Goal: Task Accomplishment & Management: Manage account settings

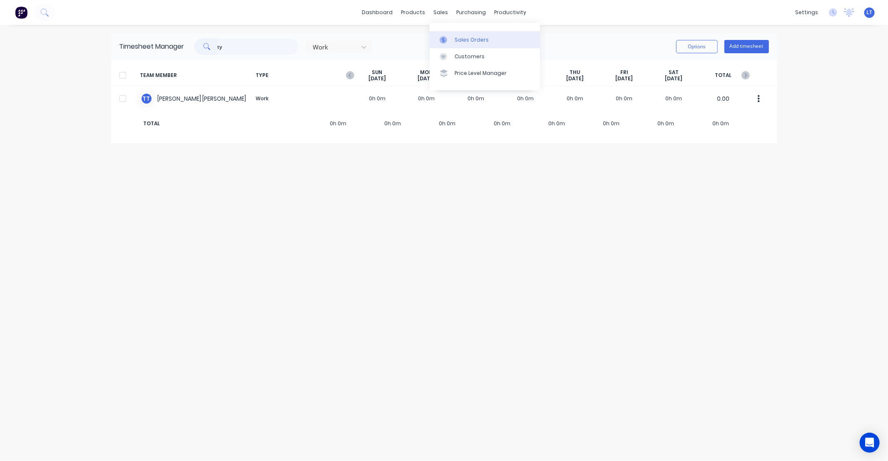
click at [459, 43] on div "Sales Orders" at bounding box center [471, 39] width 34 height 7
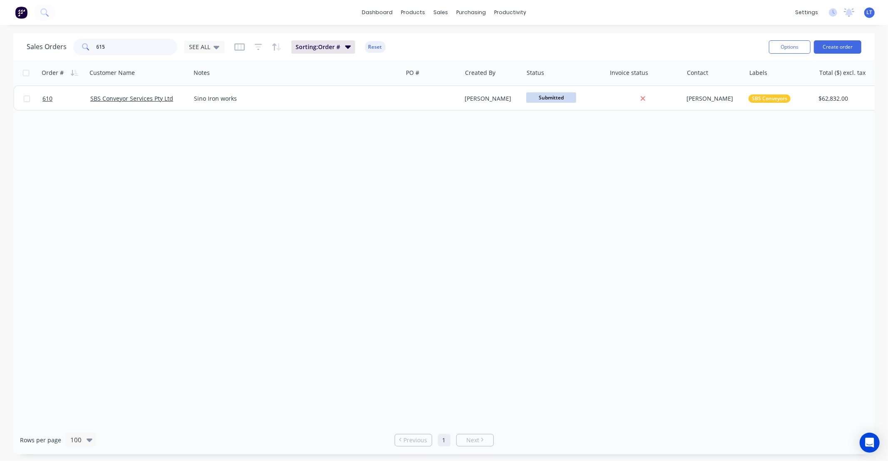
drag, startPoint x: 134, startPoint y: 46, endPoint x: 37, endPoint y: 43, distance: 97.8
click at [37, 43] on div "Sales Orders 615 SEE ALL" at bounding box center [126, 47] width 198 height 17
type input "163"
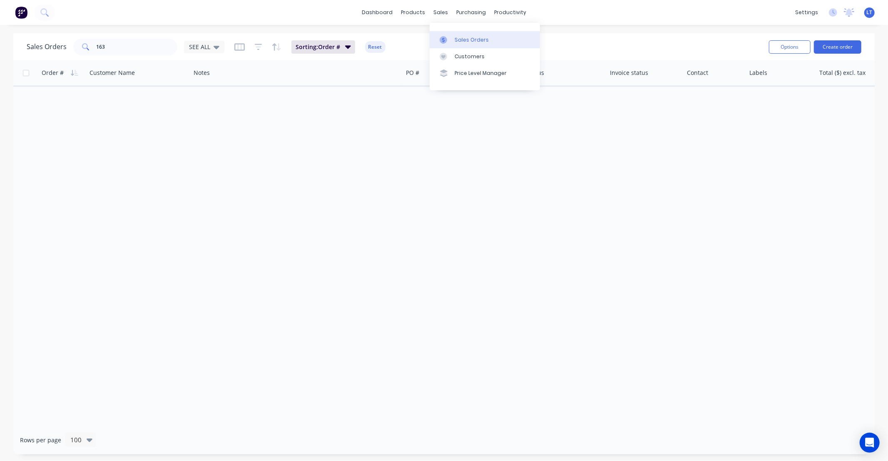
click at [455, 45] on link "Sales Orders" at bounding box center [484, 39] width 110 height 17
drag, startPoint x: 146, startPoint y: 48, endPoint x: 26, endPoint y: 37, distance: 119.9
click at [7, 37] on div "Sales Orders 163 SEE ALL Sorting: Order # Reset Options Create order Order # Cu…" at bounding box center [444, 243] width 888 height 421
click at [199, 39] on div "Sales Orders SEE ALL" at bounding box center [126, 47] width 198 height 17
click at [213, 49] on icon at bounding box center [216, 46] width 6 height 9
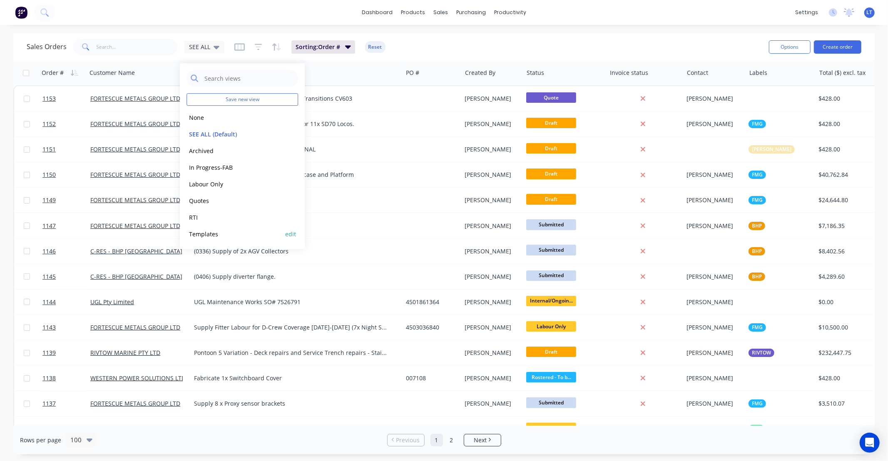
click at [224, 231] on button "Templates" at bounding box center [233, 234] width 95 height 10
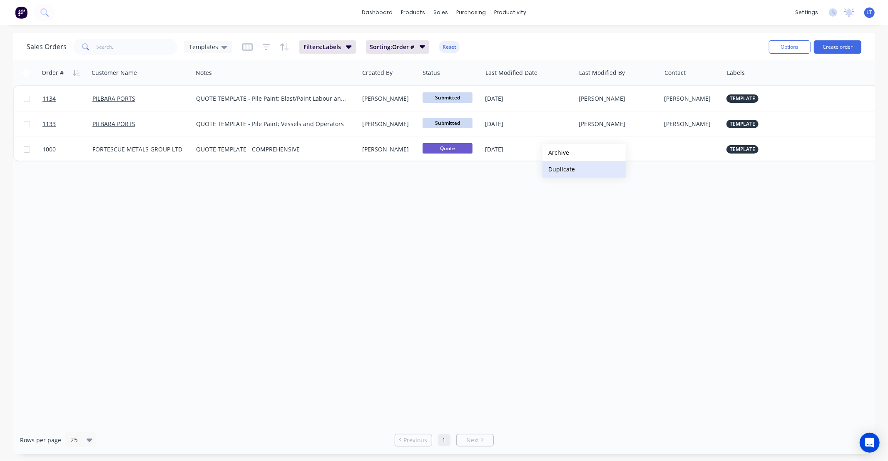
click at [565, 169] on button "Duplicate" at bounding box center [583, 169] width 83 height 17
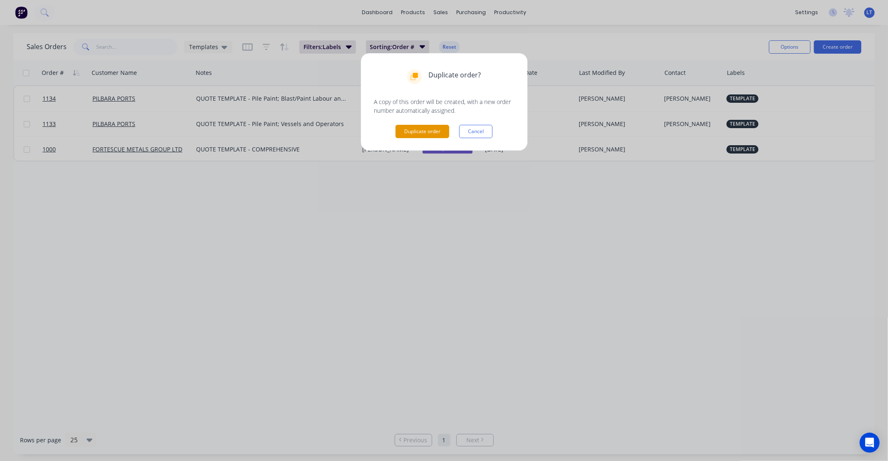
click at [418, 132] on button "Duplicate order" at bounding box center [422, 131] width 54 height 13
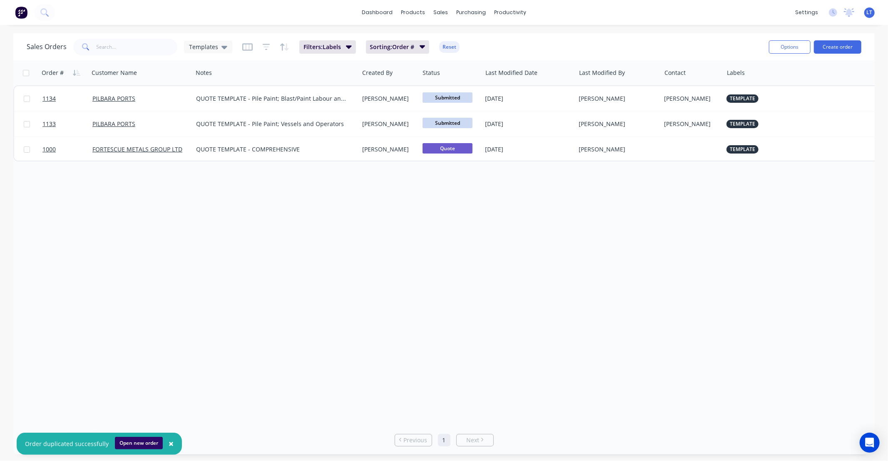
click at [136, 443] on button "Open new order" at bounding box center [139, 443] width 48 height 12
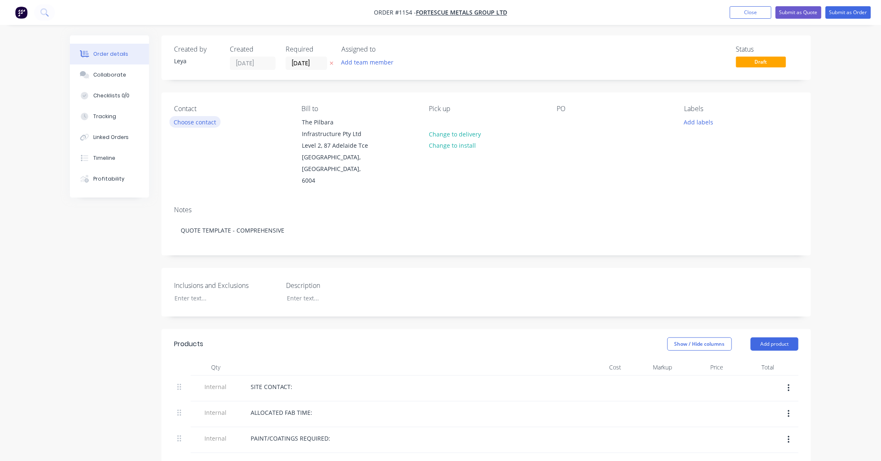
click at [211, 125] on button "Choose contact" at bounding box center [194, 121] width 51 height 11
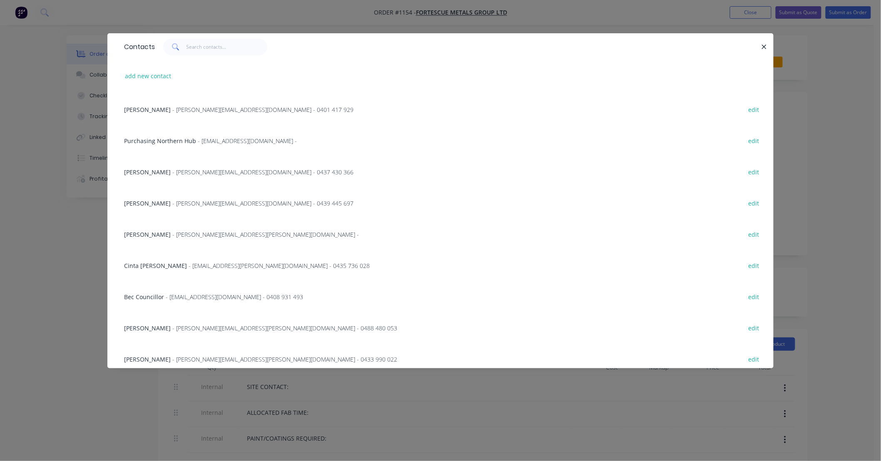
scroll to position [123, 0]
click at [189, 266] on span "- [EMAIL_ADDRESS][PERSON_NAME][DOMAIN_NAME] - 0435 736 028" at bounding box center [279, 265] width 181 height 8
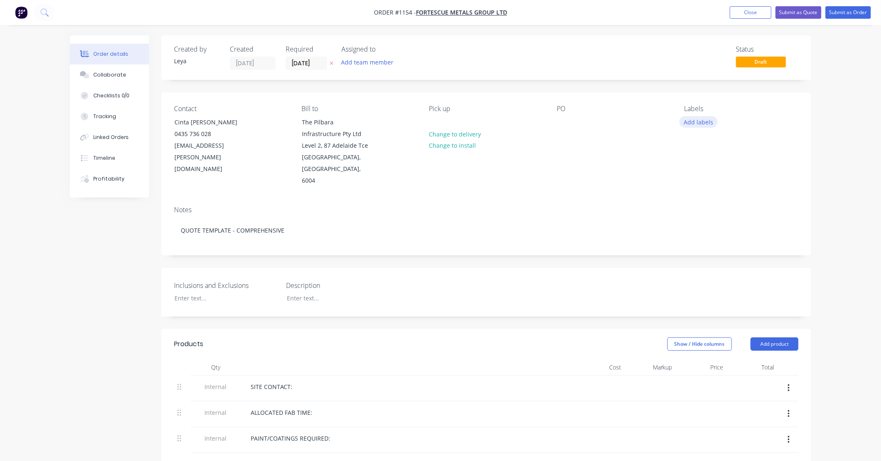
click at [700, 123] on button "Add labels" at bounding box center [698, 121] width 38 height 11
click at [699, 211] on div at bounding box center [699, 213] width 17 height 17
click at [563, 125] on div at bounding box center [562, 122] width 13 height 12
click at [331, 63] on icon "button" at bounding box center [331, 63] width 3 height 3
click at [462, 146] on button "Change to install" at bounding box center [453, 145] width 56 height 11
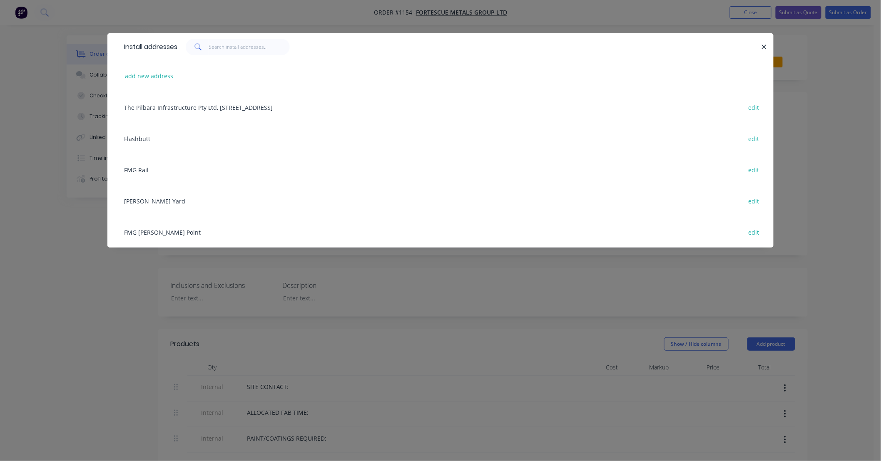
click at [171, 229] on div "FMG Anderson Point edit" at bounding box center [440, 231] width 641 height 31
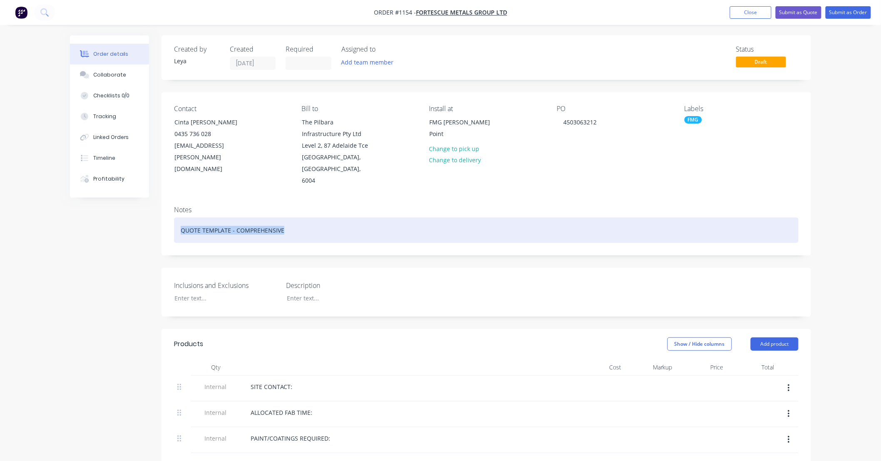
drag, startPoint x: 321, startPoint y: 220, endPoint x: 348, endPoint y: 217, distance: 26.8
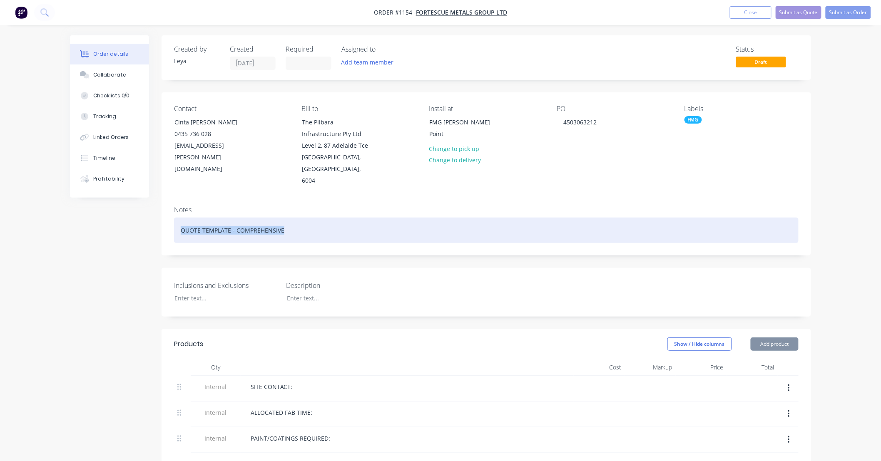
drag, startPoint x: 313, startPoint y: 218, endPoint x: 127, endPoint y: 206, distance: 185.6
paste div
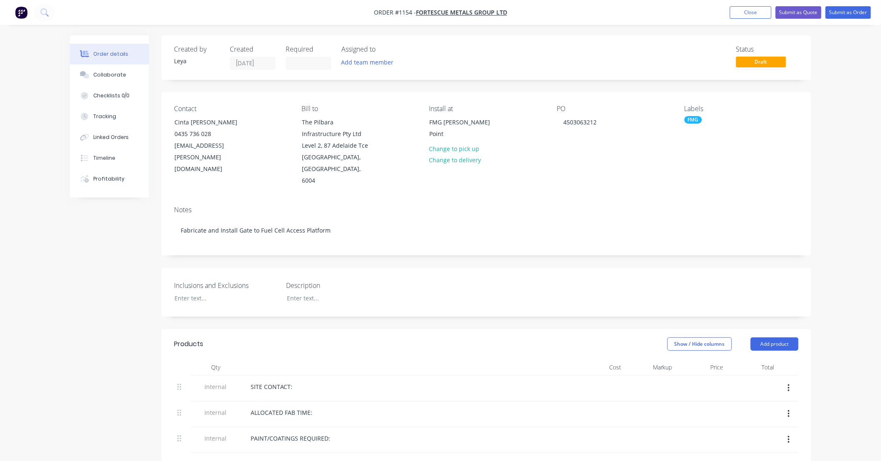
click at [327, 206] on div "Notes" at bounding box center [486, 210] width 624 height 8
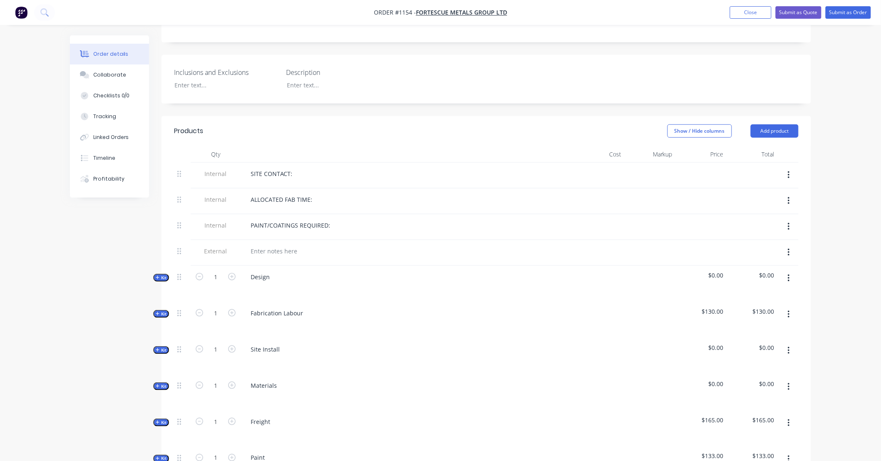
scroll to position [216, 0]
click at [308, 77] on div at bounding box center [332, 83] width 104 height 12
paste div
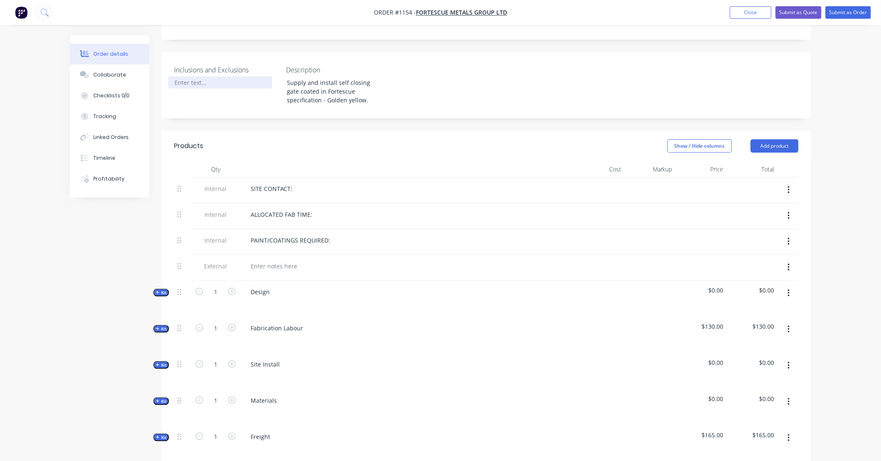
click at [211, 77] on div at bounding box center [220, 83] width 104 height 12
click at [313, 115] on div "Created by Leya Created 25/09/25 Required Assigned to Add team member Status Dr…" at bounding box center [485, 327] width 649 height 1014
click at [164, 290] on span "Kit" at bounding box center [161, 293] width 11 height 6
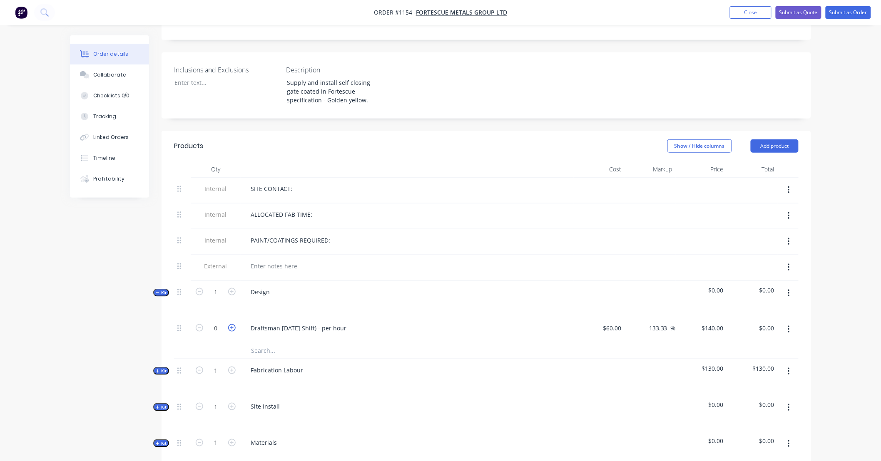
click at [230, 324] on icon "button" at bounding box center [231, 327] width 7 height 7
type input "1"
type input "$140.00"
click at [230, 324] on icon "button" at bounding box center [231, 327] width 7 height 7
type input "2"
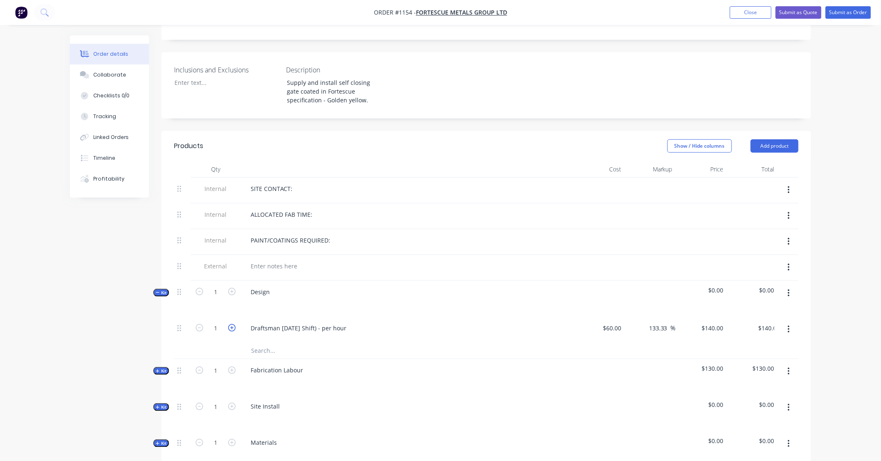
type input "$280.00"
click at [230, 324] on icon "button" at bounding box center [231, 327] width 7 height 7
type input "3"
type input "$420.00"
click at [230, 324] on icon "button" at bounding box center [231, 327] width 7 height 7
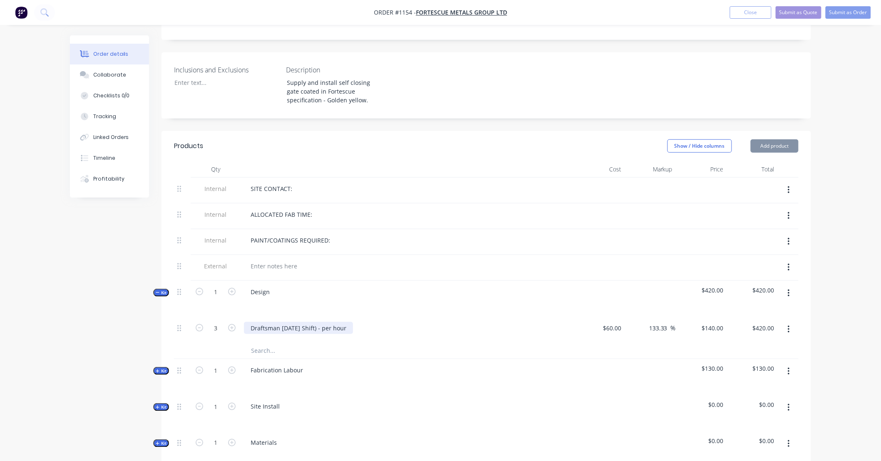
type input "4"
type input "$560.00"
click at [705, 319] on div "140 140" at bounding box center [700, 329] width 51 height 25
type input "160"
type input "166.67"
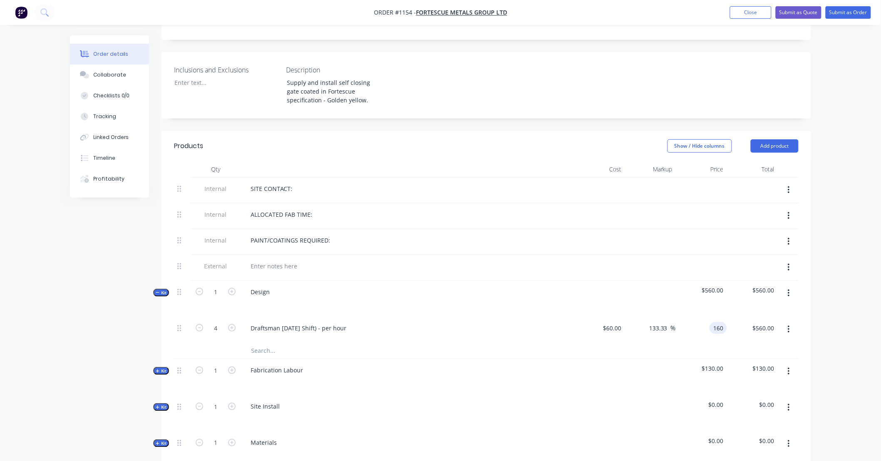
type input "$160.00"
type input "$640.00"
click at [161, 290] on span "Kit" at bounding box center [161, 293] width 11 height 6
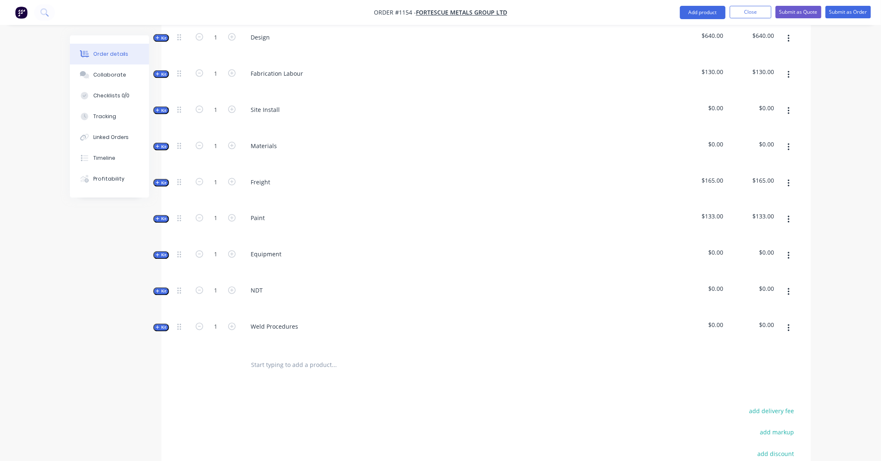
scroll to position [477, 0]
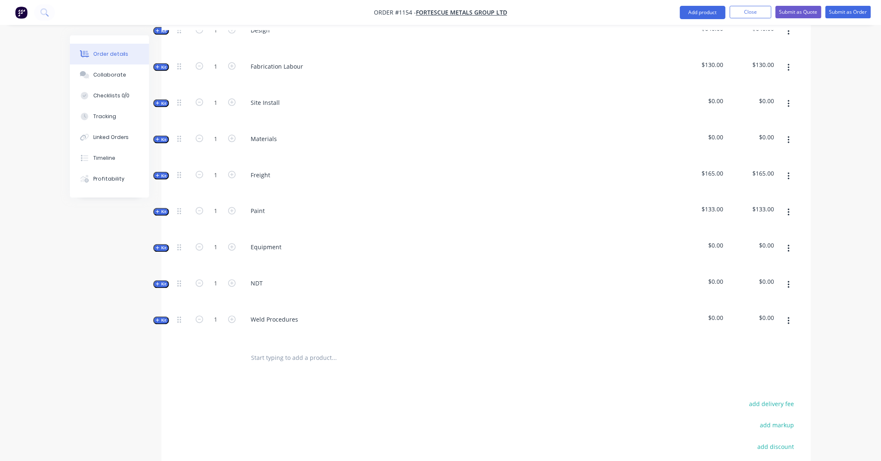
click at [789, 99] on icon "button" at bounding box center [788, 103] width 2 height 9
click at [789, 60] on button "button" at bounding box center [789, 67] width 20 height 15
click at [775, 134] on div "Delete" at bounding box center [759, 140] width 64 height 12
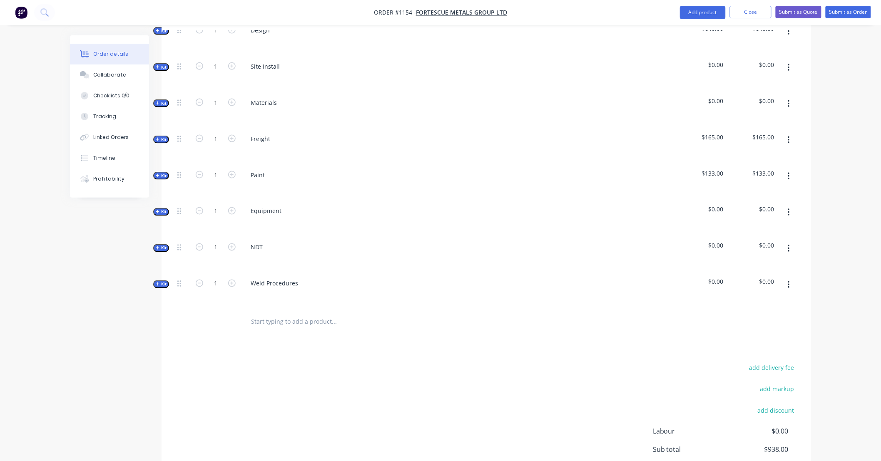
click at [161, 64] on span "Kit" at bounding box center [161, 67] width 11 height 6
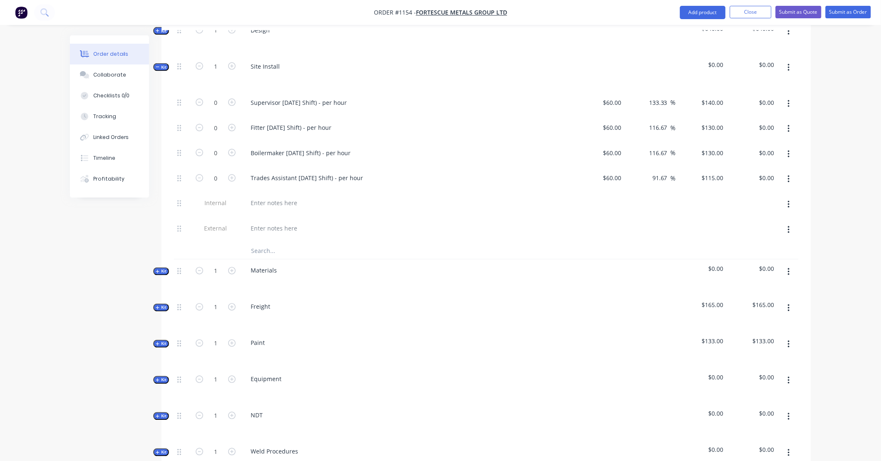
click at [279, 244] on input "text" at bounding box center [334, 251] width 166 height 17
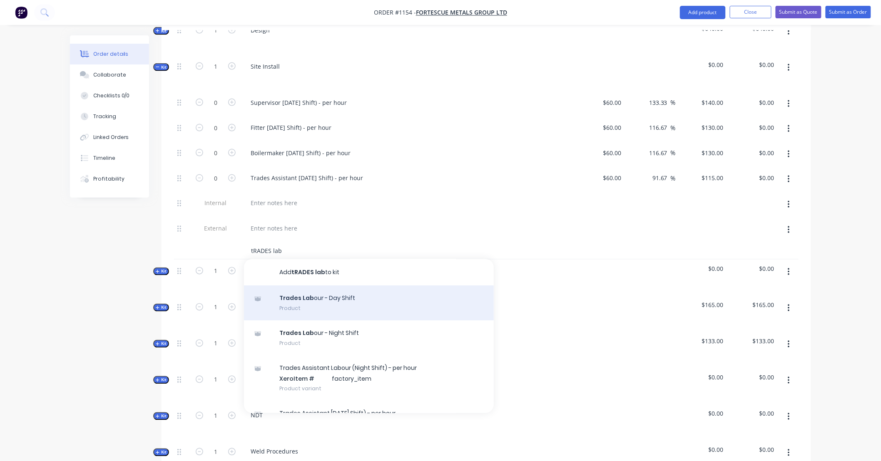
type input "tRADES lab"
click at [361, 298] on div "Trades Lab our - Day Shift Product" at bounding box center [369, 303] width 250 height 35
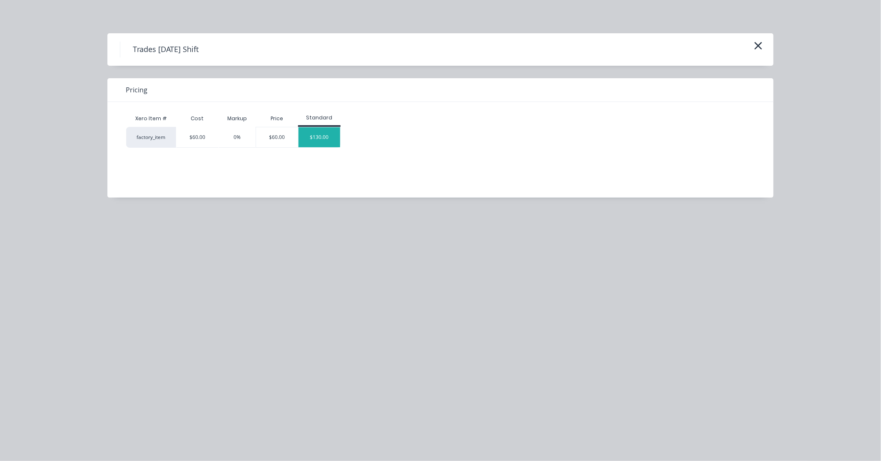
click at [330, 138] on div "$130.00" at bounding box center [319, 137] width 42 height 20
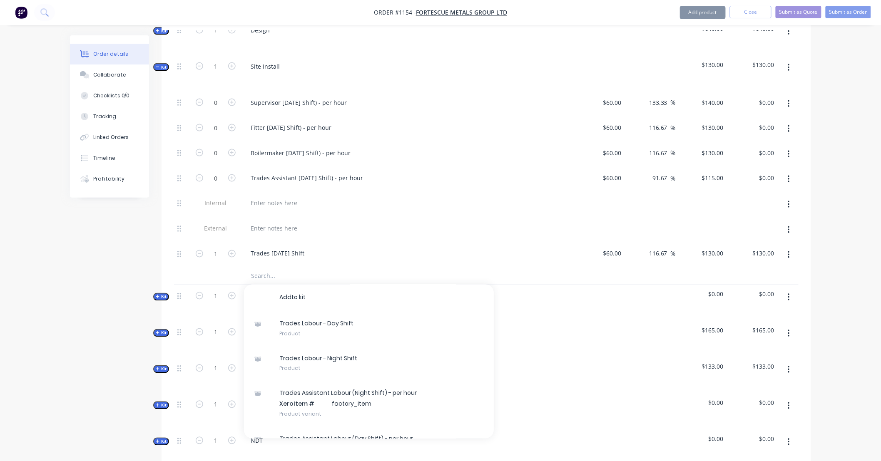
click at [206, 249] on div "1" at bounding box center [216, 255] width 50 height 25
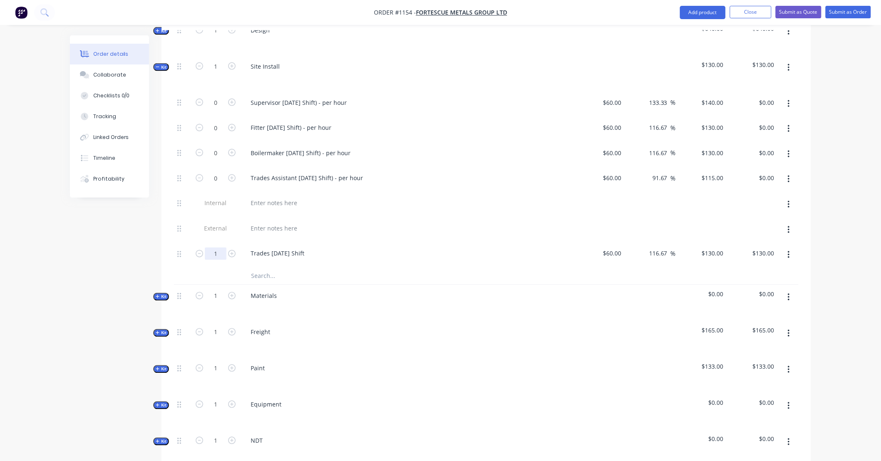
click at [218, 248] on input "1" at bounding box center [216, 254] width 22 height 12
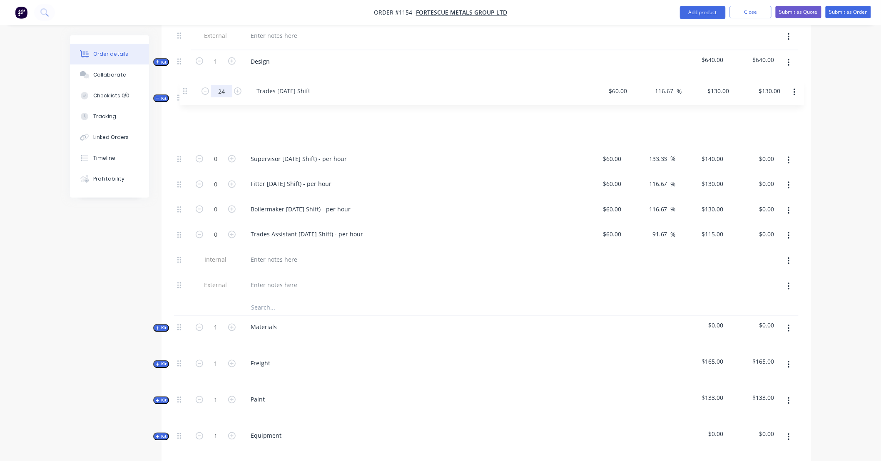
scroll to position [443, 0]
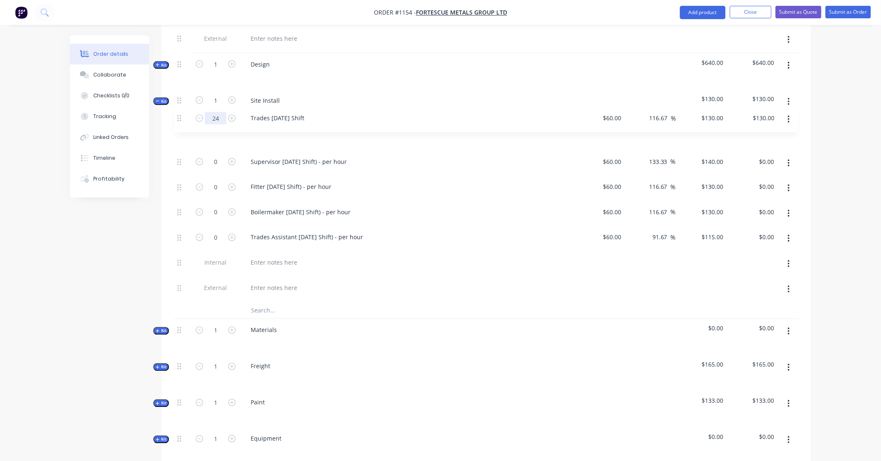
drag, startPoint x: 180, startPoint y: 241, endPoint x: 179, endPoint y: 114, distance: 126.9
click at [179, 126] on div "0 Supervisor Labour (Day Shift) - per hour $60.00 $60.00 133.33 133.33 % $140.0…" at bounding box center [486, 214] width 624 height 176
type input "24"
type input "$3,120.00"
click at [788, 159] on icon "button" at bounding box center [788, 163] width 2 height 9
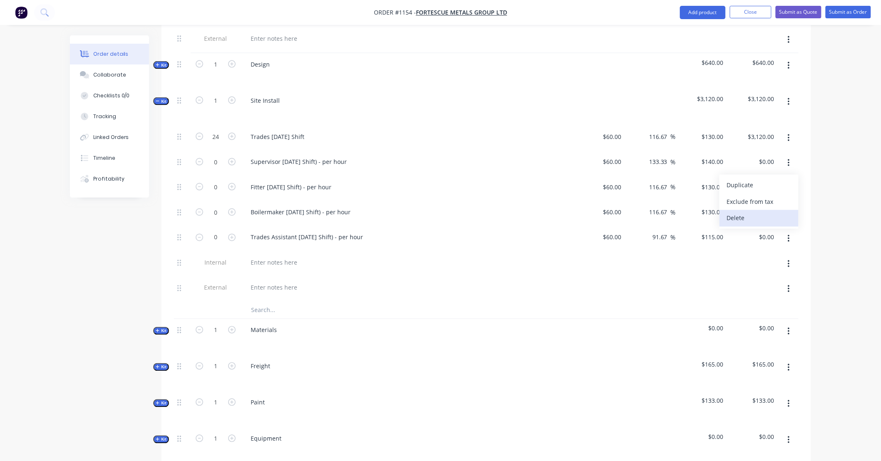
click at [780, 212] on div "Delete" at bounding box center [759, 218] width 64 height 12
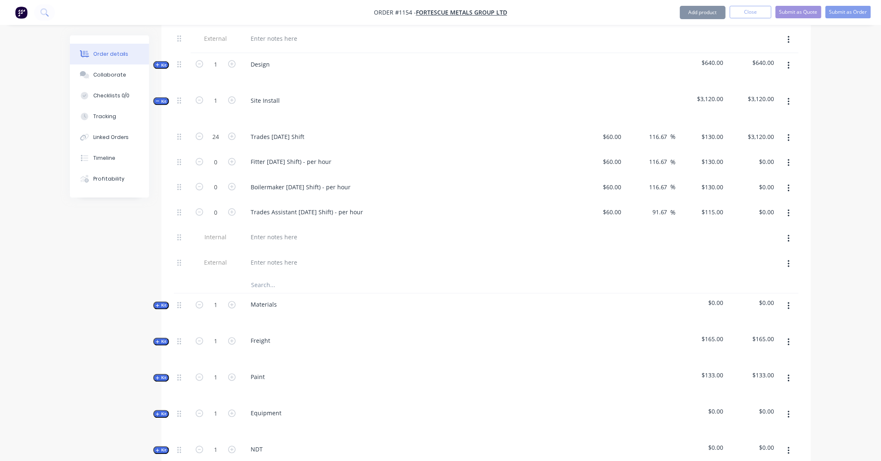
click at [789, 159] on icon "button" at bounding box center [788, 162] width 2 height 7
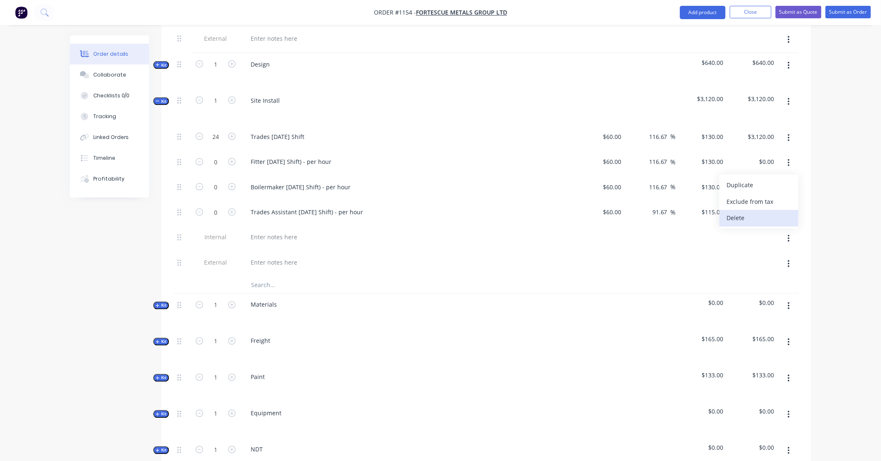
click at [780, 212] on div "Delete" at bounding box center [759, 218] width 64 height 12
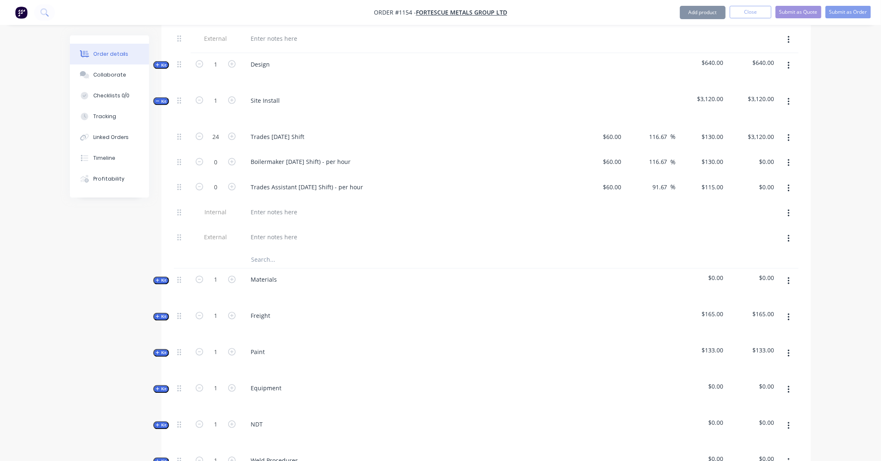
click at [788, 159] on icon "button" at bounding box center [788, 163] width 2 height 9
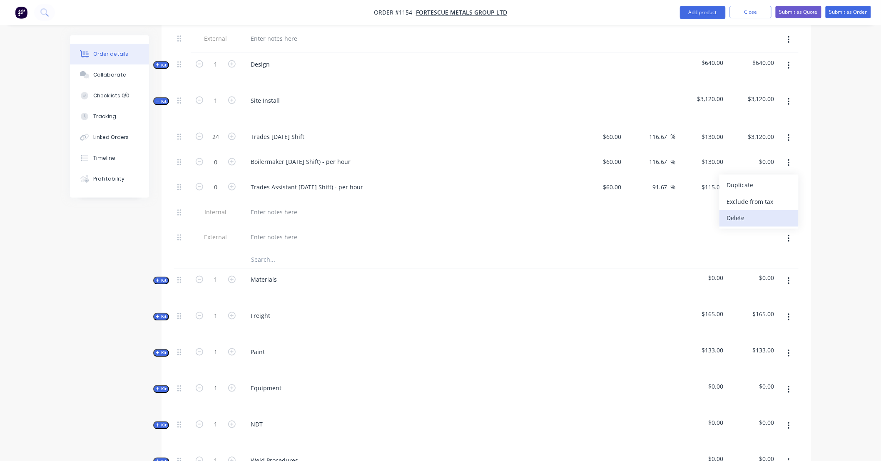
click at [777, 212] on div "Delete" at bounding box center [759, 218] width 64 height 12
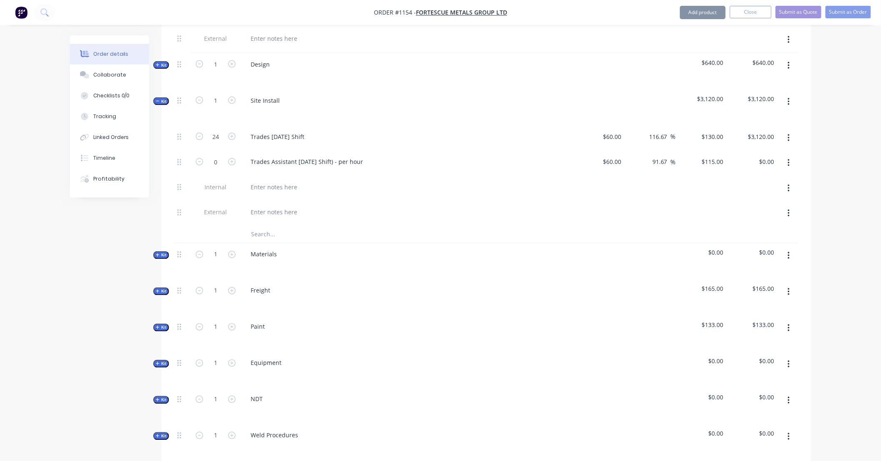
click at [787, 159] on icon "button" at bounding box center [788, 163] width 2 height 9
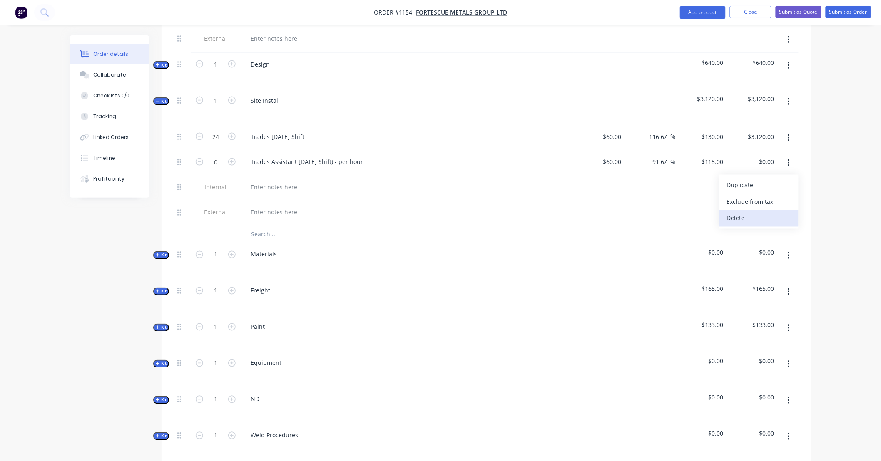
click at [776, 212] on div "Delete" at bounding box center [759, 218] width 64 height 12
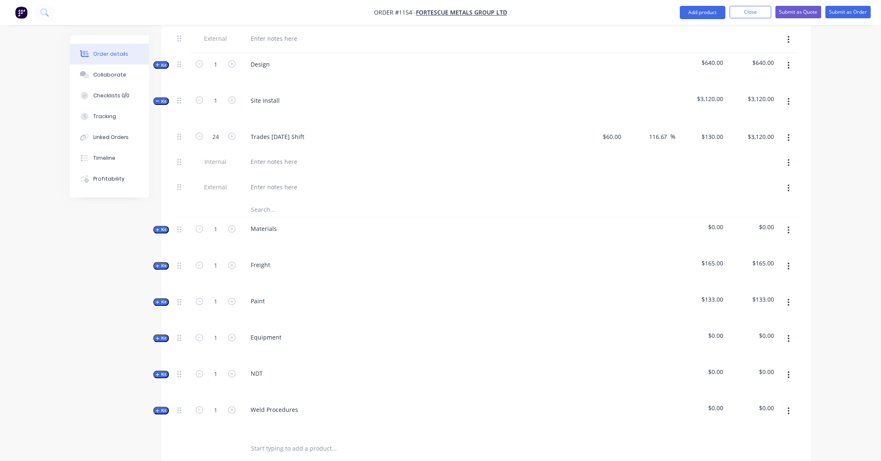
click at [161, 98] on span "Kit" at bounding box center [161, 101] width 11 height 6
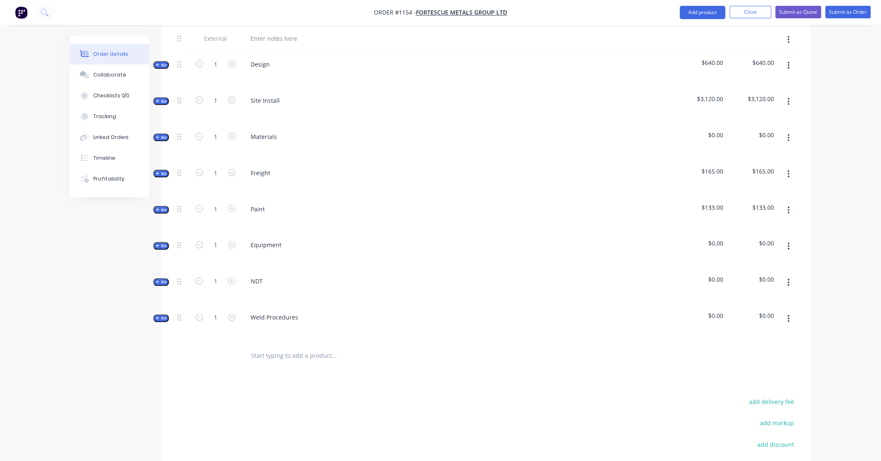
click at [158, 135] on icon "button" at bounding box center [158, 137] width 4 height 4
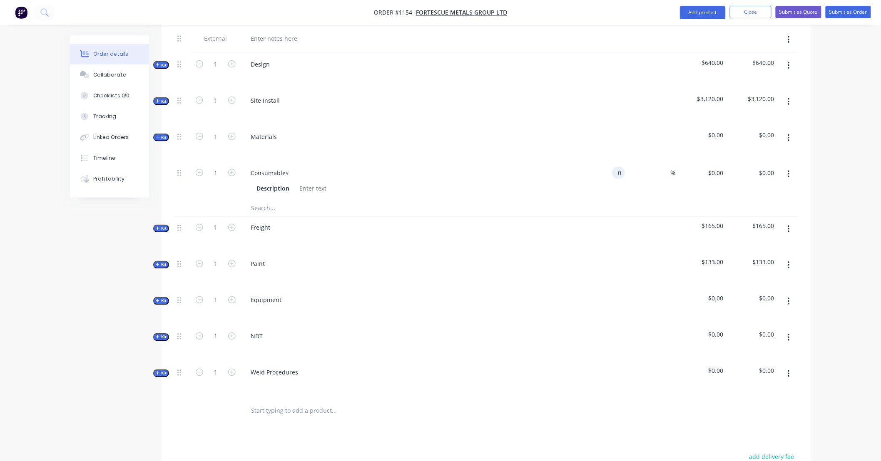
click at [613, 167] on div "0 0" at bounding box center [618, 173] width 13 height 12
type input "$250.00"
type input "325"
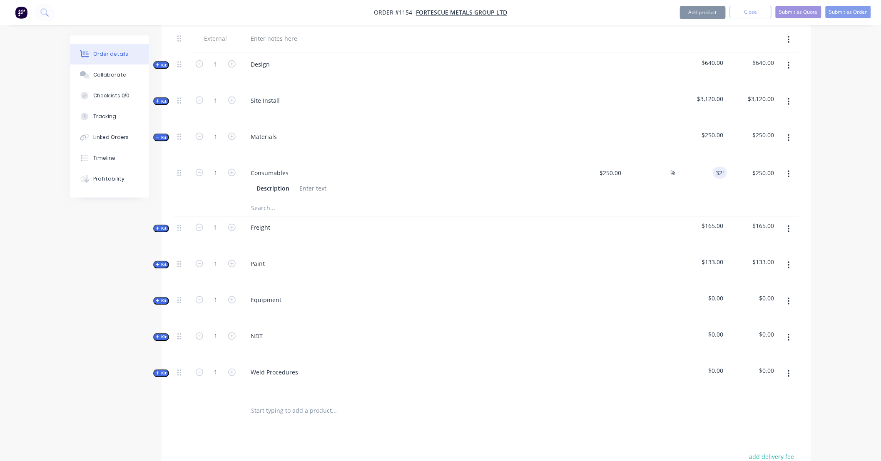
type input "30"
type input "$325.00"
click at [278, 200] on input "text" at bounding box center [334, 208] width 166 height 17
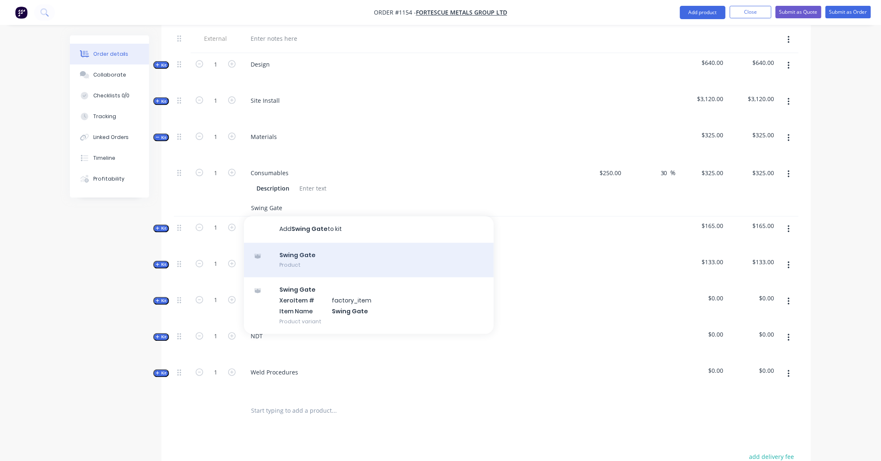
type input "Swing Gate"
click at [312, 243] on div "Swing Gate Product" at bounding box center [369, 260] width 250 height 35
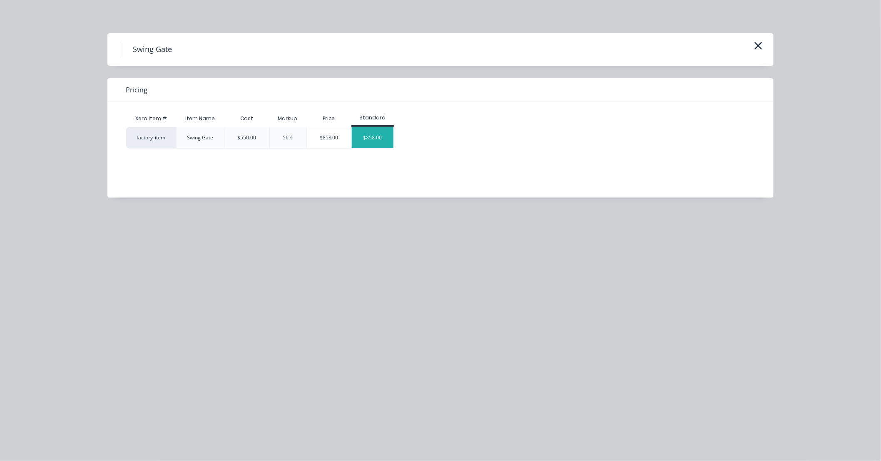
click at [373, 138] on div "$858.00" at bounding box center [373, 137] width 42 height 21
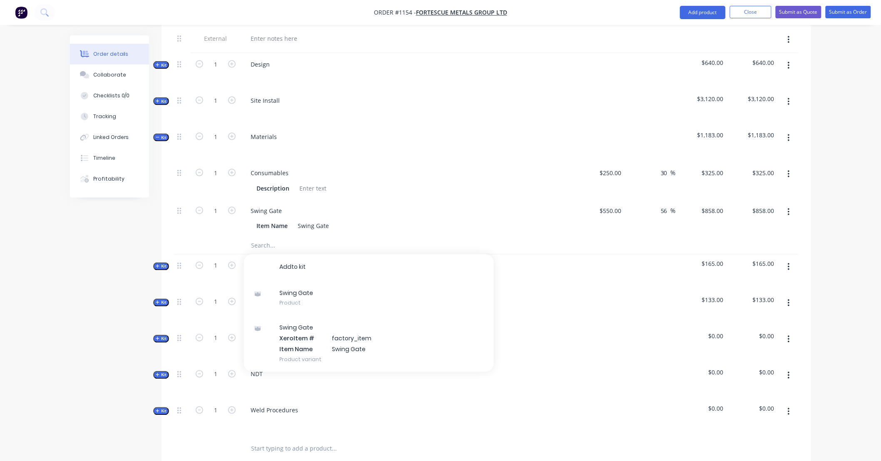
click at [792, 205] on button "button" at bounding box center [789, 212] width 20 height 15
click at [759, 261] on div "Delete" at bounding box center [759, 267] width 64 height 12
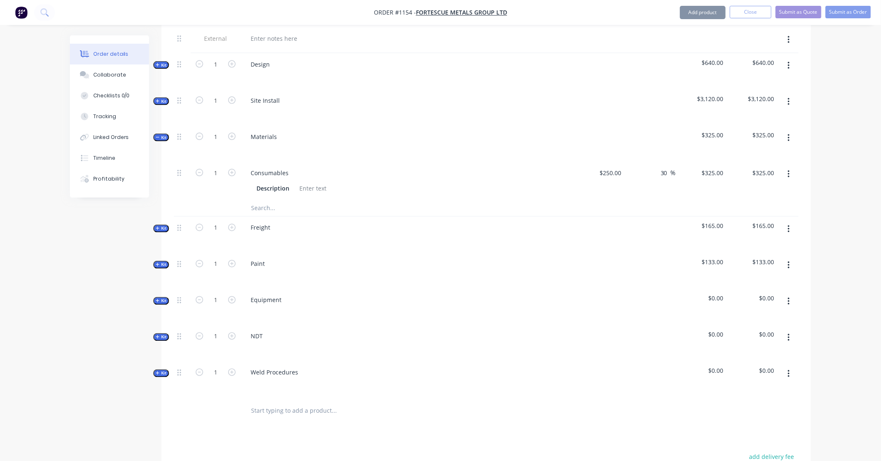
click at [283, 202] on input "text" at bounding box center [334, 208] width 166 height 17
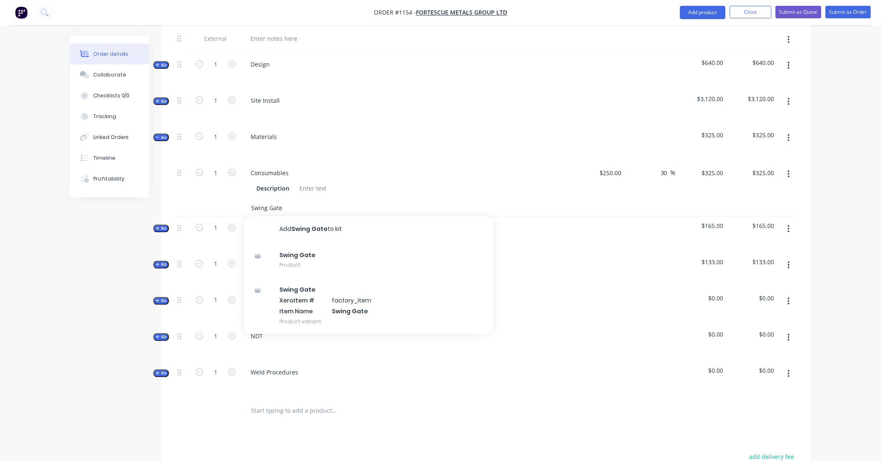
type input "Swing Gate"
click at [327, 223] on button "Add Swing Gate to kit" at bounding box center [369, 229] width 250 height 27
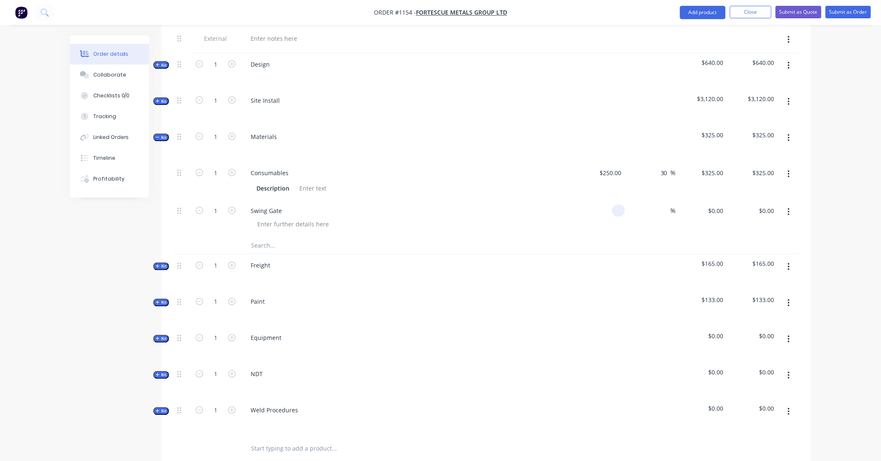
click at [620, 205] on input at bounding box center [620, 211] width 10 height 12
type input "$770.00"
type input "1100"
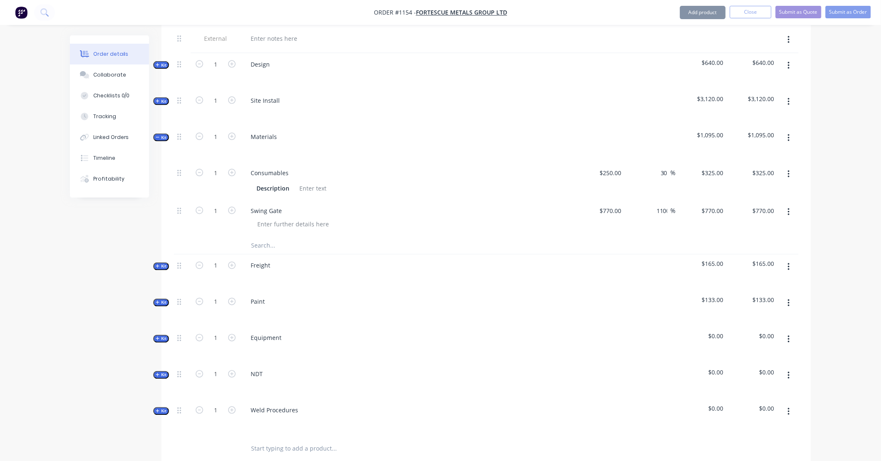
type input "9240"
type input "$9,240.00"
type input "1100"
type input "42.86"
type input "$1,100.00"
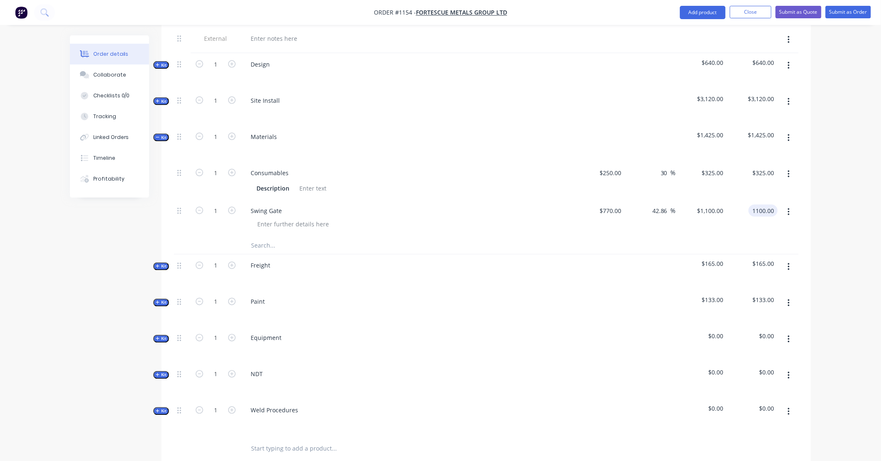
type input "$1,100.00"
click at [272, 238] on input "text" at bounding box center [334, 246] width 166 height 17
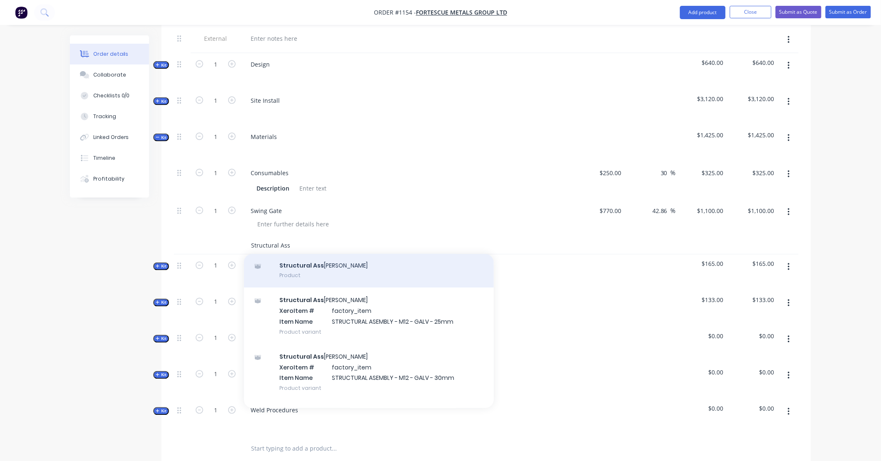
scroll to position [46, 0]
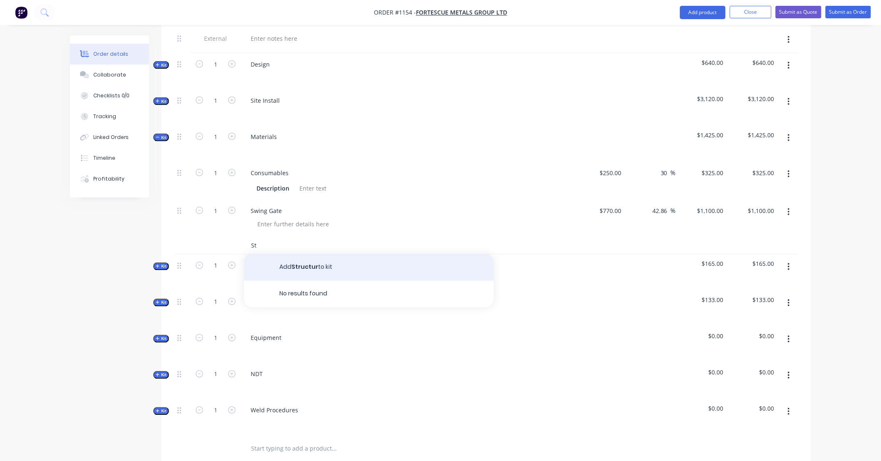
type input "S"
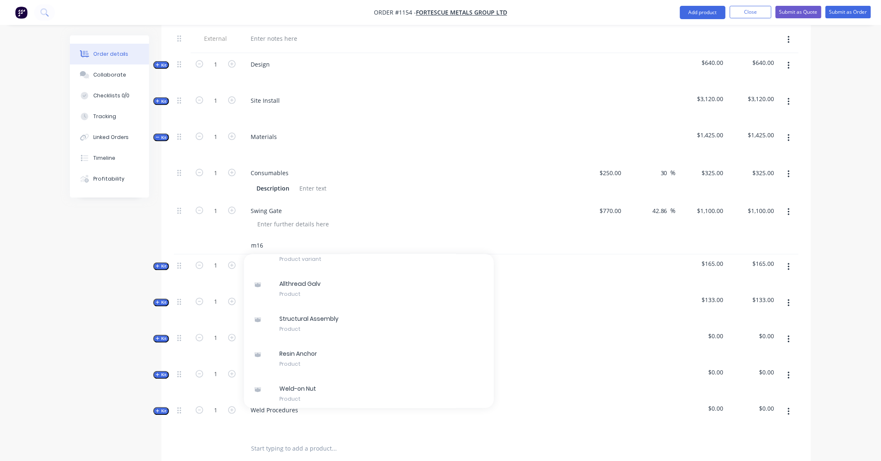
scroll to position [811, 0]
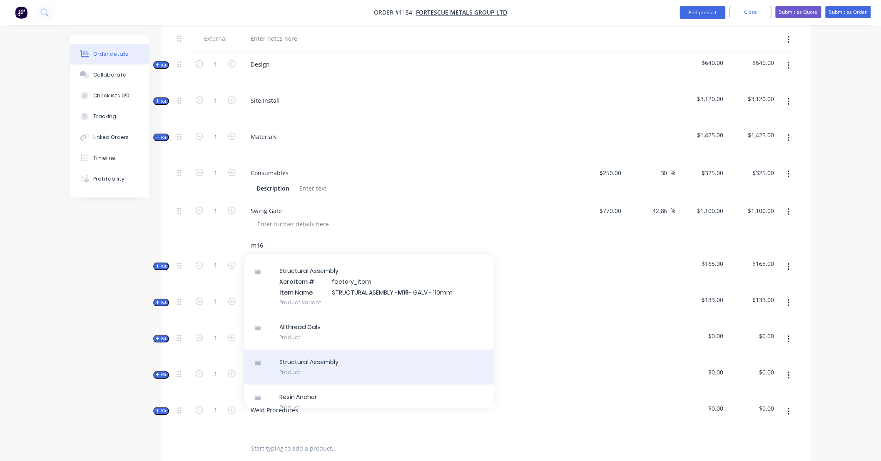
type input "m16"
click at [297, 352] on div "Structural Assembly Product" at bounding box center [369, 367] width 250 height 35
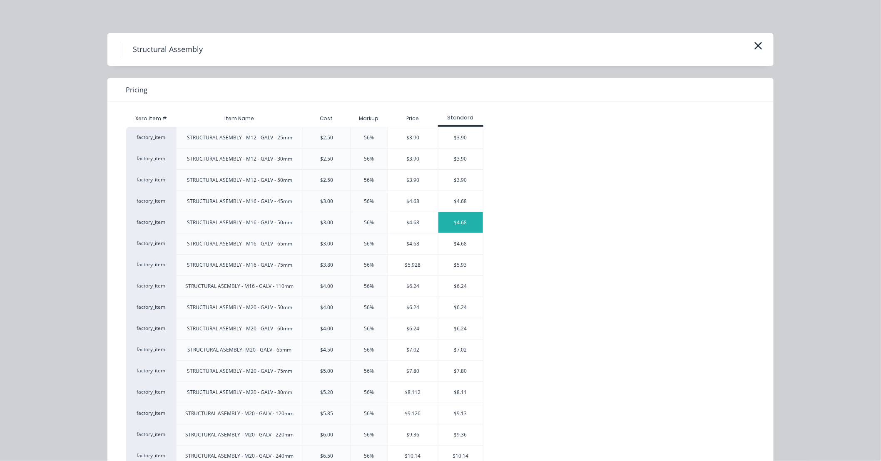
click at [457, 221] on div "$4.68" at bounding box center [460, 222] width 45 height 21
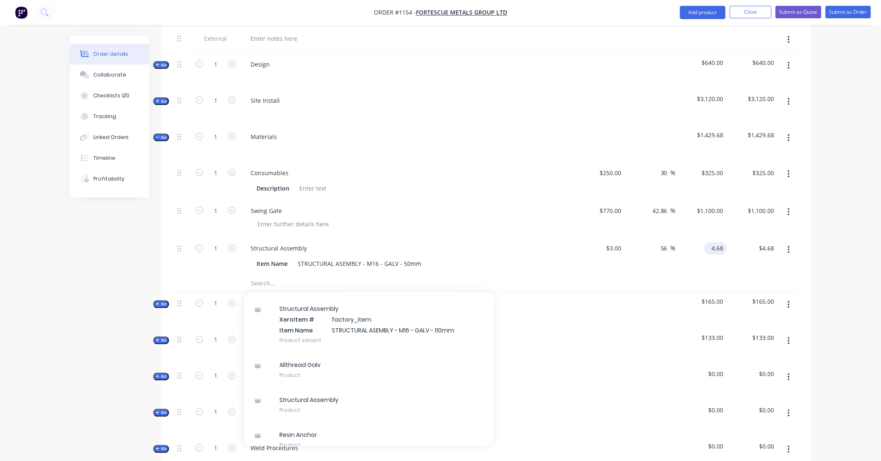
click at [711, 243] on input "4.68" at bounding box center [717, 249] width 19 height 12
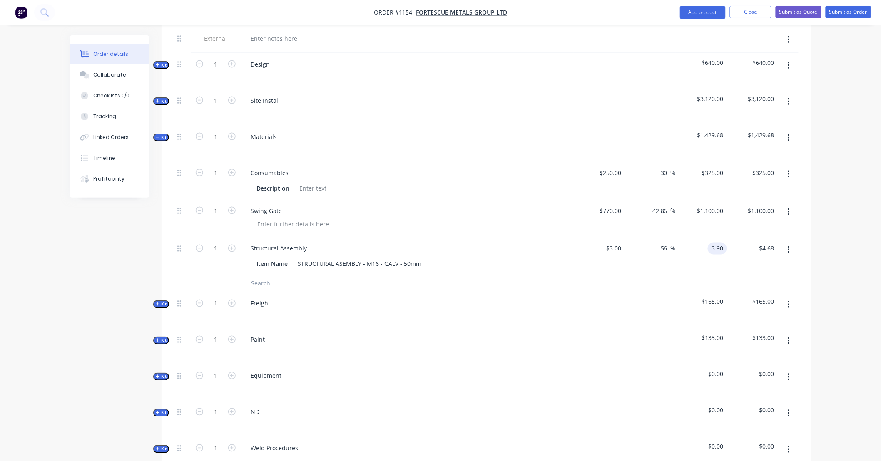
type input "3.90"
type input "30"
type input "$3.90"
click at [230, 245] on icon "button" at bounding box center [231, 248] width 7 height 7
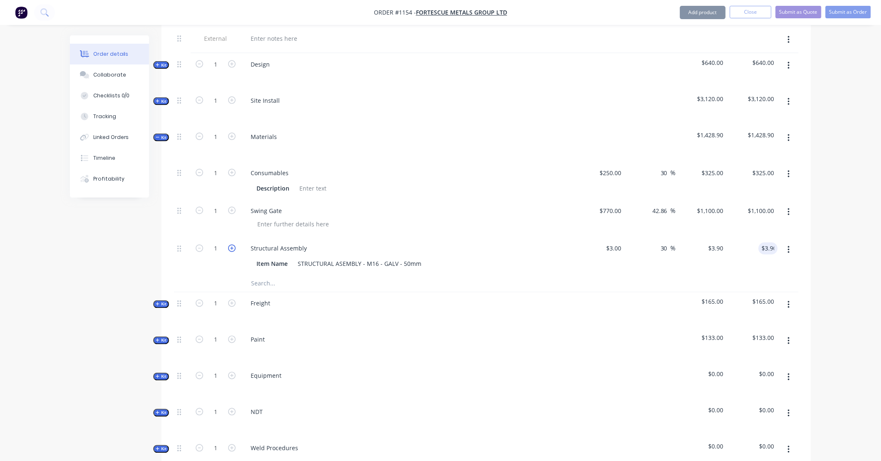
type input "2"
type input "$7.80"
click at [232, 245] on icon "button" at bounding box center [231, 248] width 7 height 7
type input "3"
type input "$11.70"
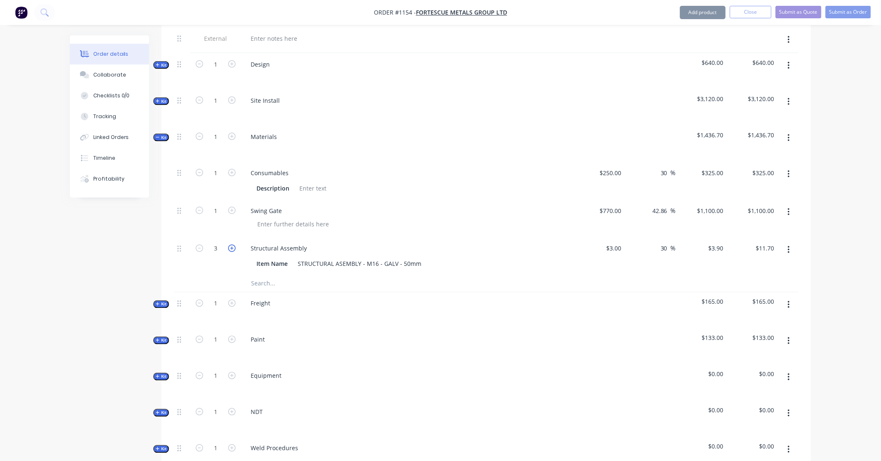
click at [230, 245] on icon "button" at bounding box center [231, 248] width 7 height 7
type input "4"
type input "$15.60"
click at [306, 276] on input "text" at bounding box center [334, 284] width 166 height 17
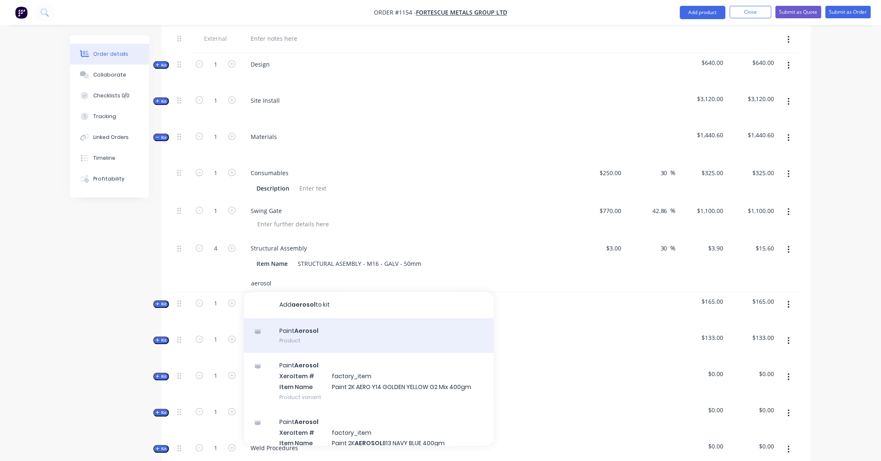
type input "aerosol"
click at [318, 323] on div "Paint Aerosol Product" at bounding box center [369, 336] width 250 height 35
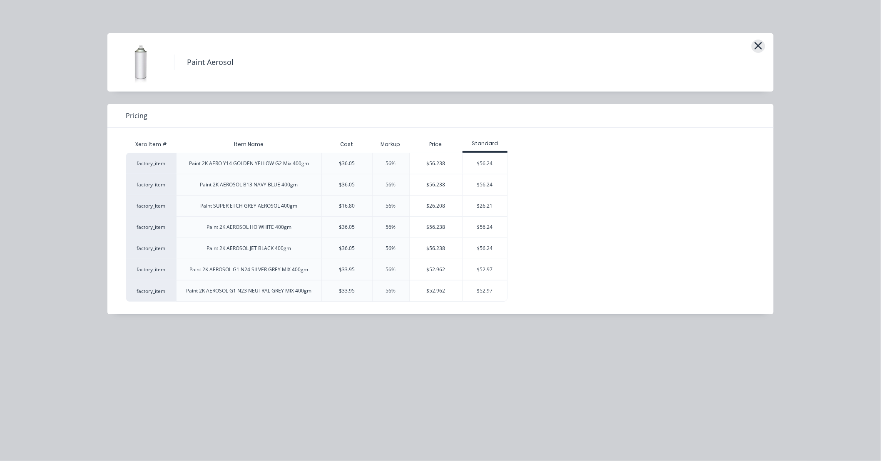
click at [759, 45] on icon "button" at bounding box center [758, 45] width 7 height 7
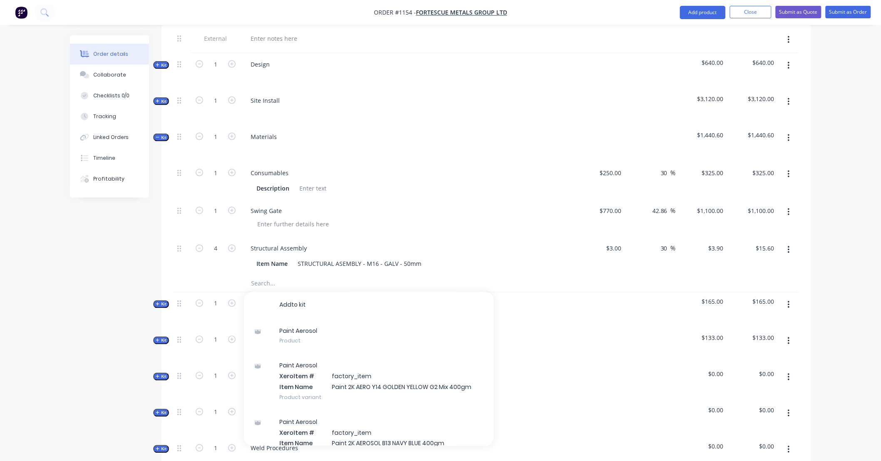
click at [297, 276] on input "text" at bounding box center [334, 284] width 166 height 17
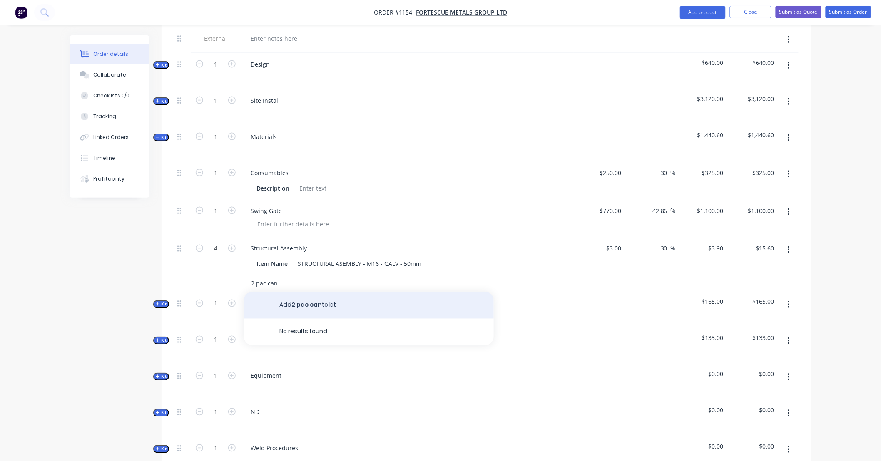
type input "2 pac can"
click at [279, 292] on button "Add 2 pac can to kit" at bounding box center [369, 305] width 250 height 27
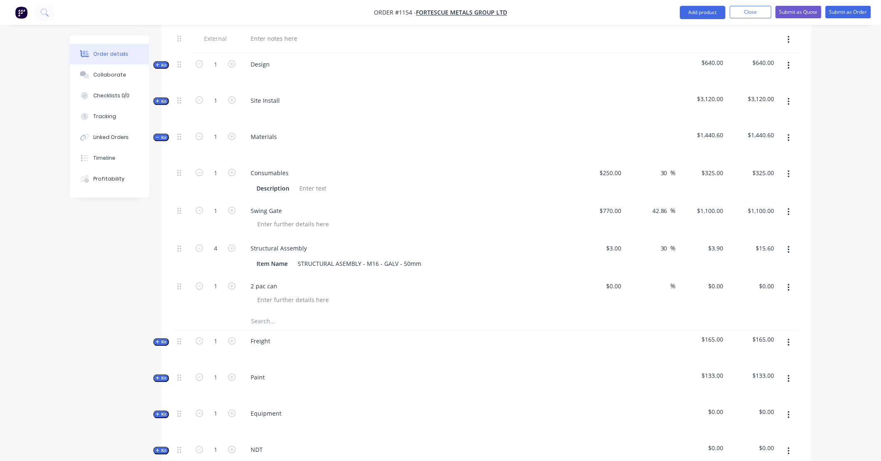
click at [625, 276] on div "%" at bounding box center [650, 295] width 51 height 38
click at [613, 281] on div "$0.00" at bounding box center [613, 287] width 22 height 12
type input "$25.00"
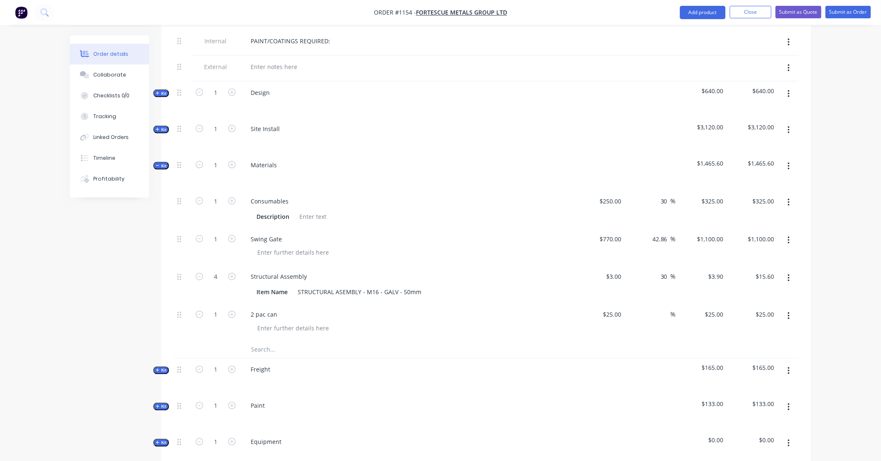
scroll to position [413, 0]
drag, startPoint x: 162, startPoint y: 155, endPoint x: 175, endPoint y: 159, distance: 12.9
click at [162, 165] on span "Kit" at bounding box center [161, 168] width 11 height 6
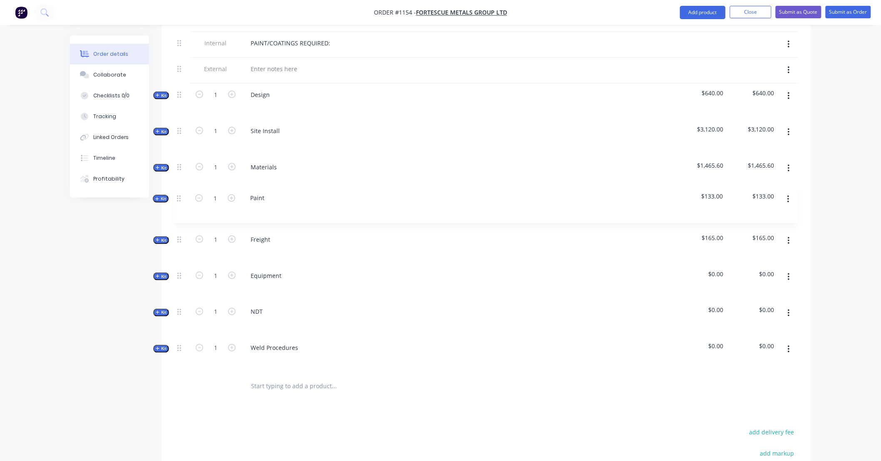
drag, startPoint x: 182, startPoint y: 232, endPoint x: 181, endPoint y: 184, distance: 47.9
click at [181, 184] on div "Internal SITE CONTACT: Internal ALLOCATED FAB TIME: Internal PAINT/COATINGS REQ…" at bounding box center [486, 176] width 624 height 393
click at [162, 201] on span "Kit" at bounding box center [161, 204] width 11 height 6
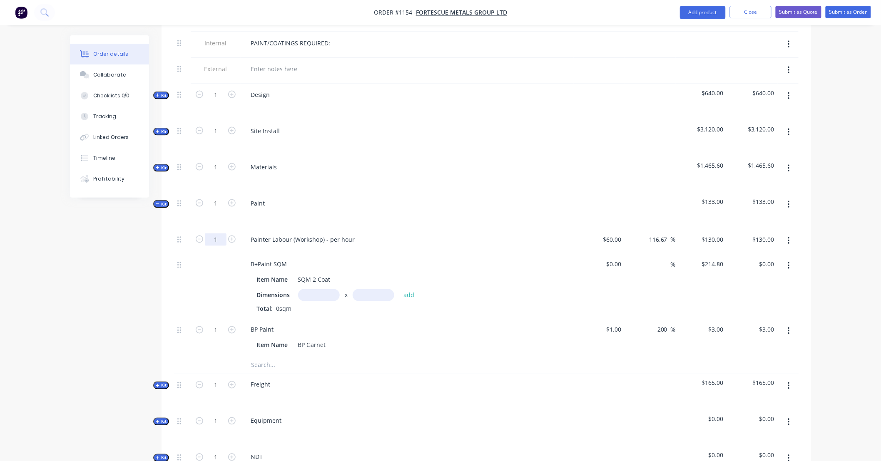
click at [218, 233] on input "1" at bounding box center [216, 239] width 22 height 12
click at [288, 357] on input "text" at bounding box center [334, 365] width 166 height 17
type input "Paint Min. Charge"
click at [299, 375] on button "Add Paint Min. Charge to kit" at bounding box center [369, 386] width 250 height 27
click at [608, 357] on div "$0.00" at bounding box center [598, 376] width 51 height 38
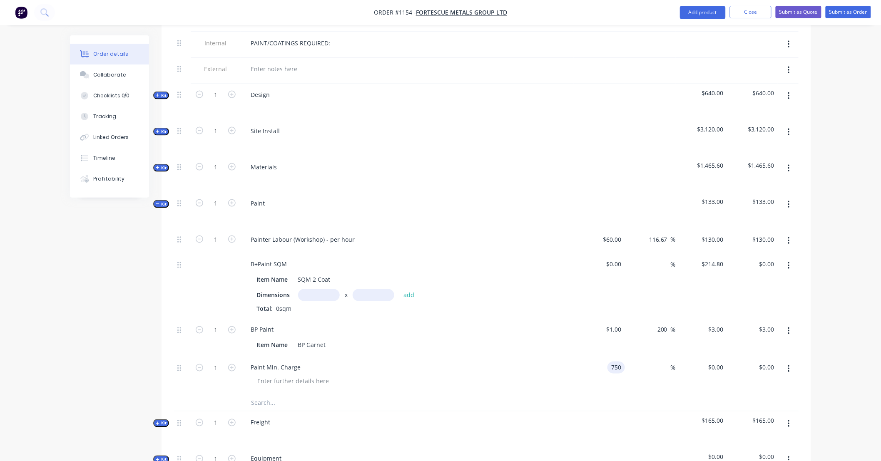
type input "$750.00"
click at [791, 233] on button "button" at bounding box center [789, 240] width 20 height 15
click at [787, 290] on div "Delete" at bounding box center [759, 296] width 64 height 12
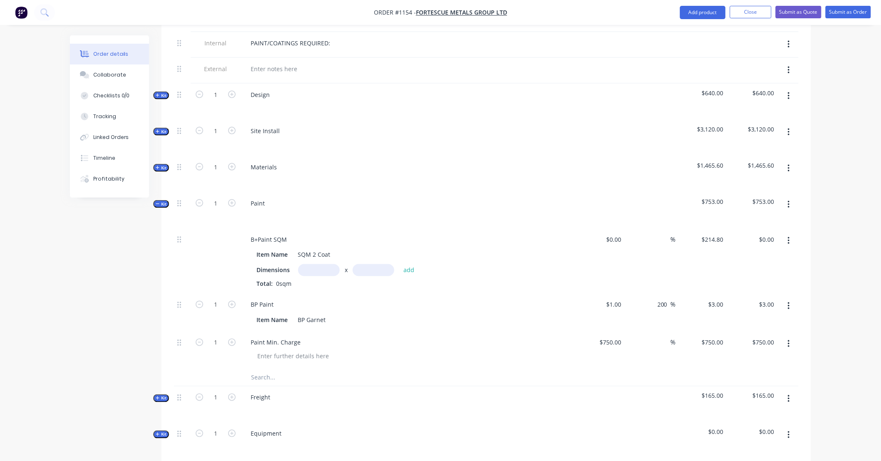
click at [790, 233] on button "button" at bounding box center [789, 240] width 20 height 15
click at [784, 290] on div "Delete" at bounding box center [759, 296] width 64 height 12
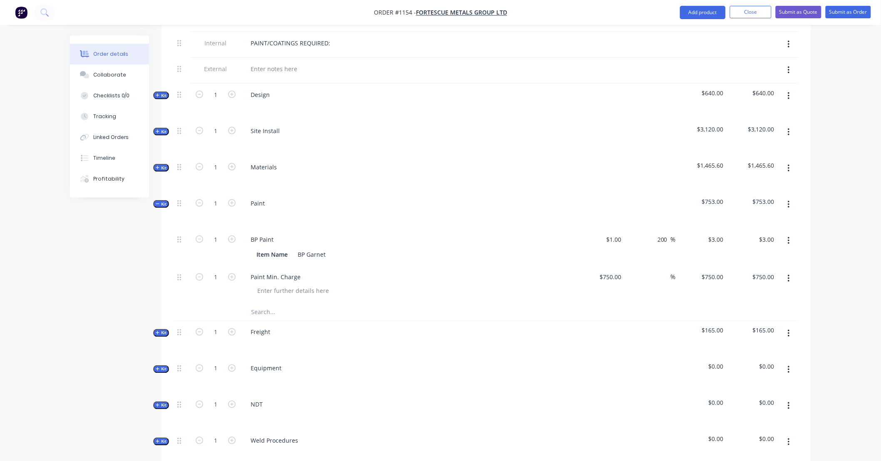
click at [787, 236] on icon "button" at bounding box center [788, 240] width 2 height 9
click at [784, 290] on div "Delete" at bounding box center [759, 296] width 64 height 12
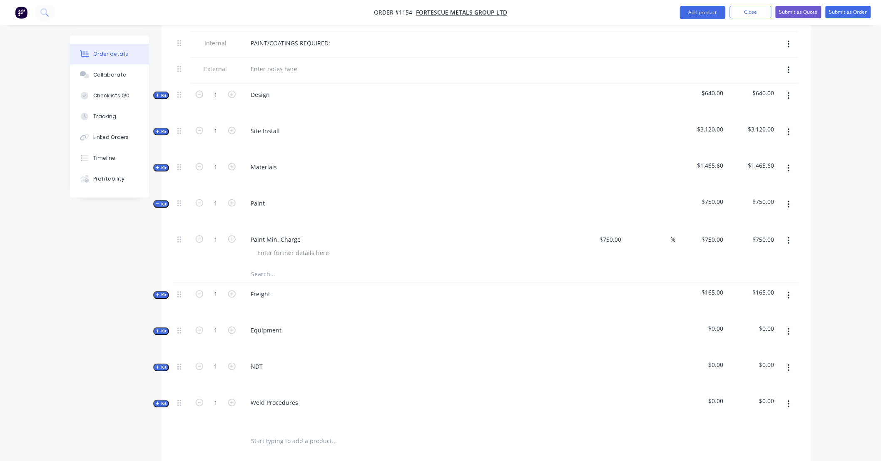
click at [159, 204] on icon "button" at bounding box center [157, 204] width 3 height 0
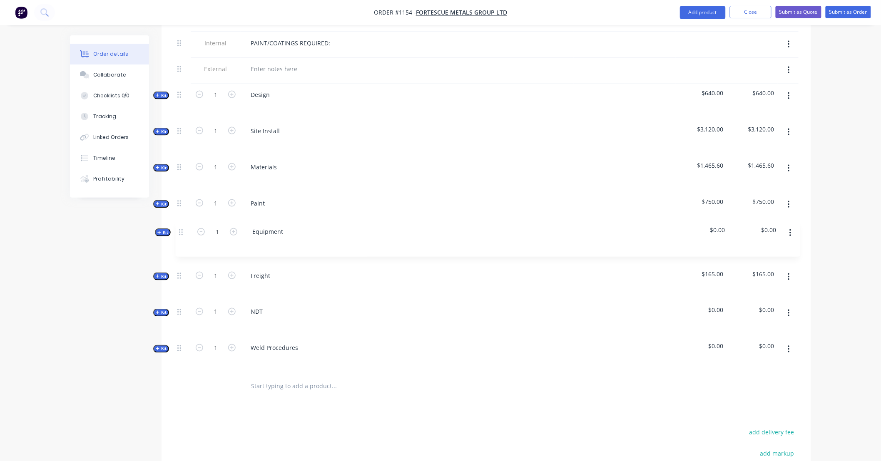
drag, startPoint x: 179, startPoint y: 267, endPoint x: 181, endPoint y: 225, distance: 41.7
click at [181, 225] on div "Internal SITE CONTACT: Internal ALLOCATED FAB TIME: Internal PAINT/COATINGS REQ…" at bounding box center [486, 176] width 624 height 393
click at [161, 229] on span "Kit" at bounding box center [161, 229] width 11 height 6
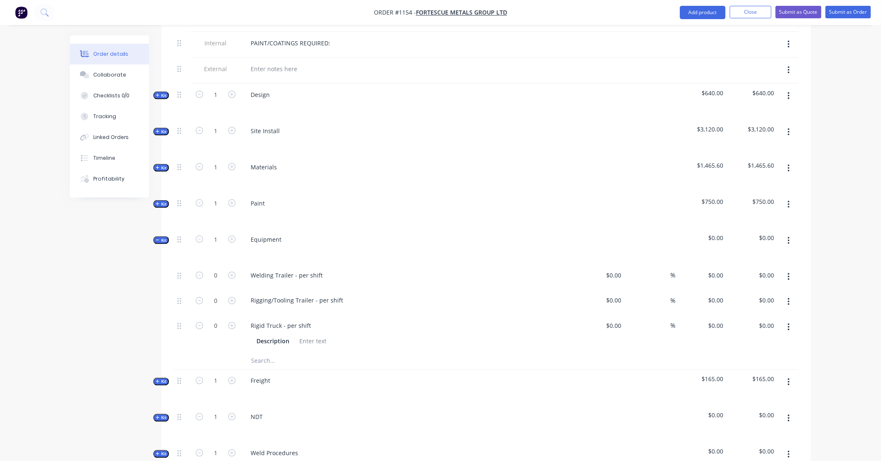
type input "$190.00"
type input "$70.00"
type input "114.29"
type input "$150.00"
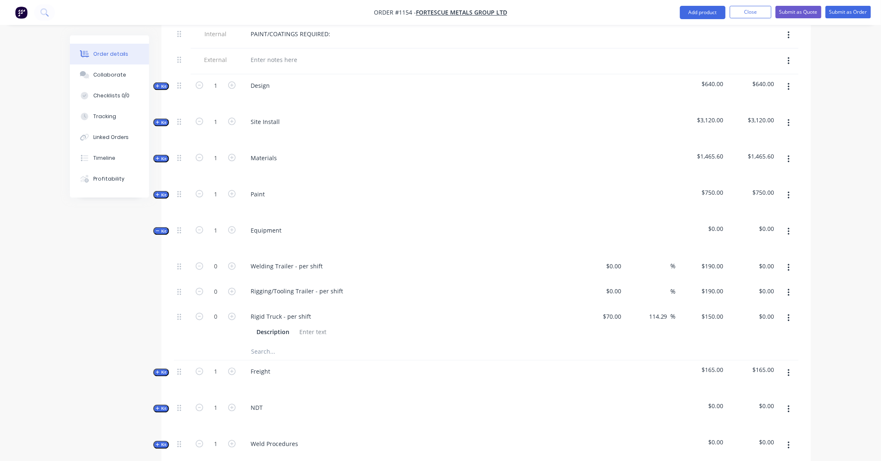
scroll to position [428, 0]
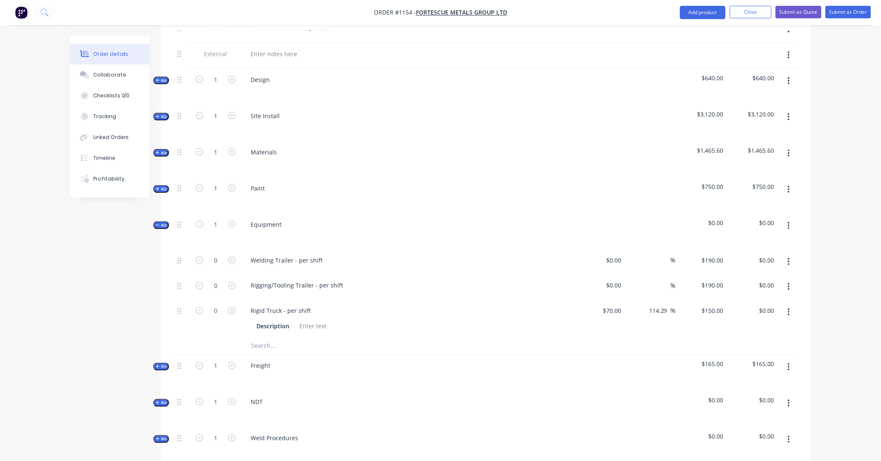
click at [279, 338] on input "text" at bounding box center [334, 346] width 166 height 17
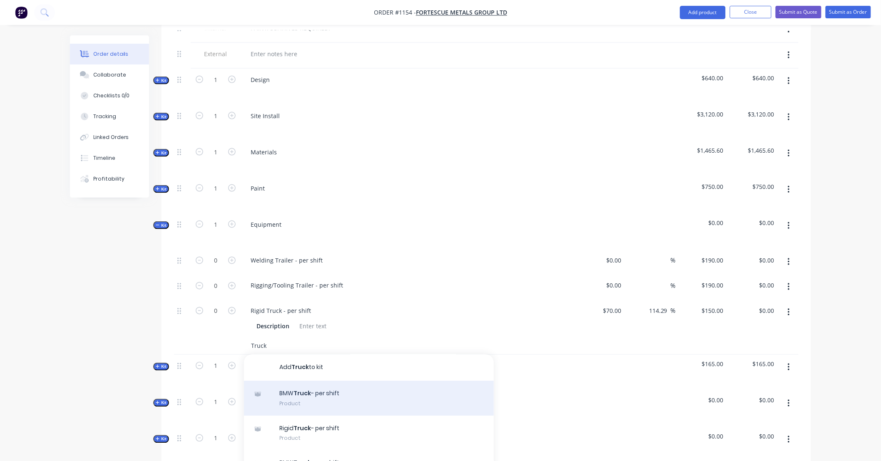
type input "Truck"
click at [330, 390] on div "BMW Truck - per shift Product" at bounding box center [369, 398] width 250 height 35
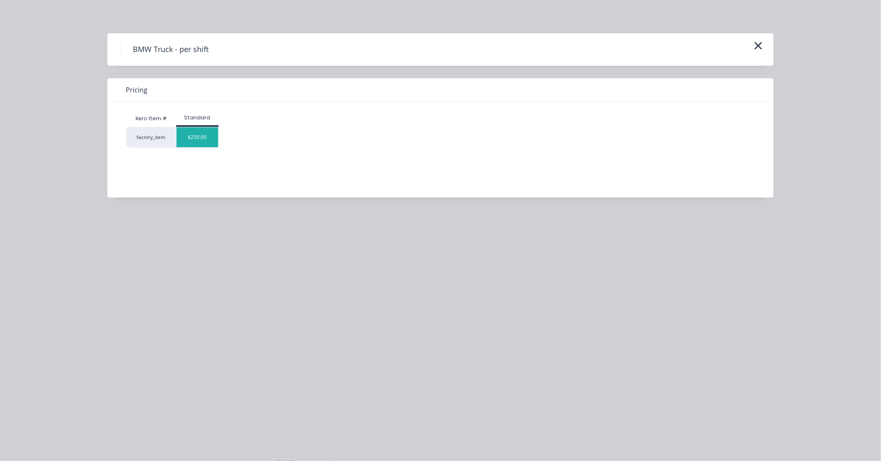
click at [204, 138] on div "$250.00" at bounding box center [197, 137] width 42 height 20
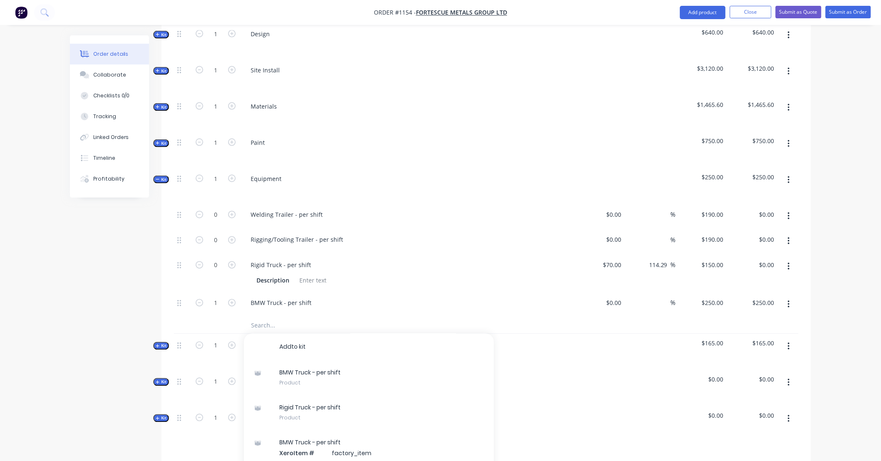
scroll to position [474, 0]
click at [791, 208] on button "button" at bounding box center [789, 215] width 20 height 15
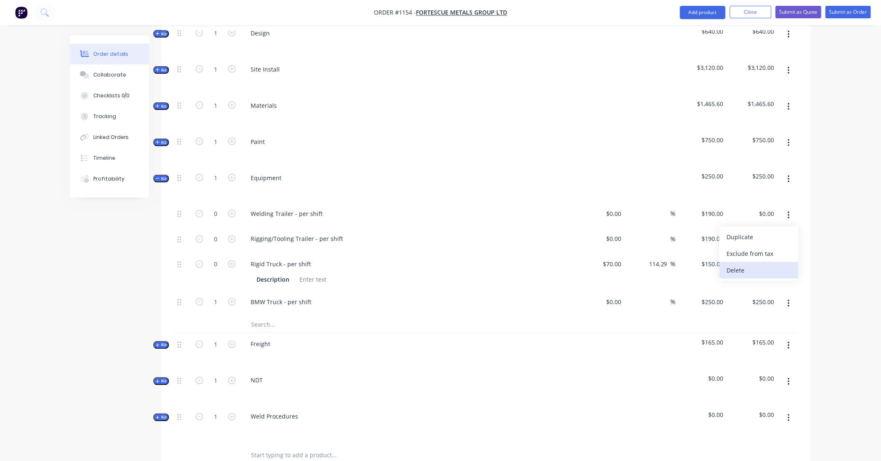
click at [780, 265] on div "Delete" at bounding box center [759, 271] width 64 height 12
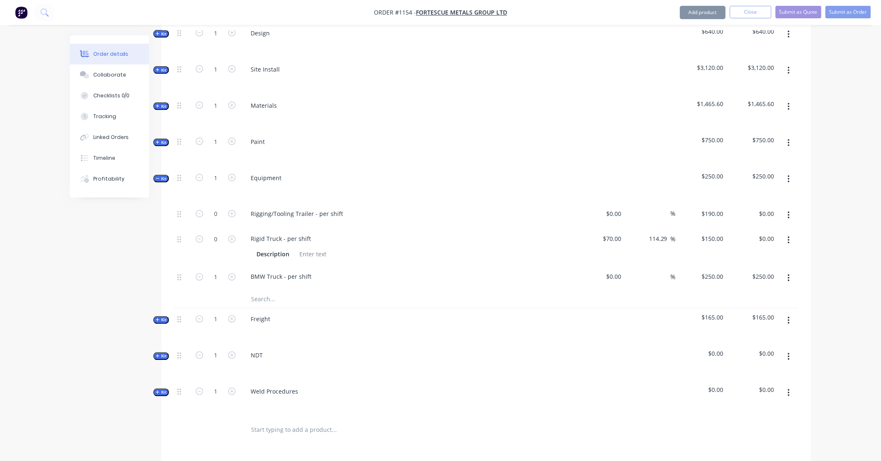
click at [788, 211] on icon "button" at bounding box center [788, 215] width 2 height 9
drag, startPoint x: 781, startPoint y: 258, endPoint x: 782, endPoint y: 253, distance: 5.4
click at [781, 265] on div "Delete" at bounding box center [759, 271] width 64 height 12
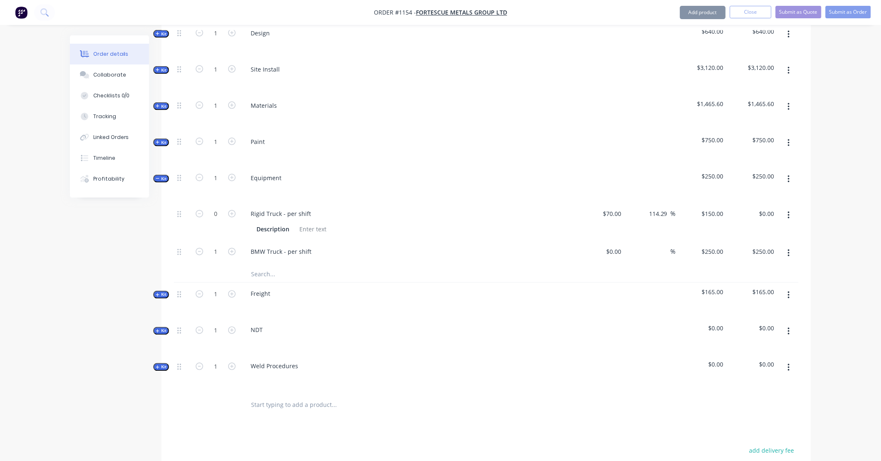
click at [789, 212] on icon "button" at bounding box center [788, 215] width 2 height 7
click at [775, 265] on div "Delete" at bounding box center [759, 271] width 64 height 12
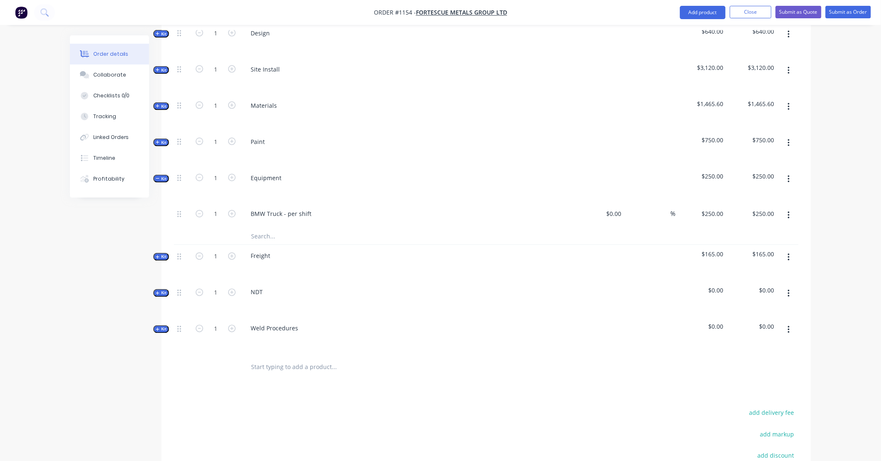
click at [163, 176] on span "Kit" at bounding box center [161, 179] width 11 height 6
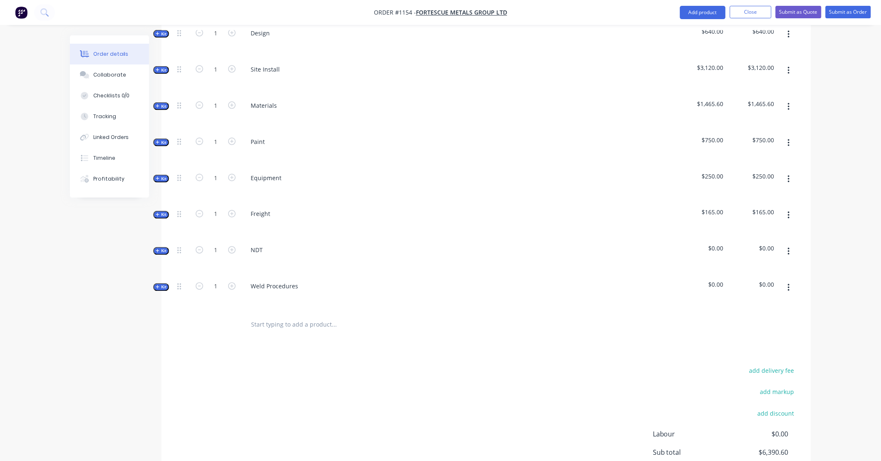
click at [164, 212] on span "Kit" at bounding box center [161, 215] width 11 height 6
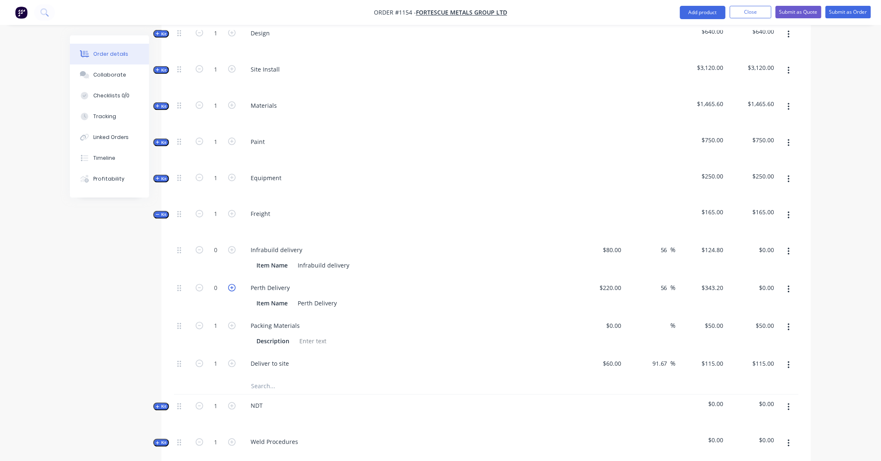
click at [231, 284] on icon "button" at bounding box center [231, 287] width 7 height 7
type input "1"
type input "$343.20"
click at [789, 320] on button "button" at bounding box center [789, 327] width 20 height 15
click at [772, 377] on div "Delete" at bounding box center [759, 383] width 64 height 12
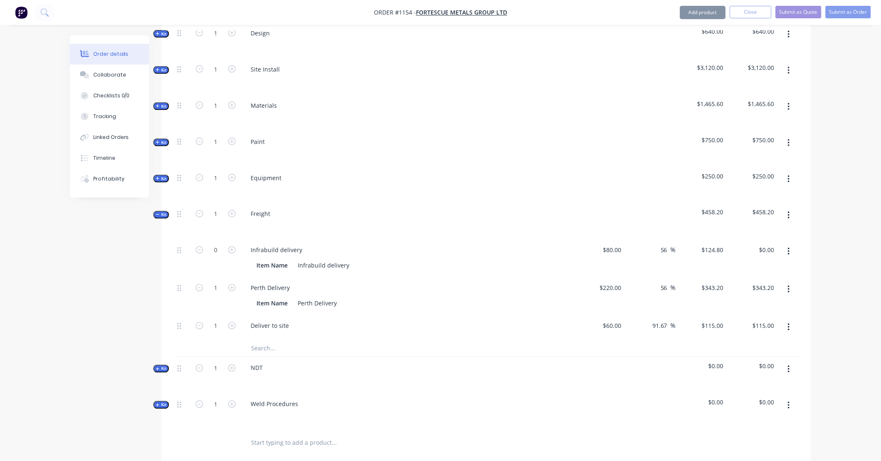
click at [791, 320] on button "button" at bounding box center [789, 327] width 20 height 15
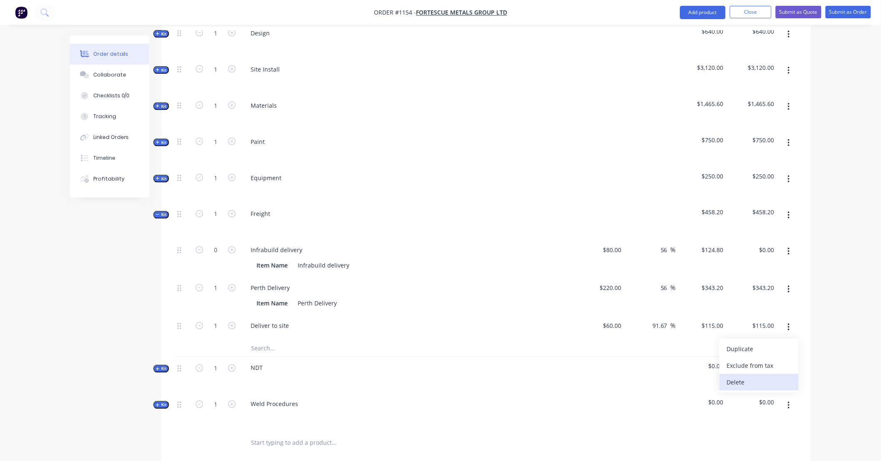
click at [781, 377] on div "Delete" at bounding box center [759, 383] width 64 height 12
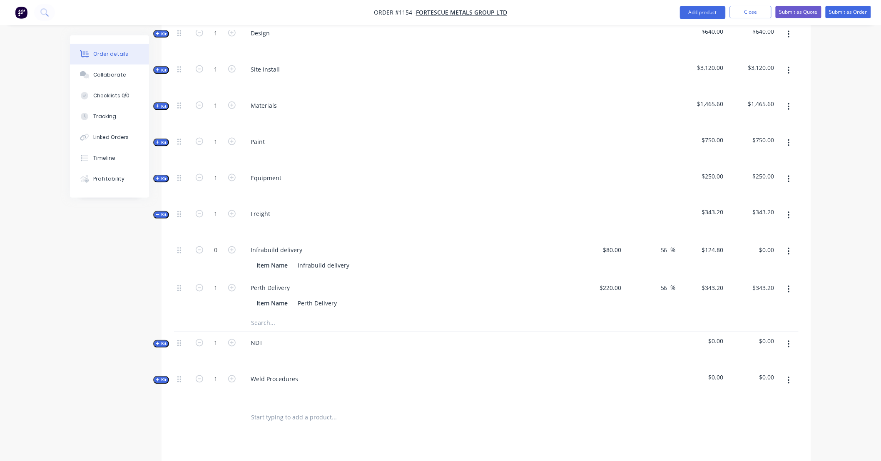
click at [236, 283] on button "button" at bounding box center [231, 287] width 11 height 9
type input "2"
type input "$686.40"
click at [712, 282] on input "343.2" at bounding box center [717, 288] width 19 height 12
type input "286"
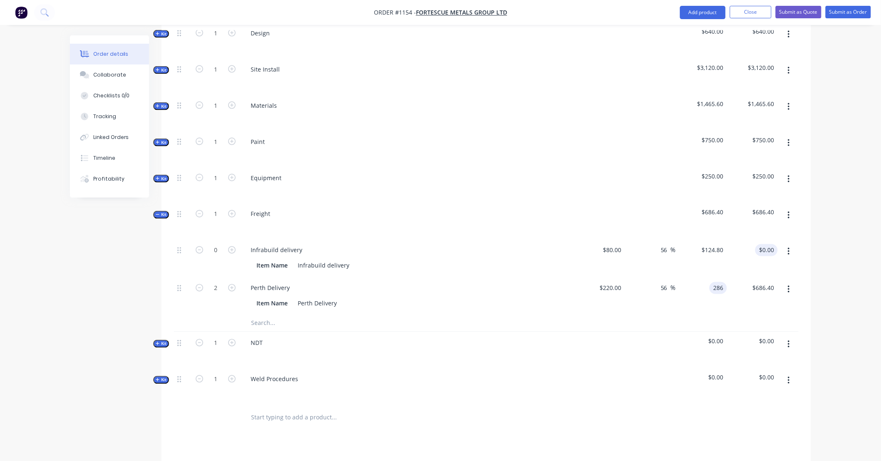
type input "30"
type input "$286.00"
type input "$572.00"
click at [784, 244] on button "button" at bounding box center [789, 251] width 20 height 15
click at [779, 301] on div "Delete" at bounding box center [759, 307] width 64 height 12
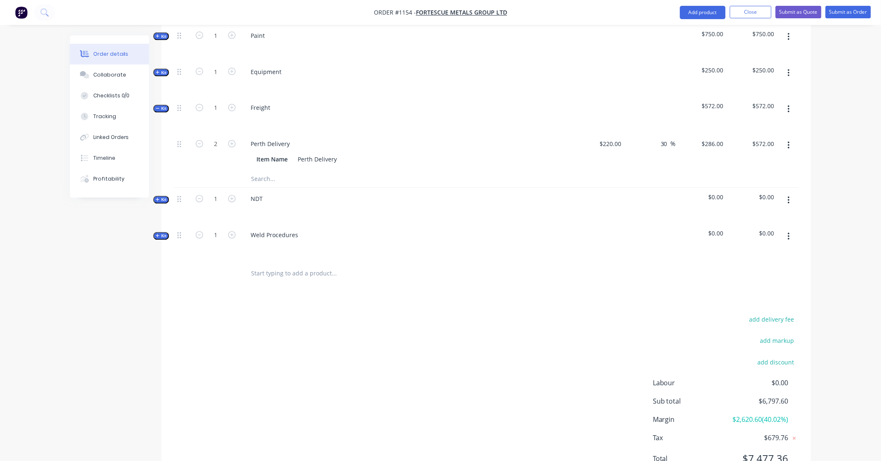
scroll to position [608, 0]
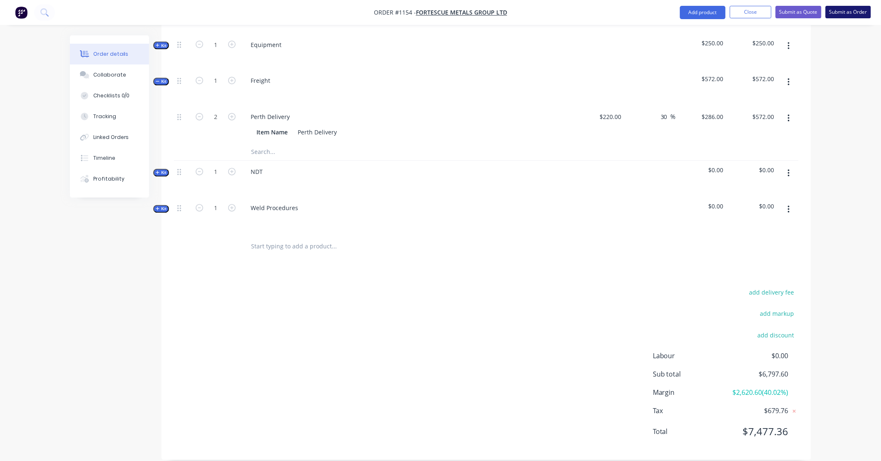
click at [844, 12] on button "Submit as Order" at bounding box center [847, 12] width 45 height 12
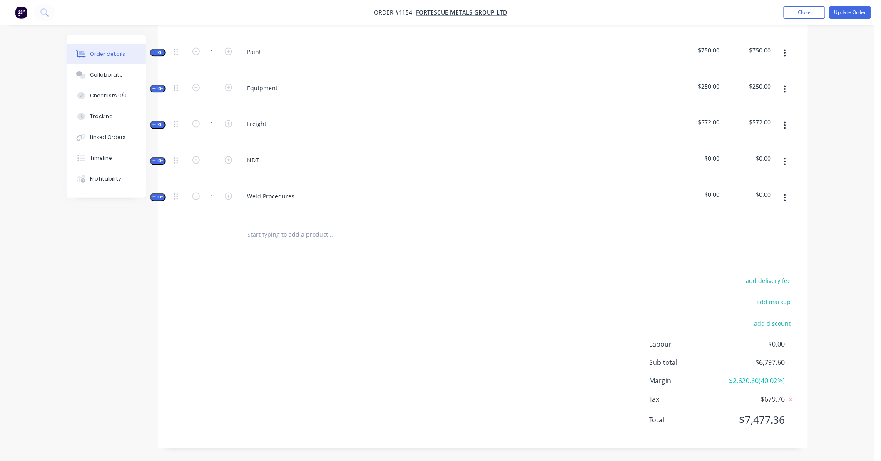
scroll to position [0, 0]
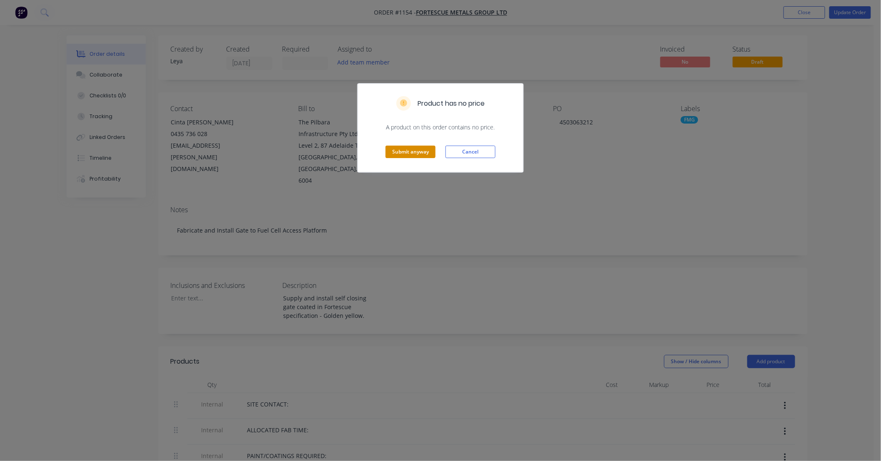
click at [404, 152] on button "Submit anyway" at bounding box center [410, 152] width 50 height 12
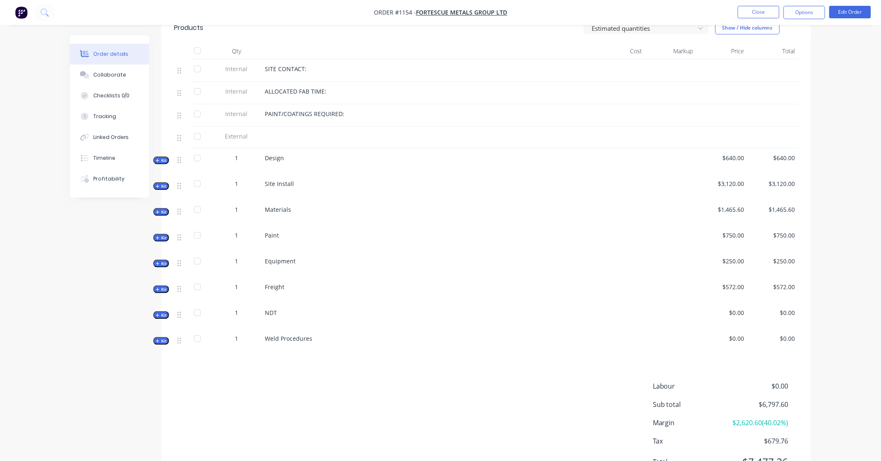
scroll to position [323, 0]
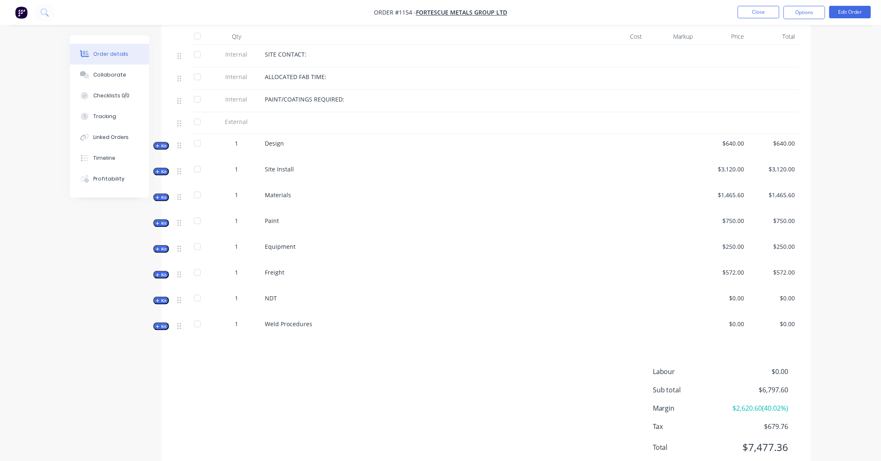
click at [167, 142] on button "Kit" at bounding box center [161, 146] width 16 height 8
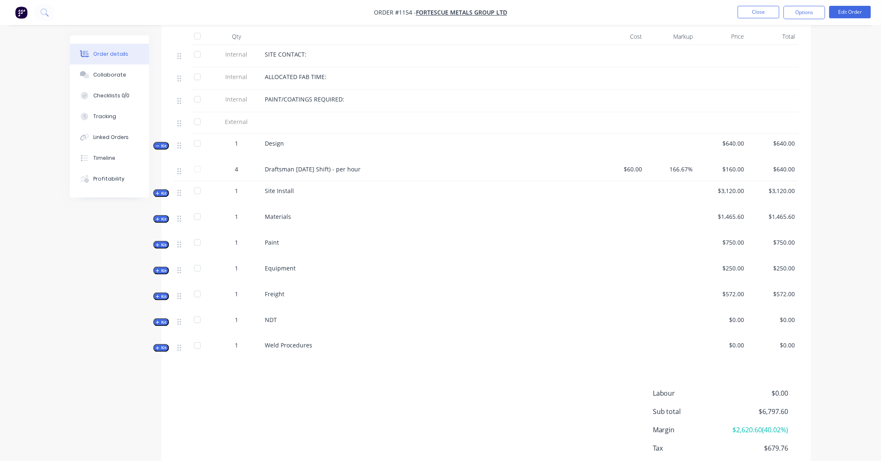
click at [167, 142] on button "Kit" at bounding box center [161, 146] width 16 height 8
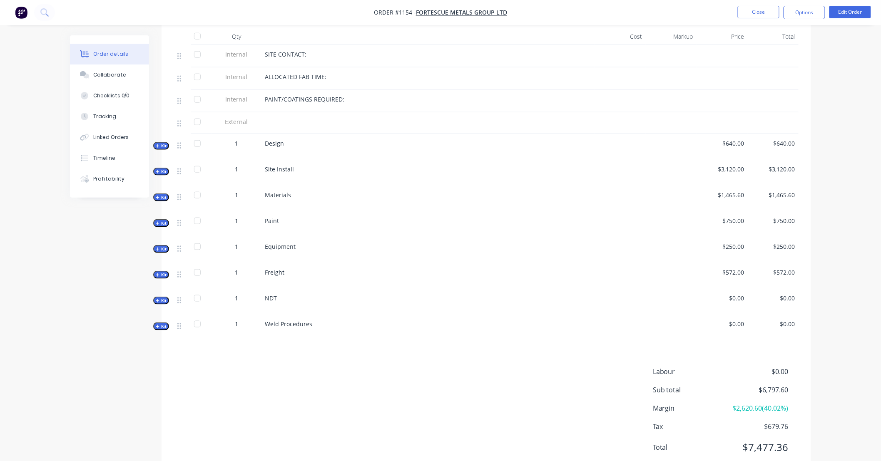
click at [163, 169] on span "Kit" at bounding box center [161, 172] width 11 height 6
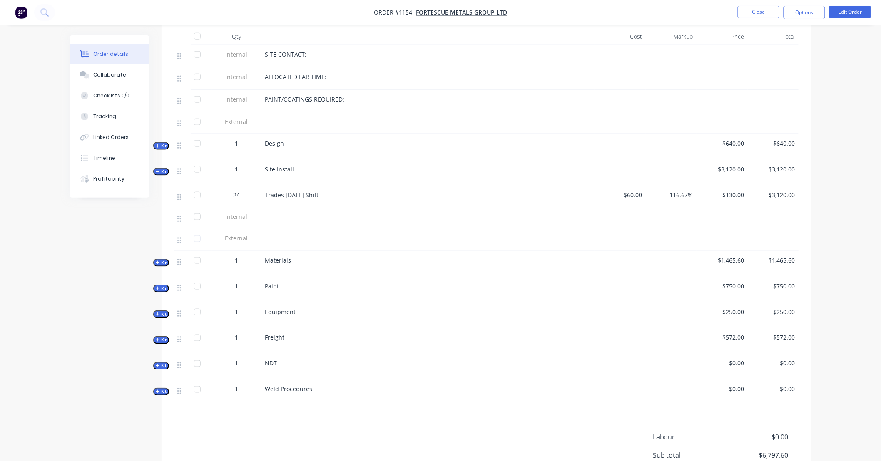
click at [163, 169] on span "Kit" at bounding box center [161, 172] width 11 height 6
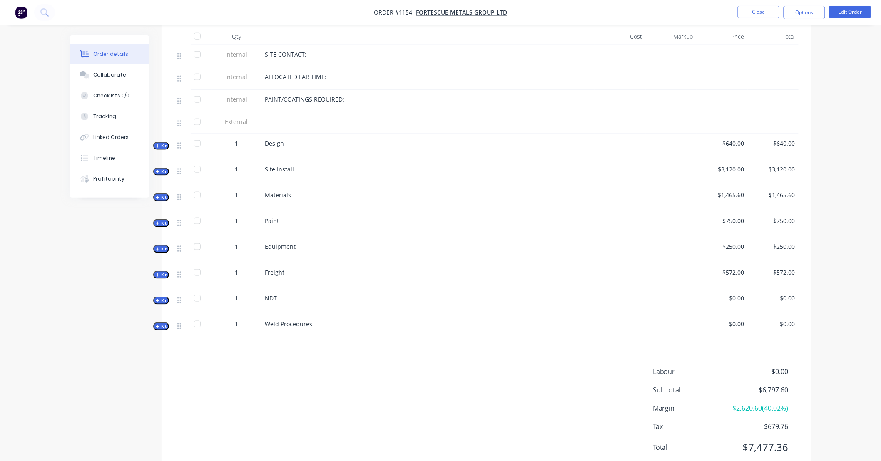
click at [160, 191] on div "Order details Collaborate Checklists 0/0 Tracking Linked Orders Timeline Profit…" at bounding box center [116, 116] width 92 height 162
click at [162, 194] on span "Kit" at bounding box center [161, 197] width 11 height 6
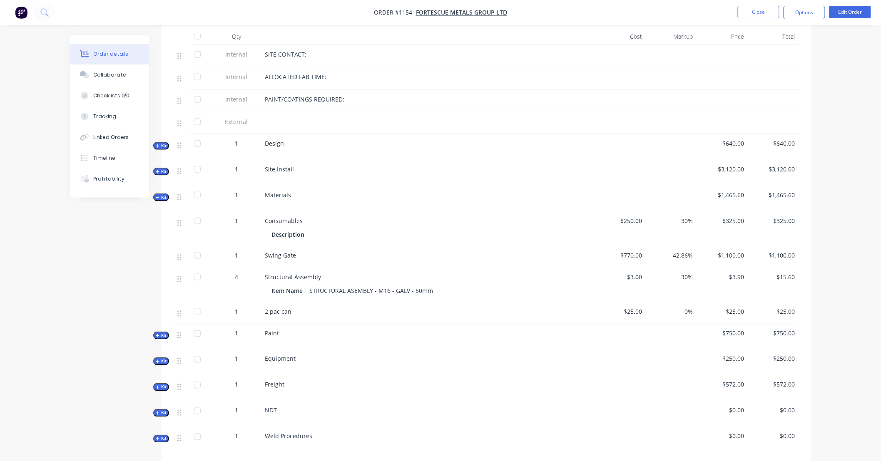
click at [162, 194] on span "Kit" at bounding box center [161, 197] width 11 height 6
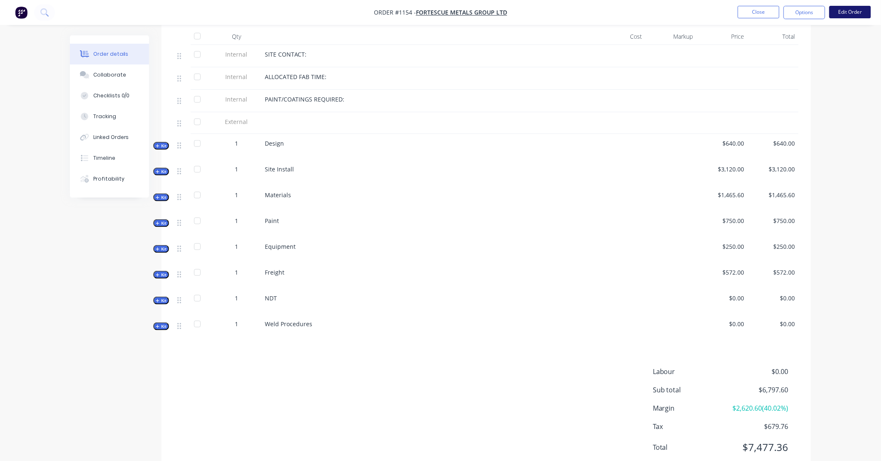
click at [842, 12] on button "Edit Order" at bounding box center [850, 12] width 42 height 12
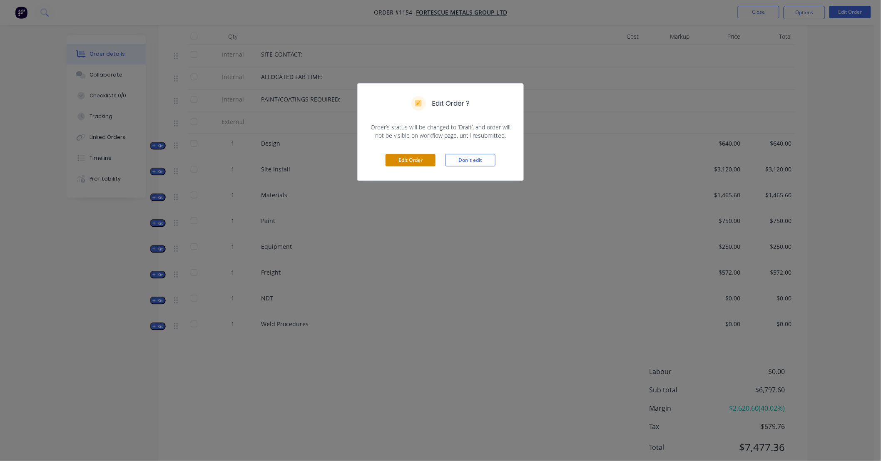
click at [406, 163] on button "Edit Order" at bounding box center [410, 160] width 50 height 12
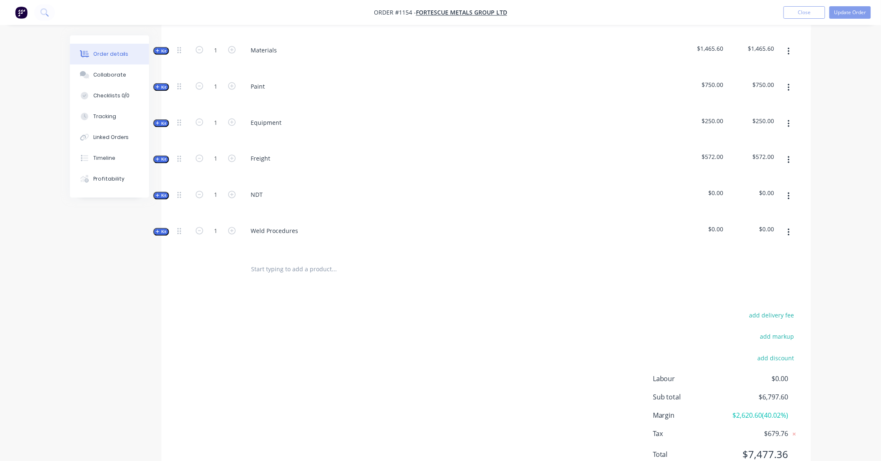
scroll to position [552, 0]
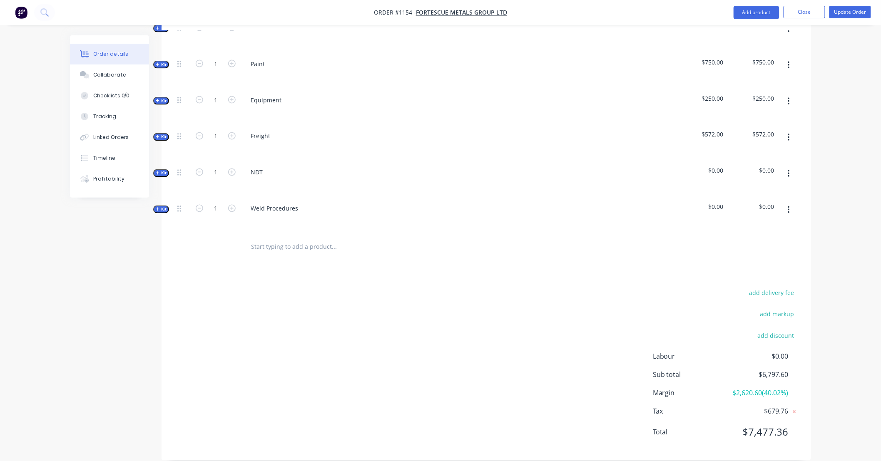
click at [788, 206] on icon "button" at bounding box center [788, 210] width 2 height 9
click at [757, 276] on div "Delete" at bounding box center [759, 282] width 64 height 12
click at [790, 202] on button "button" at bounding box center [789, 209] width 20 height 15
click at [766, 276] on div "Delete" at bounding box center [759, 282] width 64 height 12
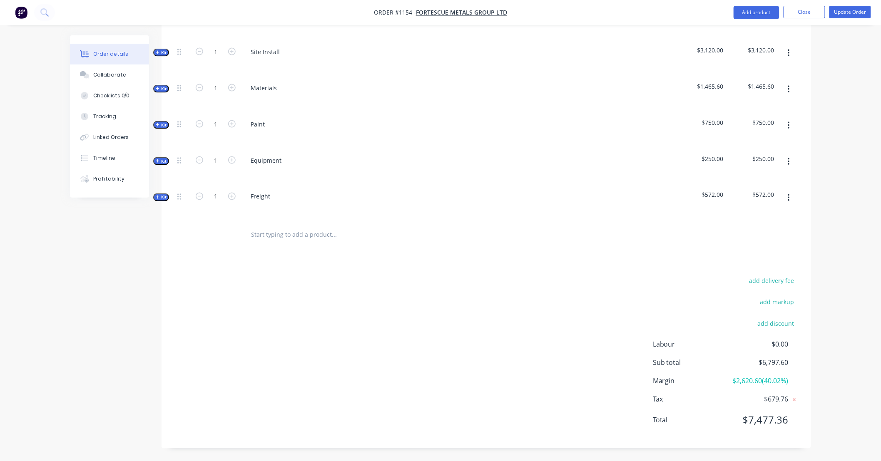
scroll to position [480, 0]
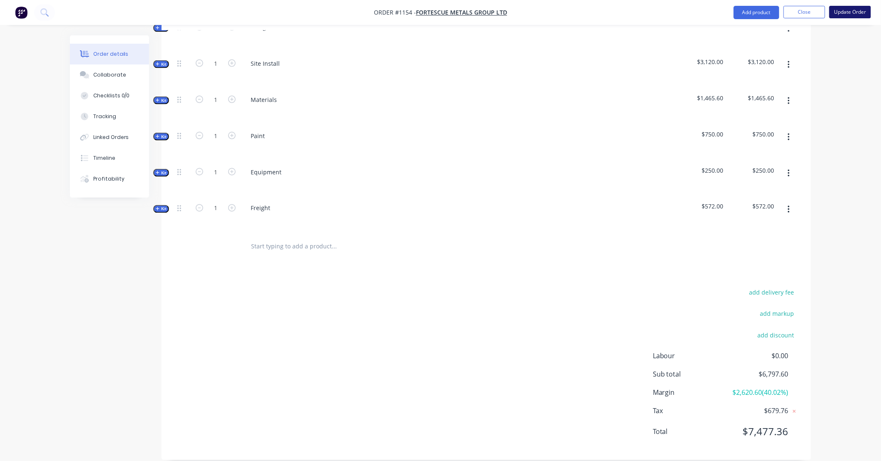
click at [850, 14] on button "Update Order" at bounding box center [850, 12] width 42 height 12
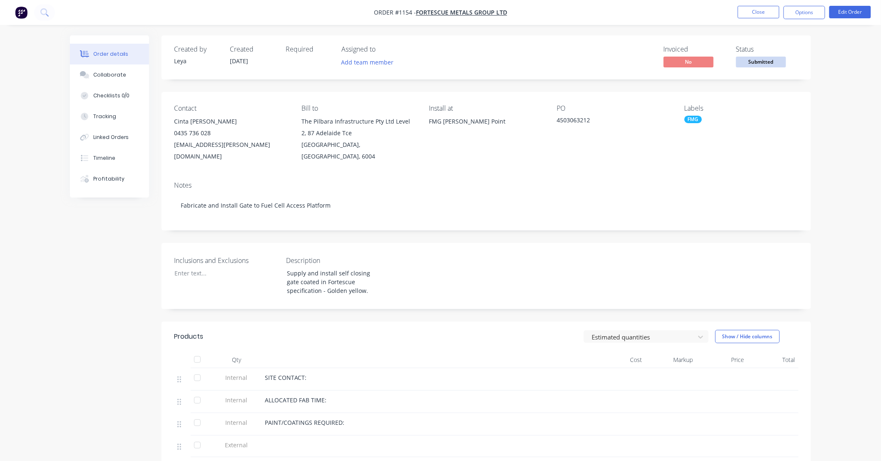
click at [750, 64] on span "Submitted" at bounding box center [761, 62] width 50 height 10
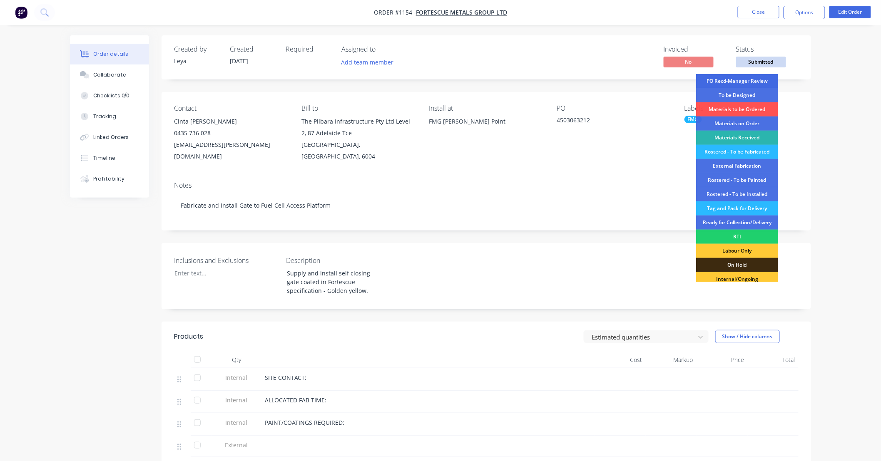
click at [746, 82] on div "PO Recd-Manager Review" at bounding box center [737, 81] width 82 height 14
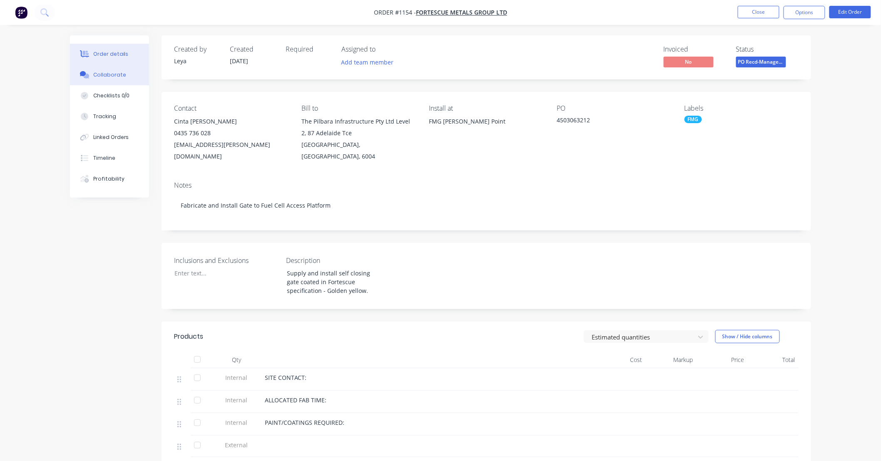
click at [114, 76] on div "Collaborate" at bounding box center [109, 74] width 33 height 7
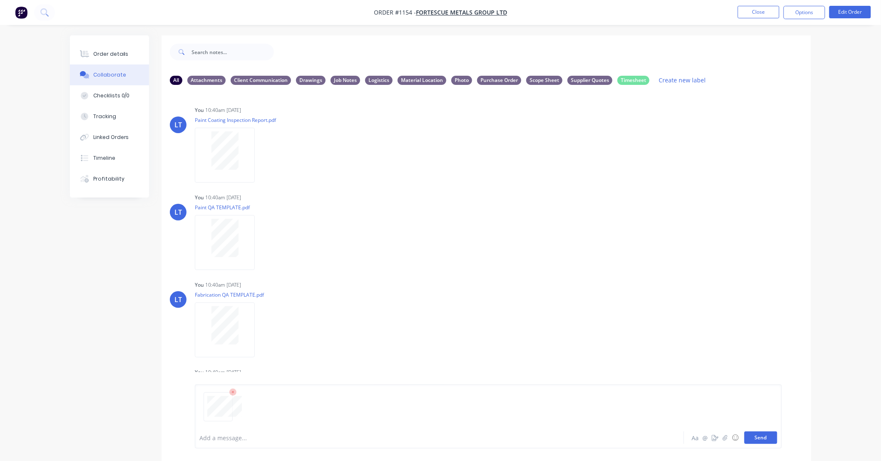
click at [765, 440] on button "Send" at bounding box center [760, 438] width 33 height 12
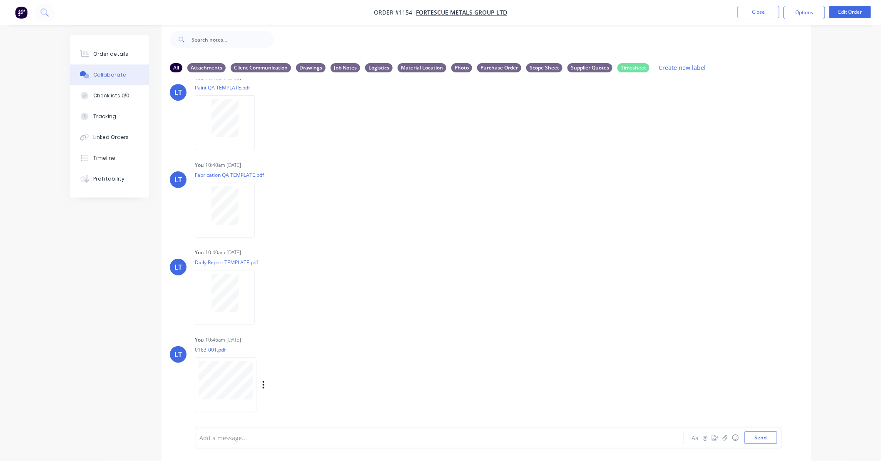
scroll to position [108, 0]
click at [259, 385] on div at bounding box center [227, 384] width 65 height 55
click at [264, 383] on icon "button" at bounding box center [263, 385] width 2 height 10
click at [288, 372] on button "Labels" at bounding box center [318, 366] width 94 height 19
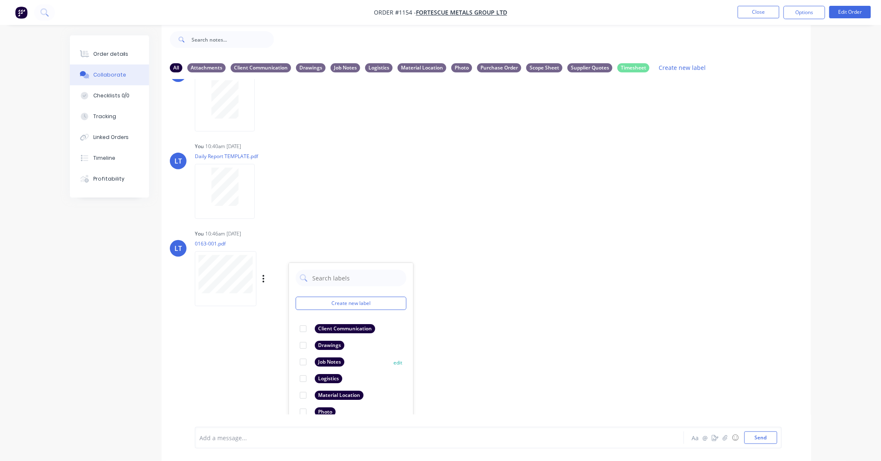
scroll to position [244, 0]
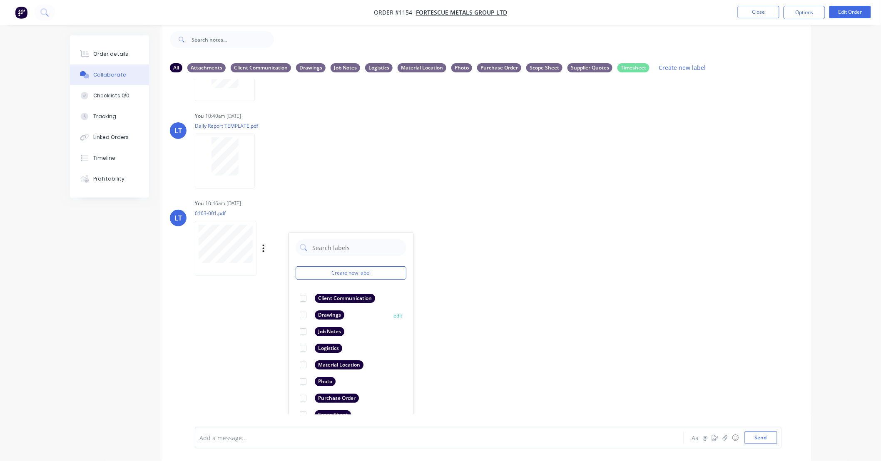
click at [304, 313] on div at bounding box center [303, 315] width 17 height 17
click at [692, 307] on div "LT You 10:40am 25/09/25 Paint Coating Inspection Report.pdf Labels Download Del…" at bounding box center [485, 246] width 649 height 335
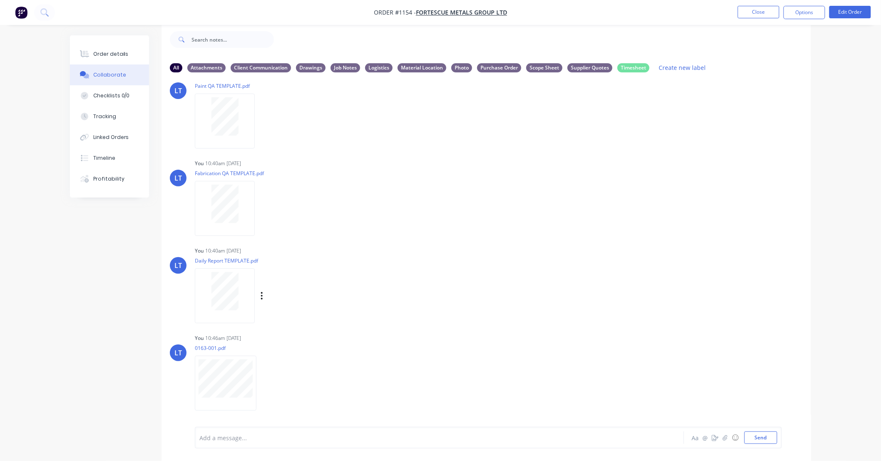
scroll to position [109, 0]
drag, startPoint x: 758, startPoint y: 434, endPoint x: 706, endPoint y: 410, distance: 56.8
click at [758, 434] on button "Send" at bounding box center [760, 438] width 33 height 12
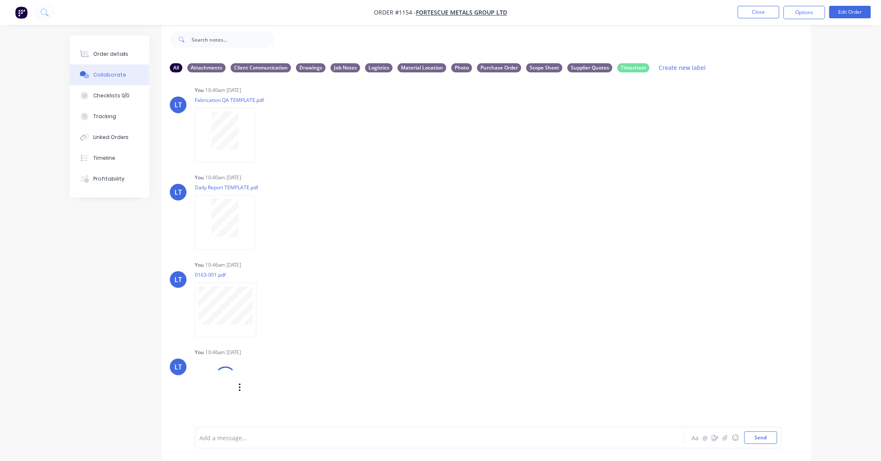
scroll to position [196, 0]
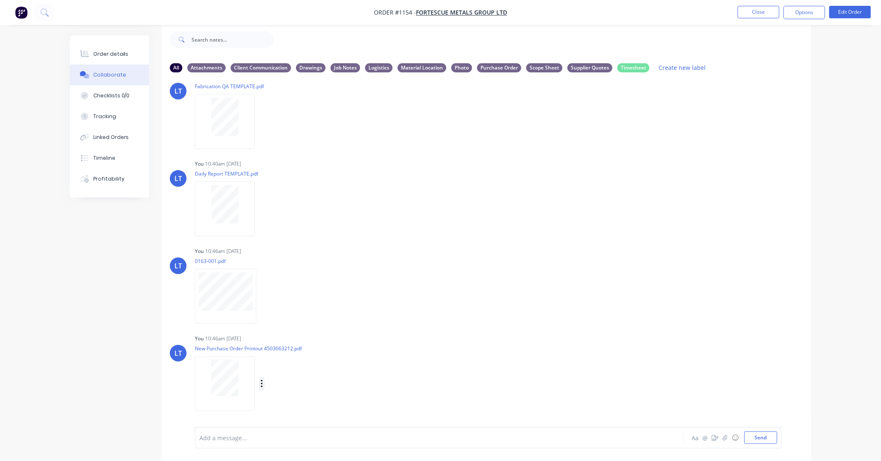
click at [261, 383] on icon "button" at bounding box center [262, 383] width 2 height 7
click at [284, 368] on button "Labels" at bounding box center [317, 366] width 94 height 19
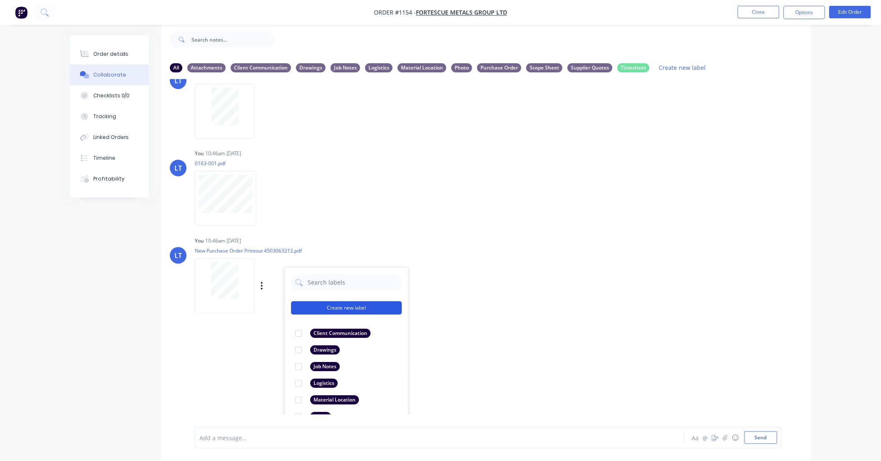
scroll to position [328, 0]
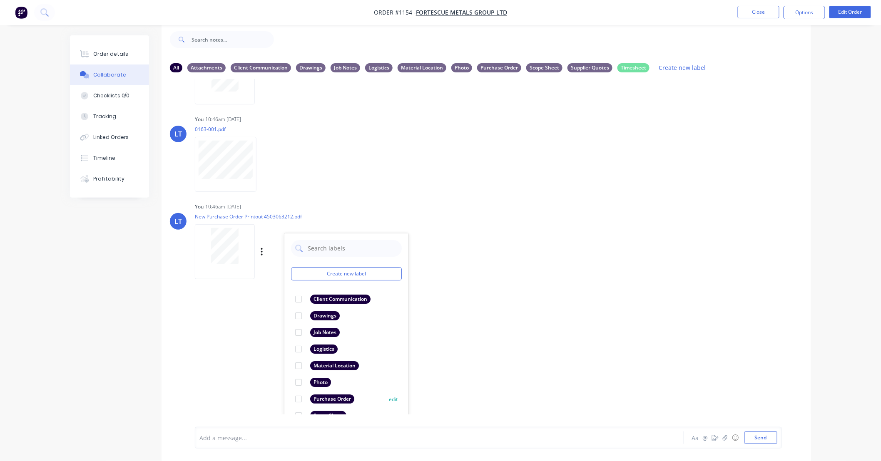
click at [298, 398] on div at bounding box center [298, 399] width 17 height 17
click at [643, 253] on div "LT You 10:46am 25/09/25 New Purchase Order Printout 4503063212.pdf Labels Downl…" at bounding box center [485, 238] width 649 height 75
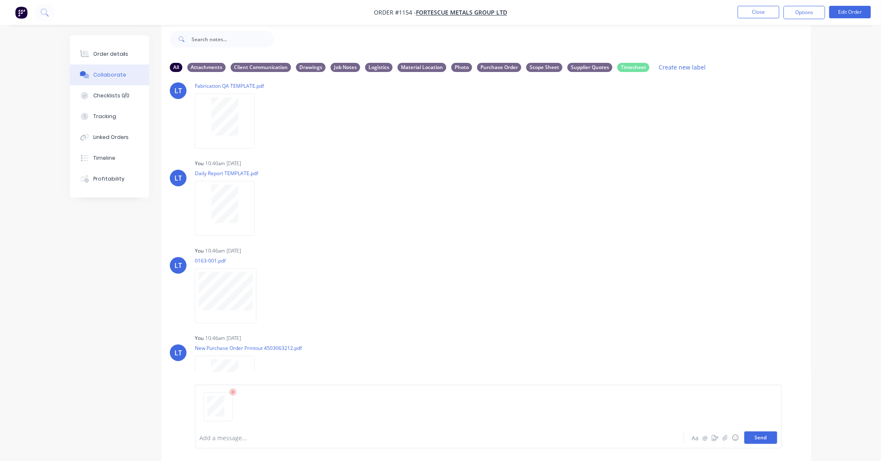
click at [756, 439] on button "Send" at bounding box center [760, 438] width 33 height 12
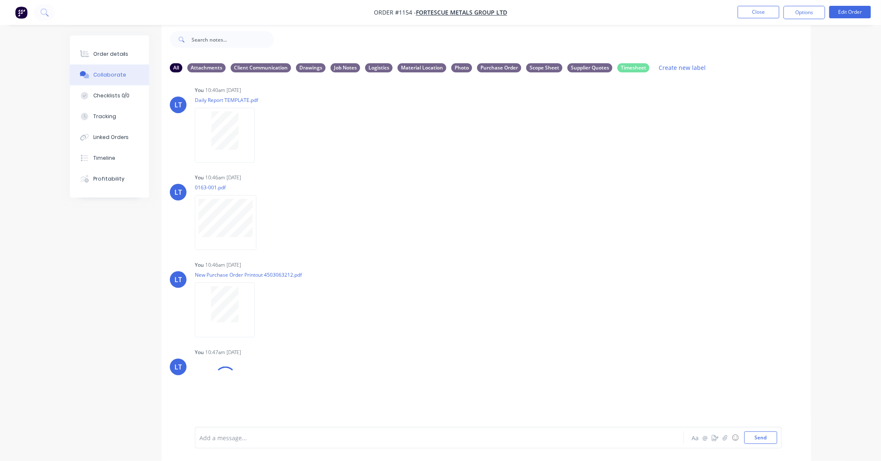
scroll to position [283, 0]
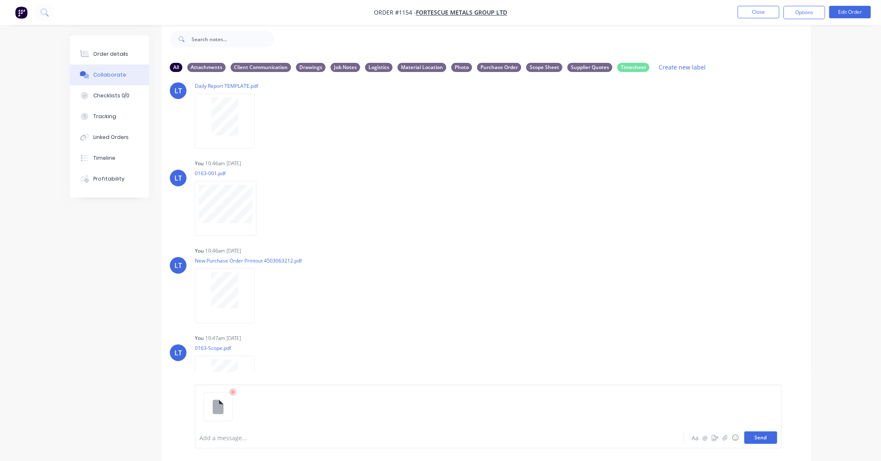
drag, startPoint x: 766, startPoint y: 437, endPoint x: 762, endPoint y: 432, distance: 6.0
click at [765, 437] on button "Send" at bounding box center [760, 438] width 33 height 12
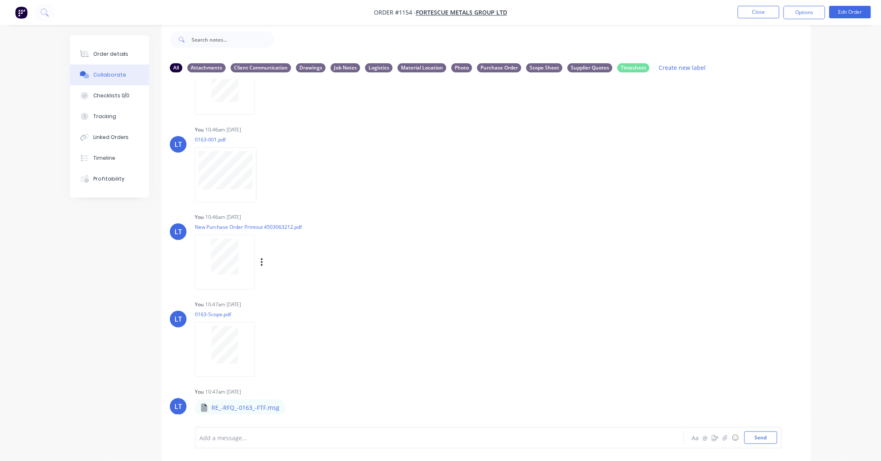
scroll to position [319, 0]
click at [263, 347] on icon "button" at bounding box center [262, 349] width 2 height 10
click at [272, 347] on button "Labels" at bounding box center [317, 352] width 94 height 19
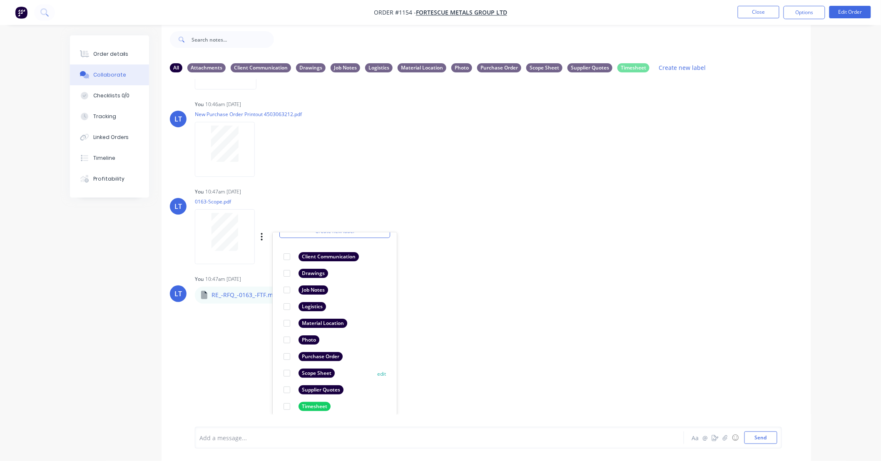
scroll to position [48, 0]
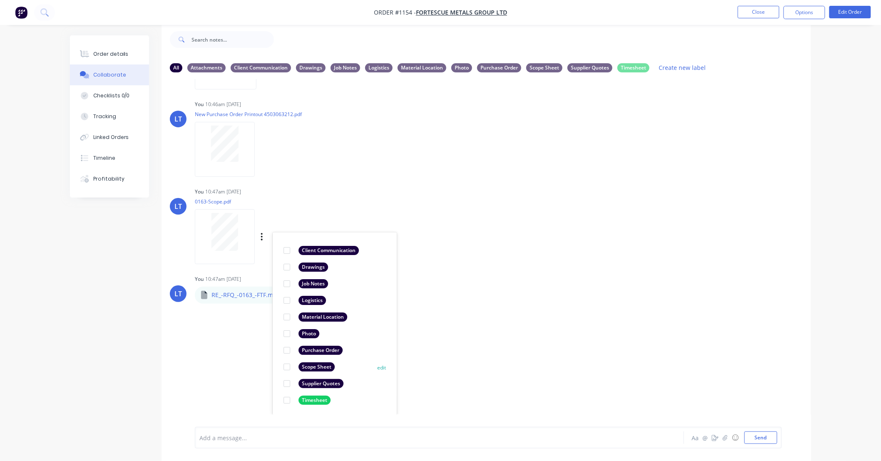
click at [288, 365] on div at bounding box center [286, 367] width 17 height 17
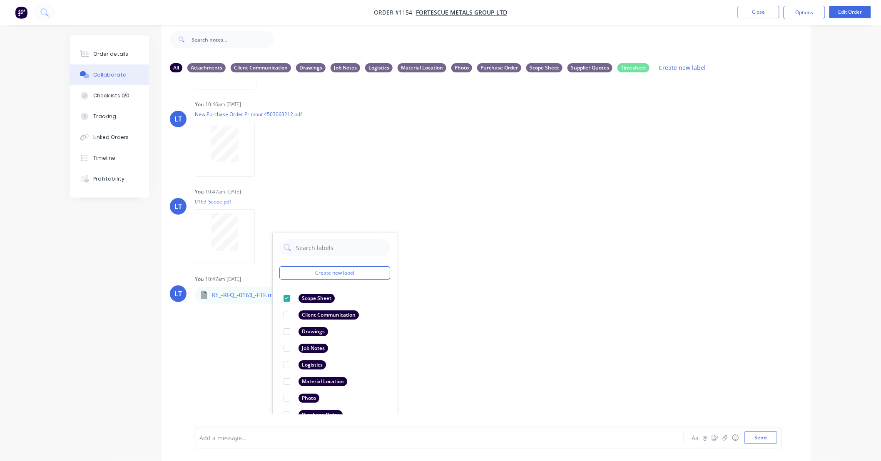
click at [508, 318] on div "LT You 10:40am 25/09/25 Paint Coating Inspection Report.pdf Labels Download Del…" at bounding box center [485, 246] width 649 height 335
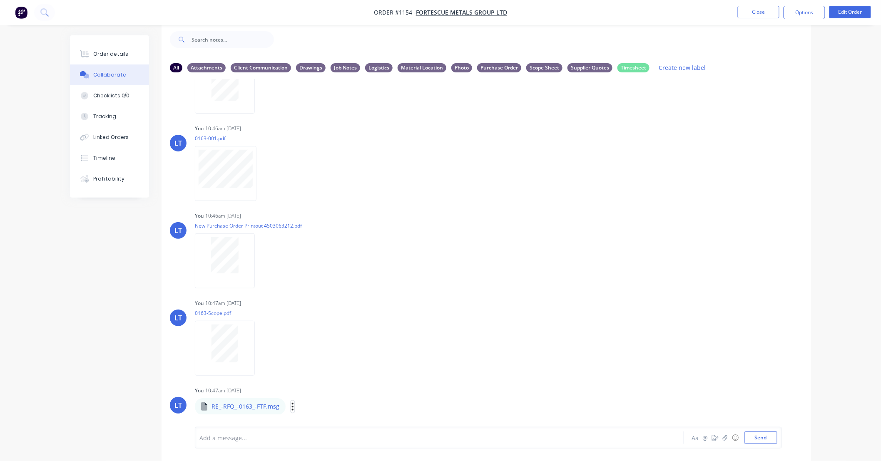
click at [291, 405] on icon "button" at bounding box center [292, 407] width 2 height 10
click at [323, 373] on button "Labels" at bounding box center [347, 366] width 94 height 19
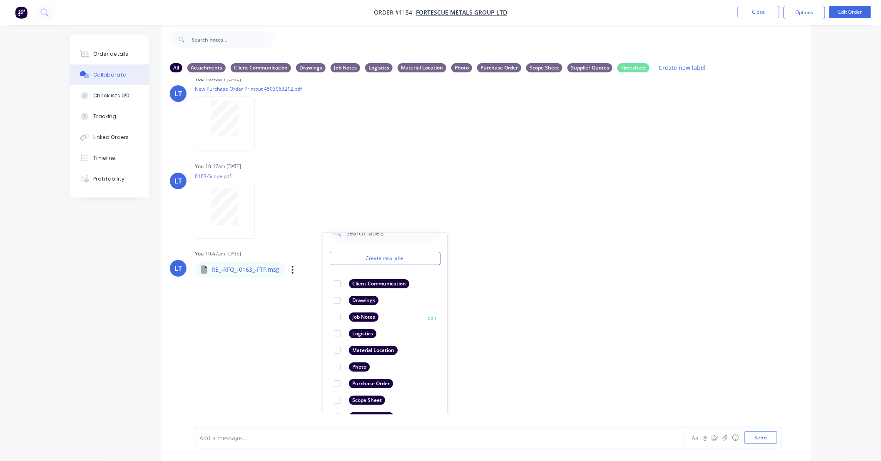
scroll to position [48, 0]
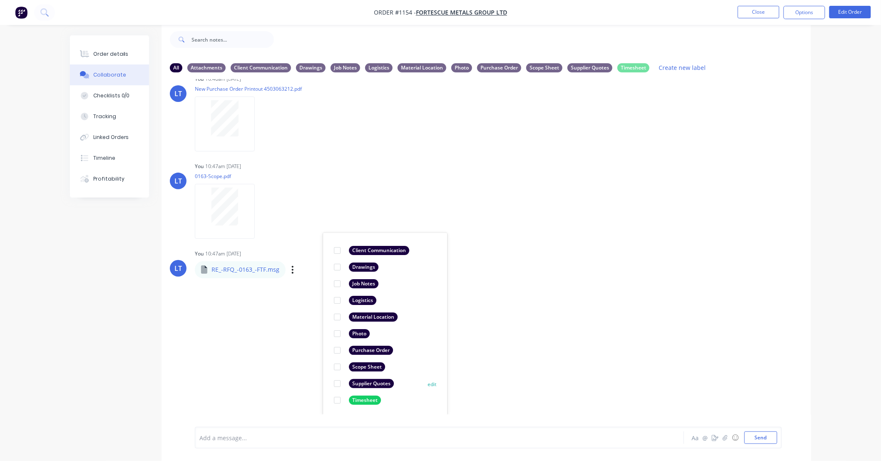
click at [334, 382] on div at bounding box center [337, 383] width 17 height 17
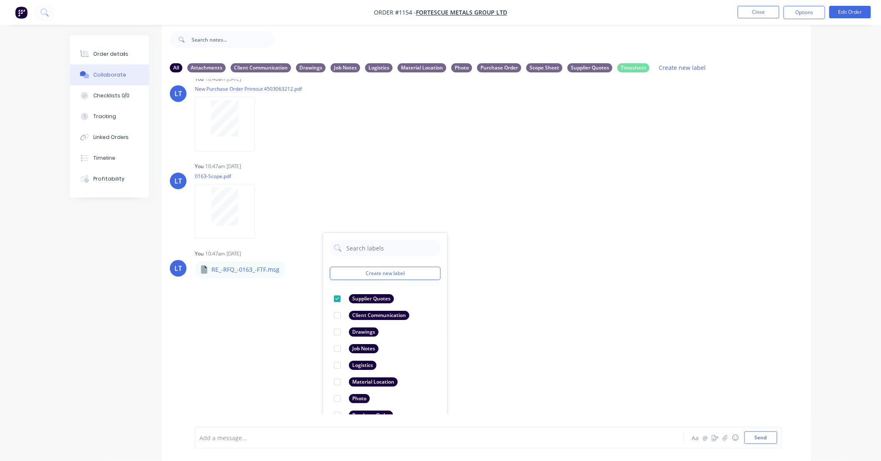
click at [603, 242] on div "LT You 10:40am 25/09/25 Paint Coating Inspection Report.pdf Labels Download Del…" at bounding box center [485, 246] width 649 height 335
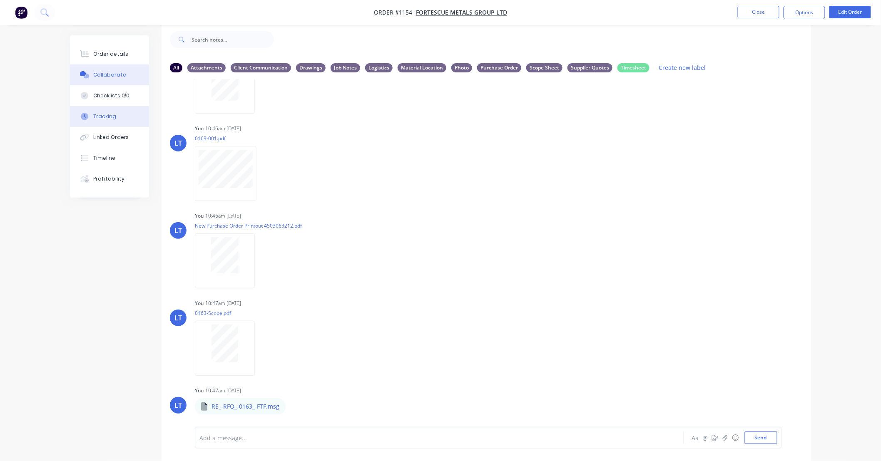
click at [109, 115] on div "Tracking" at bounding box center [104, 116] width 23 height 7
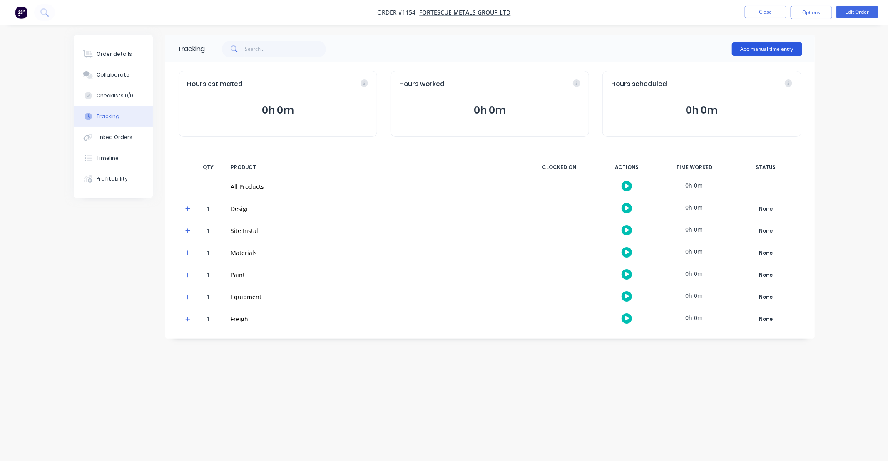
click at [750, 47] on button "Add manual time entry" at bounding box center [767, 48] width 70 height 13
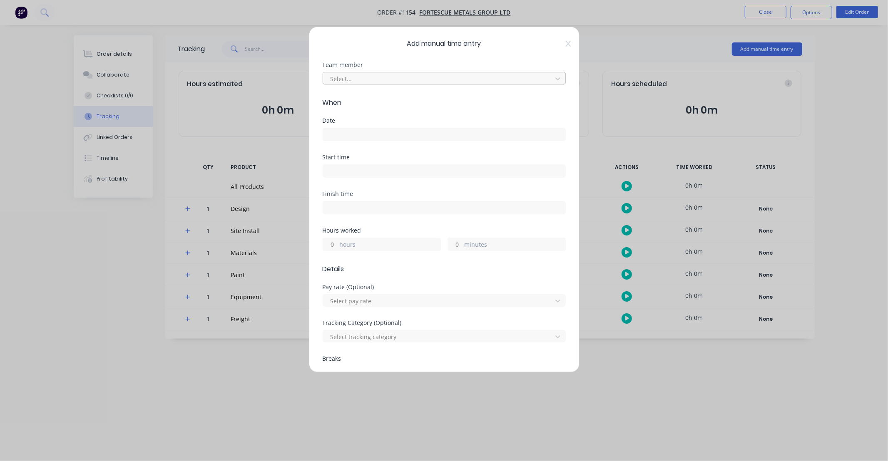
click at [418, 82] on div at bounding box center [439, 79] width 218 height 10
type input "j"
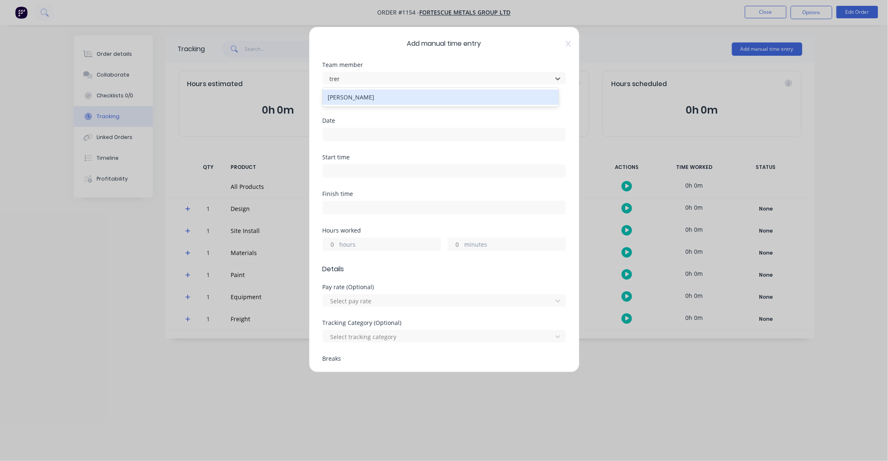
type input "trent"
click at [394, 102] on div "Trent Ebermayer" at bounding box center [441, 96] width 236 height 15
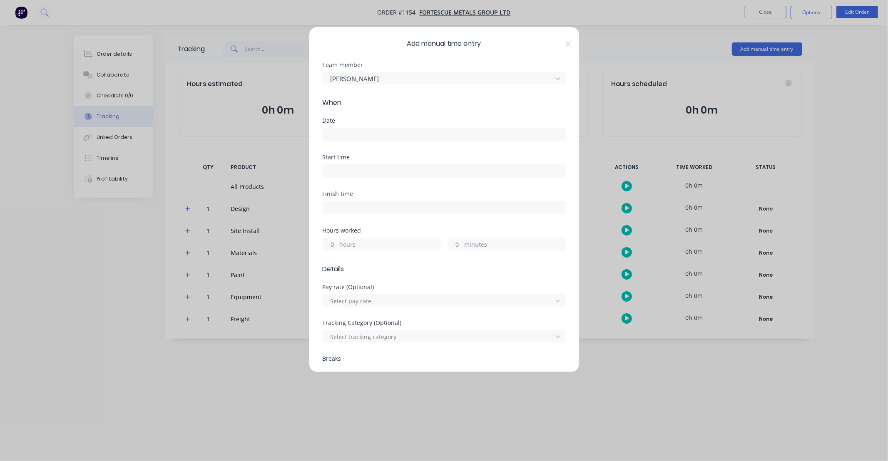
click at [394, 131] on input at bounding box center [444, 134] width 242 height 12
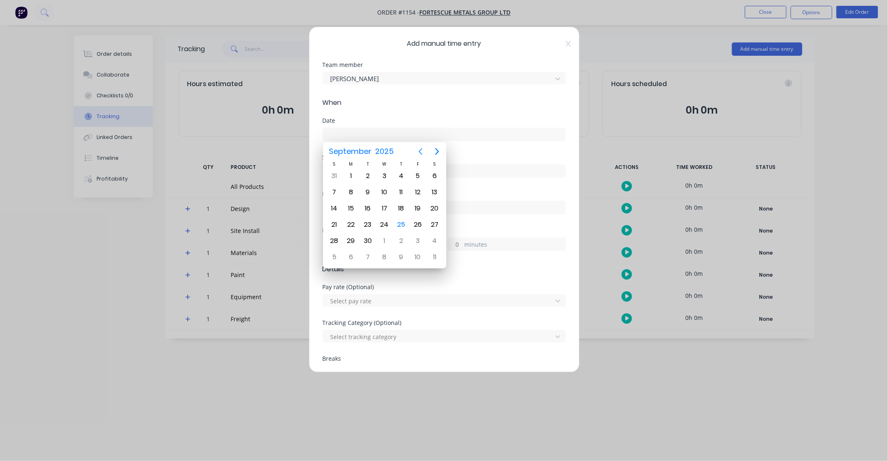
click at [419, 151] on icon "Previous page" at bounding box center [420, 151] width 4 height 7
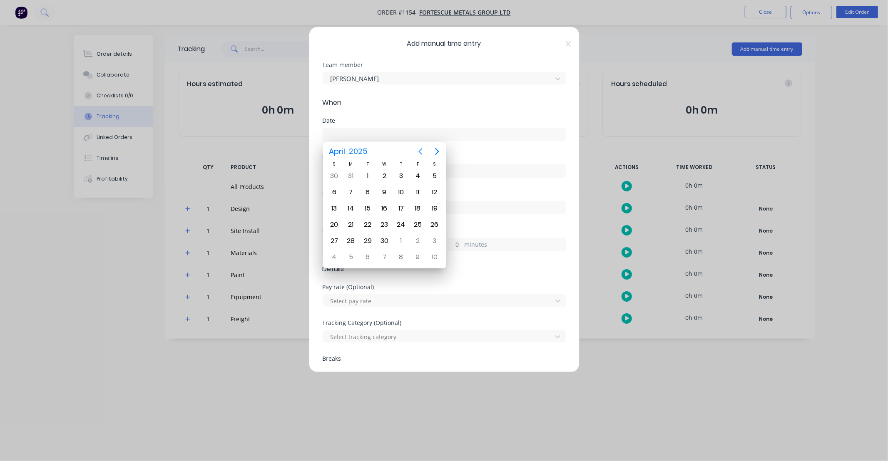
click at [419, 151] on icon "Previous page" at bounding box center [420, 151] width 4 height 7
click at [399, 206] on div "13" at bounding box center [401, 208] width 12 height 12
type input "13/03/2025"
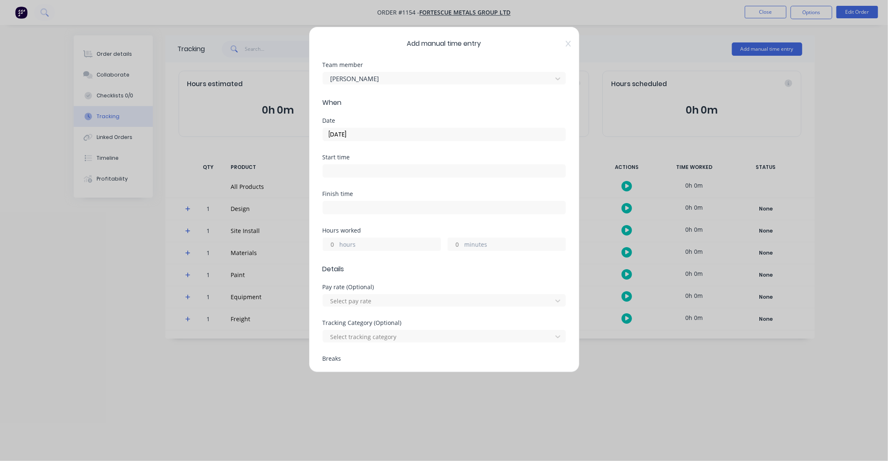
click at [334, 247] on input "hours" at bounding box center [330, 244] width 15 height 12
type input "2"
click at [452, 241] on input "minutes" at bounding box center [455, 244] width 15 height 12
type input "30"
click at [490, 226] on div "Finish time" at bounding box center [444, 209] width 243 height 37
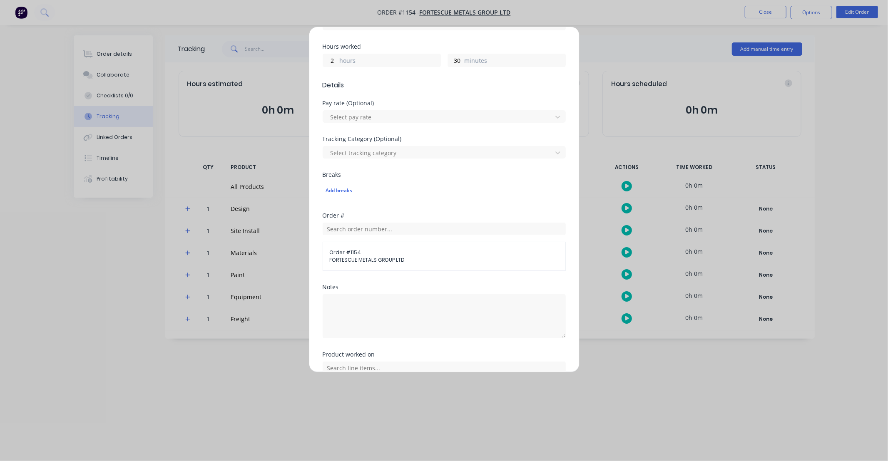
scroll to position [200, 0]
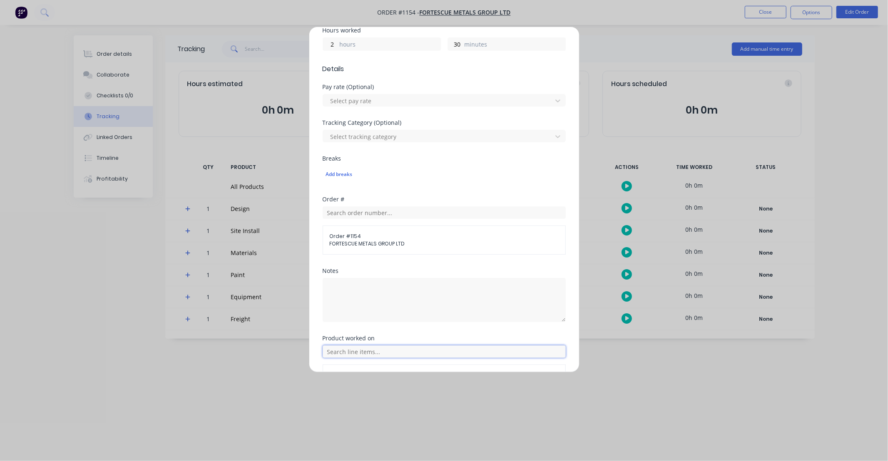
click at [380, 351] on input "text" at bounding box center [444, 351] width 243 height 12
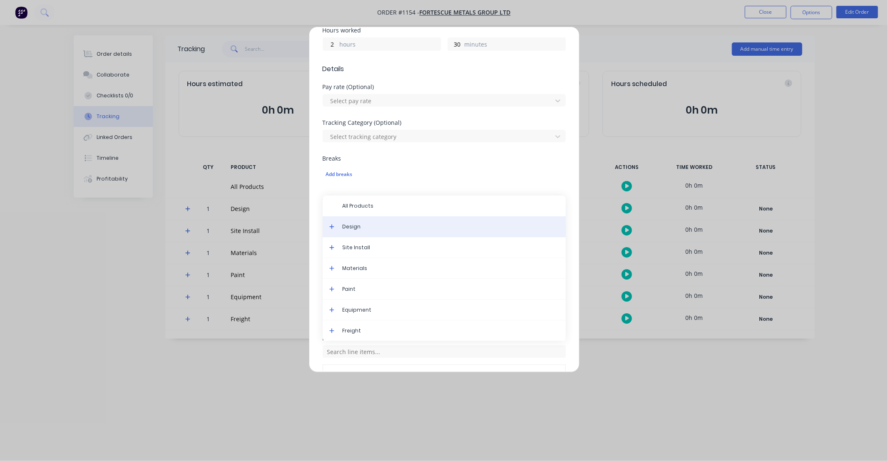
click at [360, 228] on span "Design" at bounding box center [451, 226] width 216 height 7
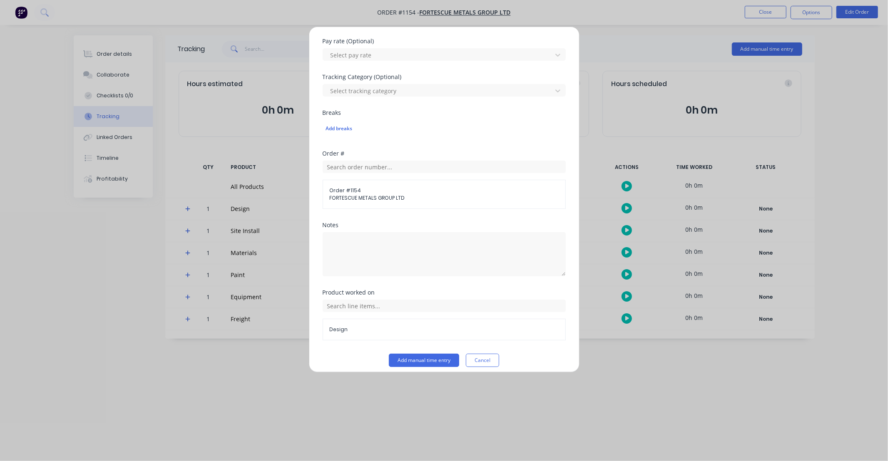
scroll to position [253, 0]
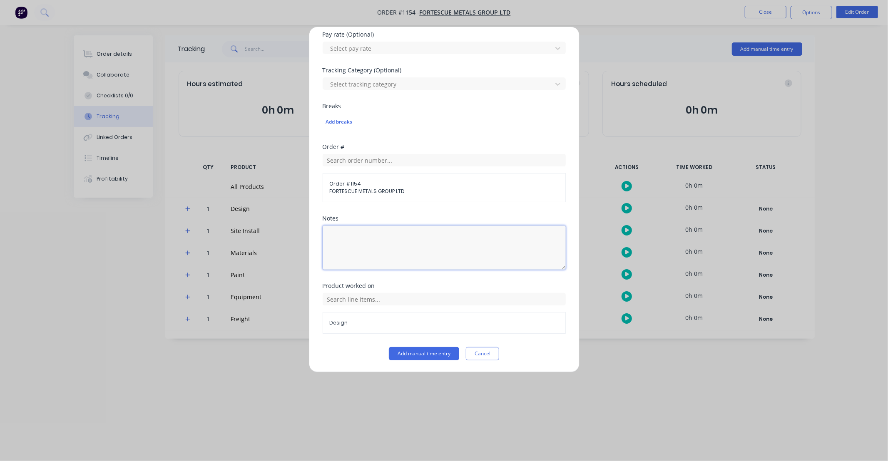
drag, startPoint x: 425, startPoint y: 250, endPoint x: 391, endPoint y: 249, distance: 34.1
click at [391, 249] on textarea at bounding box center [444, 248] width 243 height 44
click at [409, 242] on textarea at bounding box center [444, 248] width 243 height 44
drag, startPoint x: 409, startPoint y: 242, endPoint x: 393, endPoint y: 242, distance: 15.8
click at [390, 242] on textarea at bounding box center [444, 248] width 243 height 44
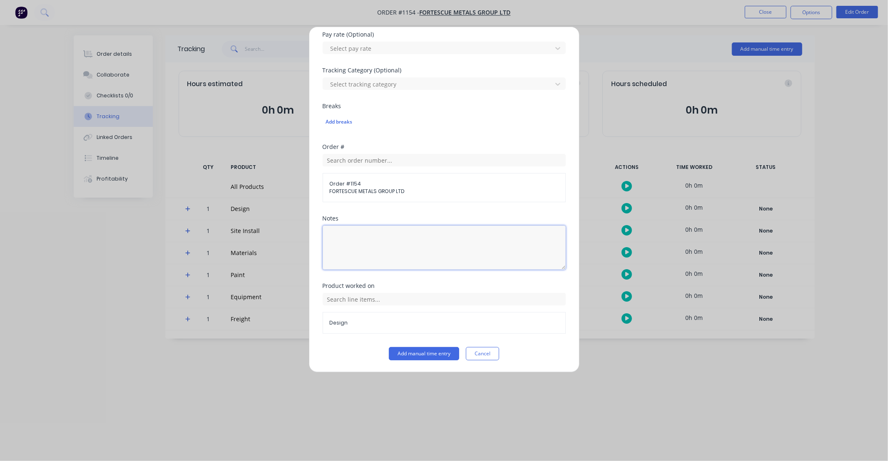
drag, startPoint x: 400, startPoint y: 241, endPoint x: 385, endPoint y: 241, distance: 15.4
click at [379, 243] on textarea at bounding box center [444, 248] width 243 height 44
type textarea "JASON BEANEY: Scope"
click at [433, 353] on button "Add manual time entry" at bounding box center [424, 353] width 70 height 13
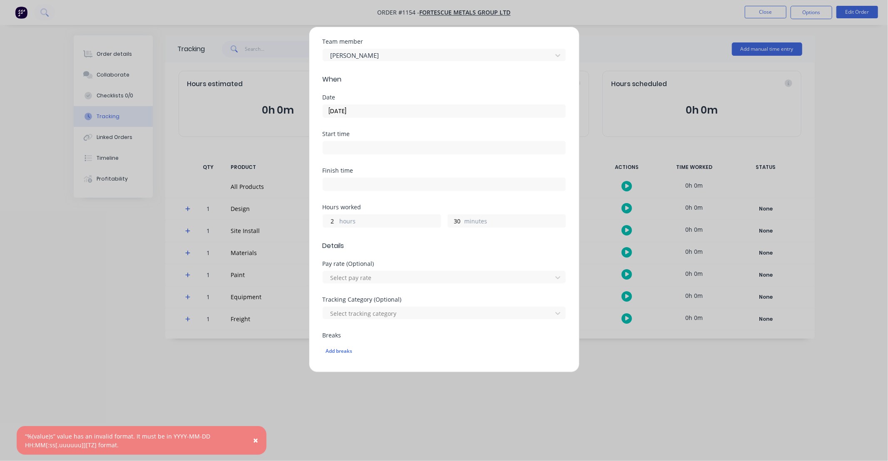
scroll to position [0, 0]
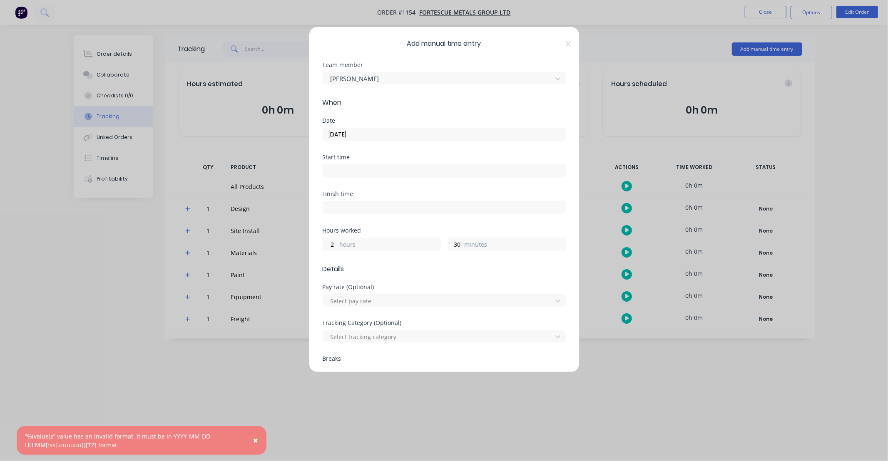
click at [375, 134] on input "13/03/2025" at bounding box center [444, 134] width 242 height 12
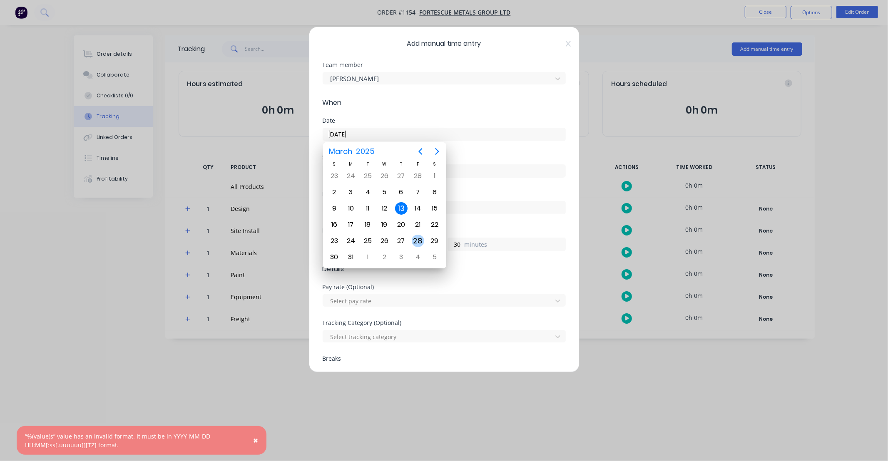
click at [416, 239] on div "28" at bounding box center [418, 241] width 12 height 12
type input "28/03/2025"
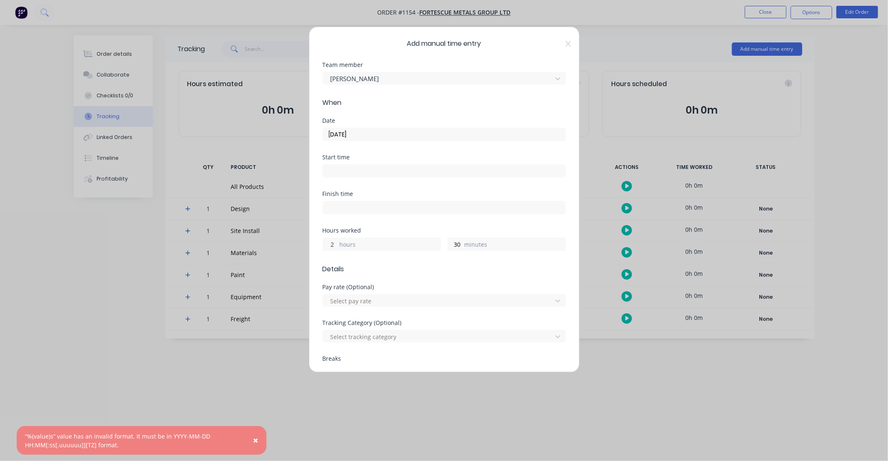
drag, startPoint x: 335, startPoint y: 243, endPoint x: 315, endPoint y: 242, distance: 20.4
click at [313, 243] on div "Add manual time entry Team member Trent Ebermayer When Date 28/03/2025 Start ti…" at bounding box center [444, 200] width 271 height 346
click at [405, 225] on div "Finish time" at bounding box center [444, 209] width 243 height 37
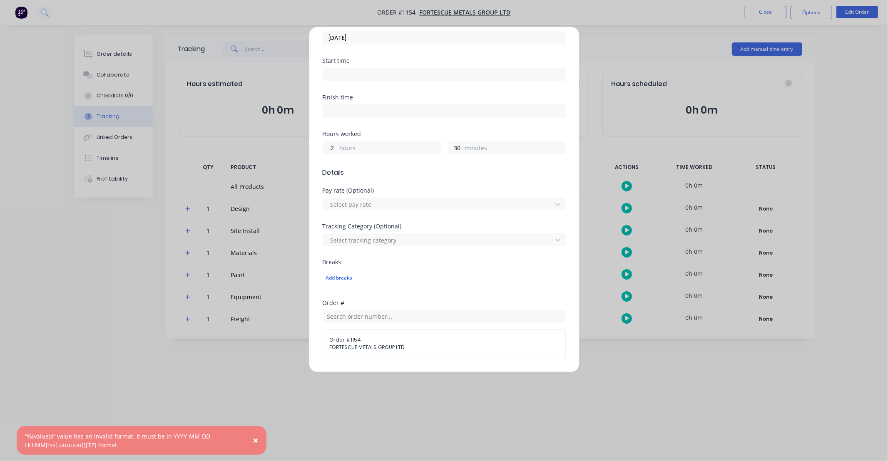
scroll to position [200, 0]
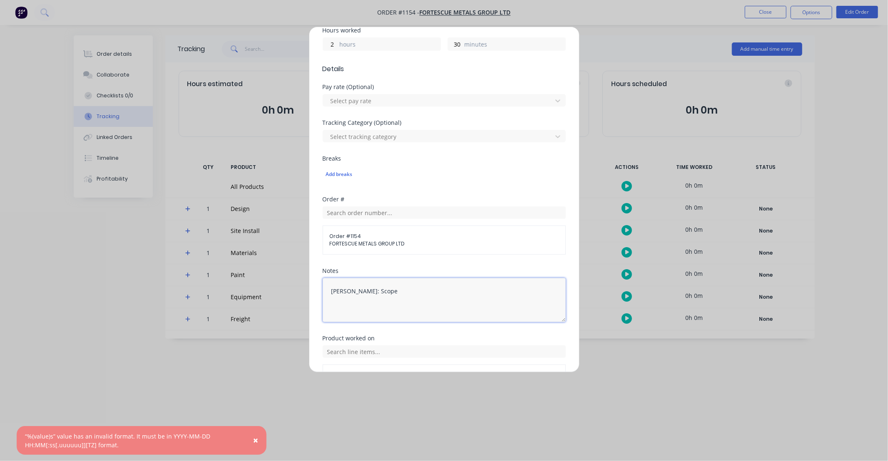
click at [405, 295] on textarea "JASON BEANEY: Scope" at bounding box center [444, 300] width 243 height 44
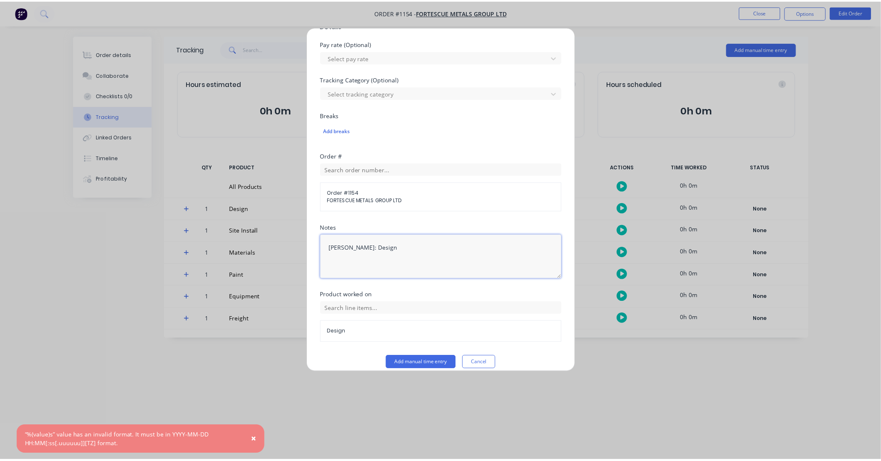
scroll to position [253, 0]
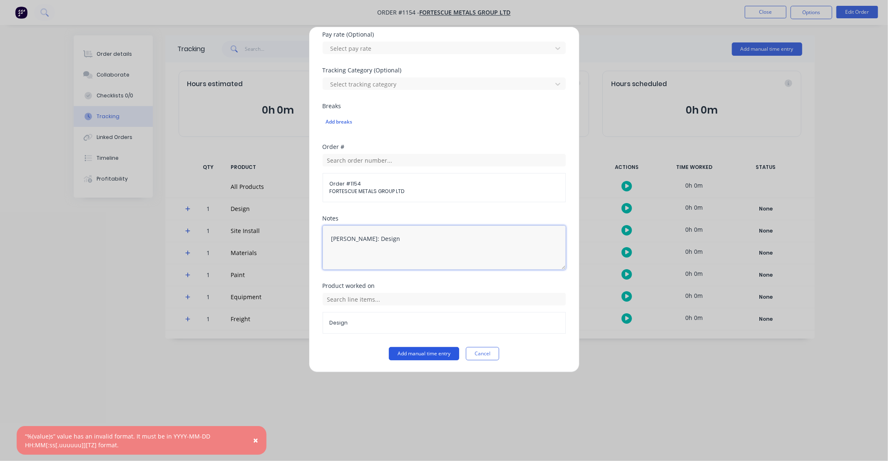
type textarea "JASON BEANEY: Design"
click at [413, 356] on button "Add manual time entry" at bounding box center [424, 353] width 70 height 13
click at [478, 355] on button "Cancel" at bounding box center [482, 353] width 33 height 13
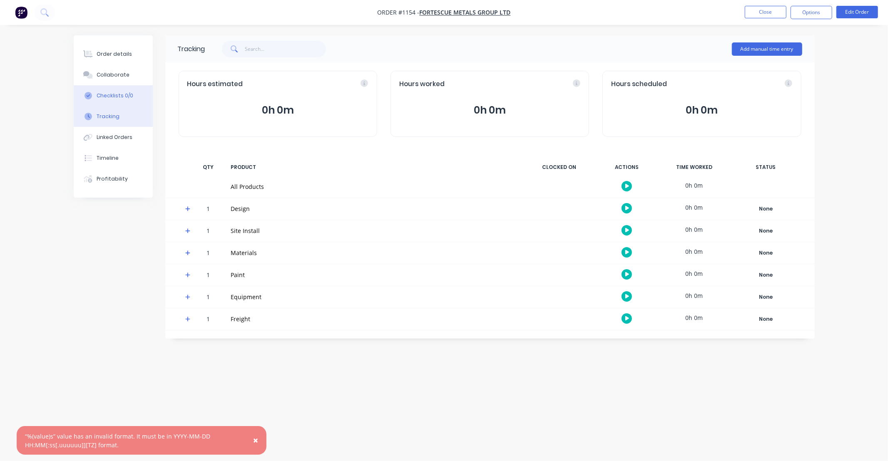
click at [119, 92] on div "Checklists 0/0" at bounding box center [115, 95] width 37 height 7
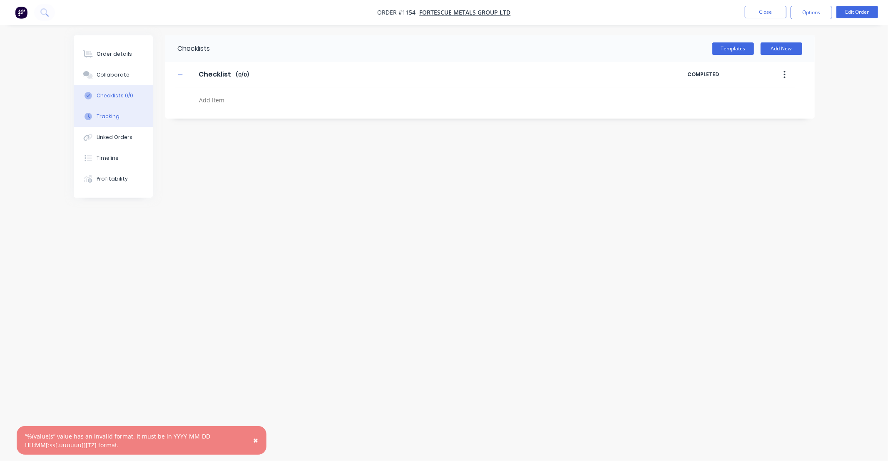
click at [114, 117] on div "Tracking" at bounding box center [108, 116] width 23 height 7
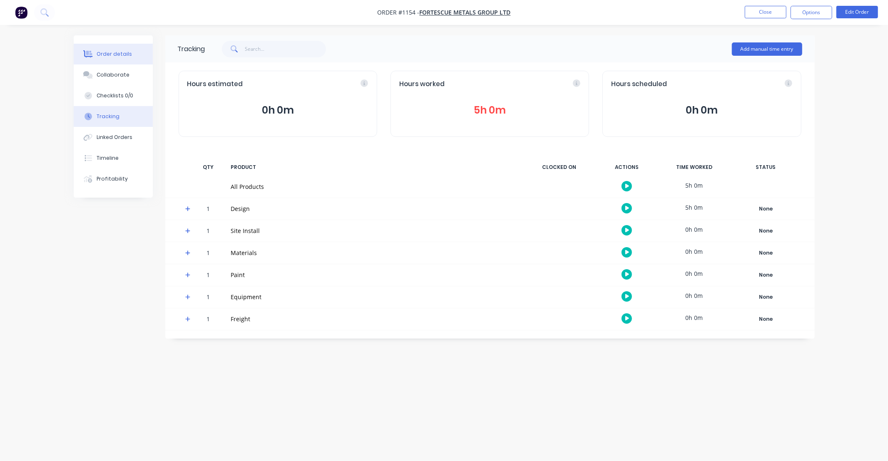
click at [114, 52] on div "Order details" at bounding box center [114, 53] width 35 height 7
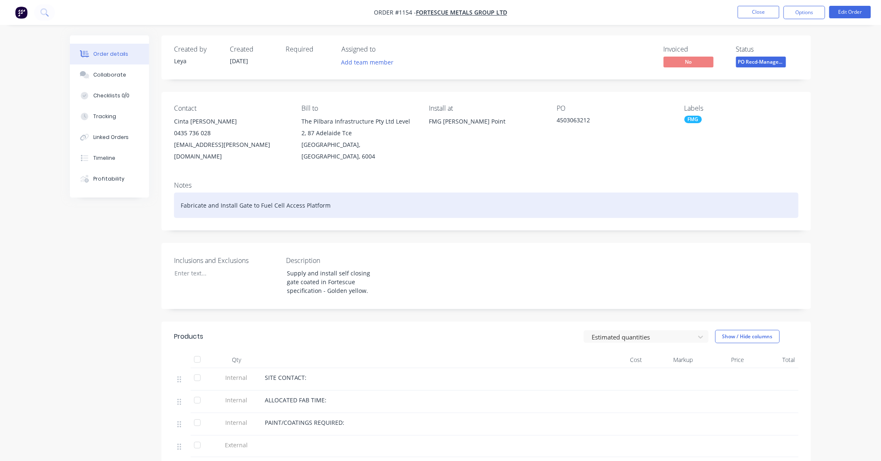
click at [181, 194] on div "Fabricate and Install Gate to Fuel Cell Access Platform" at bounding box center [486, 205] width 624 height 25
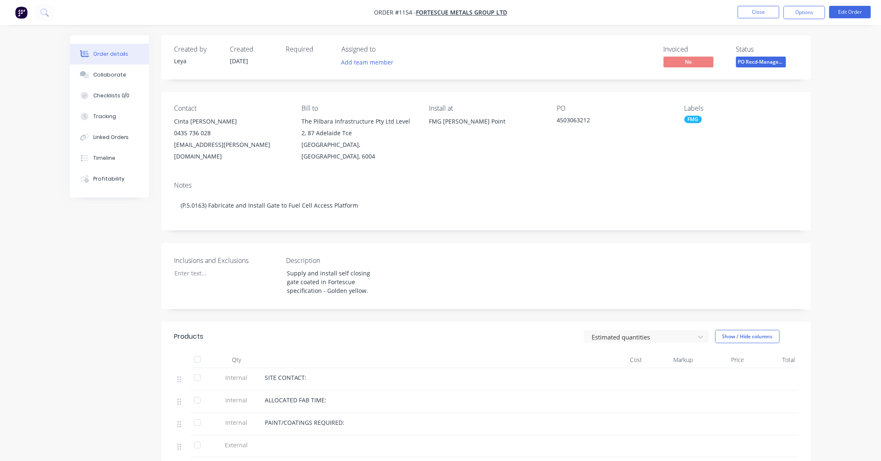
click at [817, 67] on div "Order details Collaborate Checklists 0/0 Tracking Linked Orders Timeline Profit…" at bounding box center [440, 397] width 757 height 725
click at [763, 12] on button "Close" at bounding box center [758, 12] width 42 height 12
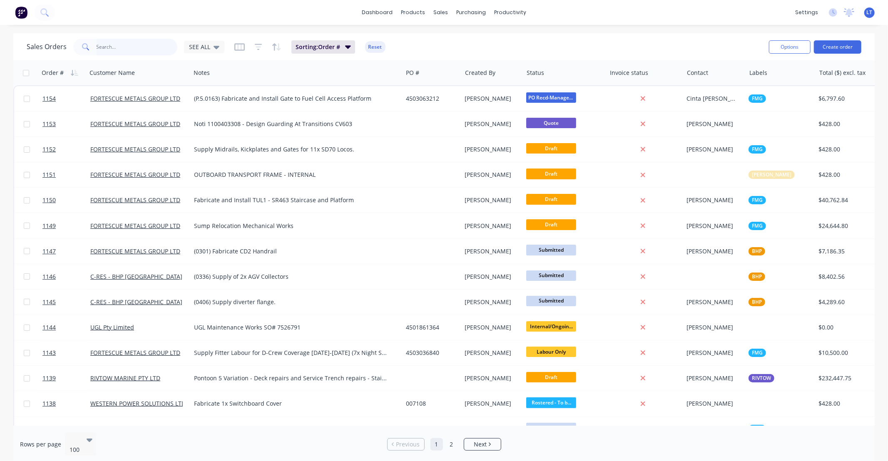
click at [106, 40] on input "text" at bounding box center [137, 47] width 81 height 17
type input "1121"
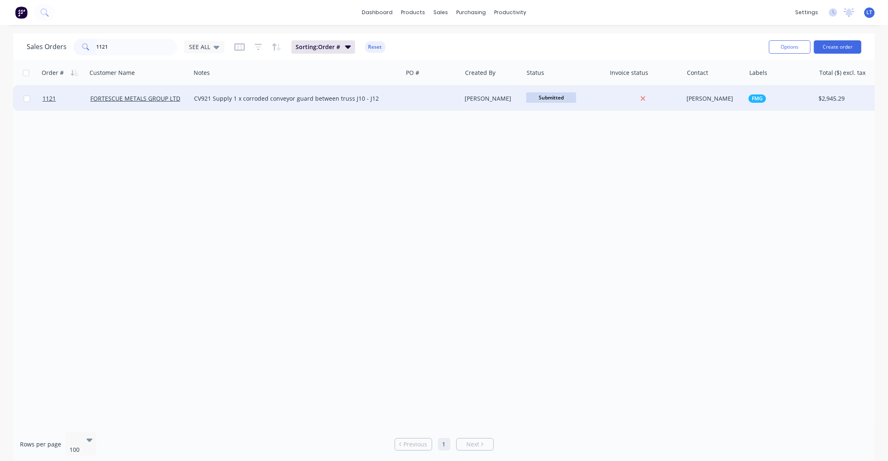
click at [489, 100] on div "Leigh Parker" at bounding box center [491, 98] width 52 height 8
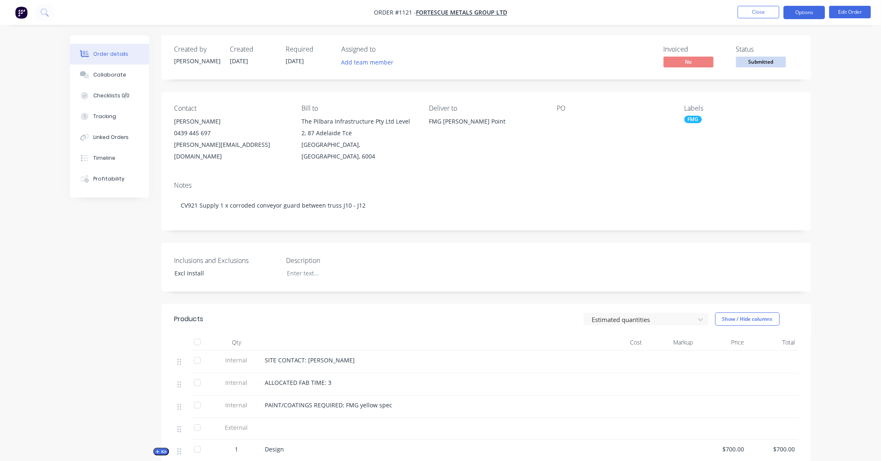
click at [812, 15] on button "Options" at bounding box center [804, 12] width 42 height 13
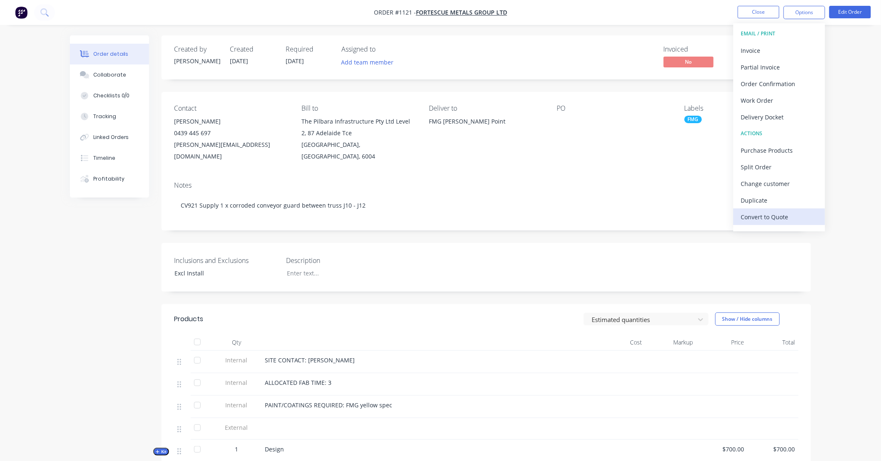
click at [780, 217] on div "Convert to Quote" at bounding box center [779, 217] width 77 height 12
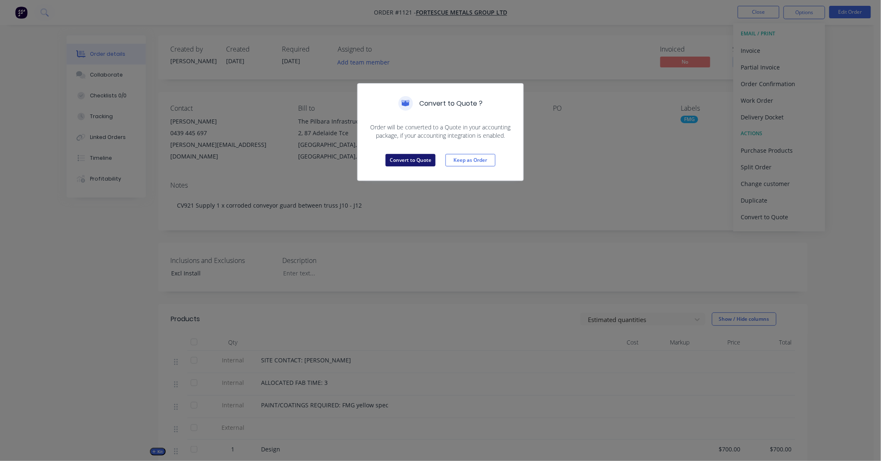
click at [420, 164] on button "Convert to Quote" at bounding box center [410, 160] width 50 height 12
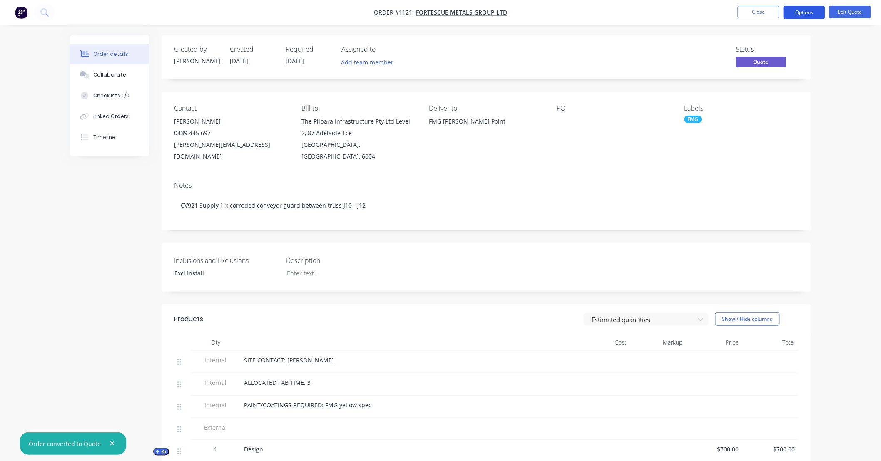
click at [797, 15] on button "Options" at bounding box center [804, 12] width 42 height 13
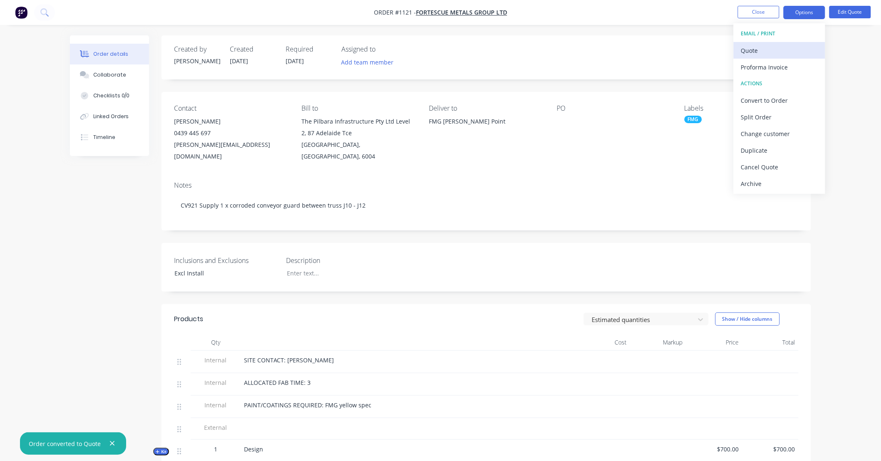
click at [775, 50] on div "Quote" at bounding box center [779, 51] width 77 height 12
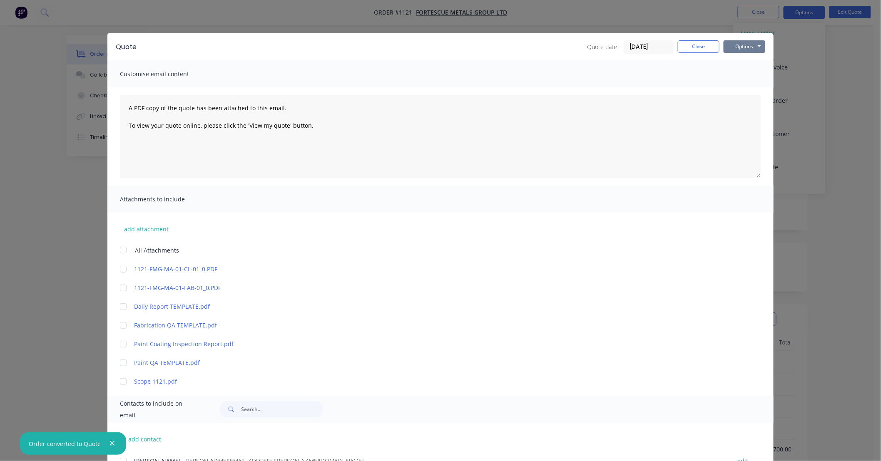
click at [745, 49] on button "Options" at bounding box center [744, 46] width 42 height 12
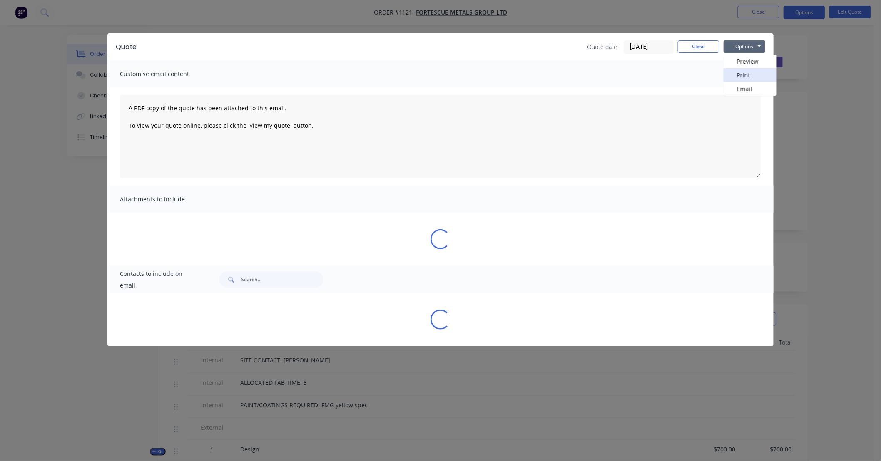
click at [741, 73] on button "Print" at bounding box center [749, 75] width 53 height 14
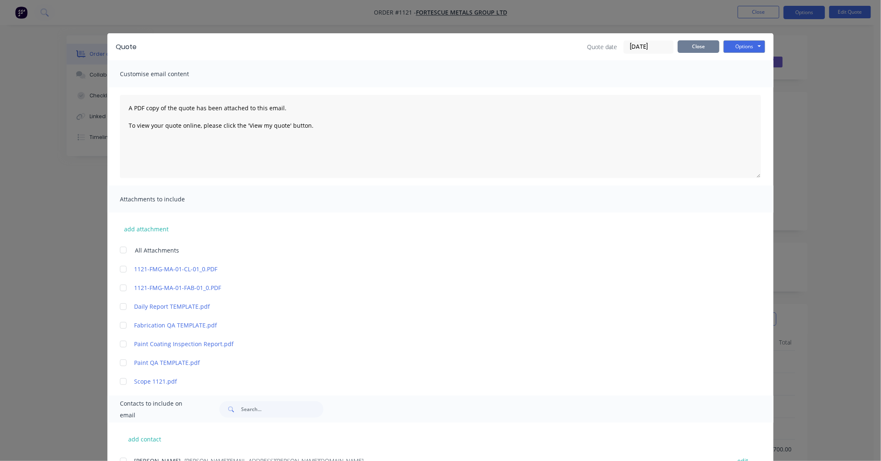
click at [694, 45] on button "Close" at bounding box center [699, 46] width 42 height 12
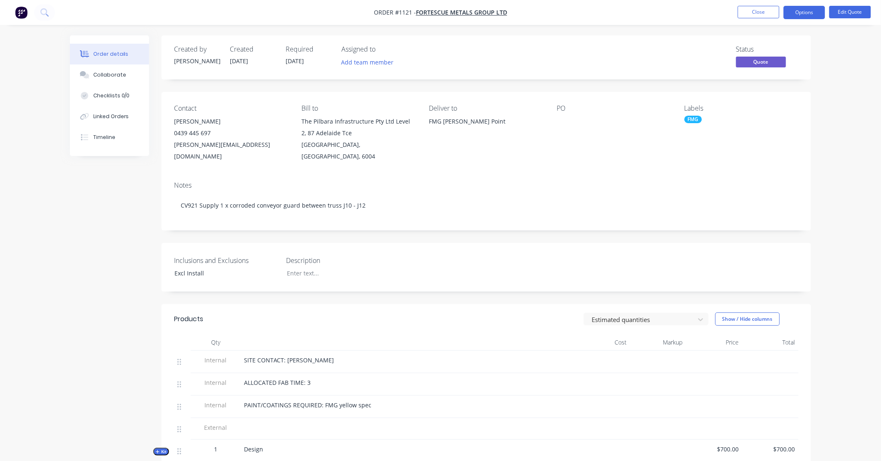
click at [528, 258] on div "Inclusions and Exclusions Excl Install Description" at bounding box center [485, 267] width 649 height 49
drag, startPoint x: 528, startPoint y: 258, endPoint x: 482, endPoint y: 248, distance: 46.8
click at [472, 251] on div "Inclusions and Exclusions Excl Install Description" at bounding box center [485, 267] width 649 height 49
click at [519, 248] on div "Inclusions and Exclusions Excl Install Description" at bounding box center [485, 267] width 649 height 49
drag, startPoint x: 519, startPoint y: 248, endPoint x: 468, endPoint y: 248, distance: 51.2
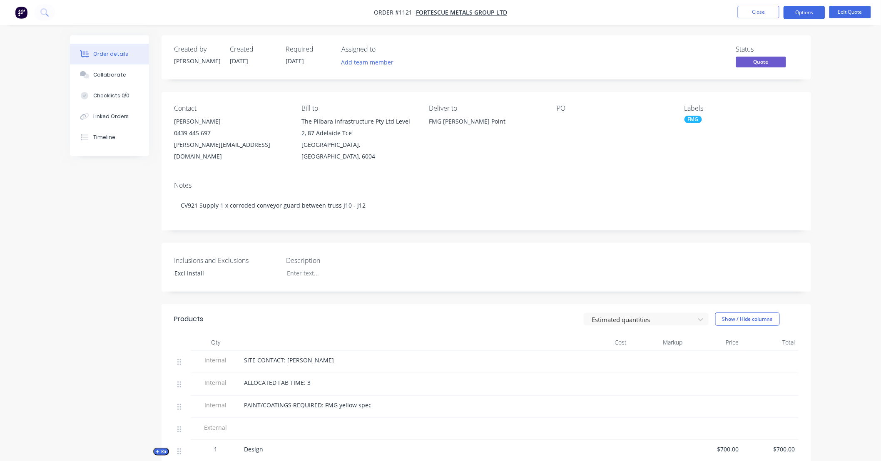
click at [420, 248] on div "Inclusions and Exclusions Excl Install Description" at bounding box center [485, 267] width 649 height 49
drag, startPoint x: 420, startPoint y: 248, endPoint x: 392, endPoint y: 250, distance: 27.5
click at [392, 250] on div "Inclusions and Exclusions Excl Install Description" at bounding box center [485, 267] width 649 height 49
drag, startPoint x: 437, startPoint y: 250, endPoint x: 415, endPoint y: 250, distance: 22.1
click at [415, 250] on div "Inclusions and Exclusions Excl Install Description" at bounding box center [485, 267] width 649 height 49
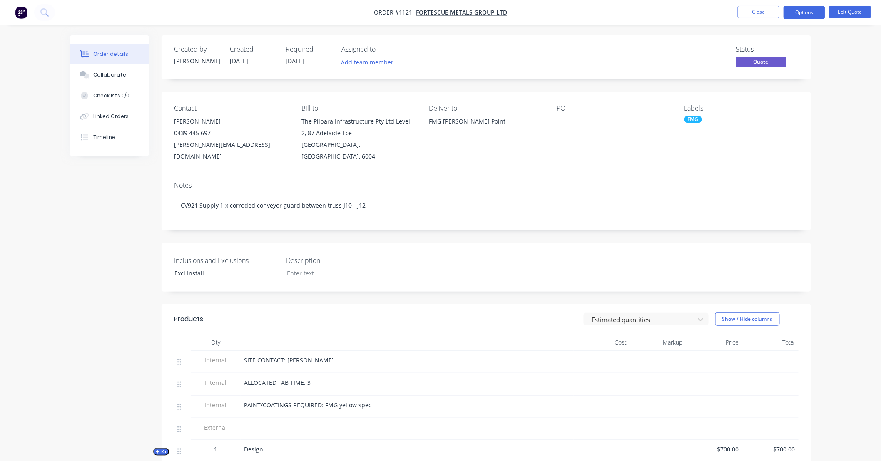
click at [452, 248] on div "Inclusions and Exclusions Excl Install Description" at bounding box center [485, 267] width 649 height 49
drag, startPoint x: 452, startPoint y: 248, endPoint x: 429, endPoint y: 248, distance: 22.9
click at [429, 248] on div "Inclusions and Exclusions Excl Install Description" at bounding box center [485, 267] width 649 height 49
click at [372, 243] on div "Inclusions and Exclusions Excl Install Description" at bounding box center [485, 267] width 649 height 49
drag, startPoint x: 372, startPoint y: 243, endPoint x: 327, endPoint y: 225, distance: 48.7
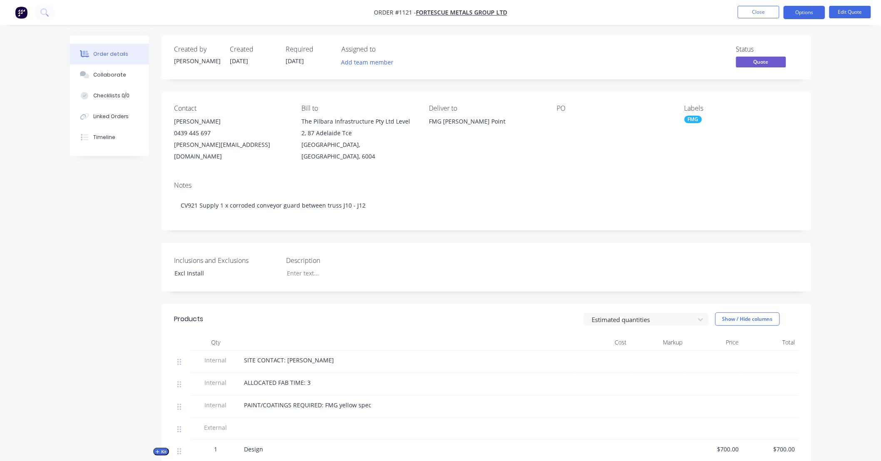
drag, startPoint x: 327, startPoint y: 225, endPoint x: 289, endPoint y: 224, distance: 37.9
click at [289, 224] on div "Created by Leigh Created 22/09/25 Required 20/09/25 Assigned to Add team member…" at bounding box center [485, 369] width 649 height 669
click at [810, 10] on button "Options" at bounding box center [804, 12] width 42 height 13
click at [772, 99] on div "Convert to Order" at bounding box center [779, 100] width 77 height 12
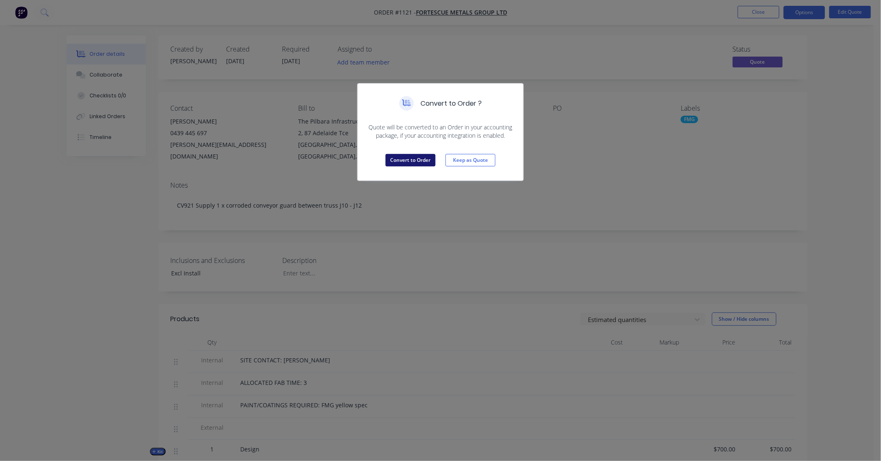
click at [405, 158] on button "Convert to Order" at bounding box center [410, 160] width 50 height 12
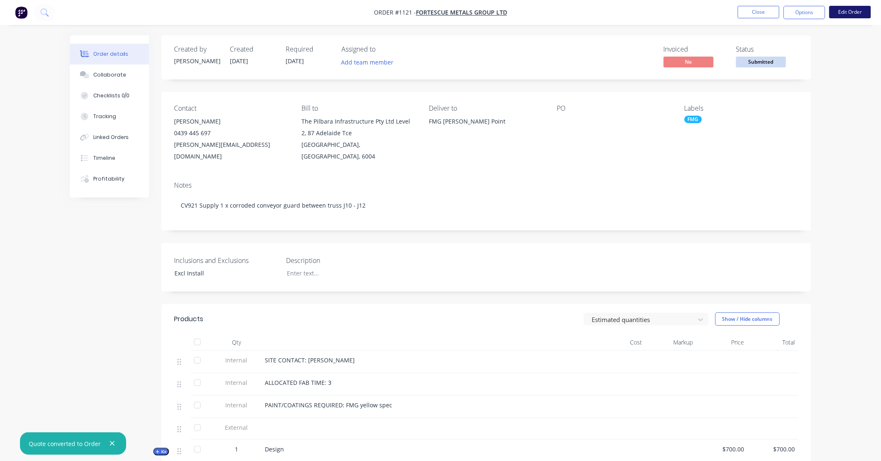
click at [855, 15] on button "Edit Order" at bounding box center [850, 12] width 42 height 12
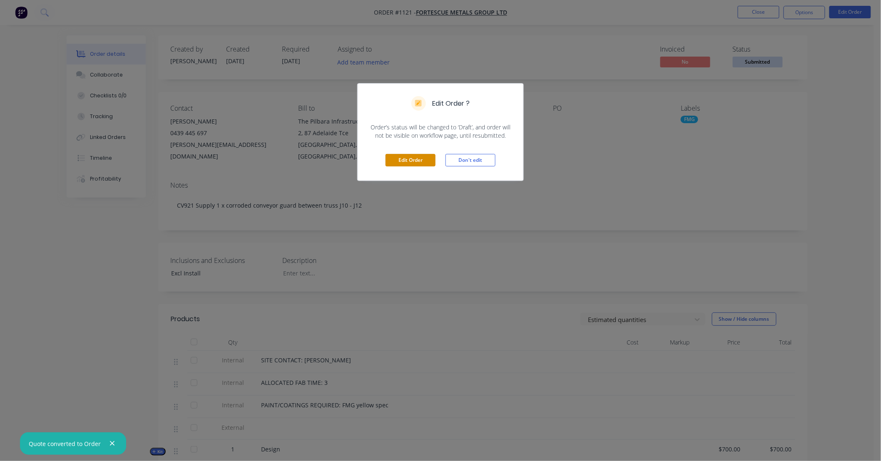
drag, startPoint x: 409, startPoint y: 164, endPoint x: 417, endPoint y: 162, distance: 8.6
click at [409, 164] on button "Edit Order" at bounding box center [410, 160] width 50 height 12
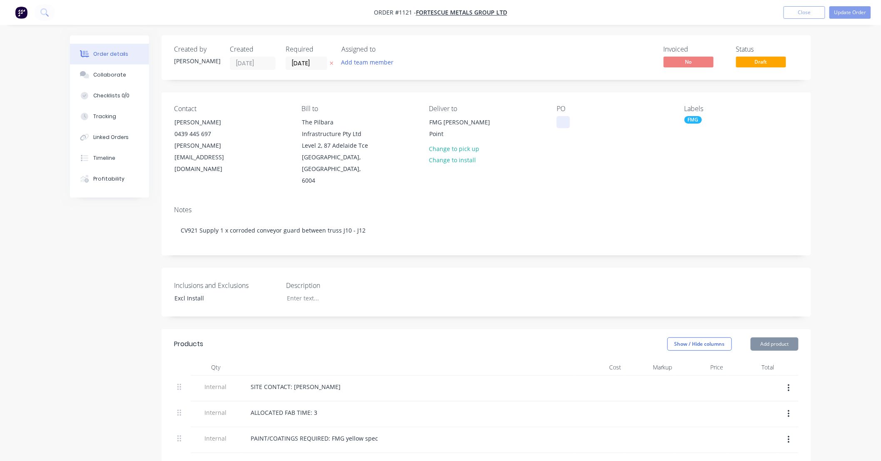
click at [563, 124] on div at bounding box center [562, 122] width 13 height 12
click at [763, 167] on div "Labels FMG" at bounding box center [741, 146] width 114 height 82
drag, startPoint x: 763, startPoint y: 167, endPoint x: 759, endPoint y: 154, distance: 13.6
click at [759, 154] on div "Labels FMG" at bounding box center [741, 146] width 114 height 82
click at [770, 138] on div "Labels FMG" at bounding box center [741, 146] width 114 height 82
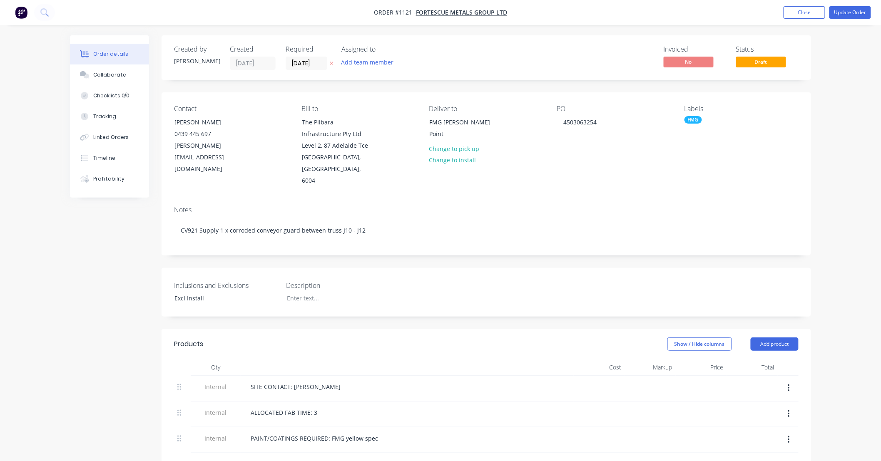
drag, startPoint x: 770, startPoint y: 138, endPoint x: 769, endPoint y: 117, distance: 21.7
drag, startPoint x: 769, startPoint y: 117, endPoint x: 766, endPoint y: 103, distance: 13.7
click at [765, 101] on div "Contact Mike Dziombak 0439 445 697 mike.dziombak@fortescue.com Bill to The Pilb…" at bounding box center [485, 145] width 649 height 107
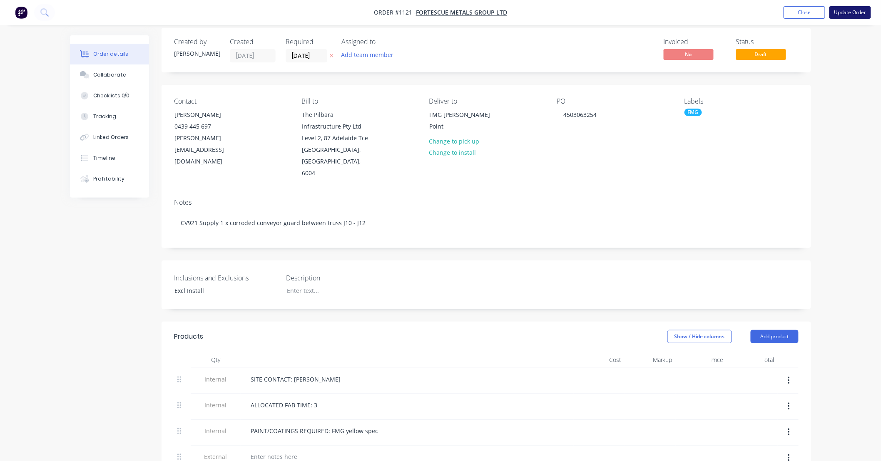
scroll to position [15, 0]
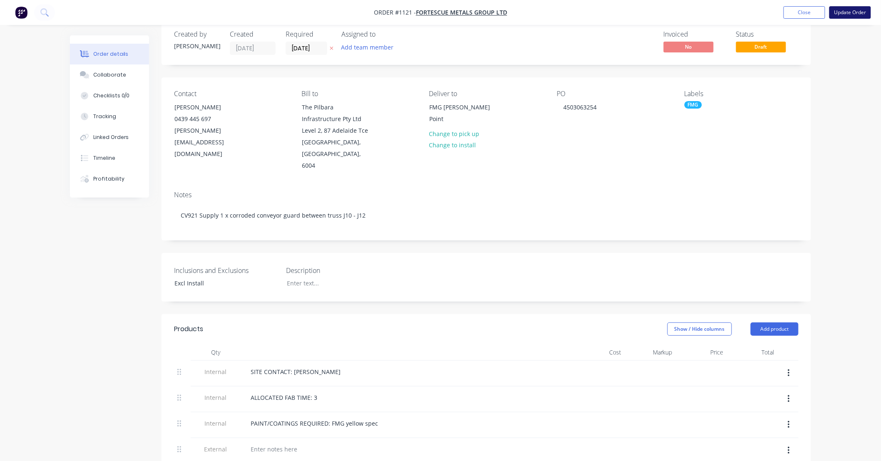
click at [838, 15] on button "Update Order" at bounding box center [850, 12] width 42 height 12
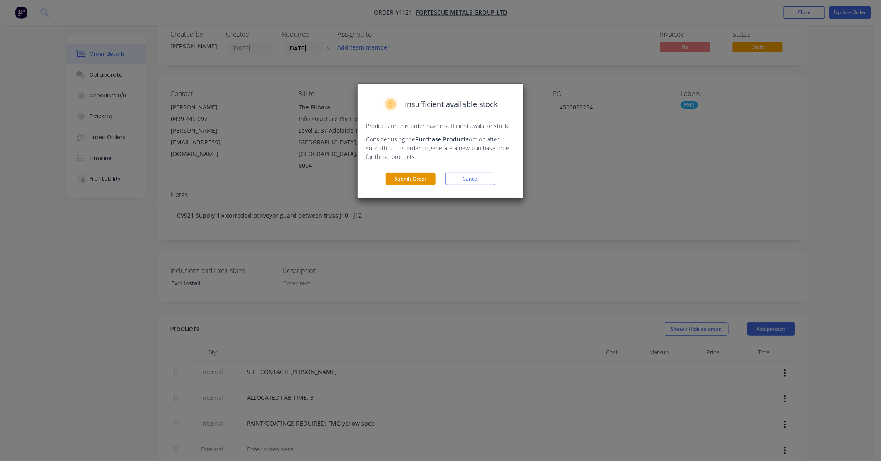
click at [407, 179] on button "Submit Order" at bounding box center [410, 179] width 50 height 12
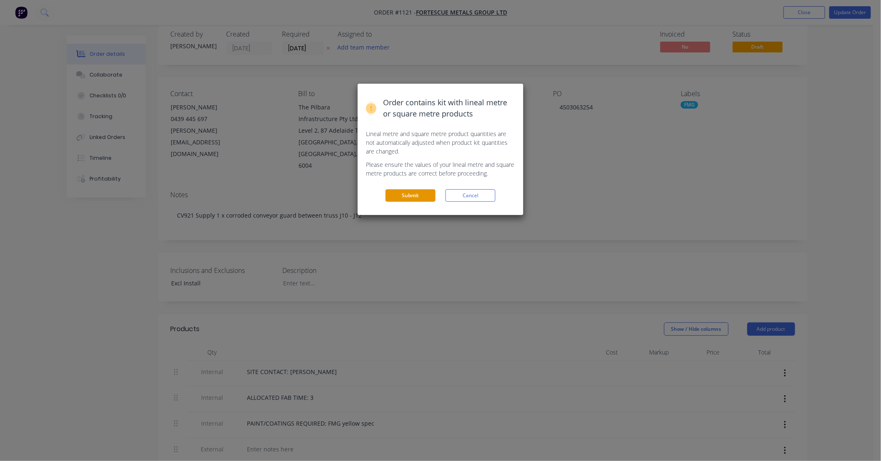
click at [417, 201] on button "Submit" at bounding box center [410, 195] width 50 height 12
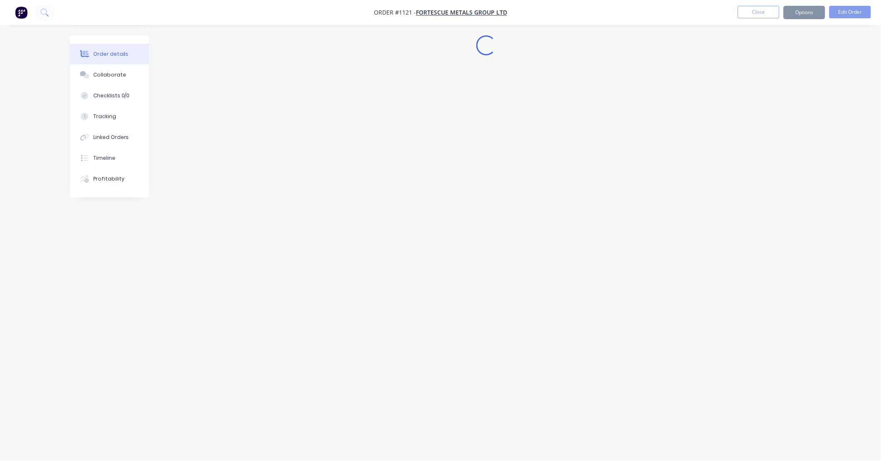
scroll to position [0, 0]
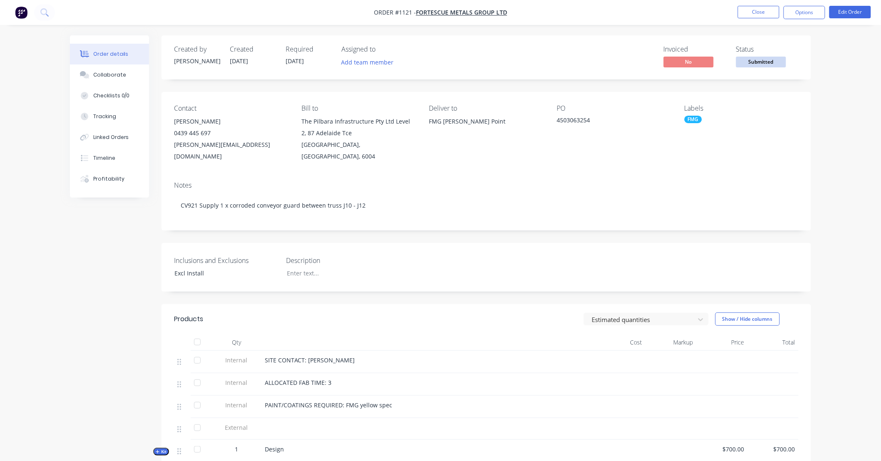
click at [544, 221] on div "Created by Leigh Created 25/09/25 Required 20/09/25 Assigned to Add team member…" at bounding box center [485, 369] width 649 height 669
drag, startPoint x: 544, startPoint y: 221, endPoint x: 506, endPoint y: 223, distance: 37.5
click at [506, 223] on div "Created by Leigh Created 25/09/25 Required 20/09/25 Assigned to Add team member…" at bounding box center [485, 369] width 649 height 669
click at [466, 223] on div "Created by Leigh Created 25/09/25 Required 20/09/25 Assigned to Add team member…" at bounding box center [485, 369] width 649 height 669
drag, startPoint x: 465, startPoint y: 223, endPoint x: 440, endPoint y: 225, distance: 25.1
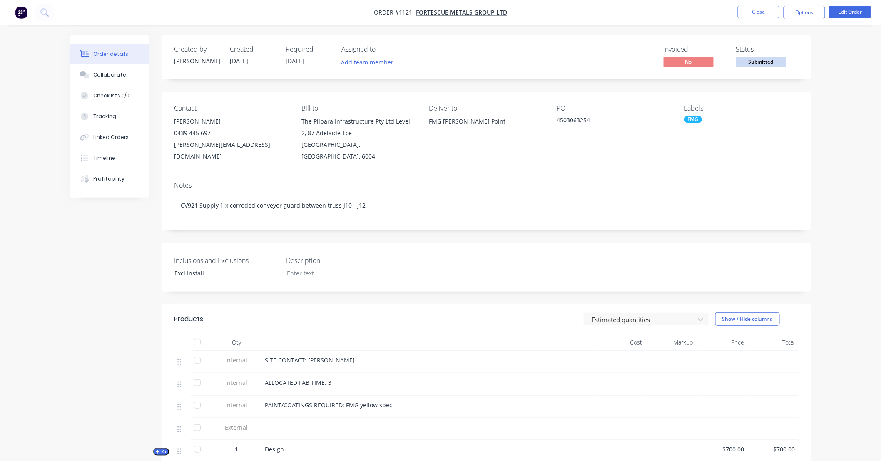
drag, startPoint x: 440, startPoint y: 225, endPoint x: 414, endPoint y: 223, distance: 25.9
click at [412, 224] on div "Created by Leigh Created 25/09/25 Required 20/09/25 Assigned to Add team member…" at bounding box center [485, 369] width 649 height 669
click at [451, 223] on div "Created by Leigh Created 25/09/25 Required 20/09/25 Assigned to Add team member…" at bounding box center [485, 369] width 649 height 669
click at [417, 226] on div "Created by Leigh Created 25/09/25 Required 20/09/25 Assigned to Add team member…" at bounding box center [485, 369] width 649 height 669
drag, startPoint x: 417, startPoint y: 226, endPoint x: 396, endPoint y: 222, distance: 21.1
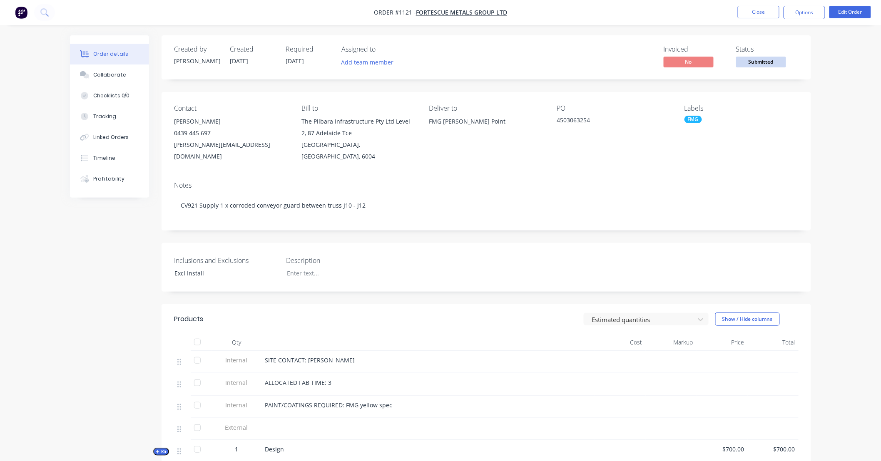
click at [396, 222] on div "Created by Leigh Created 25/09/25 Required 20/09/25 Assigned to Add team member…" at bounding box center [485, 369] width 649 height 669
click at [458, 221] on div "Created by Leigh Created 25/09/25 Required 20/09/25 Assigned to Add team member…" at bounding box center [485, 369] width 649 height 669
click at [451, 221] on div "Created by Leigh Created 25/09/25 Required 20/09/25 Assigned to Add team member…" at bounding box center [485, 369] width 649 height 669
click at [426, 221] on div "Created by Leigh Created 25/09/25 Required 20/09/25 Assigned to Add team member…" at bounding box center [485, 369] width 649 height 669
drag, startPoint x: 426, startPoint y: 221, endPoint x: 401, endPoint y: 222, distance: 25.4
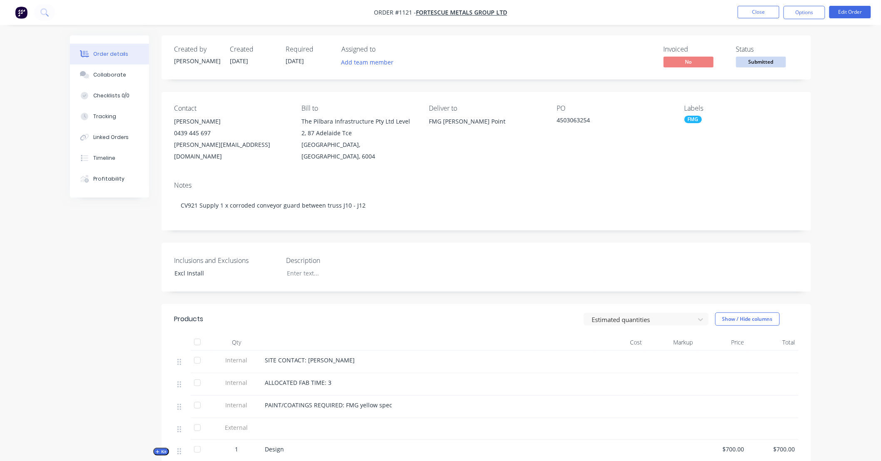
click at [401, 222] on div "Created by Leigh Created 25/09/25 Required 20/09/25 Assigned to Add team member…" at bounding box center [485, 369] width 649 height 669
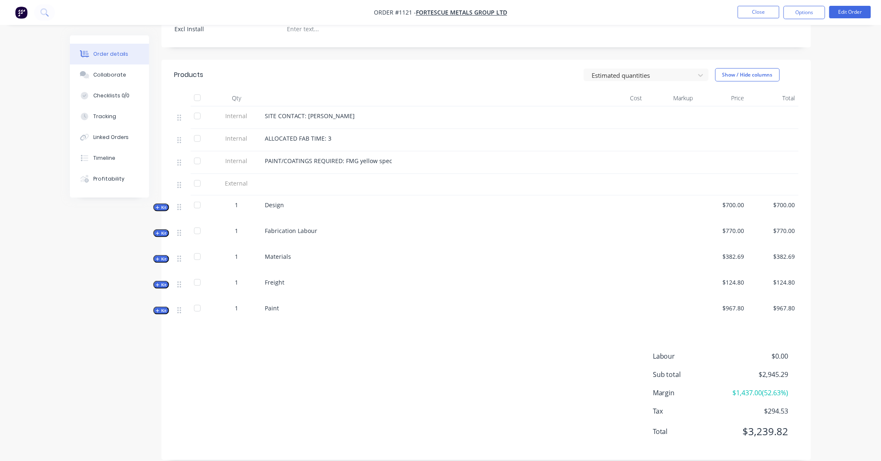
scroll to position [246, 0]
click at [502, 352] on div "Labour $0.00 Sub total $2,945.29 Margin $1,437.00 ( 52.63 %) Tax $294.53 Total …" at bounding box center [486, 398] width 624 height 97
drag, startPoint x: 502, startPoint y: 352, endPoint x: 397, endPoint y: 353, distance: 104.9
drag, startPoint x: 397, startPoint y: 353, endPoint x: 363, endPoint y: 351, distance: 34.2
drag, startPoint x: 363, startPoint y: 351, endPoint x: 362, endPoint y: 342, distance: 8.8
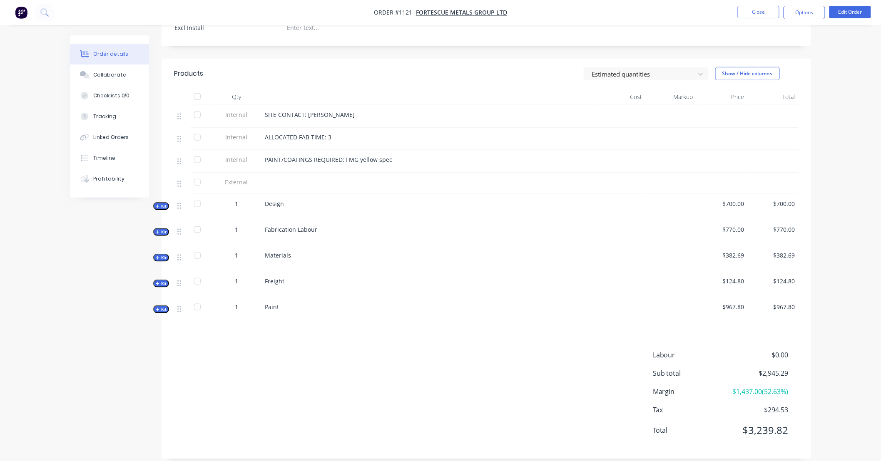
click at [328, 353] on div "Labour $0.00 Sub total $2,945.29 Margin $1,437.00 ( 52.63 %) Tax $294.53 Total …" at bounding box center [486, 398] width 624 height 97
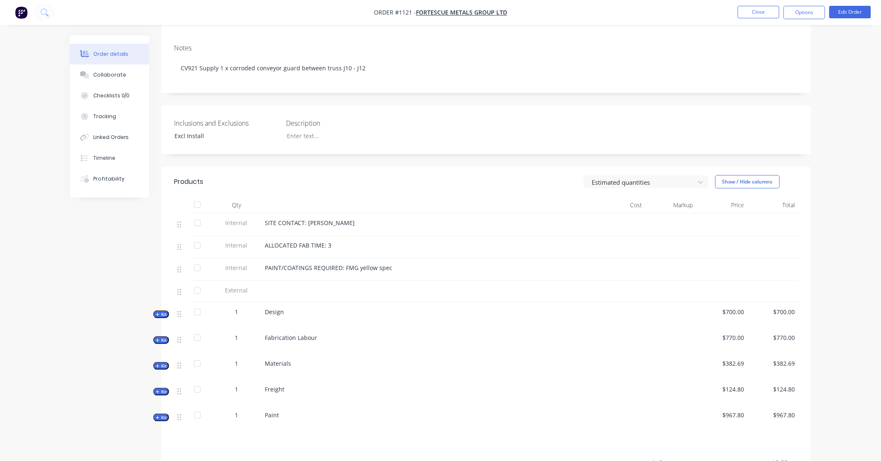
scroll to position [122, 0]
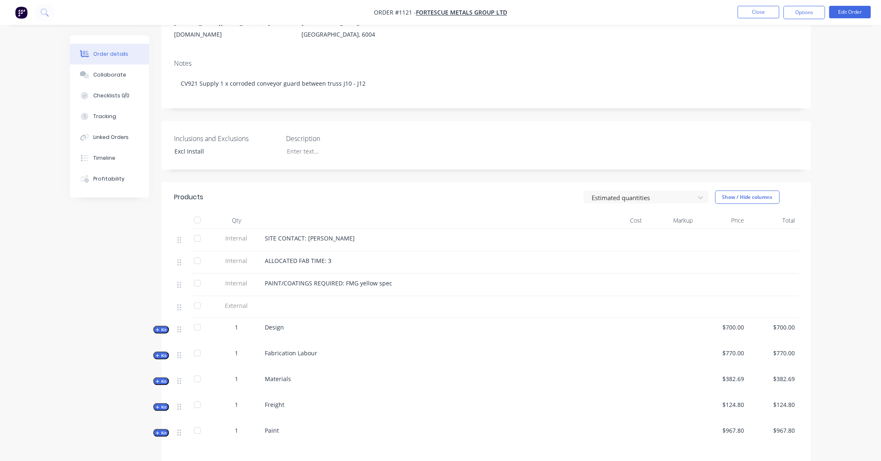
click at [472, 212] on div at bounding box center [427, 220] width 333 height 17
drag, startPoint x: 472, startPoint y: 208, endPoint x: 404, endPoint y: 186, distance: 71.2
click at [404, 191] on div "Estimated quantities Show / Hide columns" at bounding box center [553, 197] width 492 height 13
click at [467, 191] on div "Estimated quantities Show / Hide columns" at bounding box center [553, 197] width 492 height 13
drag, startPoint x: 465, startPoint y: 189, endPoint x: 424, endPoint y: 189, distance: 41.2
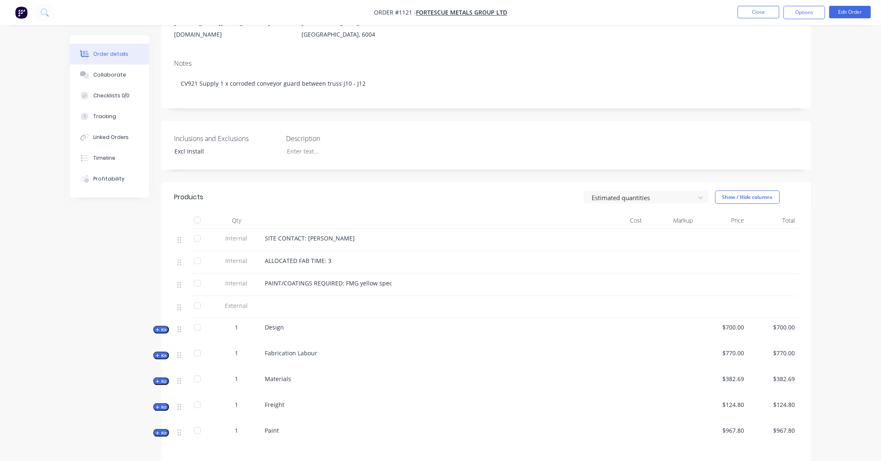
click at [424, 191] on div "Estimated quantities Show / Hide columns" at bounding box center [553, 197] width 492 height 13
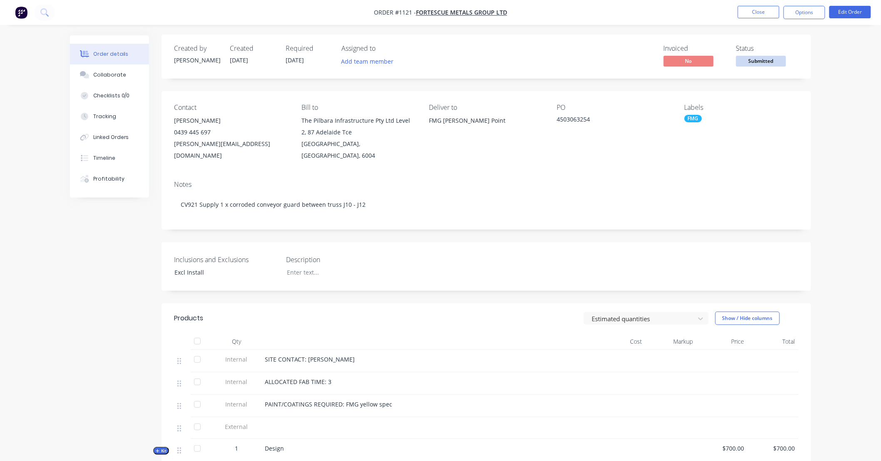
scroll to position [0, 0]
click at [772, 62] on span "Submitted" at bounding box center [761, 62] width 50 height 10
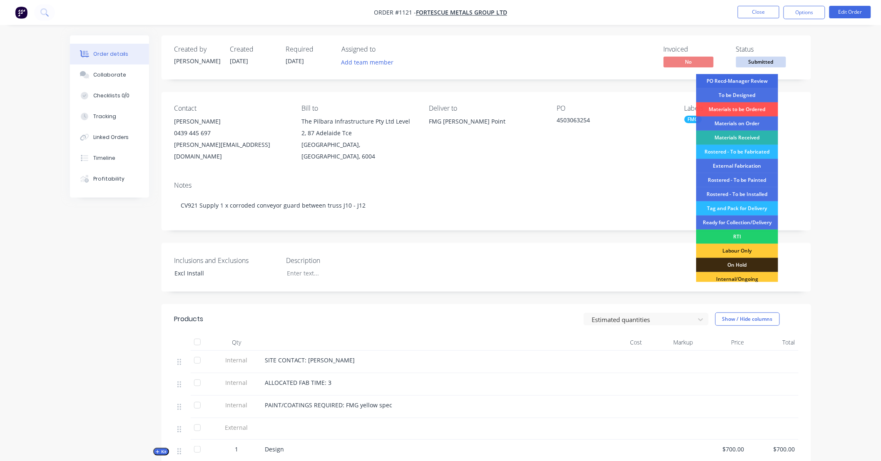
click at [744, 80] on div "PO Recd-Manager Review" at bounding box center [737, 81] width 82 height 14
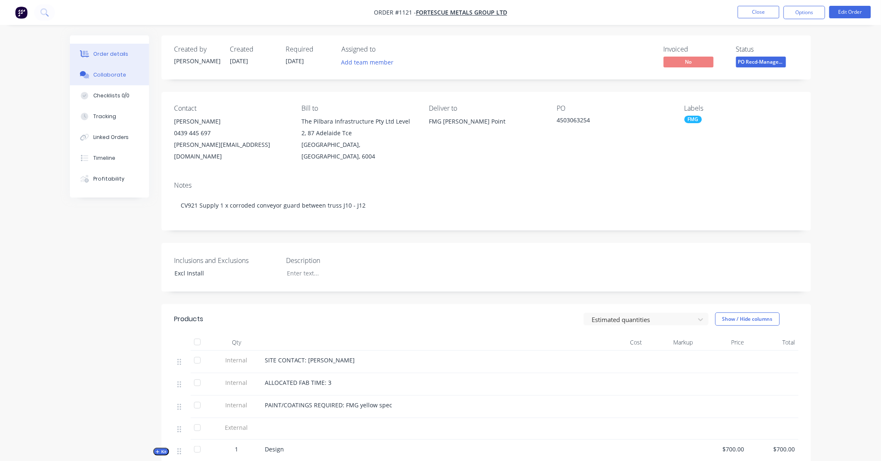
click at [102, 75] on div "Collaborate" at bounding box center [109, 74] width 33 height 7
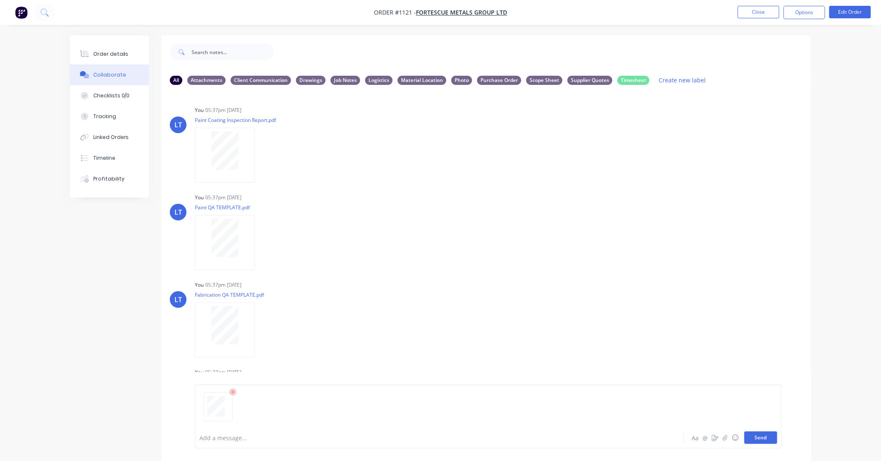
click at [767, 439] on button "Send" at bounding box center [760, 438] width 33 height 12
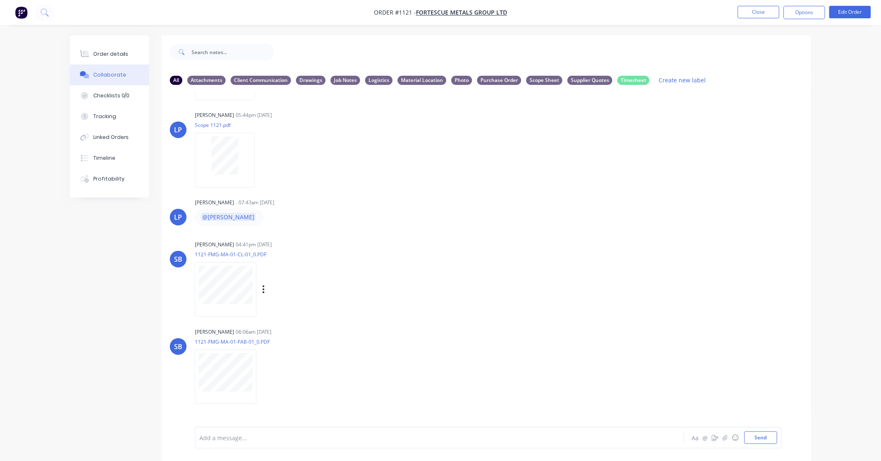
scroll to position [412, 0]
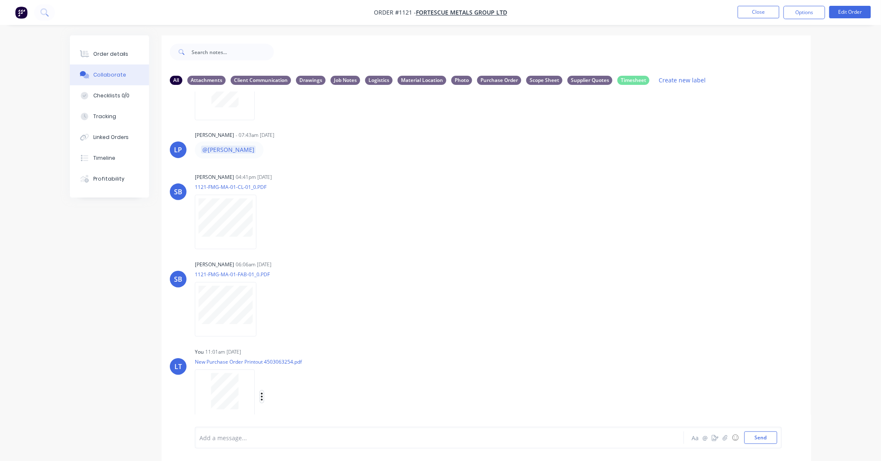
click at [261, 397] on icon "button" at bounding box center [262, 397] width 2 height 10
click at [280, 381] on button "Labels" at bounding box center [317, 379] width 94 height 19
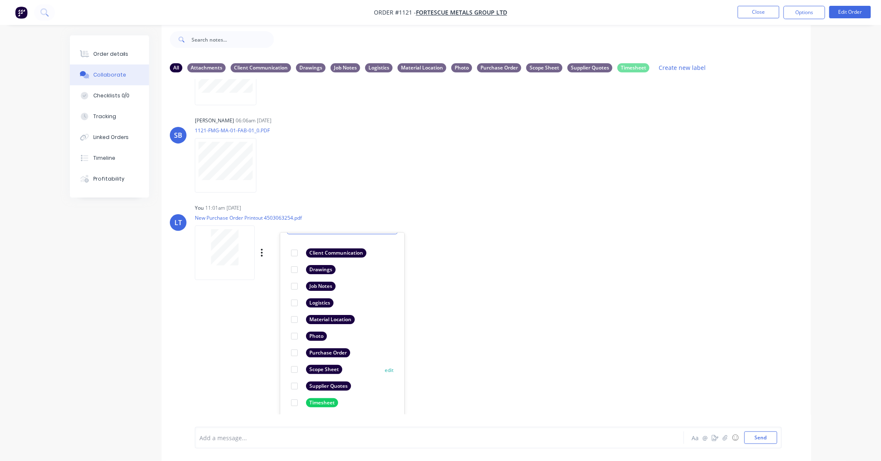
scroll to position [46, 0]
click at [293, 352] on div at bounding box center [294, 352] width 17 height 17
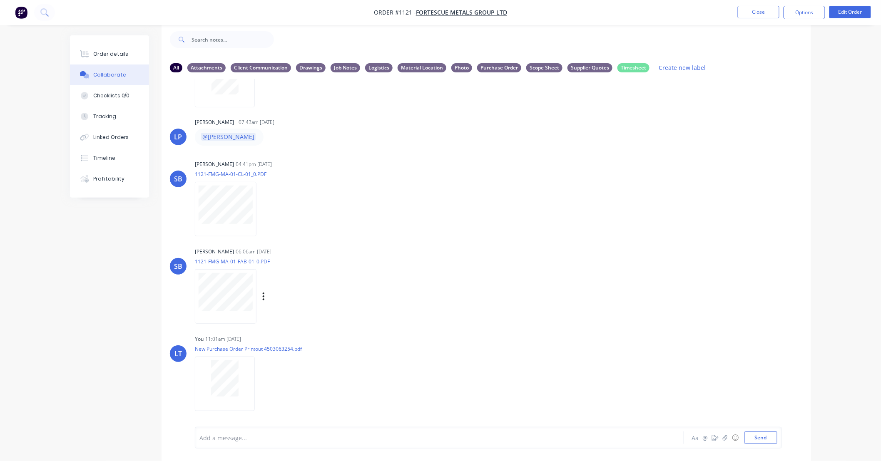
drag, startPoint x: 544, startPoint y: 307, endPoint x: 468, endPoint y: 297, distance: 75.9
click at [468, 297] on div "SB Somsak Bureethong 06:06am 25/09/25 1121-FMG-MA-01-FAB-01_0.PDF Labels Downlo…" at bounding box center [485, 283] width 649 height 75
click at [549, 228] on div "SB Somsak Bureethong 04:41pm 24/09/25 1121-FMG-MA-01-CL-01_0.PDF Labels Downloa…" at bounding box center [485, 195] width 649 height 75
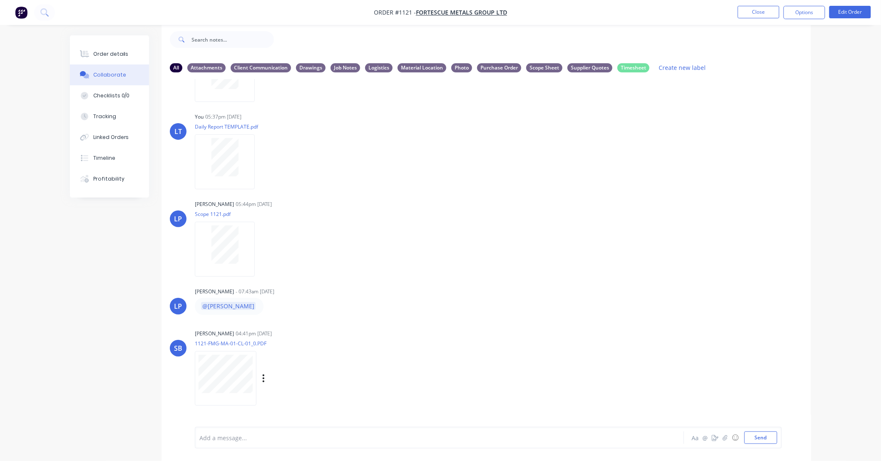
scroll to position [0, 0]
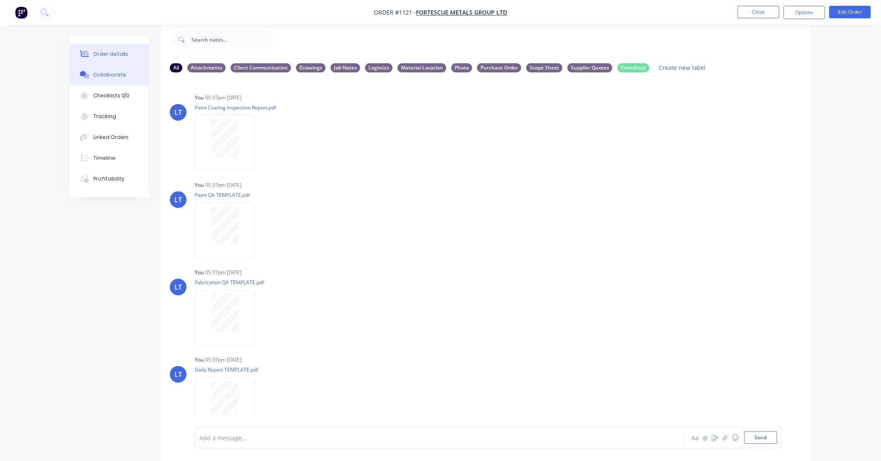
click at [123, 56] on div "Order details" at bounding box center [110, 53] width 35 height 7
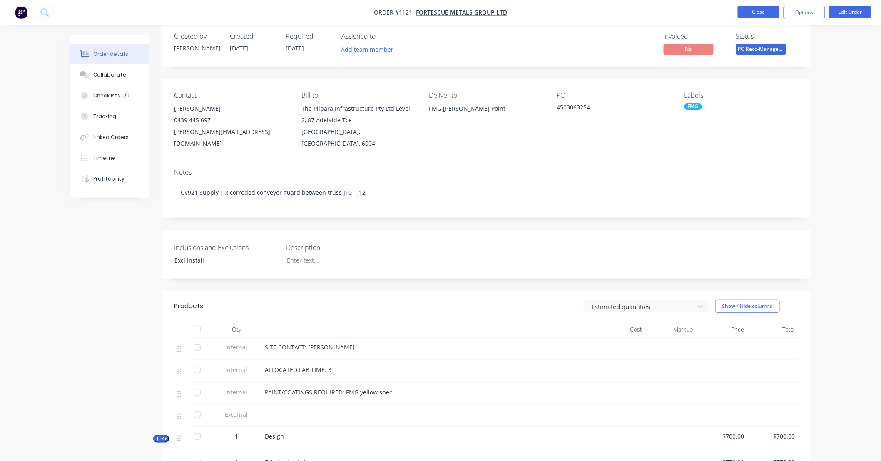
click at [757, 12] on button "Close" at bounding box center [758, 12] width 42 height 12
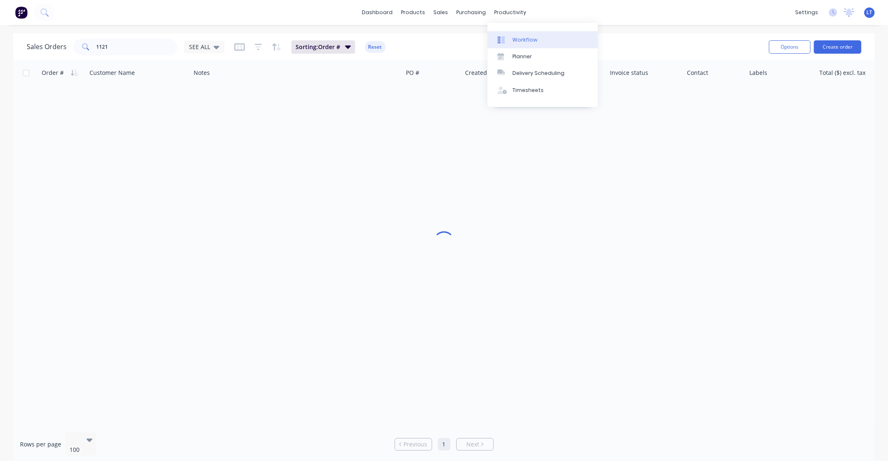
click at [522, 39] on div "Workflow" at bounding box center [524, 39] width 25 height 7
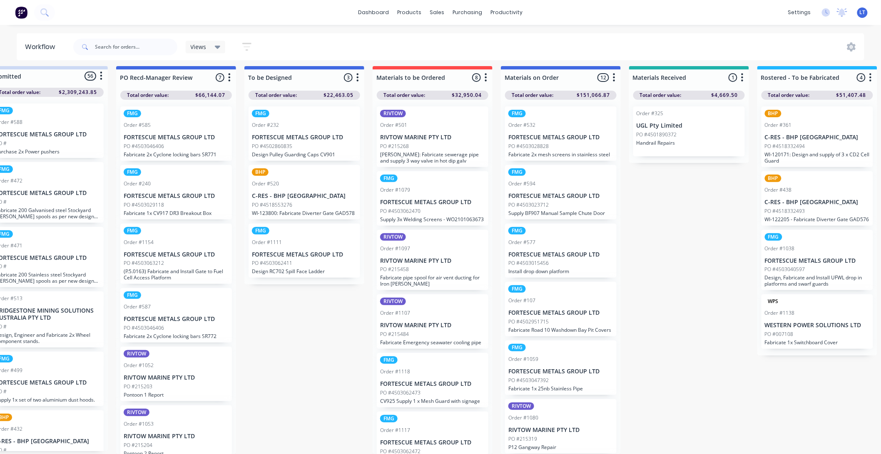
scroll to position [11, 40]
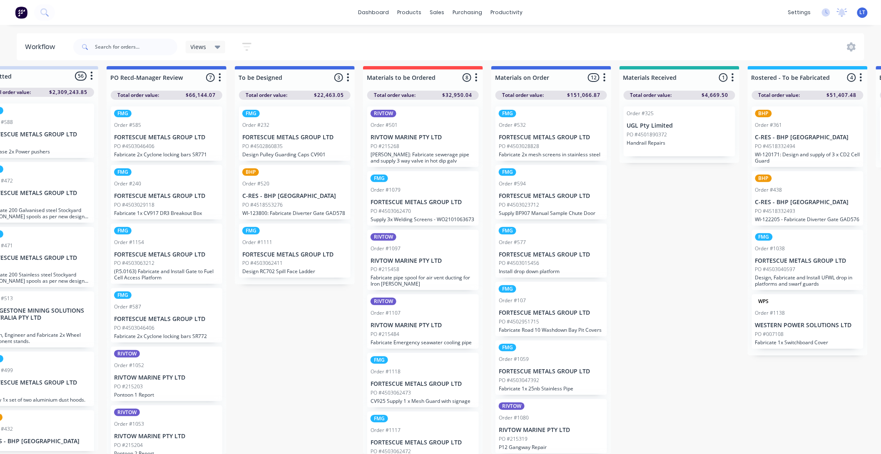
drag, startPoint x: 323, startPoint y: 416, endPoint x: 289, endPoint y: 415, distance: 34.2
drag, startPoint x: 315, startPoint y: 318, endPoint x: 288, endPoint y: 326, distance: 28.2
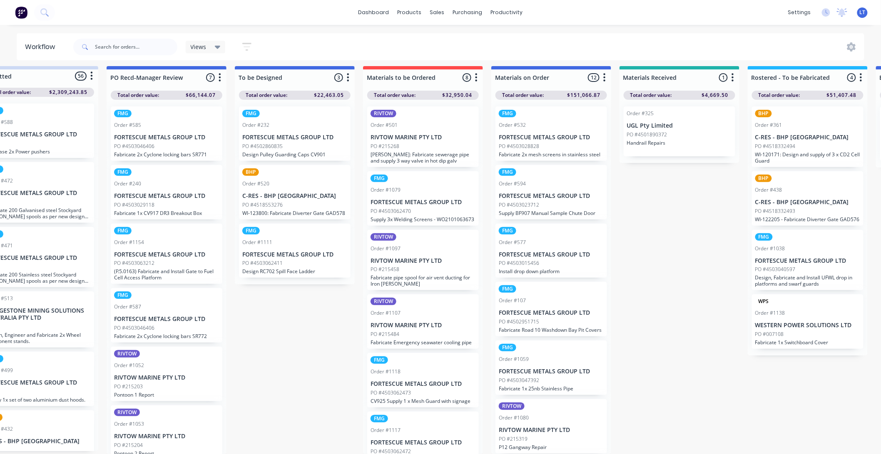
drag, startPoint x: 288, startPoint y: 326, endPoint x: 272, endPoint y: 340, distance: 21.3
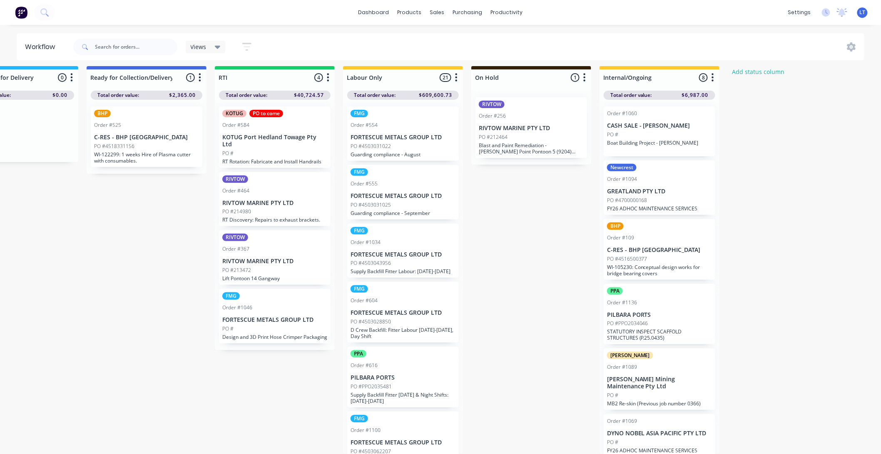
scroll to position [11, 1352]
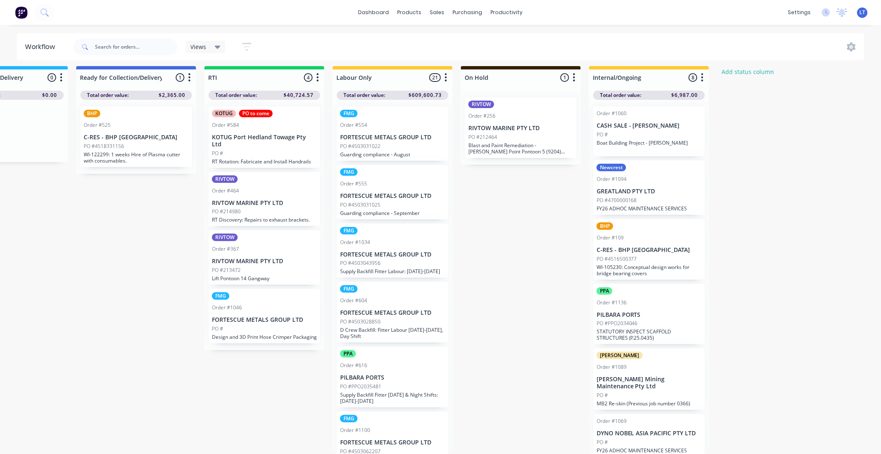
drag, startPoint x: 173, startPoint y: 386, endPoint x: 146, endPoint y: 381, distance: 26.7
drag, startPoint x: 146, startPoint y: 381, endPoint x: 120, endPoint y: 381, distance: 26.6
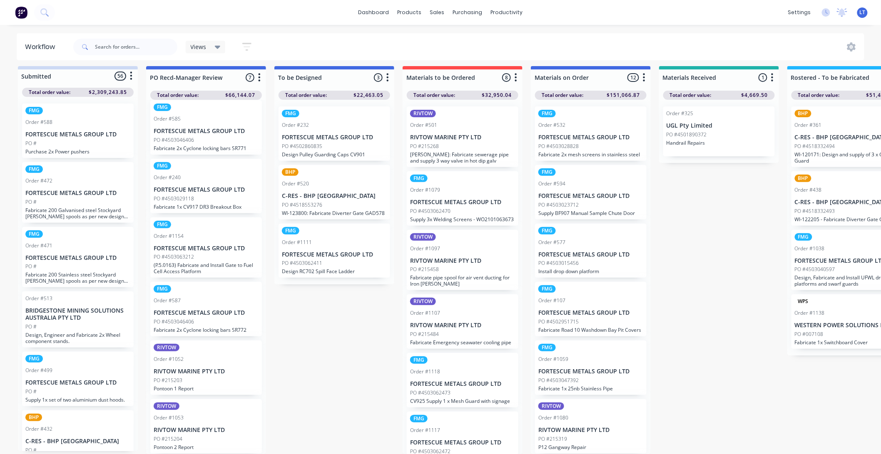
scroll to position [0, 0]
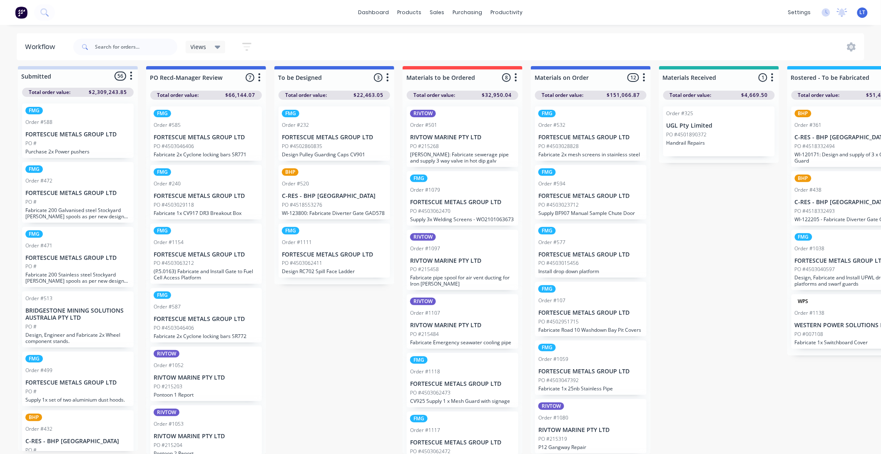
drag, startPoint x: 718, startPoint y: 379, endPoint x: 699, endPoint y: 389, distance: 21.0
drag, startPoint x: 701, startPoint y: 393, endPoint x: 673, endPoint y: 410, distance: 33.4
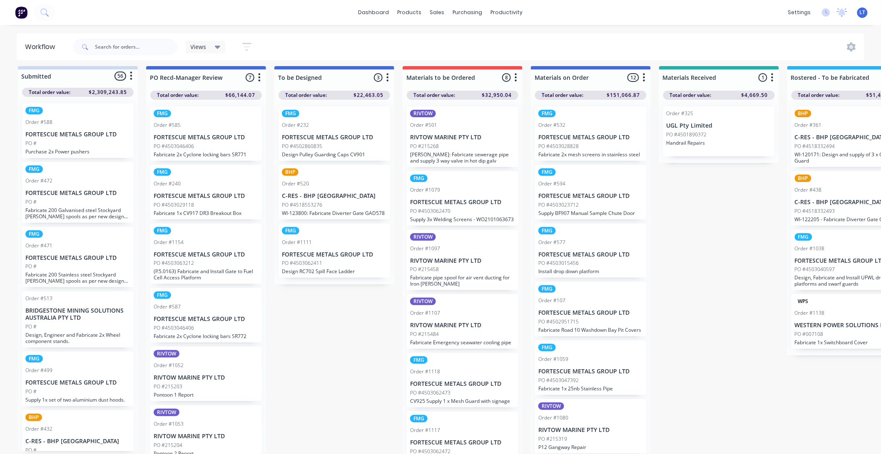
drag, startPoint x: 350, startPoint y: 344, endPoint x: 338, endPoint y: 348, distance: 12.8
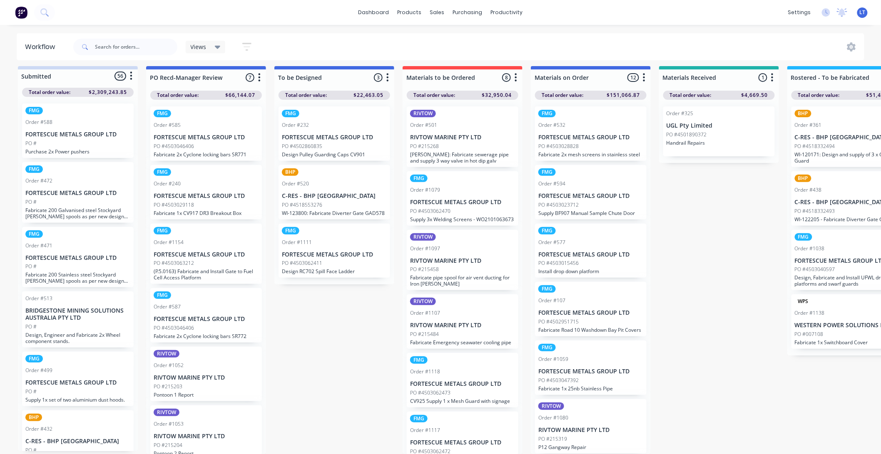
drag, startPoint x: 354, startPoint y: 367, endPoint x: 328, endPoint y: 368, distance: 25.8
drag, startPoint x: 328, startPoint y: 368, endPoint x: 304, endPoint y: 367, distance: 23.7
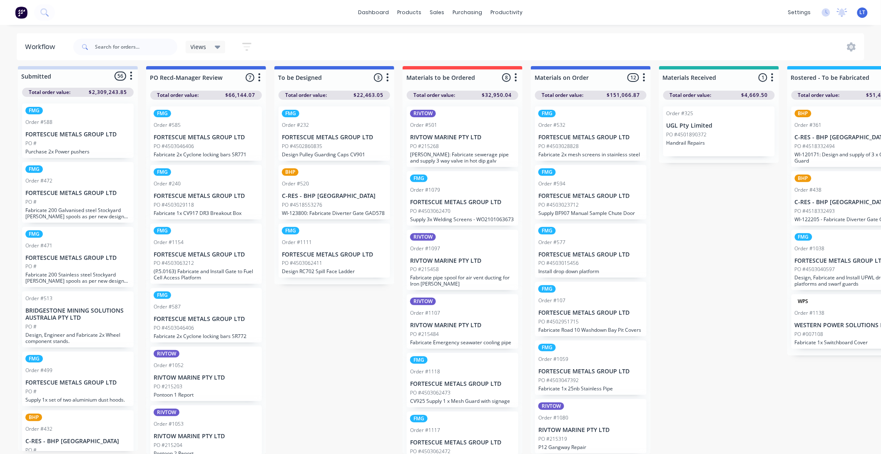
drag, startPoint x: 310, startPoint y: 313, endPoint x: 315, endPoint y: 317, distance: 6.5
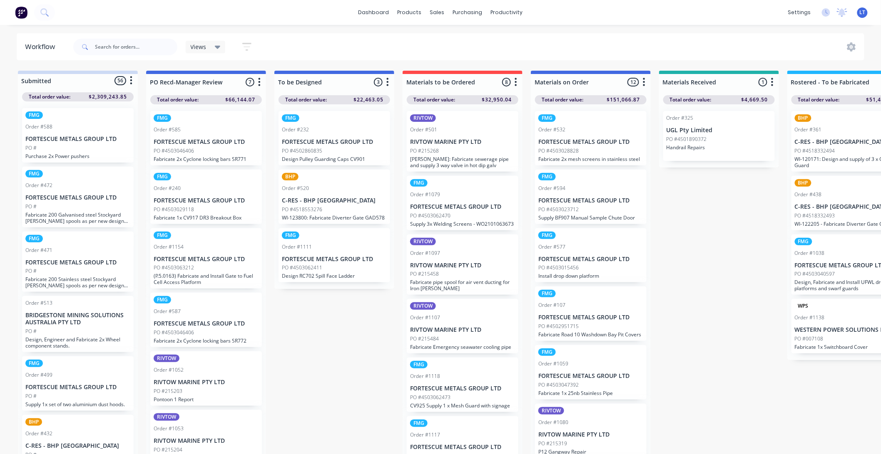
drag, startPoint x: 375, startPoint y: 356, endPoint x: 344, endPoint y: 363, distance: 31.2
drag, startPoint x: 354, startPoint y: 348, endPoint x: 319, endPoint y: 345, distance: 35.1
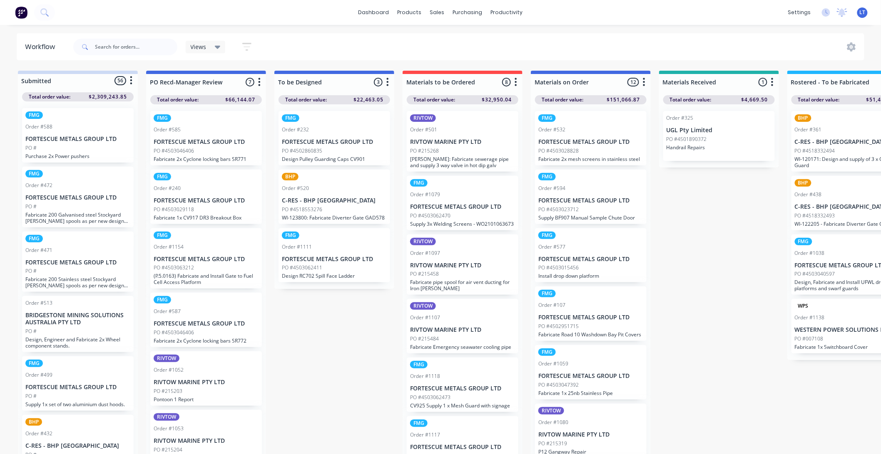
drag, startPoint x: 341, startPoint y: 362, endPoint x: 323, endPoint y: 362, distance: 18.3
drag, startPoint x: 393, startPoint y: 382, endPoint x: 352, endPoint y: 384, distance: 41.7
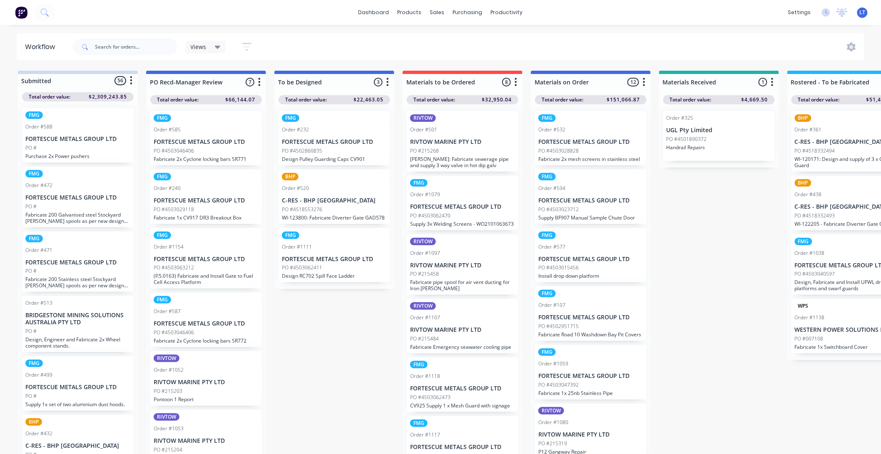
drag, startPoint x: 347, startPoint y: 363, endPoint x: 324, endPoint y: 361, distance: 23.4
drag, startPoint x: 318, startPoint y: 359, endPoint x: 277, endPoint y: 357, distance: 41.2
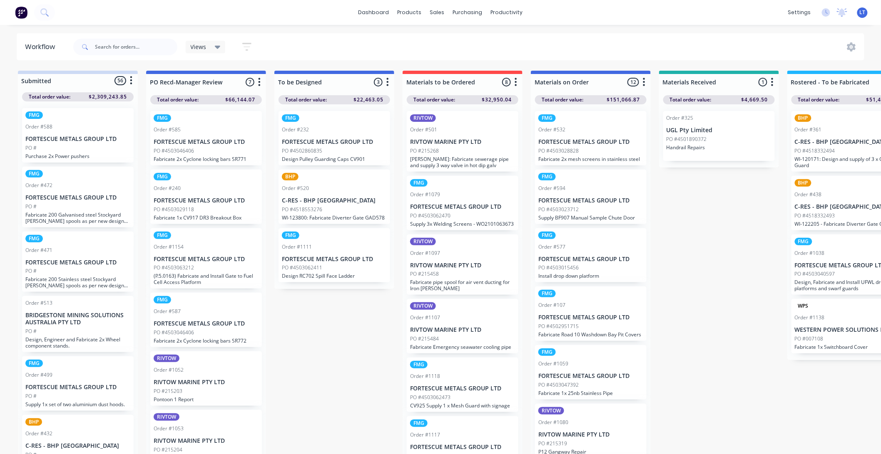
drag, startPoint x: 342, startPoint y: 309, endPoint x: 318, endPoint y: 309, distance: 23.3
drag, startPoint x: 318, startPoint y: 309, endPoint x: 293, endPoint y: 309, distance: 25.4
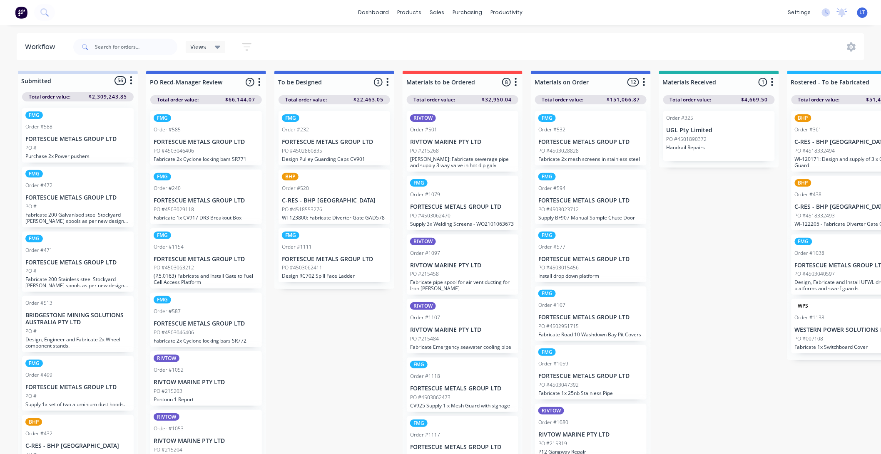
drag, startPoint x: 317, startPoint y: 303, endPoint x: 296, endPoint y: 307, distance: 21.2
drag, startPoint x: 296, startPoint y: 307, endPoint x: 278, endPoint y: 309, distance: 18.5
drag, startPoint x: 340, startPoint y: 314, endPoint x: 332, endPoint y: 313, distance: 8.3
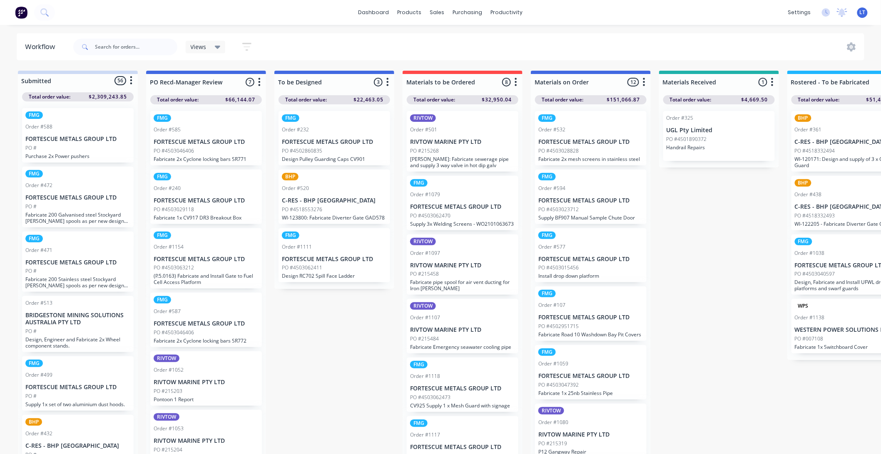
click at [148, 52] on input "text" at bounding box center [136, 47] width 82 height 17
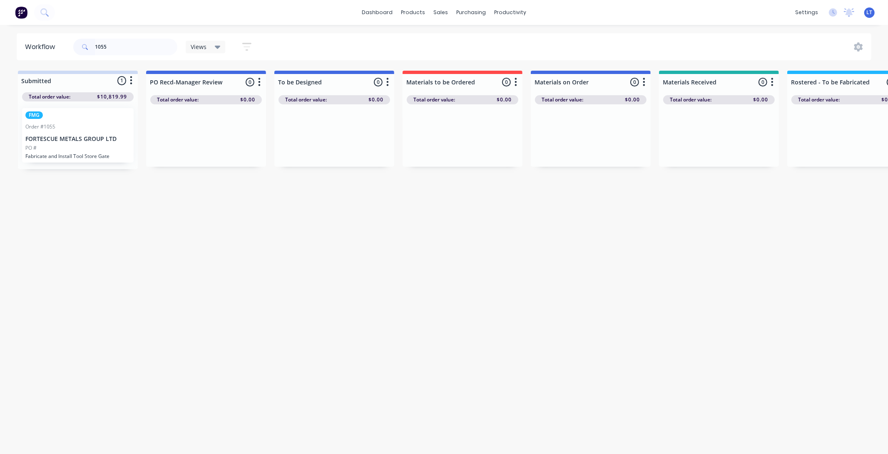
click at [84, 144] on div "PO #" at bounding box center [77, 147] width 105 height 7
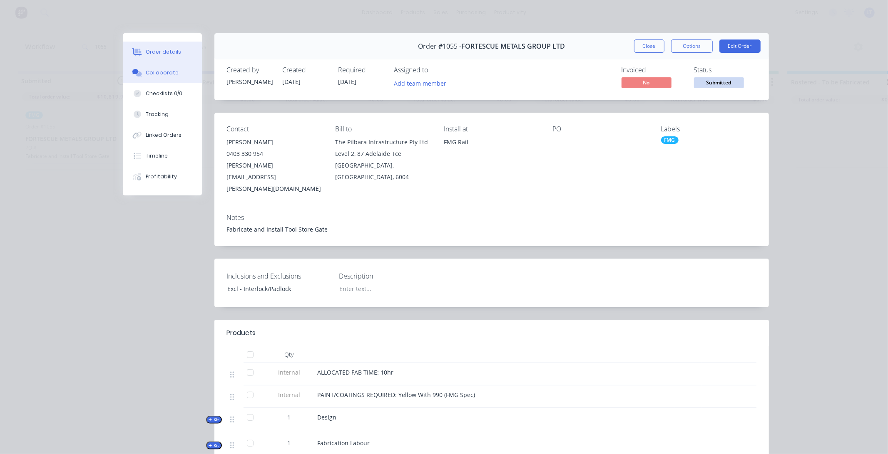
click at [167, 75] on div "Collaborate" at bounding box center [162, 72] width 33 height 7
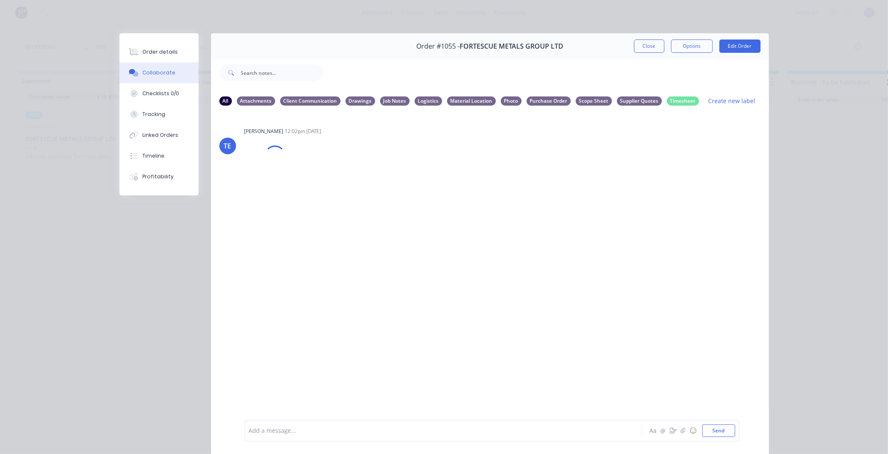
click at [372, 433] on div at bounding box center [431, 431] width 364 height 9
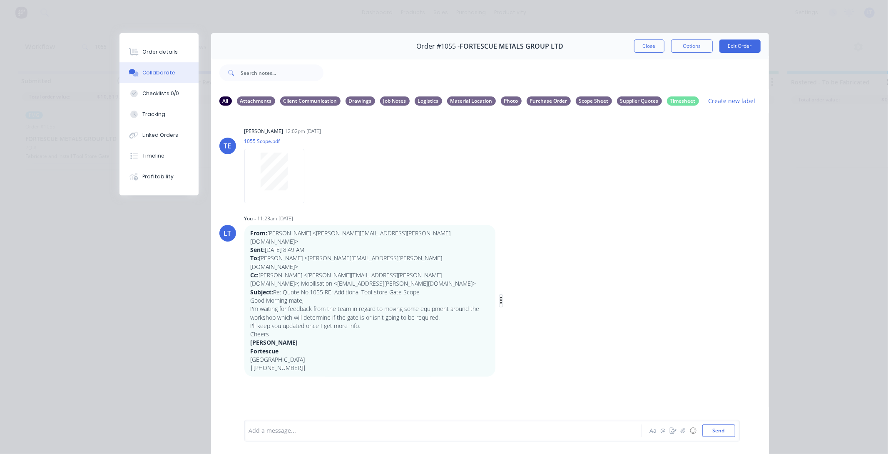
click at [499, 295] on div "Labels Edit Delete" at bounding box center [501, 301] width 5 height 12
click at [500, 297] on icon "button" at bounding box center [501, 300] width 2 height 7
click at [517, 295] on button "Labels" at bounding box center [531, 302] width 52 height 14
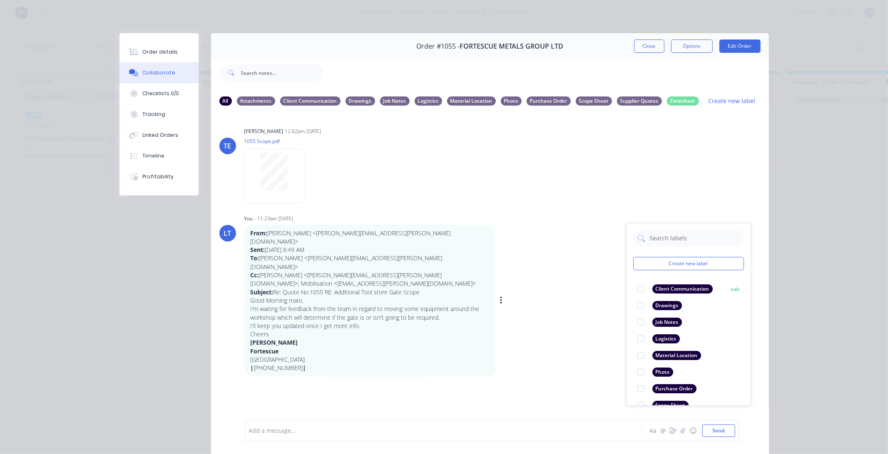
click at [636, 289] on div at bounding box center [640, 289] width 17 height 17
click at [558, 288] on div "LT You - 11:23am 25/09/25 Create new label Client Communication edit Drawings e…" at bounding box center [490, 295] width 558 height 164
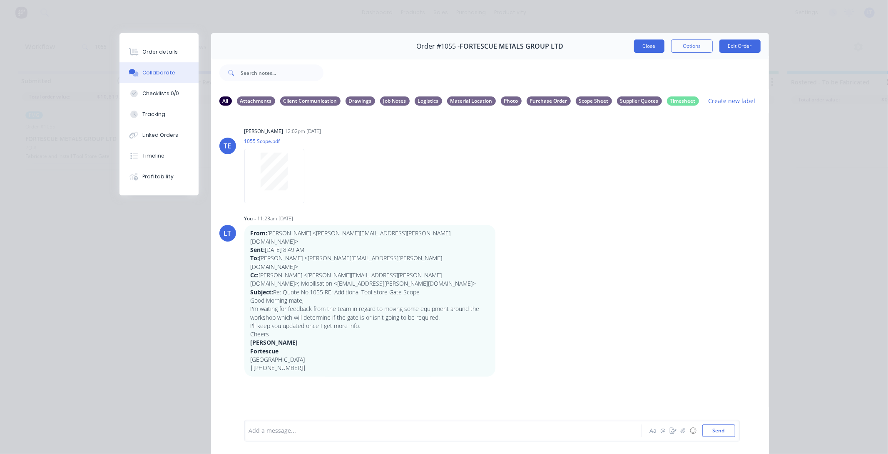
click at [651, 47] on button "Close" at bounding box center [649, 46] width 30 height 13
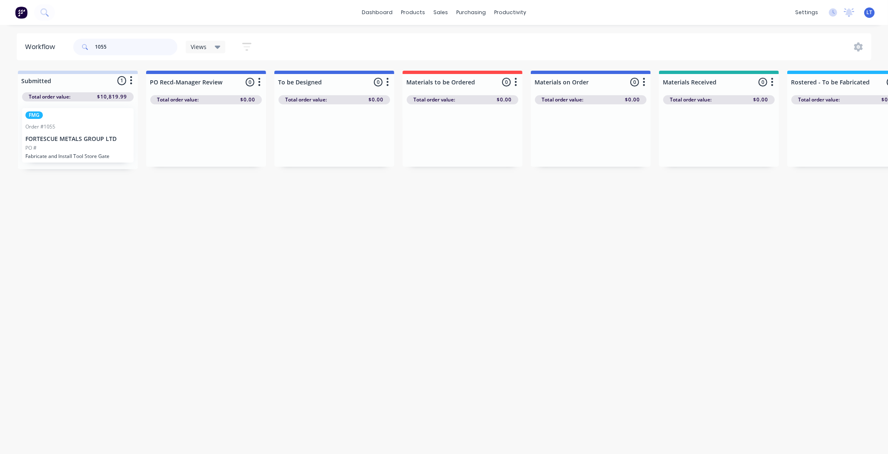
drag, startPoint x: 136, startPoint y: 49, endPoint x: 32, endPoint y: 54, distance: 103.3
click at [32, 54] on header "Workflow 1055 Views Save new view None (Default) edit Labour Only edit VIEW ALL…" at bounding box center [444, 46] width 855 height 27
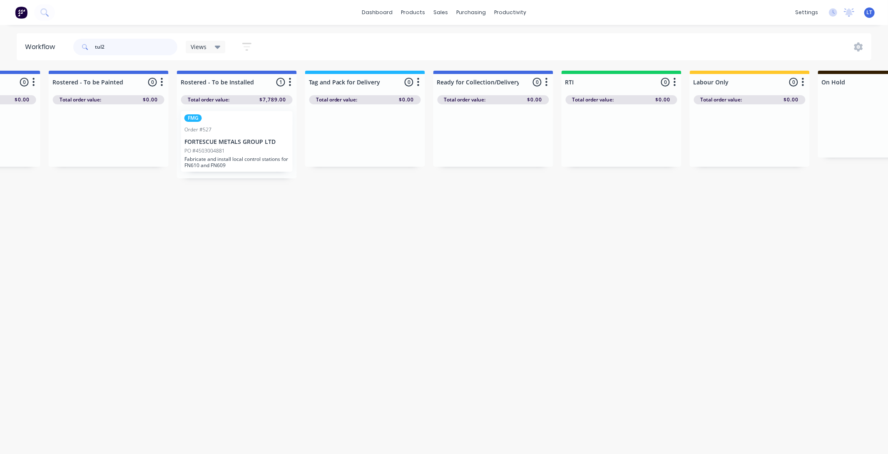
scroll to position [0, 1017]
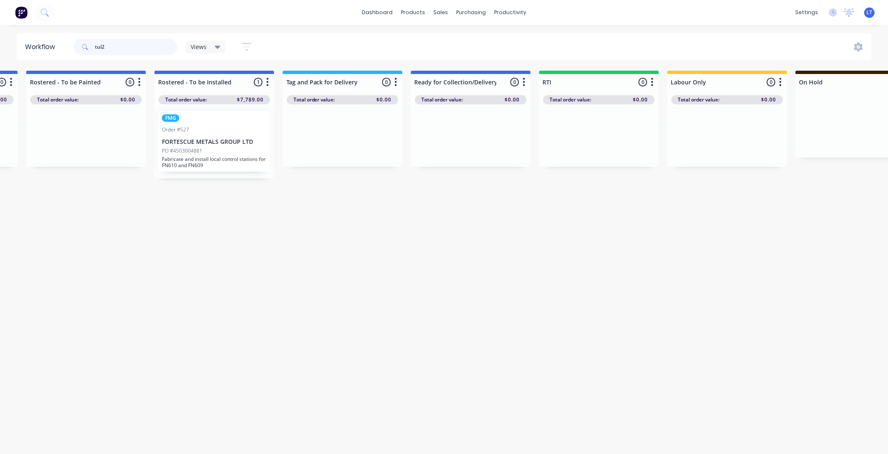
type input "tul2"
click at [239, 156] on p "Fabricate and install local control stations for FN610 and FN609" at bounding box center [214, 162] width 105 height 12
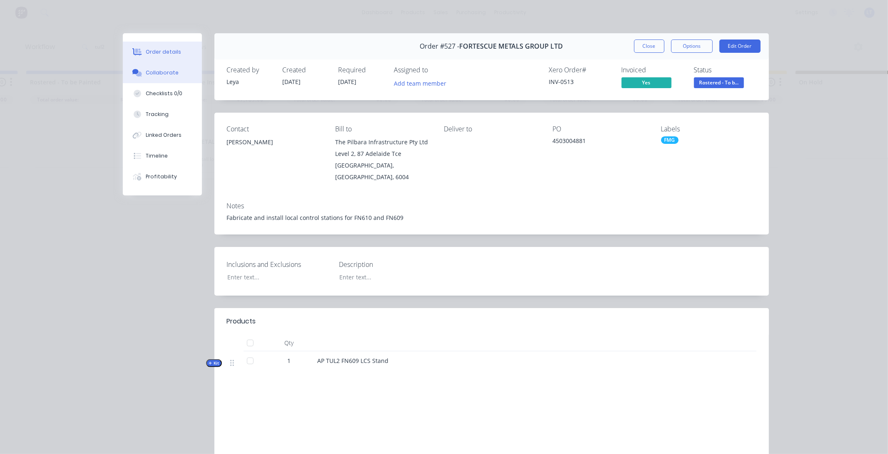
click at [165, 71] on div "Collaborate" at bounding box center [162, 72] width 33 height 7
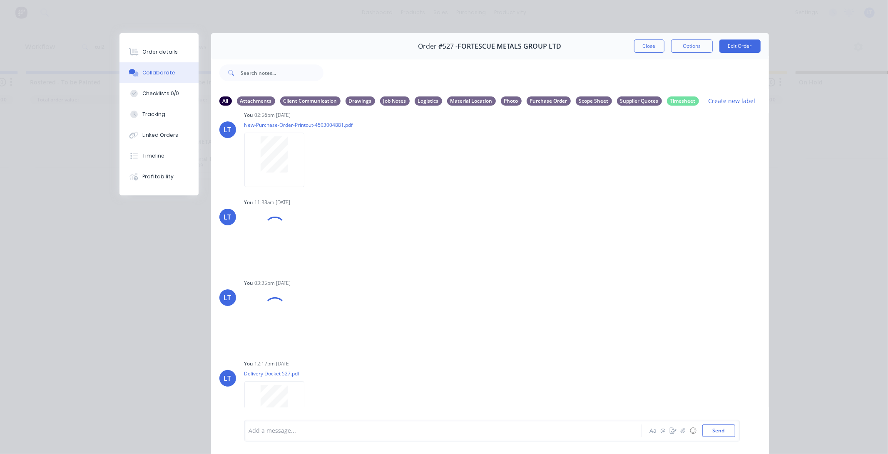
scroll to position [945, 0]
click at [456, 429] on div at bounding box center [431, 431] width 364 height 9
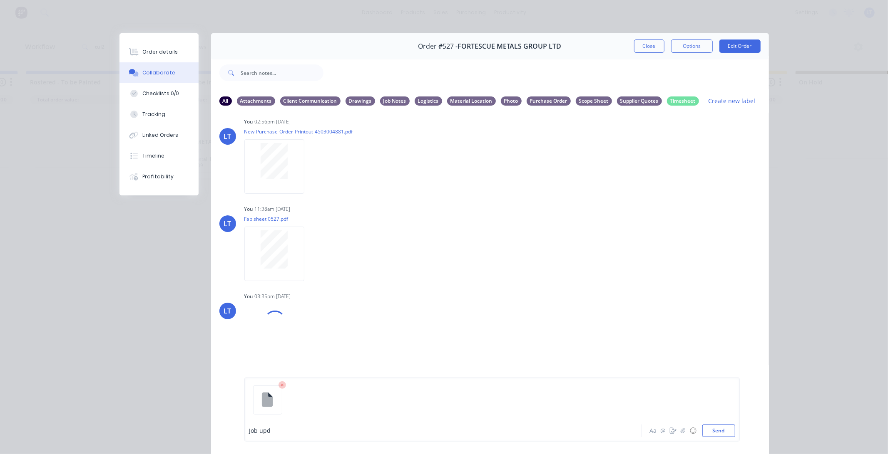
scroll to position [971, 0]
click at [723, 430] on button "Send" at bounding box center [718, 431] width 33 height 12
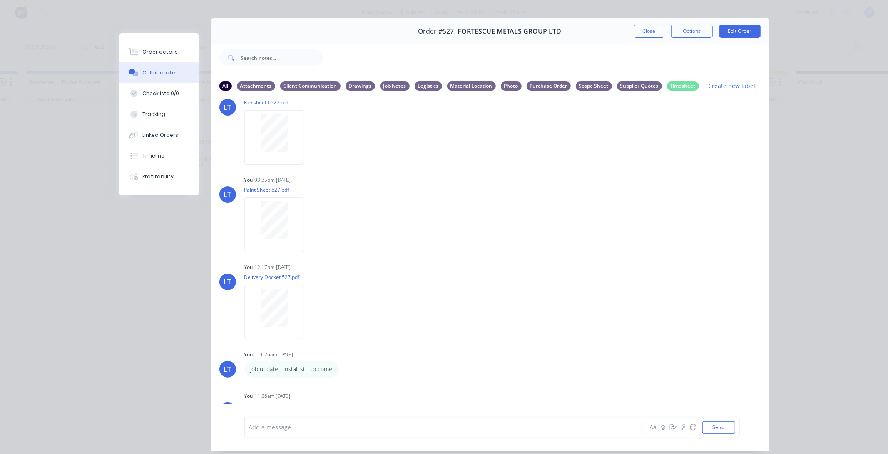
scroll to position [1081, 0]
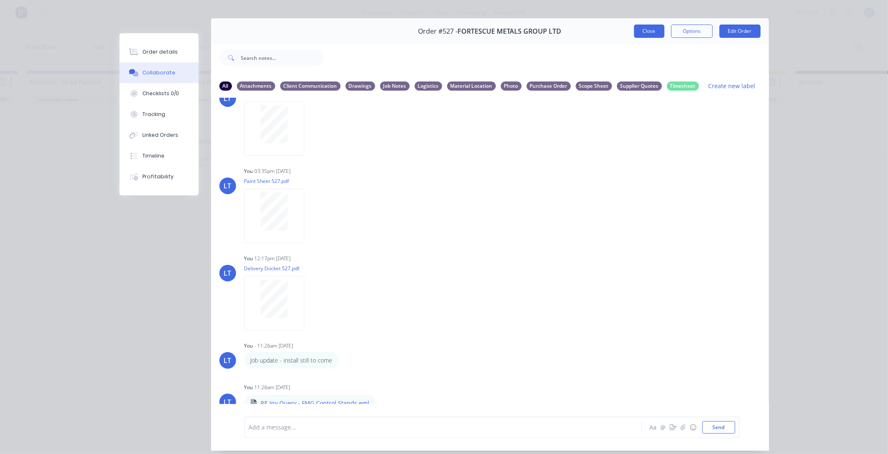
click at [643, 32] on button "Close" at bounding box center [649, 31] width 30 height 13
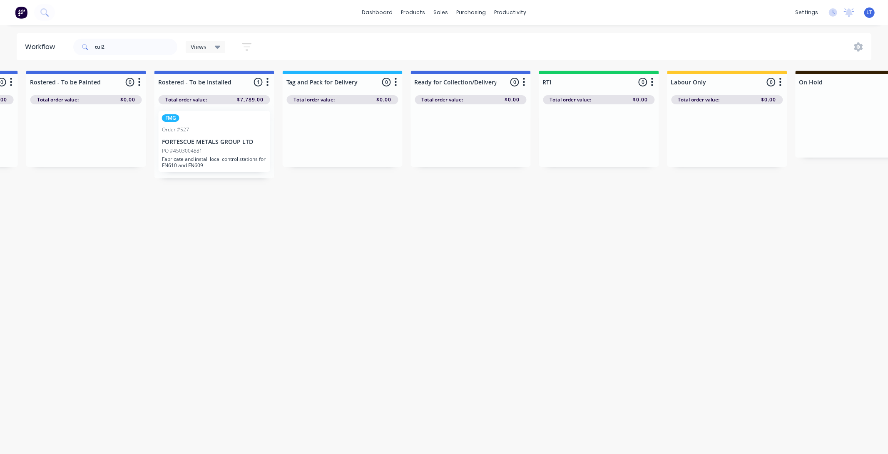
drag, startPoint x: 471, startPoint y: 325, endPoint x: 360, endPoint y: 301, distance: 114.0
drag, startPoint x: 116, startPoint y: 43, endPoint x: 0, endPoint y: 43, distance: 115.7
click at [0, 43] on div "Workflow tul2 Views Save new view None (Default) edit Labour Only edit VIEW ALL…" at bounding box center [444, 46] width 888 height 27
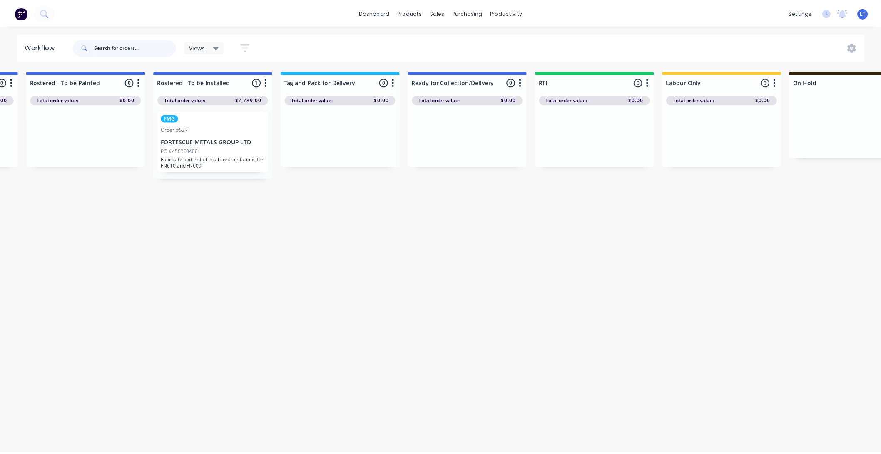
scroll to position [0, 0]
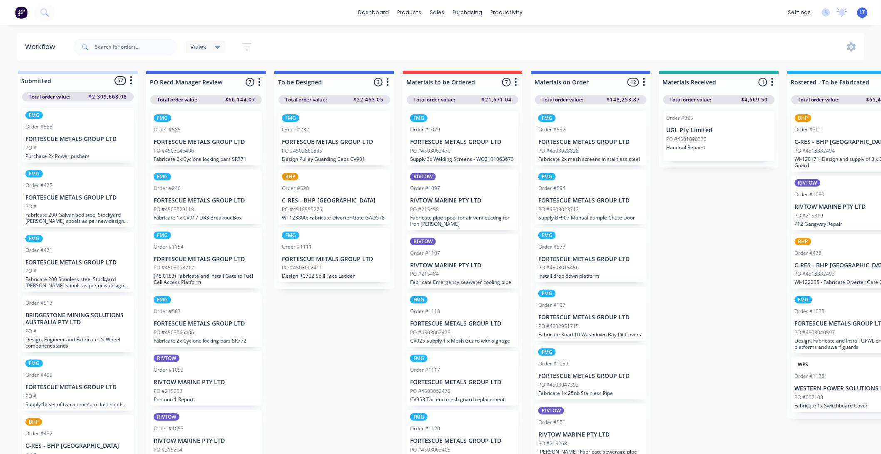
drag, startPoint x: 358, startPoint y: 334, endPoint x: 328, endPoint y: 332, distance: 30.4
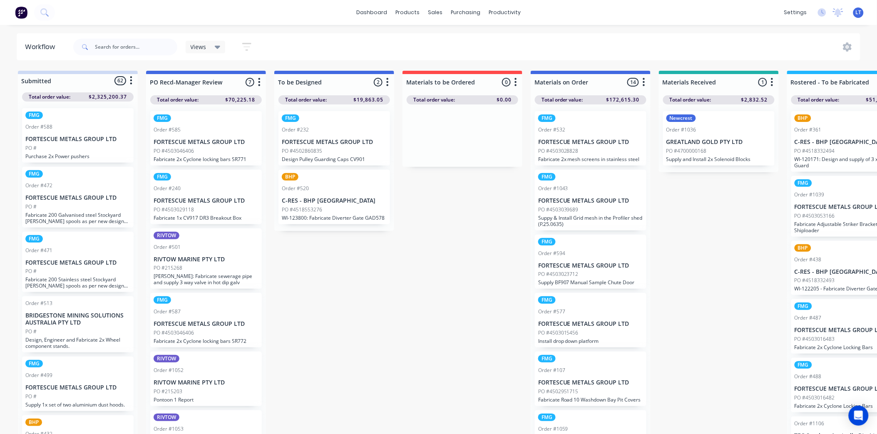
drag, startPoint x: 469, startPoint y: 200, endPoint x: 326, endPoint y: 303, distance: 176.5
drag, startPoint x: 319, startPoint y: 307, endPoint x: 286, endPoint y: 305, distance: 33.3
drag, startPoint x: 286, startPoint y: 305, endPoint x: 271, endPoint y: 305, distance: 15.0
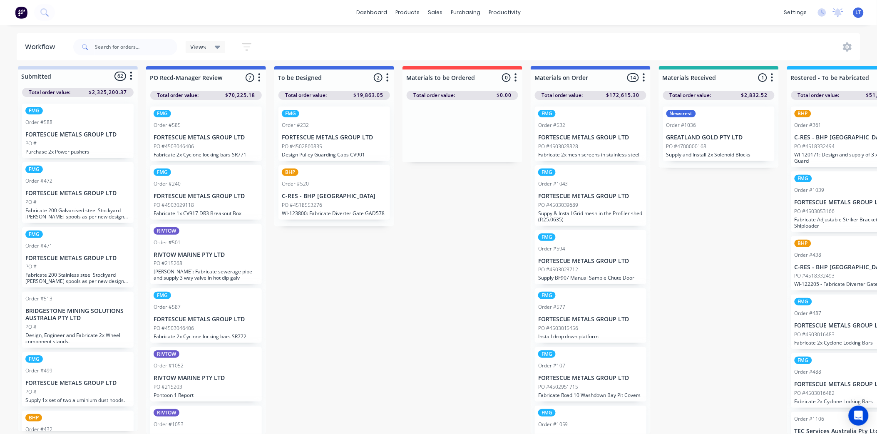
scroll to position [11, 0]
click at [427, 43] on div "Product Catalogue" at bounding box center [445, 46] width 52 height 7
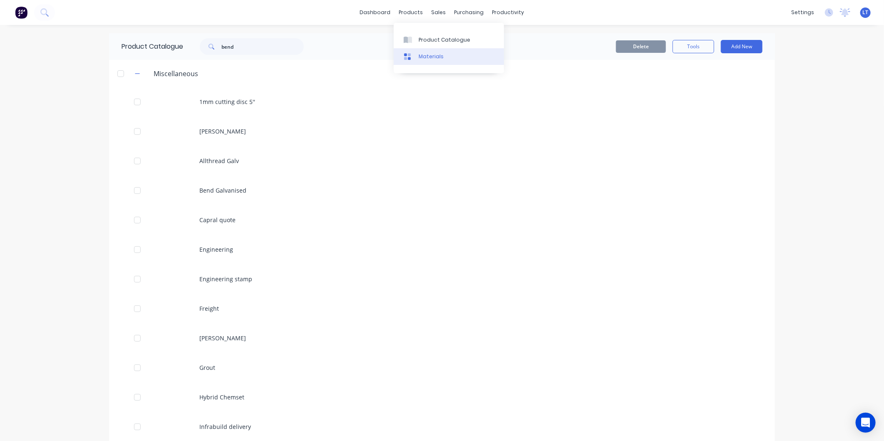
click at [427, 62] on link "Materials" at bounding box center [449, 56] width 110 height 17
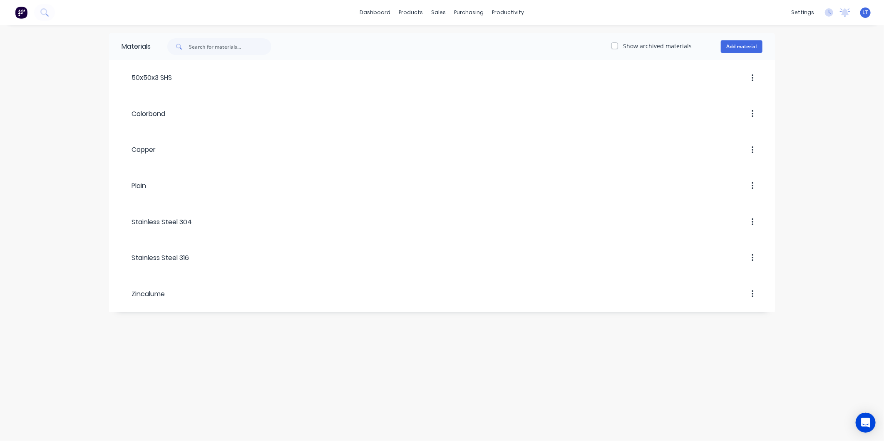
click at [322, 335] on div "Materials Show archived materials Add material 50x50x3 SHS Colorbond Copper Pla…" at bounding box center [442, 233] width 884 height 416
click at [253, 335] on div "Materials Show archived materials Add material 50x50x3 SHS Colorbond Copper Pla…" at bounding box center [442, 233] width 884 height 416
drag, startPoint x: 253, startPoint y: 335, endPoint x: 225, endPoint y: 342, distance: 28.4
click at [227, 339] on div "Materials Show archived materials Add material 50x50x3 SHS Colorbond Copper Pla…" at bounding box center [442, 233] width 884 height 416
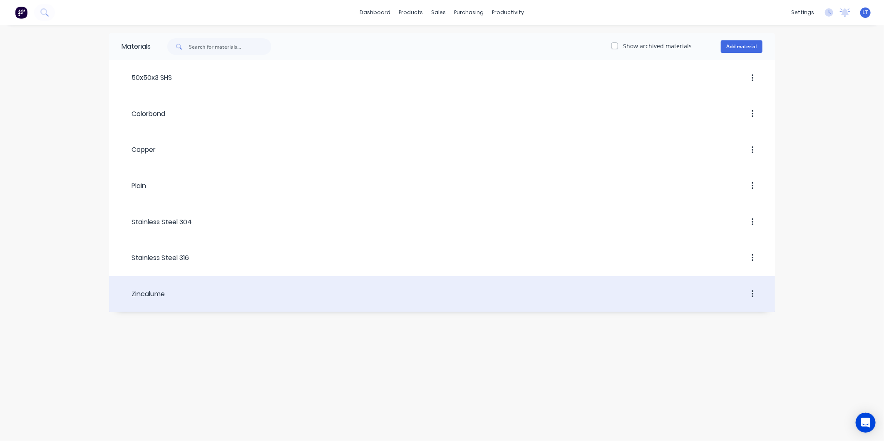
click at [175, 301] on div at bounding box center [464, 294] width 598 height 15
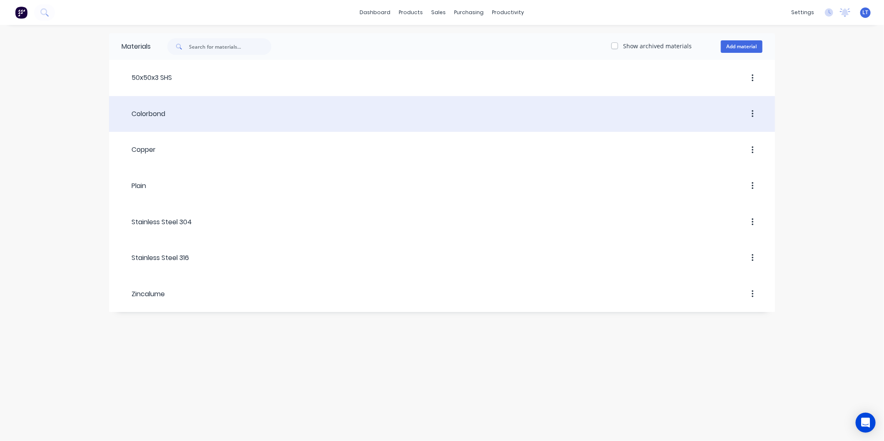
click at [179, 117] on div at bounding box center [463, 114] width 597 height 15
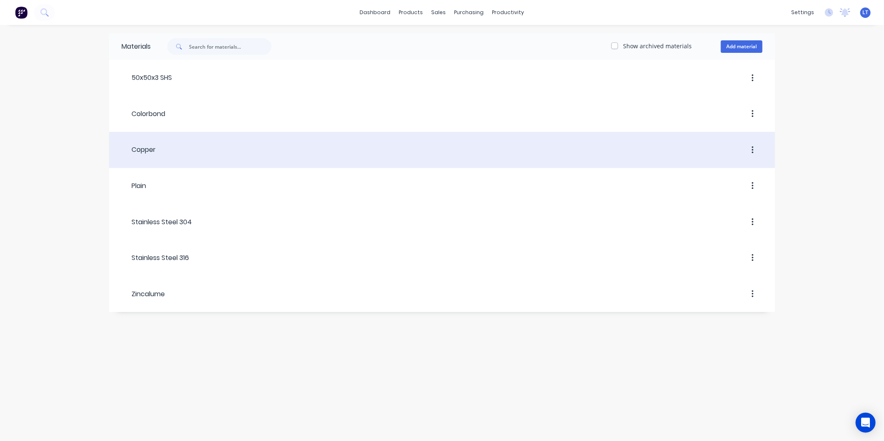
drag, startPoint x: 446, startPoint y: 336, endPoint x: 414, endPoint y: 134, distance: 204.0
click at [377, 336] on div "Materials Show archived materials Add material 50x50x3 SHS Colorbond Copper Pla…" at bounding box center [442, 233] width 884 height 416
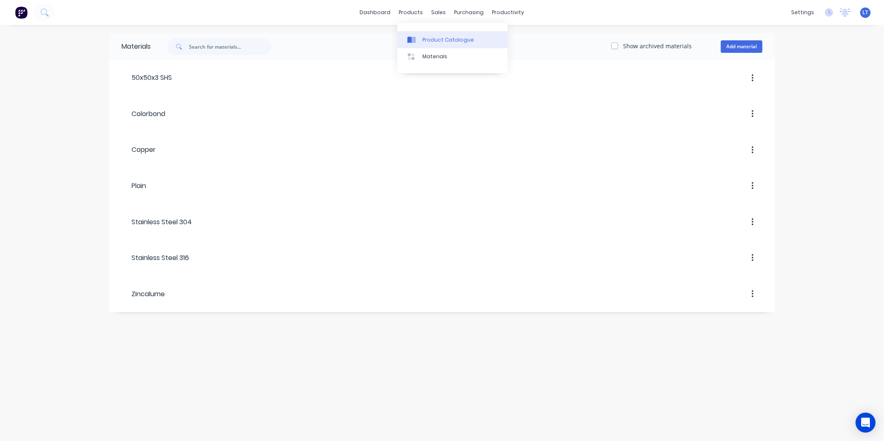
click at [429, 41] on div "Product Catalogue" at bounding box center [448, 39] width 52 height 7
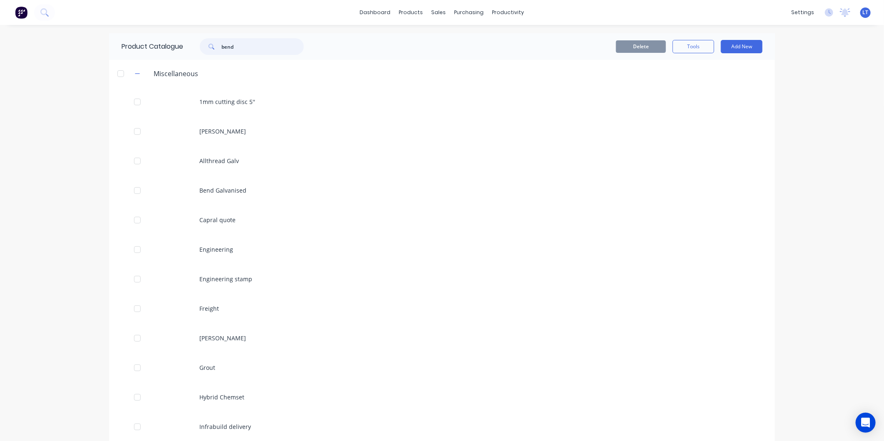
drag, startPoint x: 211, startPoint y: 47, endPoint x: 161, endPoint y: 44, distance: 50.1
click at [158, 44] on div "Product Catalogue bend" at bounding box center [217, 46] width 216 height 27
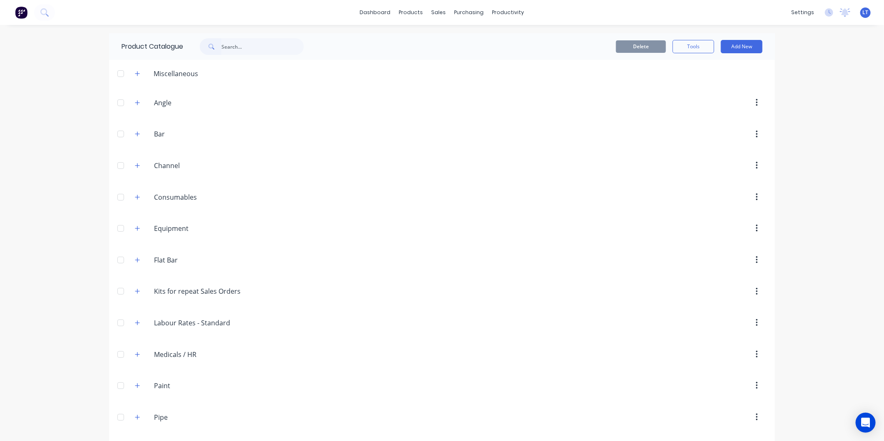
click at [179, 77] on div "Miscellaneous" at bounding box center [176, 74] width 58 height 10
click at [135, 72] on icon "button" at bounding box center [137, 74] width 5 height 6
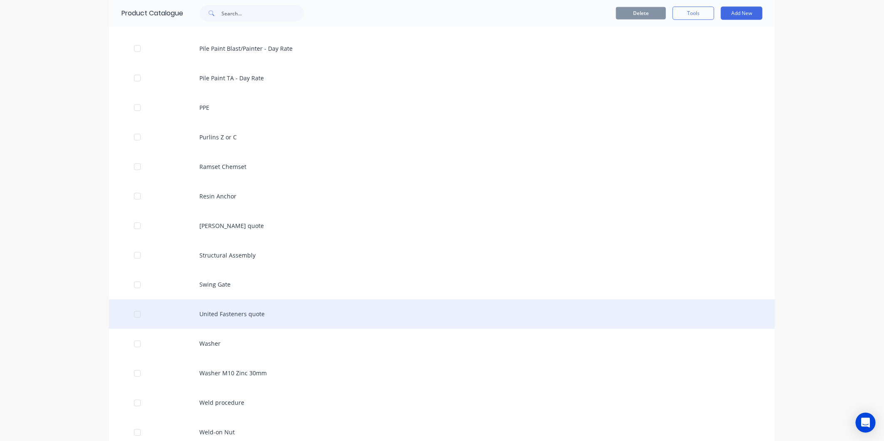
scroll to position [909, 0]
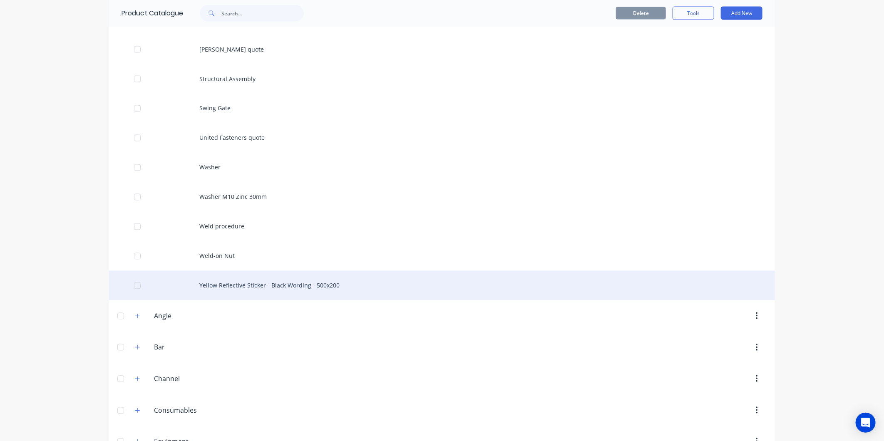
click at [311, 286] on div "Yellow Reflective Sticker - Black Wording - 500x200" at bounding box center [442, 286] width 666 height 30
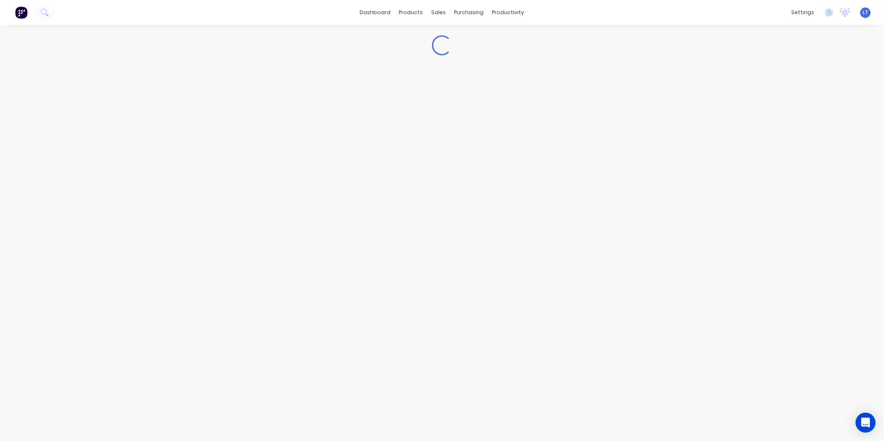
type textarea "x"
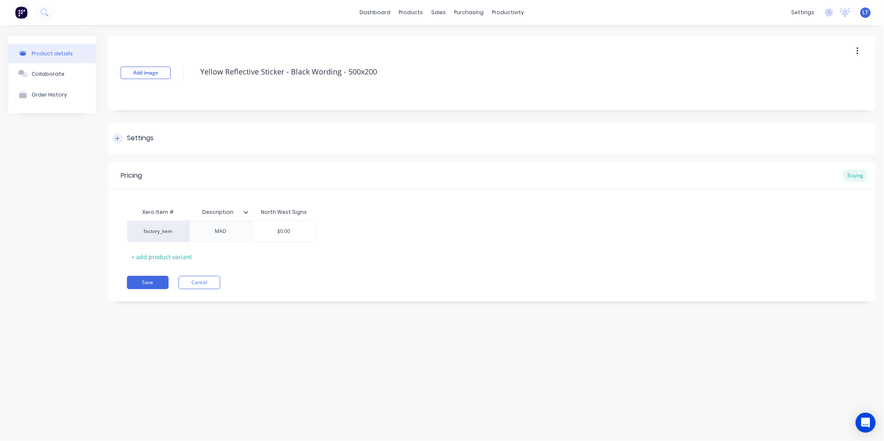
click at [142, 141] on div "Settings" at bounding box center [140, 138] width 27 height 10
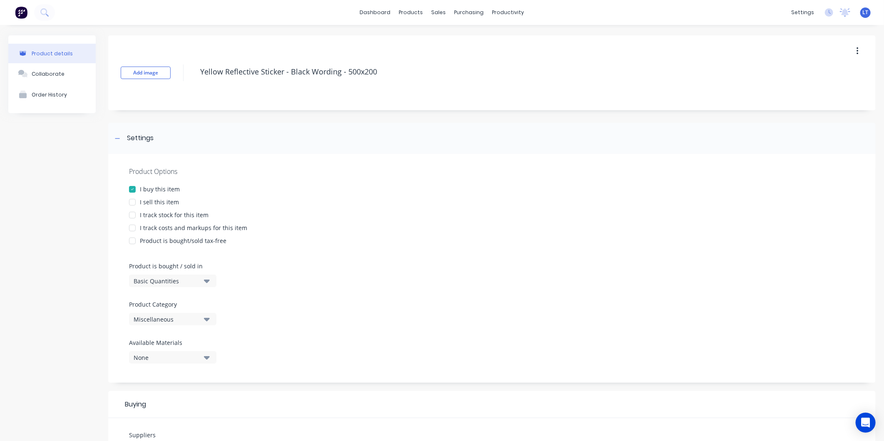
click at [196, 112] on div "Add image Yellow Reflective Sticker - Black Wording - 500x200 Settings Product …" at bounding box center [491, 351] width 767 height 632
drag, startPoint x: 196, startPoint y: 112, endPoint x: 163, endPoint y: 111, distance: 32.9
click at [163, 111] on div "Add image Yellow Reflective Sticker - Black Wording - 500x200 Settings Product …" at bounding box center [491, 351] width 767 height 632
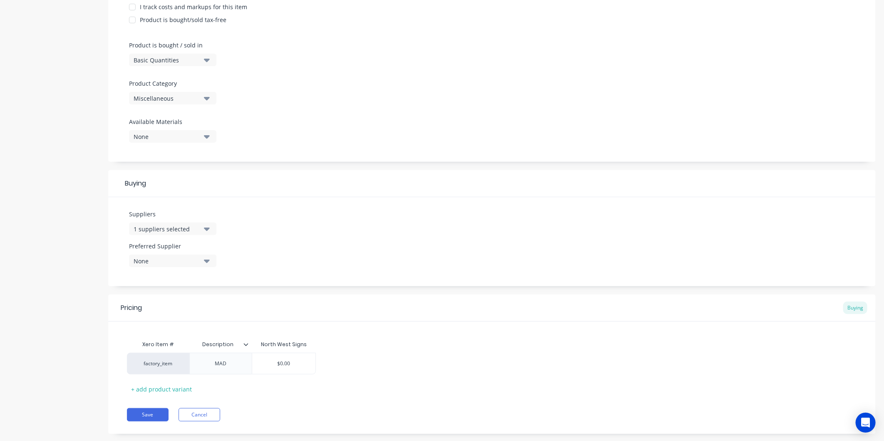
scroll to position [236, 0]
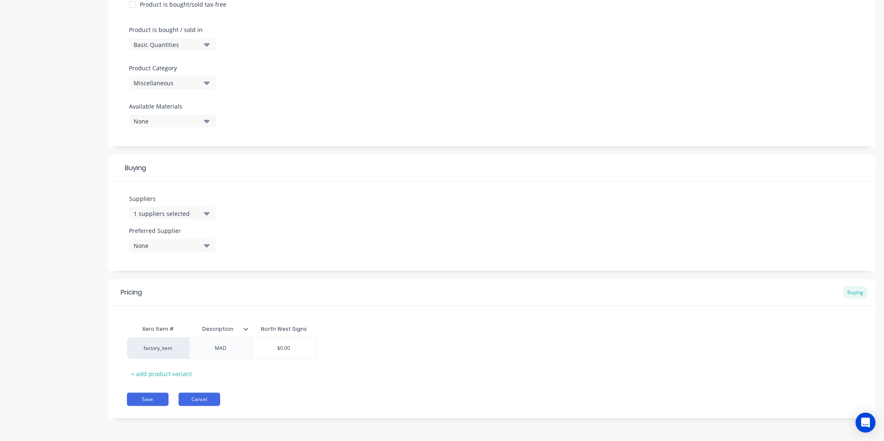
click at [209, 403] on button "Cancel" at bounding box center [200, 399] width 42 height 13
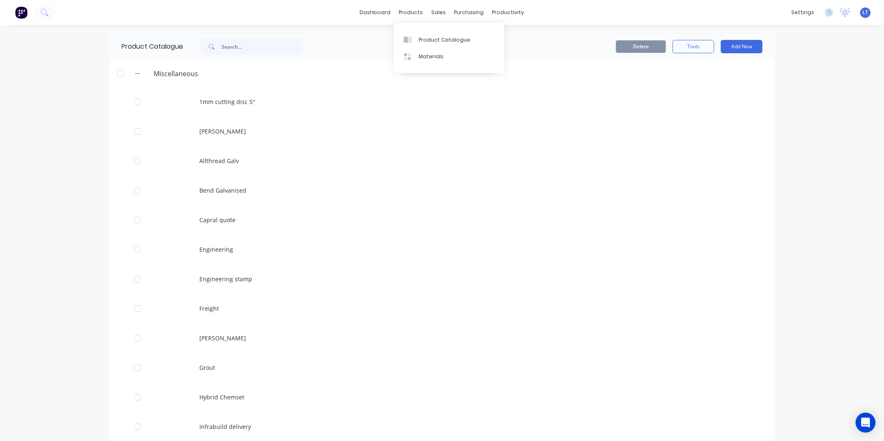
drag, startPoint x: 405, startPoint y: 11, endPoint x: 412, endPoint y: 22, distance: 12.4
click at [405, 11] on div "products" at bounding box center [411, 12] width 32 height 12
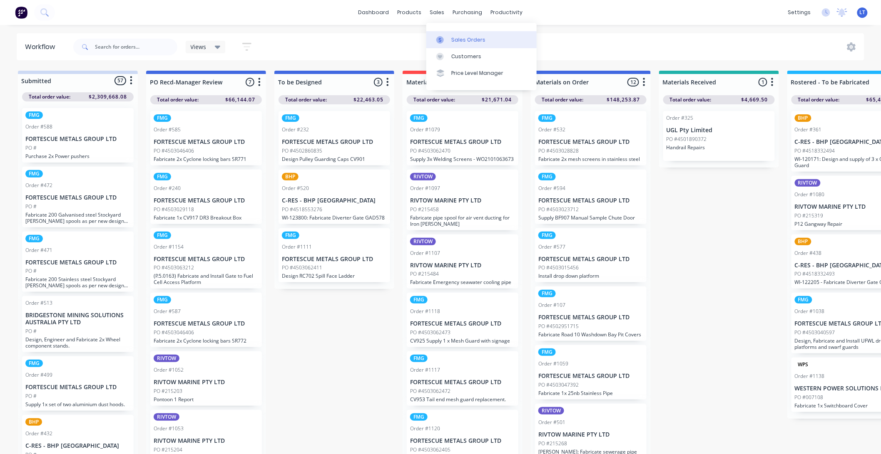
click at [449, 42] on link "Sales Orders" at bounding box center [481, 39] width 110 height 17
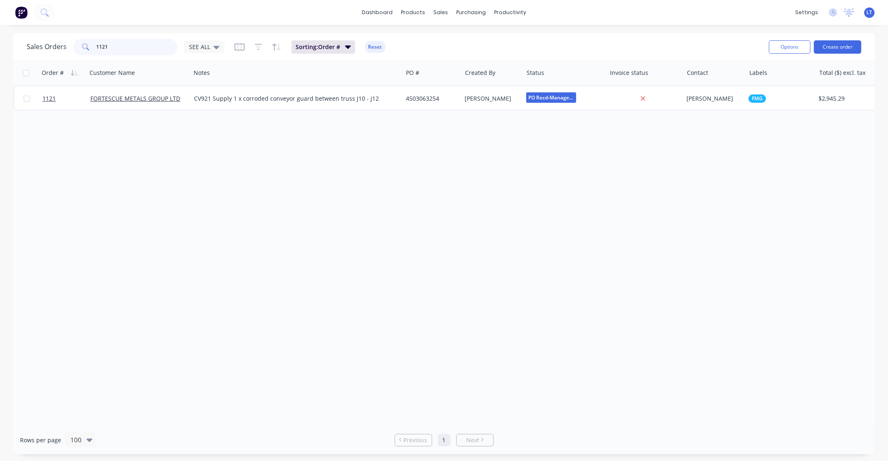
drag, startPoint x: 148, startPoint y: 52, endPoint x: 0, endPoint y: 49, distance: 147.8
click at [0, 49] on div "Sales Orders 1121 SEE ALL Sorting: Order # Reset Options Create order Order # C…" at bounding box center [444, 243] width 888 height 421
type input "LN33"
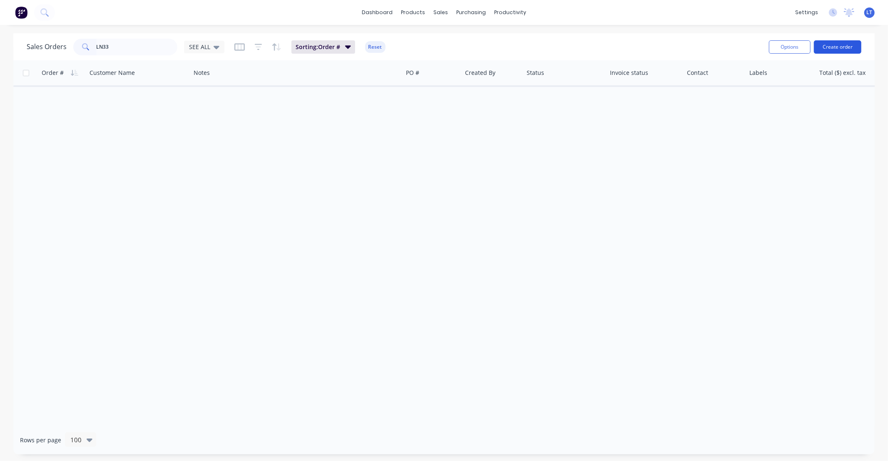
click at [842, 46] on button "Create order" at bounding box center [837, 46] width 47 height 13
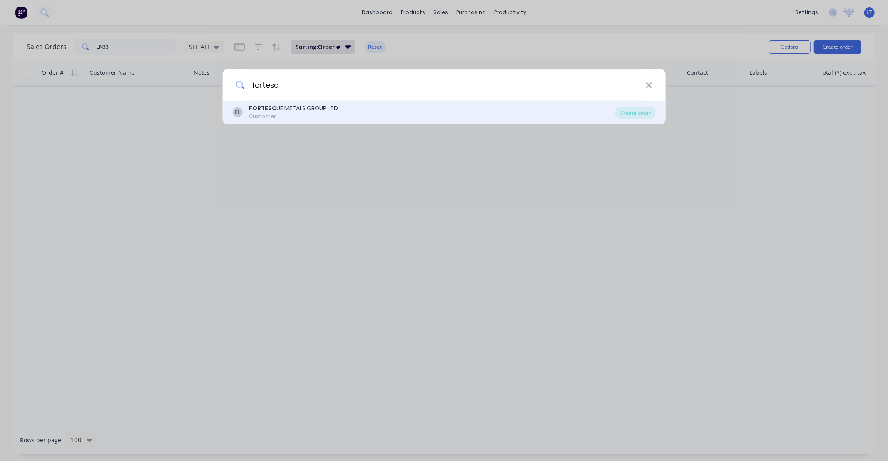
type input "fortesc"
click at [325, 110] on div "FORTESC UE METALS GROUP LTD" at bounding box center [293, 108] width 89 height 9
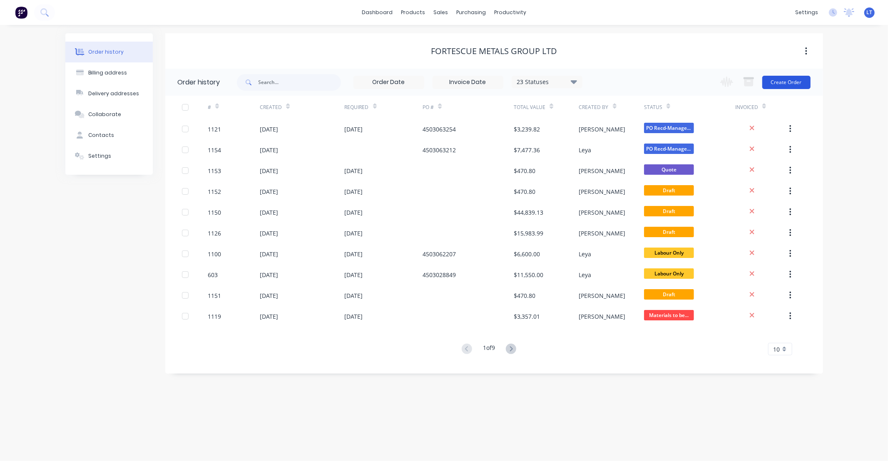
click at [775, 79] on button "Create Order" at bounding box center [786, 82] width 48 height 13
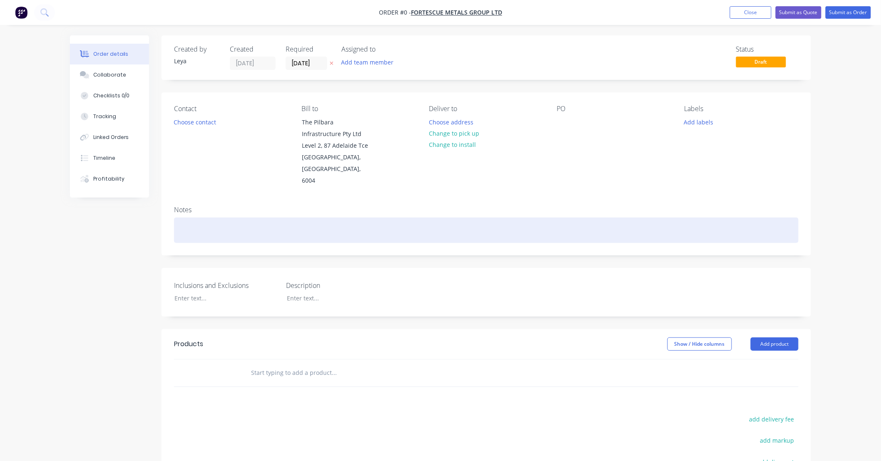
drag, startPoint x: 285, startPoint y: 206, endPoint x: 308, endPoint y: 206, distance: 23.3
click at [283, 218] on div at bounding box center [486, 230] width 624 height 25
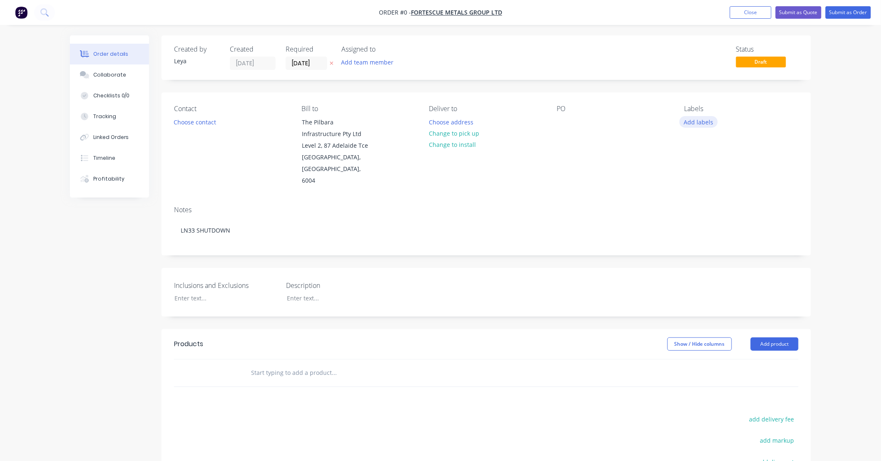
click at [698, 126] on div "Order details Collaborate Checklists 0/0 Tracking Linked Orders Timeline Profit…" at bounding box center [440, 317] width 757 height 564
click at [694, 121] on button "Add labels" at bounding box center [698, 121] width 38 height 11
click at [698, 214] on div at bounding box center [699, 213] width 17 height 17
click at [697, 159] on div at bounding box center [699, 159] width 17 height 17
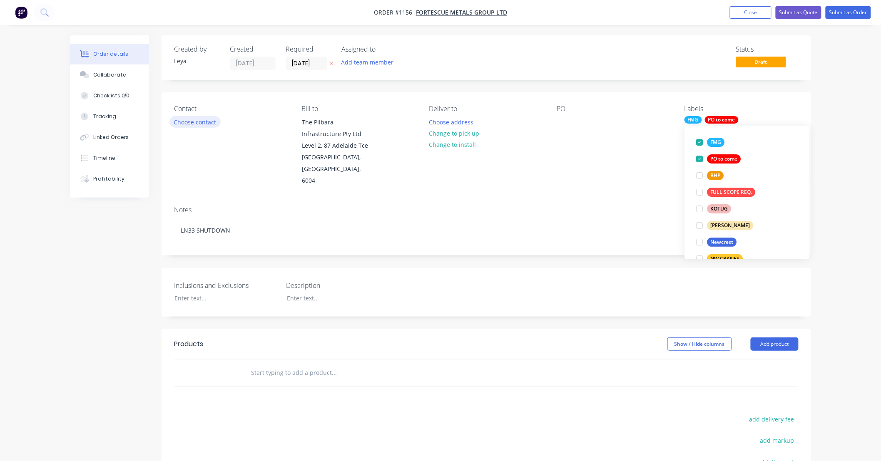
click at [201, 119] on button "Choose contact" at bounding box center [194, 121] width 51 height 11
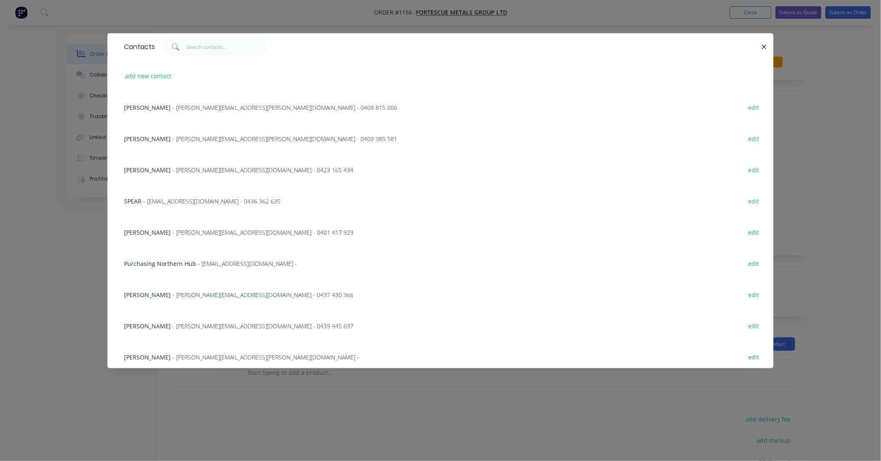
click at [182, 208] on div "SPEAR - apshutrescoord@fortescue.com - 0436 362 635 edit" at bounding box center [440, 200] width 641 height 31
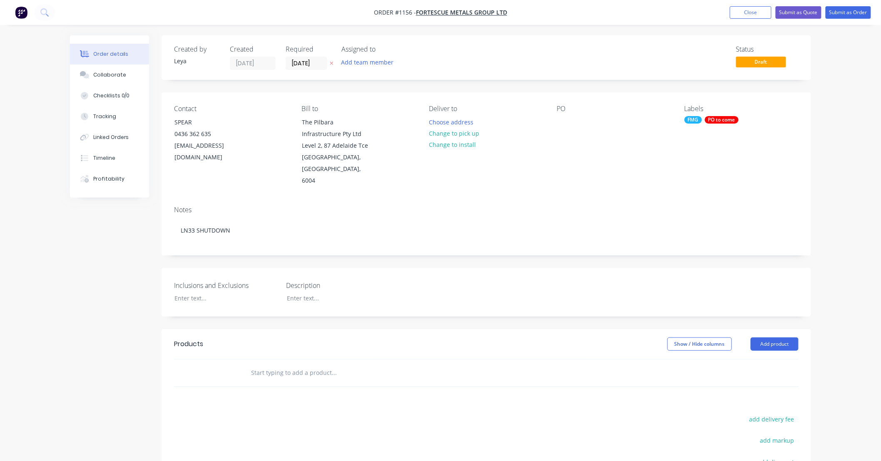
click at [330, 62] on icon "button" at bounding box center [332, 63] width 4 height 5
click at [319, 62] on input at bounding box center [308, 63] width 45 height 12
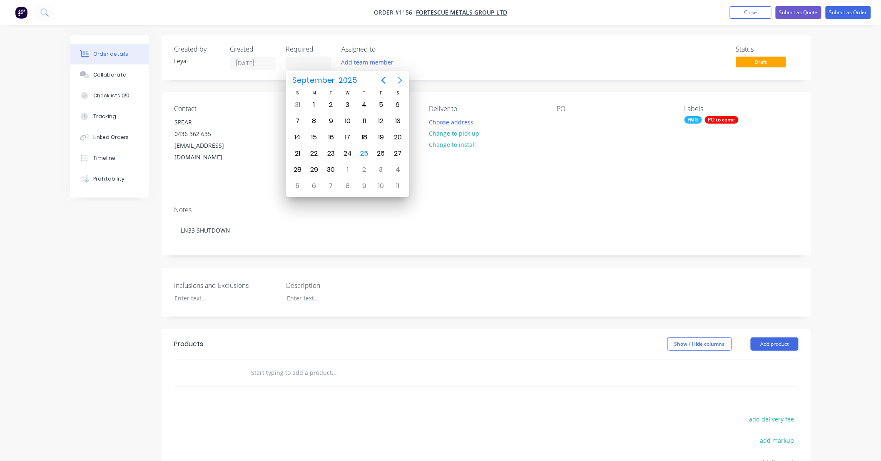
click at [398, 82] on icon "Next page" at bounding box center [400, 80] width 10 height 10
click at [308, 167] on div "27" at bounding box center [314, 170] width 12 height 12
type input "27/10/25"
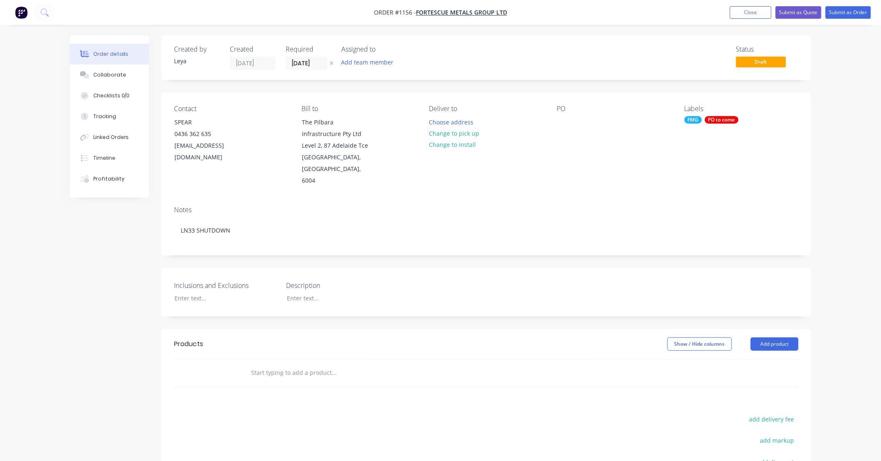
click at [175, 242] on div "Notes LN33 SHUTDOWN" at bounding box center [485, 227] width 649 height 56
drag, startPoint x: 175, startPoint y: 242, endPoint x: 385, endPoint y: 249, distance: 210.7
click at [139, 241] on div "Created by Leya Created 25/09/25 Required 27/10/25 Assigned to Add team member …" at bounding box center [440, 317] width 741 height 564
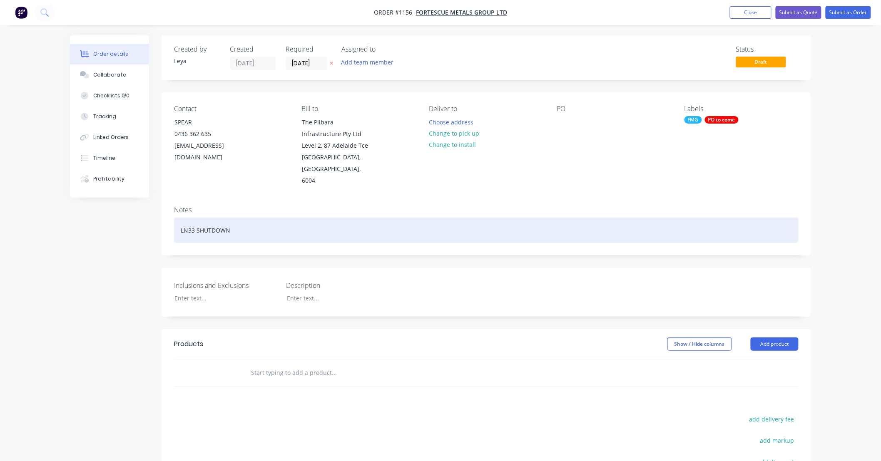
drag, startPoint x: 434, startPoint y: 250, endPoint x: 412, endPoint y: 226, distance: 33.0
click at [400, 250] on div "Created by Leya Created 25/09/25 Required 27/10/25 Assigned to Add team member …" at bounding box center [485, 310] width 649 height 551
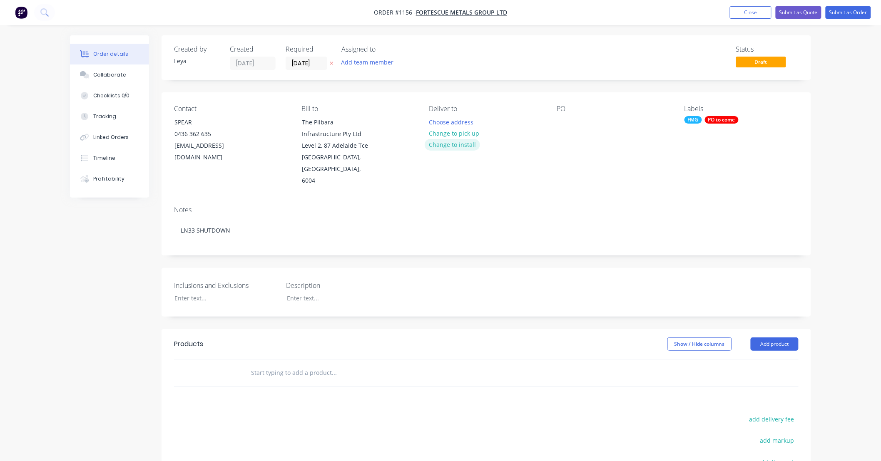
click at [450, 148] on button "Change to install" at bounding box center [453, 144] width 56 height 11
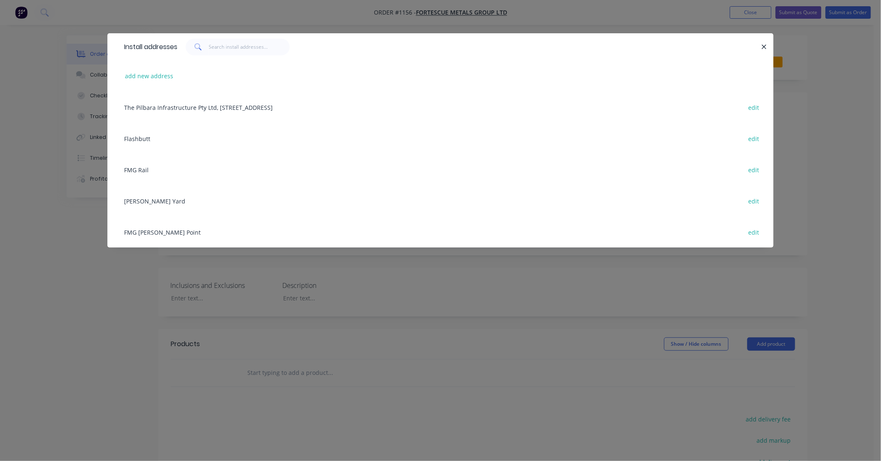
click at [166, 236] on div "FMG Anderson Point edit" at bounding box center [440, 231] width 641 height 31
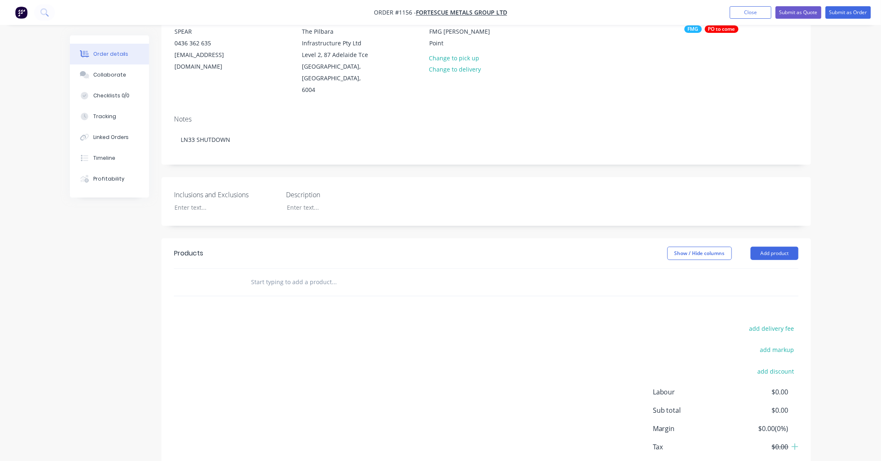
scroll to position [80, 0]
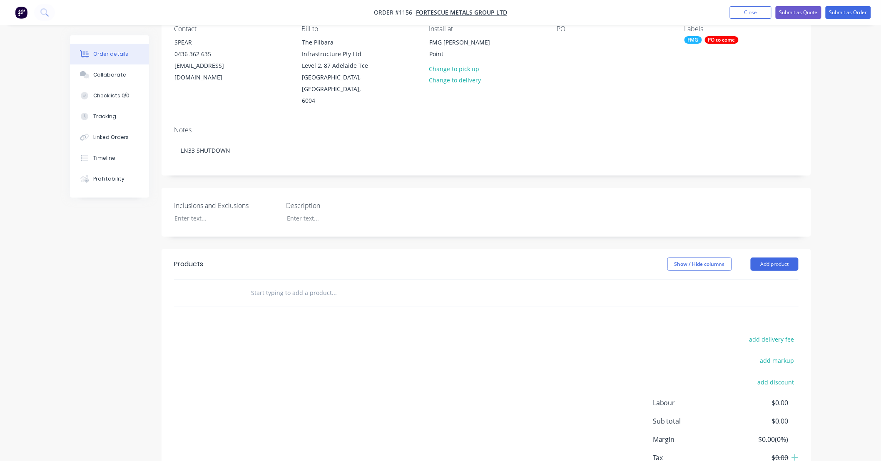
click at [316, 285] on input "text" at bounding box center [334, 293] width 166 height 17
type input "B"
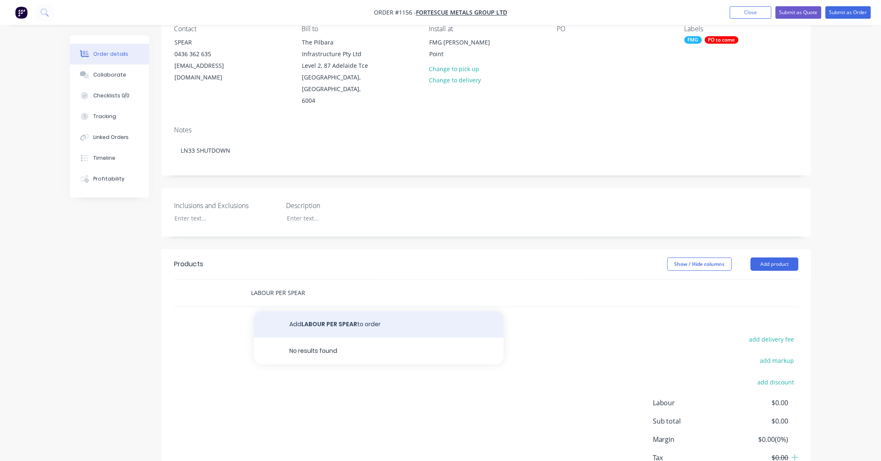
type input "LABOUR PER SPEAR"
click at [326, 311] on button "Add LABOUR PER SPEAR to order" at bounding box center [379, 324] width 250 height 27
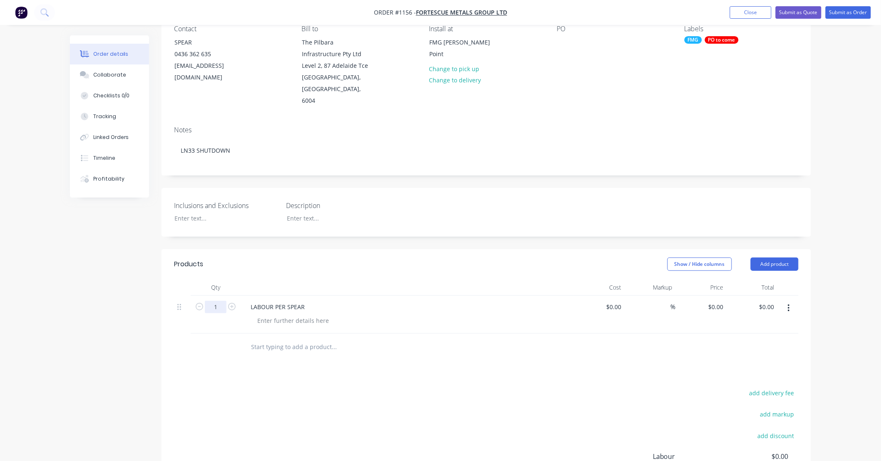
click at [223, 301] on input "1" at bounding box center [216, 307] width 22 height 12
type input "1044"
click at [710, 296] on div "0 0" at bounding box center [700, 315] width 51 height 38
type input "$129,060.00"
type input "$134,738,640.00"
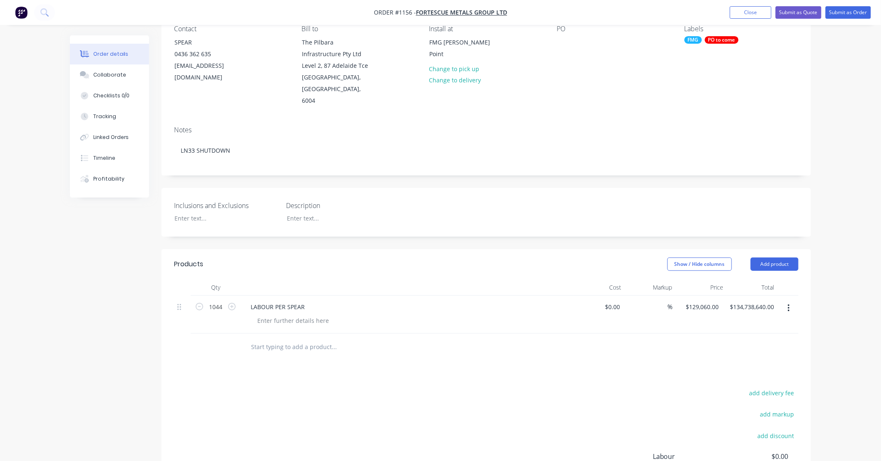
click at [298, 339] on input "text" at bounding box center [334, 347] width 166 height 17
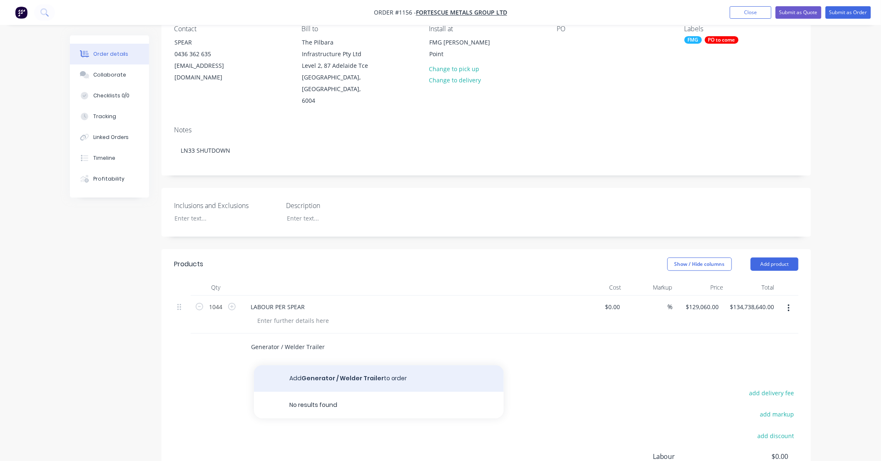
type input "Generator / Welder Trailer"
click at [326, 369] on button "Add Generator / Welder Trailer to order" at bounding box center [379, 378] width 250 height 27
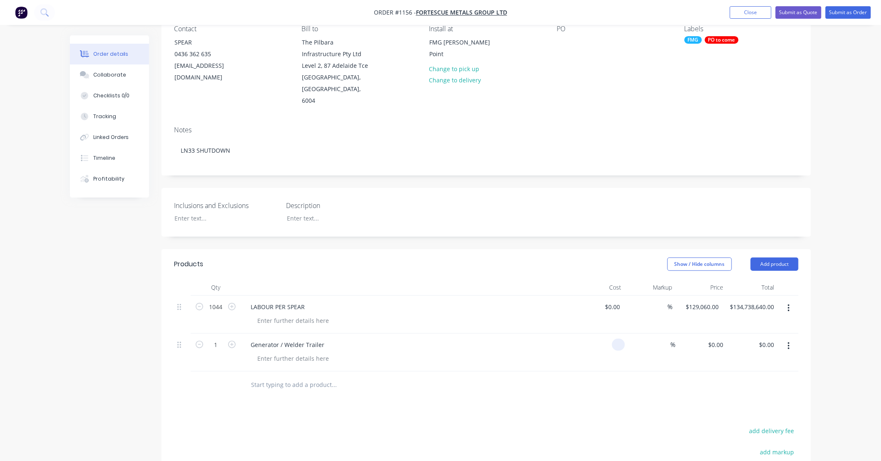
click at [610, 334] on div at bounding box center [598, 353] width 51 height 38
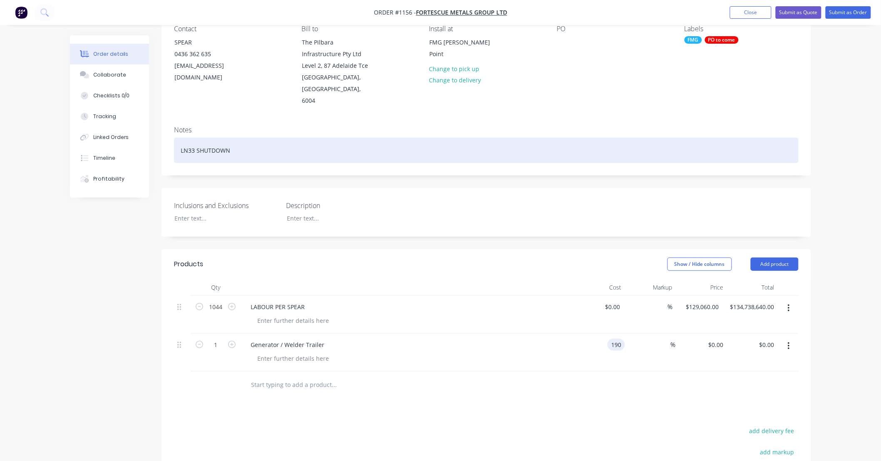
type input "$190.00"
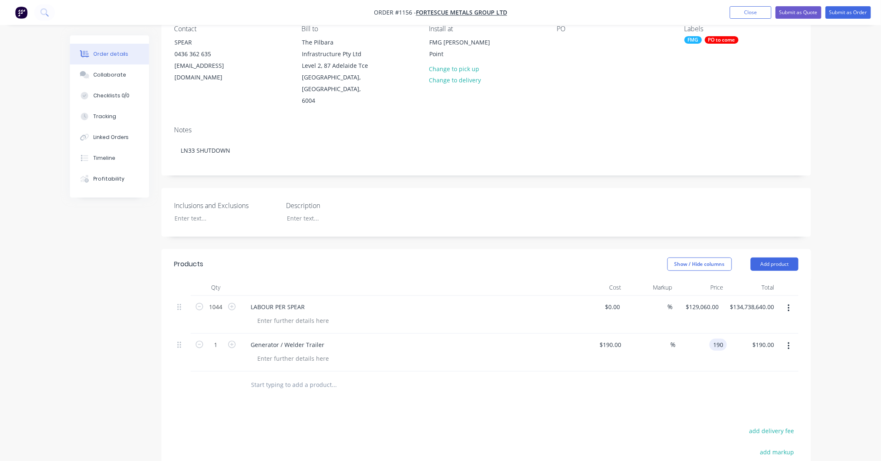
type input "$190.00"
click at [226, 339] on input "1" at bounding box center [216, 345] width 22 height 12
type input "8"
type input "18"
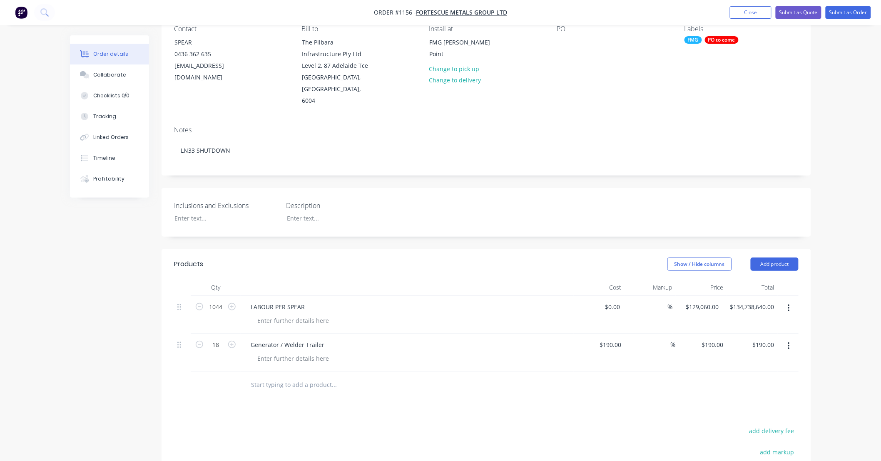
type input "$3,420.00"
click at [361, 405] on div "Products Show / Hide columns Add product Qty Cost Markup Price Total 1044 LABOU…" at bounding box center [485, 423] width 649 height 349
click at [311, 377] on input "text" at bounding box center [334, 385] width 166 height 17
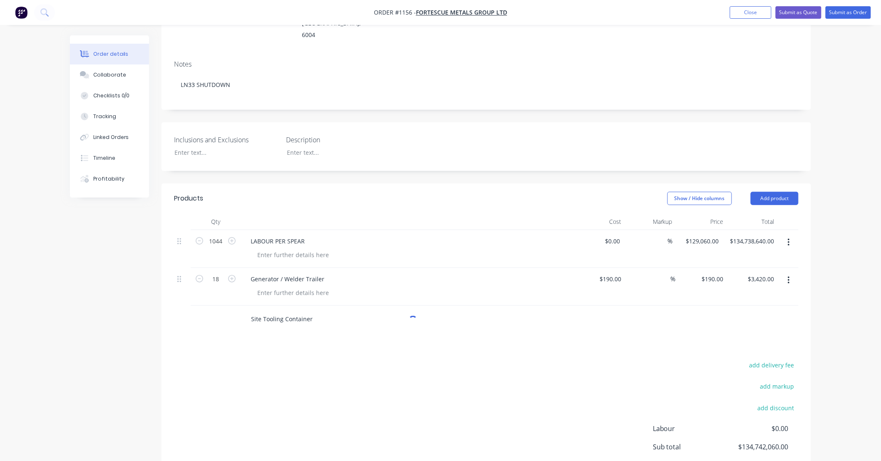
scroll to position [157, 0]
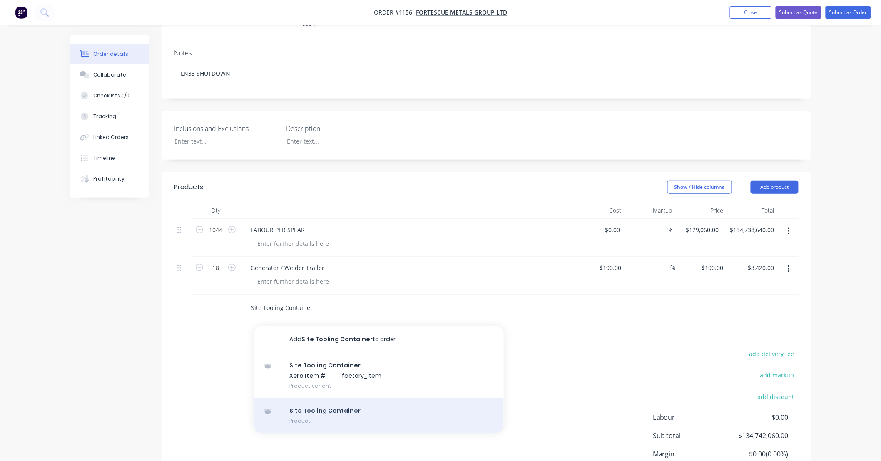
type input "Site Tooling Container"
click at [343, 399] on div "Site Tooling Container Product" at bounding box center [379, 415] width 250 height 35
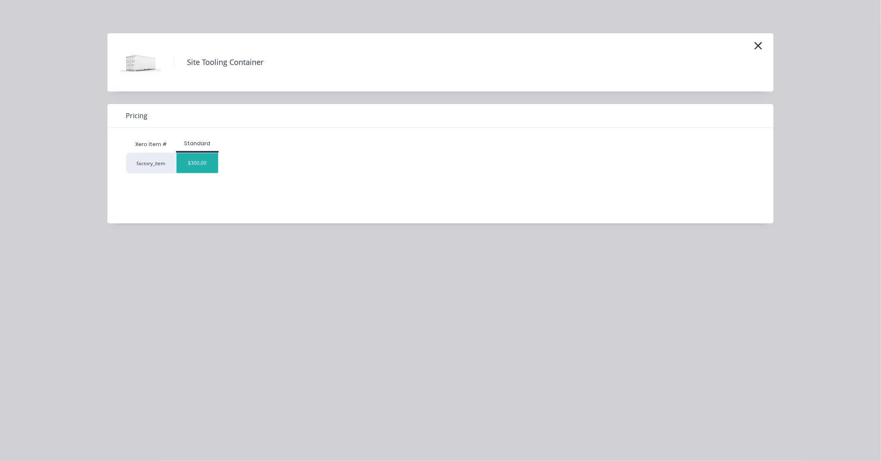
click at [190, 159] on div "$300.00" at bounding box center [197, 163] width 42 height 20
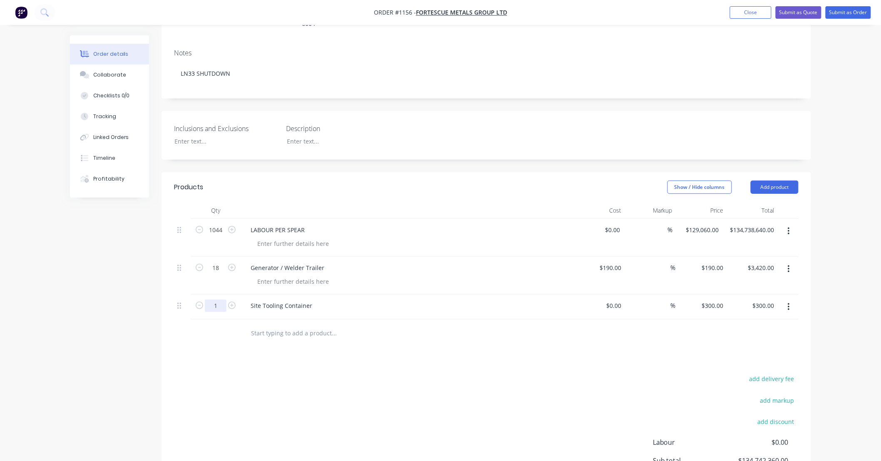
click at [222, 300] on input "1" at bounding box center [216, 306] width 22 height 12
type input "9"
type input "$2,700.00"
click at [612, 300] on div "$0.00" at bounding box center [613, 306] width 22 height 12
type input "$250.00"
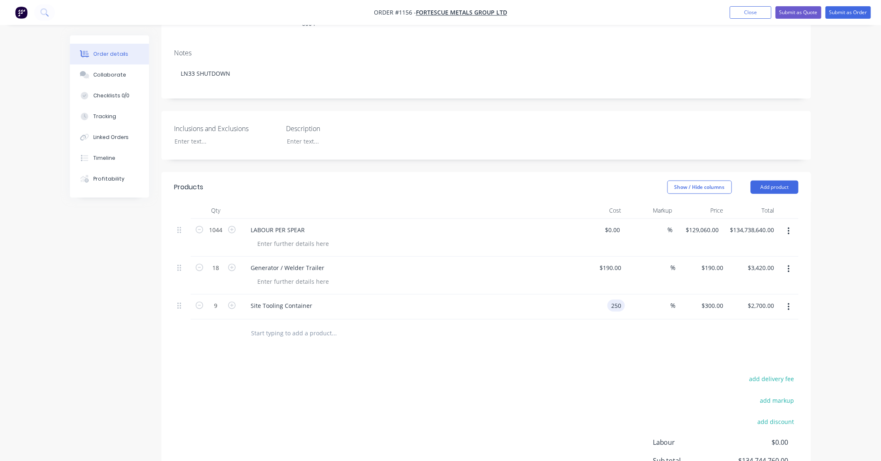
type input "$250.00"
type input "$2,250.00"
click at [322, 325] on input "text" at bounding box center [334, 333] width 166 height 17
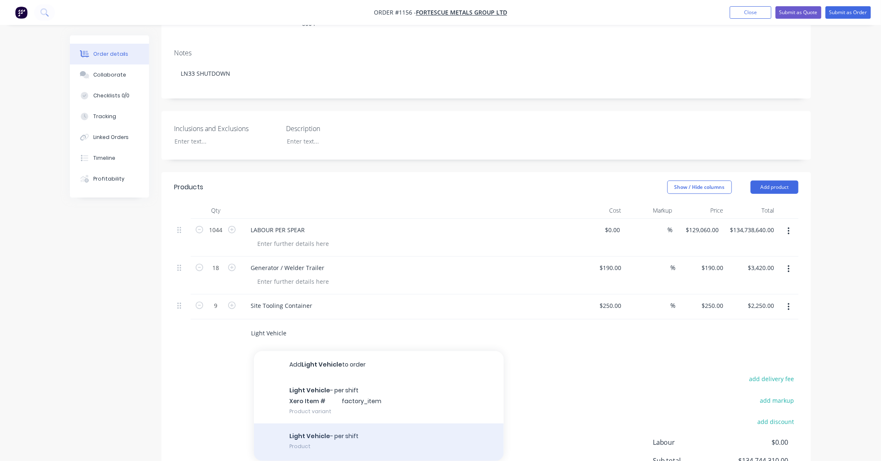
type input "Light Vehicle"
click at [340, 432] on div "Light Vehicle - per shift Product" at bounding box center [379, 442] width 250 height 37
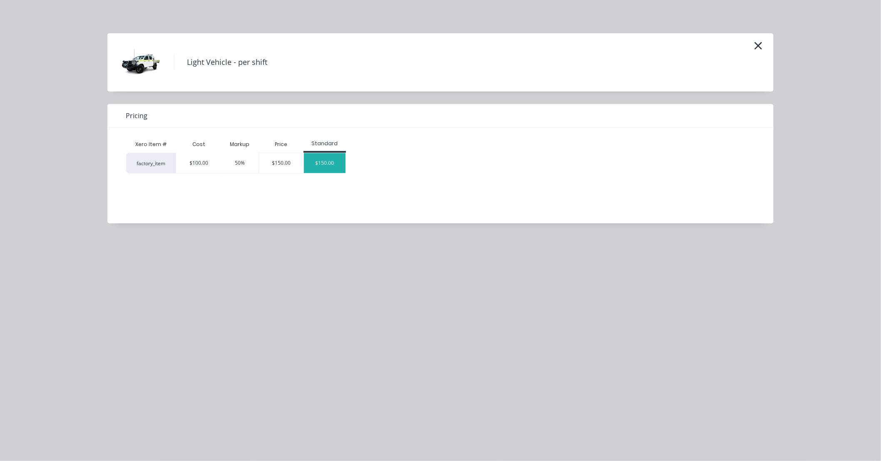
click at [322, 164] on div "$150.00" at bounding box center [325, 163] width 42 height 20
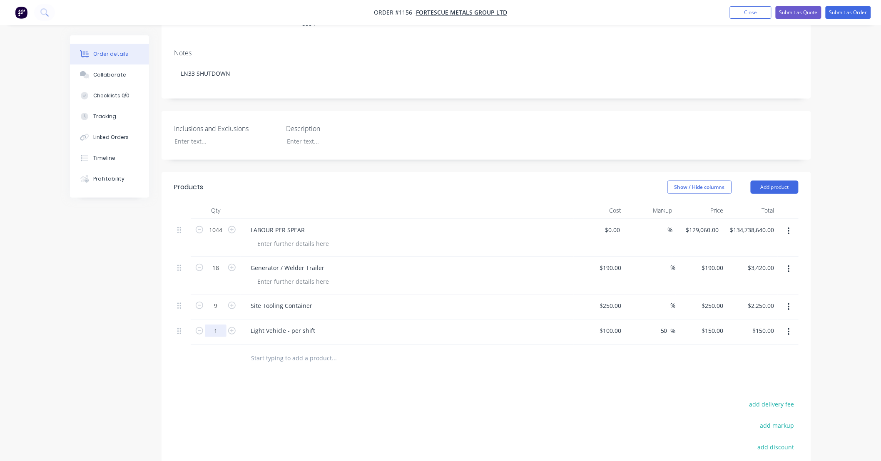
click at [226, 325] on input "1" at bounding box center [216, 331] width 22 height 12
type input "65"
type input "$9,750.00"
click at [720, 325] on input "150" at bounding box center [714, 331] width 26 height 12
type input "125"
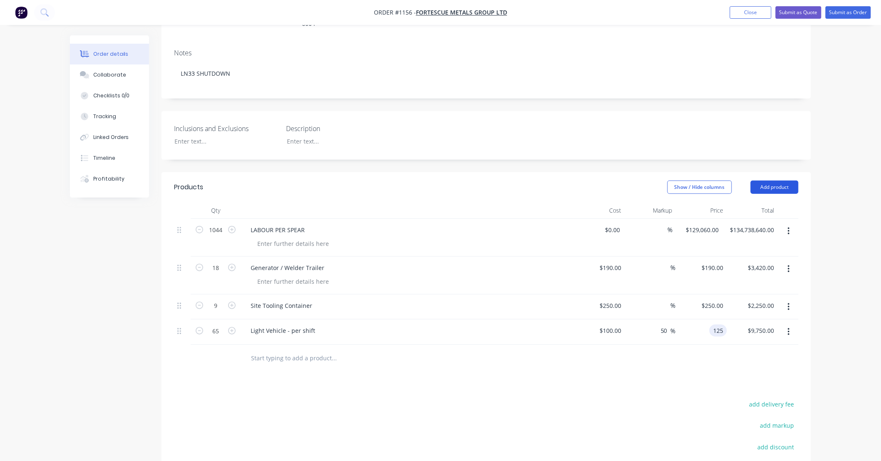
type input "25"
type input "$125.00"
type input "$8,125.00"
click at [841, 261] on div "Order details Collaborate Checklists 0/0 Tracking Linked Orders Timeline Profit…" at bounding box center [440, 213] width 881 height 741
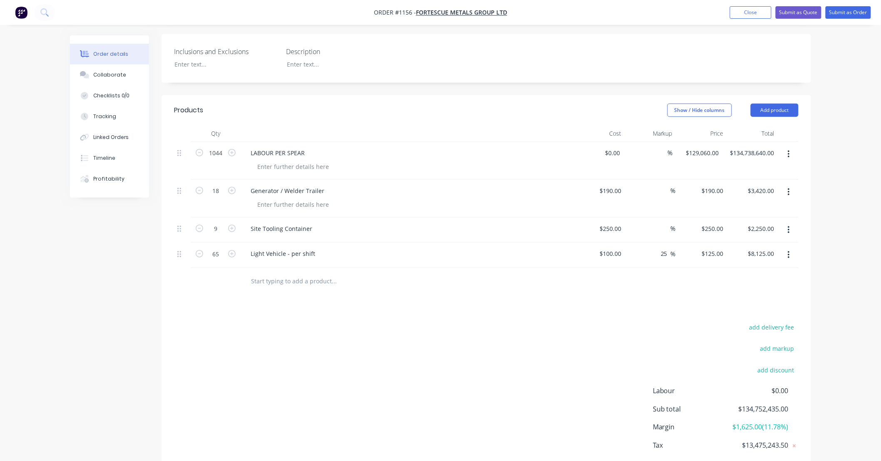
scroll to position [218, 0]
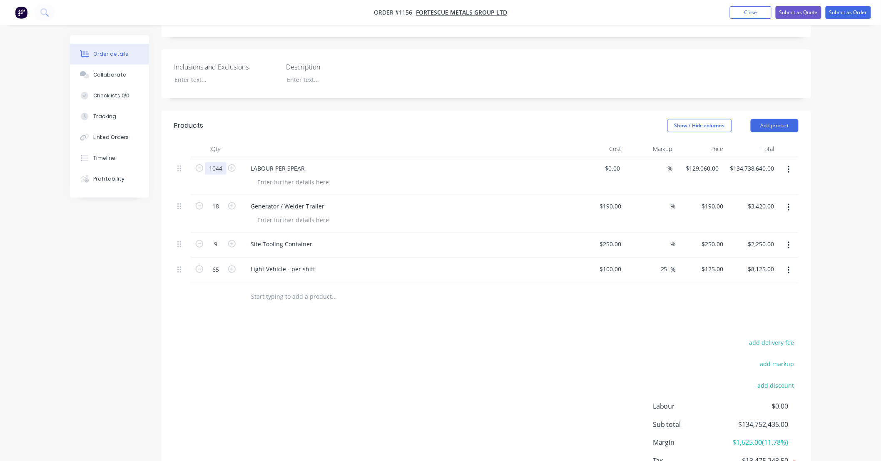
click at [216, 162] on input "1044" at bounding box center [216, 168] width 22 height 12
click at [814, 176] on div "Order details Collaborate Checklists 0/0 Tracking Linked Orders Timeline Profit…" at bounding box center [440, 170] width 757 height 706
click at [747, 162] on input "134738640.00" at bounding box center [753, 168] width 49 height 12
type input "129060"
type input "$123.6207"
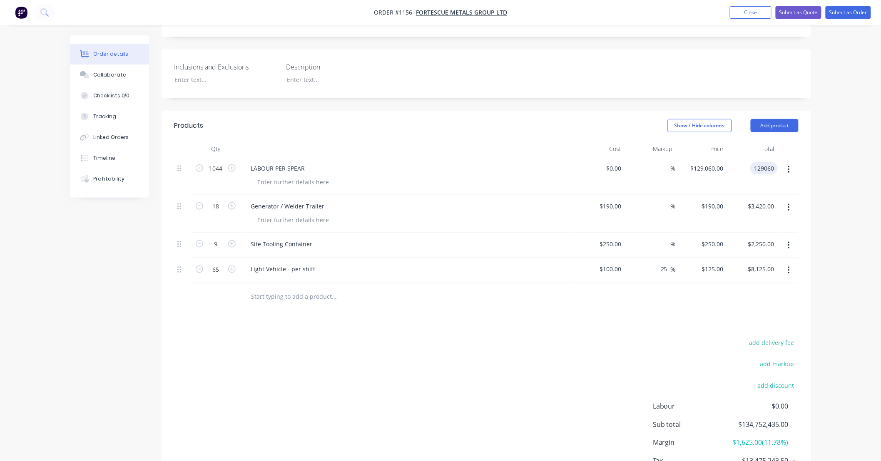
type input "$129,060.01"
click at [822, 179] on div "Order details Collaborate Checklists 0/0 Tracking Linked Orders Timeline Profit…" at bounding box center [440, 152] width 881 height 741
click at [824, 151] on div "Order details Collaborate Checklists 0/0 Tracking Linked Orders Timeline Profit…" at bounding box center [440, 152] width 881 height 741
drag, startPoint x: 824, startPoint y: 149, endPoint x: 823, endPoint y: 129, distance: 20.0
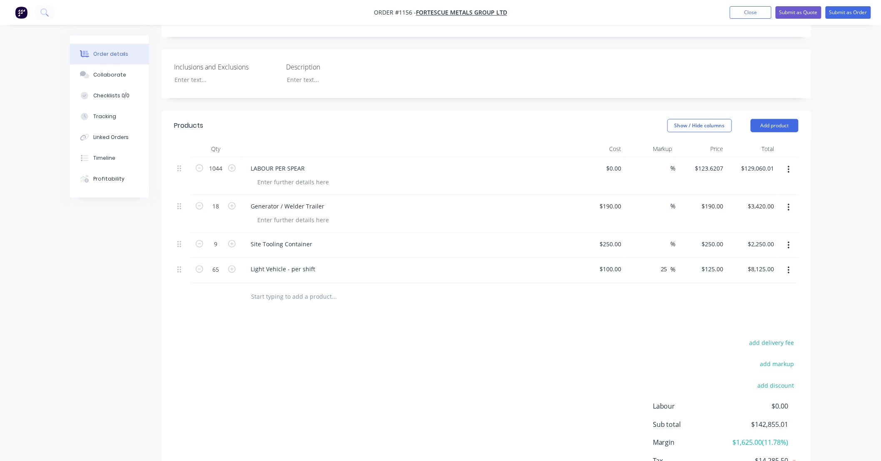
click at [823, 129] on div "Order details Collaborate Checklists 0/0 Tracking Linked Orders Timeline Profit…" at bounding box center [440, 152] width 881 height 741
click at [827, 135] on div "Order details Collaborate Checklists 0/0 Tracking Linked Orders Timeline Profit…" at bounding box center [440, 152] width 881 height 741
click at [830, 122] on div "Order details Collaborate Checklists 0/0 Tracking Linked Orders Timeline Profit…" at bounding box center [440, 152] width 881 height 741
drag, startPoint x: 830, startPoint y: 122, endPoint x: 832, endPoint y: 105, distance: 16.7
click at [832, 105] on div "Order details Collaborate Checklists 0/0 Tracking Linked Orders Timeline Profit…" at bounding box center [440, 152] width 881 height 741
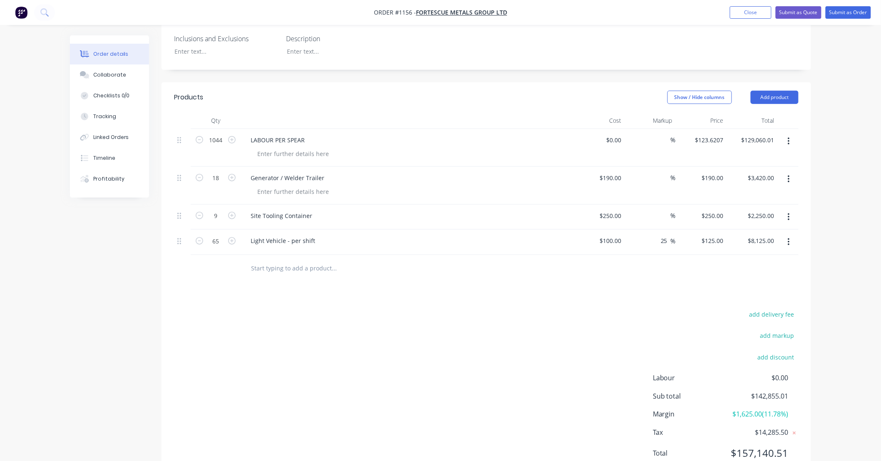
scroll to position [268, 0]
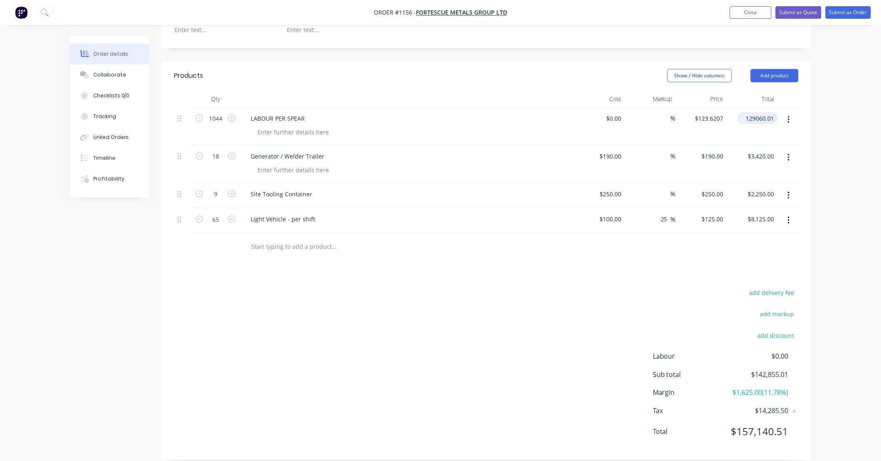
click at [772, 112] on input "129060.01" at bounding box center [758, 118] width 37 height 12
click at [770, 112] on input "129060.01" at bounding box center [761, 118] width 32 height 12
click at [821, 114] on div "Order details Collaborate Checklists 0/0 Tracking Linked Orders Timeline Profit…" at bounding box center [440, 102] width 881 height 741
click at [832, 155] on div "Order details Collaborate Checklists 0/0 Tracking Linked Orders Timeline Profit…" at bounding box center [440, 102] width 881 height 741
drag, startPoint x: 834, startPoint y: 150, endPoint x: 833, endPoint y: 127, distance: 23.4
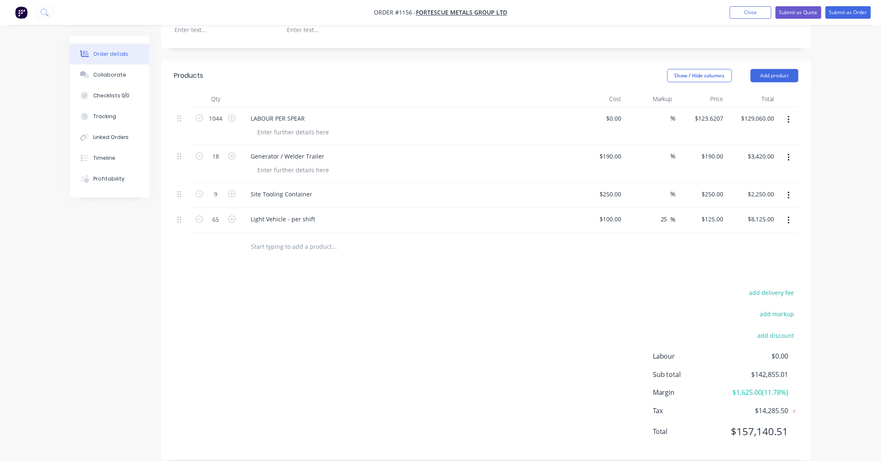
click at [833, 127] on div "Order details Collaborate Checklists 0/0 Tracking Linked Orders Timeline Profit…" at bounding box center [440, 102] width 881 height 741
click at [838, 119] on div "Order details Collaborate Checklists 0/0 Tracking Linked Orders Timeline Profit…" at bounding box center [440, 102] width 881 height 741
drag, startPoint x: 838, startPoint y: 119, endPoint x: 837, endPoint y: 103, distance: 15.9
click at [837, 103] on div "Order details Collaborate Checklists 0/0 Tracking Linked Orders Timeline Profit…" at bounding box center [440, 102] width 881 height 741
click at [773, 112] on input "129060.0" at bounding box center [762, 118] width 29 height 12
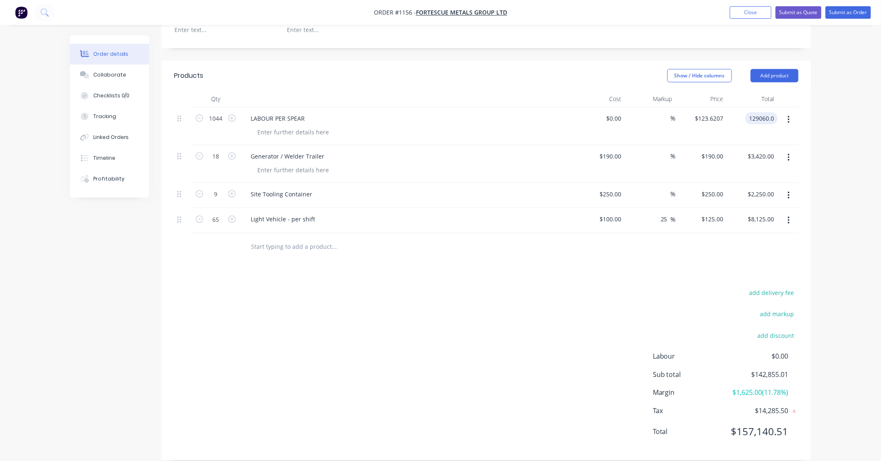
click at [775, 112] on input "129060.0" at bounding box center [762, 118] width 29 height 12
click at [772, 112] on input "129060.0" at bounding box center [762, 118] width 29 height 12
click at [827, 109] on div "Order details Collaborate Checklists 0/0 Tracking Linked Orders Timeline Profit…" at bounding box center [440, 102] width 881 height 741
click at [767, 112] on input "129060.0000" at bounding box center [756, 118] width 44 height 12
click at [761, 112] on input "129060.0000" at bounding box center [757, 118] width 39 height 12
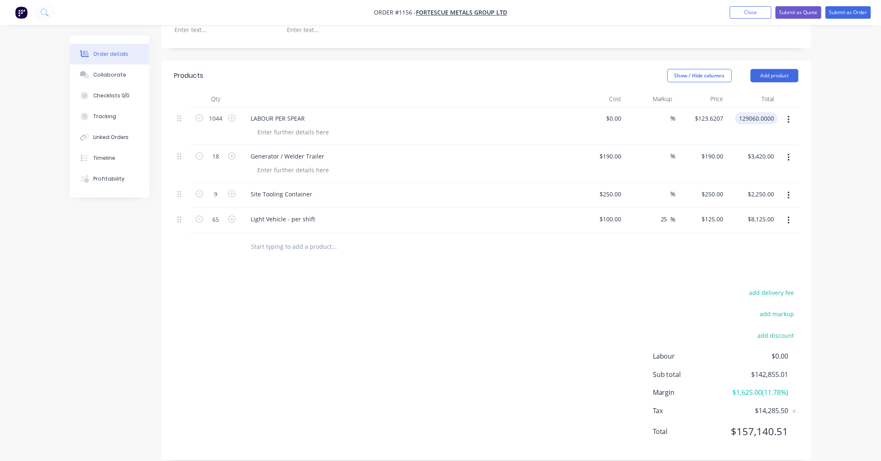
click at [765, 112] on input "129060.0000" at bounding box center [757, 118] width 39 height 12
click at [766, 112] on input "129060.0000" at bounding box center [757, 118] width 39 height 12
type input "$129,060.00"
click at [813, 92] on div "Order details Collaborate Checklists 0/0 Tracking Linked Orders Timeline Profit…" at bounding box center [440, 120] width 757 height 706
drag, startPoint x: 848, startPoint y: 179, endPoint x: 840, endPoint y: 158, distance: 22.8
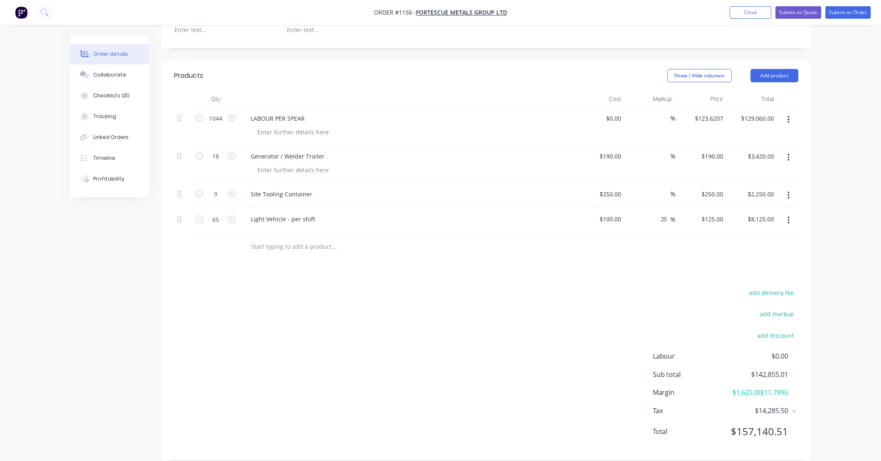
click at [840, 158] on div "Order details Collaborate Checklists 0/0 Tracking Linked Orders Timeline Profit…" at bounding box center [440, 102] width 881 height 741
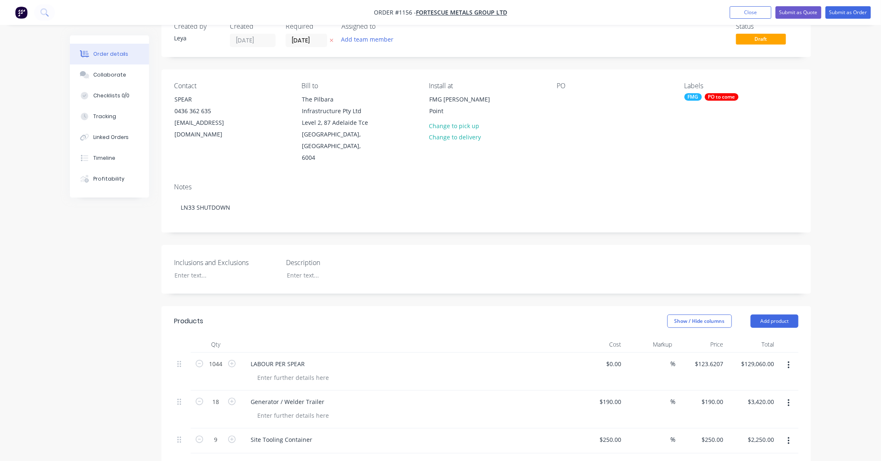
scroll to position [22, 0]
click at [843, 16] on button "Submit as Order" at bounding box center [847, 12] width 45 height 12
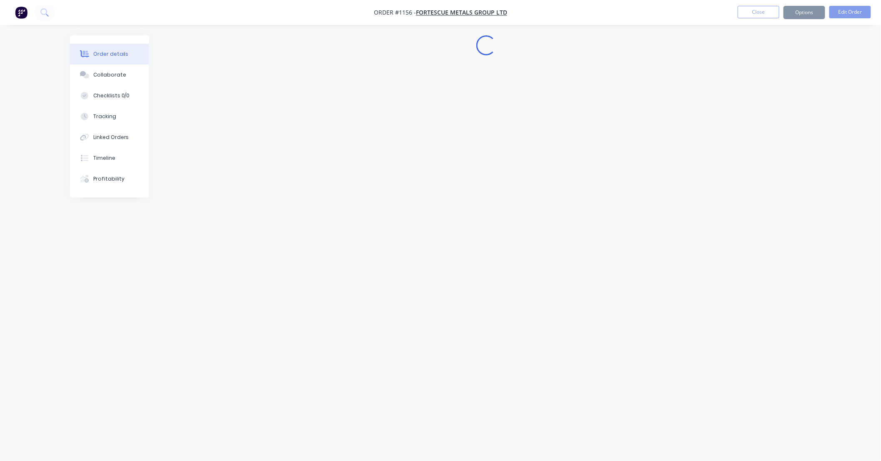
scroll to position [0, 0]
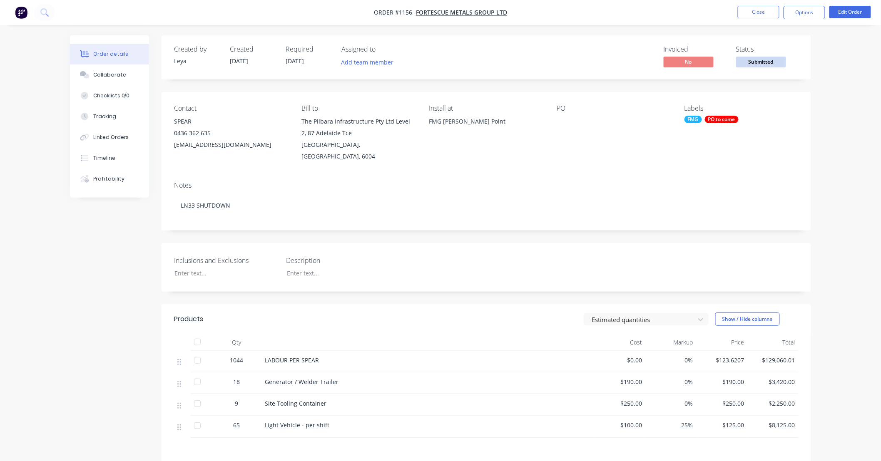
click at [752, 61] on span "Submitted" at bounding box center [761, 62] width 50 height 10
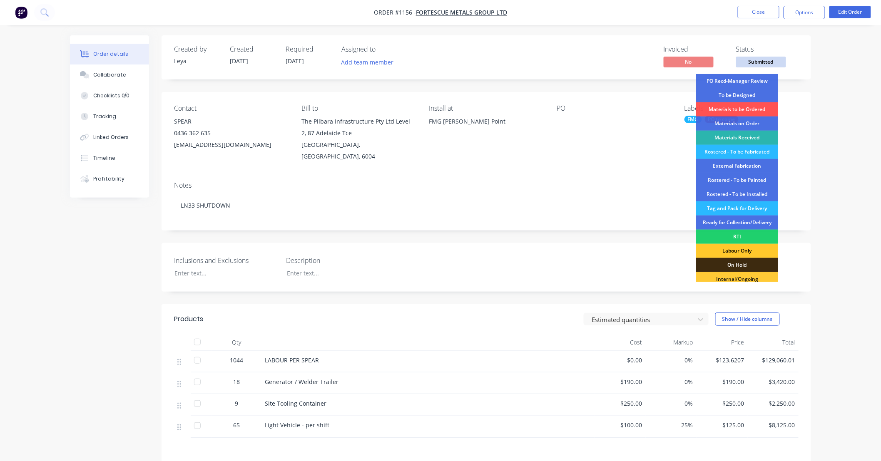
click at [745, 251] on div "Labour Only" at bounding box center [737, 251] width 82 height 14
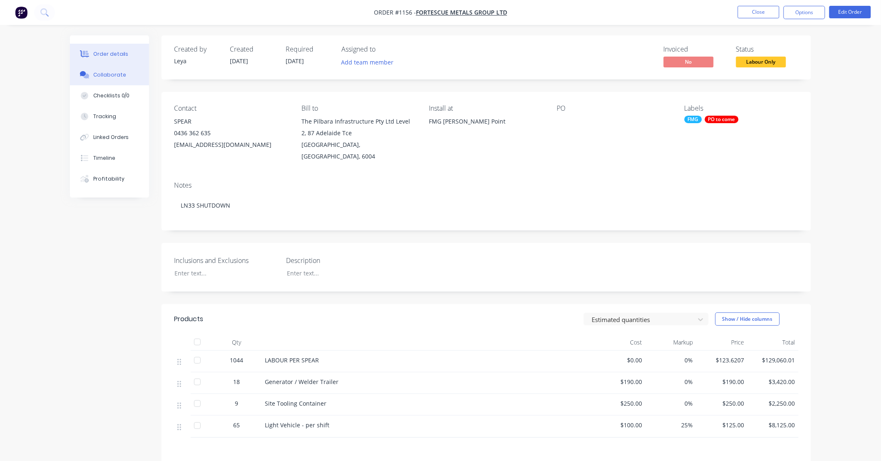
click at [112, 78] on div "Collaborate" at bounding box center [109, 74] width 33 height 7
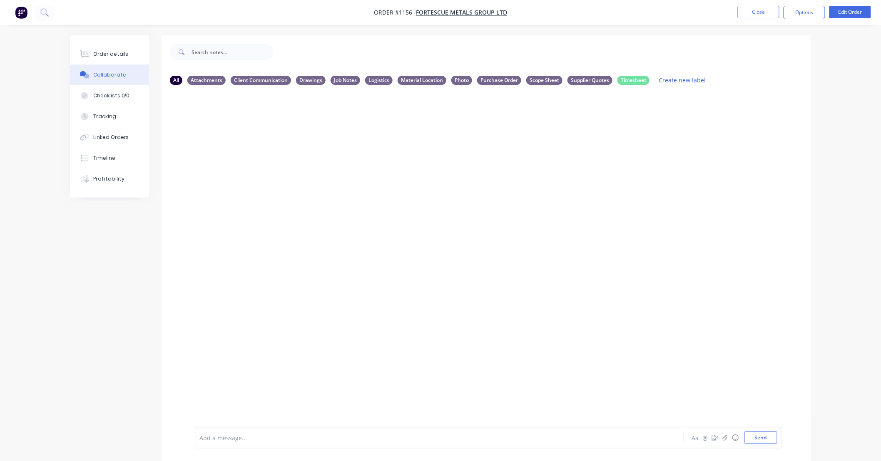
click at [422, 425] on div "Add a message... Aa @ ☺ Send" at bounding box center [485, 438] width 649 height 47
click at [417, 439] on div at bounding box center [416, 438] width 433 height 9
click at [762, 9] on button "Close" at bounding box center [758, 12] width 42 height 12
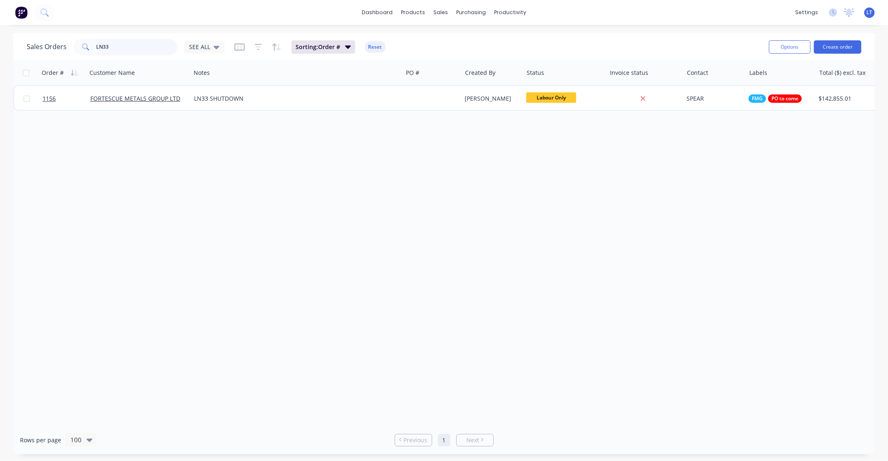
drag, startPoint x: 95, startPoint y: 45, endPoint x: 22, endPoint y: 40, distance: 73.0
click at [19, 42] on div "Sales Orders LN33 SEE ALL Sorting: Order # Reset Options Create order" at bounding box center [443, 46] width 861 height 27
type input "1155"
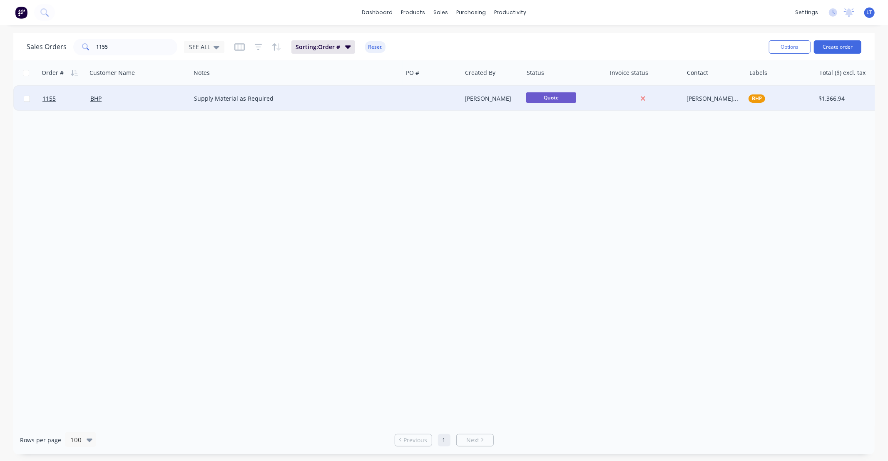
click at [434, 97] on div at bounding box center [431, 98] width 59 height 25
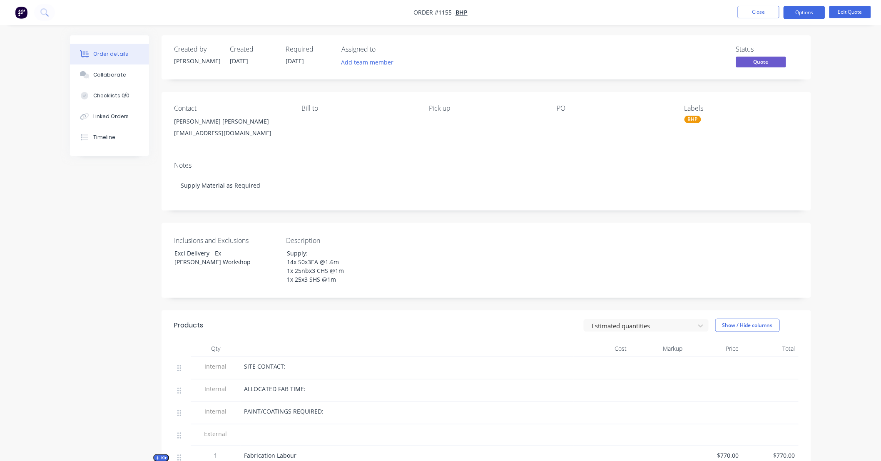
click at [389, 82] on div "Created by Trent Created 25/09/25 Required 25/09/25 Assigned to Add team member…" at bounding box center [485, 334] width 649 height 598
click at [366, 85] on div "Created by Trent Created 25/09/25 Required 25/09/25 Assigned to Add team member…" at bounding box center [485, 334] width 649 height 598
drag, startPoint x: 366, startPoint y: 85, endPoint x: 266, endPoint y: 126, distance: 108.8
click at [351, 84] on div "Created by Trent Created 25/09/25 Required 25/09/25 Assigned to Add team member…" at bounding box center [485, 334] width 649 height 598
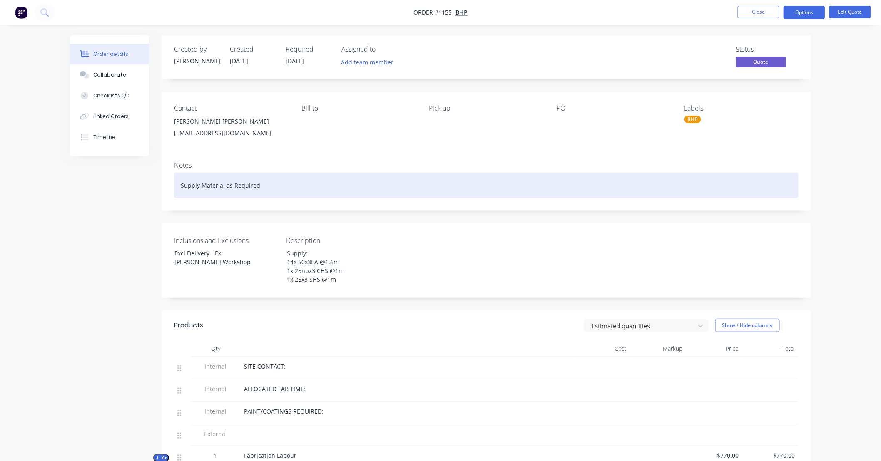
click at [179, 188] on div "Supply Material as Required" at bounding box center [486, 185] width 624 height 25
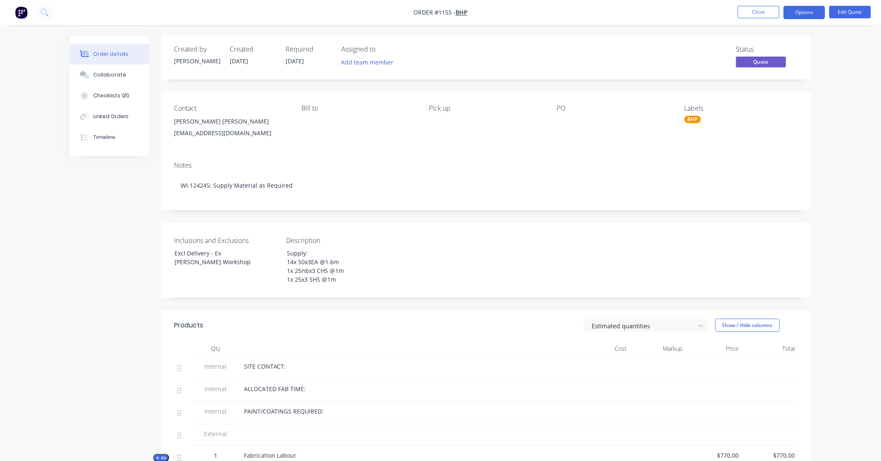
click at [812, 122] on div "Order details Collaborate Checklists 0/0 Linked Orders Timeline Order details C…" at bounding box center [440, 340] width 757 height 611
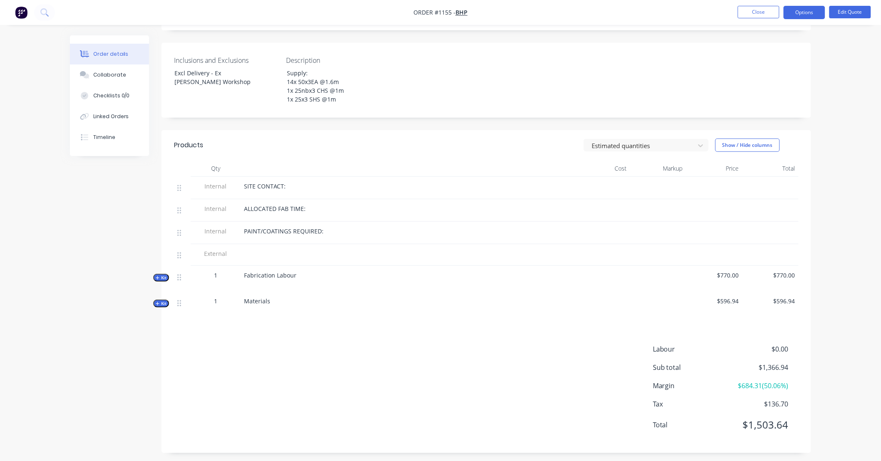
scroll to position [186, 0]
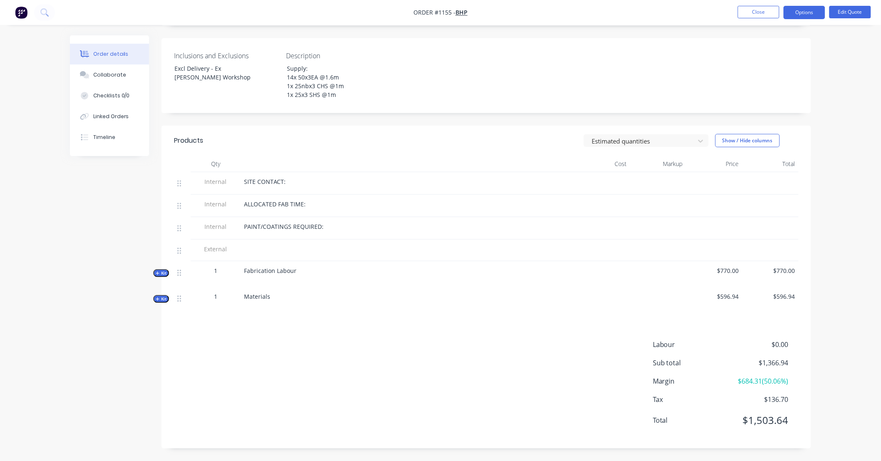
click at [163, 275] on span "Kit" at bounding box center [161, 273] width 11 height 6
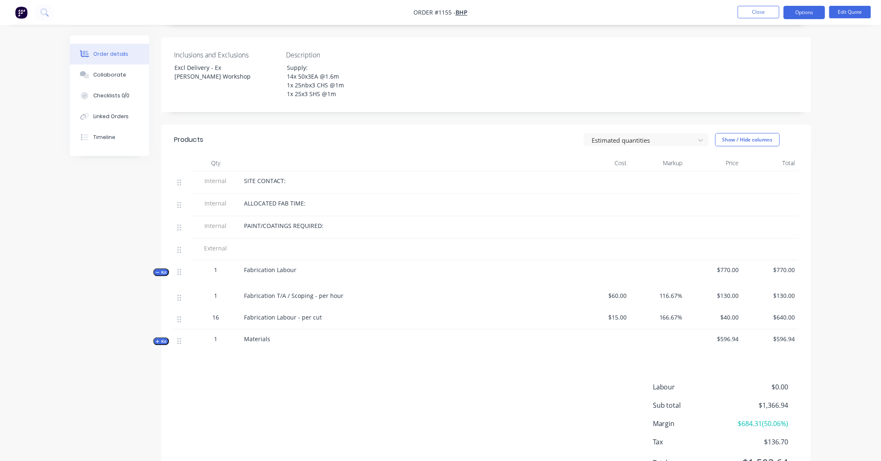
click at [163, 274] on span "Kit" at bounding box center [161, 272] width 11 height 6
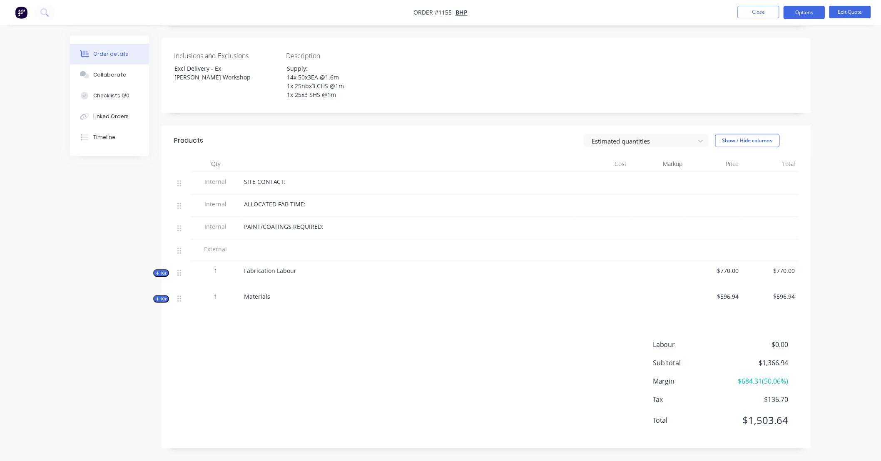
click at [144, 268] on div "Created by Trent Created 25/09/25 Required 25/09/25 Assigned to Add team member…" at bounding box center [440, 156] width 741 height 611
drag, startPoint x: 144, startPoint y: 268, endPoint x: 127, endPoint y: 259, distance: 19.4
drag, startPoint x: 127, startPoint y: 259, endPoint x: 114, endPoint y: 248, distance: 17.5
click at [114, 248] on div "Created by Trent Created 25/09/25 Required 25/09/25 Assigned to Add team member…" at bounding box center [440, 156] width 741 height 611
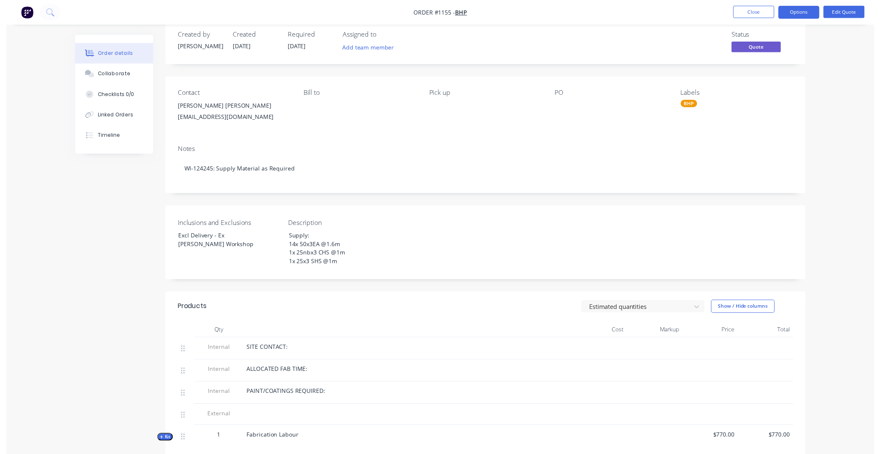
scroll to position [0, 0]
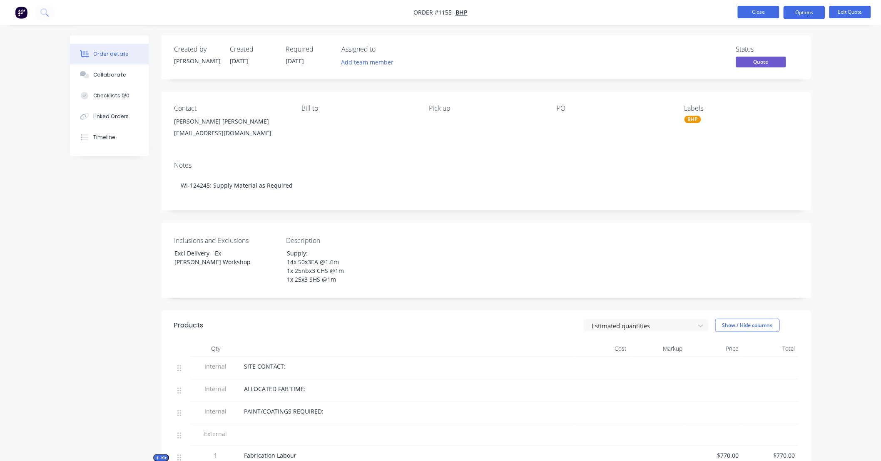
click at [760, 12] on button "Close" at bounding box center [758, 12] width 42 height 12
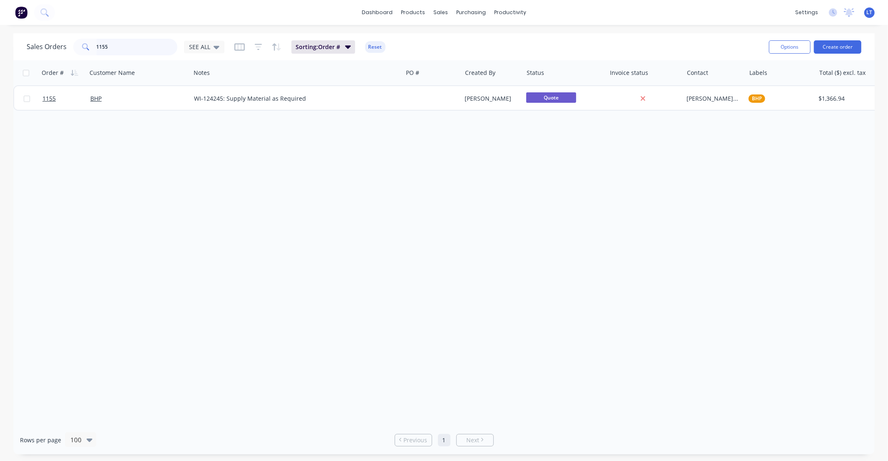
drag, startPoint x: 136, startPoint y: 48, endPoint x: 117, endPoint y: 50, distance: 18.8
click at [117, 50] on input "1155" at bounding box center [137, 47] width 81 height 17
type input "1"
click at [210, 47] on div "SEE ALL" at bounding box center [204, 46] width 30 height 7
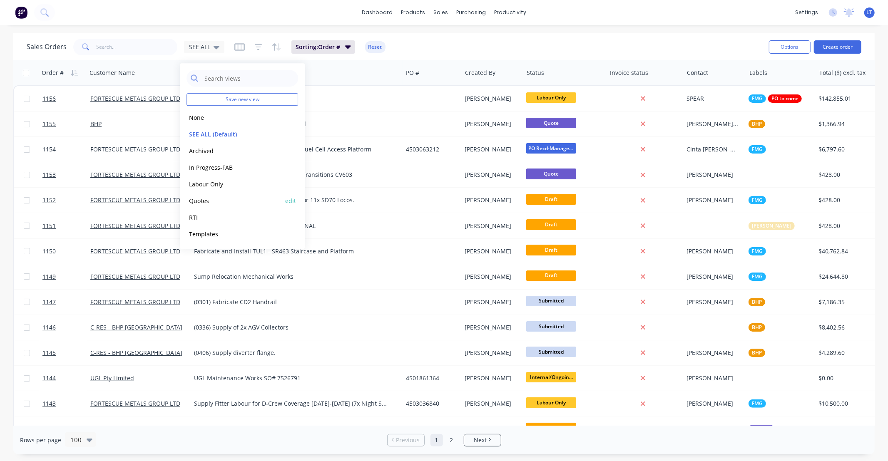
click at [207, 201] on button "Quotes" at bounding box center [233, 201] width 95 height 10
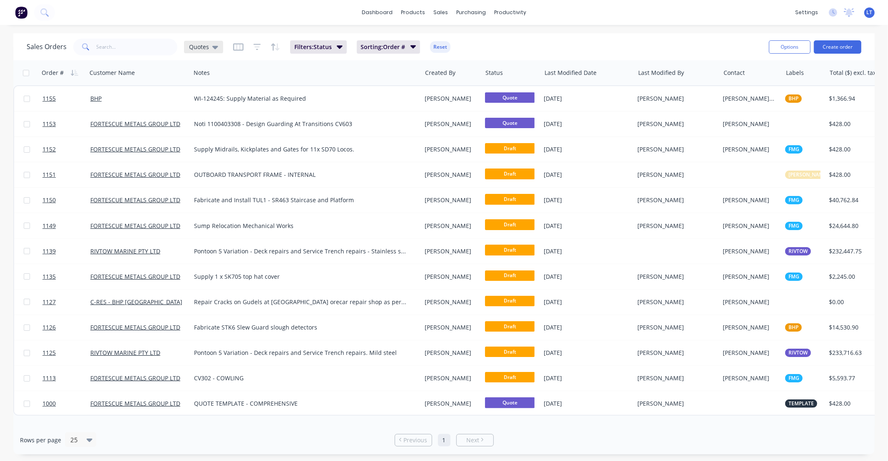
click at [212, 43] on icon at bounding box center [215, 46] width 6 height 9
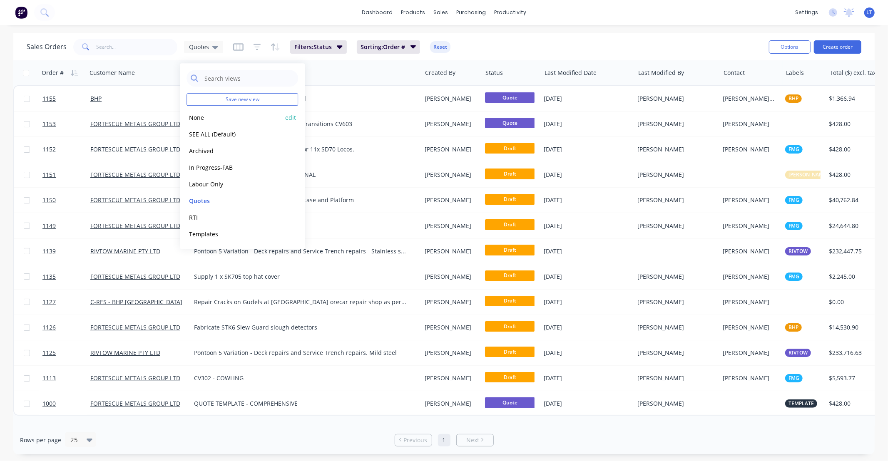
click at [214, 117] on button "None" at bounding box center [233, 118] width 95 height 10
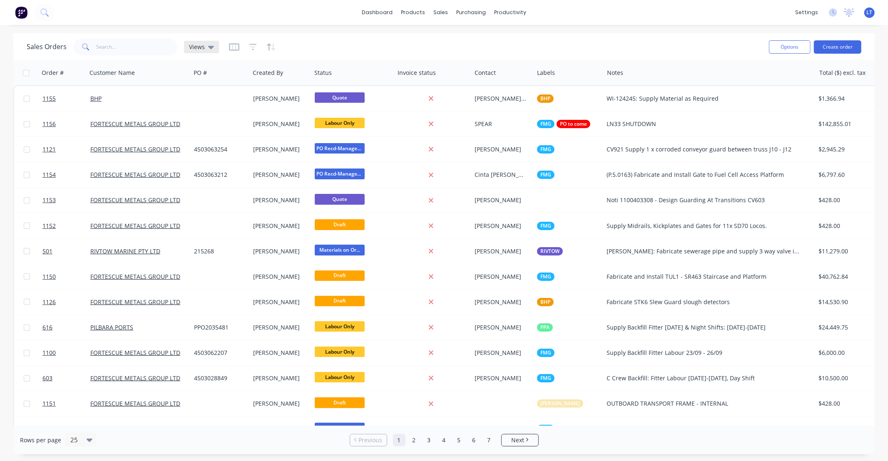
click at [206, 50] on div "Views" at bounding box center [201, 46] width 25 height 7
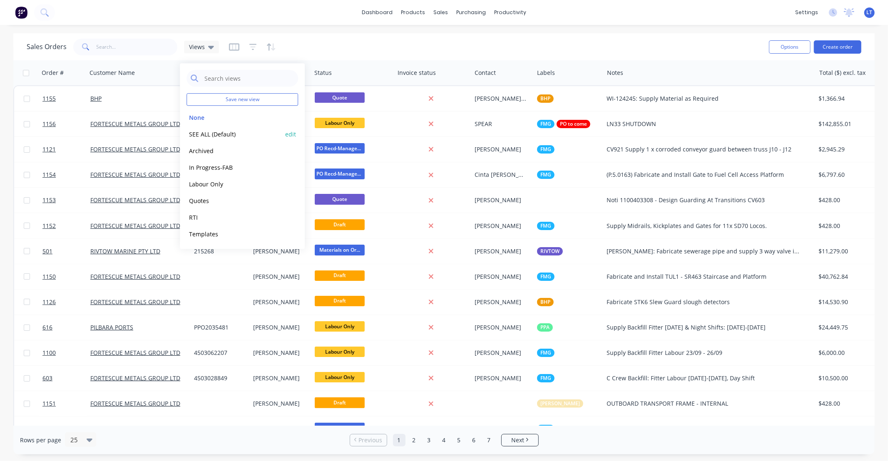
click at [213, 134] on button "SEE ALL (Default)" at bounding box center [233, 134] width 95 height 10
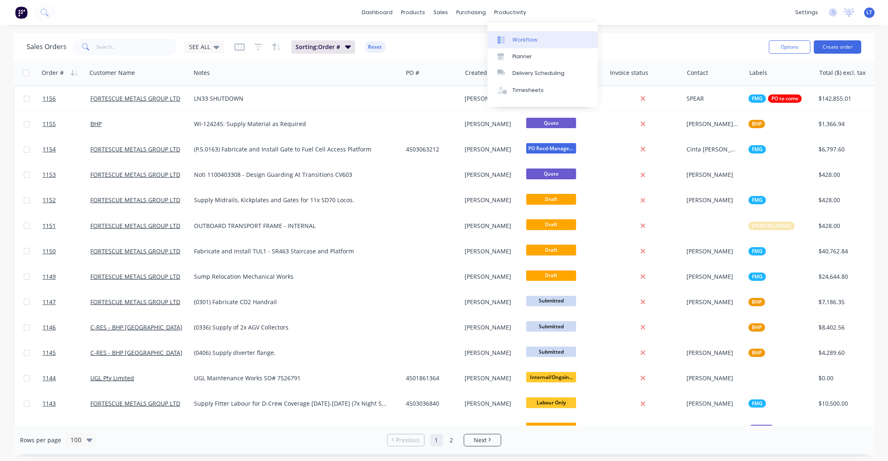
click at [521, 41] on div "Workflow" at bounding box center [524, 39] width 25 height 7
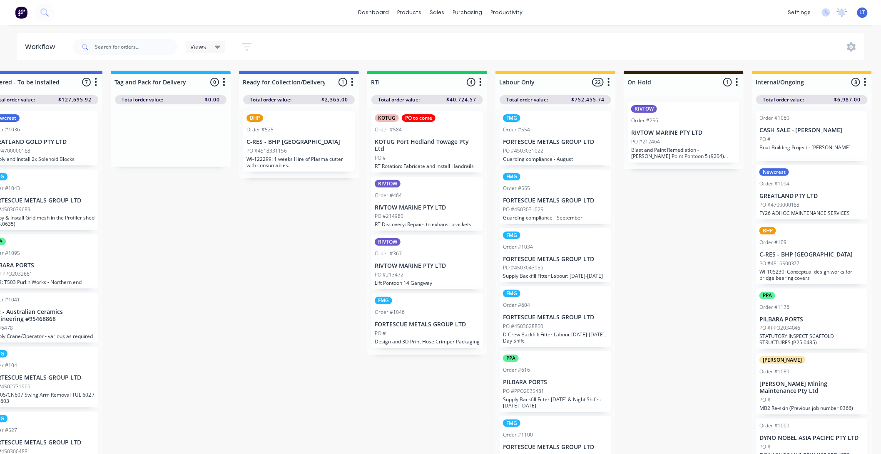
scroll to position [0, 1202]
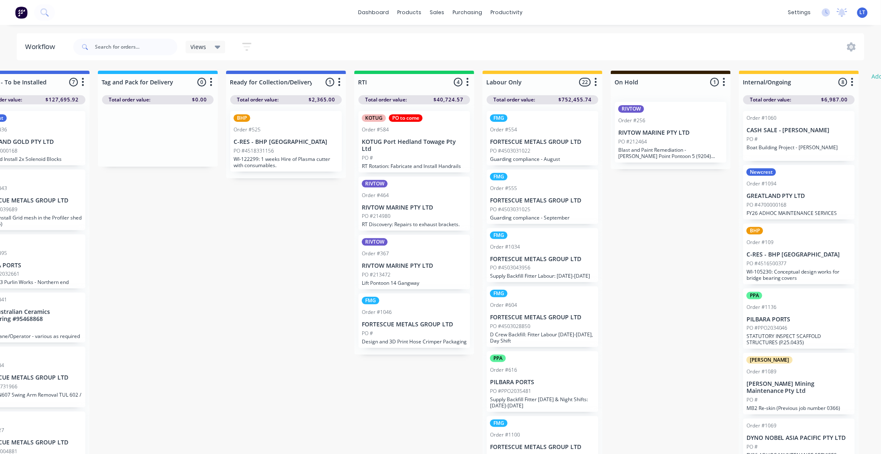
drag, startPoint x: 302, startPoint y: 340, endPoint x: 241, endPoint y: 326, distance: 62.6
drag, startPoint x: 241, startPoint y: 326, endPoint x: 204, endPoint y: 322, distance: 36.9
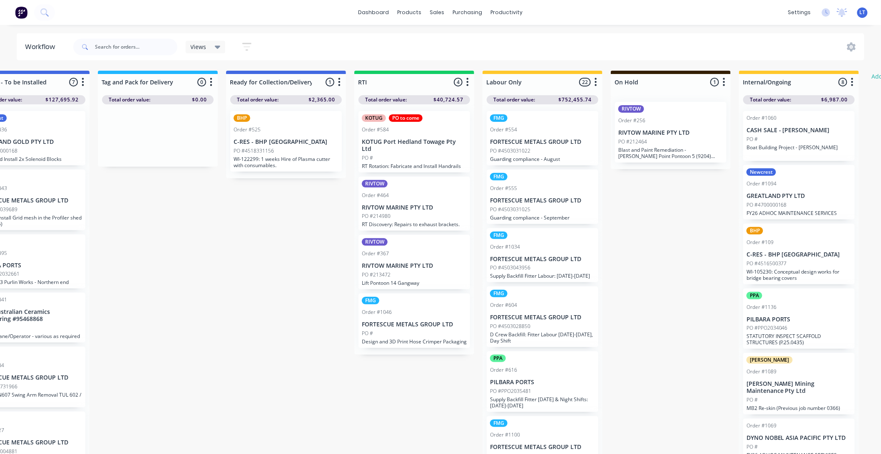
drag, startPoint x: 365, startPoint y: 403, endPoint x: 310, endPoint y: 396, distance: 54.9
click at [417, 263] on p "RIVTOW MARINE PTY LTD" at bounding box center [414, 266] width 105 height 7
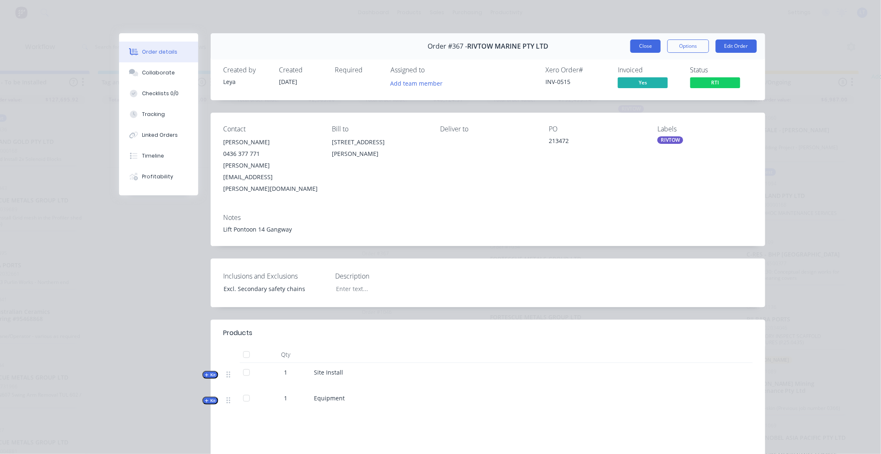
click at [650, 46] on button "Close" at bounding box center [645, 46] width 30 height 13
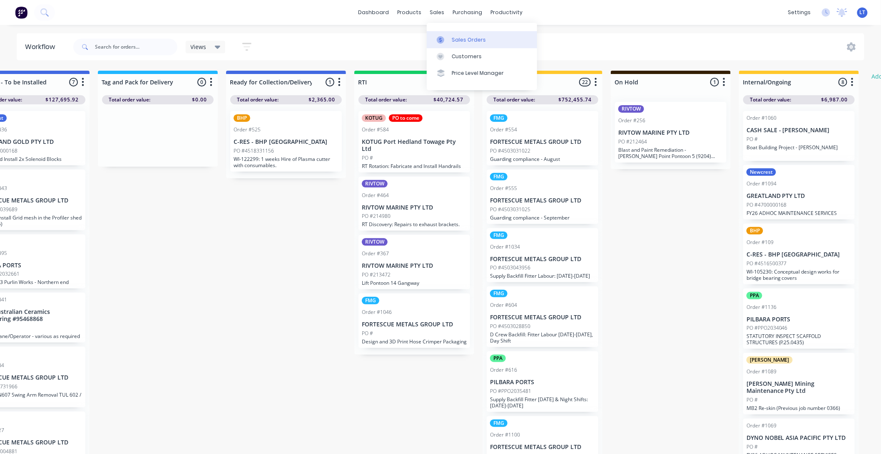
click at [449, 39] on link "Sales Orders" at bounding box center [482, 39] width 110 height 17
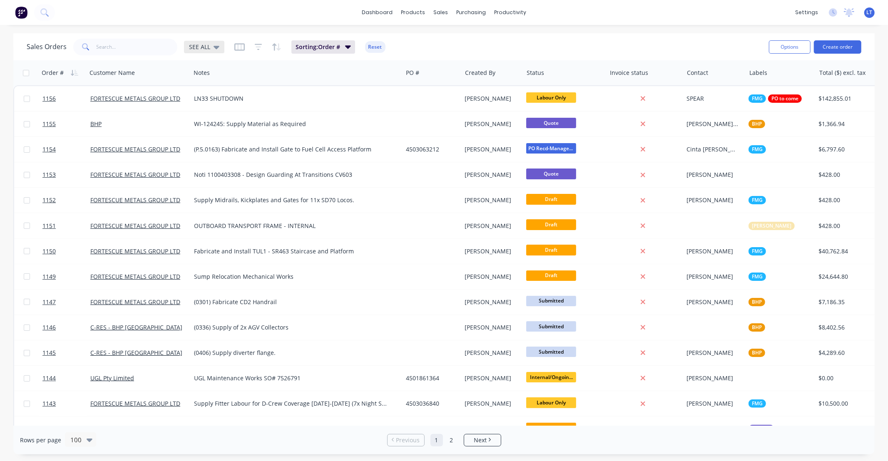
click at [219, 47] on div "SEE ALL" at bounding box center [204, 47] width 40 height 12
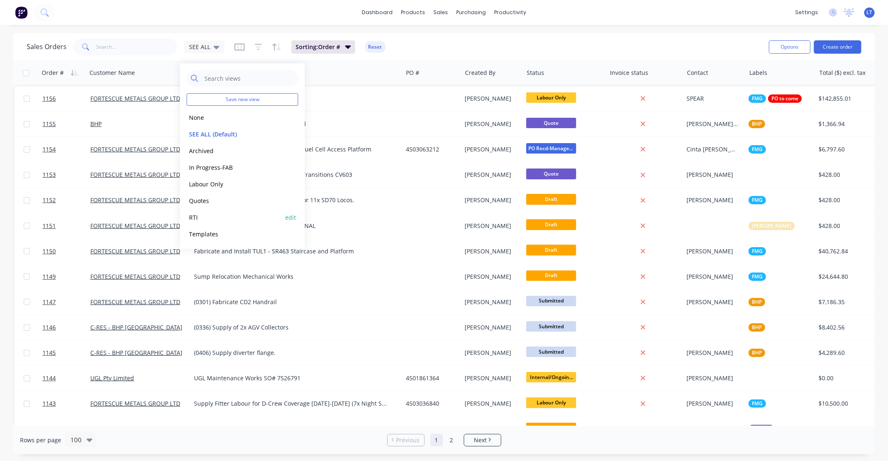
click at [207, 218] on button "RTI" at bounding box center [233, 218] width 95 height 10
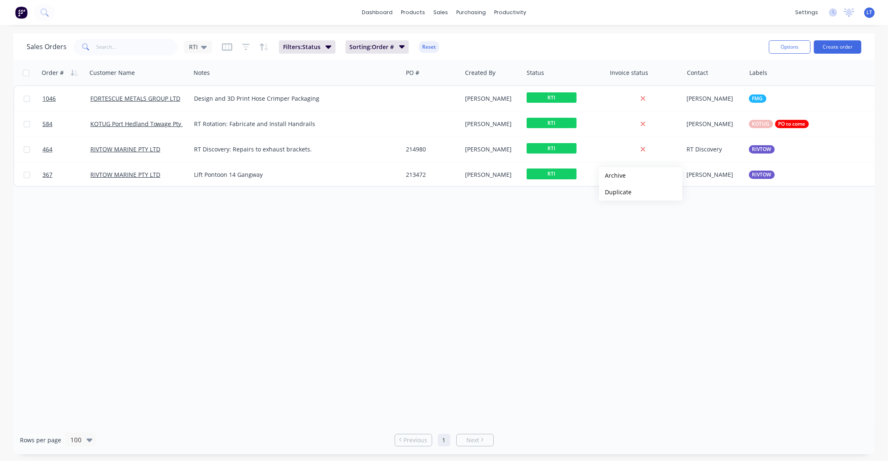
click at [512, 235] on div "Order # Customer Name Notes PO # Created By Status Invoice status Contact Label…" at bounding box center [443, 242] width 861 height 365
drag, startPoint x: 477, startPoint y: 271, endPoint x: 429, endPoint y: 266, distance: 47.7
click at [429, 266] on div "Order # Customer Name Notes PO # Created By Status Invoice status Contact Label…" at bounding box center [443, 242] width 861 height 365
drag, startPoint x: 389, startPoint y: 238, endPoint x: 347, endPoint y: 239, distance: 42.0
click at [347, 239] on div "Order # Customer Name Notes PO # Created By Status Invoice status Contact Label…" at bounding box center [443, 242] width 861 height 365
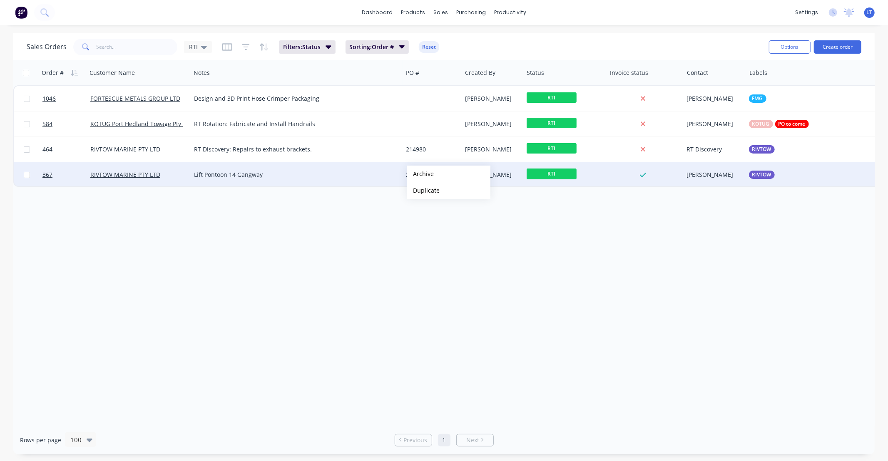
click at [432, 176] on button "Archive" at bounding box center [448, 174] width 83 height 17
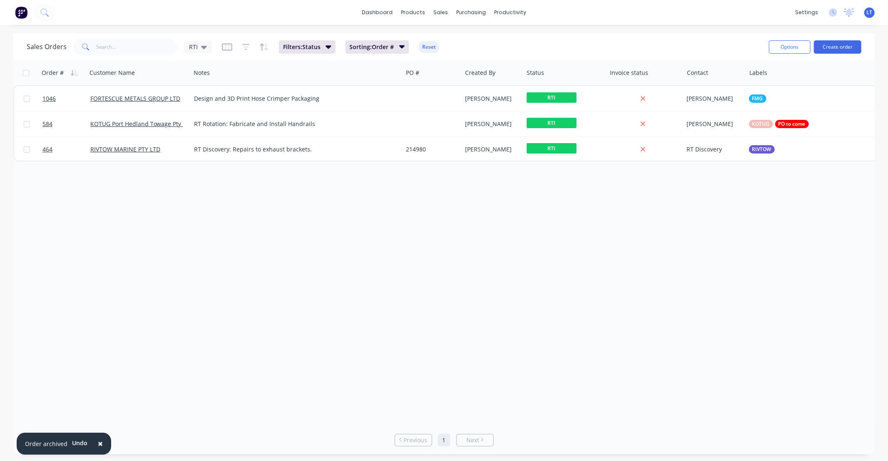
click at [517, 204] on div "Order # Customer Name Notes PO # Created By Status Invoice status Contact Label…" at bounding box center [443, 242] width 861 height 365
click at [415, 206] on div "Order # Customer Name Notes PO # Created By Status Invoice status Contact Label…" at bounding box center [443, 242] width 861 height 365
drag, startPoint x: 415, startPoint y: 206, endPoint x: 372, endPoint y: 205, distance: 42.0
click at [372, 205] on div "Order # Customer Name Notes PO # Created By Status Invoice status Contact Label…" at bounding box center [443, 242] width 861 height 365
click at [515, 204] on div "Order # Customer Name Notes PO # Created By Status Invoice status Contact Label…" at bounding box center [443, 242] width 861 height 365
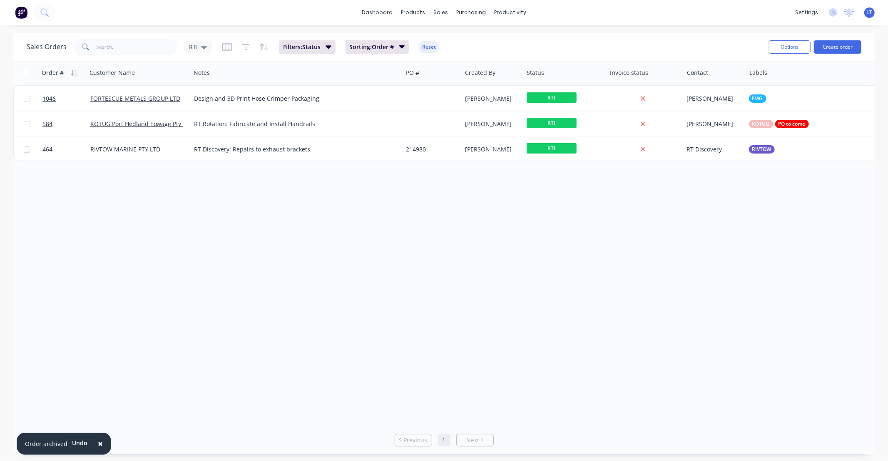
click at [490, 204] on div "Order # Customer Name Notes PO # Created By Status Invoice status Contact Label…" at bounding box center [443, 242] width 861 height 365
drag, startPoint x: 490, startPoint y: 204, endPoint x: 461, endPoint y: 202, distance: 28.8
click at [461, 202] on div "Order # Customer Name Notes PO # Created By Status Invoice status Contact Label…" at bounding box center [443, 242] width 861 height 365
click at [459, 200] on div "Order # Customer Name Notes PO # Created By Status Invoice status Contact Label…" at bounding box center [443, 242] width 861 height 365
click at [472, 227] on div "Order # Customer Name Notes PO # Created By Status Invoice status Contact Label…" at bounding box center [443, 242] width 861 height 365
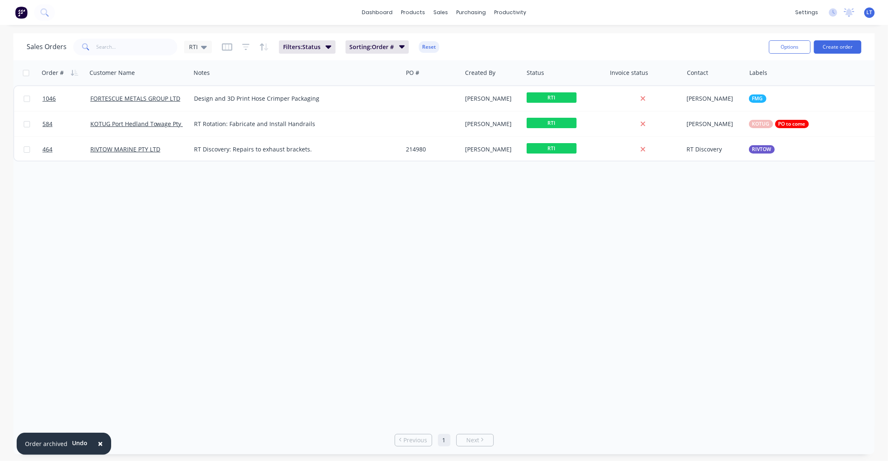
drag, startPoint x: 472, startPoint y: 227, endPoint x: 433, endPoint y: 221, distance: 39.7
drag, startPoint x: 433, startPoint y: 221, endPoint x: 399, endPoint y: 216, distance: 34.4
click at [399, 216] on div "Order # Customer Name Notes PO # Created By Status Invoice status Contact Label…" at bounding box center [443, 242] width 861 height 365
click at [144, 52] on input "text" at bounding box center [137, 47] width 81 height 17
type input "0"
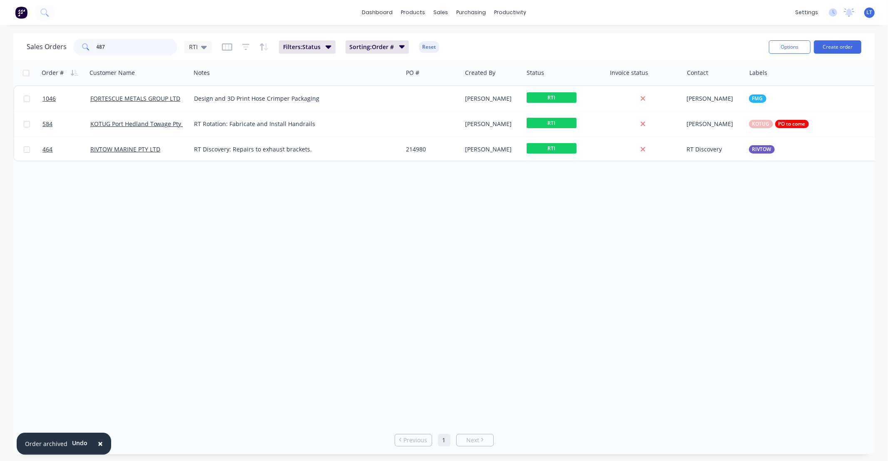
type input "487"
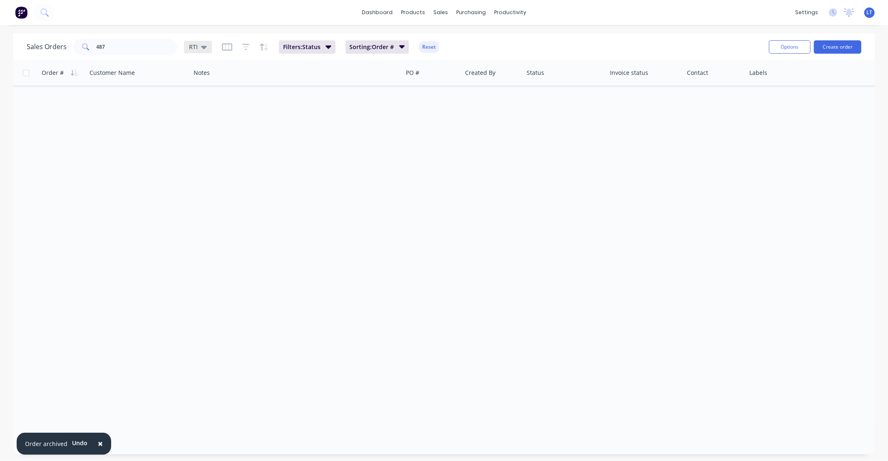
click at [194, 45] on span "RTI" at bounding box center [193, 46] width 9 height 9
click at [218, 132] on button "SEE ALL (Default)" at bounding box center [233, 134] width 95 height 10
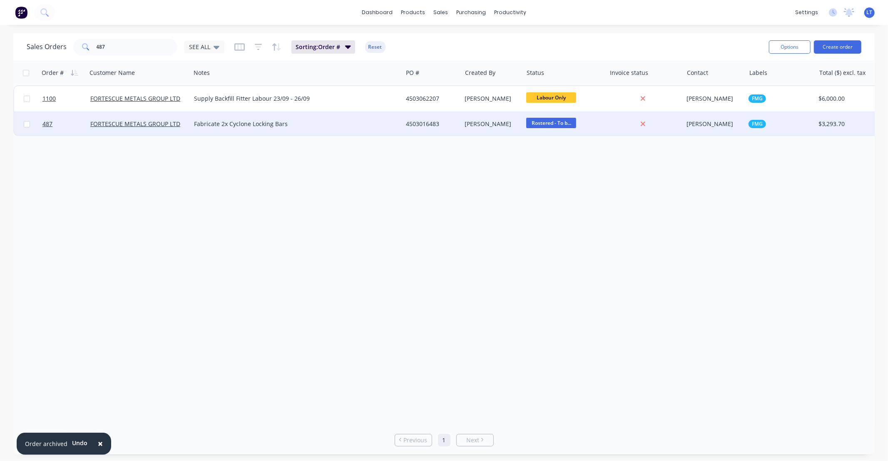
click at [292, 124] on div "Fabricate 2x Cyclone Locking Bars" at bounding box center [291, 124] width 195 height 8
click at [442, 123] on div "4503016483" at bounding box center [431, 124] width 50 height 8
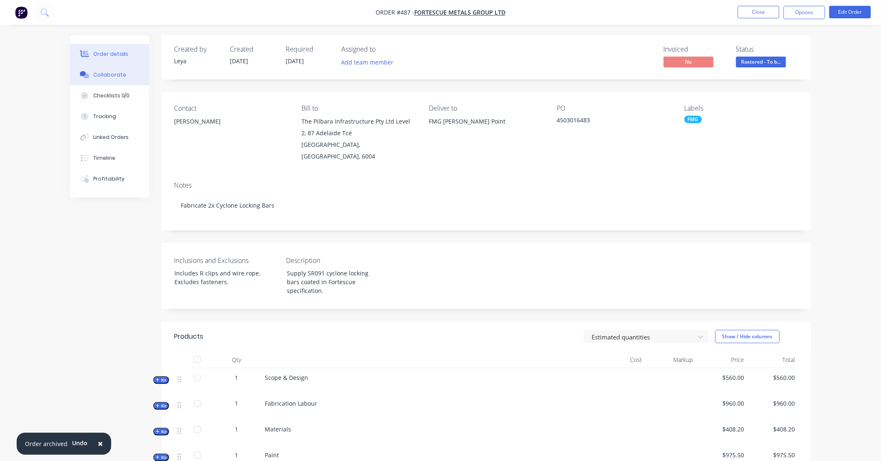
click at [109, 70] on button "Collaborate" at bounding box center [109, 75] width 79 height 21
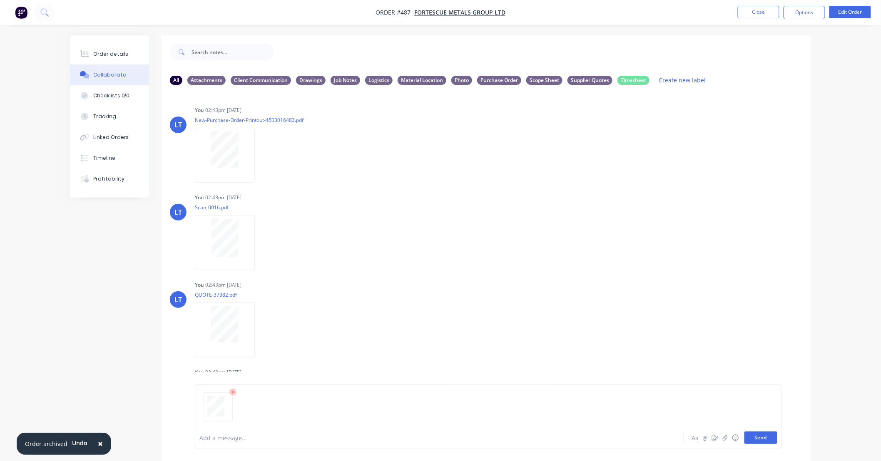
click at [756, 439] on button "Send" at bounding box center [760, 438] width 33 height 12
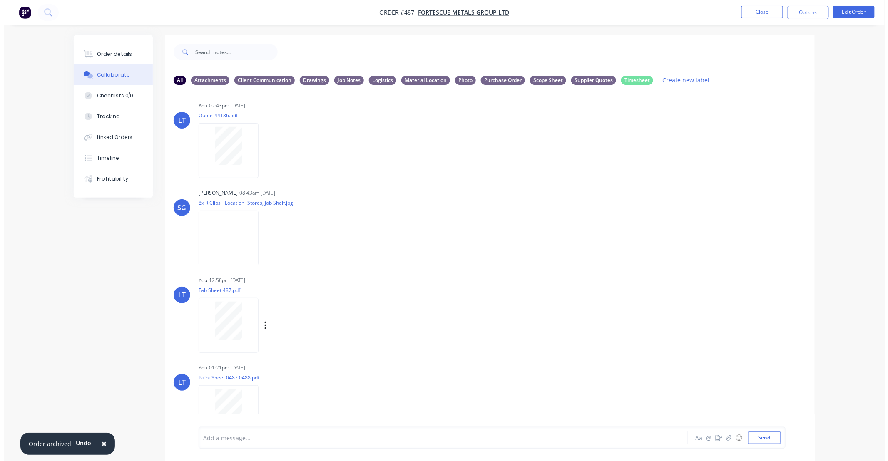
scroll to position [283, 0]
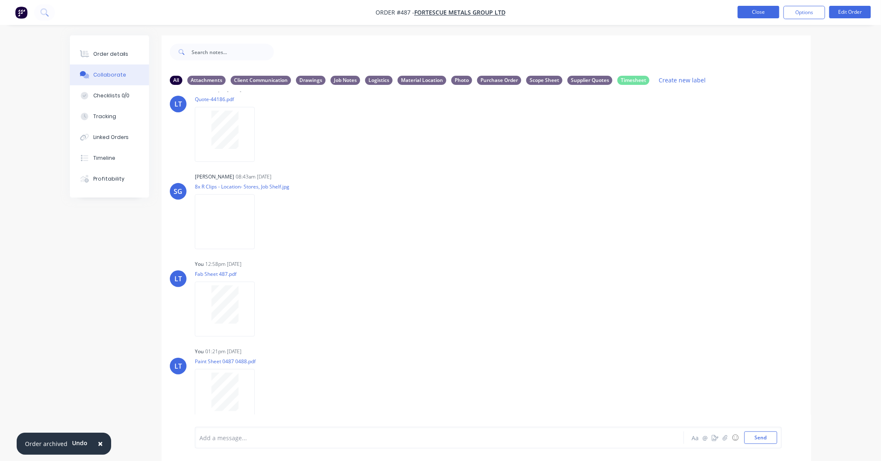
click at [761, 12] on button "Close" at bounding box center [758, 12] width 42 height 12
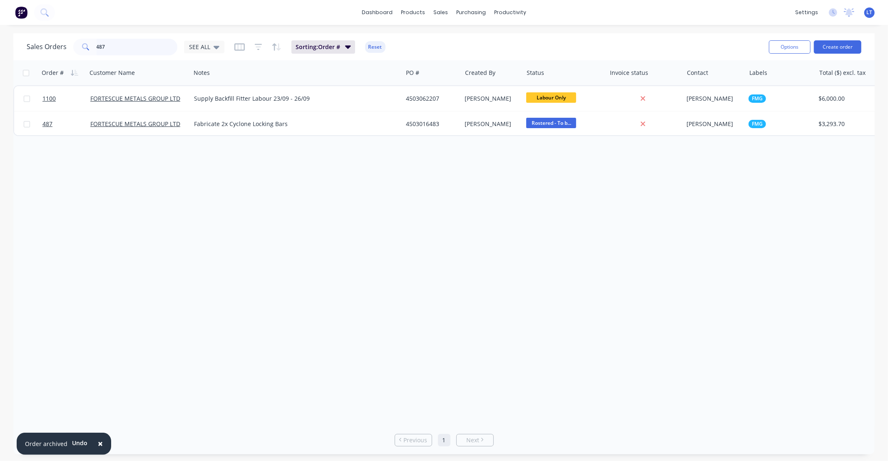
drag, startPoint x: 114, startPoint y: 48, endPoint x: 48, endPoint y: 44, distance: 65.4
click at [48, 44] on div "Sales Orders 487 SEE ALL" at bounding box center [126, 47] width 198 height 17
type input "488"
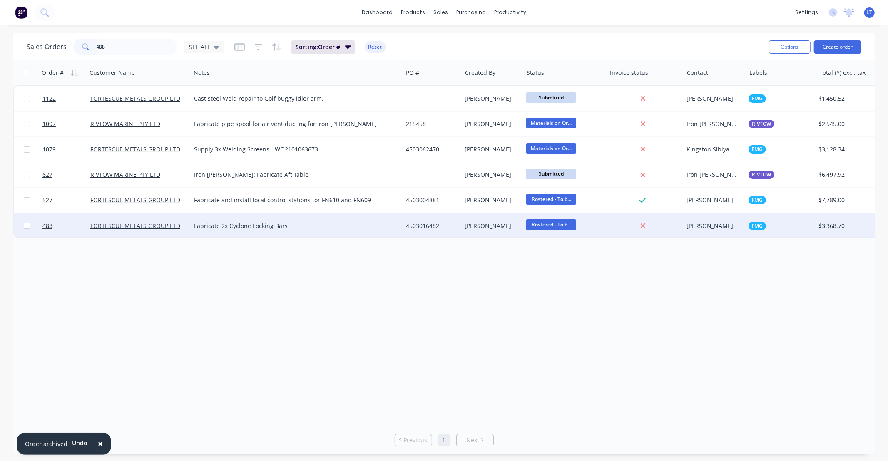
click at [495, 231] on div "[PERSON_NAME]" at bounding box center [493, 225] width 62 height 25
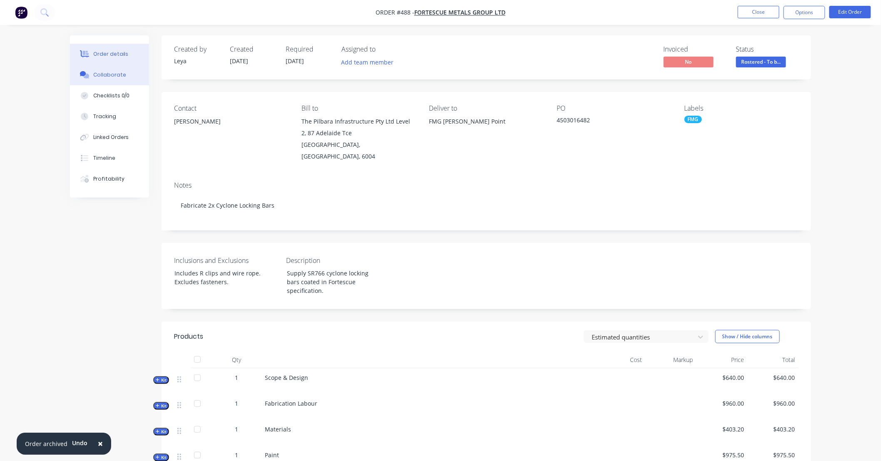
click at [116, 74] on div "Collaborate" at bounding box center [109, 74] width 33 height 7
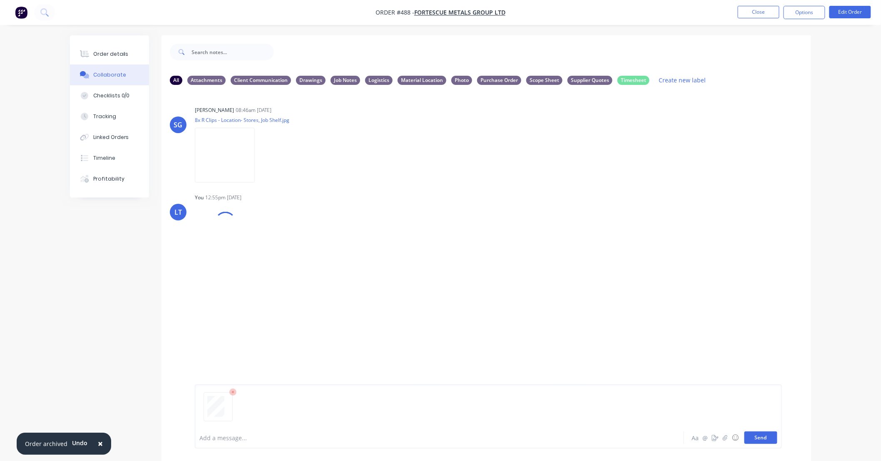
click at [760, 441] on button "Send" at bounding box center [760, 438] width 33 height 12
click at [759, 13] on button "Close" at bounding box center [758, 12] width 42 height 12
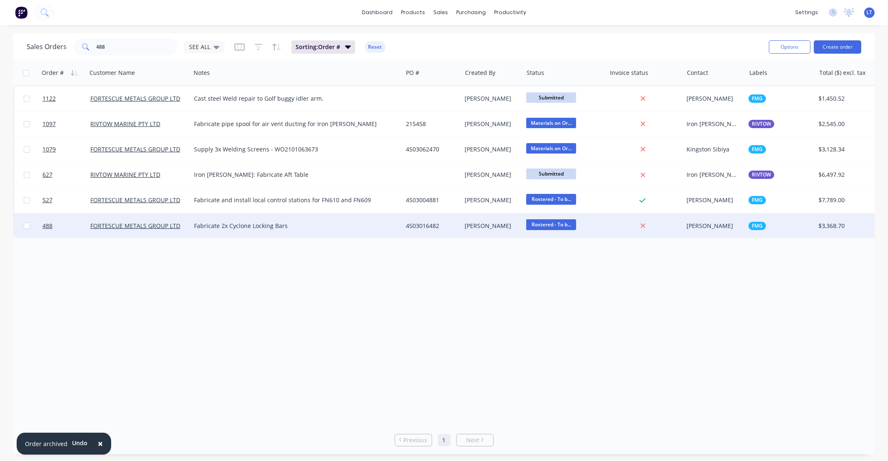
click at [567, 227] on span "Rostered - To b..." at bounding box center [551, 224] width 50 height 10
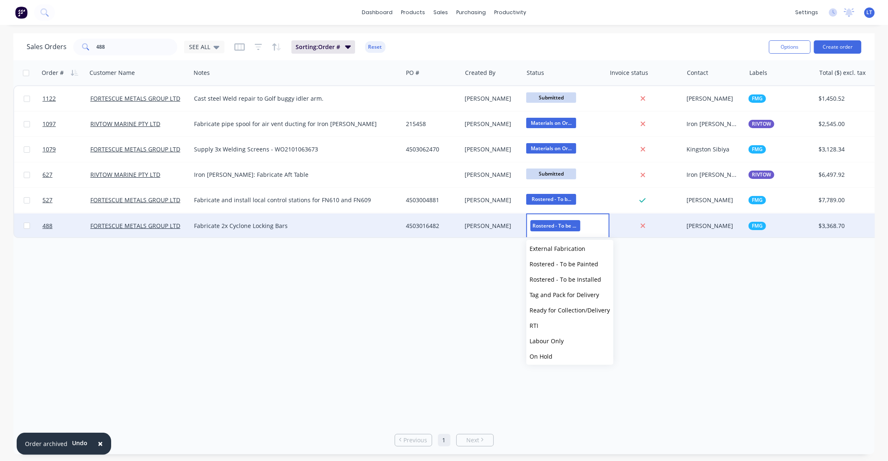
scroll to position [139, 0]
click at [423, 294] on div "Order # Customer Name Notes PO # Created By Status Invoice status Contact Label…" at bounding box center [443, 242] width 861 height 365
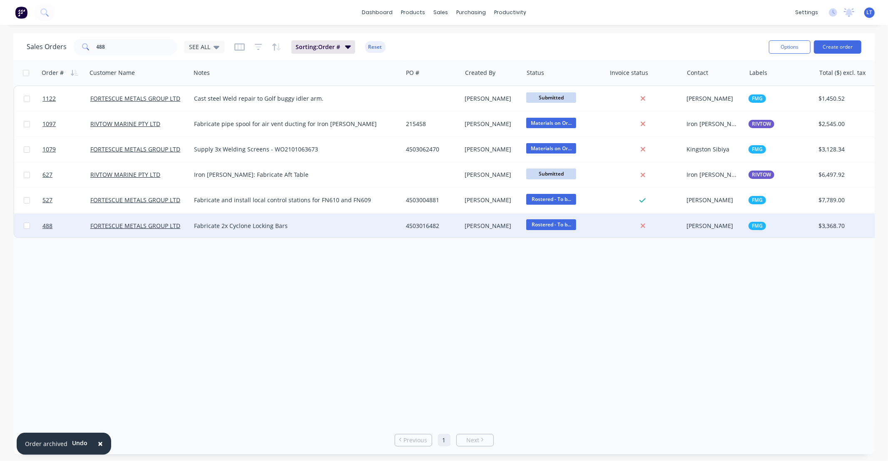
drag, startPoint x: 418, startPoint y: 294, endPoint x: 360, endPoint y: 289, distance: 58.9
click at [360, 289] on div "Order # Customer Name Notes PO # Created By Status Invoice status Contact Label…" at bounding box center [443, 242] width 861 height 365
click at [311, 234] on div "Fabricate 2x Cyclone Locking Bars" at bounding box center [297, 225] width 212 height 25
click at [416, 229] on div "4503016482" at bounding box center [431, 226] width 50 height 8
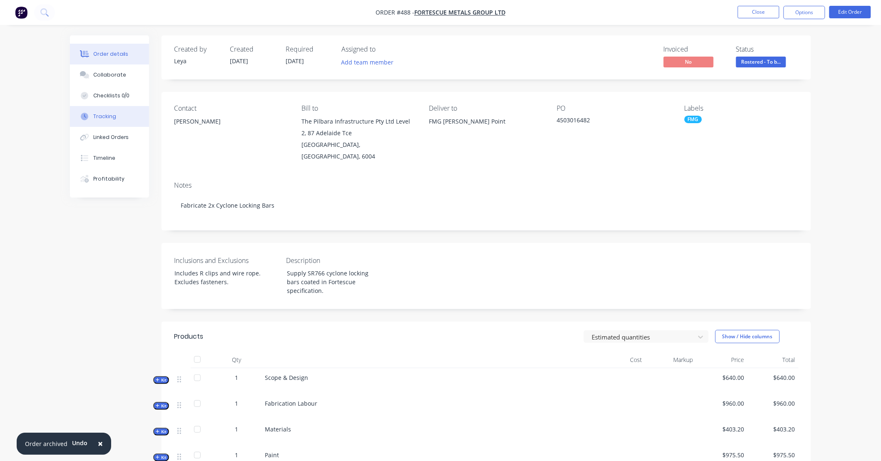
click at [96, 116] on div "Tracking" at bounding box center [104, 116] width 23 height 7
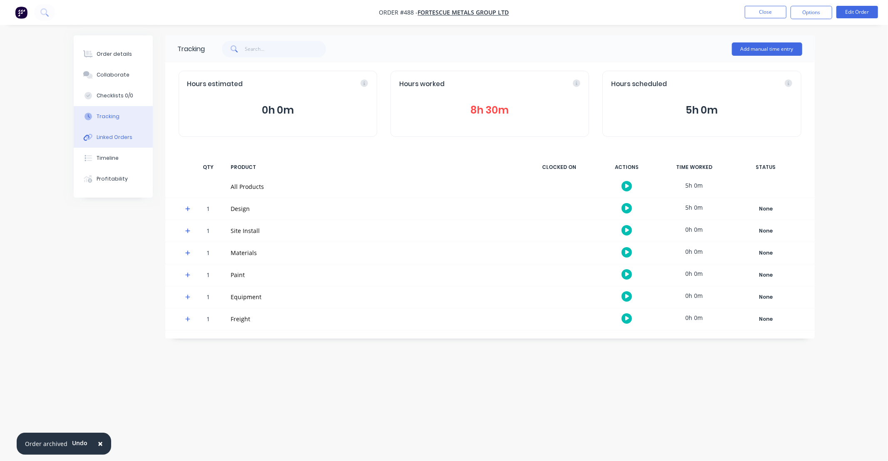
click at [128, 139] on div "Linked Orders" at bounding box center [115, 137] width 36 height 7
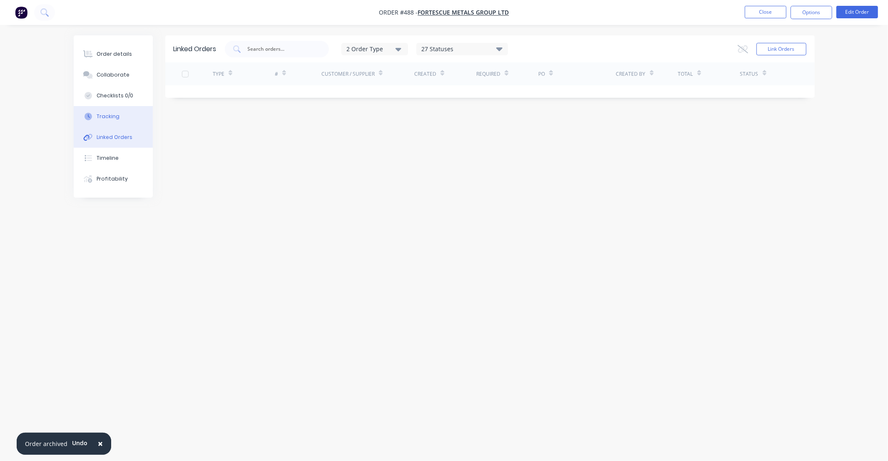
click at [110, 120] on button "Tracking" at bounding box center [113, 116] width 79 height 21
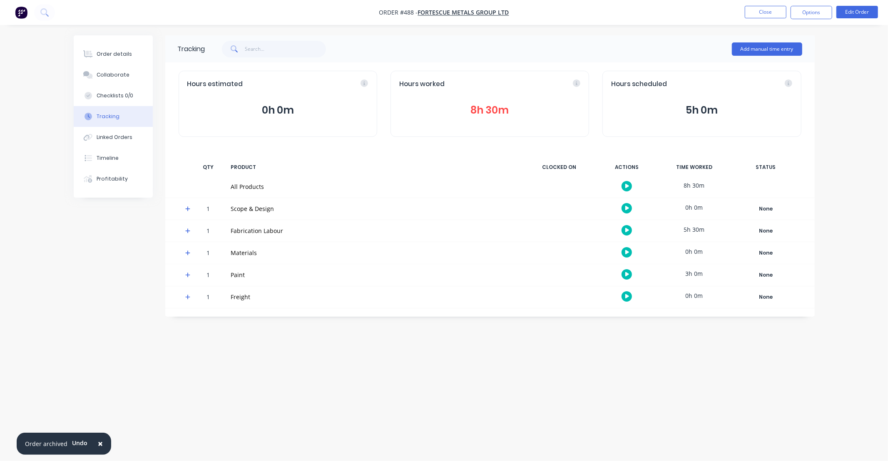
click at [502, 106] on button "8h 30m" at bounding box center [489, 110] width 181 height 16
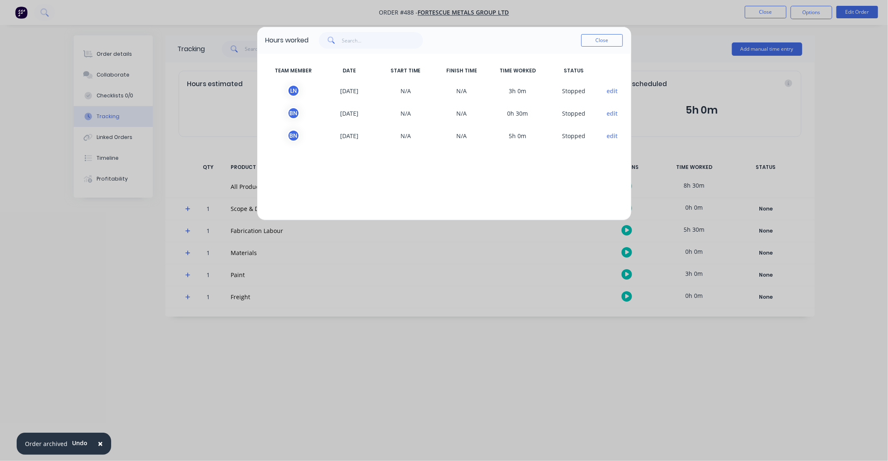
click at [612, 136] on button "edit" at bounding box center [611, 136] width 11 height 9
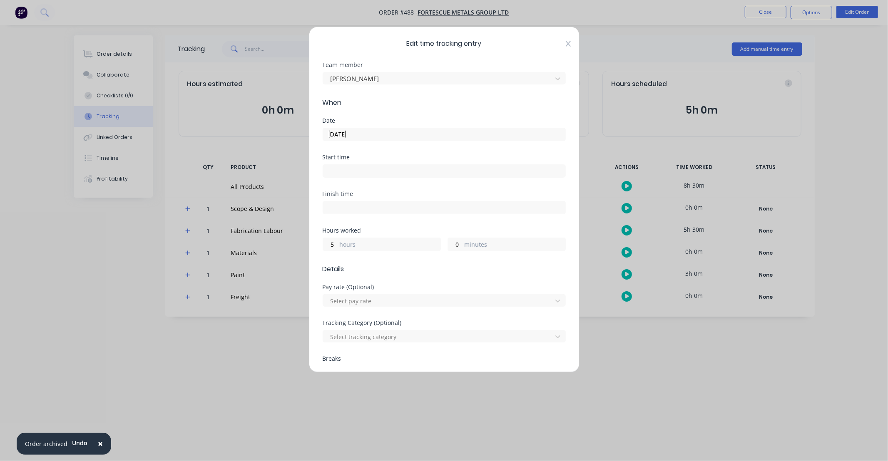
click at [566, 43] on icon at bounding box center [568, 43] width 5 height 7
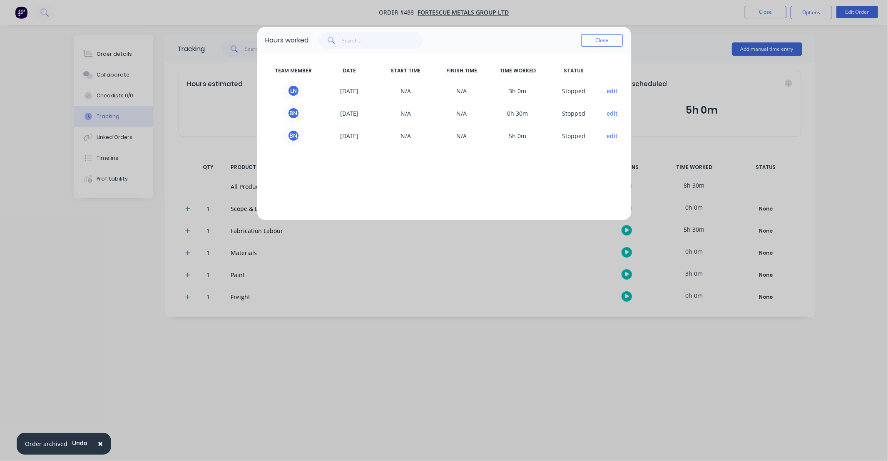
click at [613, 137] on button "edit" at bounding box center [611, 136] width 11 height 9
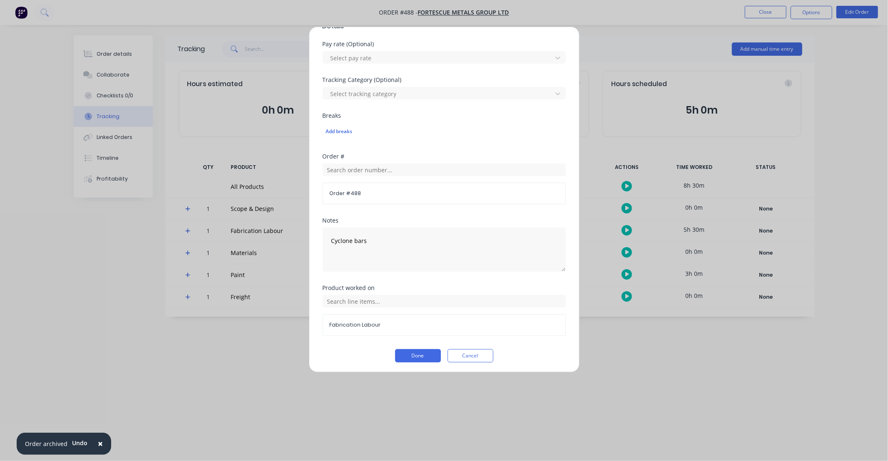
scroll to position [245, 0]
click at [475, 356] on button "Cancel" at bounding box center [470, 354] width 46 height 13
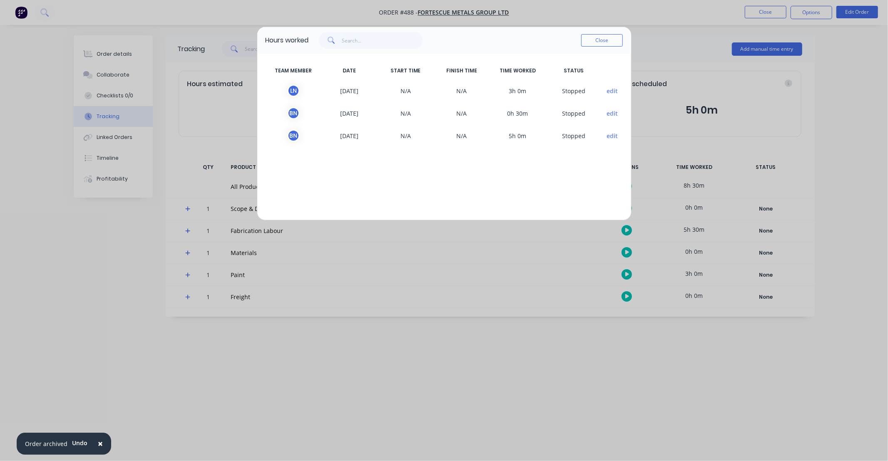
click at [609, 113] on button "edit" at bounding box center [611, 113] width 11 height 9
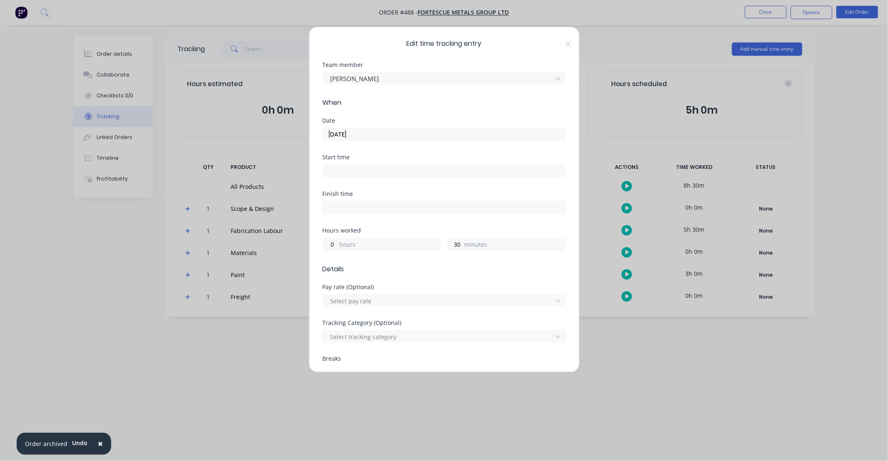
click at [565, 44] on div "Edit time tracking entry Team member Bryson Noble When Date 23/09/2025 Start ti…" at bounding box center [444, 200] width 271 height 346
click at [566, 42] on icon at bounding box center [568, 43] width 5 height 7
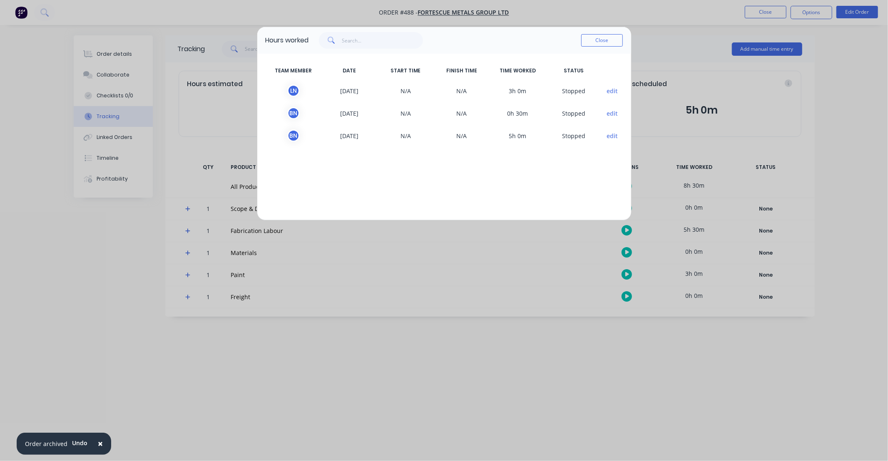
click at [611, 91] on button "edit" at bounding box center [611, 91] width 11 height 9
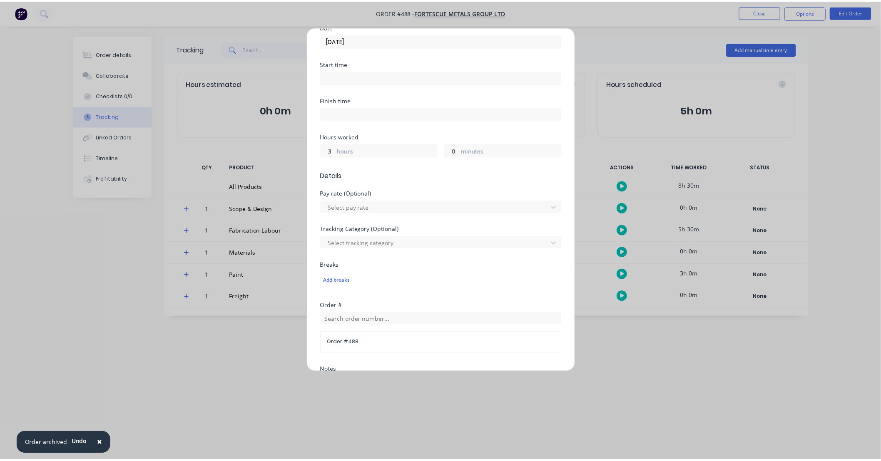
scroll to position [231, 0]
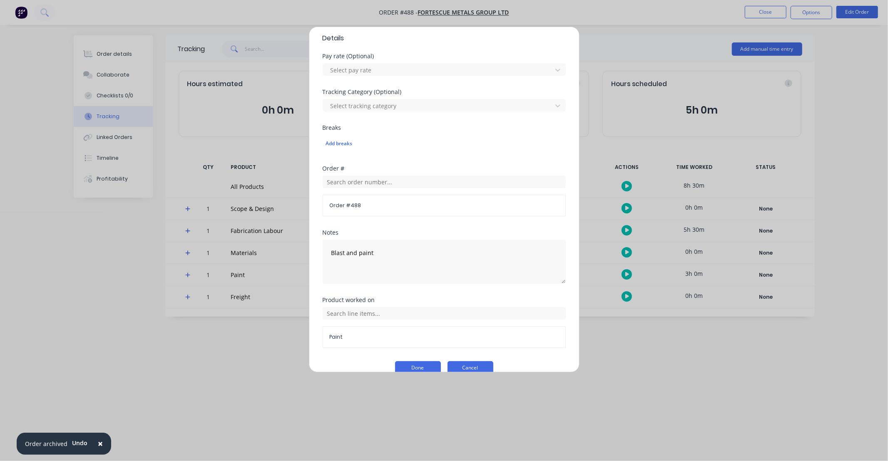
click at [487, 364] on button "Cancel" at bounding box center [470, 367] width 46 height 13
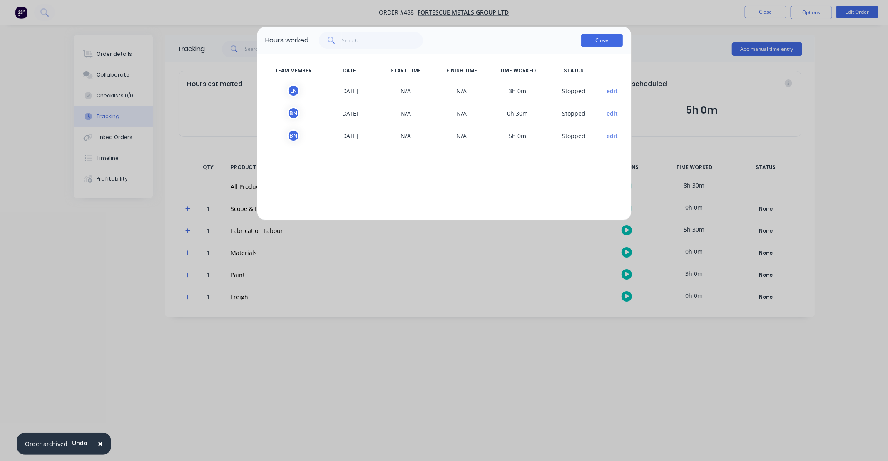
click at [605, 43] on button "Close" at bounding box center [602, 40] width 42 height 12
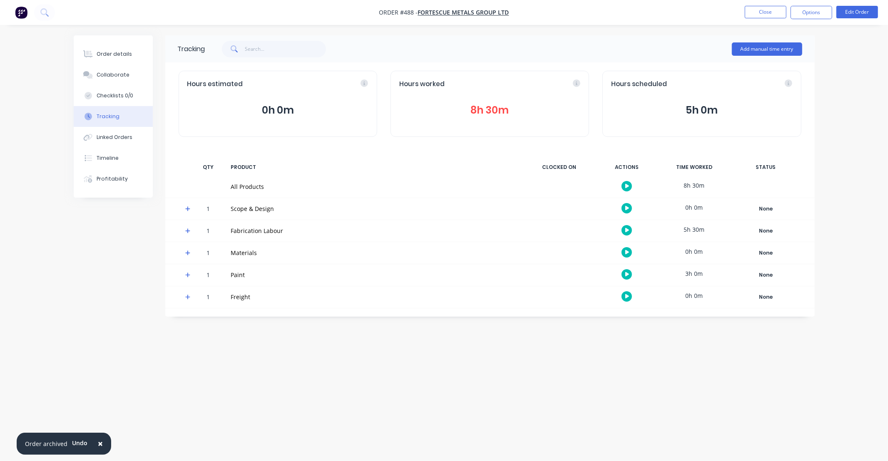
drag, startPoint x: 473, startPoint y: 381, endPoint x: 365, endPoint y: 366, distance: 109.7
click at [353, 372] on div "Tracking Add manual time entry Hours estimated 0h 0m Hours worked 8h 30m Hours …" at bounding box center [444, 214] width 741 height 359
drag, startPoint x: 480, startPoint y: 360, endPoint x: 426, endPoint y: 359, distance: 54.1
click at [426, 359] on div "Tracking Add manual time entry Hours estimated 0h 0m Hours worked 8h 30m Hours …" at bounding box center [444, 214] width 741 height 359
drag, startPoint x: 497, startPoint y: 360, endPoint x: 479, endPoint y: 239, distance: 123.0
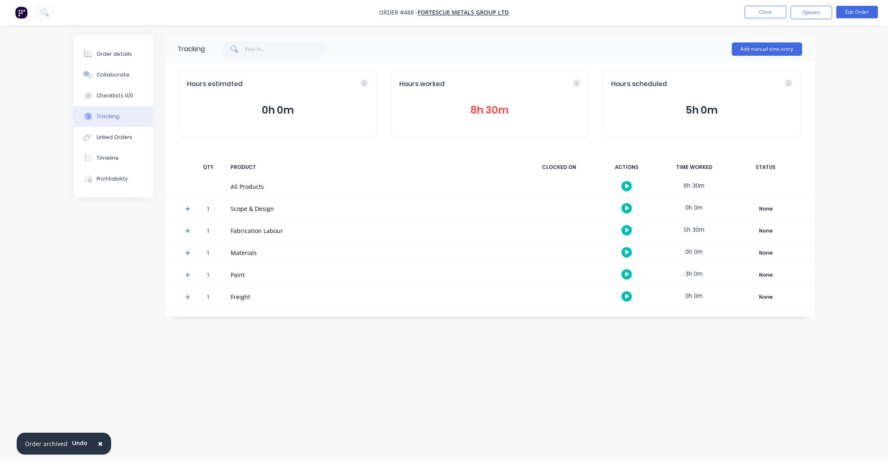
click at [450, 361] on div "Tracking Add manual time entry Hours estimated 0h 0m Hours worked 8h 30m Hours …" at bounding box center [444, 214] width 741 height 359
click at [762, 12] on button "Close" at bounding box center [766, 12] width 42 height 12
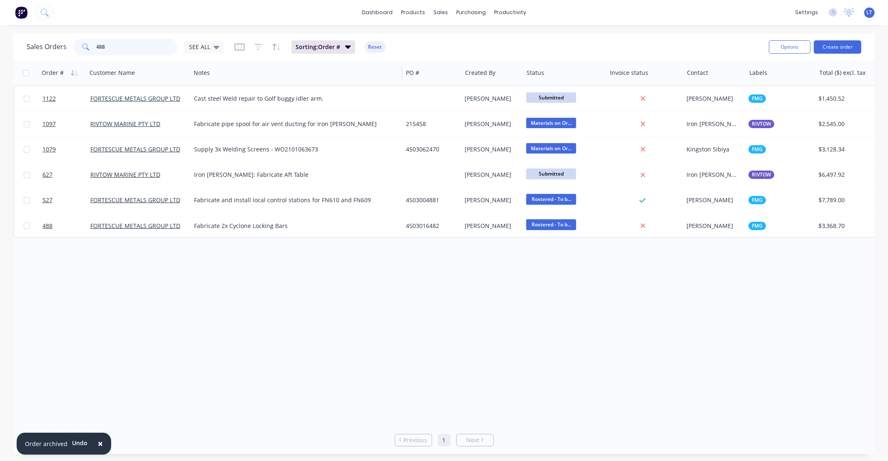
drag, startPoint x: 102, startPoint y: 47, endPoint x: 306, endPoint y: 61, distance: 205.2
click at [303, 61] on div "Sales Orders 488 SEE ALL Sorting: Order # Reset Options Create order Order # Cu…" at bounding box center [443, 243] width 861 height 421
type input "487"
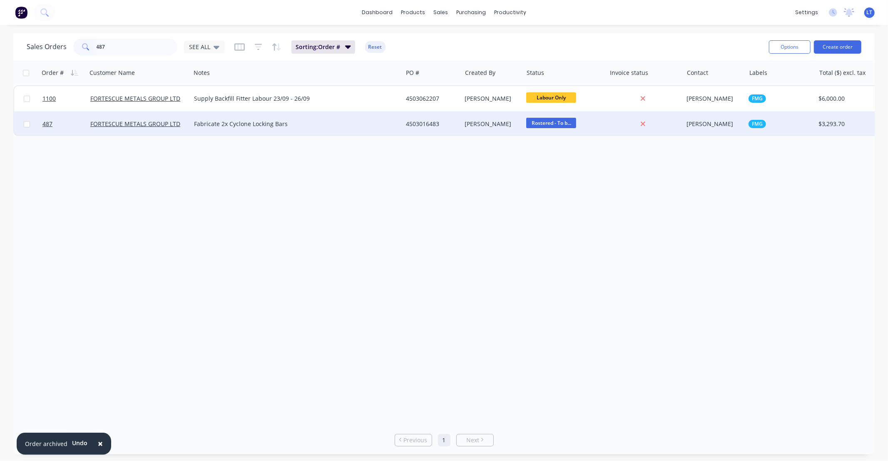
click at [413, 133] on div "4503016483" at bounding box center [431, 124] width 59 height 25
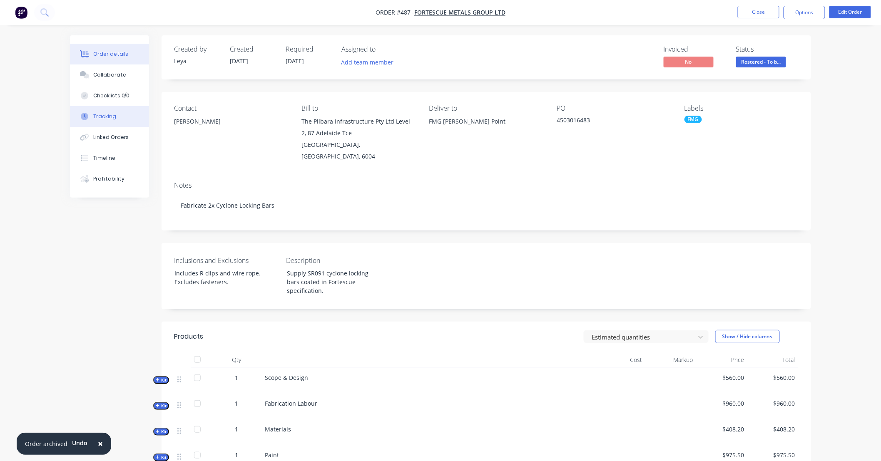
click at [115, 115] on button "Tracking" at bounding box center [109, 116] width 79 height 21
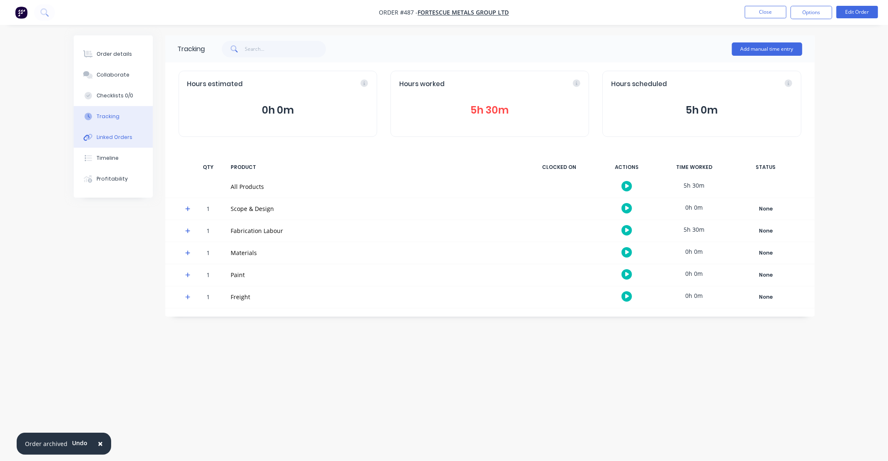
click at [118, 137] on div "Linked Orders" at bounding box center [115, 137] width 36 height 7
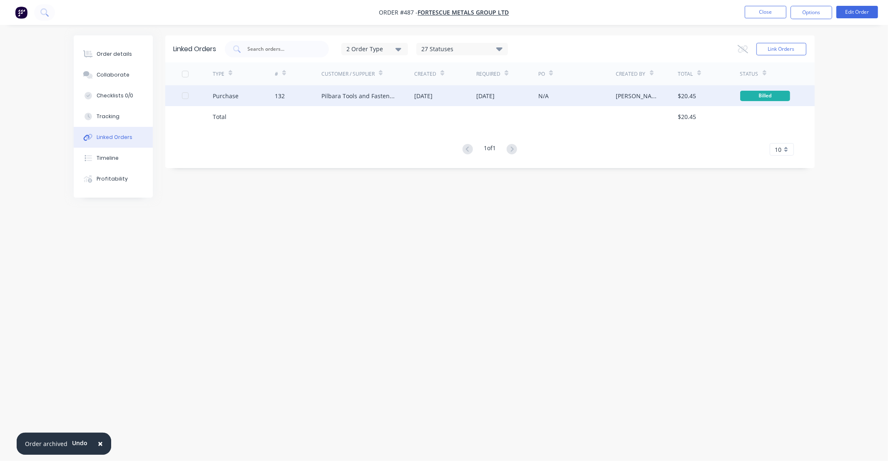
click at [518, 102] on div "22 Sep 2025" at bounding box center [507, 95] width 62 height 21
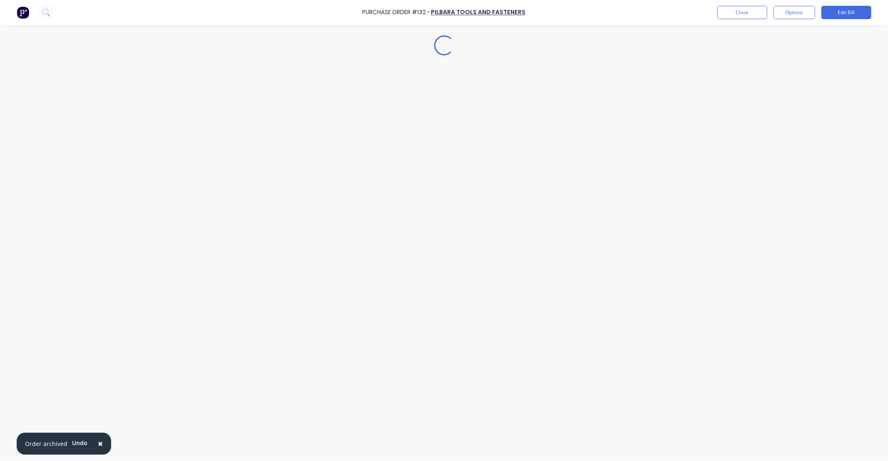
type textarea "x"
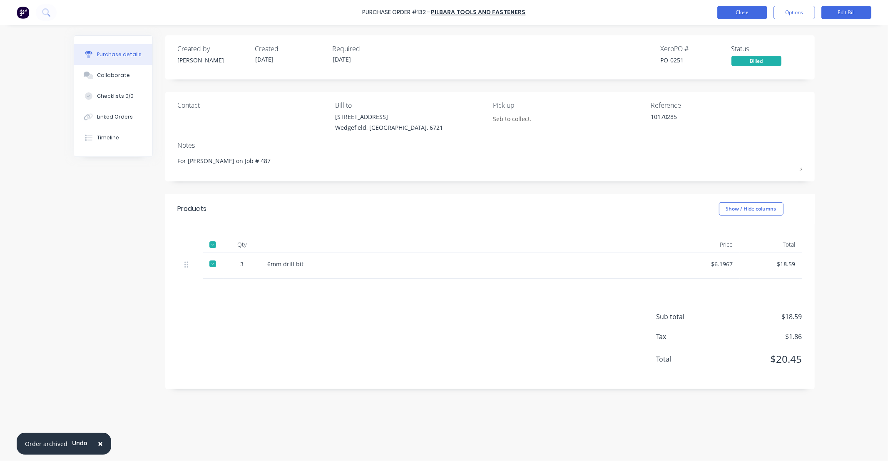
click at [744, 13] on button "Close" at bounding box center [742, 12] width 50 height 13
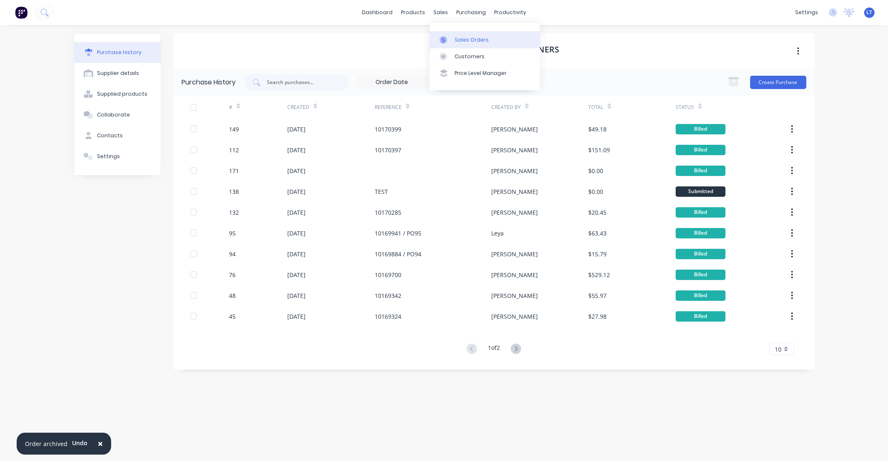
click at [445, 34] on link "Sales Orders" at bounding box center [484, 39] width 110 height 17
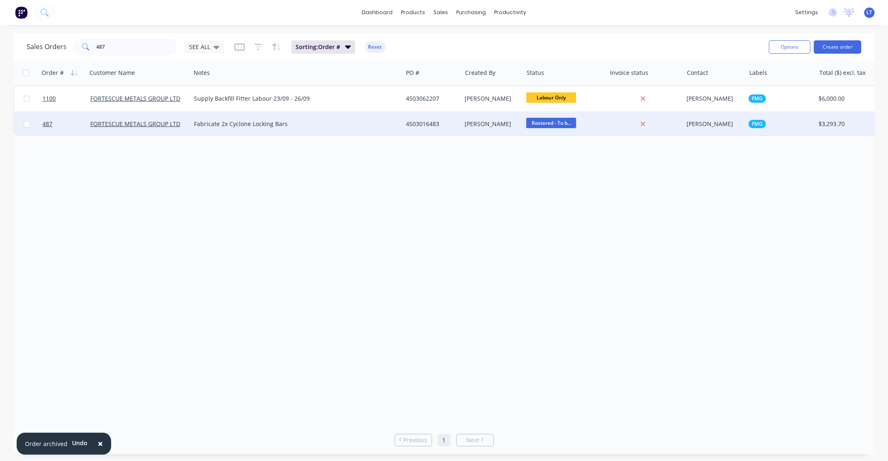
click at [415, 126] on div "4503016483" at bounding box center [431, 124] width 50 height 8
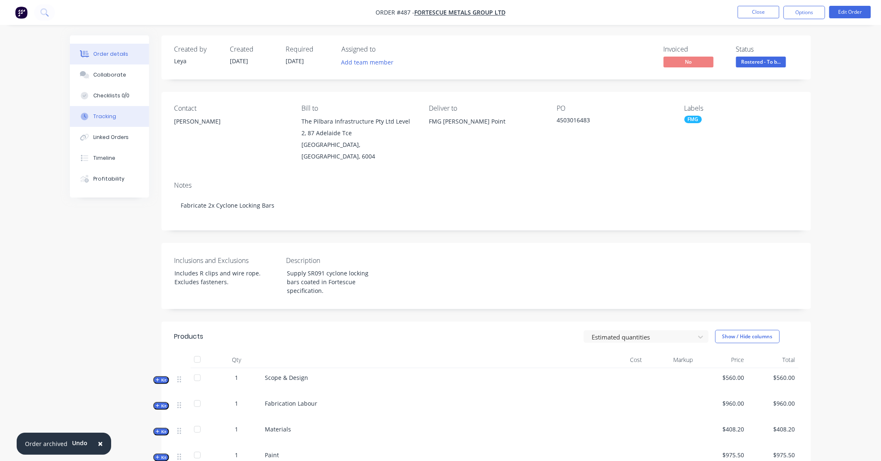
click at [127, 124] on button "Tracking" at bounding box center [109, 116] width 79 height 21
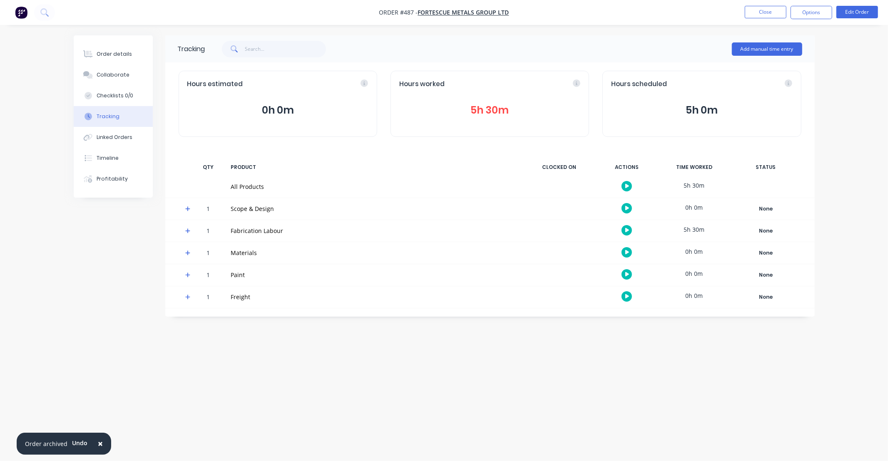
click at [492, 108] on button "5h 30m" at bounding box center [489, 110] width 181 height 16
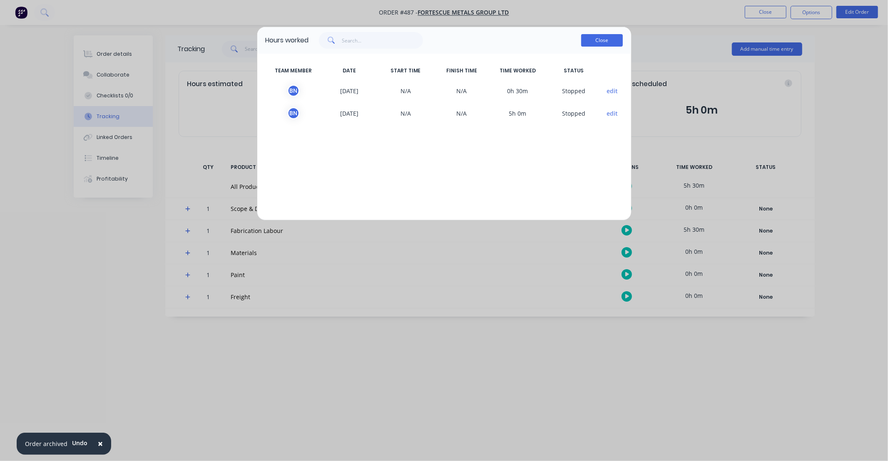
click at [608, 44] on button "Close" at bounding box center [602, 40] width 42 height 12
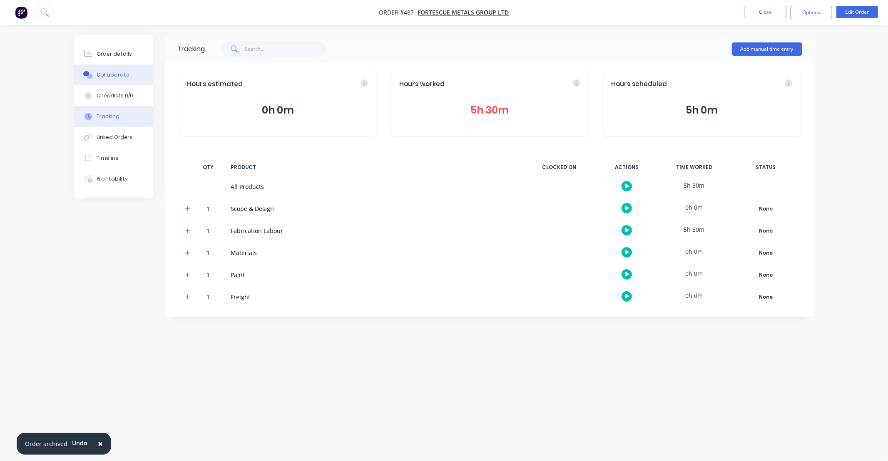
click at [117, 75] on div "Collaborate" at bounding box center [113, 74] width 33 height 7
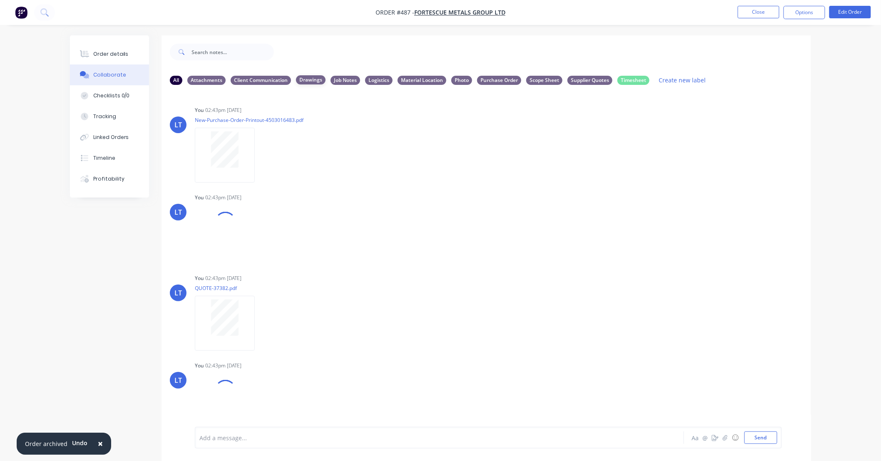
click at [318, 83] on div "Drawings" at bounding box center [311, 79] width 30 height 9
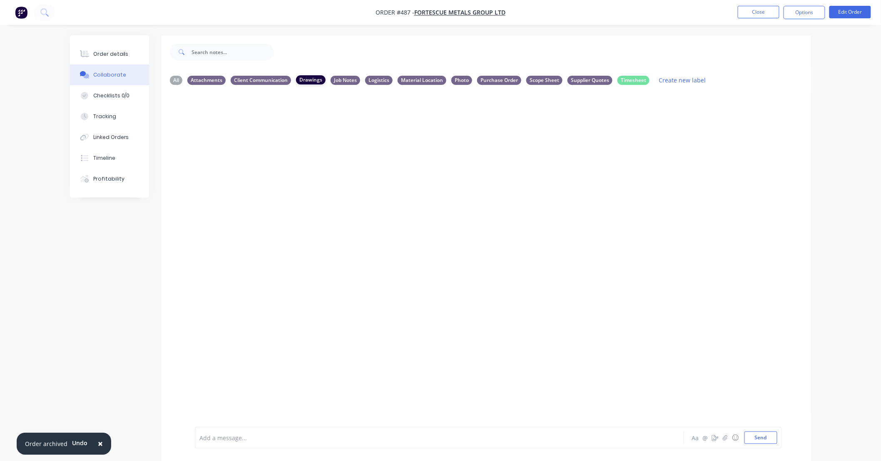
click at [306, 77] on div "Drawings" at bounding box center [311, 79] width 30 height 9
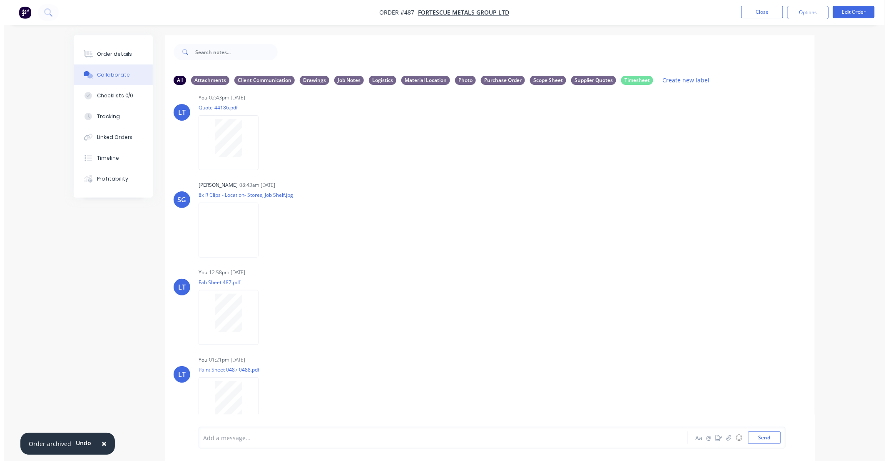
scroll to position [283, 0]
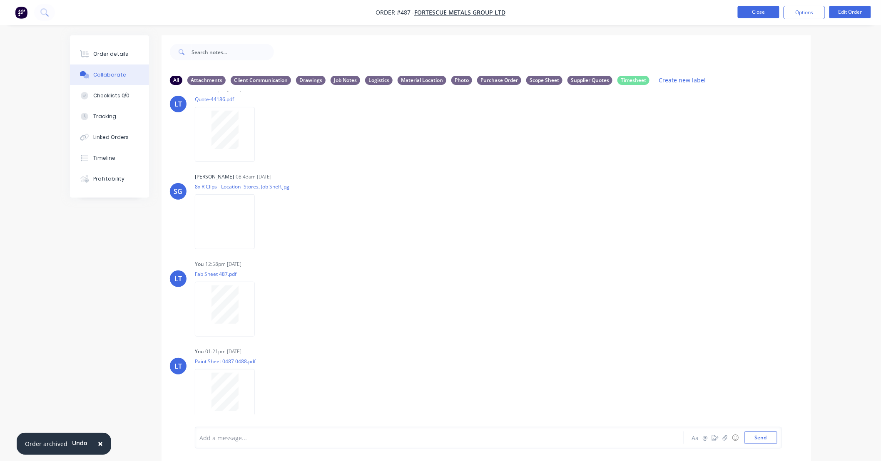
click at [752, 9] on button "Close" at bounding box center [758, 12] width 42 height 12
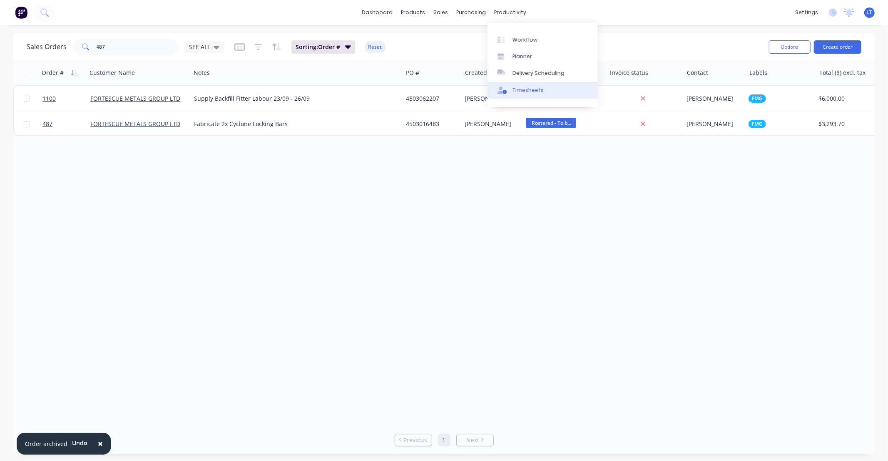
click at [521, 89] on div "Timesheets" at bounding box center [527, 90] width 31 height 7
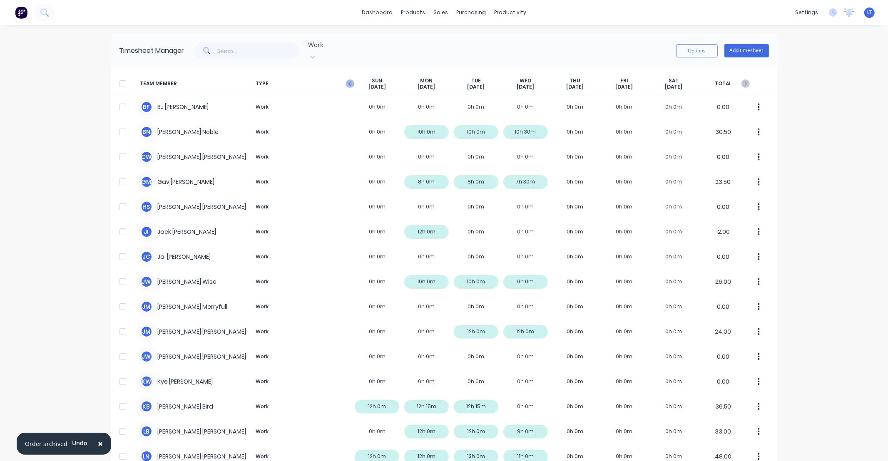
click at [347, 79] on icon "button" at bounding box center [350, 83] width 8 height 8
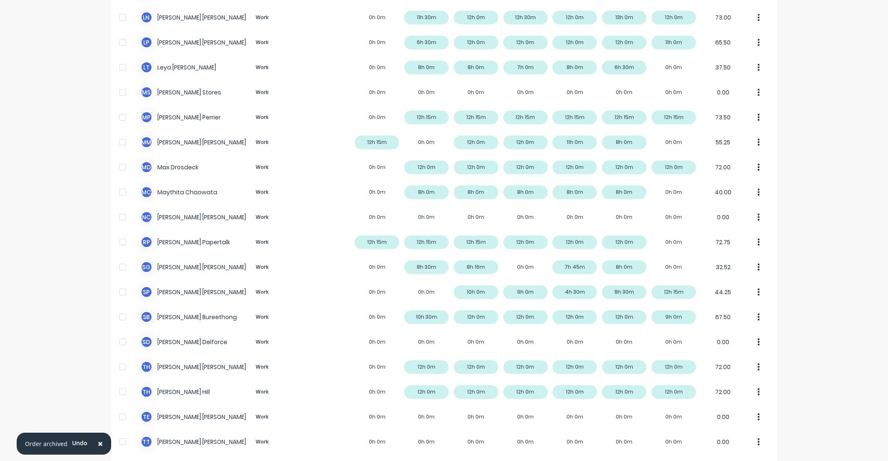
scroll to position [462, 0]
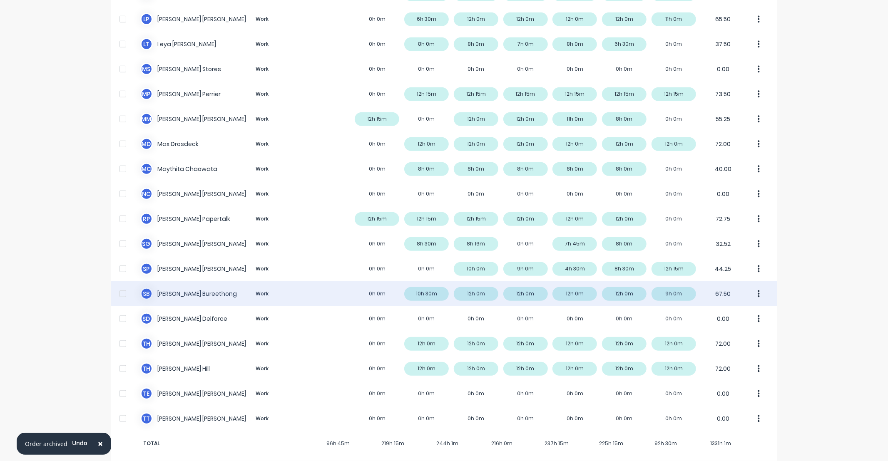
click at [203, 290] on div "S B Somsak Bureethong Work 0h 0m 10h 30m 12h 0m 12h 0m 12h 0m 12h 0m 9h 0m 67.50" at bounding box center [444, 293] width 666 height 25
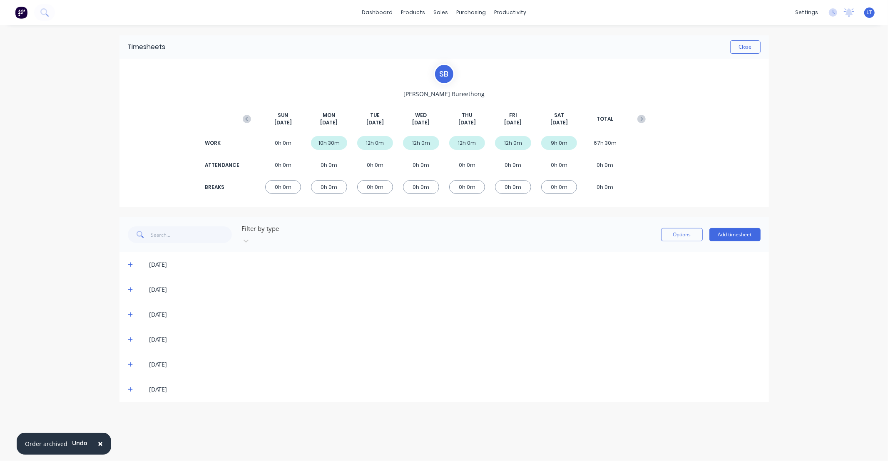
click at [129, 387] on icon at bounding box center [130, 390] width 5 height 6
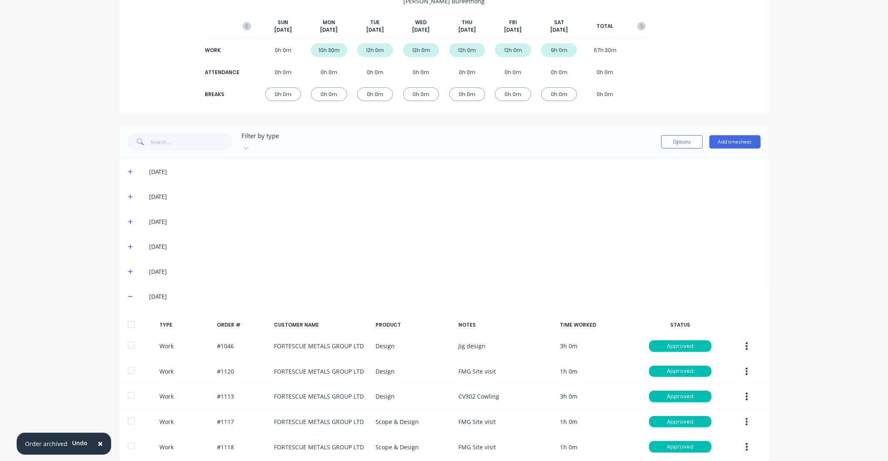
scroll to position [127, 0]
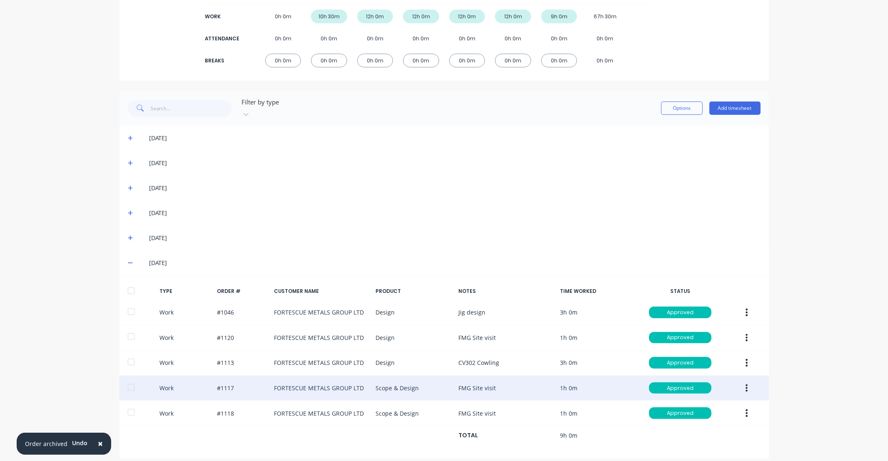
click at [745, 383] on button "button" at bounding box center [747, 388] width 20 height 15
click at [720, 352] on div "Edit" at bounding box center [717, 357] width 64 height 12
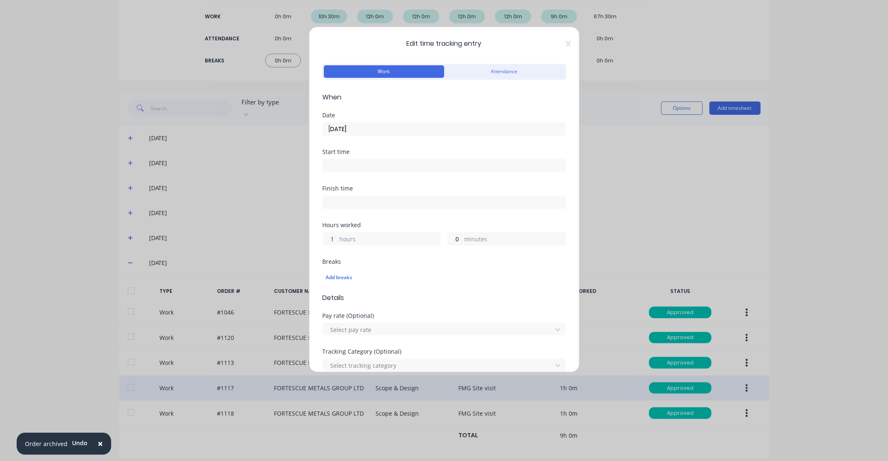
drag, startPoint x: 333, startPoint y: 240, endPoint x: 325, endPoint y: 239, distance: 7.5
click at [325, 239] on input "1" at bounding box center [330, 239] width 15 height 12
type input "2"
click at [403, 221] on div "Finish time" at bounding box center [444, 204] width 243 height 37
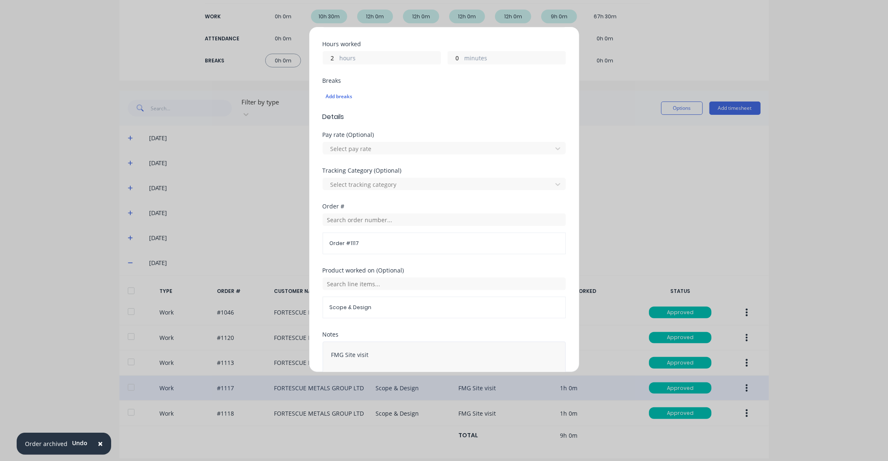
scroll to position [233, 0]
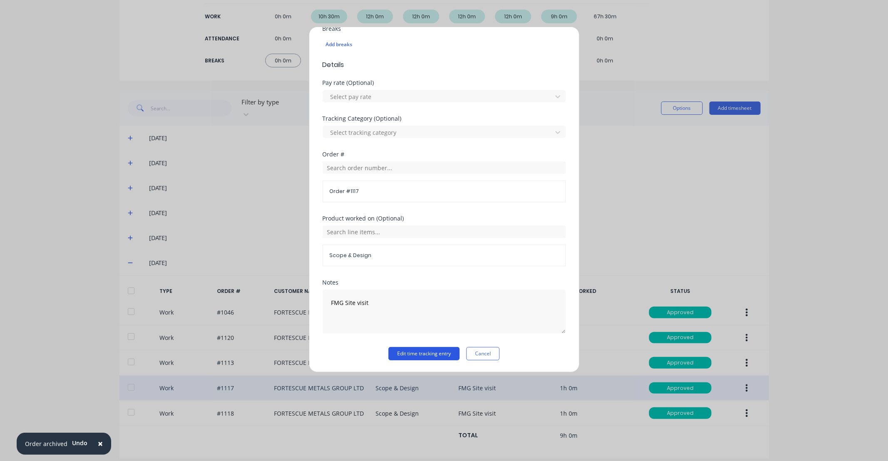
click at [429, 356] on button "Edit time tracking entry" at bounding box center [423, 353] width 71 height 13
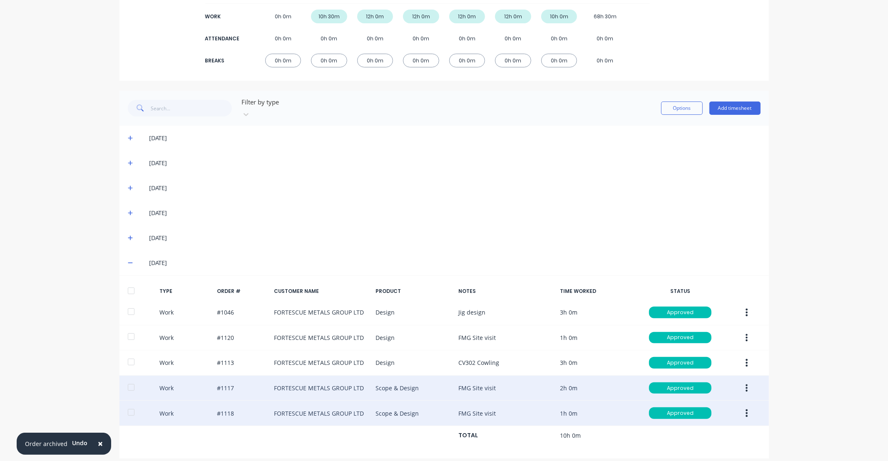
click at [746, 410] on icon "button" at bounding box center [747, 413] width 2 height 7
click at [710, 377] on div "Edit" at bounding box center [717, 382] width 64 height 12
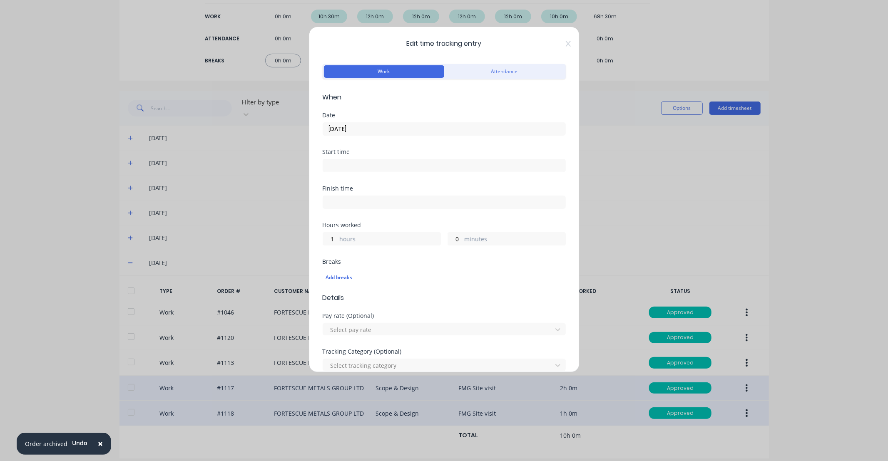
drag, startPoint x: 328, startPoint y: 240, endPoint x: 318, endPoint y: 239, distance: 10.4
click at [318, 239] on div "Edit time tracking entry Work Attendance When Date 20/09/2025 Start time Finish…" at bounding box center [444, 200] width 271 height 346
drag, startPoint x: 318, startPoint y: 239, endPoint x: 400, endPoint y: 222, distance: 84.2
click at [410, 221] on div "Finish time" at bounding box center [444, 204] width 243 height 37
click at [336, 238] on input "1" at bounding box center [330, 239] width 15 height 12
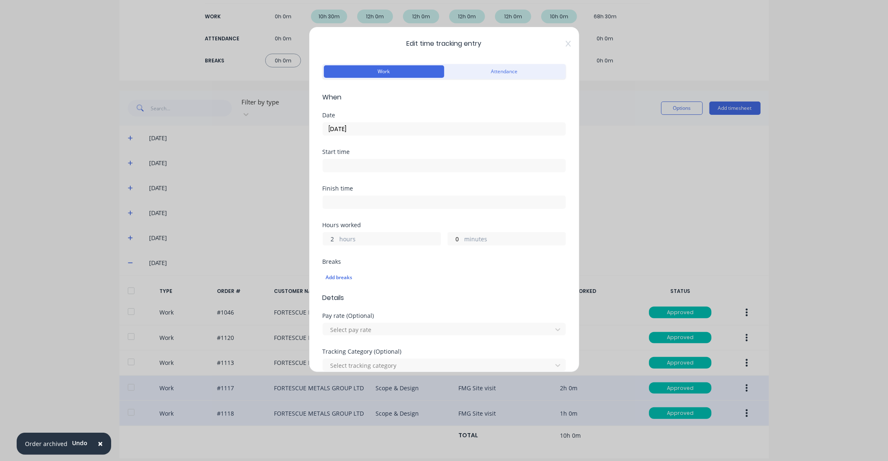
type input "2"
click at [411, 222] on div "Finish time" at bounding box center [444, 204] width 243 height 37
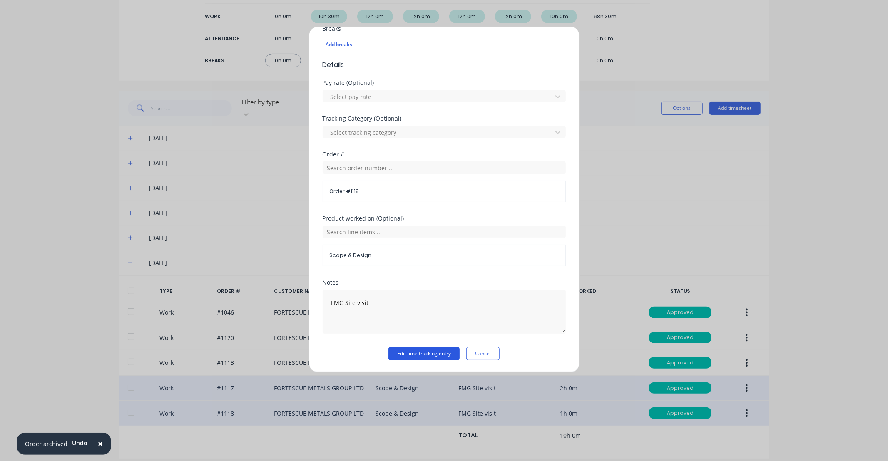
click at [433, 359] on button "Edit time tracking entry" at bounding box center [423, 353] width 71 height 13
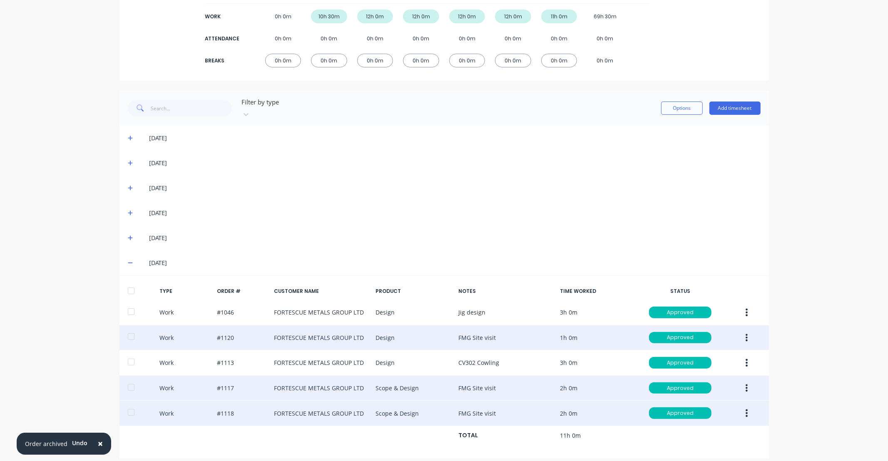
click at [744, 330] on button "button" at bounding box center [747, 337] width 20 height 15
click at [715, 302] on div "Edit" at bounding box center [717, 306] width 64 height 12
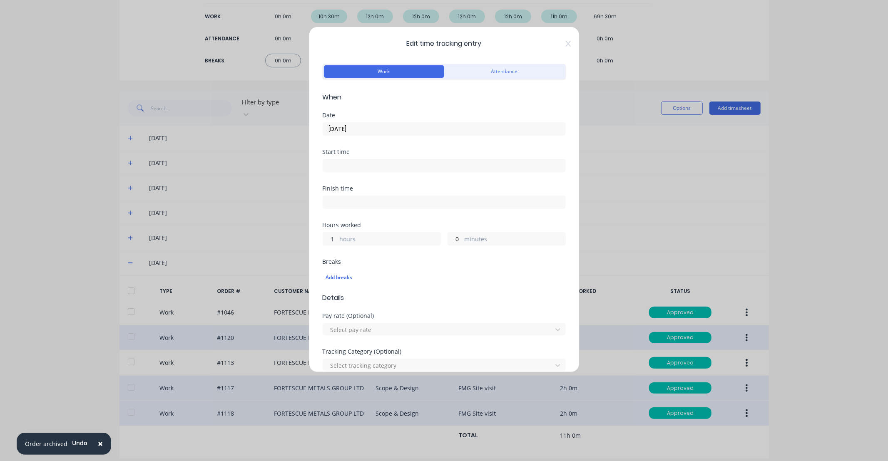
drag, startPoint x: 332, startPoint y: 238, endPoint x: 364, endPoint y: 222, distance: 35.4
click at [329, 236] on input "1" at bounding box center [330, 239] width 15 height 12
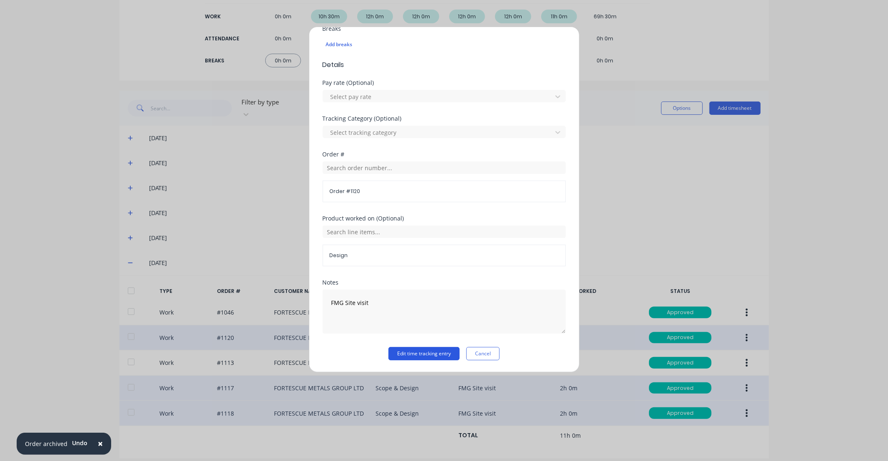
type input "2"
click at [429, 356] on button "Edit time tracking entry" at bounding box center [423, 353] width 71 height 13
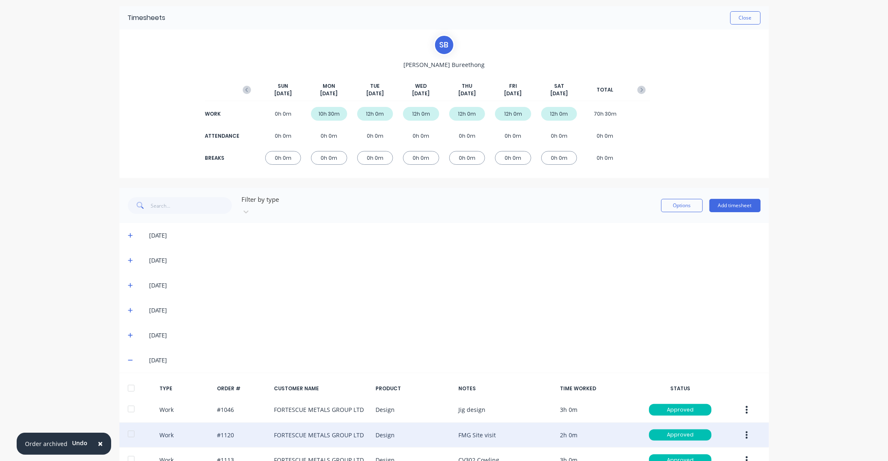
scroll to position [0, 0]
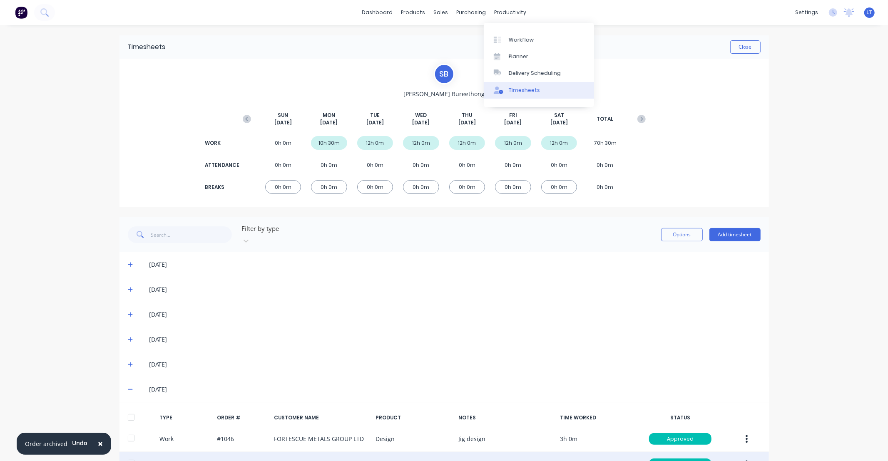
click at [530, 89] on div "Timesheets" at bounding box center [524, 90] width 31 height 7
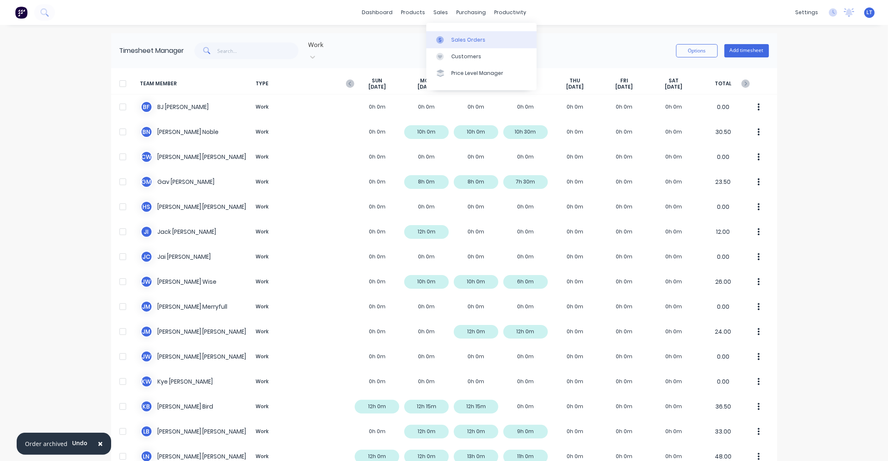
click at [450, 39] on link "Sales Orders" at bounding box center [481, 39] width 110 height 17
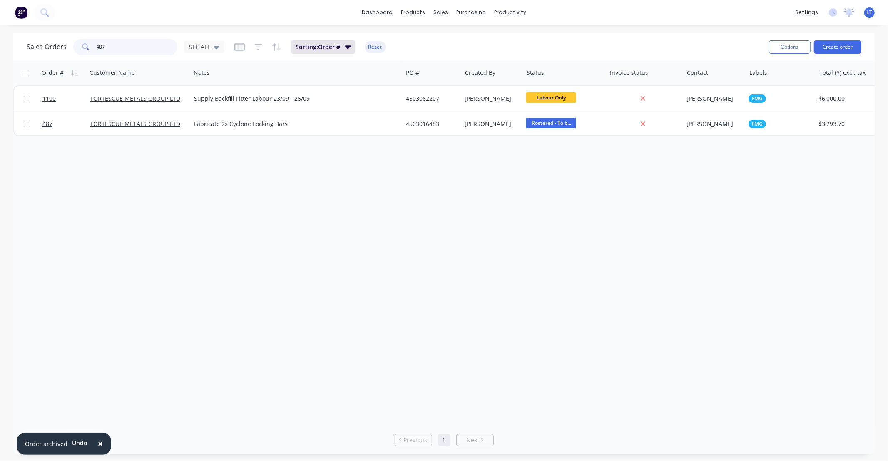
drag, startPoint x: 144, startPoint y: 43, endPoint x: 0, endPoint y: 36, distance: 144.6
click at [0, 36] on div "Sales Orders 487 SEE ALL Sorting: Order # Reset Options Create order Order # Cu…" at bounding box center [444, 243] width 888 height 421
type input "november"
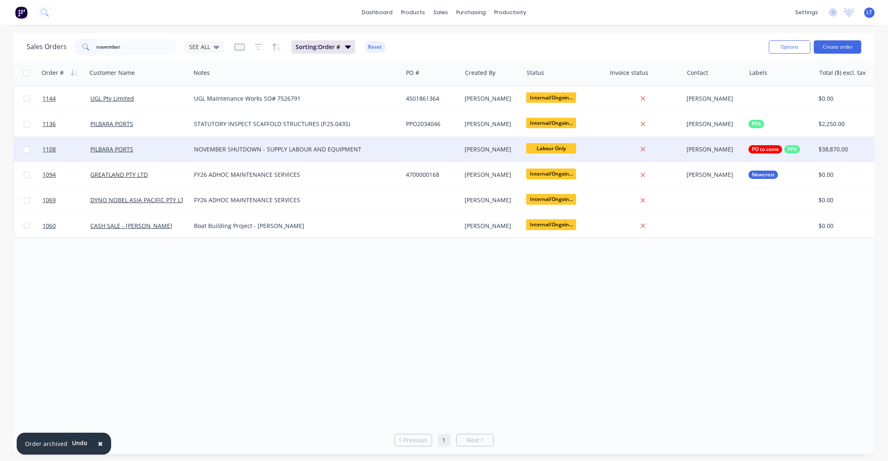
click at [491, 149] on div "[PERSON_NAME]" at bounding box center [491, 149] width 52 height 8
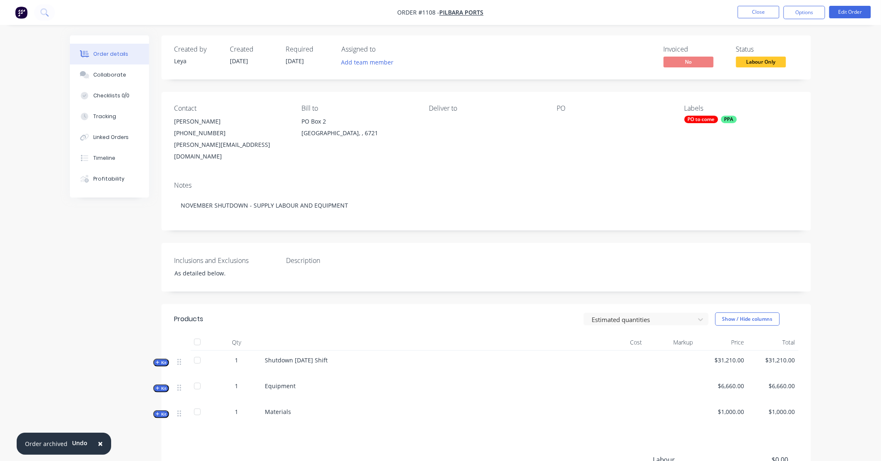
click at [567, 121] on div at bounding box center [608, 122] width 104 height 12
click at [842, 9] on button "Edit Order" at bounding box center [850, 12] width 42 height 12
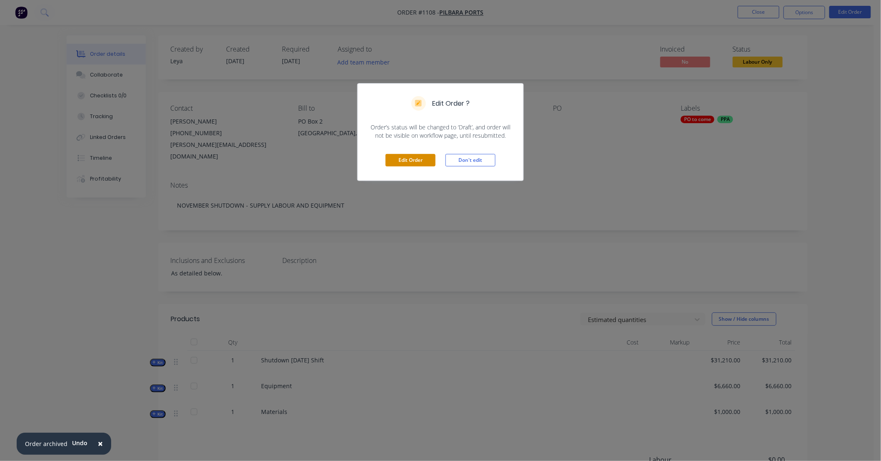
click at [423, 160] on button "Edit Order" at bounding box center [410, 160] width 50 height 12
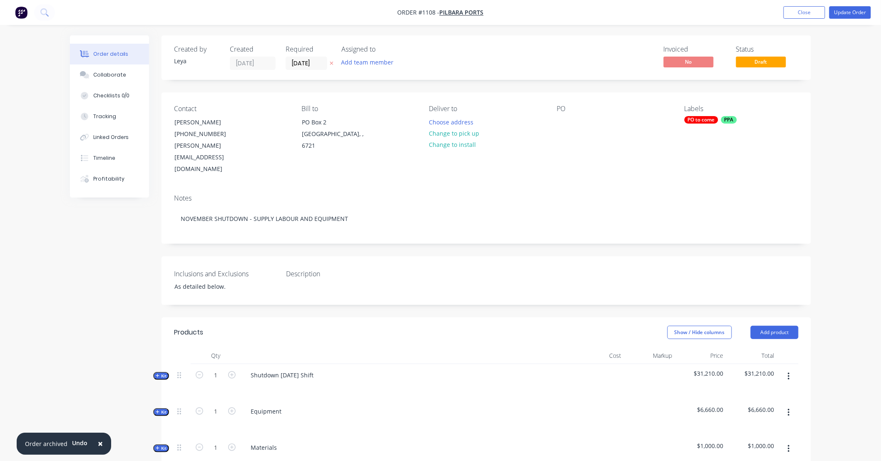
click at [694, 119] on div "PO to come" at bounding box center [701, 119] width 34 height 7
click at [700, 192] on div at bounding box center [699, 192] width 17 height 17
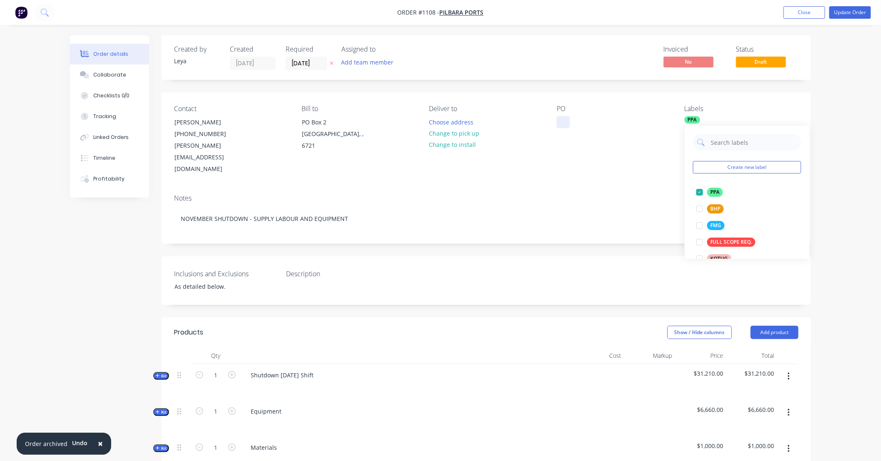
click at [560, 125] on div at bounding box center [562, 122] width 13 height 12
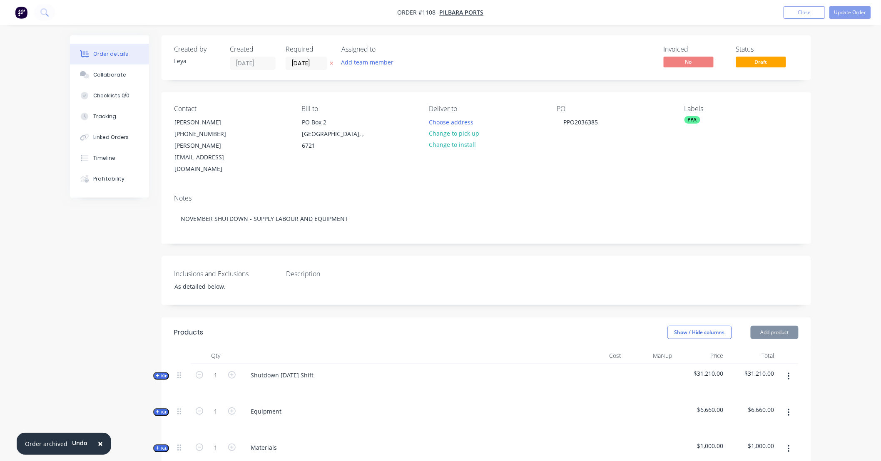
click at [613, 152] on div "Contact Jake Pomfret (08) 9173 9060 Jake.Pomfret@pilbaraports.com.au Bill to PO…" at bounding box center [485, 139] width 649 height 95
click at [849, 15] on button "Update Order" at bounding box center [850, 12] width 42 height 12
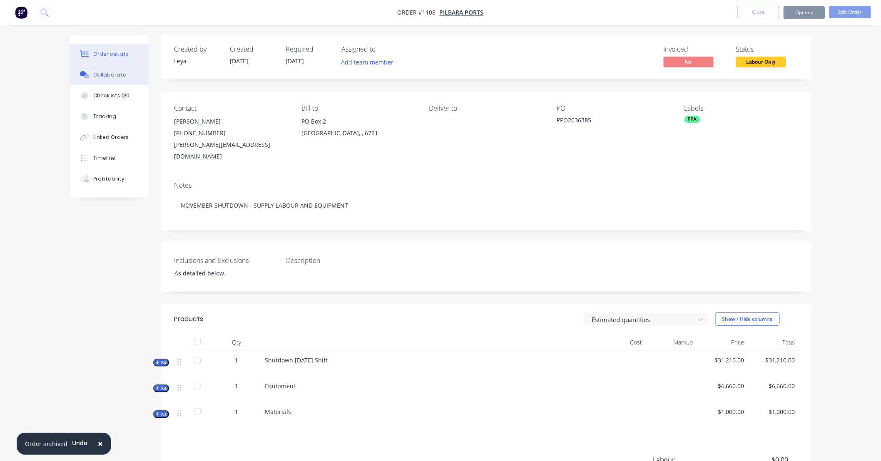
click at [105, 77] on div "Collaborate" at bounding box center [109, 74] width 33 height 7
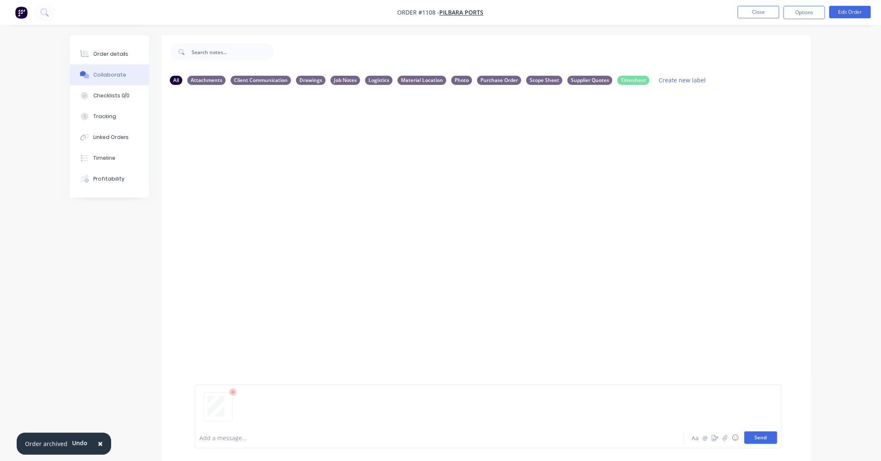
click at [762, 437] on button "Send" at bounding box center [760, 438] width 33 height 12
click at [757, 14] on button "Close" at bounding box center [758, 12] width 42 height 12
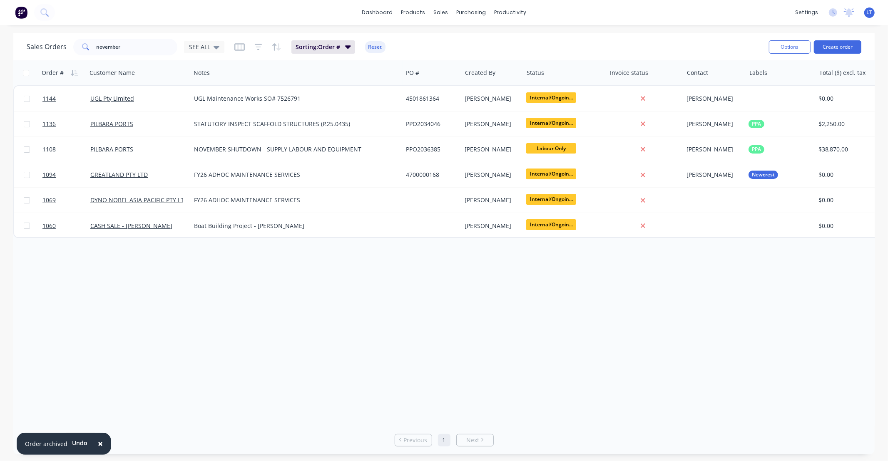
click at [496, 323] on div "Order # Customer Name Notes PO # Created By Status Invoice status Contact Label…" at bounding box center [443, 242] width 861 height 365
drag, startPoint x: 496, startPoint y: 323, endPoint x: 447, endPoint y: 315, distance: 48.8
click at [447, 315] on div "Order # Customer Name Notes PO # Created By Status Invoice status Contact Label…" at bounding box center [443, 242] width 861 height 365
click at [535, 41] on link "Workflow" at bounding box center [542, 39] width 110 height 17
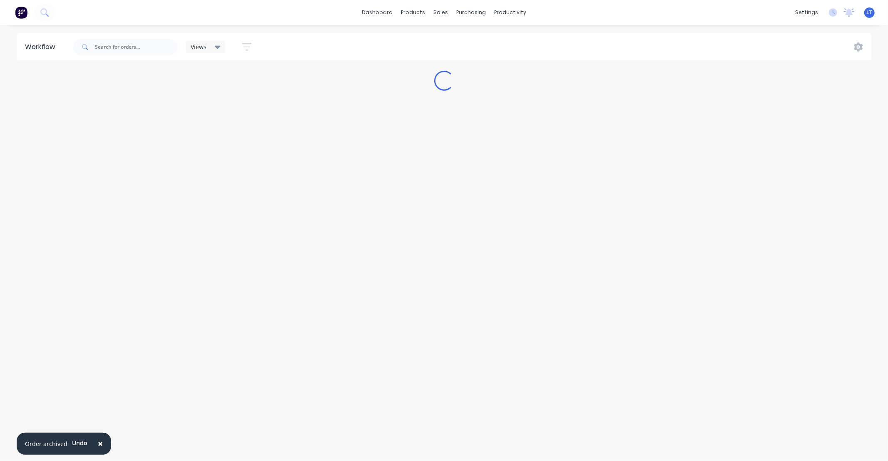
click at [98, 447] on span "×" at bounding box center [100, 444] width 5 height 12
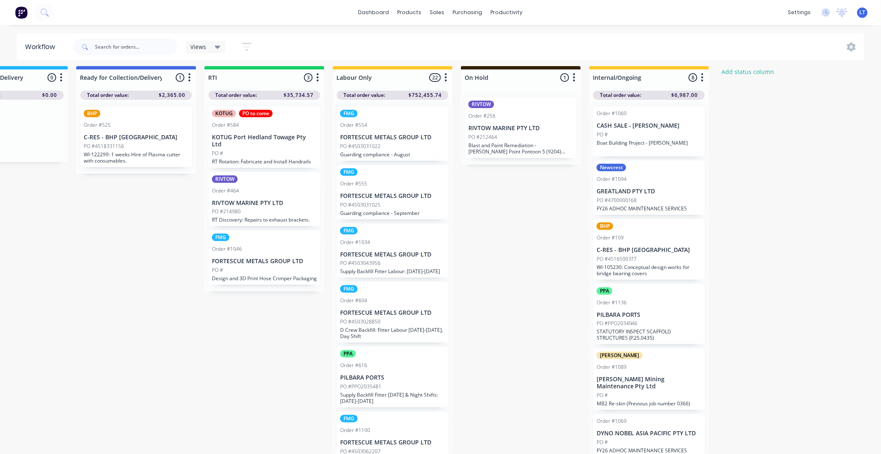
scroll to position [0, 1352]
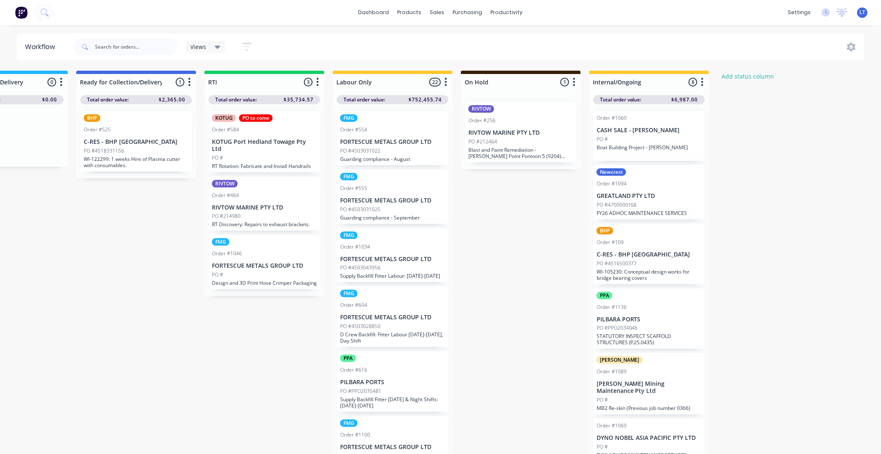
click at [447, 80] on button "button" at bounding box center [446, 82] width 10 height 10
click at [389, 142] on button "Sort By" at bounding box center [408, 141] width 83 height 14
click at [489, 160] on date "Required date" at bounding box center [494, 159] width 83 height 14
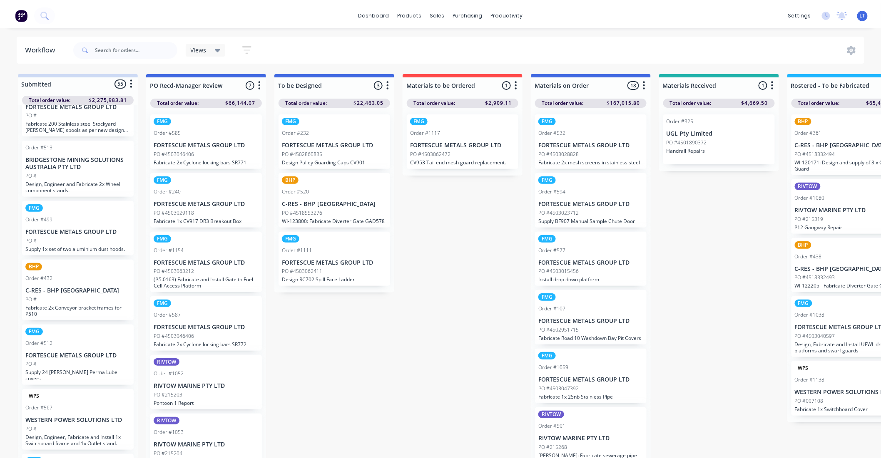
scroll to position [0, 0]
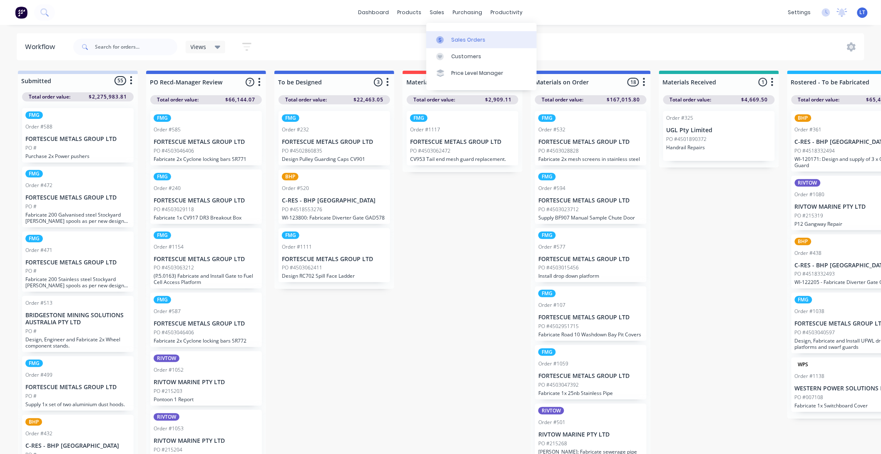
click at [455, 36] on div "Sales Orders" at bounding box center [468, 39] width 34 height 7
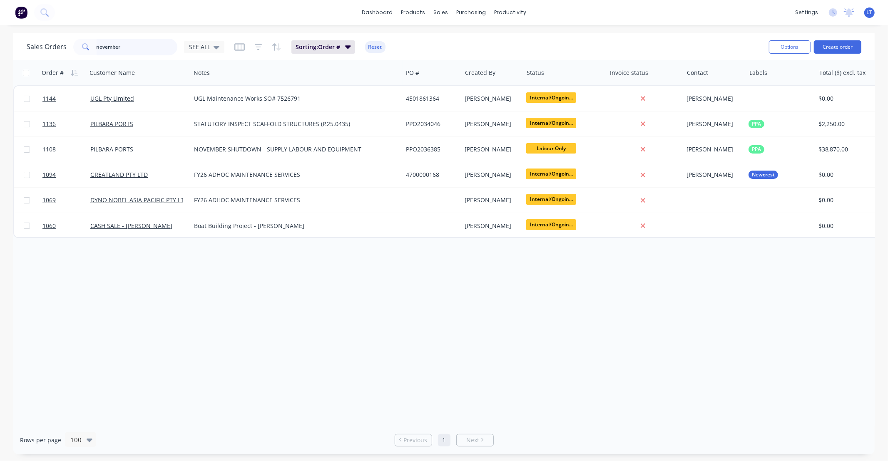
drag, startPoint x: 150, startPoint y: 50, endPoint x: 0, endPoint y: 40, distance: 150.6
click at [0, 40] on div "Sales Orders november SEE ALL Sorting: Order # Reset Options Create order Order…" at bounding box center [444, 243] width 888 height 421
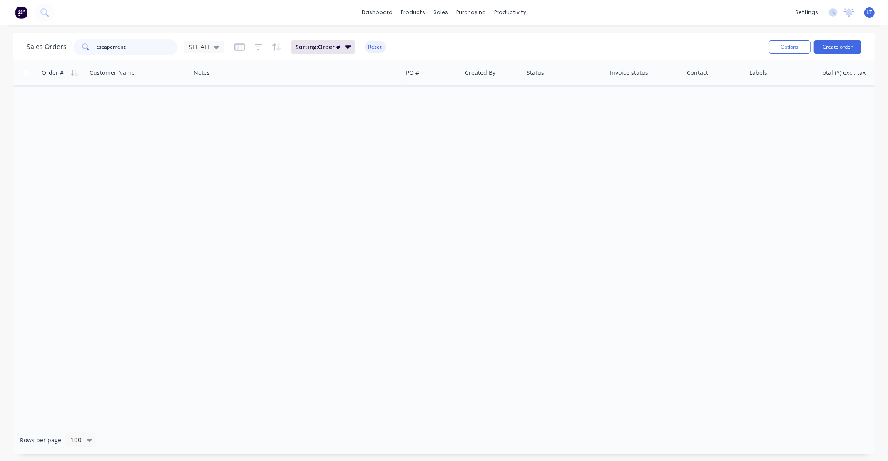
drag, startPoint x: 194, startPoint y: 43, endPoint x: 357, endPoint y: 42, distance: 162.7
click at [357, 42] on div "Sales Orders escapement SEE ALL Sorting: Order # Reset" at bounding box center [394, 47] width 735 height 20
type input "e"
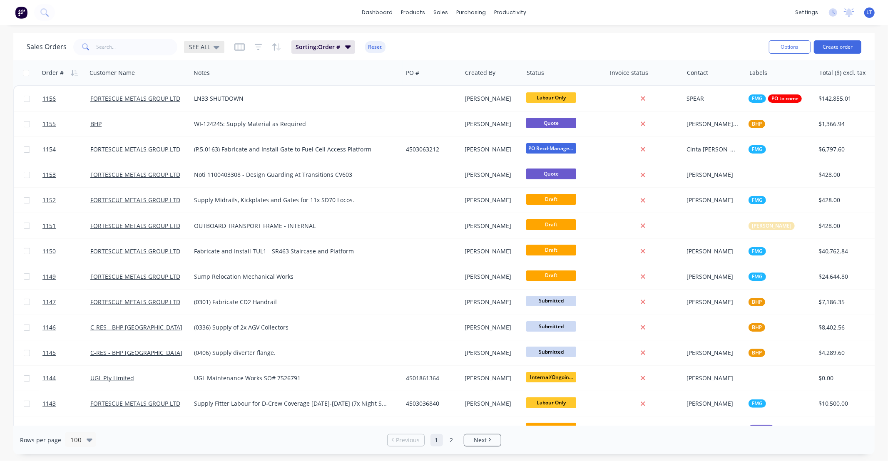
click at [209, 49] on span "SEE ALL" at bounding box center [199, 46] width 21 height 9
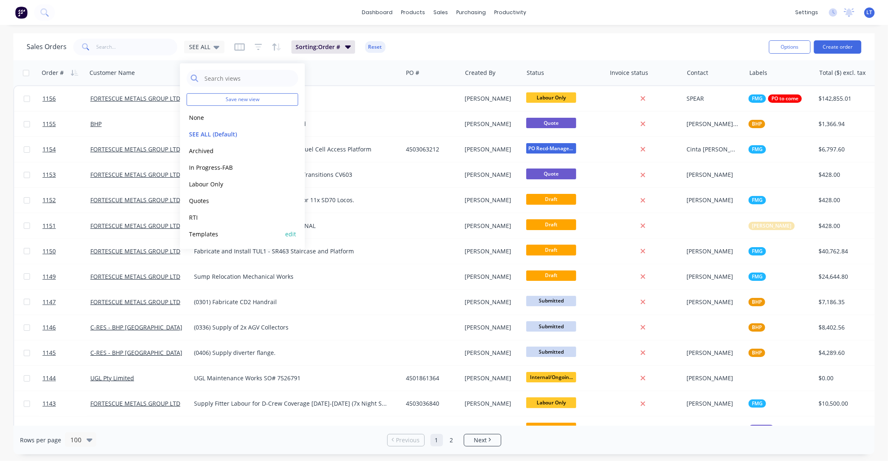
click at [213, 234] on button "Templates" at bounding box center [233, 234] width 95 height 10
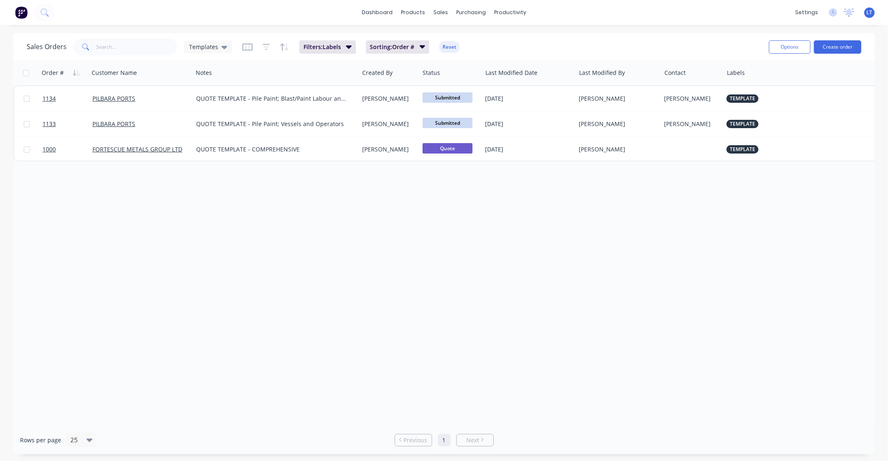
click at [508, 239] on div "Order # Customer Name Notes Created By Status Last Modified Date Last Modified …" at bounding box center [443, 242] width 861 height 365
click at [523, 169] on button "Duplicate" at bounding box center [532, 167] width 83 height 17
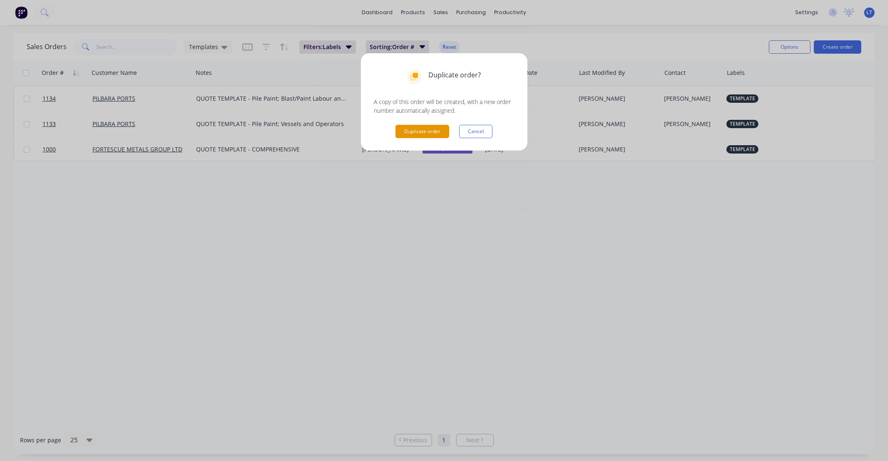
click at [426, 127] on button "Duplicate order" at bounding box center [422, 131] width 54 height 13
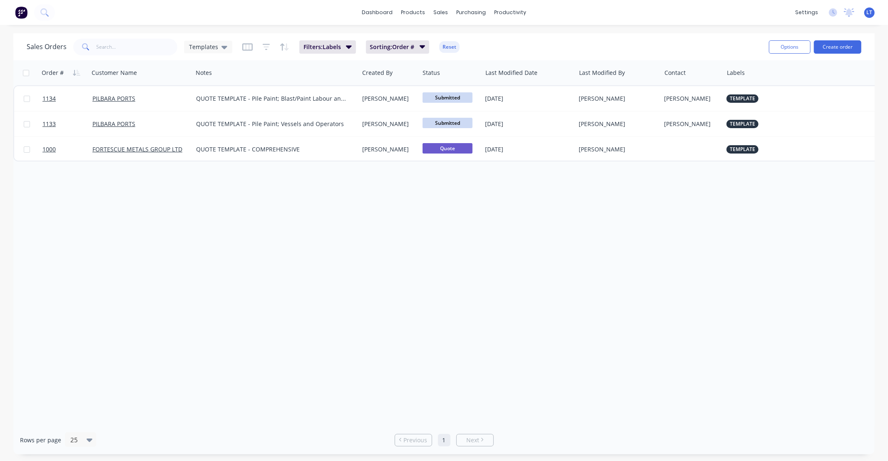
click at [405, 277] on div "Order # Customer Name Notes Created By Status Last Modified Date Last Modified …" at bounding box center [443, 242] width 861 height 365
click at [202, 48] on span "Templates" at bounding box center [203, 46] width 29 height 9
click at [215, 131] on button "SEE ALL (Default)" at bounding box center [233, 134] width 95 height 10
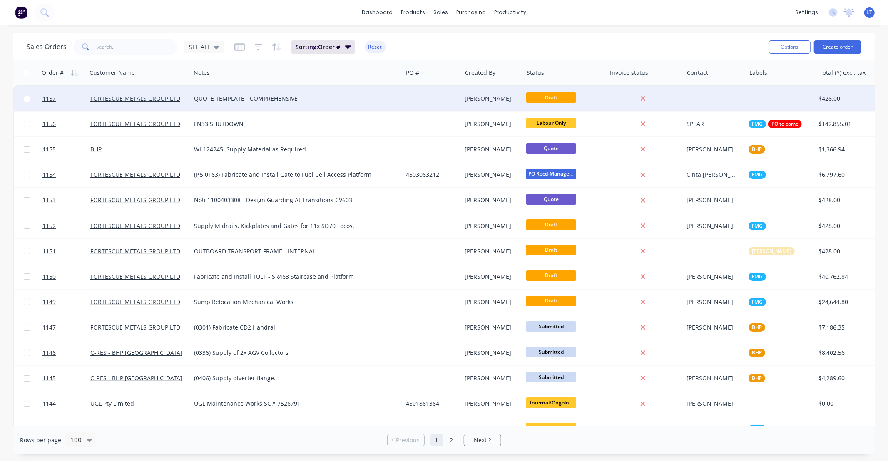
click at [512, 95] on div "[PERSON_NAME]" at bounding box center [491, 98] width 52 height 8
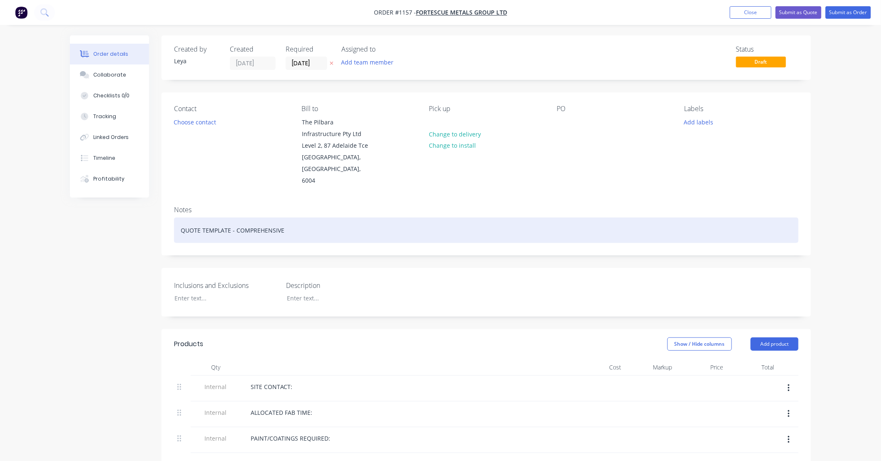
click at [272, 229] on div "QUOTE TEMPLATE - COMPREHENSIVE" at bounding box center [486, 230] width 624 height 25
drag, startPoint x: 106, startPoint y: 222, endPoint x: 55, endPoint y: 222, distance: 50.8
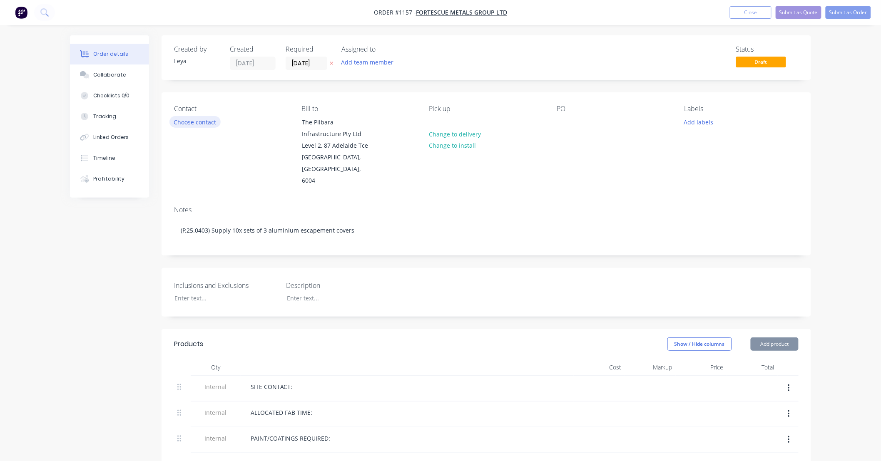
click at [194, 122] on button "Choose contact" at bounding box center [194, 121] width 51 height 11
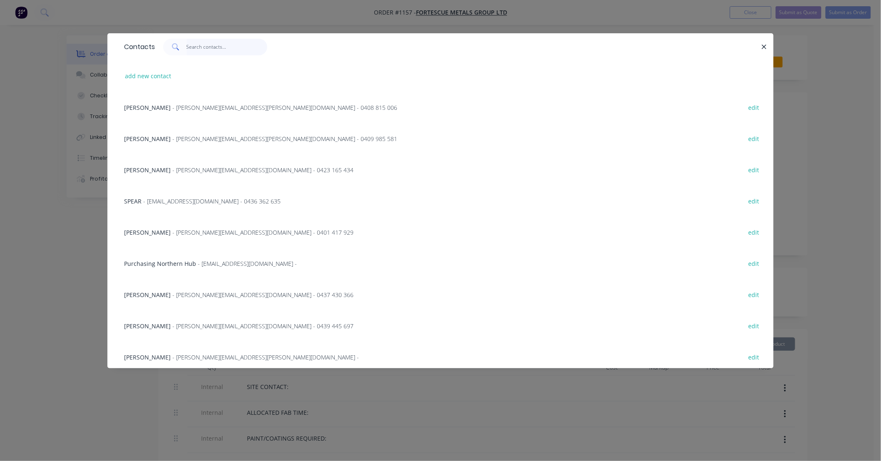
click at [218, 49] on input "text" at bounding box center [226, 47] width 81 height 17
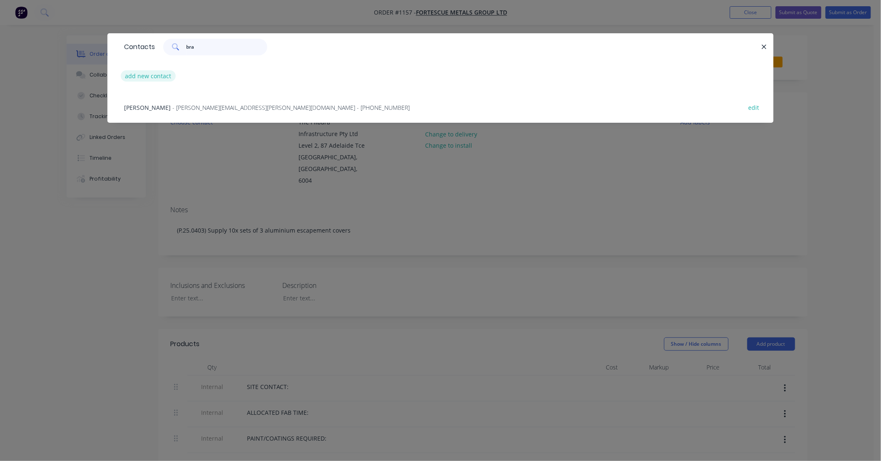
type input "bra"
click at [144, 75] on button "add new contact" at bounding box center [148, 75] width 55 height 11
select select "AU"
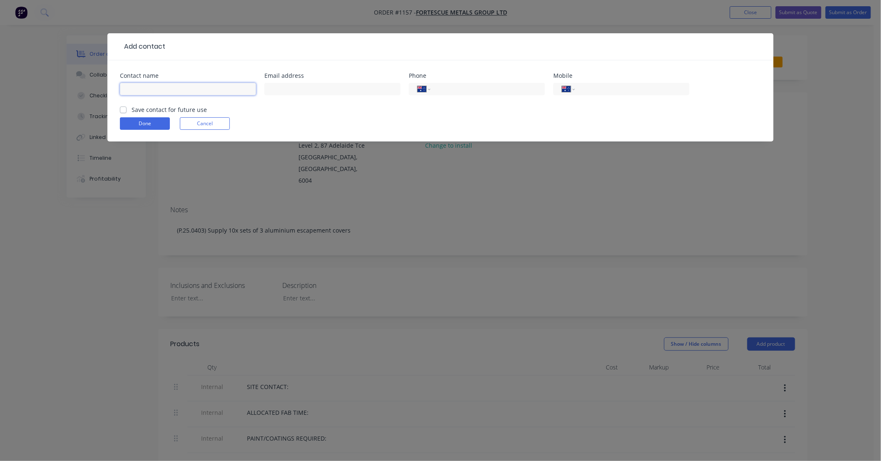
click at [209, 86] on input "text" at bounding box center [188, 89] width 136 height 12
paste input "Brandon Binder"
type input "Brandon Binder"
click at [334, 90] on input "text" at bounding box center [332, 89] width 136 height 12
paste input "brandon.binder@fortescue.com"
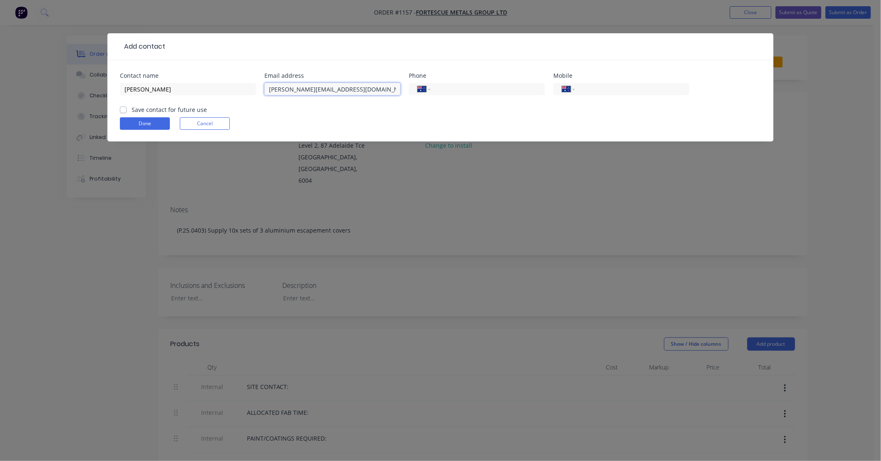
type input "brandon.binder@fortescue.com"
drag, startPoint x: 604, startPoint y: 94, endPoint x: 594, endPoint y: 99, distance: 11.0
click at [604, 94] on div "International Afghanistan Åland Islands Albania Algeria American Samoa Andorra …" at bounding box center [621, 89] width 136 height 12
click at [603, 81] on div "International Afghanistan Åland Islands Albania Algeria American Samoa Andorra …" at bounding box center [621, 93] width 136 height 25
click at [603, 88] on input "tel" at bounding box center [631, 89] width 100 height 10
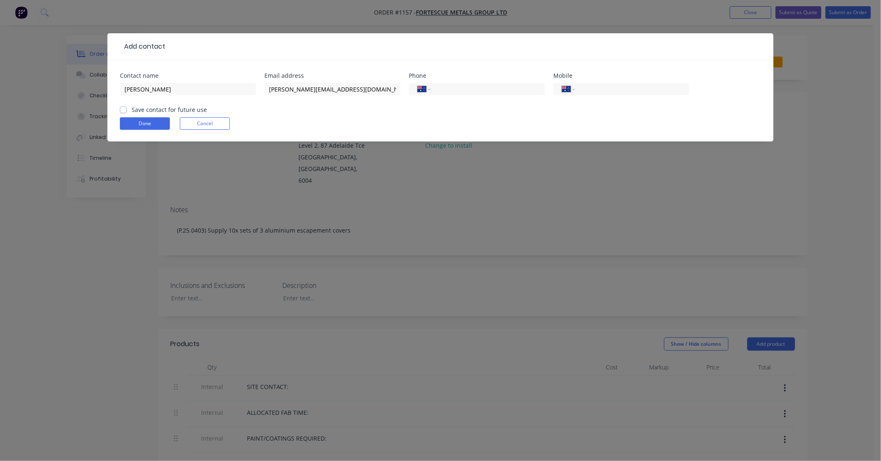
paste input "0449 986 879"
type input "0449 986 879"
click at [127, 121] on button "Done" at bounding box center [145, 123] width 50 height 12
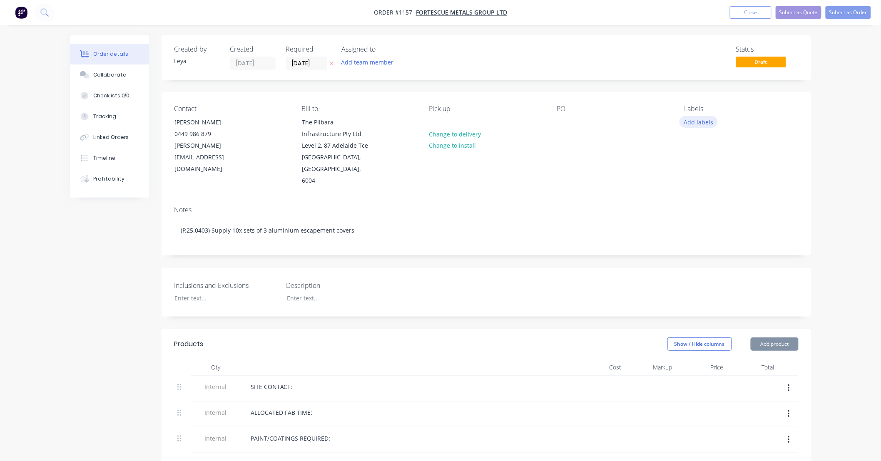
click at [712, 124] on button "Add labels" at bounding box center [698, 121] width 38 height 11
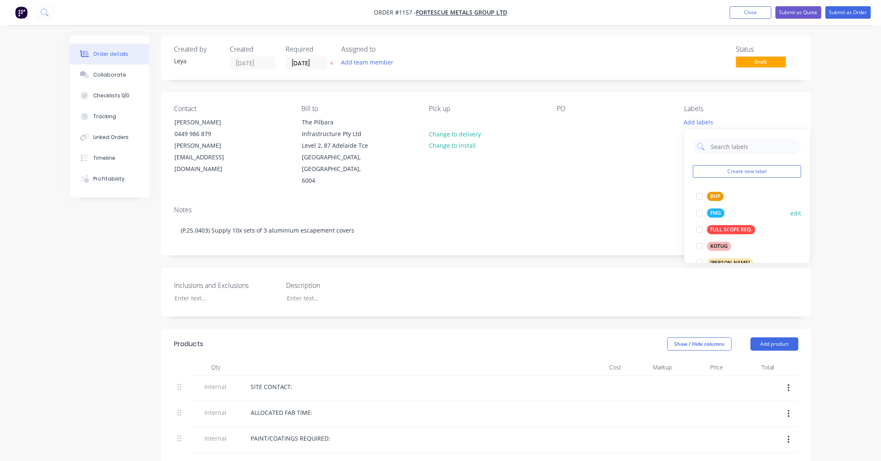
click at [700, 213] on div at bounding box center [699, 213] width 17 height 17
click at [332, 63] on icon "button" at bounding box center [331, 63] width 3 height 3
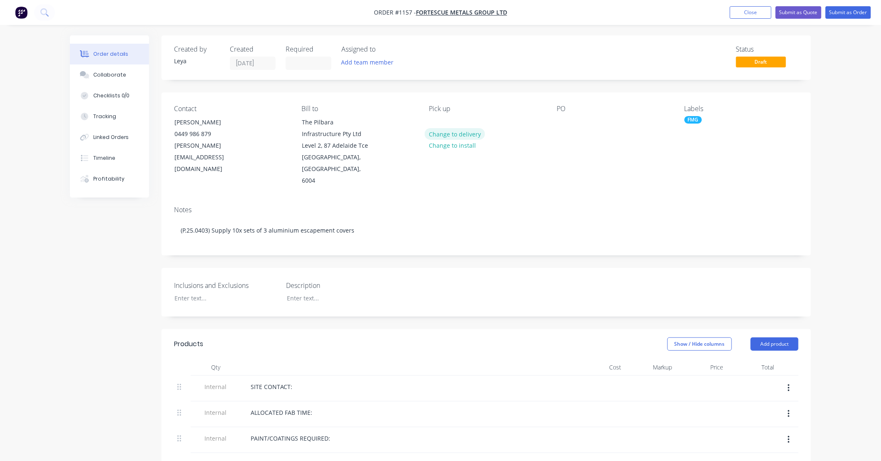
click at [463, 134] on button "Change to delivery" at bounding box center [455, 133] width 61 height 11
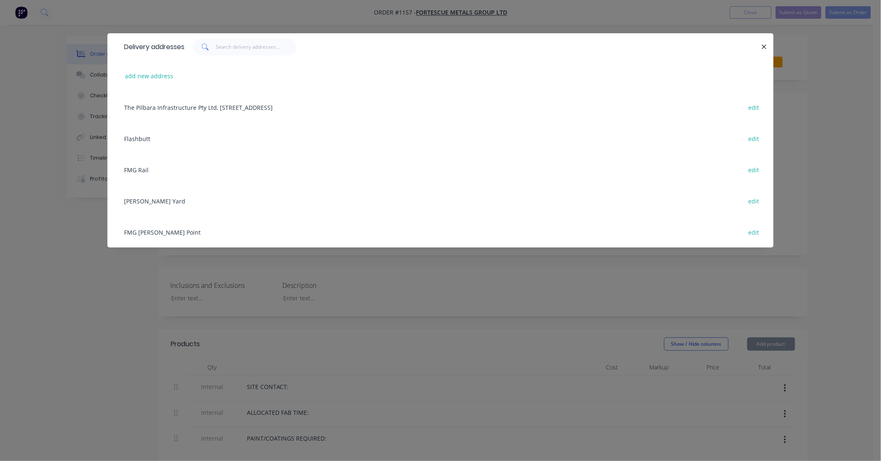
click at [163, 235] on div "FMG Anderson Point edit" at bounding box center [440, 231] width 641 height 31
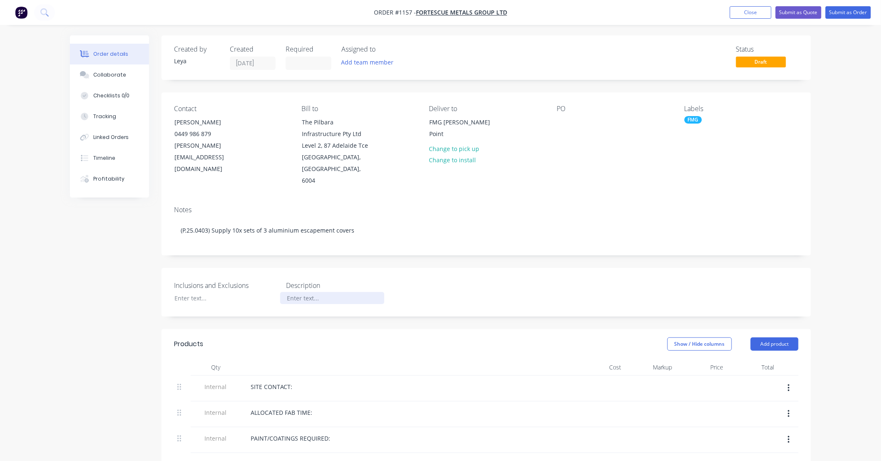
click at [312, 292] on div at bounding box center [332, 298] width 104 height 12
paste div
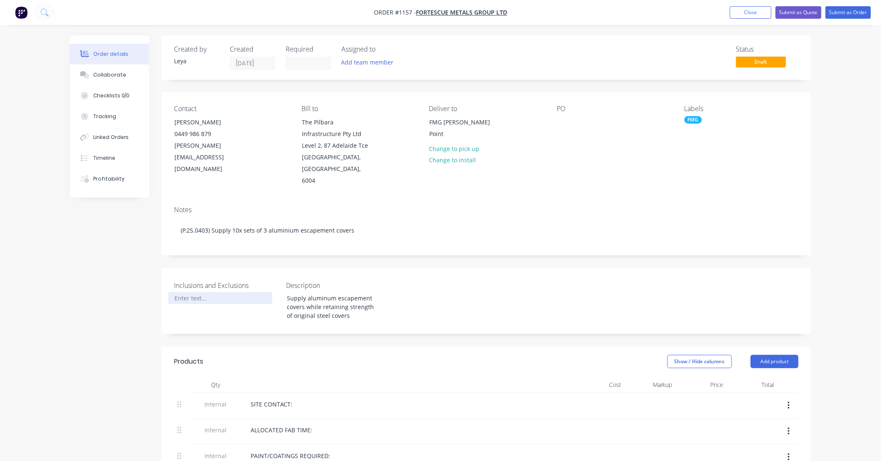
drag, startPoint x: 213, startPoint y: 299, endPoint x: 214, endPoint y: 290, distance: 8.4
click at [213, 296] on div "Inclusions and Exclusions" at bounding box center [226, 301] width 104 height 41
click at [223, 292] on div at bounding box center [220, 298] width 104 height 12
paste div
click at [218, 292] on div "Including freight Excludes installation, paint." at bounding box center [220, 302] width 104 height 21
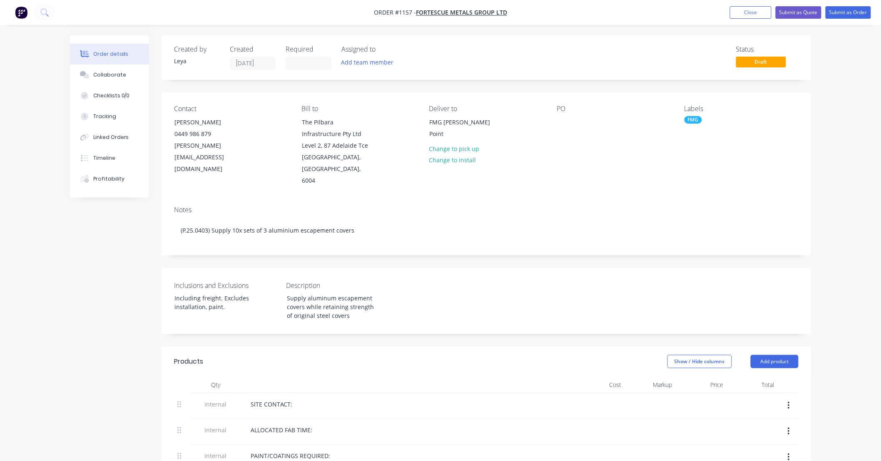
drag, startPoint x: 626, startPoint y: 253, endPoint x: 590, endPoint y: 243, distance: 36.9
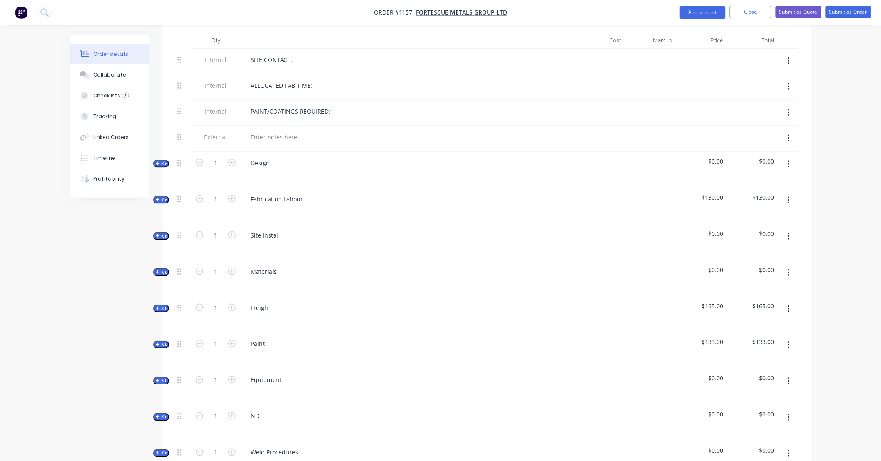
scroll to position [370, 0]
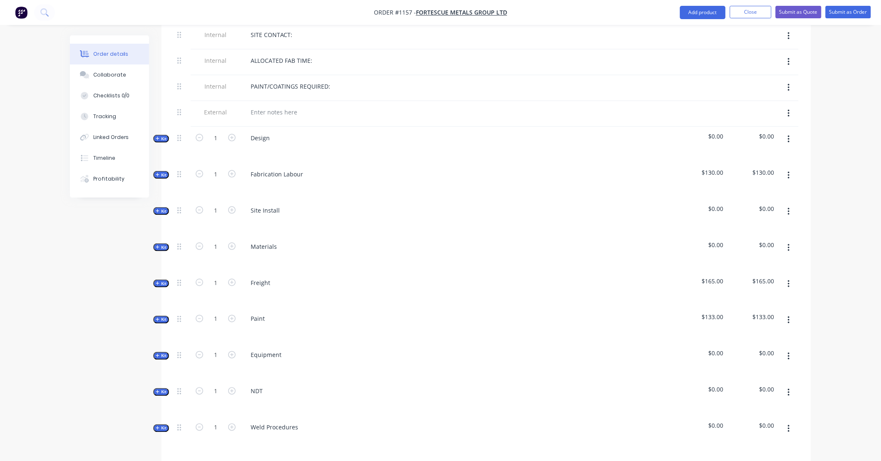
click at [161, 136] on span "Kit" at bounding box center [161, 139] width 11 height 6
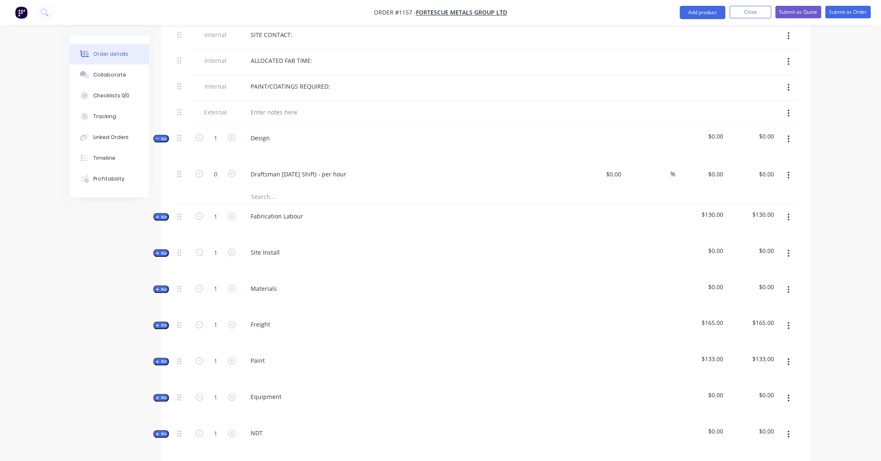
type input "$60.00"
type input "133.33"
type input "$140.00"
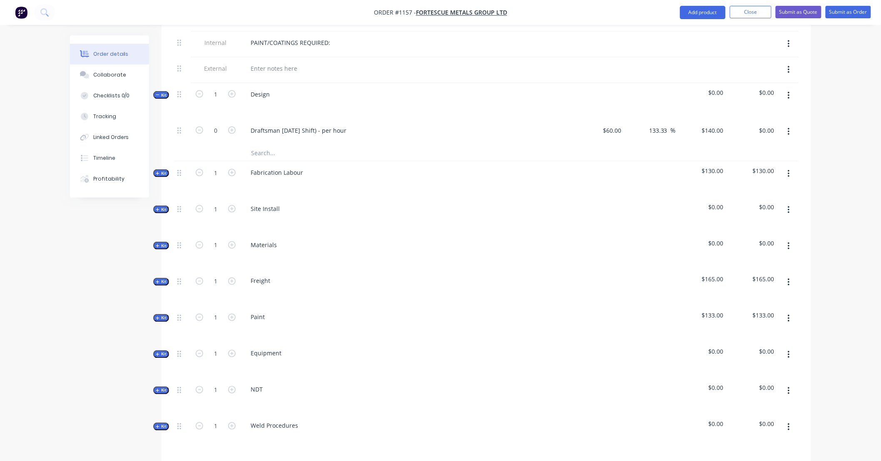
scroll to position [416, 0]
click at [228, 124] on icon "button" at bounding box center [231, 127] width 7 height 7
type input "1"
type input "$140.00"
click at [229, 124] on icon "button" at bounding box center [231, 127] width 7 height 7
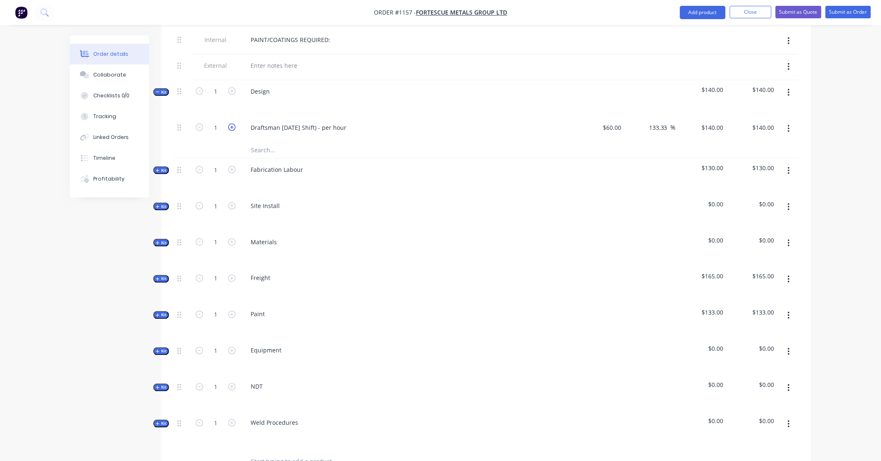
type input "2"
type input "$280.00"
click at [229, 124] on icon "button" at bounding box center [231, 127] width 7 height 7
type input "3"
type input "$420.00"
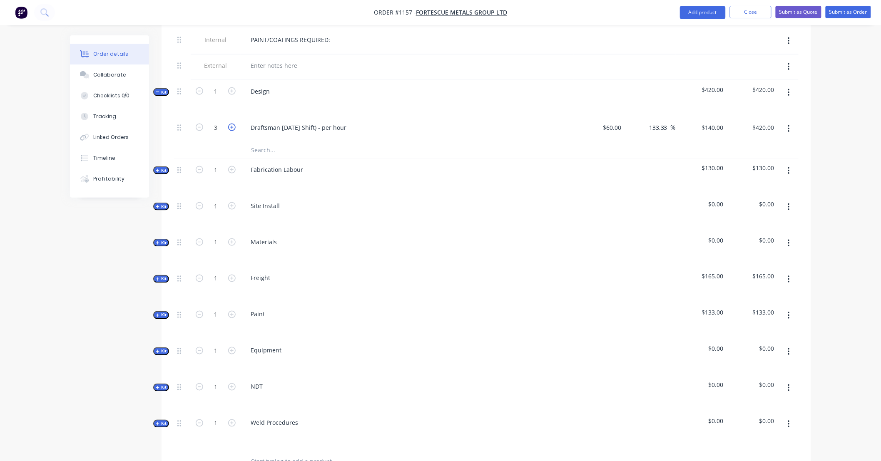
click at [229, 124] on icon "button" at bounding box center [231, 127] width 7 height 7
type input "4"
type input "$560.00"
click at [252, 85] on div "Design" at bounding box center [260, 91] width 32 height 12
click at [710, 122] on div "140 $140.00" at bounding box center [712, 128] width 29 height 12
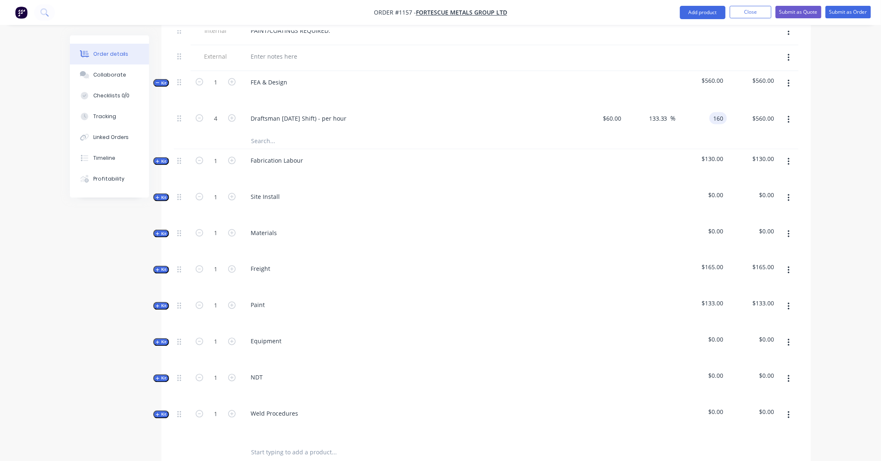
scroll to position [431, 0]
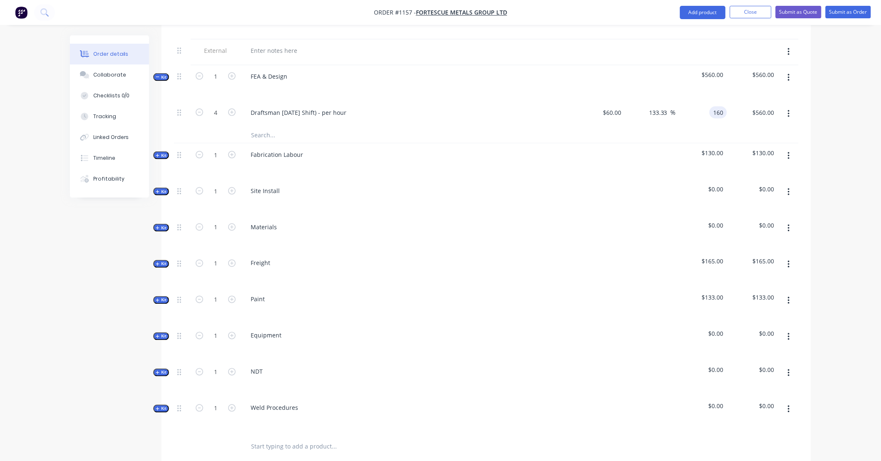
type input "160"
type input "166.67"
type input "$160.00"
type input "$640.00"
click at [168, 85] on div "Qty Cost Markup Price Total Internal SITE CONTACT: Internal ALLOCATED FAB TIME:…" at bounding box center [485, 202] width 649 height 515
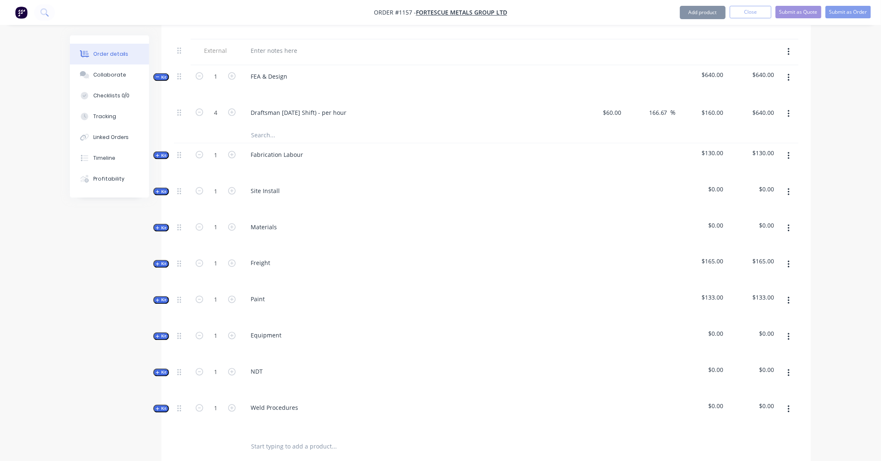
click at [163, 74] on span "Kit" at bounding box center [161, 77] width 11 height 6
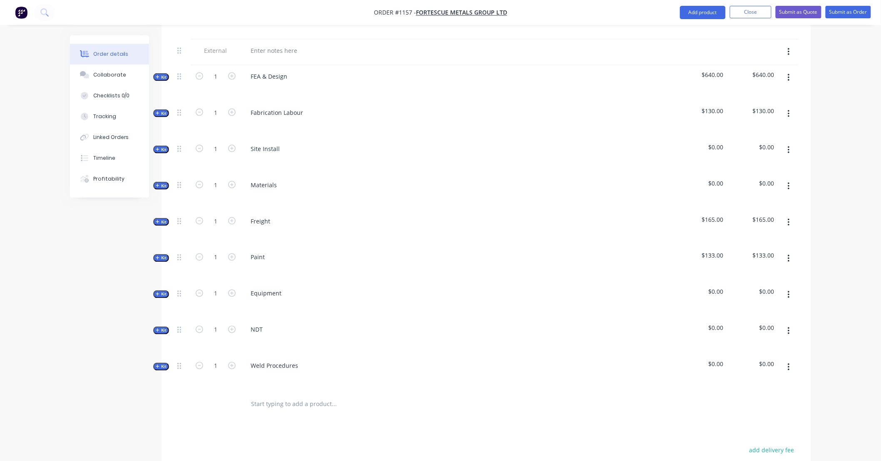
click at [162, 109] on button "Kit" at bounding box center [161, 113] width 16 height 8
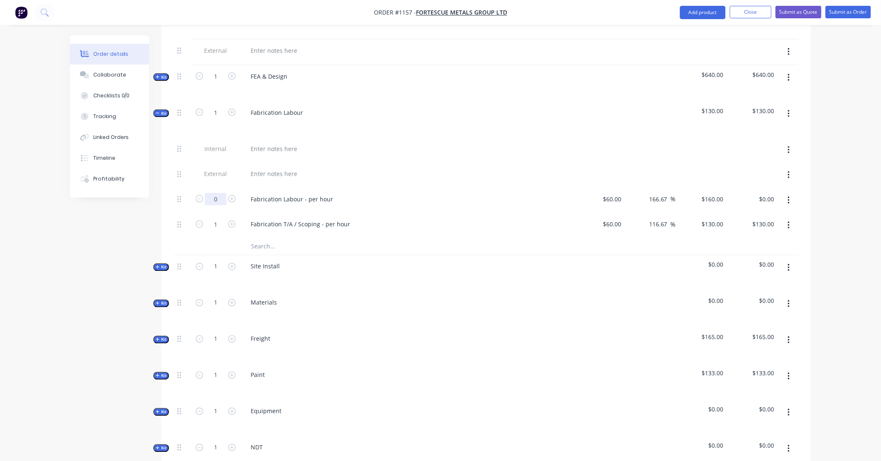
click at [219, 193] on input "0" at bounding box center [216, 199] width 22 height 12
type input "12"
type input "$1,920.00"
click at [221, 218] on input "1" at bounding box center [216, 224] width 22 height 12
type input "2"
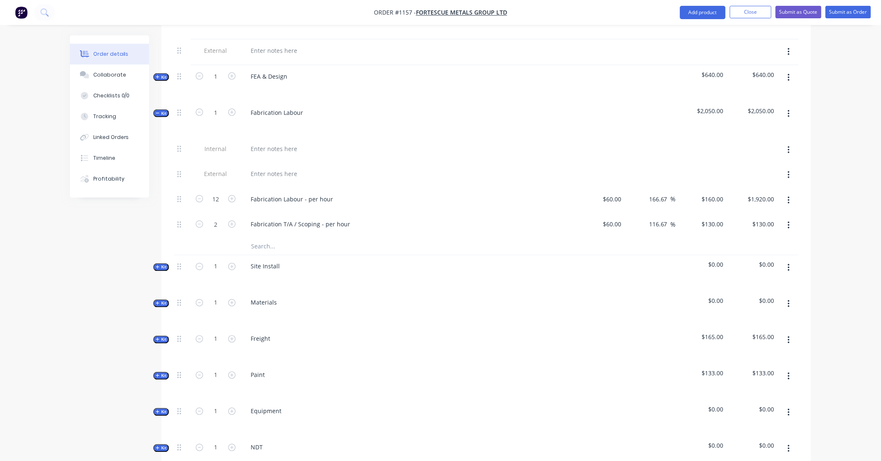
type input "$260.00"
click at [863, 204] on div "Order details Collaborate Checklists 0/0 Tracking Linked Orders Timeline Profit…" at bounding box center [440, 158] width 881 height 1179
click at [156, 111] on icon "button" at bounding box center [158, 113] width 4 height 4
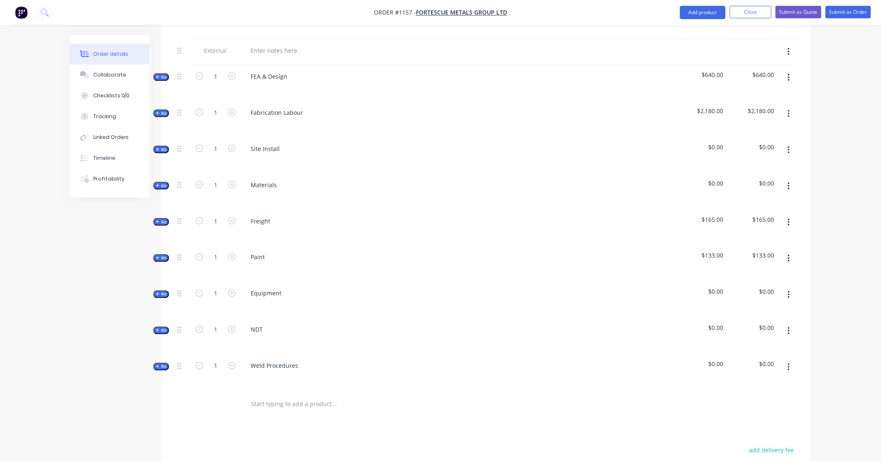
click at [787, 146] on icon "button" at bounding box center [788, 150] width 2 height 9
click at [769, 216] on div "Delete" at bounding box center [759, 222] width 64 height 12
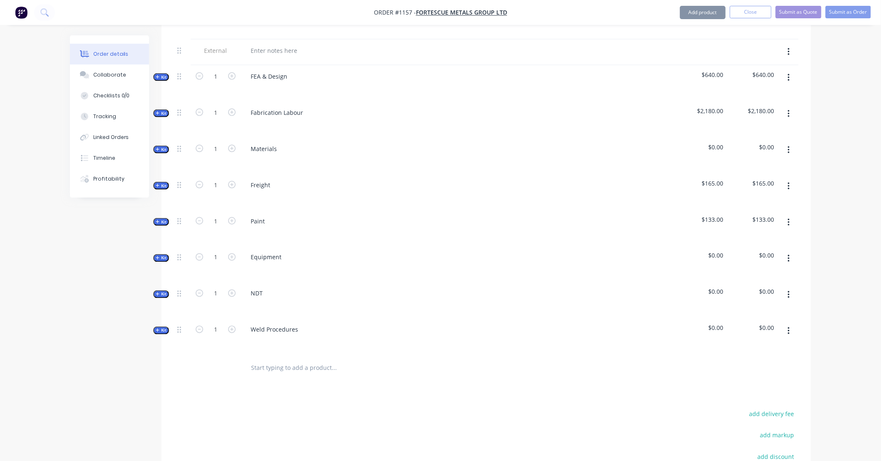
click at [158, 148] on icon "button" at bounding box center [157, 149] width 3 height 3
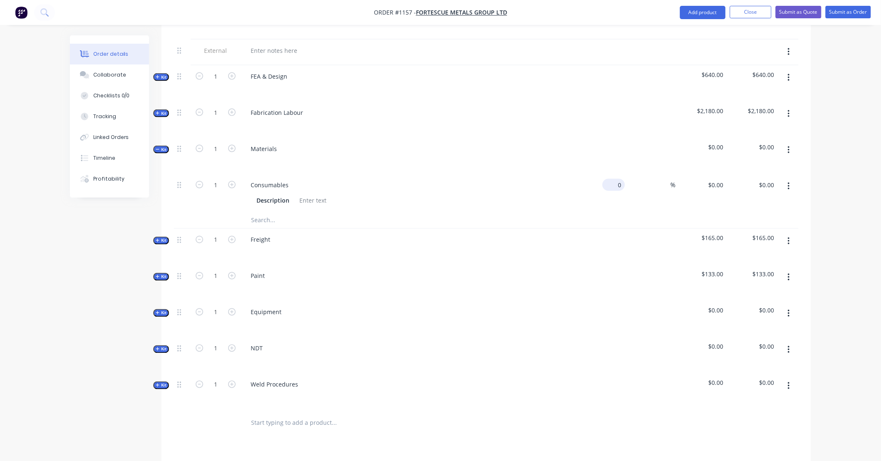
click at [614, 179] on div "0 $0.00" at bounding box center [613, 185] width 22 height 12
type input "$250.00"
type input "335"
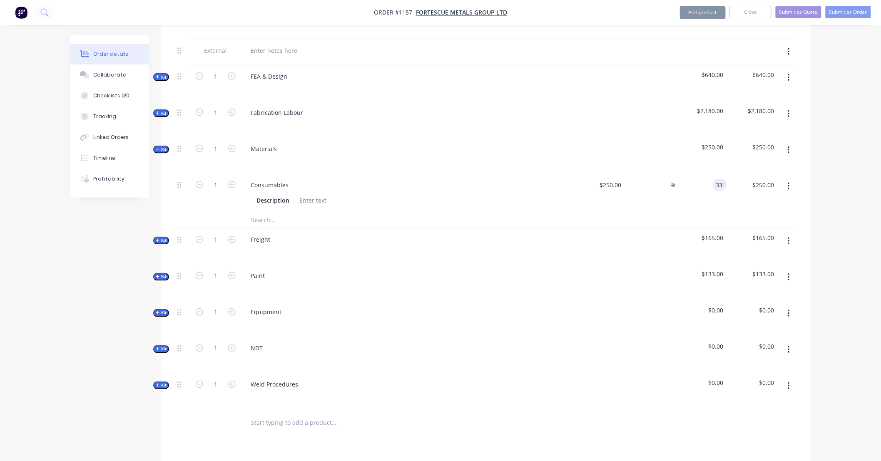
type input "34"
type input "$335.00"
click at [281, 216] on input "text" at bounding box center [334, 220] width 166 height 17
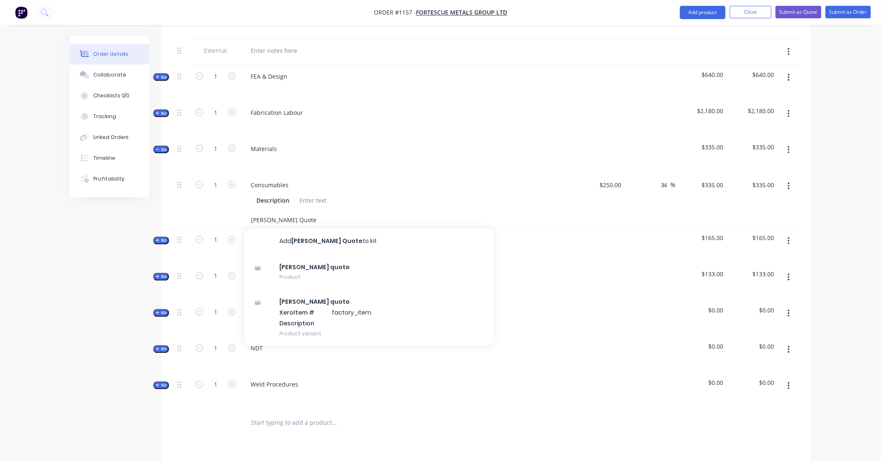
type input "Simmonds Quote"
click at [300, 229] on button "Add Simmonds Quote to kit" at bounding box center [369, 241] width 250 height 27
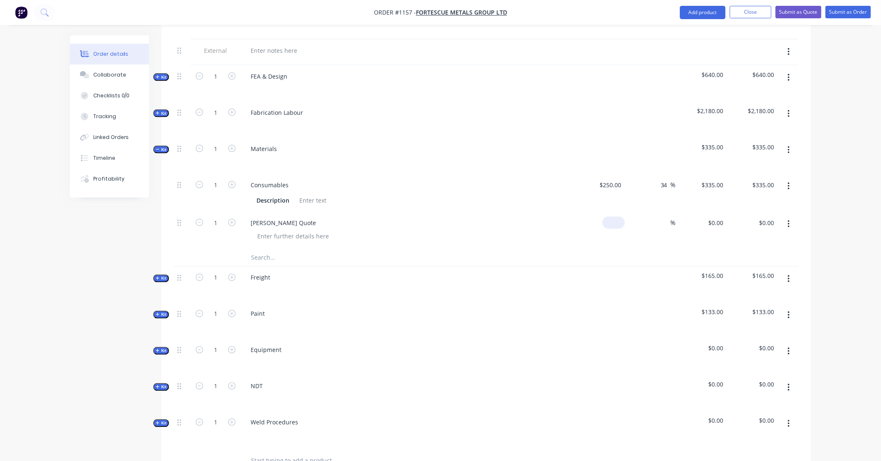
click at [614, 217] on div "$0.00" at bounding box center [613, 223] width 22 height 12
type input "$8,028.03"
type input "10000"
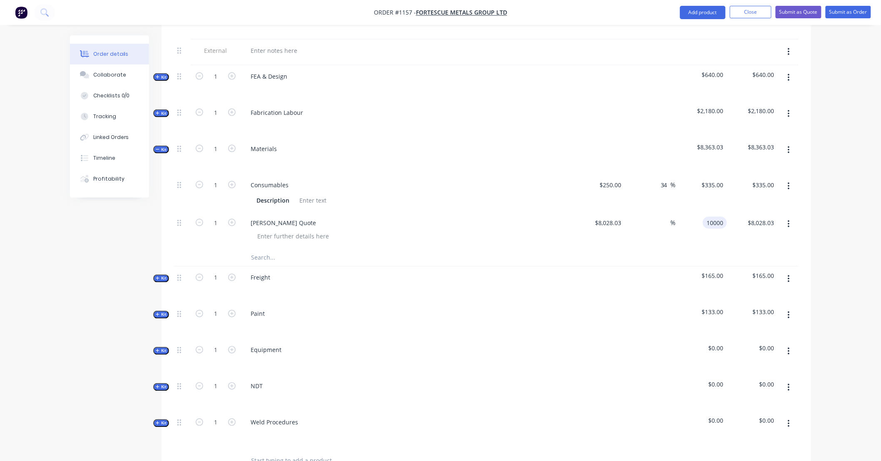
type input "24.56"
type input "$10,000.00"
click at [159, 146] on span "Kit" at bounding box center [161, 149] width 11 height 6
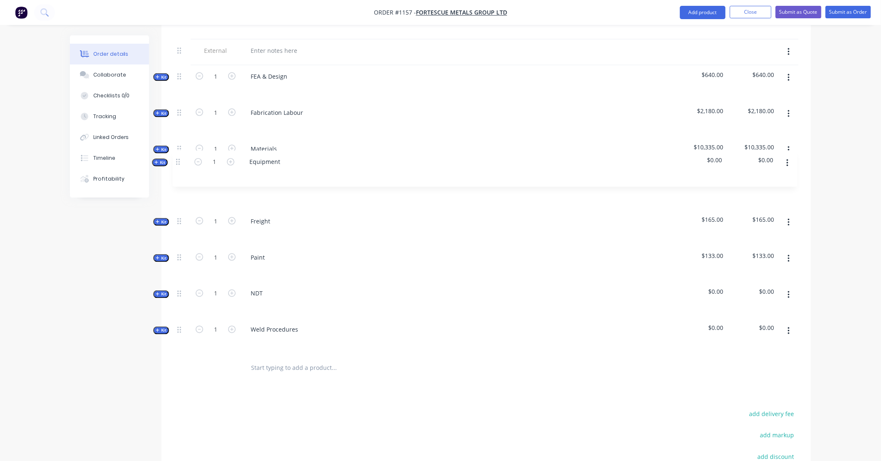
drag, startPoint x: 179, startPoint y: 248, endPoint x: 178, endPoint y: 161, distance: 86.6
click at [178, 161] on div "Internal SITE CONTACT: Internal ALLOCATED FAB TIME: Internal PAINT/COATINGS REQ…" at bounding box center [486, 158] width 624 height 393
click at [161, 183] on span "Kit" at bounding box center [161, 186] width 11 height 6
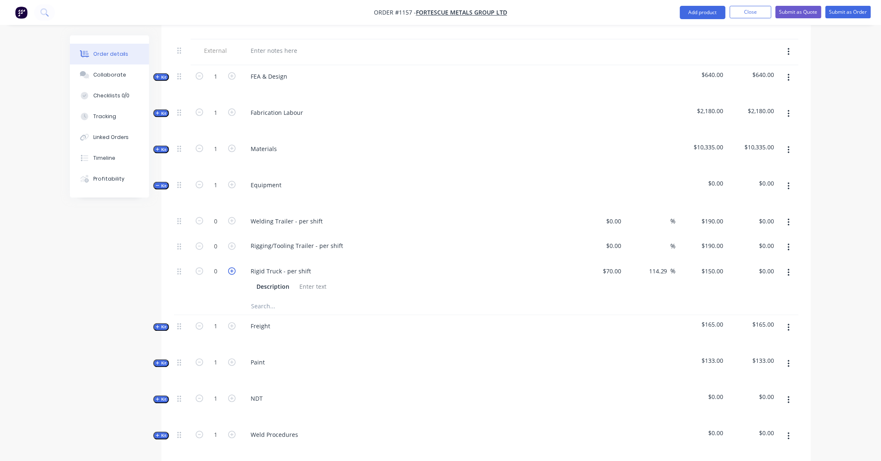
click at [230, 268] on icon "button" at bounding box center [231, 271] width 7 height 7
type input "1"
type input "$150.00"
click at [789, 215] on button "button" at bounding box center [789, 222] width 20 height 15
drag, startPoint x: 783, startPoint y: 263, endPoint x: 789, endPoint y: 231, distance: 32.7
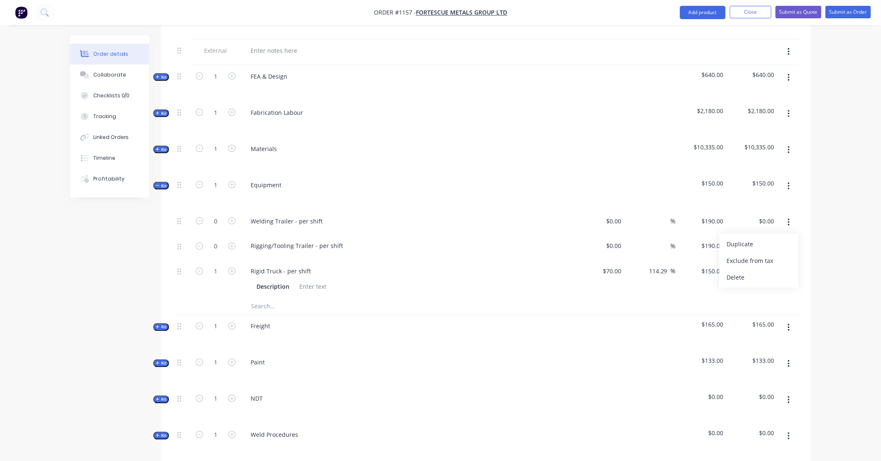
click at [783, 272] on div "Delete" at bounding box center [759, 278] width 64 height 12
click at [791, 215] on button "button" at bounding box center [789, 222] width 20 height 15
click at [780, 272] on div "Delete" at bounding box center [759, 278] width 64 height 12
click at [829, 223] on div "Order details Collaborate Checklists 0/0 Tracking Linked Orders Timeline Profit…" at bounding box center [440, 134] width 881 height 1131
click at [787, 243] on icon "button" at bounding box center [788, 247] width 2 height 9
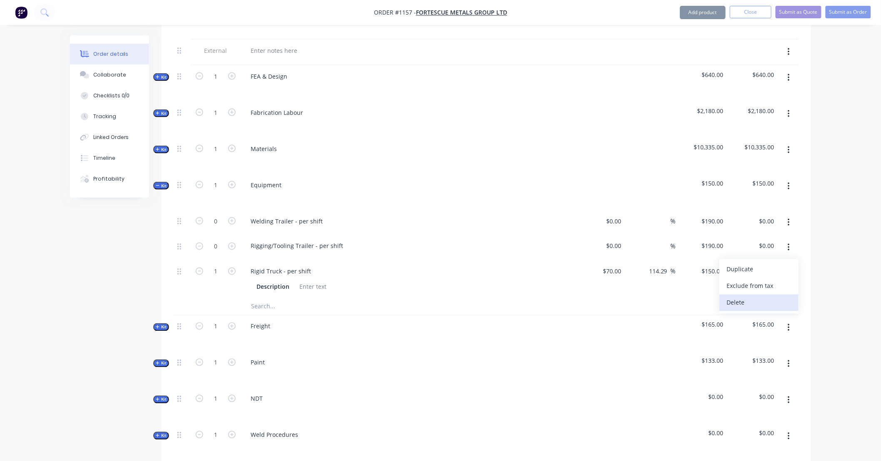
click at [787, 297] on div "Delete" at bounding box center [759, 303] width 64 height 12
click at [789, 218] on icon "button" at bounding box center [788, 222] width 2 height 9
click at [774, 272] on div "Delete" at bounding box center [759, 278] width 64 height 12
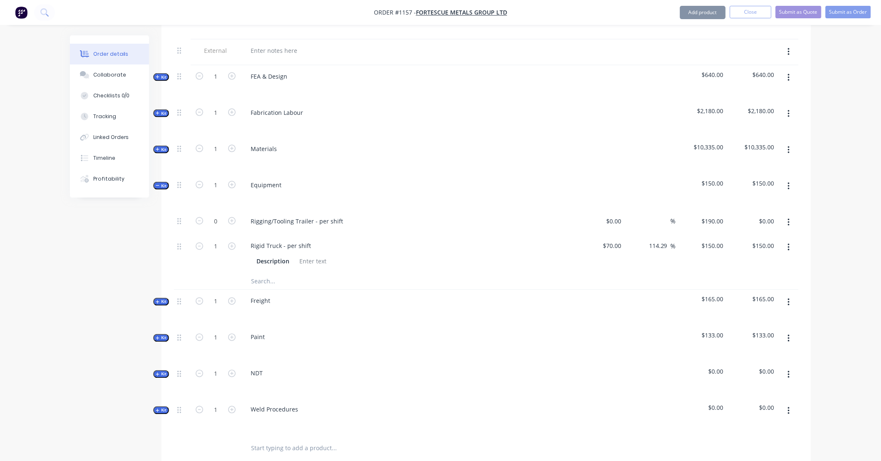
click at [792, 215] on button "button" at bounding box center [789, 222] width 20 height 15
click at [748, 272] on div "Delete" at bounding box center [759, 278] width 64 height 12
click at [789, 218] on icon "button" at bounding box center [788, 222] width 2 height 9
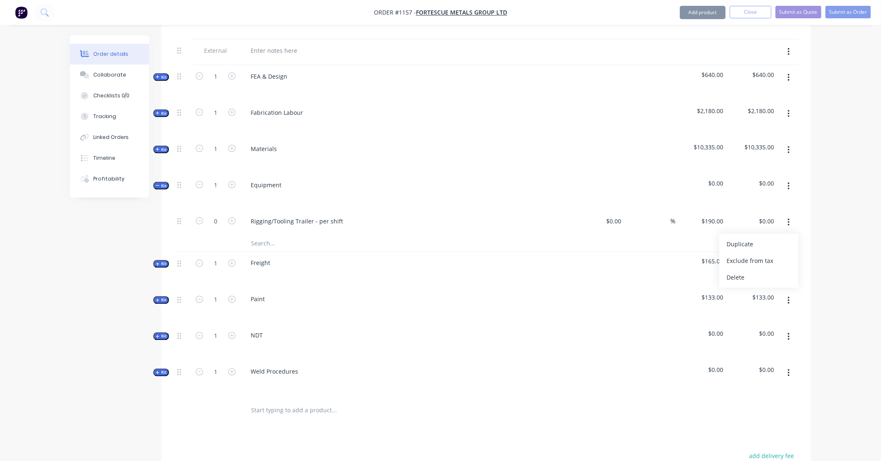
drag, startPoint x: 118, startPoint y: 248, endPoint x: 147, endPoint y: 253, distance: 29.6
click at [119, 247] on div "Created by Leya Created 25/09/25 Required Assigned to Add team member Status Dr…" at bounding box center [440, 120] width 741 height 1032
click at [159, 261] on span "Kit" at bounding box center [161, 264] width 11 height 6
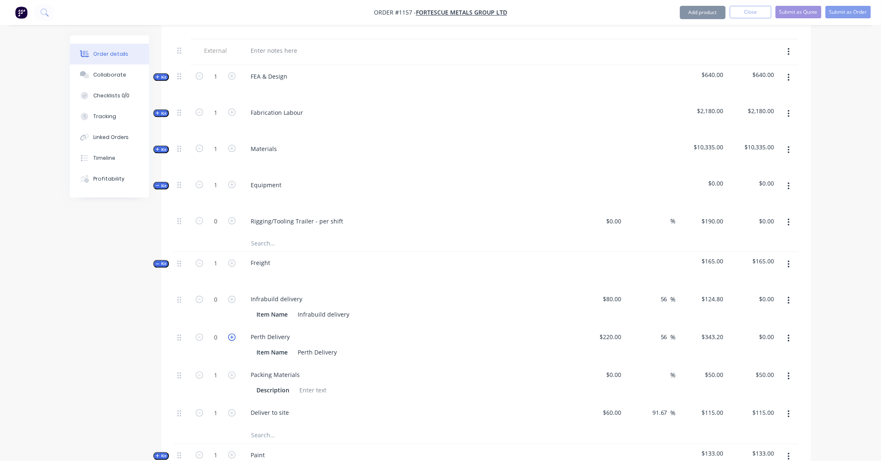
click at [233, 334] on icon "button" at bounding box center [231, 337] width 7 height 7
type input "1"
type input "$343.20"
click at [233, 334] on icon "button" at bounding box center [231, 337] width 7 height 7
type input "2"
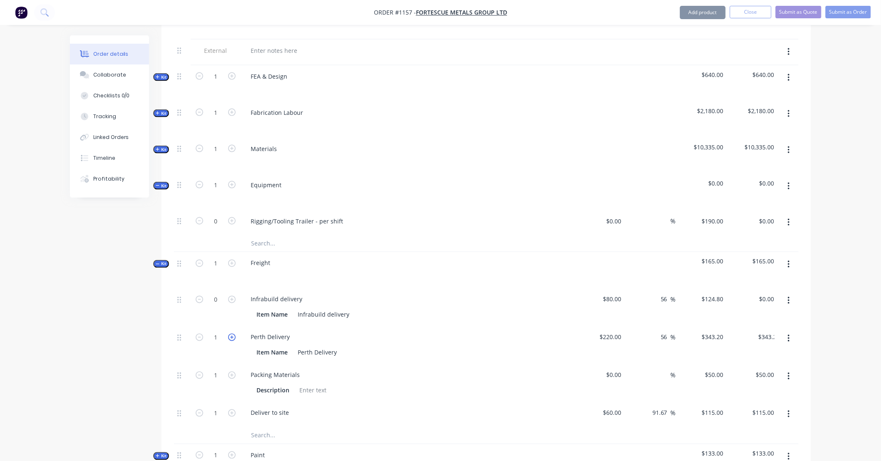
type input "$686.40"
click at [233, 334] on icon "button" at bounding box center [231, 337] width 7 height 7
type input "3"
type input "$1,029.60"
click at [788, 372] on icon "button" at bounding box center [788, 376] width 2 height 9
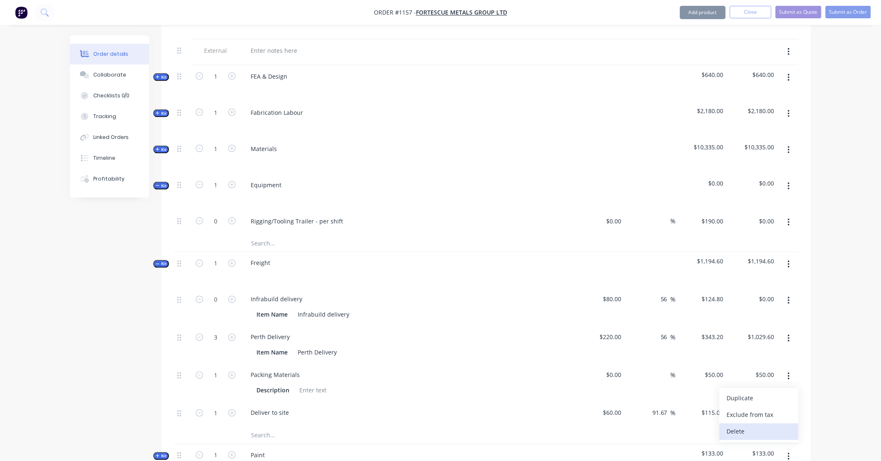
click at [762, 426] on div "Delete" at bounding box center [759, 432] width 64 height 12
click at [789, 297] on icon "button" at bounding box center [788, 300] width 2 height 7
click at [746, 350] on div "Delete" at bounding box center [759, 356] width 64 height 12
click at [158, 184] on icon "button" at bounding box center [158, 186] width 4 height 4
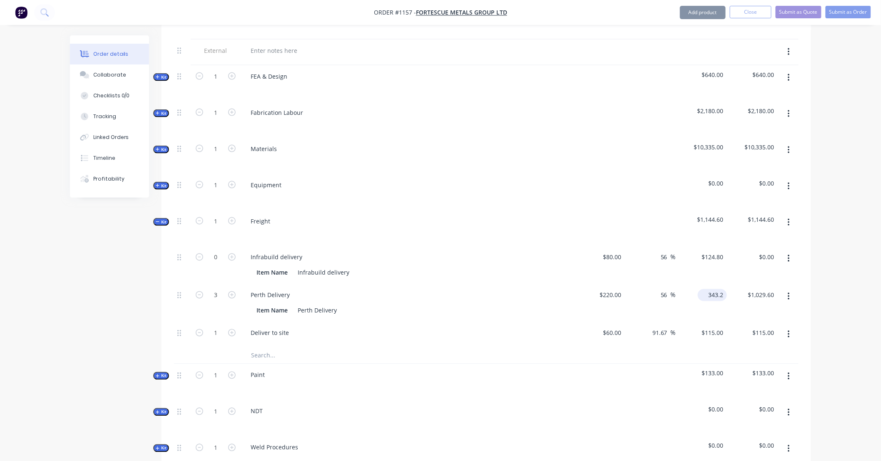
click at [708, 289] on input "343.2" at bounding box center [714, 295] width 26 height 12
type input "286"
type input "30"
type input "$286.00"
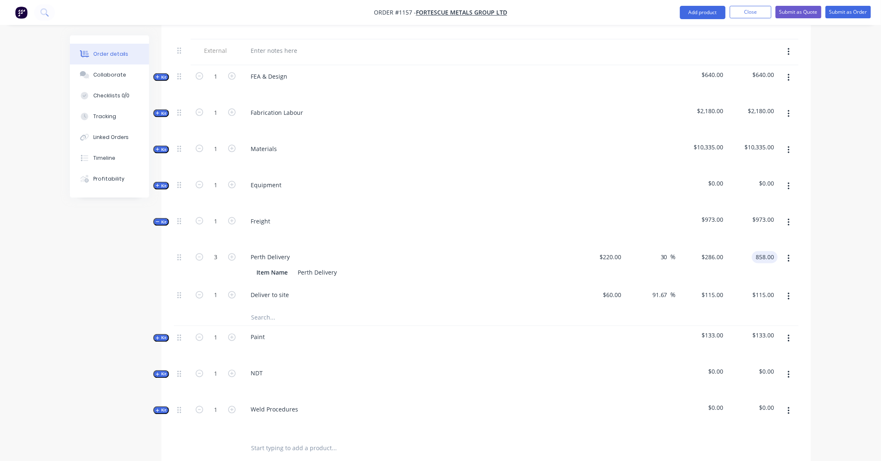
type input "$858.00"
click at [789, 289] on button "button" at bounding box center [789, 296] width 20 height 15
click at [767, 346] on div "Delete" at bounding box center [759, 352] width 64 height 12
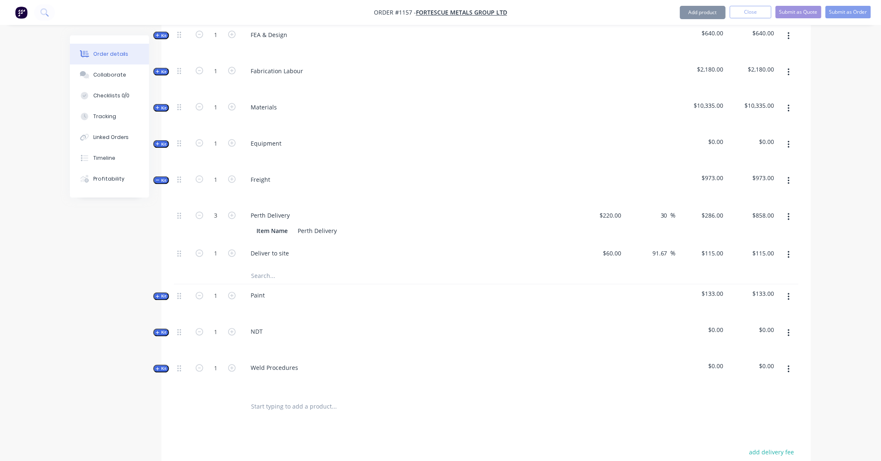
scroll to position [477, 0]
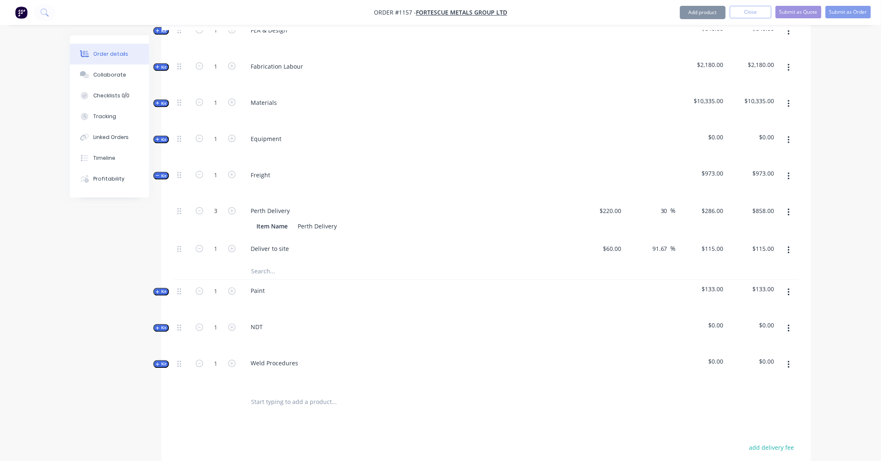
click at [841, 253] on div "Order details Collaborate Checklists 0/0 Tracking Linked Orders Timeline Profit…" at bounding box center [440, 75] width 881 height 1105
drag, startPoint x: 841, startPoint y: 253, endPoint x: 860, endPoint y: 231, distance: 28.9
click at [840, 231] on div "Order details Collaborate Checklists 0/0 Tracking Linked Orders Timeline Profit…" at bounding box center [440, 75] width 881 height 1105
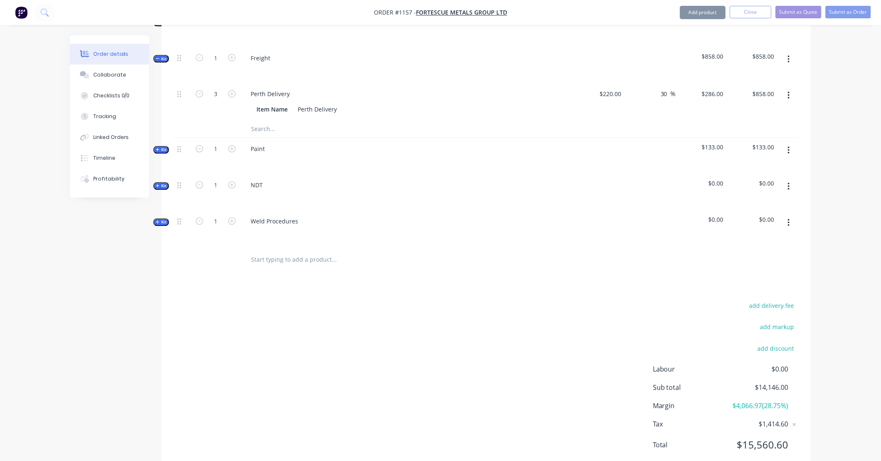
scroll to position [601, 0]
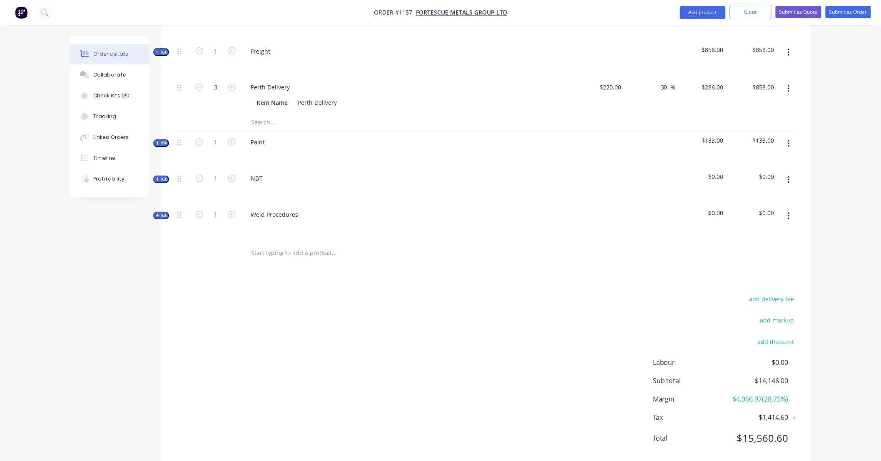
click at [789, 137] on button "button" at bounding box center [789, 144] width 20 height 15
click at [765, 210] on div "Delete" at bounding box center [759, 216] width 64 height 12
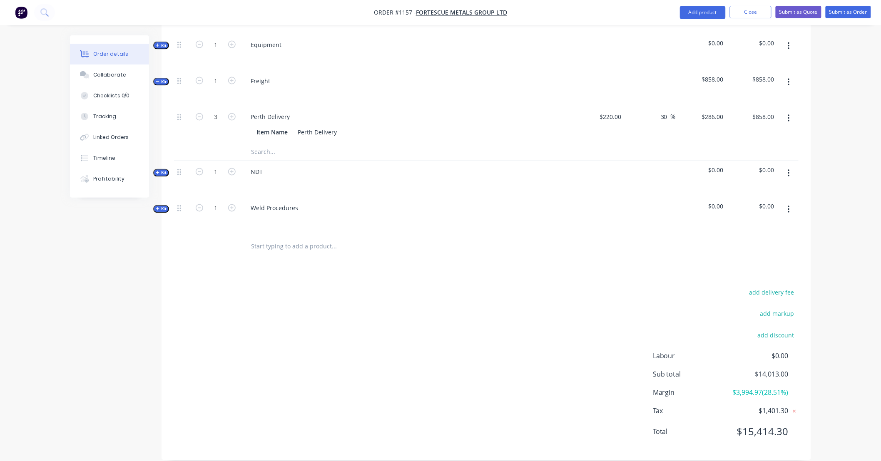
click at [791, 166] on button "button" at bounding box center [789, 173] width 20 height 15
click at [755, 239] on div "Delete" at bounding box center [759, 245] width 64 height 12
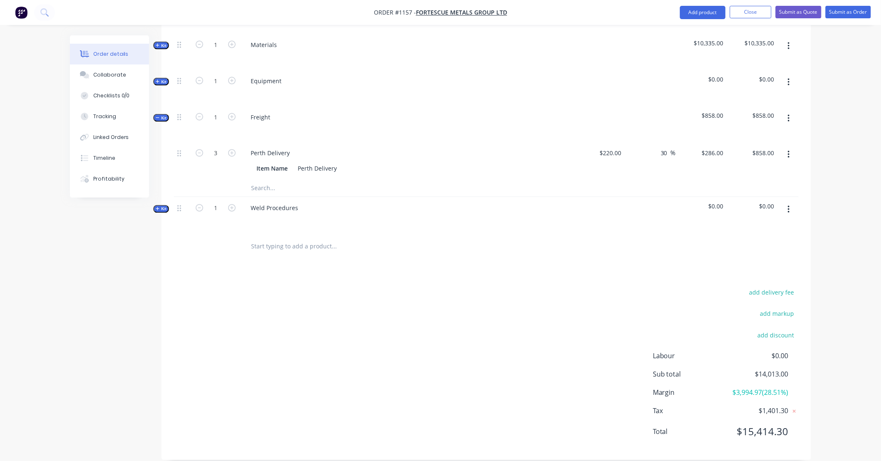
click at [789, 205] on icon "button" at bounding box center [788, 209] width 2 height 9
click at [772, 276] on div "Delete" at bounding box center [759, 282] width 64 height 12
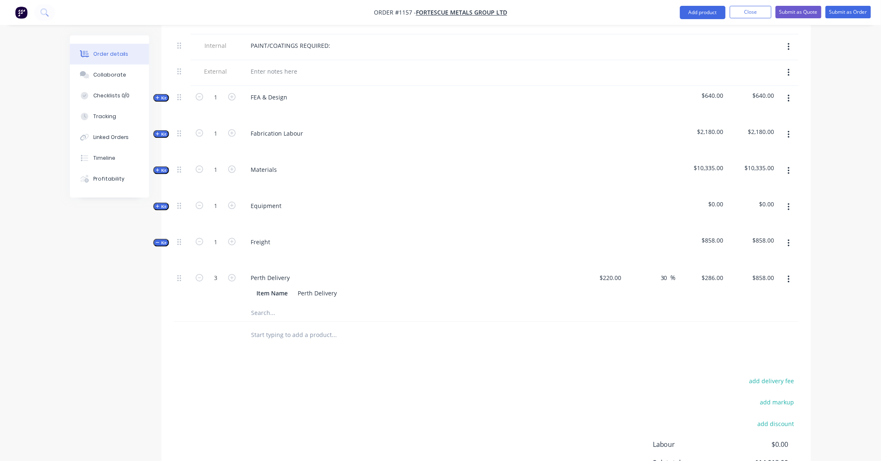
scroll to position [406, 0]
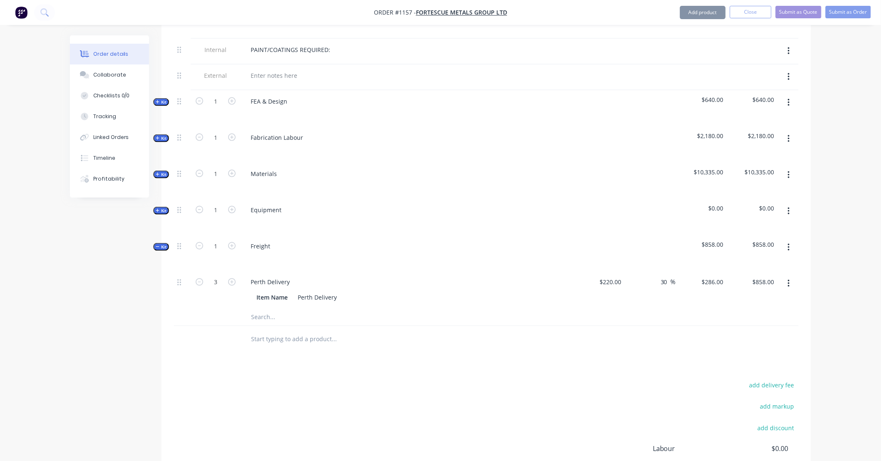
click at [165, 208] on span "Kit" at bounding box center [161, 211] width 11 height 6
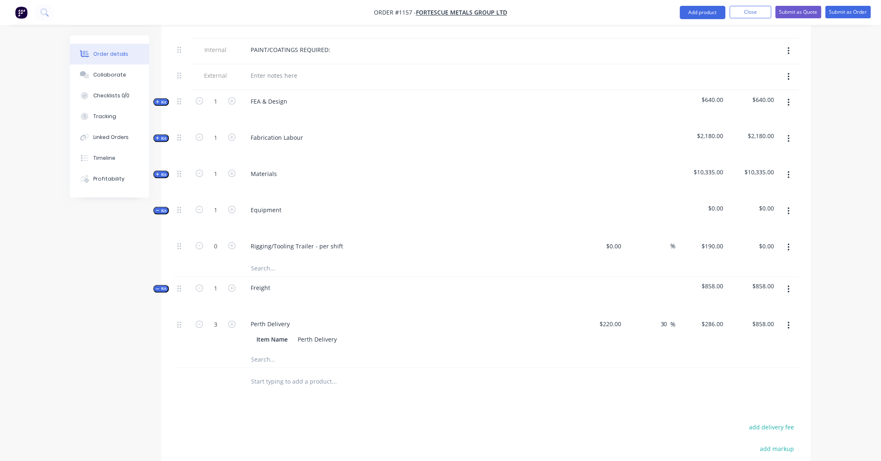
drag, startPoint x: 265, startPoint y: 252, endPoint x: 279, endPoint y: 253, distance: 14.2
click at [265, 260] on input "text" at bounding box center [334, 268] width 166 height 17
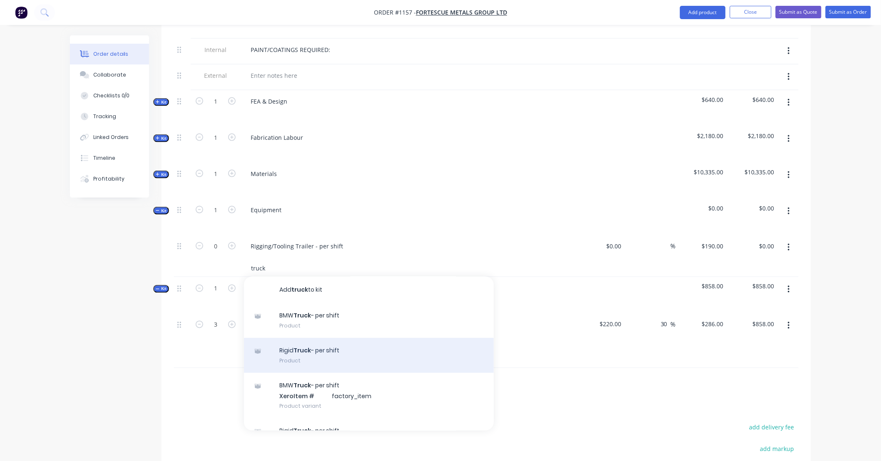
type input "truck"
click at [340, 350] on div "Rigid Truck - per shift Product" at bounding box center [369, 355] width 250 height 35
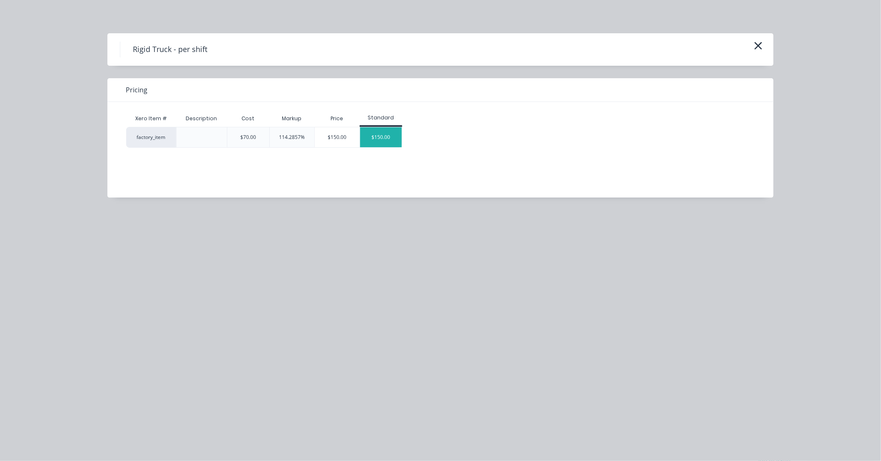
click at [379, 142] on div "$150.00" at bounding box center [381, 137] width 42 height 20
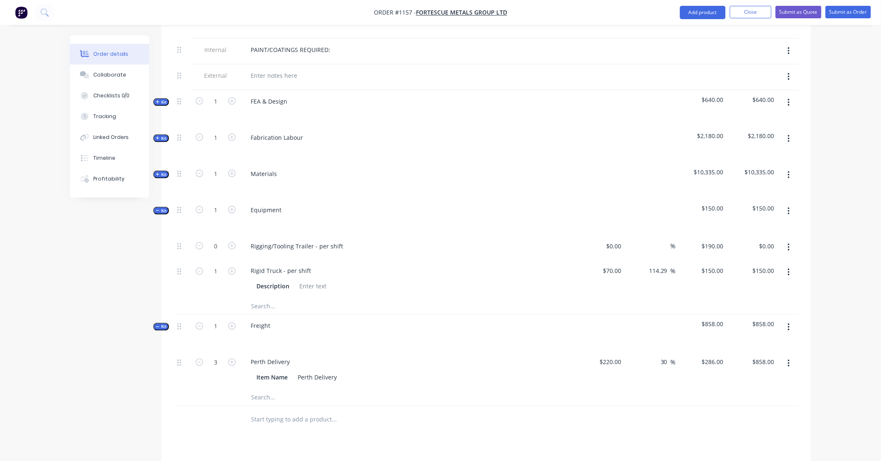
click at [792, 240] on button "button" at bounding box center [789, 247] width 20 height 15
click at [751, 297] on div "Delete" at bounding box center [759, 303] width 64 height 12
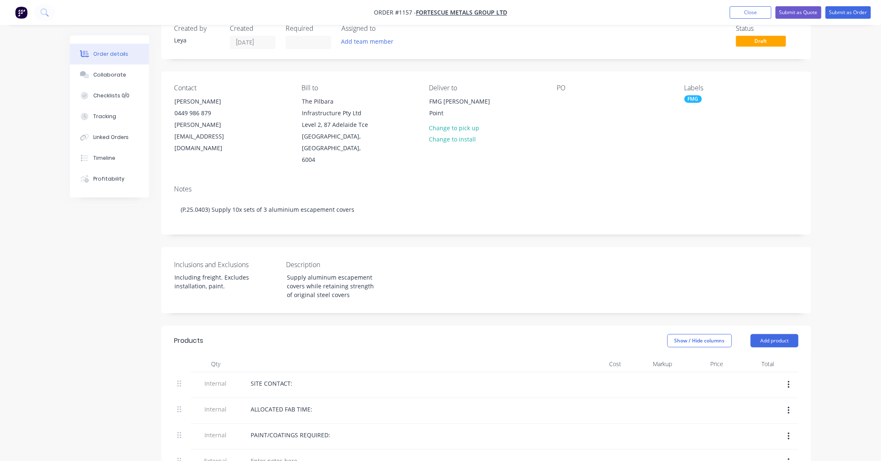
scroll to position [0, 0]
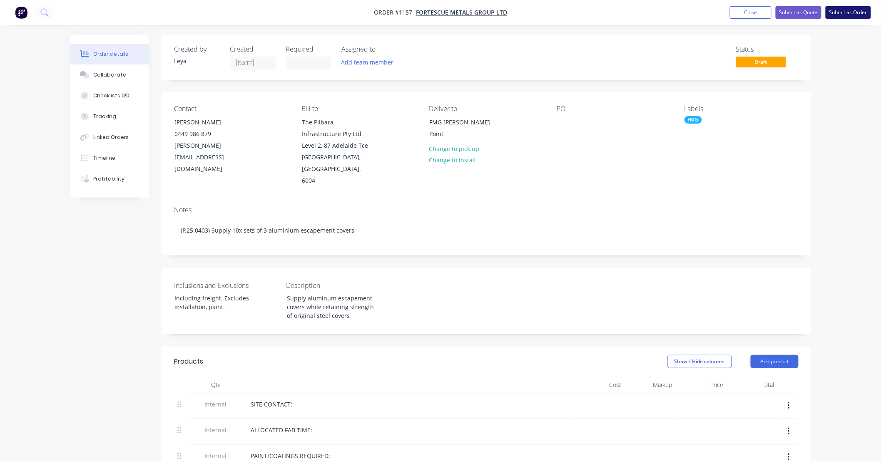
click at [841, 15] on button "Submit as Order" at bounding box center [847, 12] width 45 height 12
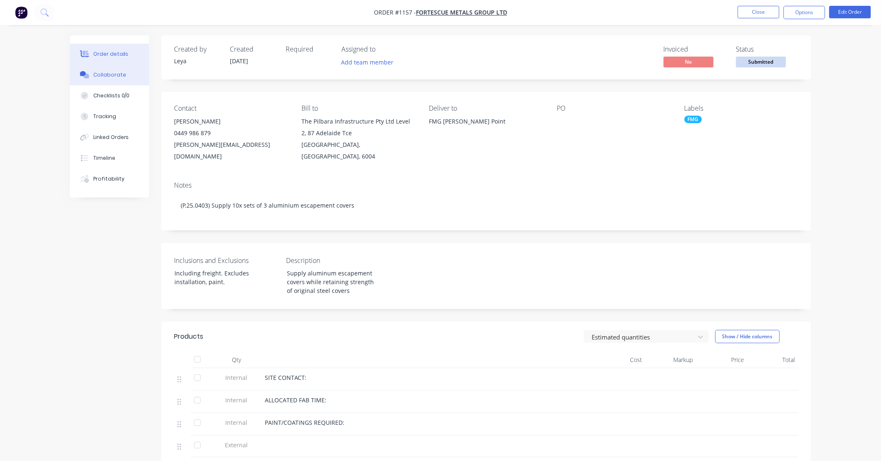
click at [101, 77] on div "Collaborate" at bounding box center [109, 74] width 33 height 7
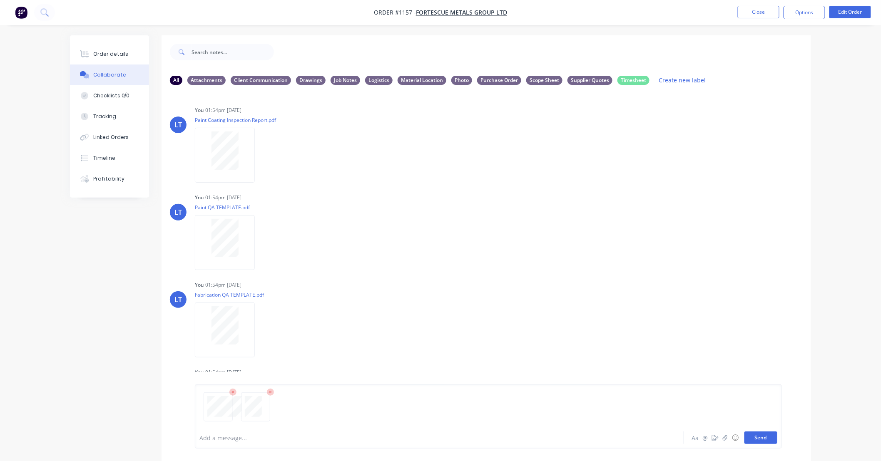
click at [760, 439] on button "Send" at bounding box center [760, 438] width 33 height 12
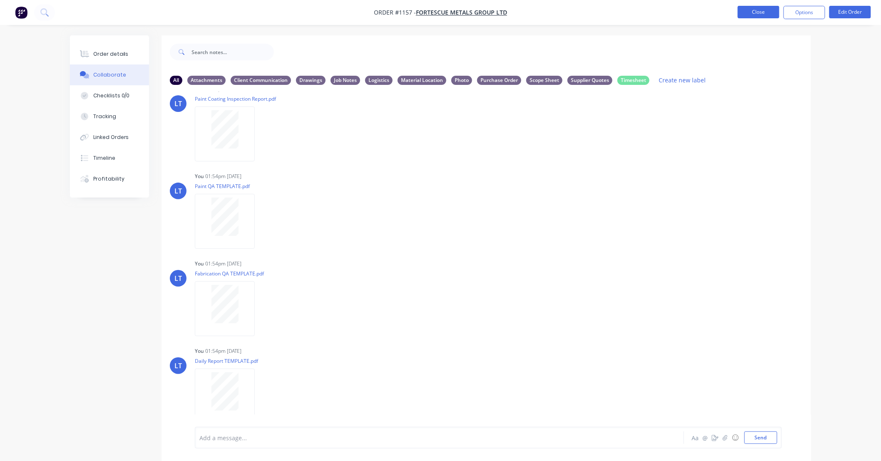
click at [758, 14] on button "Close" at bounding box center [758, 12] width 42 height 12
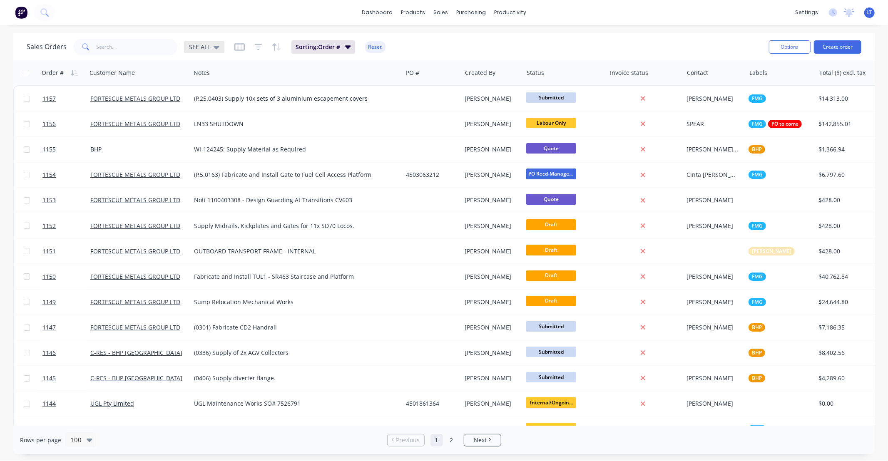
drag, startPoint x: 204, startPoint y: 42, endPoint x: 201, endPoint y: 49, distance: 7.3
click at [204, 42] on div "SEE ALL" at bounding box center [204, 47] width 40 height 12
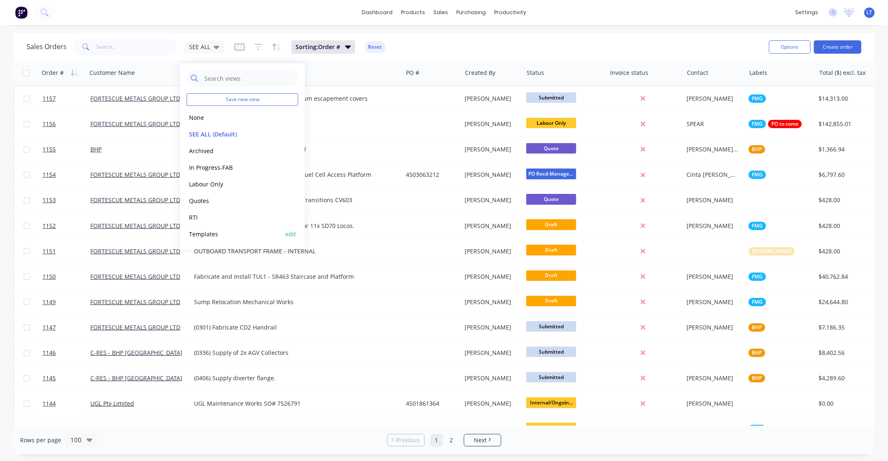
click at [214, 231] on button "Templates" at bounding box center [233, 234] width 95 height 10
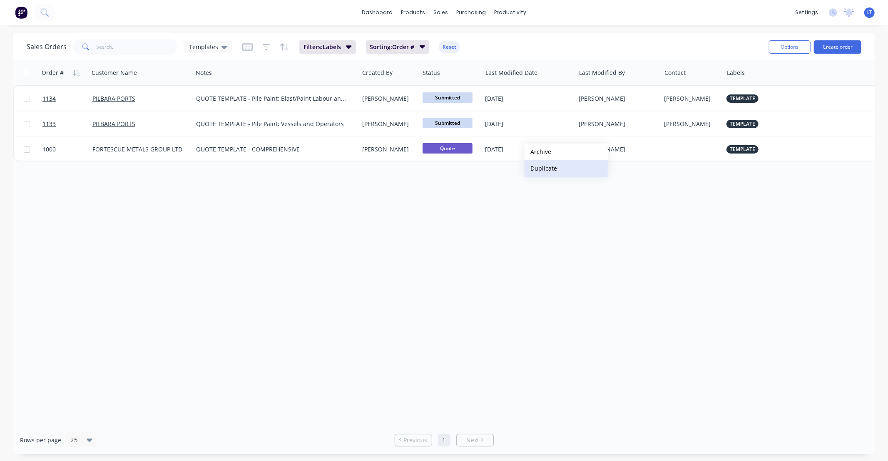
click at [546, 169] on button "Duplicate" at bounding box center [565, 168] width 83 height 17
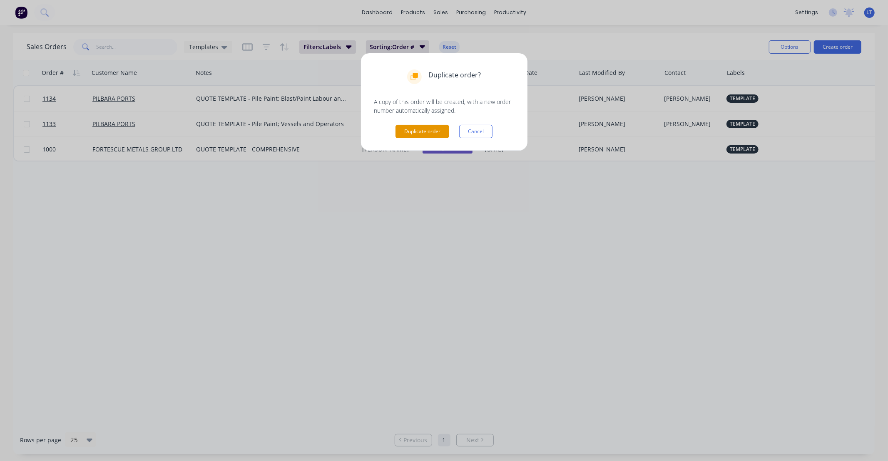
click at [438, 134] on button "Duplicate order" at bounding box center [422, 131] width 54 height 13
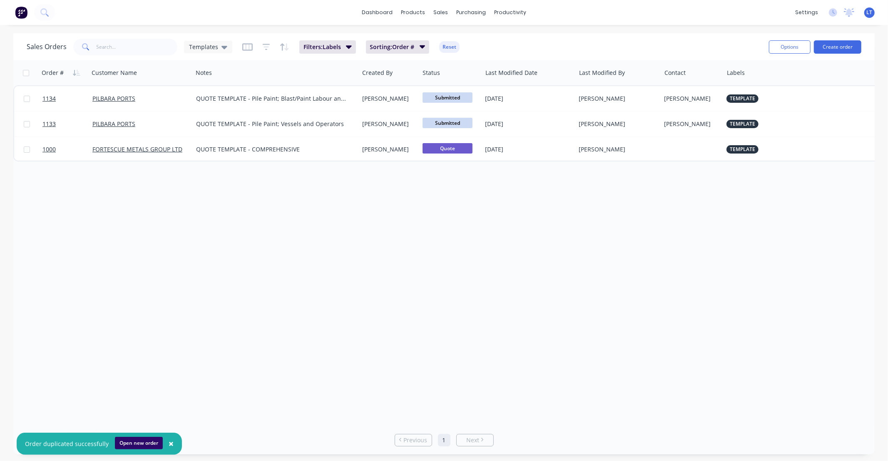
click at [144, 440] on button "Open new order" at bounding box center [139, 443] width 48 height 12
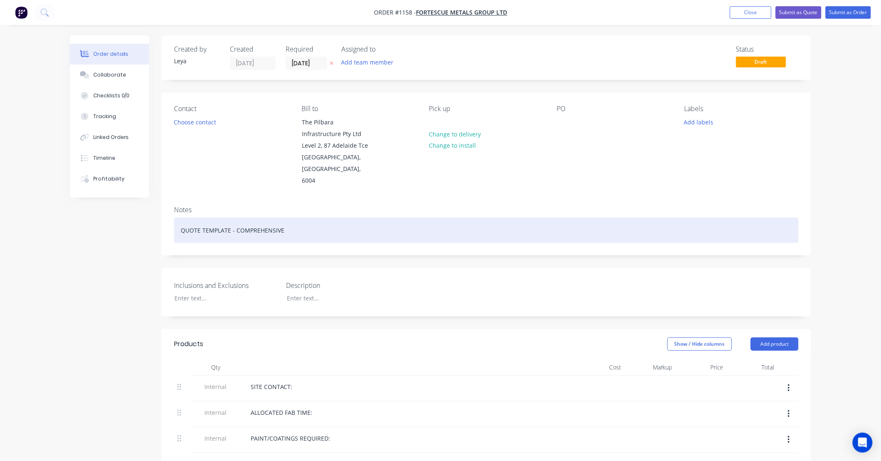
drag, startPoint x: 294, startPoint y: 214, endPoint x: 308, endPoint y: 215, distance: 13.7
click at [294, 218] on div "QUOTE TEMPLATE - COMPREHENSIVE" at bounding box center [486, 230] width 624 height 25
drag, startPoint x: 318, startPoint y: 216, endPoint x: 94, endPoint y: 204, distance: 223.8
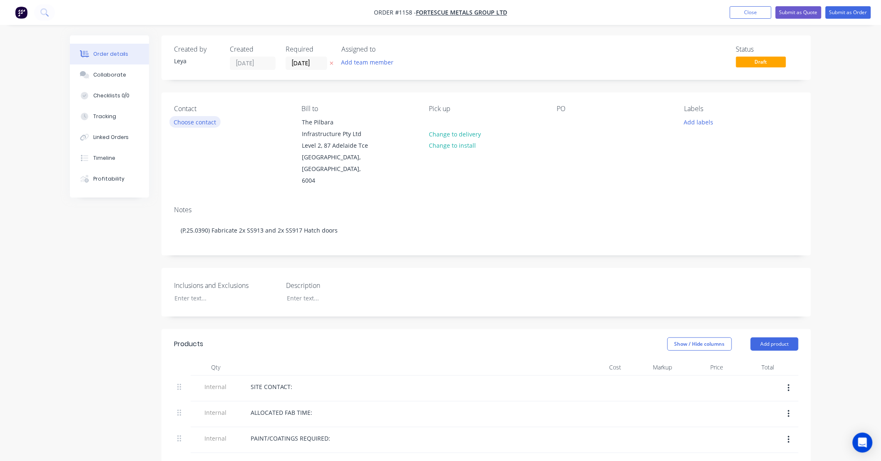
click at [211, 121] on button "Choose contact" at bounding box center [194, 121] width 51 height 11
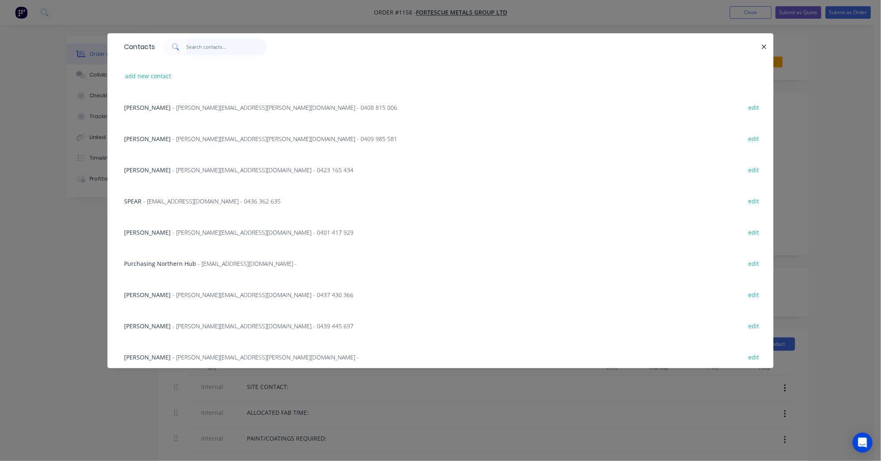
click at [214, 47] on input "text" at bounding box center [226, 47] width 81 height 17
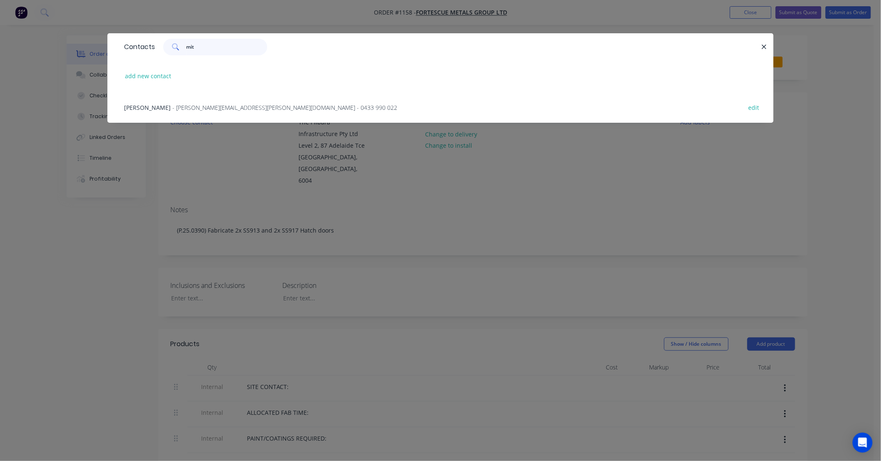
drag, startPoint x: 208, startPoint y: 50, endPoint x: 146, endPoint y: 48, distance: 62.5
click at [146, 48] on div "Contacts mit" at bounding box center [440, 46] width 666 height 27
type input "mit"
click at [151, 77] on button "add new contact" at bounding box center [148, 75] width 55 height 11
select select "AU"
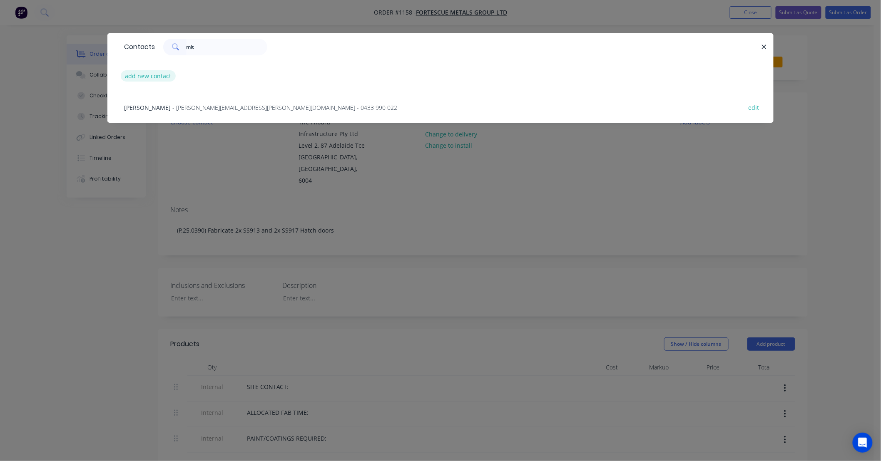
select select "AU"
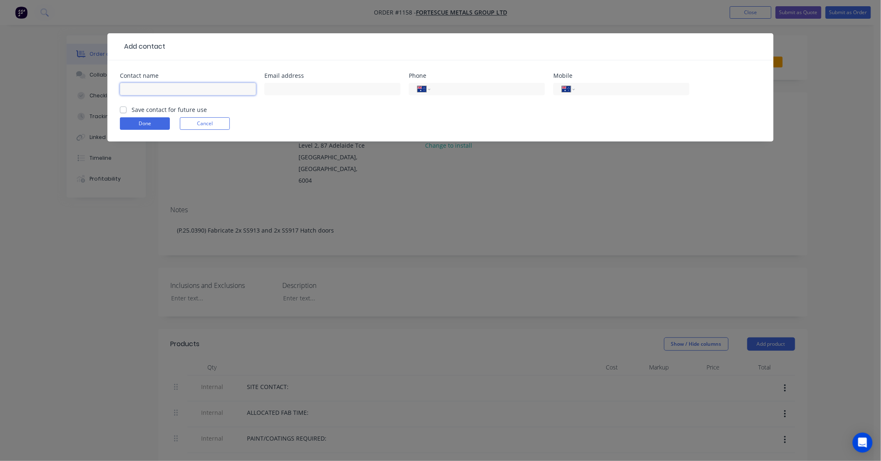
click at [173, 89] on input "text" at bounding box center [188, 89] width 136 height 12
paste input "[PERSON_NAME]"
type input "[PERSON_NAME]"
click at [343, 89] on input "text" at bounding box center [332, 89] width 136 height 12
paste input "[PERSON_NAME][EMAIL_ADDRESS][PERSON_NAME][DOMAIN_NAME]"
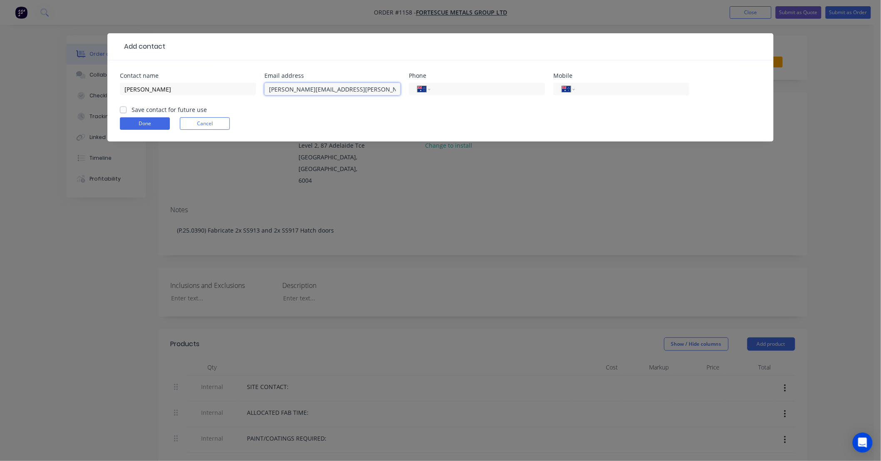
type input "[PERSON_NAME][EMAIL_ADDRESS][PERSON_NAME][DOMAIN_NAME]"
click at [613, 97] on div "International [GEOGRAPHIC_DATA] [GEOGRAPHIC_DATA] [GEOGRAPHIC_DATA] [GEOGRAPHIC…" at bounding box center [621, 93] width 136 height 25
click at [619, 89] on input "tel" at bounding box center [631, 89] width 100 height 10
paste input "0410 299 170"
type input "0410 299 170"
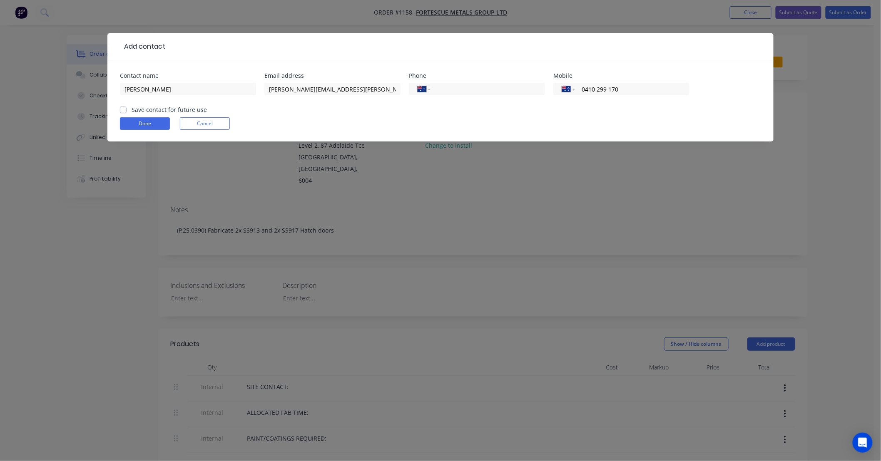
click at [170, 111] on label "Save contact for future use" at bounding box center [169, 109] width 75 height 9
click at [127, 111] on input "Save contact for future use" at bounding box center [123, 109] width 7 height 8
checkbox input "true"
click at [159, 118] on button "Done" at bounding box center [145, 123] width 50 height 12
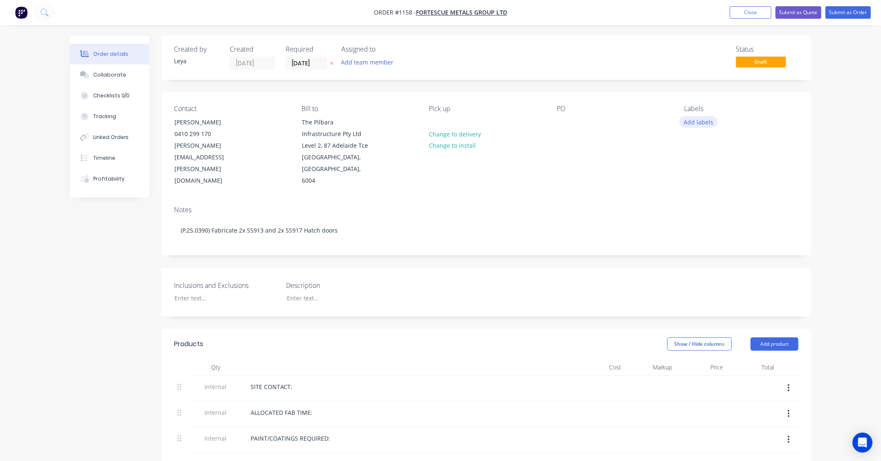
click at [700, 120] on button "Add labels" at bounding box center [698, 121] width 38 height 11
click at [698, 213] on div at bounding box center [699, 213] width 17 height 17
click at [198, 292] on div at bounding box center [220, 298] width 104 height 12
paste div
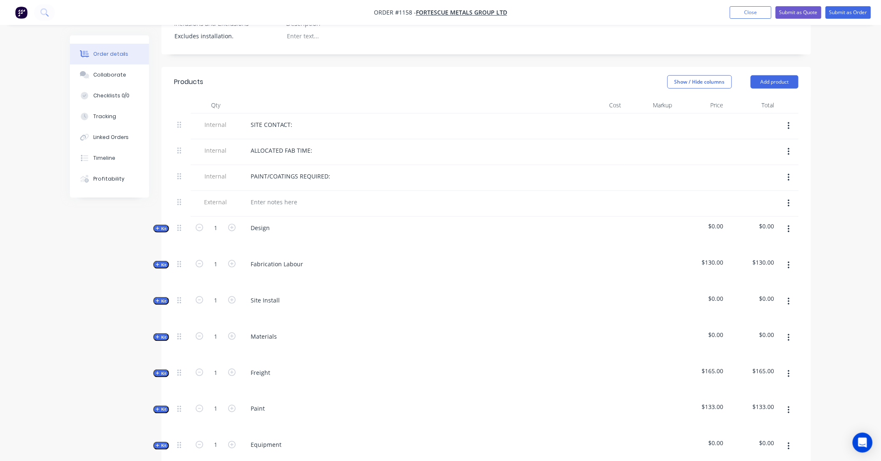
click at [162, 226] on span "Kit" at bounding box center [161, 229] width 11 height 6
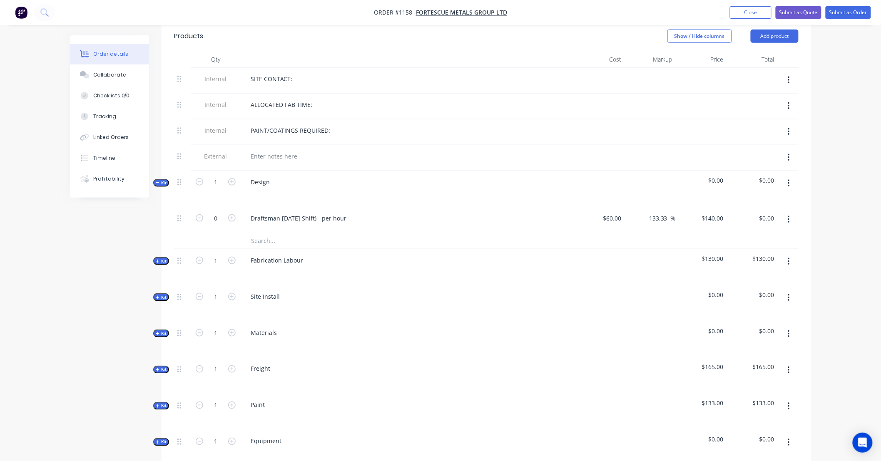
scroll to position [308, 0]
click at [230, 214] on icon "button" at bounding box center [231, 217] width 7 height 7
type input "1"
type input "$140.00"
click at [230, 214] on icon "button" at bounding box center [231, 217] width 7 height 7
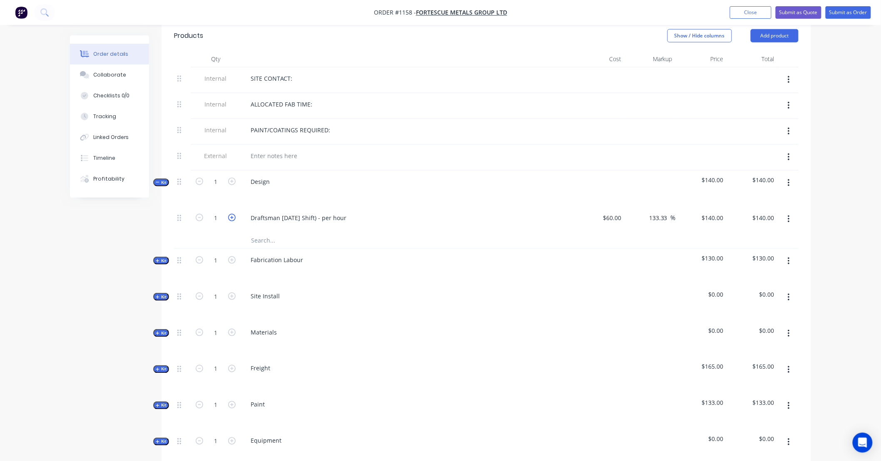
type input "2"
type input "$280.00"
click at [230, 214] on icon "button" at bounding box center [231, 217] width 7 height 7
type input "3"
type input "$420.00"
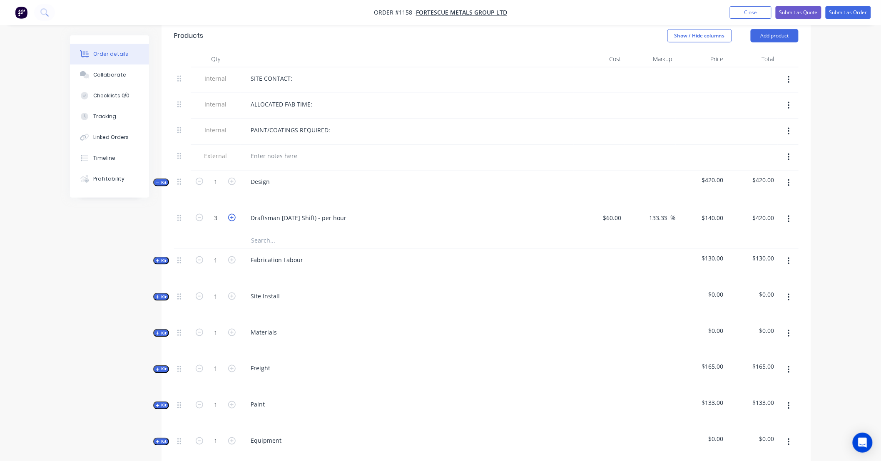
click at [230, 214] on icon "button" at bounding box center [231, 217] width 7 height 7
type input "4"
type input "$560.00"
click at [711, 212] on div "140 $140.00" at bounding box center [712, 218] width 29 height 12
type input "160"
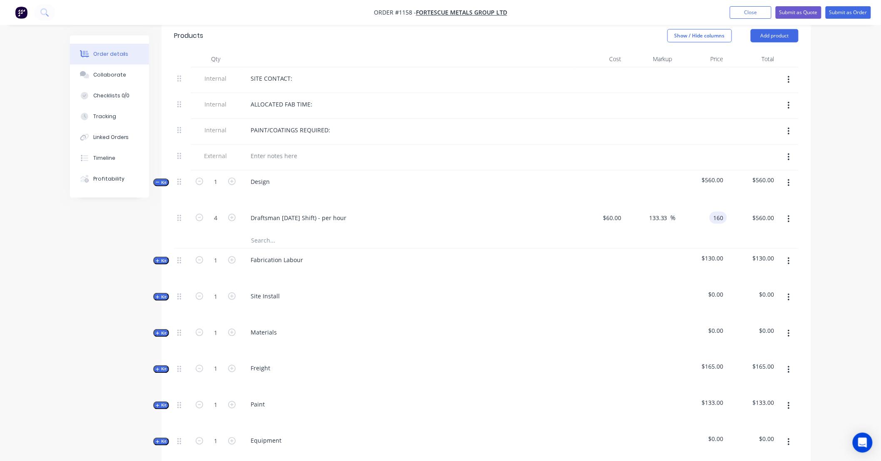
click at [159, 180] on icon "button" at bounding box center [158, 182] width 4 height 4
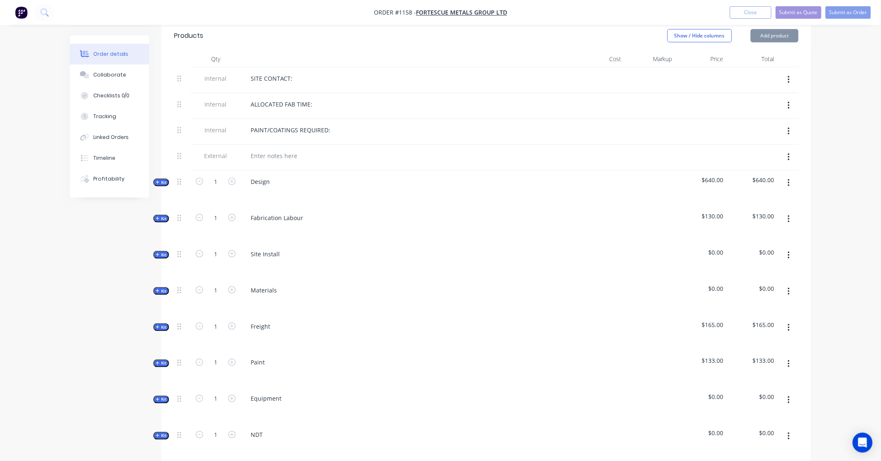
click at [162, 216] on span "Kit" at bounding box center [161, 219] width 11 height 6
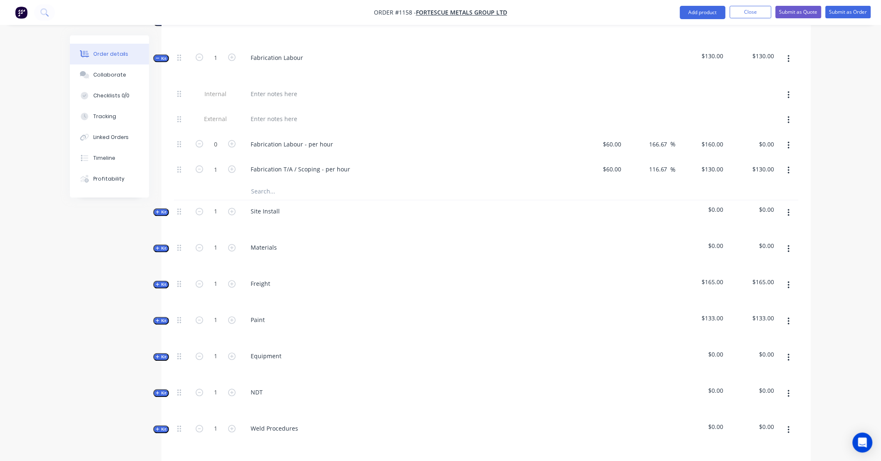
scroll to position [462, 0]
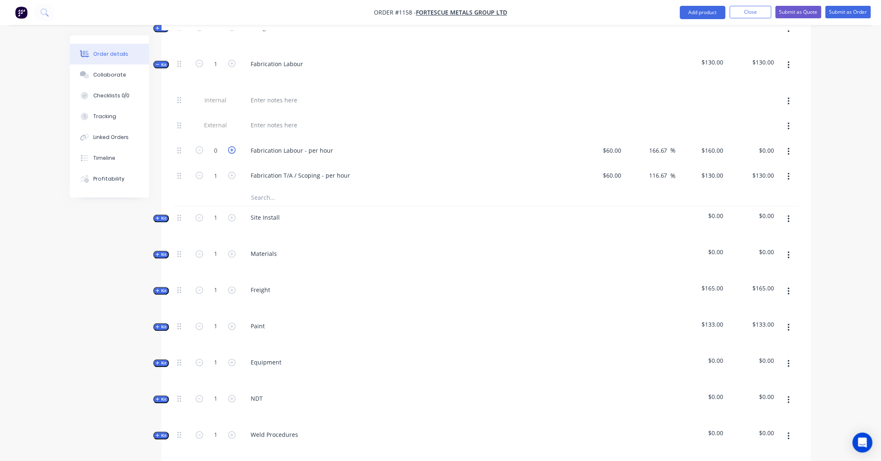
click at [233, 146] on icon "button" at bounding box center [231, 149] width 7 height 7
type input "1"
type input "$160.00"
click at [233, 146] on icon "button" at bounding box center [231, 149] width 7 height 7
type input "2"
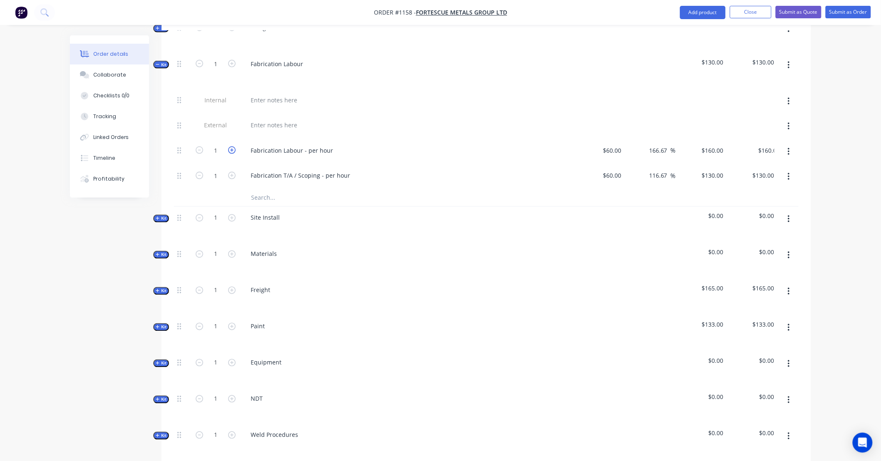
type input "$320.00"
click at [233, 146] on icon "button" at bounding box center [231, 149] width 7 height 7
type input "3"
type input "$480.00"
click at [233, 146] on icon "button" at bounding box center [231, 149] width 7 height 7
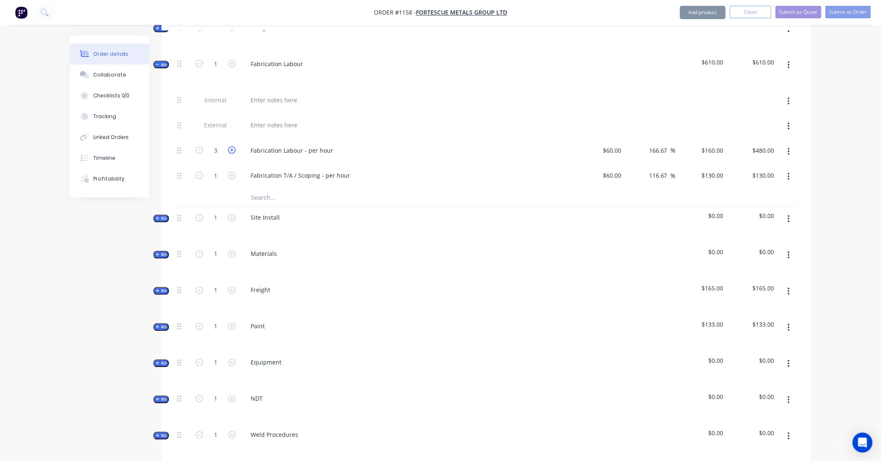
type input "4"
type input "$640.00"
click at [233, 146] on icon "button" at bounding box center [231, 149] width 7 height 7
type input "5"
type input "$800.00"
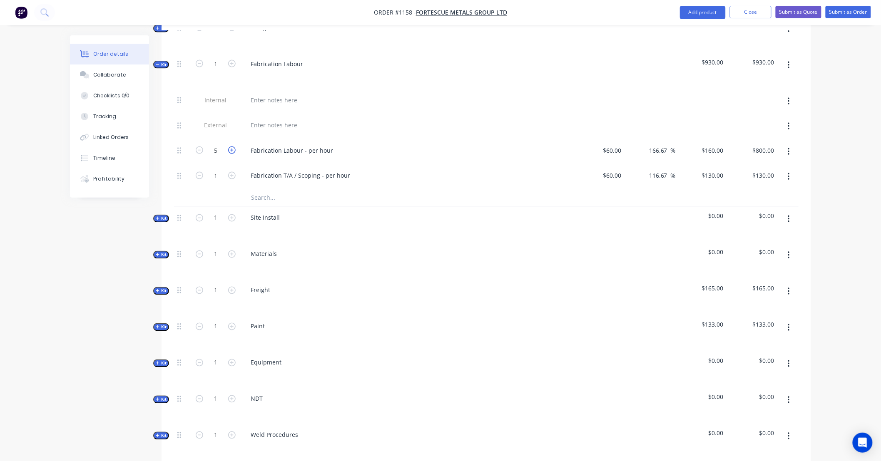
click at [233, 146] on icon "button" at bounding box center [231, 149] width 7 height 7
type input "6"
type input "$960.00"
click at [789, 173] on icon "button" at bounding box center [788, 176] width 2 height 7
click at [776, 226] on div "Delete" at bounding box center [759, 232] width 64 height 12
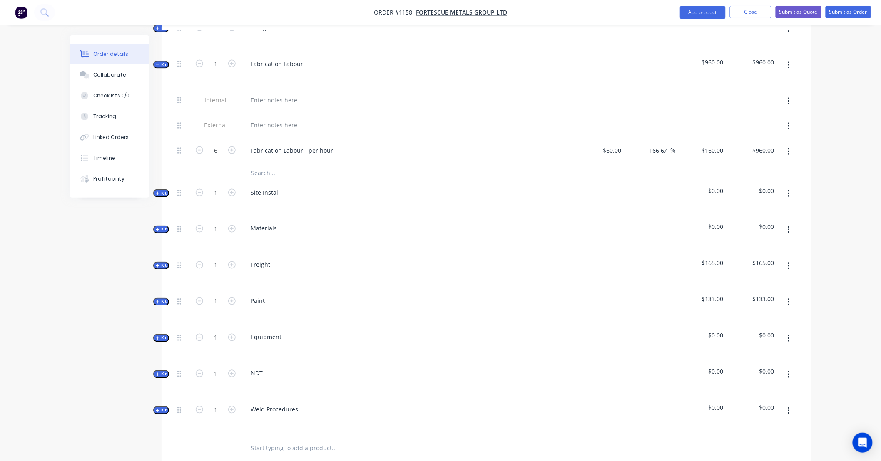
click at [161, 62] on span "Kit" at bounding box center [161, 65] width 11 height 6
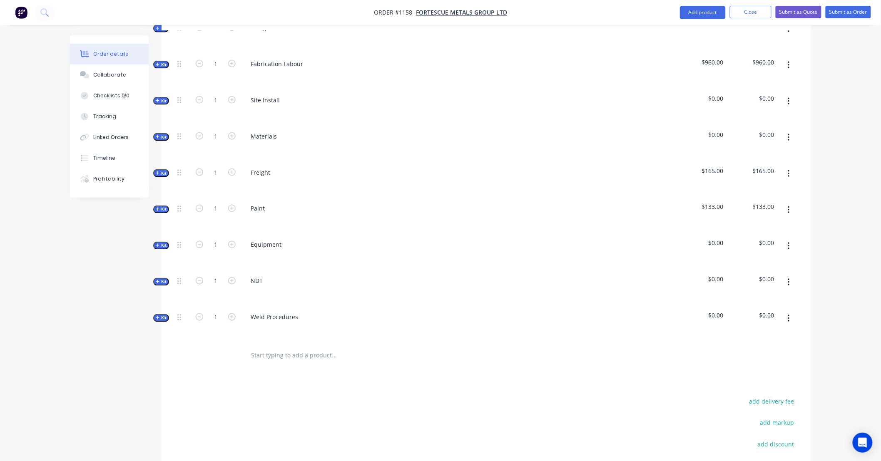
click at [790, 94] on button "button" at bounding box center [789, 101] width 20 height 15
click at [767, 167] on div "Delete" at bounding box center [759, 173] width 64 height 12
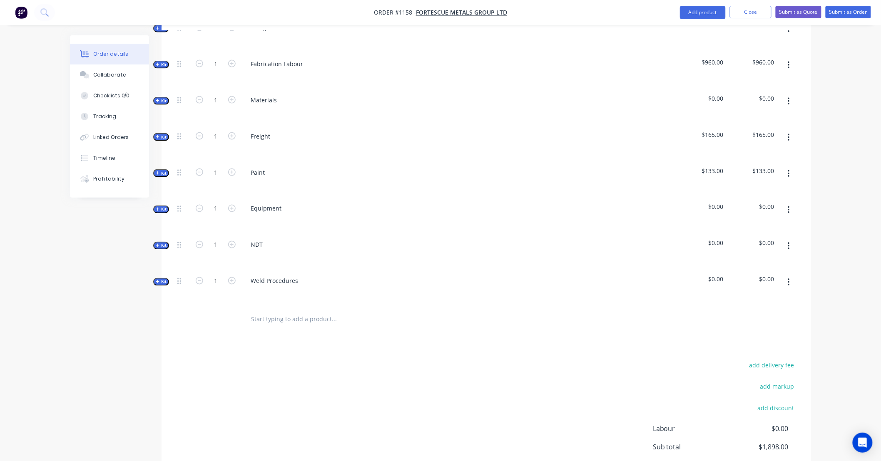
click at [161, 98] on span "Kit" at bounding box center [161, 101] width 11 height 6
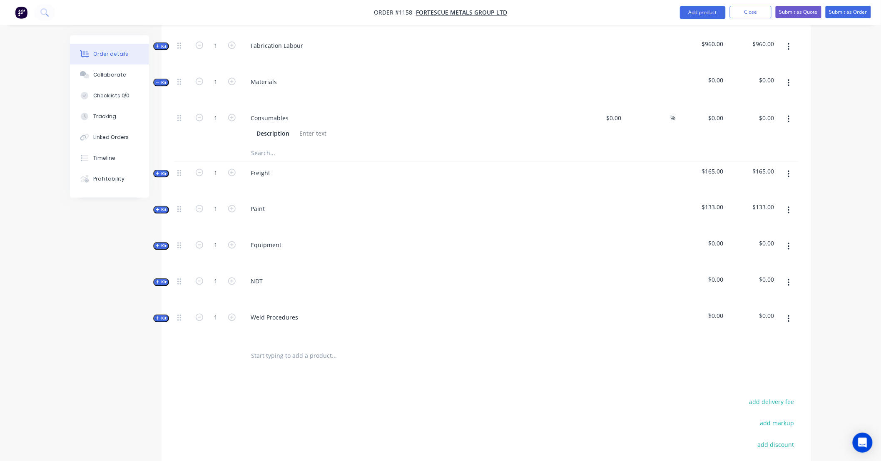
scroll to position [493, 0]
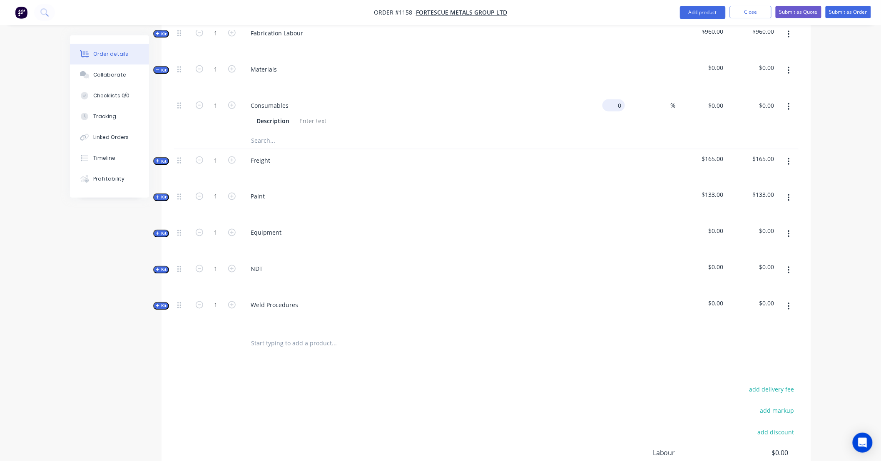
click at [623, 99] on input "0" at bounding box center [615, 105] width 19 height 12
type input "$50.00"
click at [272, 132] on input "text" at bounding box center [334, 140] width 166 height 17
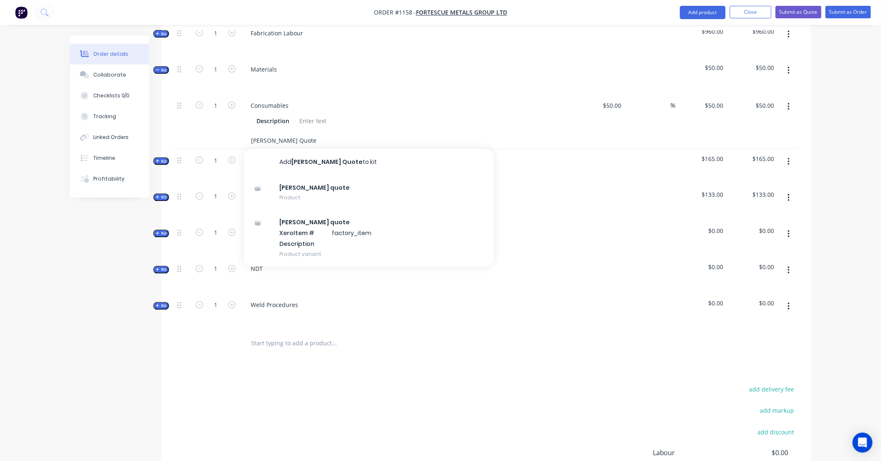
type input "Simmonds Quote"
click at [291, 149] on button "Add Simmonds Quote to kit" at bounding box center [369, 162] width 250 height 27
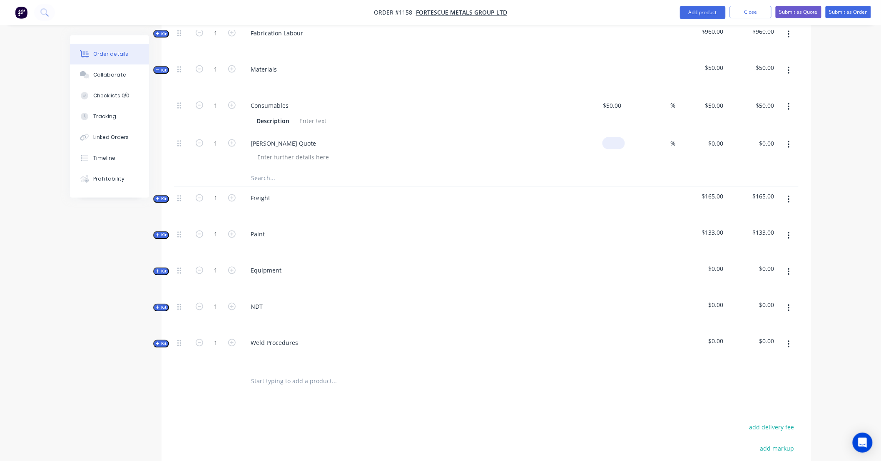
click at [615, 137] on input at bounding box center [615, 143] width 19 height 12
type input "$748.00"
type input "1"
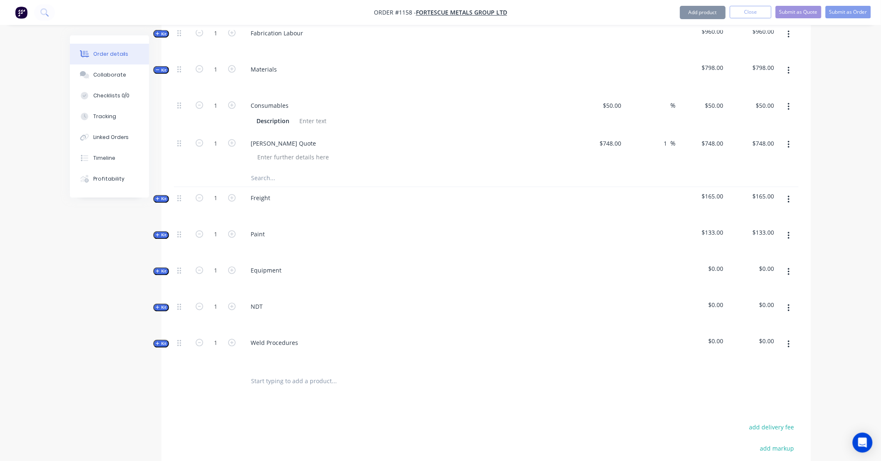
type input "755.48"
type input "$755.48"
type input "1000"
type input "33.69"
type input "$1,000.00"
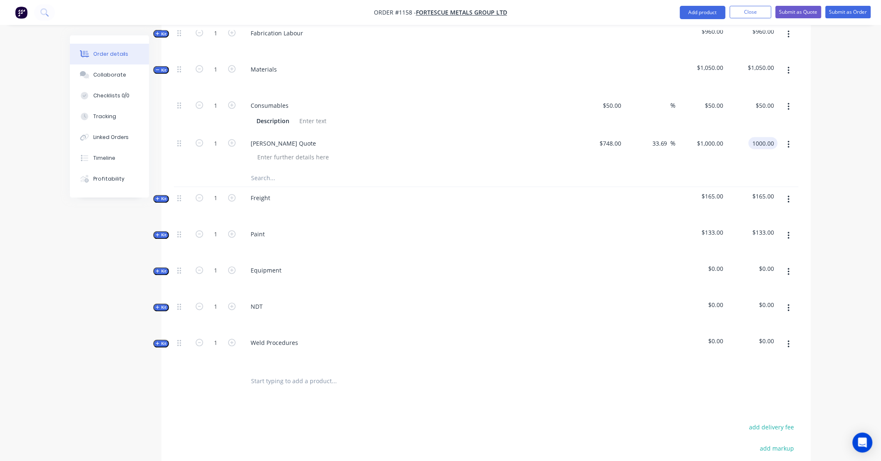
type input "$1,000.00"
click at [293, 170] on input "text" at bounding box center [334, 178] width 166 height 17
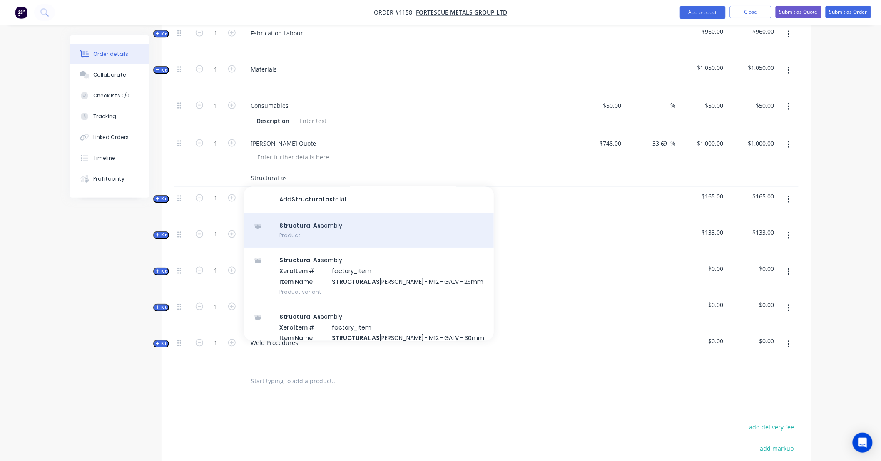
type input "Structural as"
click at [345, 219] on div "Structural As sembly Product" at bounding box center [369, 230] width 250 height 35
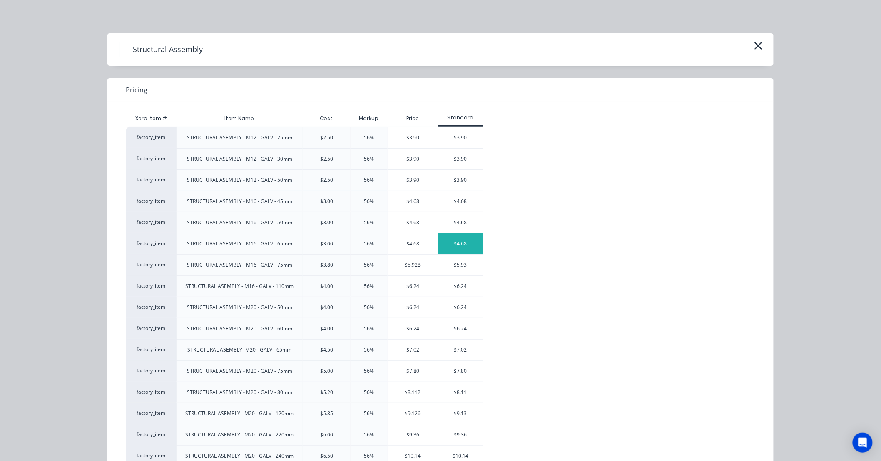
click at [462, 237] on div "$4.68" at bounding box center [460, 243] width 45 height 21
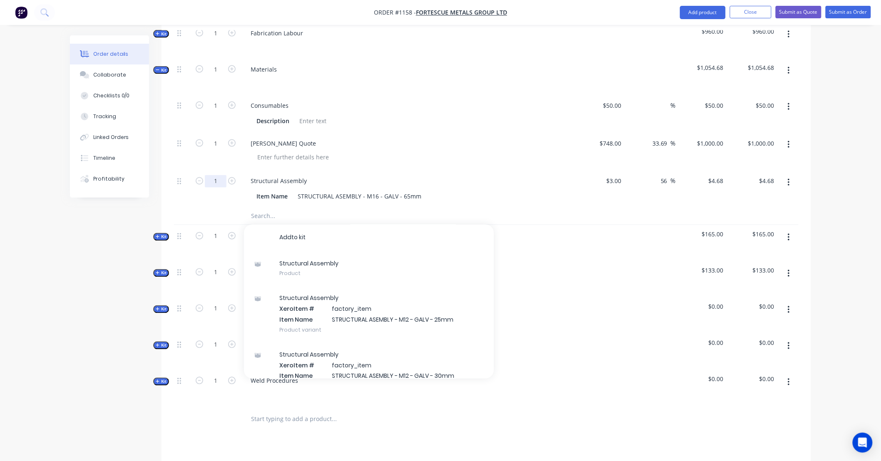
click at [220, 175] on input "1" at bounding box center [216, 181] width 22 height 12
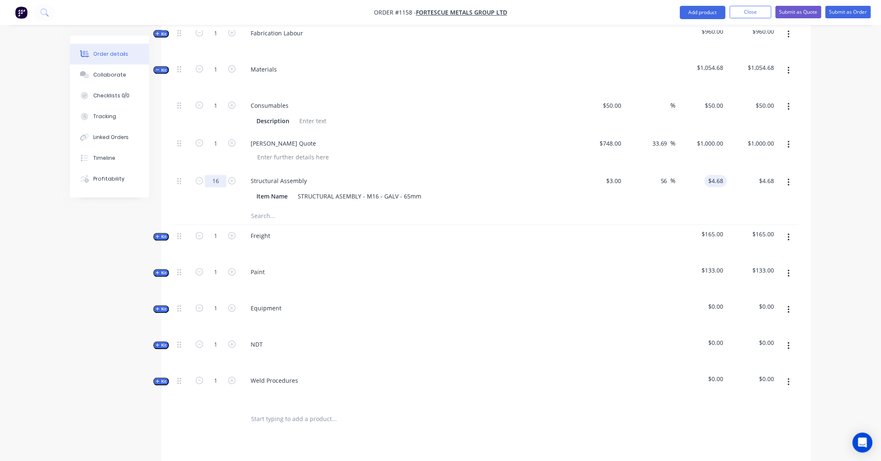
type input "16"
type input "4.68"
type input "$74.88"
click at [708, 170] on div "4.68 $4.68" at bounding box center [700, 189] width 51 height 38
type input "3.90"
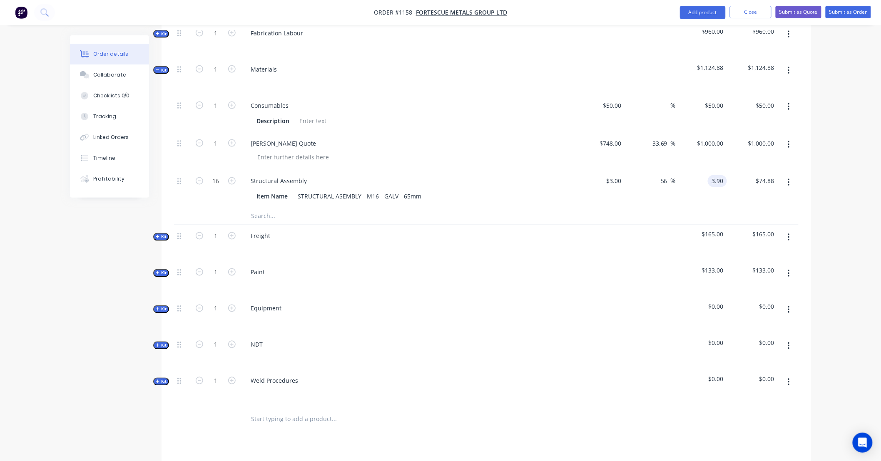
type input "30"
type input "$3.90"
type input "$62.40"
drag, startPoint x: 127, startPoint y: 217, endPoint x: 96, endPoint y: 218, distance: 31.6
click at [95, 219] on div "Created by Leya Created 25/09/25 Required 25/09/25 Assigned to Add team member …" at bounding box center [440, 93] width 741 height 1103
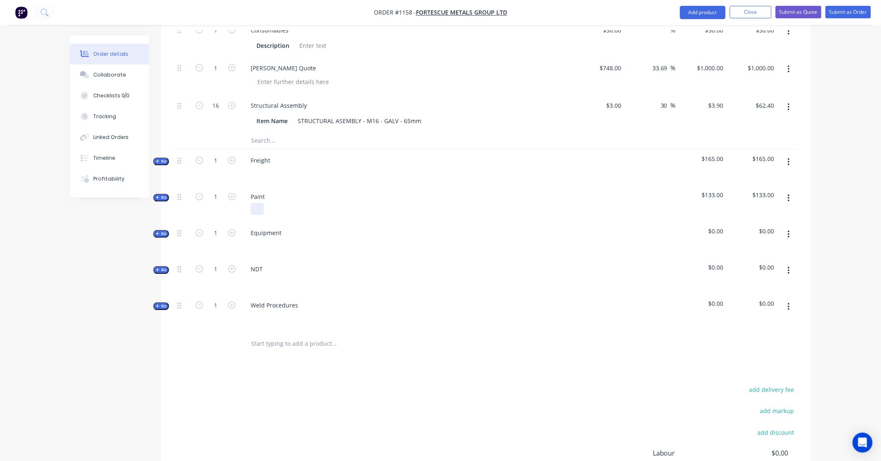
scroll to position [570, 0]
click at [262, 131] on input "text" at bounding box center [334, 139] width 166 height 17
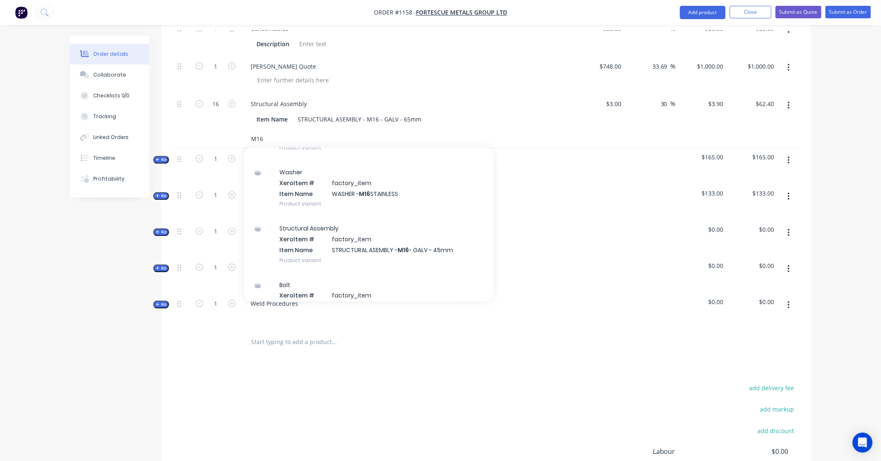
scroll to position [355, 0]
drag, startPoint x: 266, startPoint y: 127, endPoint x: 196, endPoint y: 132, distance: 69.6
click at [196, 132] on div "M16 Add M16 to kit Resin Anchor Xero Item # factory_item Item Name RESIN ANCHOR…" at bounding box center [486, 139] width 624 height 17
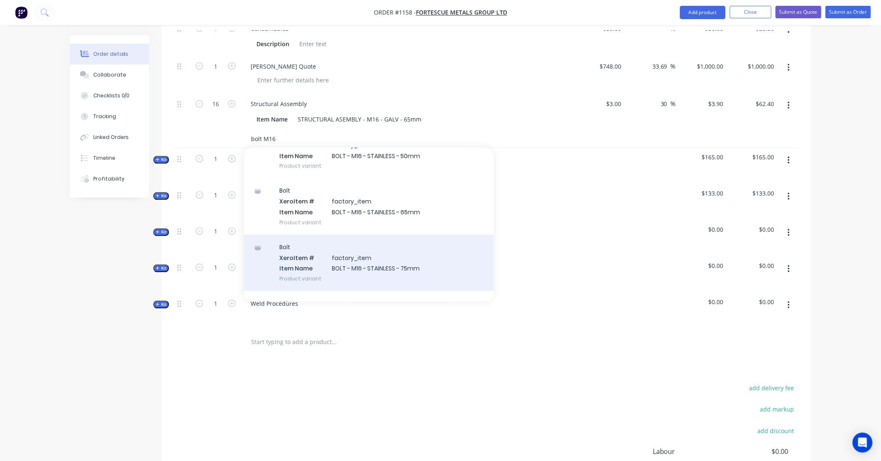
scroll to position [123, 0]
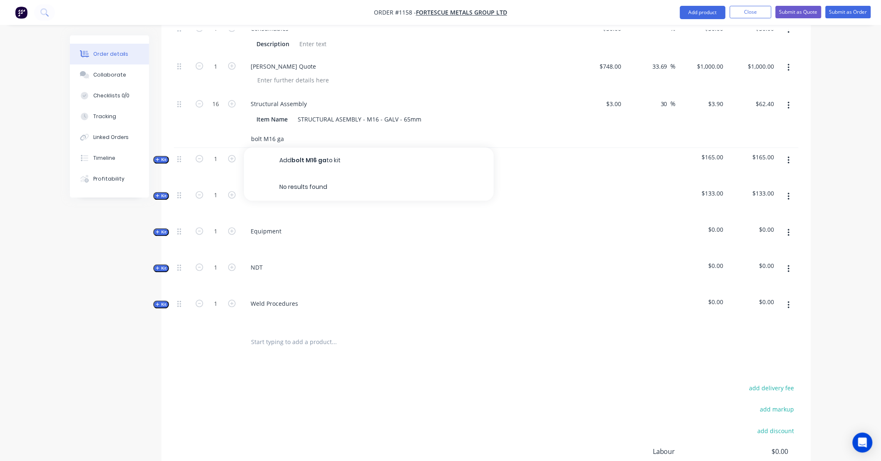
drag, startPoint x: 298, startPoint y: 127, endPoint x: 184, endPoint y: 121, distance: 115.0
click at [184, 131] on div "bolt M16 ga Add bolt M16 ga to kit No results found" at bounding box center [486, 139] width 624 height 17
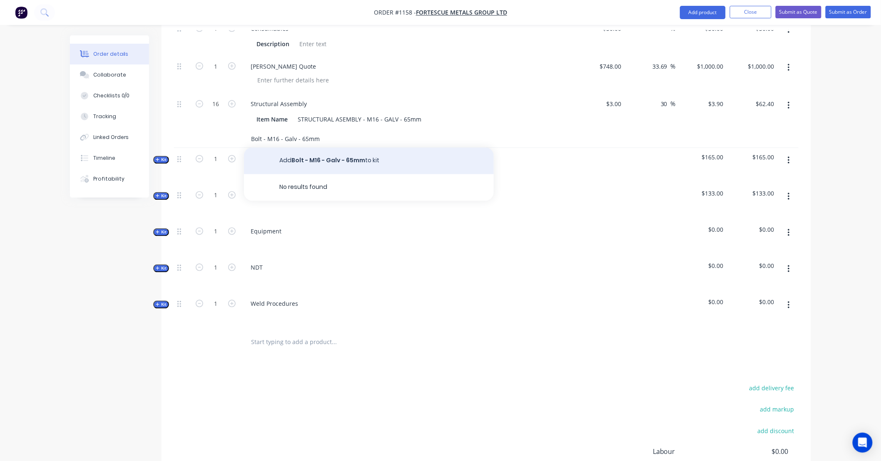
type input "Bolt - M16 - Galv - 65mm"
click at [307, 151] on button "Add Bolt - M16 - Galv - 65mm to kit" at bounding box center [369, 161] width 250 height 27
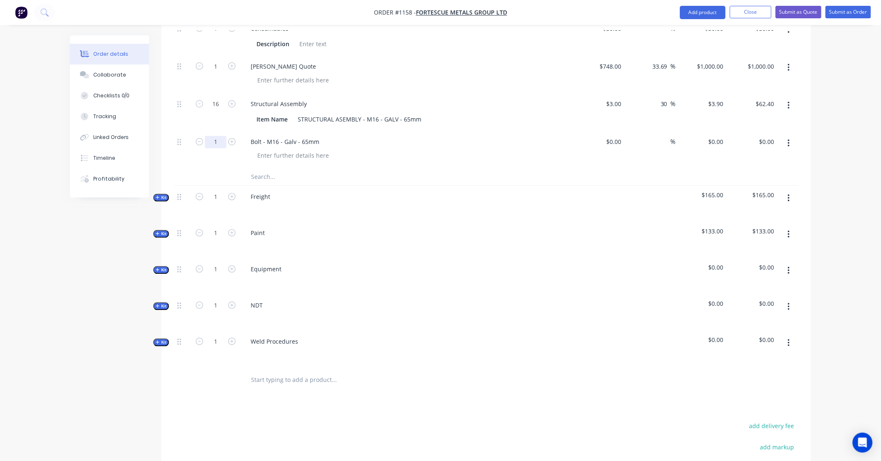
click at [221, 136] on input "1" at bounding box center [216, 142] width 22 height 12
drag, startPoint x: 293, startPoint y: 132, endPoint x: 167, endPoint y: 122, distance: 126.1
click at [167, 122] on div "Qty Cost Markup Price Total Internal SITE CONTACT: Internal ALLOCATED FAB TIME:…" at bounding box center [485, 91] width 649 height 605
click at [75, 296] on div "Created by Leya Created 25/09/25 Required 25/09/25 Assigned to Add team member …" at bounding box center [440, 35] width 741 height 1141
click at [290, 136] on div at bounding box center [279, 142] width 70 height 12
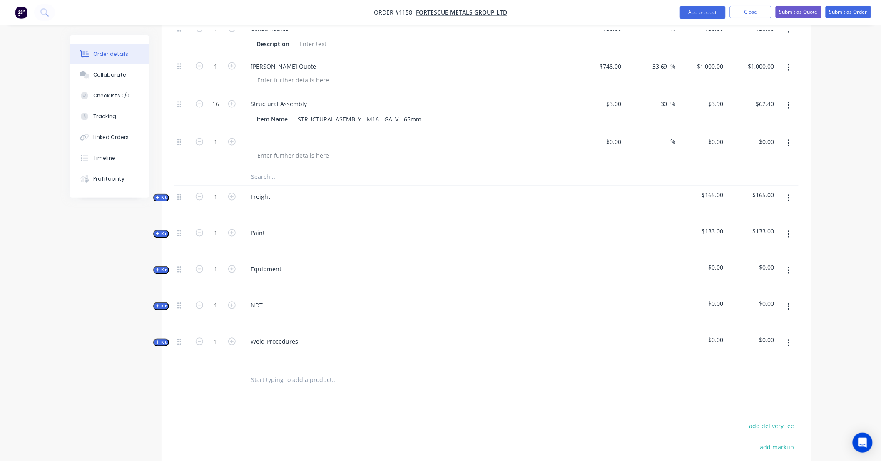
click at [788, 140] on icon "button" at bounding box center [788, 143] width 2 height 7
click at [763, 209] on div "Delete" at bounding box center [759, 215] width 64 height 12
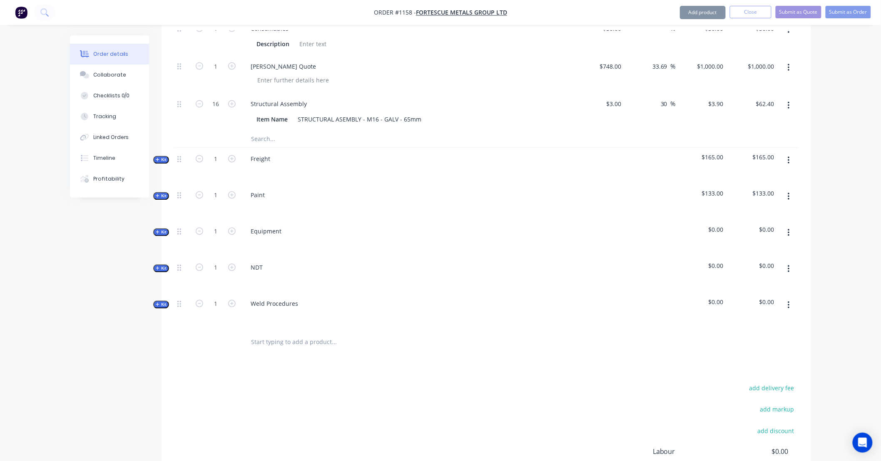
click at [285, 131] on input "text" at bounding box center [334, 139] width 166 height 17
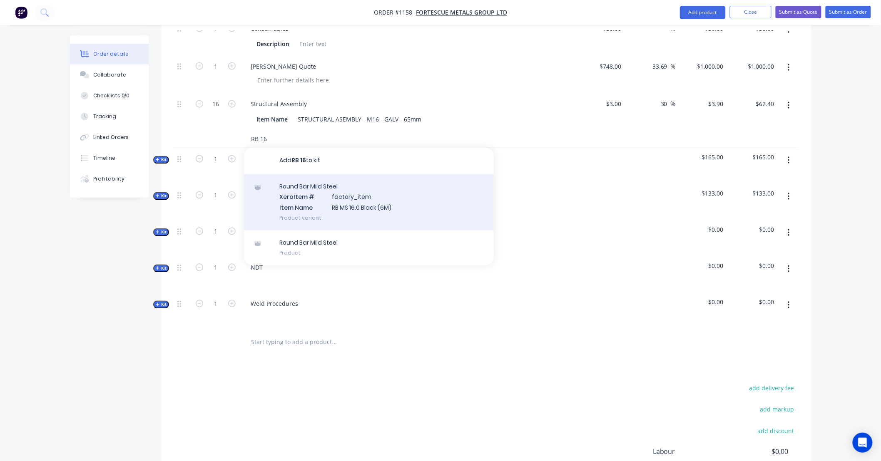
type input "RB 16"
click at [393, 198] on div "Round Bar Mild Steel Xero Item # factory_item Item Name RB MS 16.0 Black (6M) P…" at bounding box center [369, 202] width 250 height 56
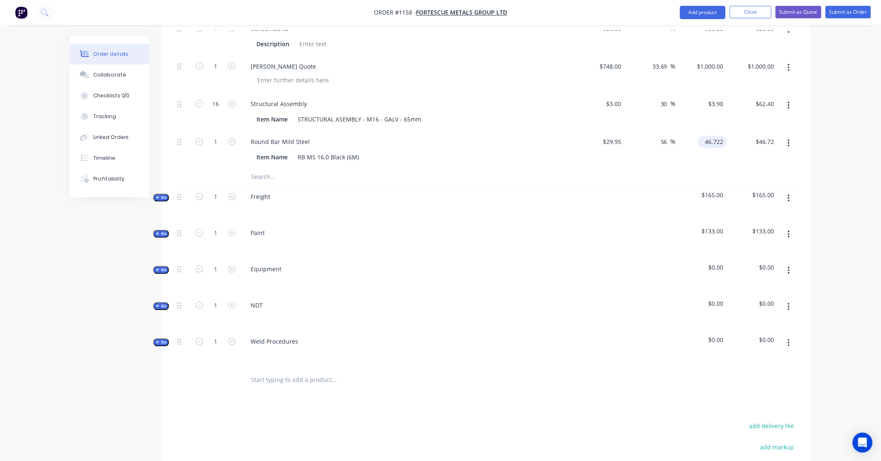
click at [708, 136] on input "46.722" at bounding box center [714, 142] width 26 height 12
type input "38.94"
type input "30.02"
type input "$38.94"
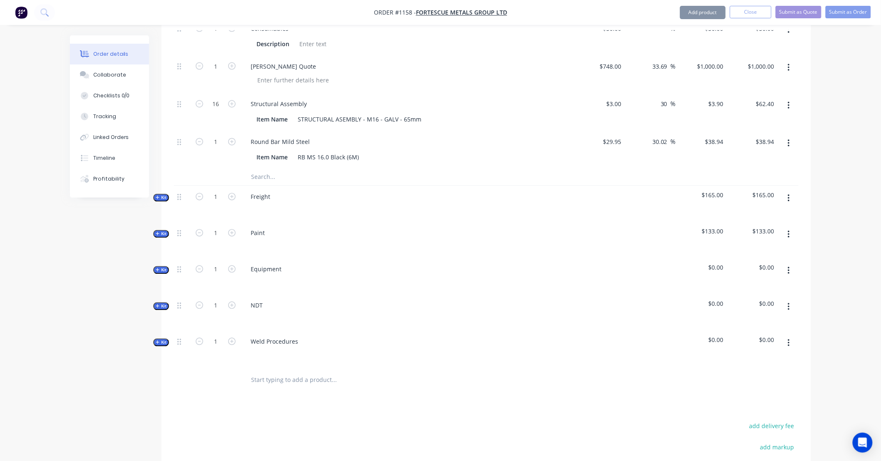
click at [277, 169] on input "text" at bounding box center [334, 177] width 166 height 17
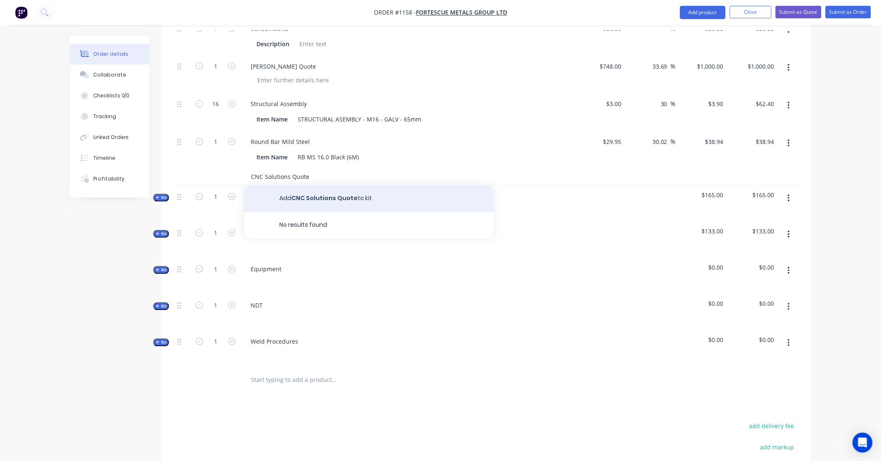
type input "CNC Solutions Quote"
click at [288, 197] on button "Add CNC Solutions Quote to kit" at bounding box center [369, 199] width 250 height 27
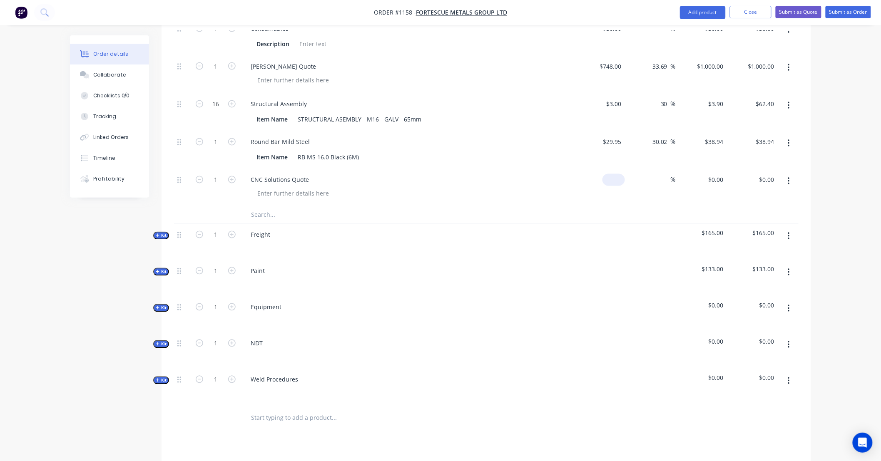
click at [611, 169] on div "$0.00" at bounding box center [598, 188] width 51 height 38
type input "$271.20"
type input "1"
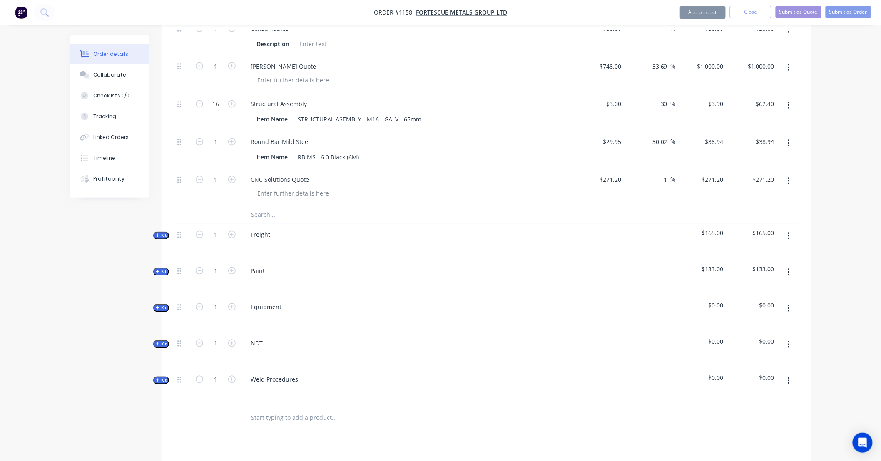
type input "273.912"
type input "$273.91"
type input "100"
type input "-63.13"
type input "$100.00"
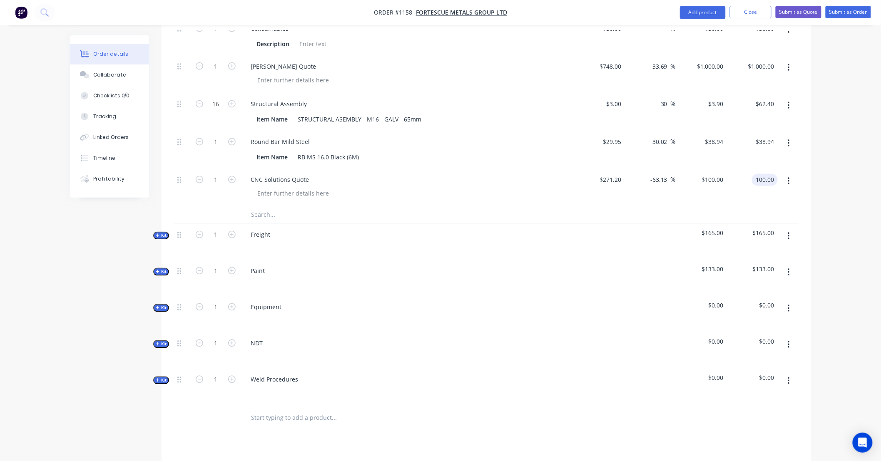
type input "$100.00"
click at [814, 194] on div "Order details Collaborate Checklists 0/0 Tracking Linked Orders Timeline Profit…" at bounding box center [440, 54] width 757 height 1179
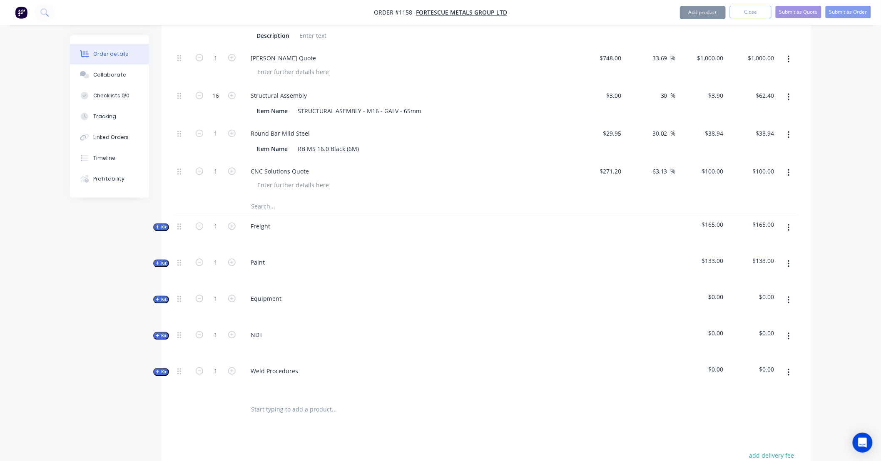
scroll to position [586, 0]
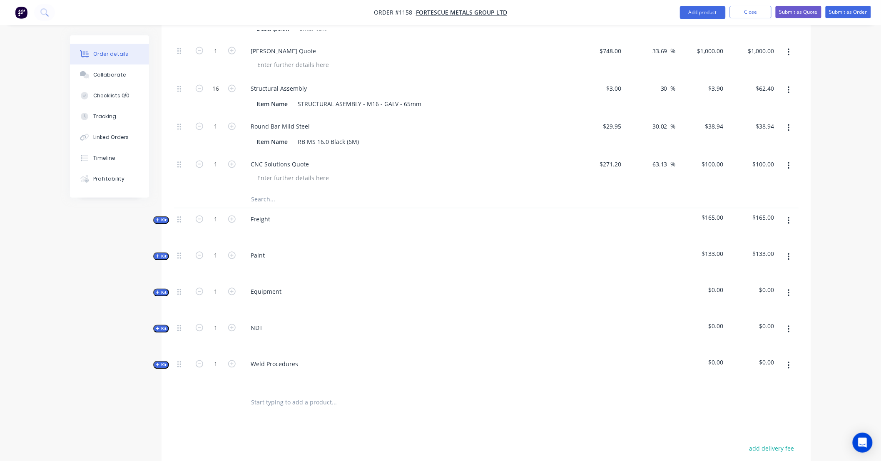
click at [818, 184] on div "Order details Collaborate Checklists 0/0 Tracking Linked Orders Timeline Profit…" at bounding box center [440, 39] width 757 height 1179
drag, startPoint x: 818, startPoint y: 184, endPoint x: 812, endPoint y: 163, distance: 22.2
click at [812, 163] on div "Order details Collaborate Checklists 0/0 Tracking Linked Orders Timeline Profit…" at bounding box center [440, 39] width 757 height 1179
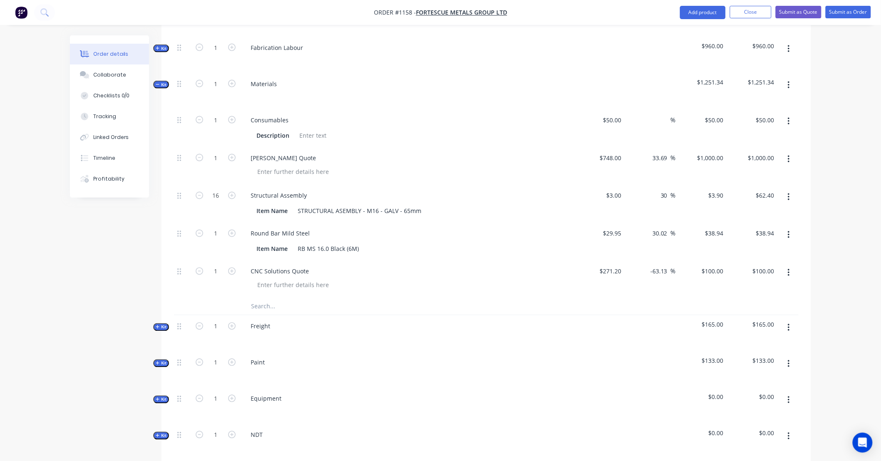
scroll to position [477, 0]
click at [161, 78] on div "Order details Collaborate Checklists 0/0 Tracking Linked Orders Timeline Profit…" at bounding box center [116, 116] width 92 height 162
click at [171, 76] on div "Qty Cost Markup Price Total Internal SITE CONTACT: Internal ALLOCATED FAB TIME:…" at bounding box center [485, 203] width 649 height 643
click at [164, 83] on span "Kit" at bounding box center [161, 86] width 11 height 6
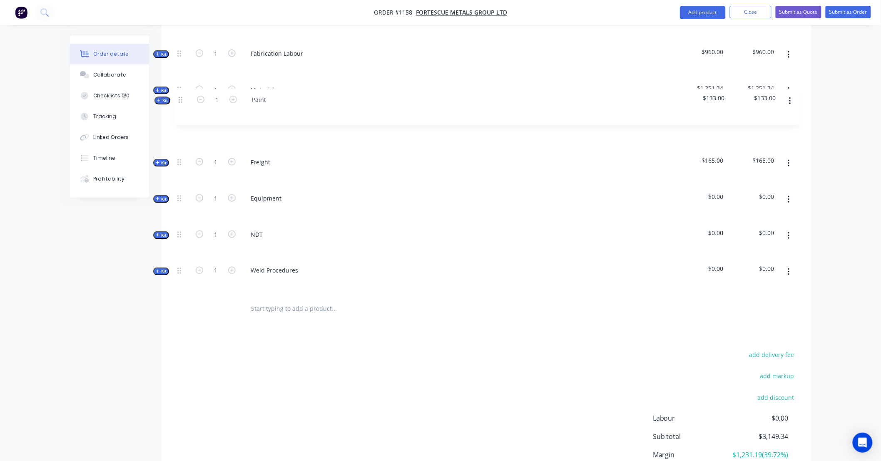
drag, startPoint x: 178, startPoint y: 143, endPoint x: 179, endPoint y: 100, distance: 42.5
click at [179, 100] on div "Internal SITE CONTACT: Internal ALLOCATED FAB TIME: Internal PAINT/COATINGS REQ…" at bounding box center [486, 99] width 624 height 393
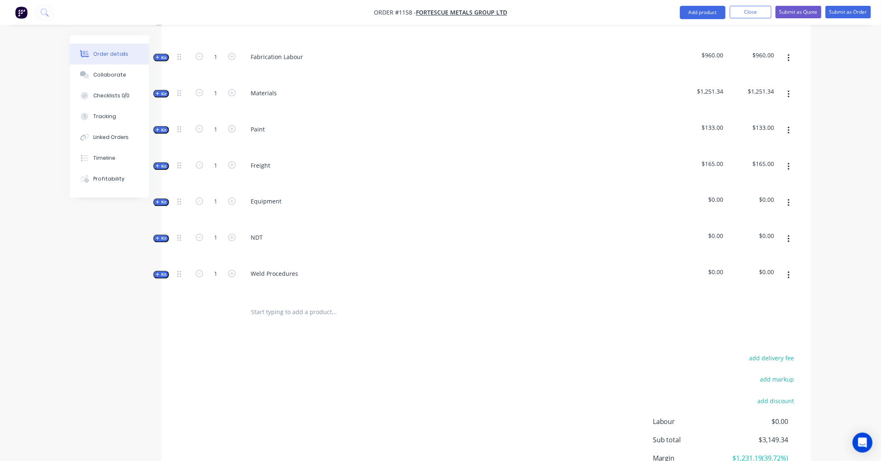
click at [165, 127] on span "Kit" at bounding box center [161, 130] width 11 height 6
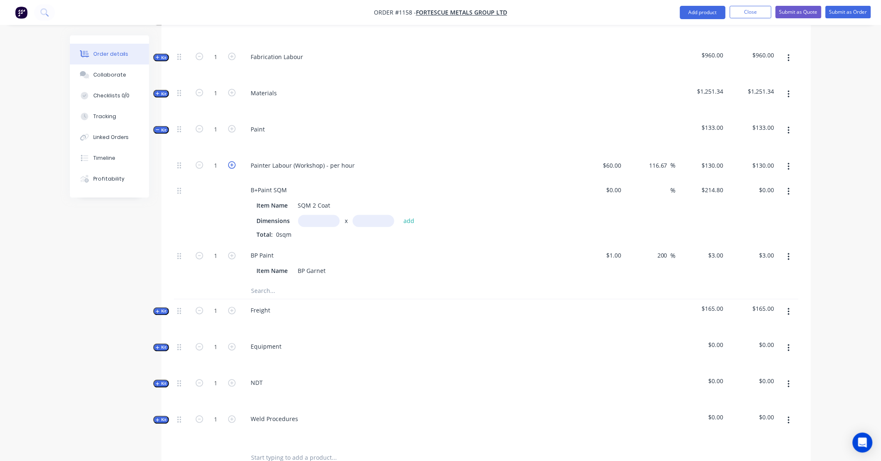
click at [232, 161] on icon "button" at bounding box center [231, 164] width 7 height 7
type input "2"
type input "$260.00"
click at [232, 161] on icon "button" at bounding box center [231, 164] width 7 height 7
type input "3"
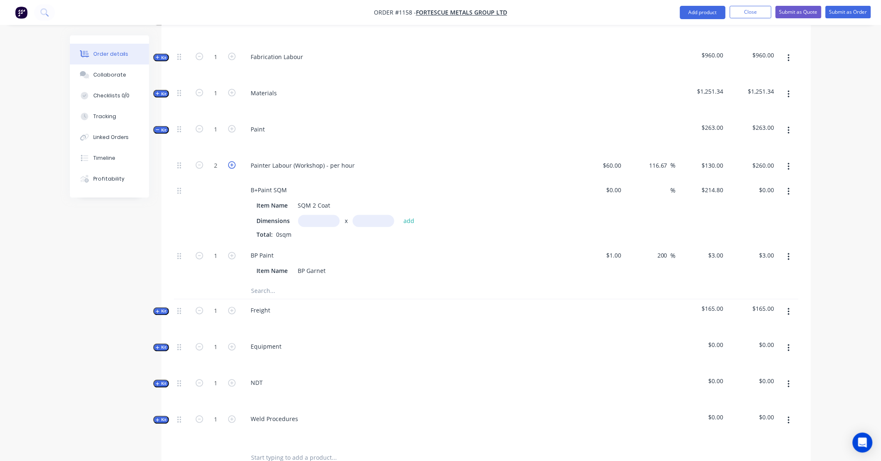
type input "$390.00"
click at [232, 161] on icon "button" at bounding box center [231, 164] width 7 height 7
type input "4"
type input "$520.00"
click at [233, 161] on icon "button" at bounding box center [231, 164] width 7 height 7
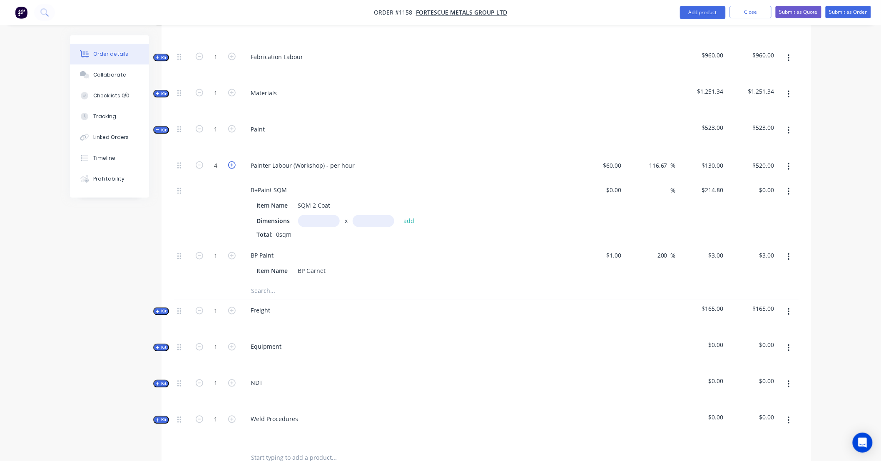
type input "5"
type input "$650.00"
click at [331, 215] on input "text" at bounding box center [319, 221] width 42 height 12
type input "1m"
click at [374, 215] on input "text" at bounding box center [374, 221] width 42 height 12
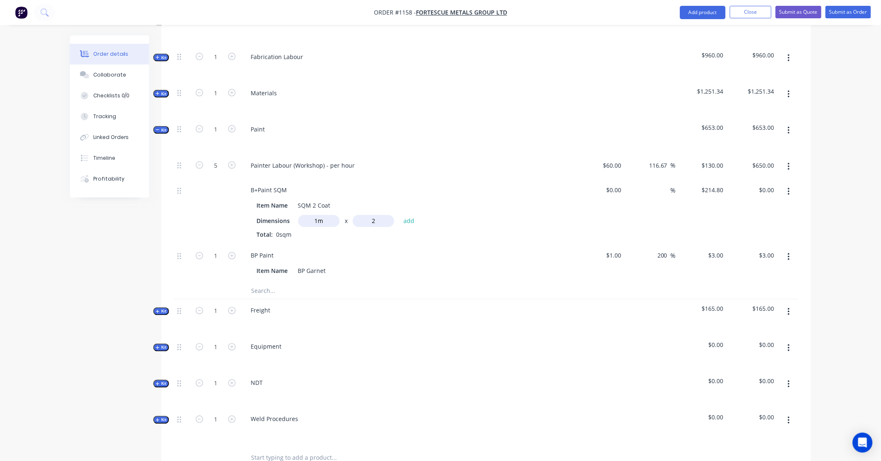
type input "2m"
click at [613, 184] on div "0 0" at bounding box center [618, 190] width 13 height 12
type input "$89.50"
type input "179"
type input "100"
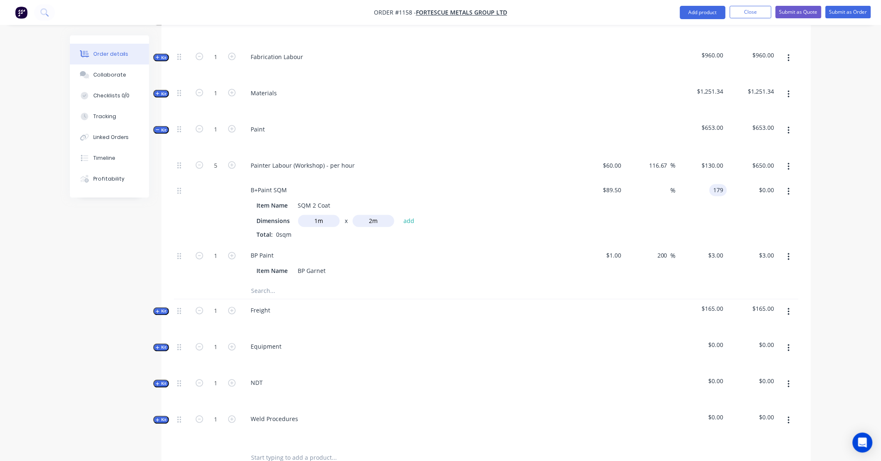
type input "$179.00"
type input "0.00"
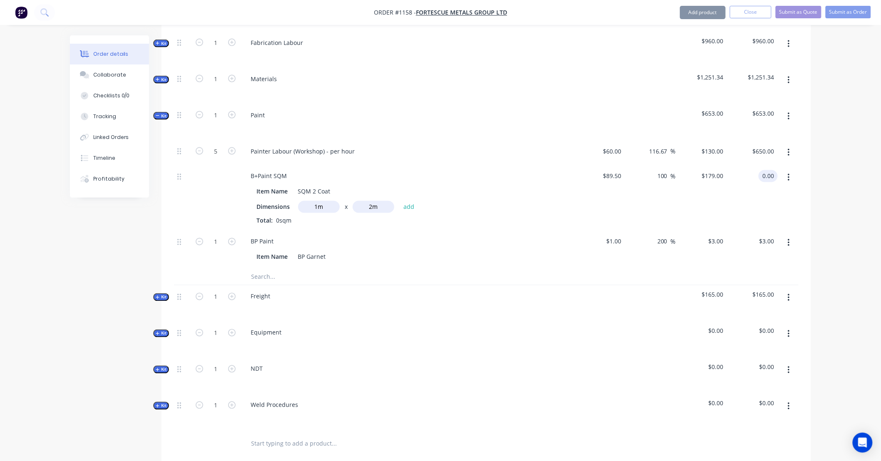
scroll to position [485, 0]
type input "-100"
type input "$0.00"
click at [788, 247] on div at bounding box center [787, 248] width 21 height 38
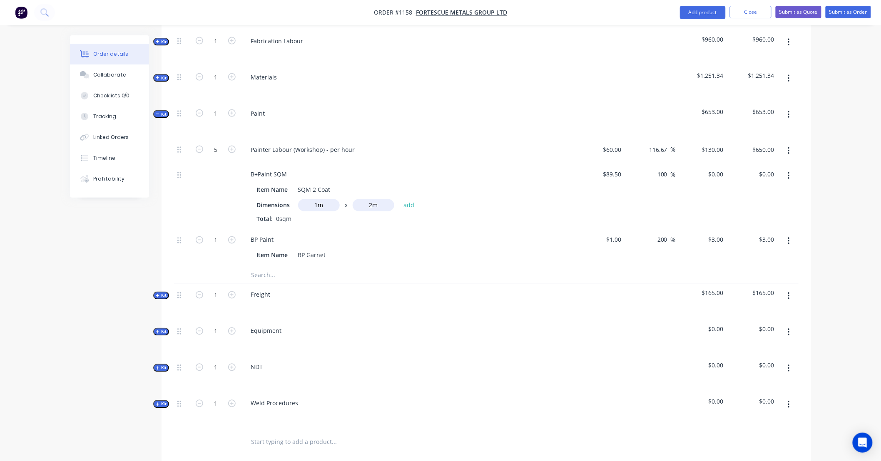
click at [787, 237] on icon "button" at bounding box center [788, 241] width 2 height 9
click at [766, 290] on div "Delete" at bounding box center [759, 296] width 64 height 12
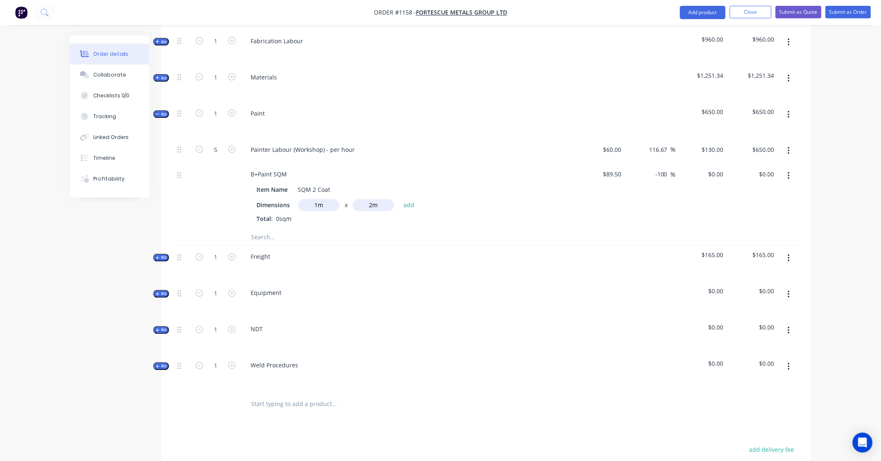
click at [838, 218] on div "Order details Collaborate Checklists 0/0 Tracking Linked Orders Timeline Profit…" at bounding box center [440, 72] width 881 height 1115
drag, startPoint x: 838, startPoint y: 218, endPoint x: 837, endPoint y: 194, distance: 24.2
click at [837, 194] on div "Order details Collaborate Checklists 0/0 Tracking Linked Orders Timeline Profit…" at bounding box center [440, 72] width 881 height 1115
click at [713, 164] on div "0 $0.00" at bounding box center [700, 196] width 51 height 65
type input "179"
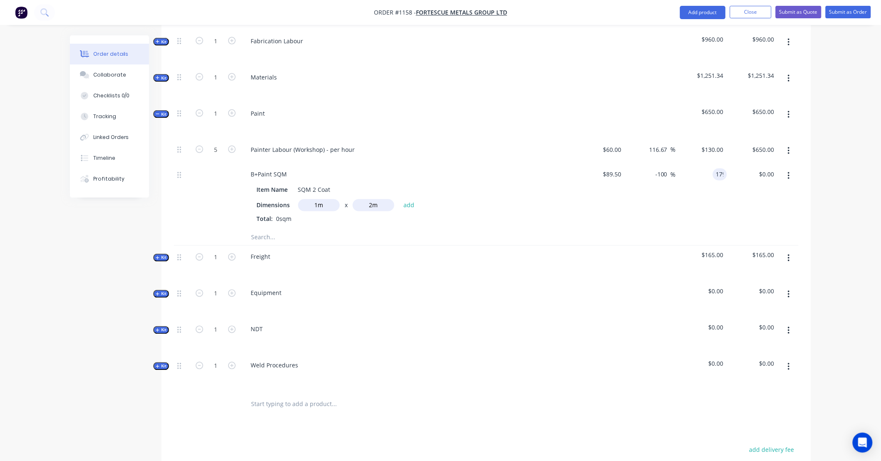
type input "100"
type input "$179.00"
type input "0.00"
type input "-100"
type input "$0.00"
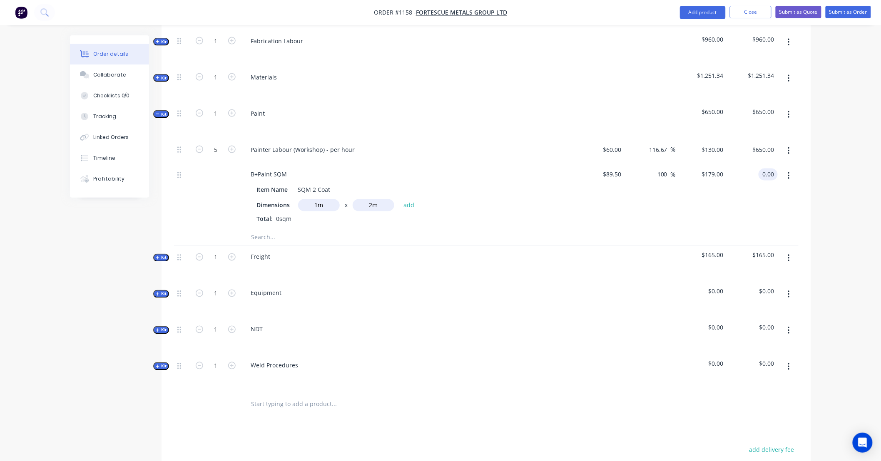
type input "$0.00"
click at [813, 148] on div "Order details Collaborate Checklists 0/0 Tracking Linked Orders Timeline Profit…" at bounding box center [440, 90] width 757 height 1080
click at [715, 169] on div "0 $0.00" at bounding box center [715, 175] width 22 height 12
type input "179"
type input "100"
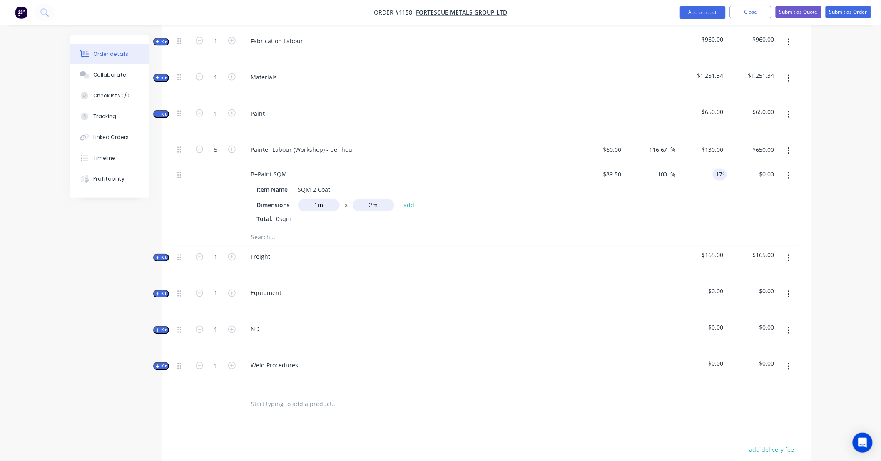
type input "$179.00"
type input "179"
click at [796, 197] on div at bounding box center [787, 196] width 21 height 65
click at [768, 169] on input "179" at bounding box center [770, 175] width 14 height 12
click at [832, 194] on div "Order details Collaborate Checklists 0/0 Tracking Linked Orders Timeline Profit…" at bounding box center [440, 72] width 881 height 1115
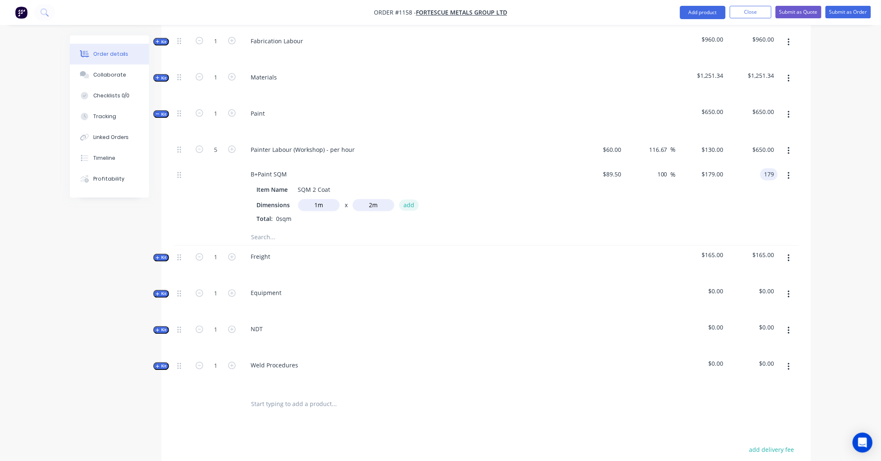
click at [412, 200] on button "add" at bounding box center [409, 205] width 20 height 11
type input "358.00"
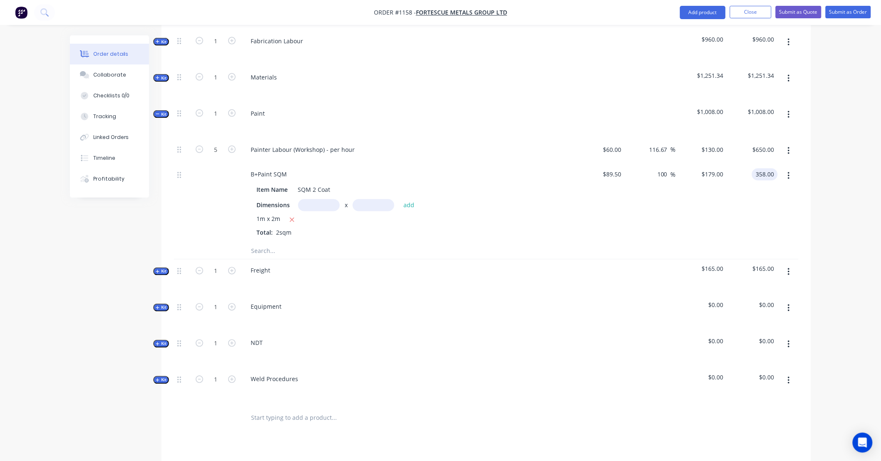
click at [822, 193] on div "Order details Collaborate Checklists 0/0 Tracking Linked Orders Timeline Profit…" at bounding box center [440, 79] width 881 height 1129
click at [833, 189] on div "Order details Collaborate Checklists 0/0 Tracking Linked Orders Timeline Profit…" at bounding box center [440, 79] width 881 height 1129
drag, startPoint x: 833, startPoint y: 189, endPoint x: 834, endPoint y: 172, distance: 16.7
click at [834, 172] on div "Order details Collaborate Checklists 0/0 Tracking Linked Orders Timeline Profit…" at bounding box center [440, 79] width 881 height 1129
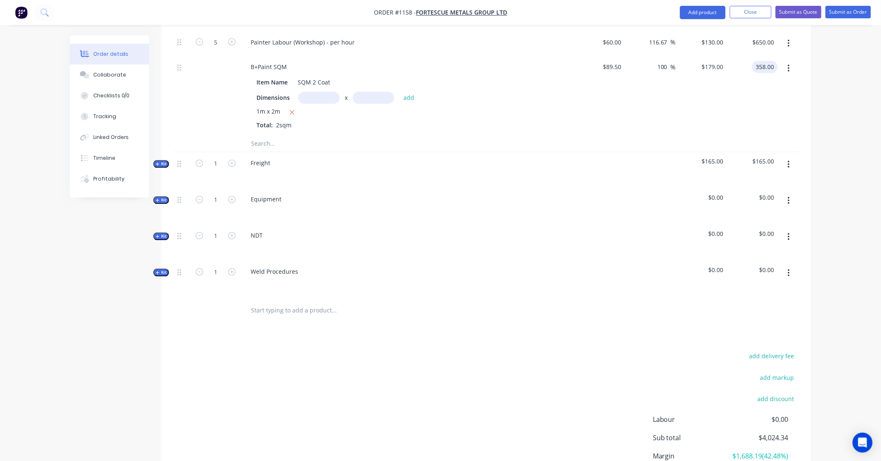
scroll to position [593, 0]
drag, startPoint x: 179, startPoint y: 190, endPoint x: 174, endPoint y: 159, distance: 31.8
click at [174, 159] on div "Internal SITE CONTACT: Internal ALLOCATED FAB TIME: Internal PAINT/COATINGS REQ…" at bounding box center [486, 40] width 624 height 514
click at [161, 161] on span "Kit" at bounding box center [161, 164] width 11 height 6
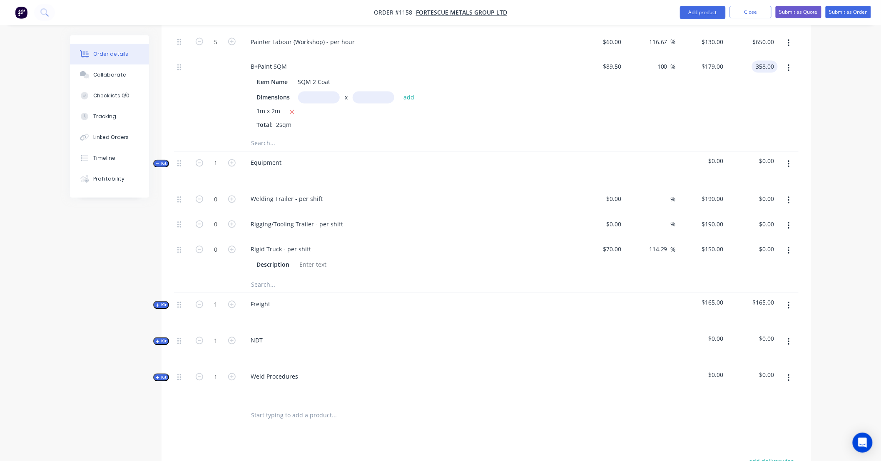
click at [789, 193] on button "button" at bounding box center [789, 200] width 20 height 15
click at [775, 250] on div "Delete" at bounding box center [759, 256] width 64 height 12
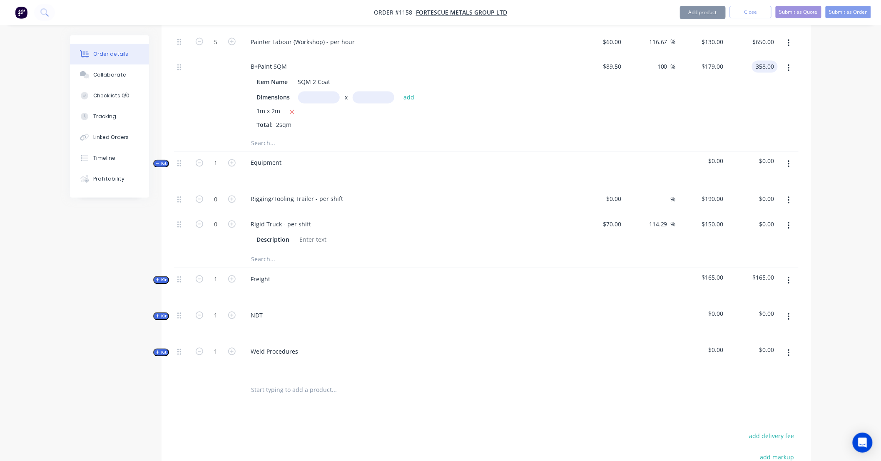
click at [789, 193] on button "button" at bounding box center [789, 200] width 20 height 15
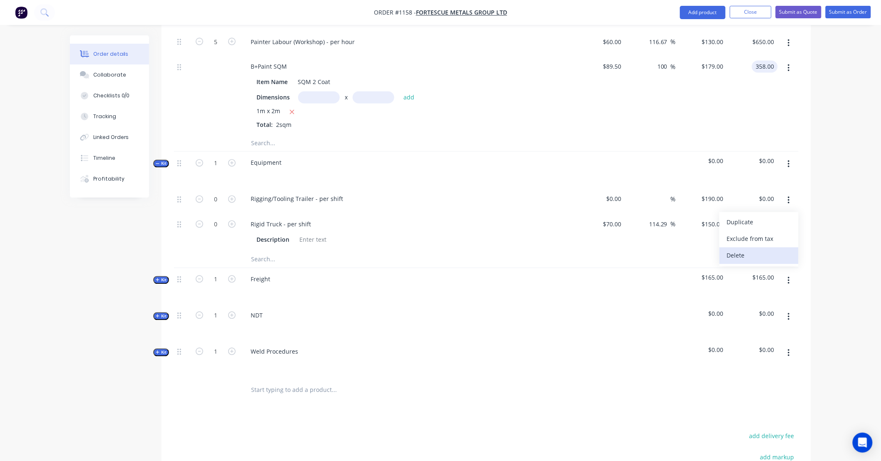
click at [775, 250] on div "Delete" at bounding box center [759, 256] width 64 height 12
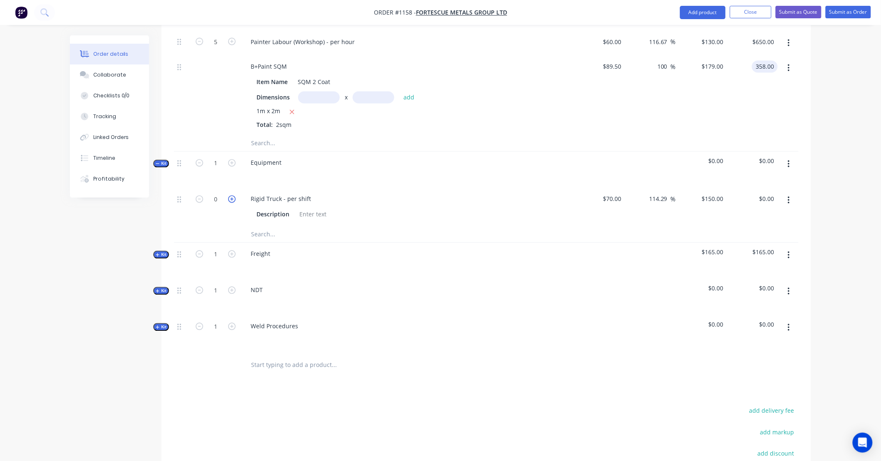
click at [230, 196] on icon "button" at bounding box center [231, 199] width 7 height 7
type input "1"
type input "$150.00"
click at [788, 160] on icon "button" at bounding box center [788, 164] width 2 height 9
click at [771, 230] on div "Delete" at bounding box center [759, 236] width 64 height 12
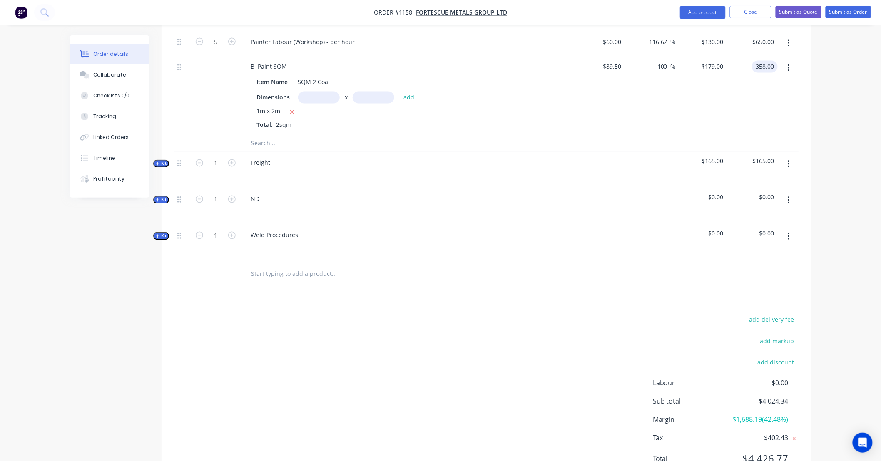
click at [160, 161] on span "Kit" at bounding box center [161, 164] width 11 height 6
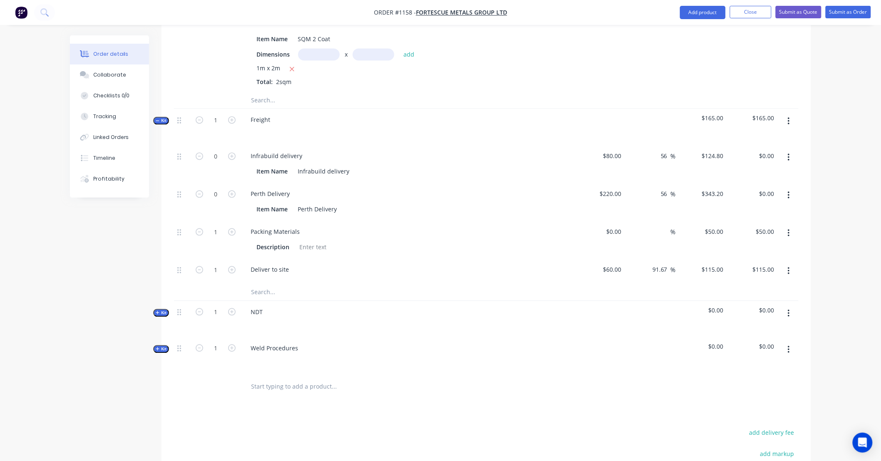
scroll to position [639, 0]
click at [230, 149] on icon "button" at bounding box center [231, 152] width 7 height 7
type input "1"
type input "$124.80"
click at [231, 187] on icon "button" at bounding box center [231, 190] width 7 height 7
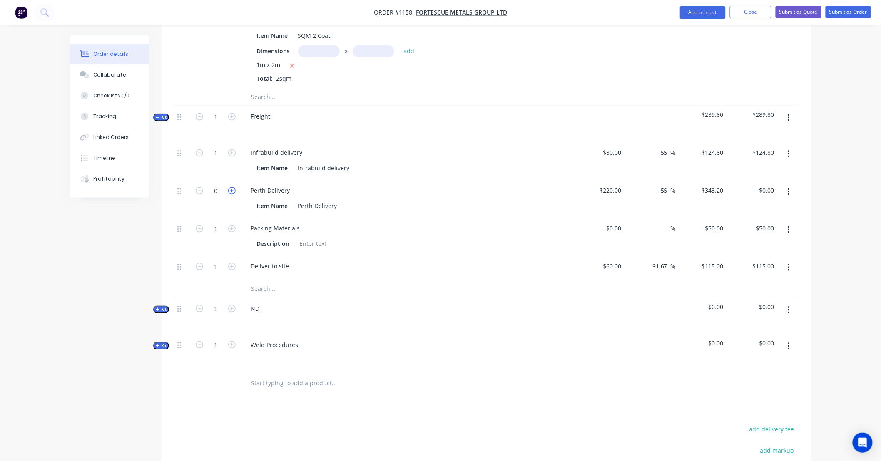
type input "1"
type input "$343.20"
click at [789, 226] on icon "button" at bounding box center [788, 230] width 2 height 9
click at [780, 279] on div "Delete" at bounding box center [759, 285] width 64 height 12
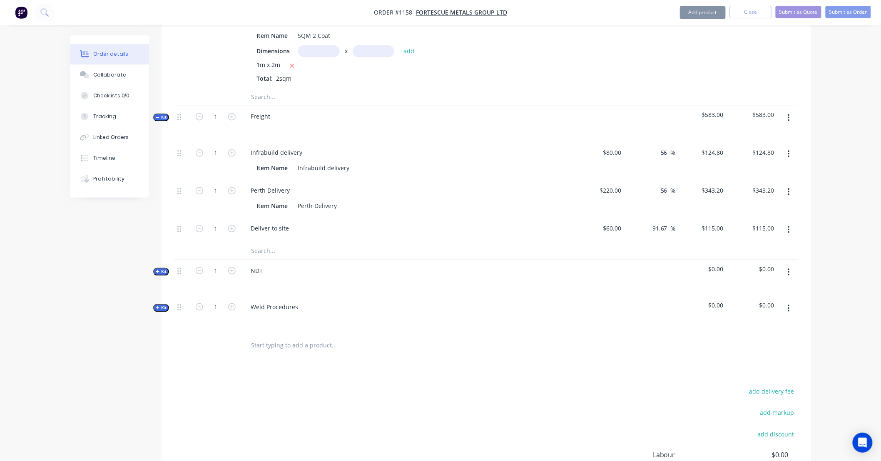
click at [788, 226] on icon "button" at bounding box center [788, 230] width 2 height 9
click at [781, 279] on div "Delete" at bounding box center [759, 285] width 64 height 12
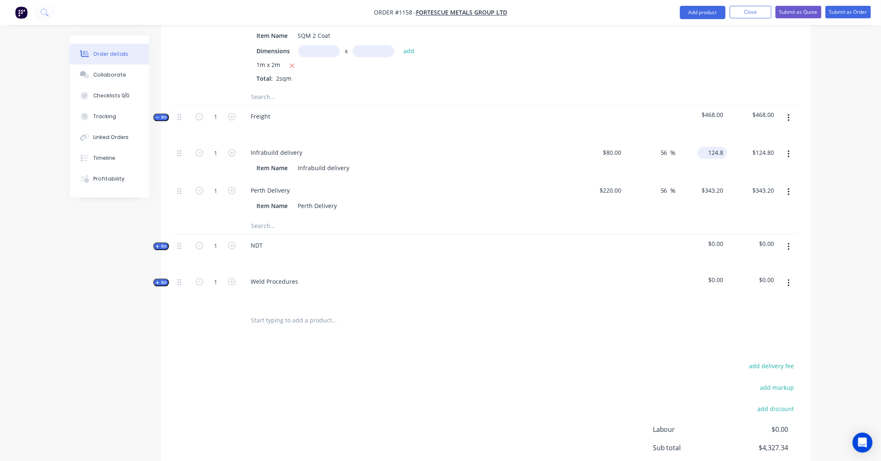
click at [705, 147] on div "124.8 $124.80" at bounding box center [712, 153] width 29 height 12
type input "104"
type input "30"
type input "$104.00"
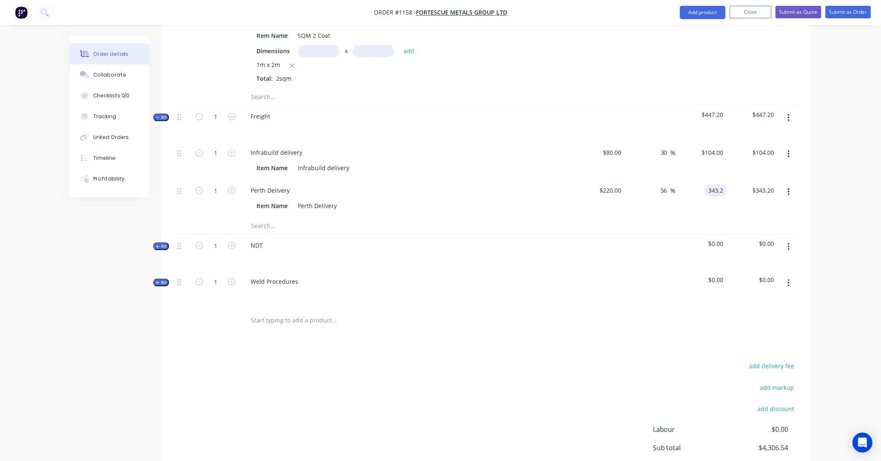
click at [716, 185] on input "343.2" at bounding box center [717, 191] width 19 height 12
type input "286"
type input "30"
type input "$286.00"
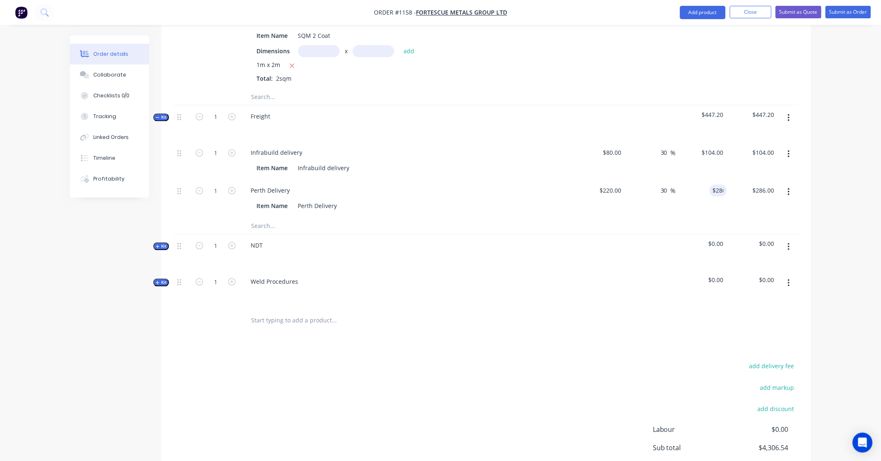
click at [789, 243] on icon "button" at bounding box center [788, 247] width 2 height 9
click at [777, 313] on div "Delete" at bounding box center [759, 319] width 64 height 12
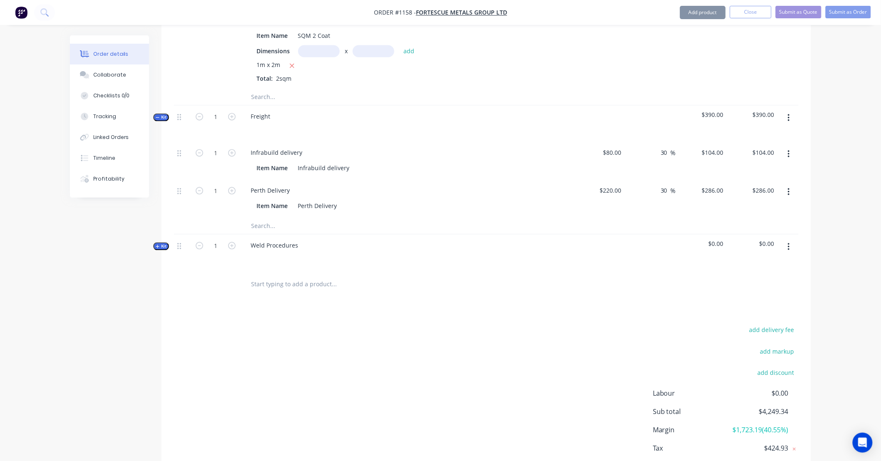
click at [791, 240] on button "button" at bounding box center [789, 247] width 20 height 15
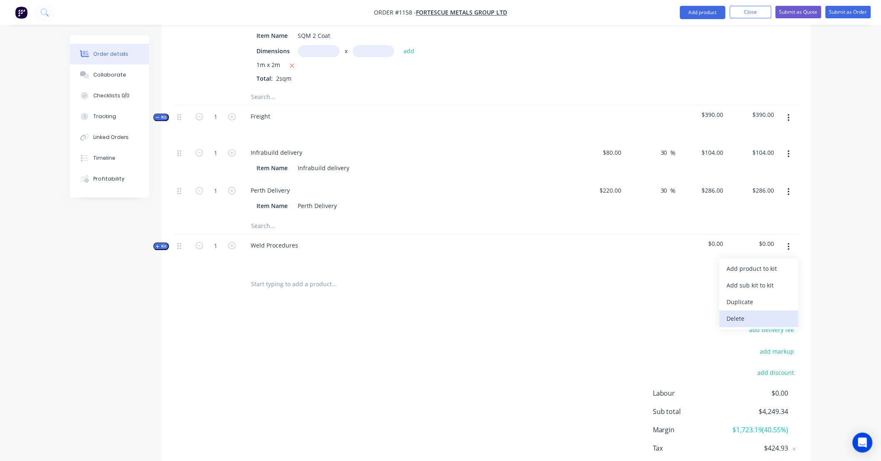
click at [772, 313] on div "Delete" at bounding box center [759, 319] width 64 height 12
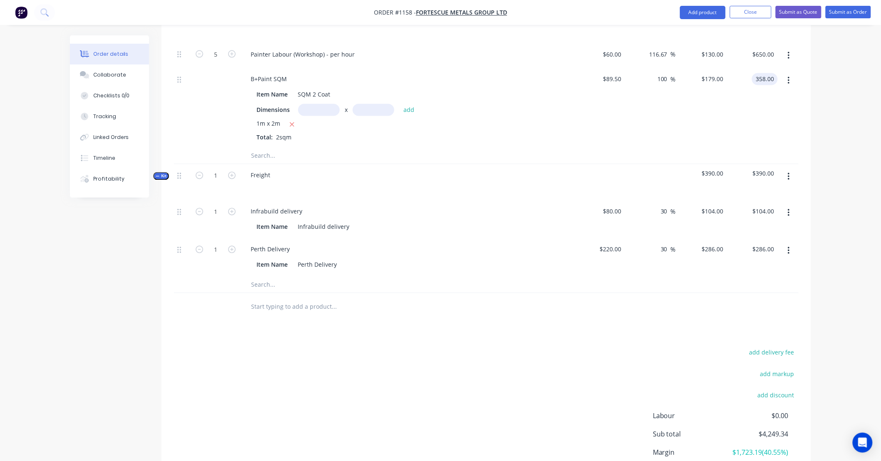
scroll to position [547, 0]
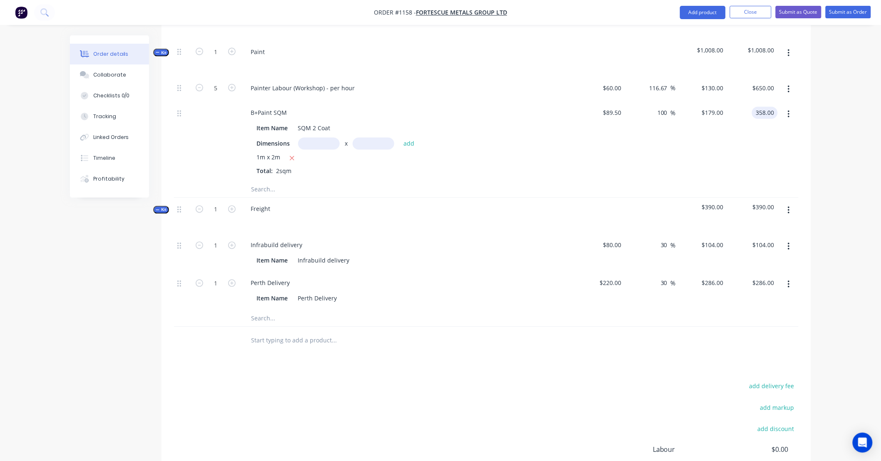
click at [157, 208] on icon "button" at bounding box center [158, 210] width 4 height 4
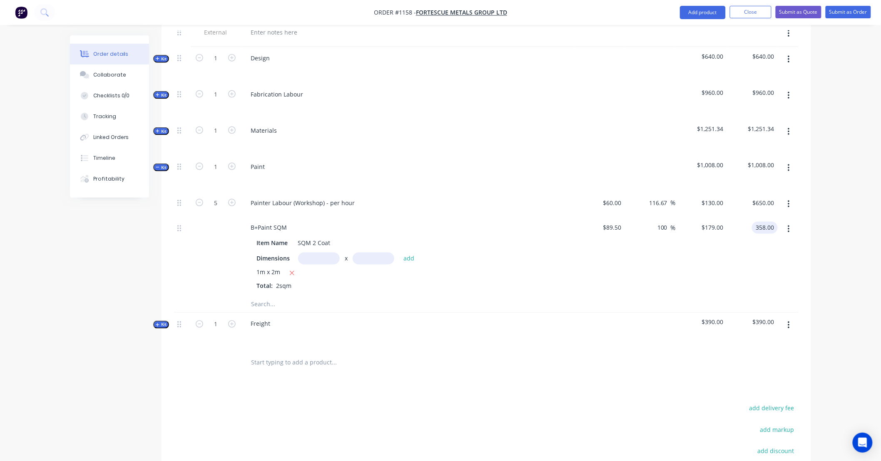
scroll to position [423, 0]
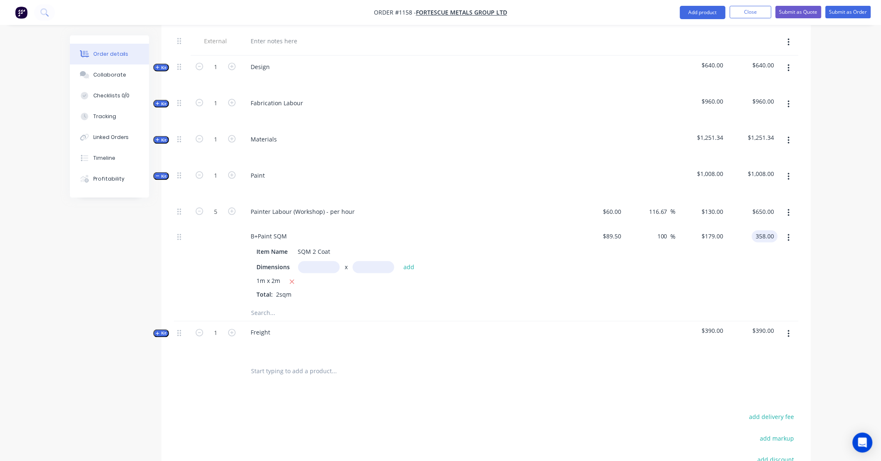
click at [161, 173] on span "Kit" at bounding box center [161, 176] width 11 height 6
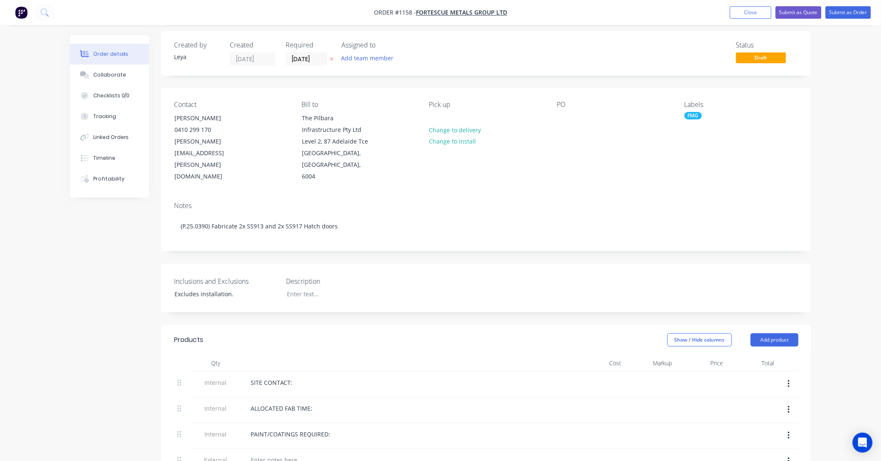
scroll to position [0, 0]
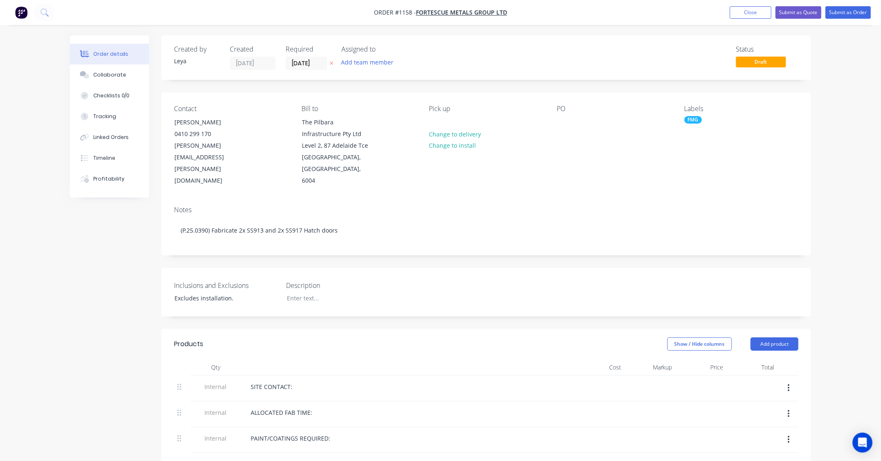
click at [331, 63] on icon "button" at bounding box center [331, 63] width 3 height 3
click at [861, 12] on button "Submit as Order" at bounding box center [847, 12] width 45 height 12
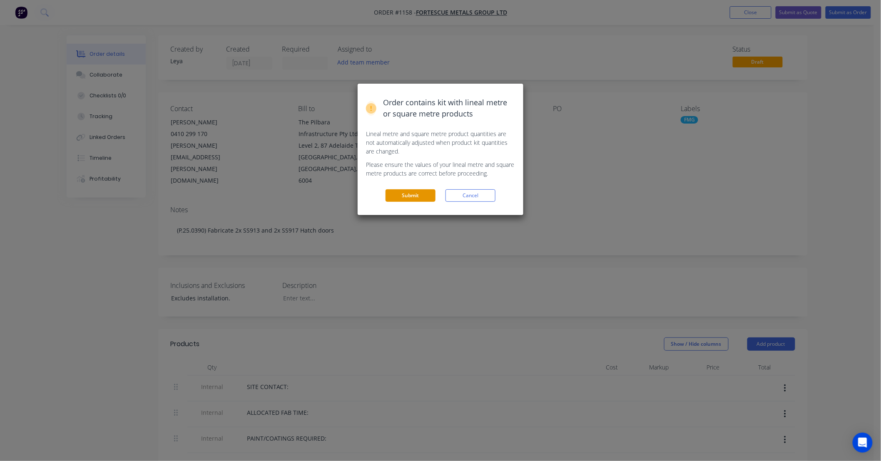
click at [412, 194] on button "Submit" at bounding box center [410, 195] width 50 height 12
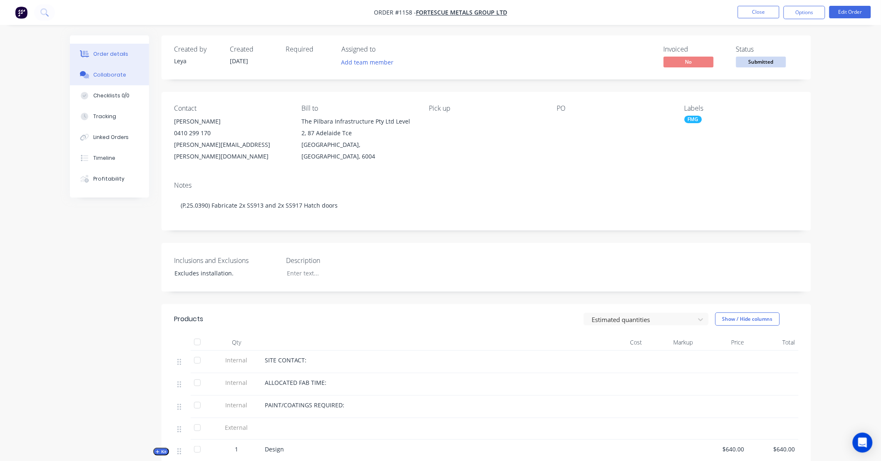
click at [99, 75] on div "Collaborate" at bounding box center [109, 74] width 33 height 7
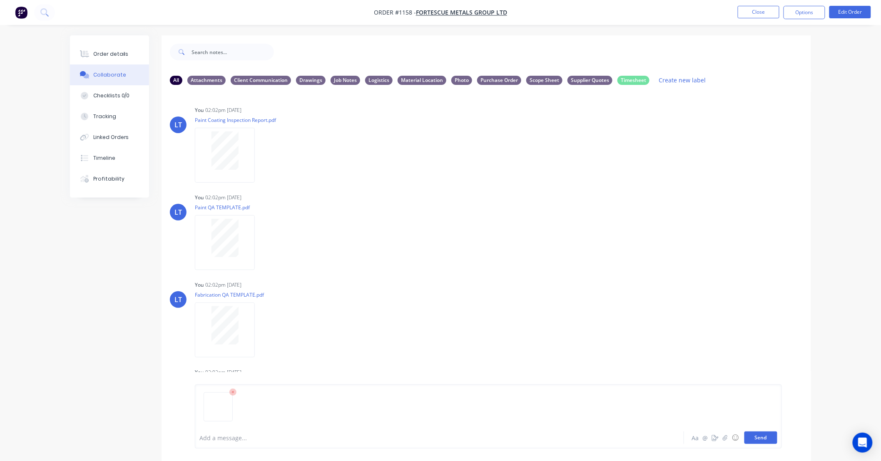
click at [772, 439] on button "Send" at bounding box center [760, 438] width 33 height 12
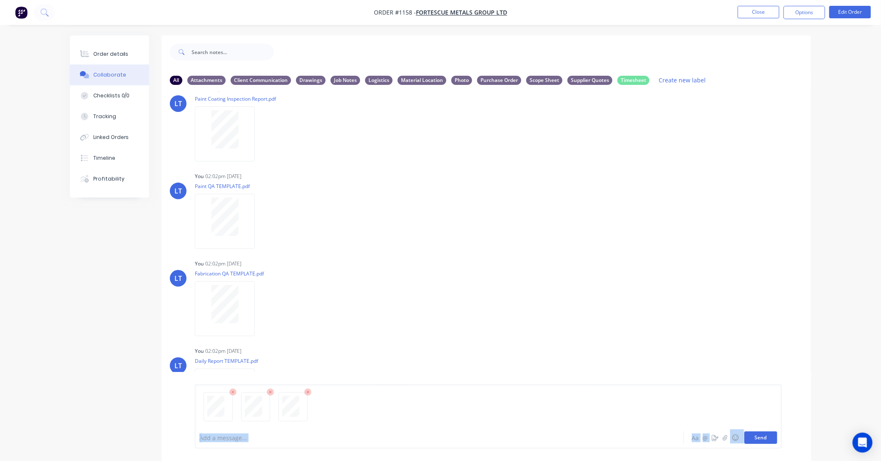
drag, startPoint x: 755, startPoint y: 427, endPoint x: 756, endPoint y: 434, distance: 7.5
click at [756, 434] on div "Add a message... Aa @ ☺ Send" at bounding box center [488, 417] width 587 height 64
click at [756, 434] on button "Send" at bounding box center [760, 438] width 33 height 12
click at [616, 338] on div "LT You 02:02pm 25/09/25 Paint Coating Inspection Report.pdf Labels Download Del…" at bounding box center [485, 259] width 649 height 335
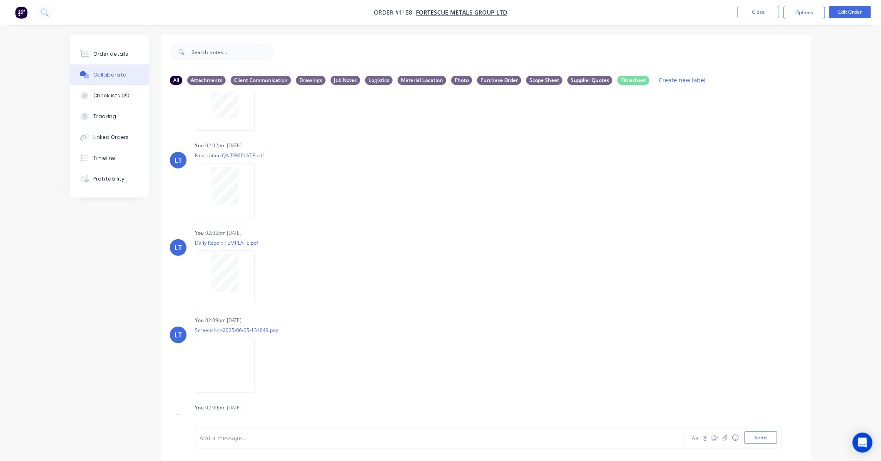
scroll to position [370, 0]
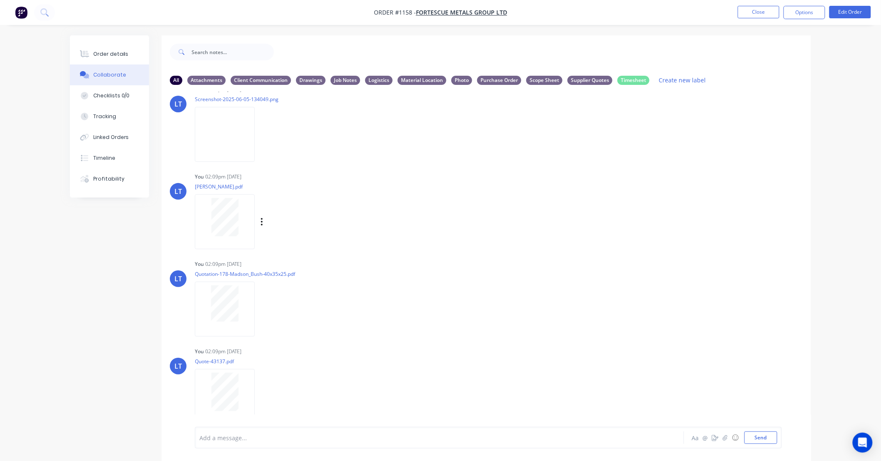
click at [263, 223] on div "Labels Download Delete" at bounding box center [305, 222] width 94 height 12
click at [261, 222] on icon "button" at bounding box center [262, 221] width 2 height 7
click at [292, 230] on button "Labels" at bounding box center [317, 225] width 94 height 19
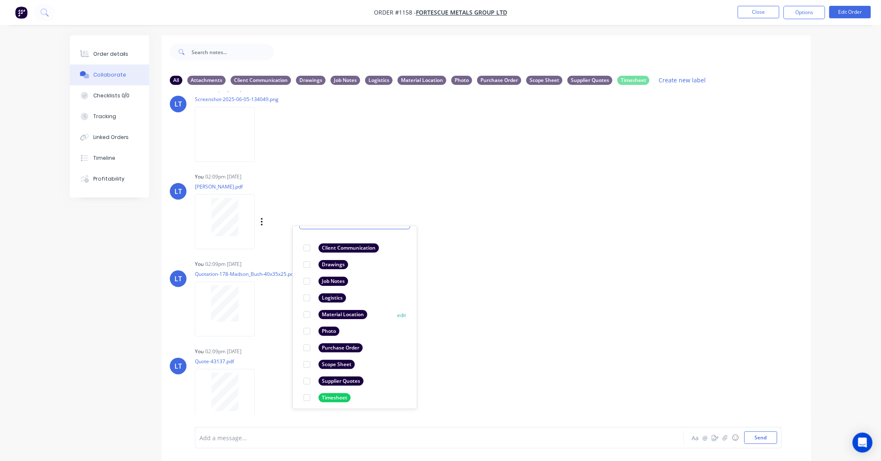
scroll to position [48, 0]
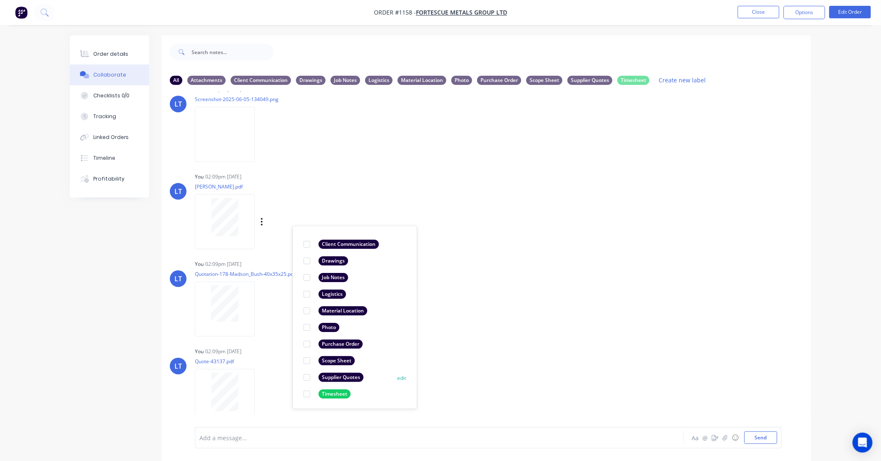
click at [308, 379] on div at bounding box center [306, 377] width 17 height 17
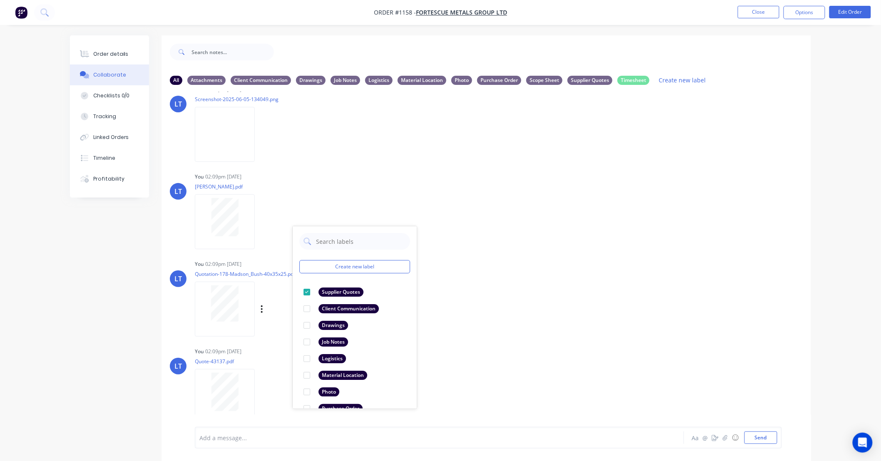
click at [454, 296] on div "You 02:09pm 25/09/25 Quotation-178-Madson_Bush-40x35x25.pdf Labels Download Del…" at bounding box center [325, 295] width 260 height 75
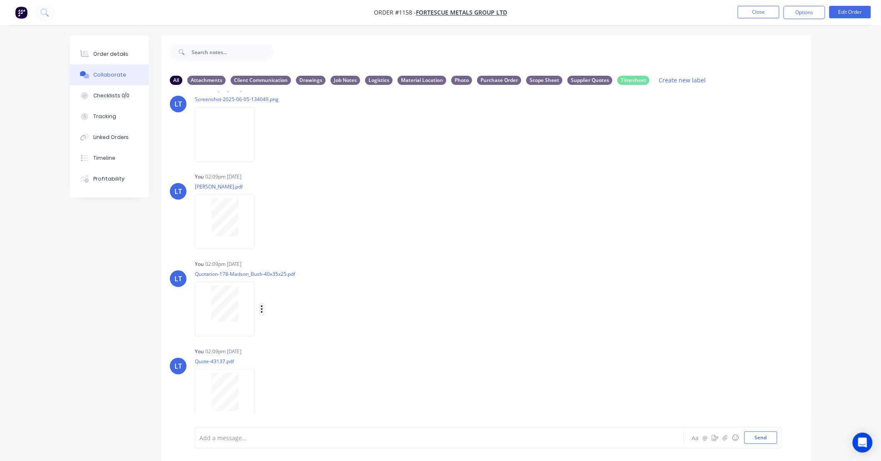
click at [262, 307] on icon "button" at bounding box center [262, 310] width 2 height 10
click at [284, 306] on button "Labels" at bounding box center [317, 312] width 94 height 19
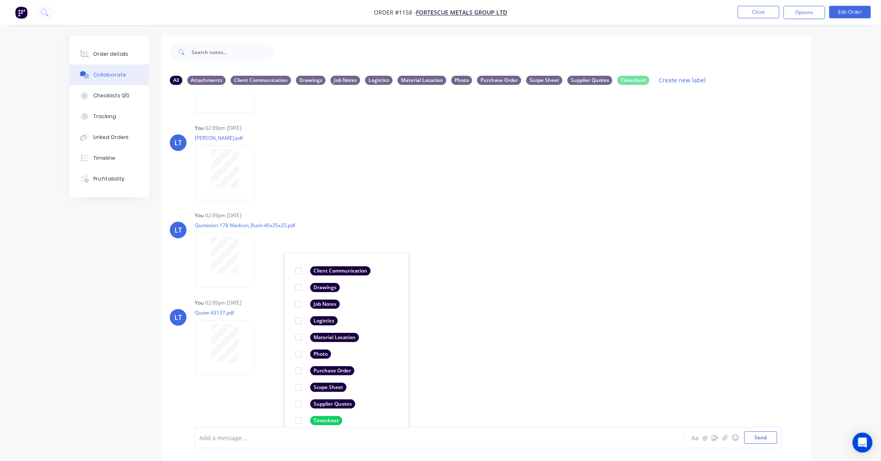
scroll to position [427, 0]
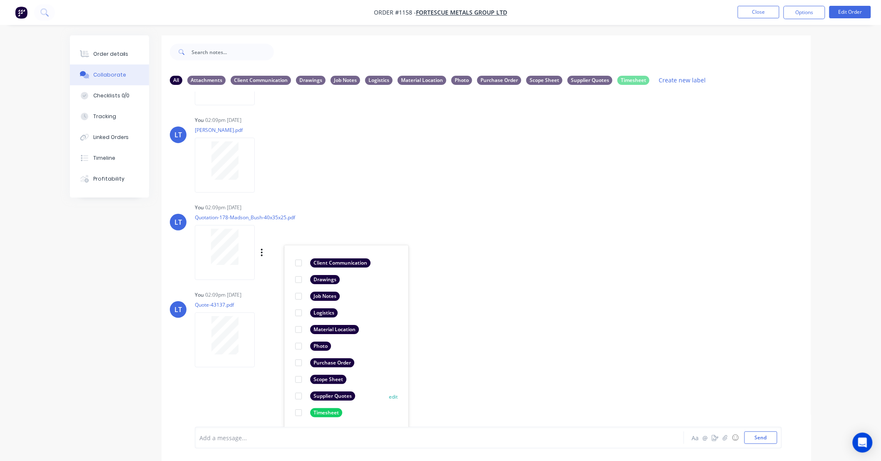
click at [297, 394] on div at bounding box center [298, 396] width 17 height 17
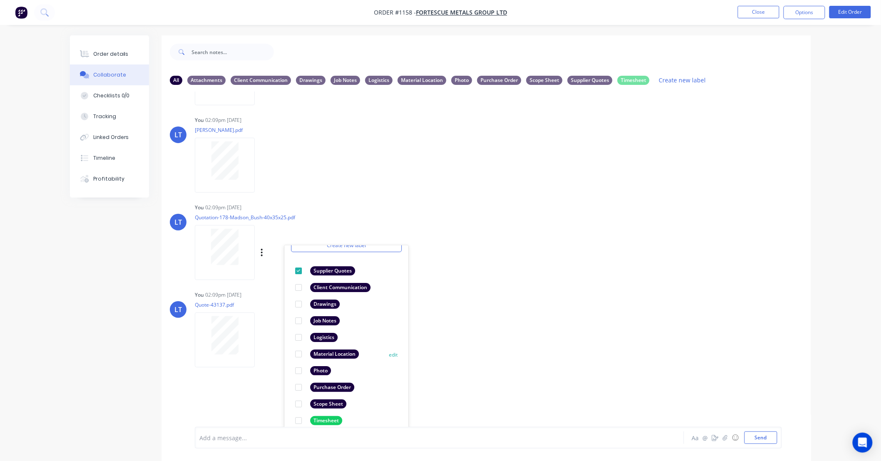
scroll to position [48, 0]
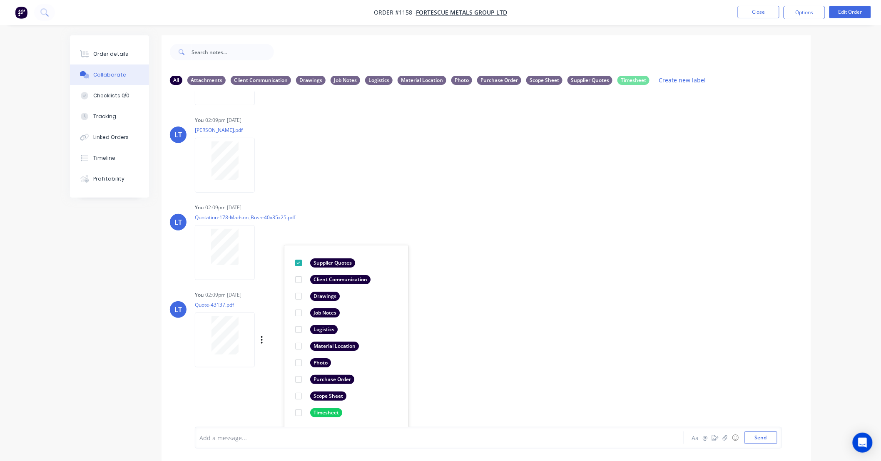
click at [454, 351] on div "You 02:09pm 25/09/25 Quote-43137.pdf Labels Download Delete" at bounding box center [325, 326] width 260 height 75
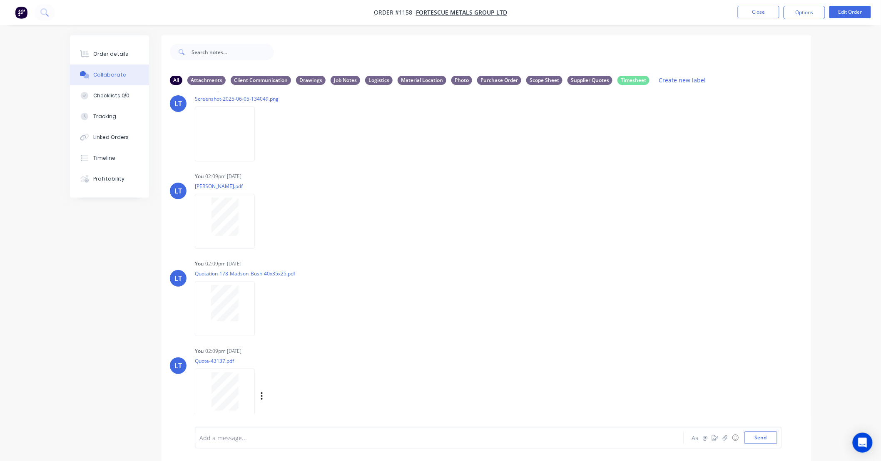
scroll to position [370, 0]
click at [260, 395] on button "button" at bounding box center [261, 397] width 3 height 12
click at [283, 381] on button "Labels" at bounding box center [317, 379] width 94 height 19
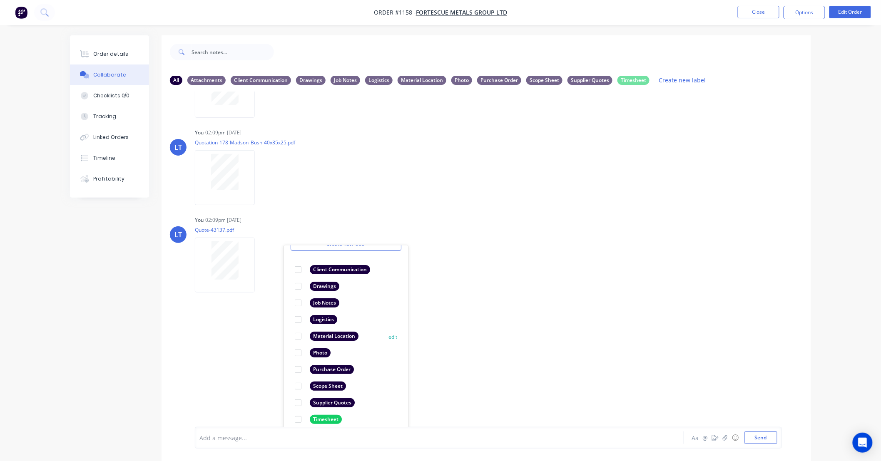
scroll to position [48, 0]
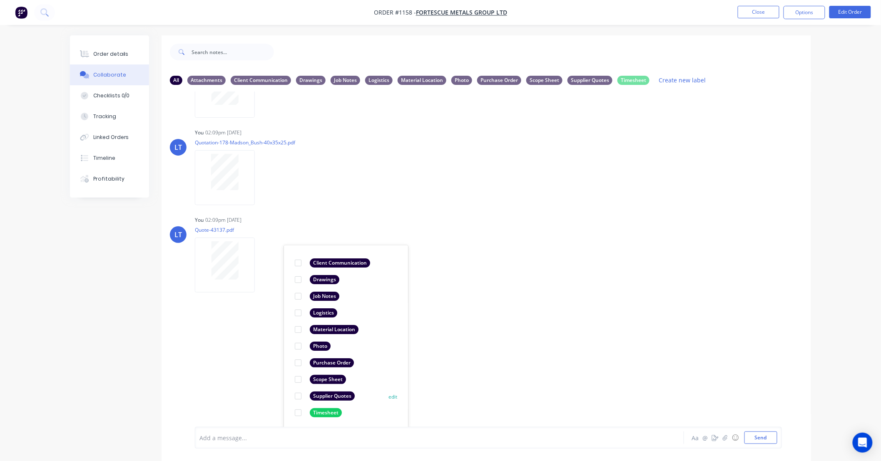
click at [297, 396] on div at bounding box center [298, 396] width 17 height 17
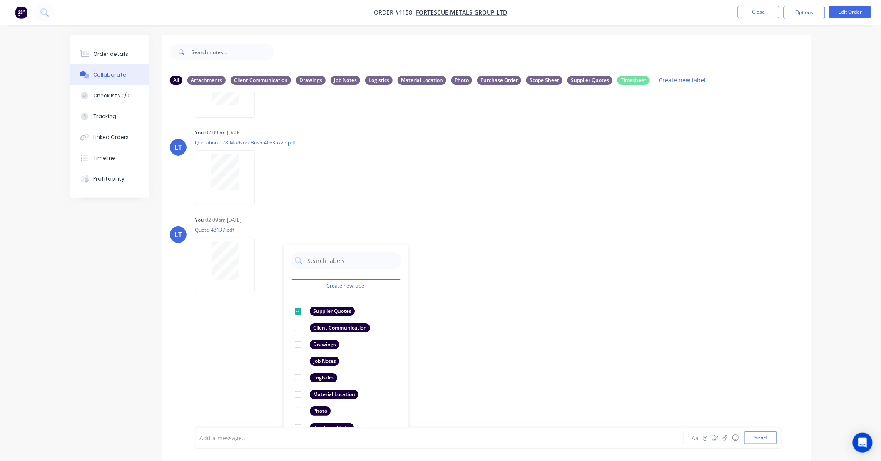
click at [541, 365] on div "LT You 02:02pm 25/09/25 Paint Coating Inspection Report.pdf Labels Download Del…" at bounding box center [485, 259] width 649 height 335
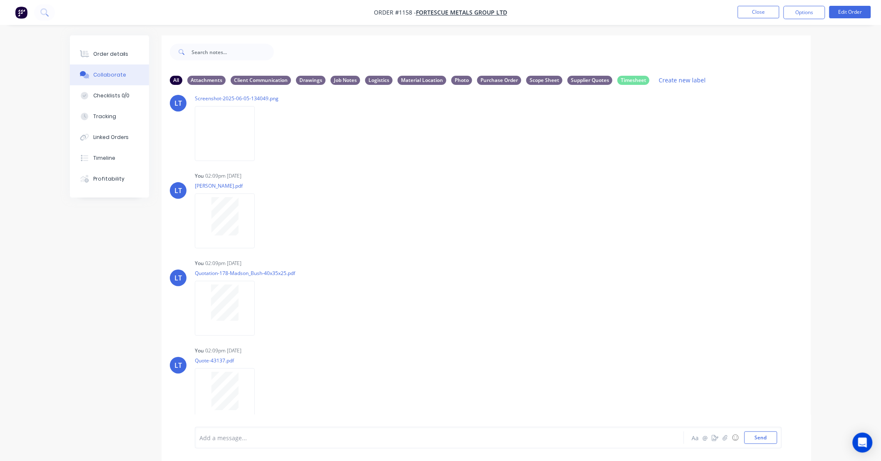
scroll to position [371, 0]
click at [569, 339] on div "LT You 02:09pm 25/09/25 Simmonds.pdf Labels Download Delete LT You 02:09pm 25/0…" at bounding box center [485, 295] width 649 height 250
drag, startPoint x: 568, startPoint y: 339, endPoint x: 509, endPoint y: 335, distance: 59.6
click at [509, 335] on div "LT You 02:09pm 25/09/25 Simmonds.pdf Labels Download Delete LT You 02:09pm 25/0…" at bounding box center [485, 295] width 649 height 250
click at [521, 274] on div "LT You 02:09pm 25/09/25 Quotation-178-Madson_Bush-40x35x25.pdf Labels Download …" at bounding box center [485, 295] width 649 height 75
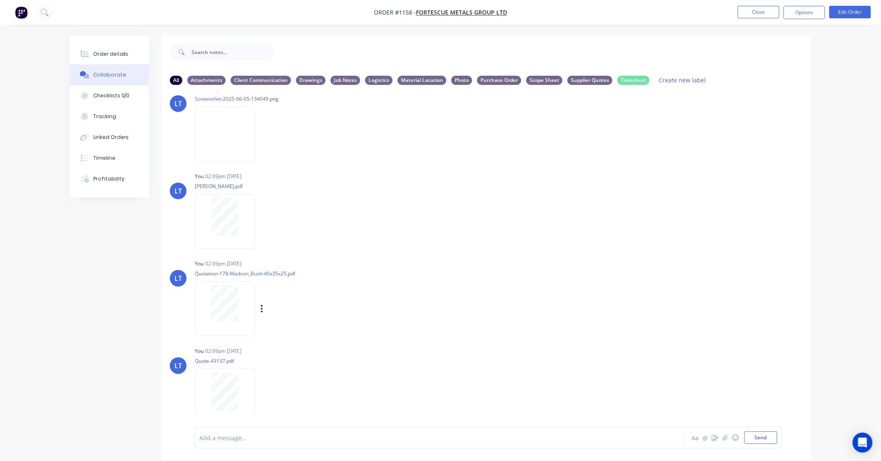
click at [489, 268] on div "LT You 02:09pm 25/09/25 Quotation-178-Madson_Bush-40x35x25.pdf Labels Download …" at bounding box center [485, 295] width 649 height 75
drag, startPoint x: 489, startPoint y: 268, endPoint x: 482, endPoint y: 241, distance: 27.1
click at [479, 221] on div "LT You 02:09pm 25/09/25 Simmonds.pdf Labels Download Delete" at bounding box center [485, 207] width 649 height 75
click at [482, 213] on div "LT You 02:09pm 25/09/25 Simmonds.pdf Labels Download Delete" at bounding box center [485, 207] width 649 height 75
click at [468, 216] on div "LT You 02:09pm 25/09/25 Simmonds.pdf Labels Download Delete" at bounding box center [485, 207] width 649 height 75
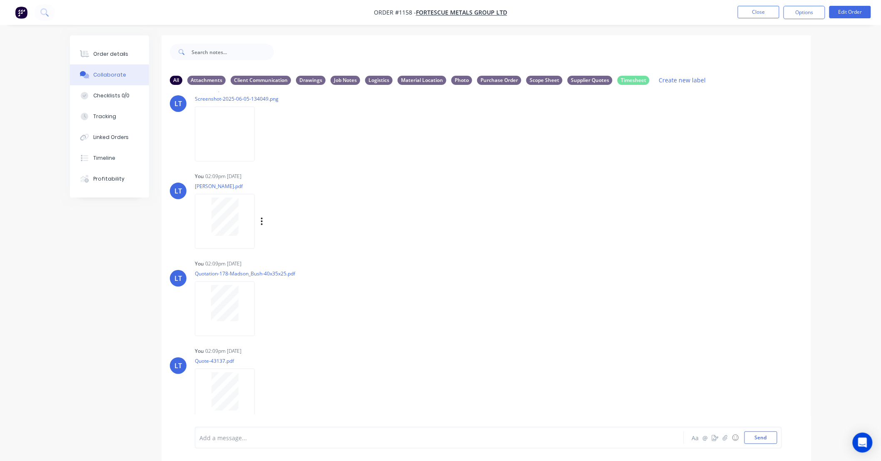
drag, startPoint x: 468, startPoint y: 216, endPoint x: 457, endPoint y: 218, distance: 11.4
click at [457, 218] on div "LT You 02:09pm 25/09/25 Simmonds.pdf Labels Download Delete" at bounding box center [485, 207] width 649 height 75
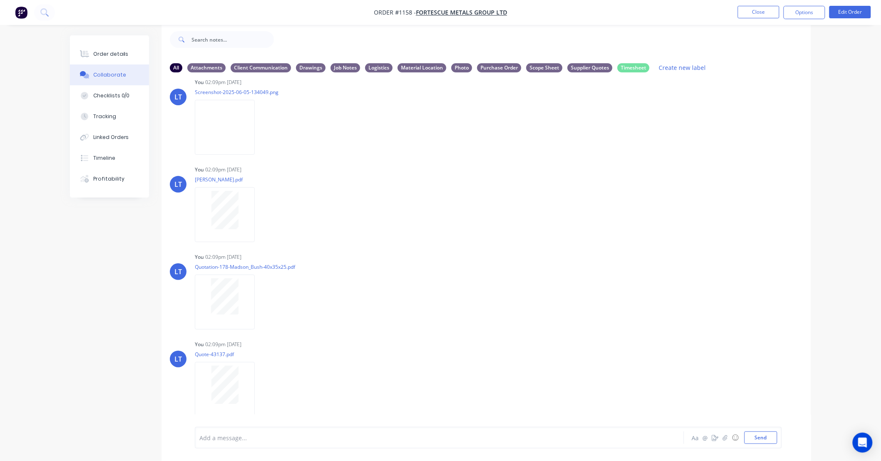
scroll to position [370, 0]
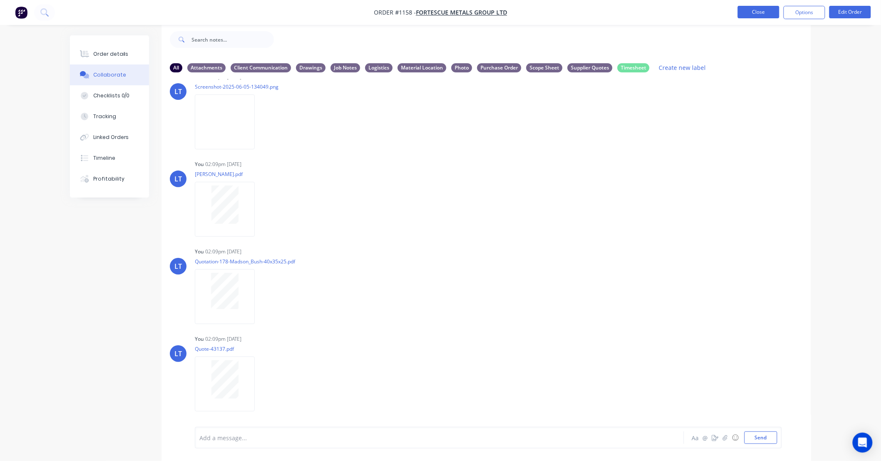
click at [766, 15] on button "Close" at bounding box center [758, 12] width 42 height 12
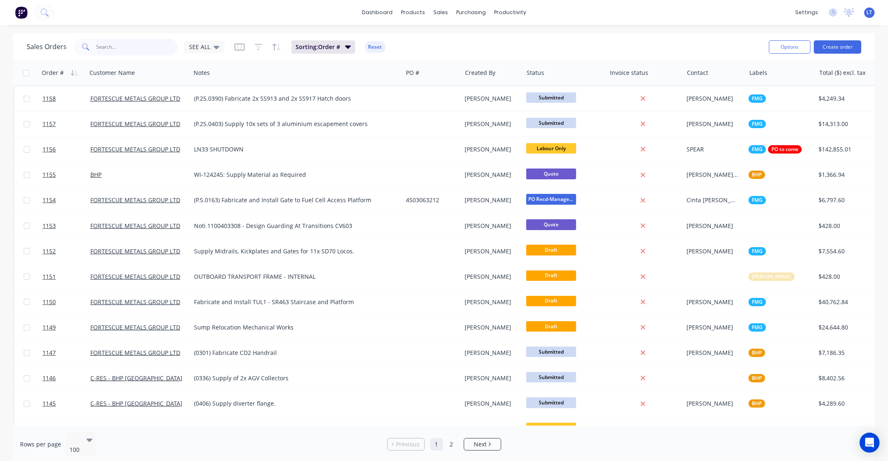
click at [109, 47] on input "text" at bounding box center [137, 47] width 81 height 17
type input "1110"
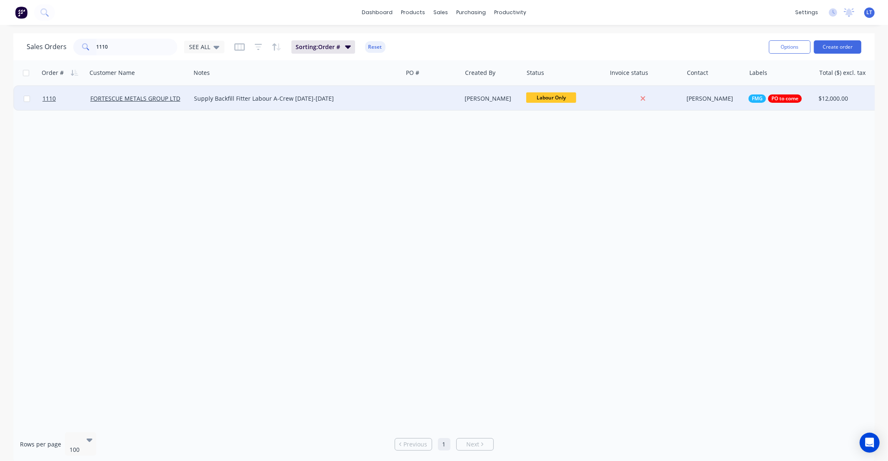
click at [499, 103] on div "[PERSON_NAME]" at bounding box center [493, 98] width 62 height 25
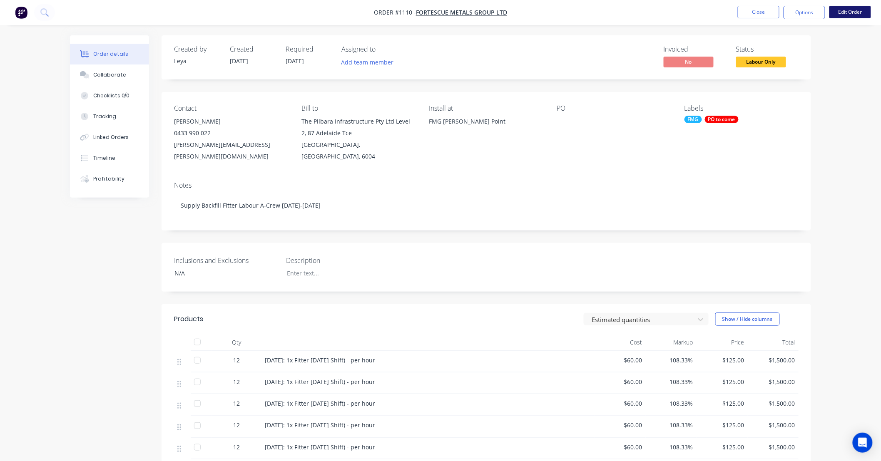
click at [842, 15] on button "Edit Order" at bounding box center [850, 12] width 42 height 12
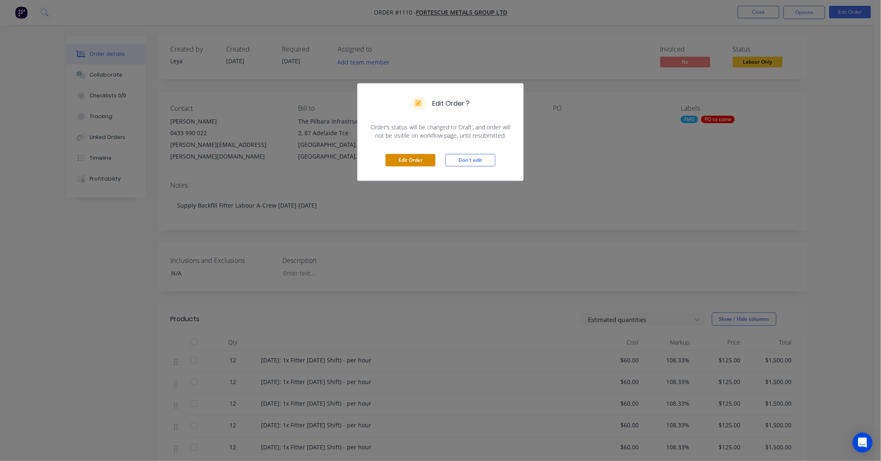
click at [408, 159] on button "Edit Order" at bounding box center [410, 160] width 50 height 12
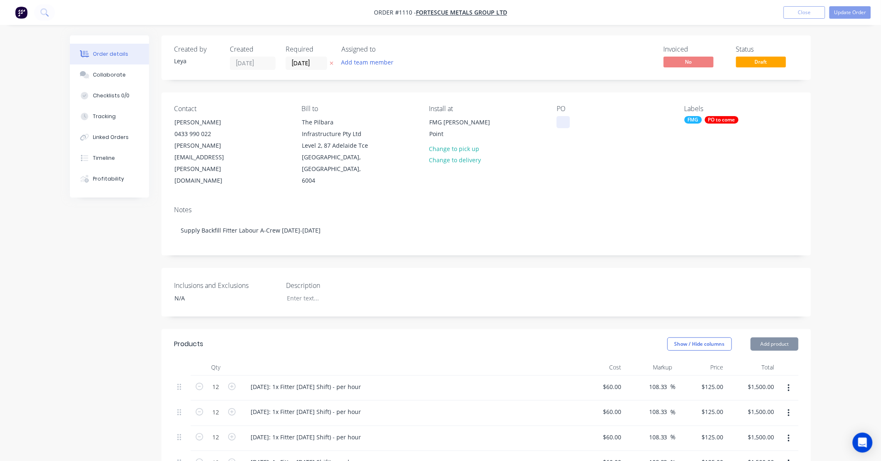
click at [563, 125] on div at bounding box center [562, 122] width 13 height 12
click at [439, 243] on div "Notes Supply Backfill Fitter Labour A-Crew 8-15 October" at bounding box center [485, 227] width 649 height 56
drag, startPoint x: 439, startPoint y: 243, endPoint x: 389, endPoint y: 243, distance: 49.9
drag, startPoint x: 389, startPoint y: 243, endPoint x: 375, endPoint y: 244, distance: 13.8
click at [375, 244] on div "Created by Leya Created 18/09/25 Required 08/10/25 Assigned to Add team member …" at bounding box center [485, 419] width 649 height 769
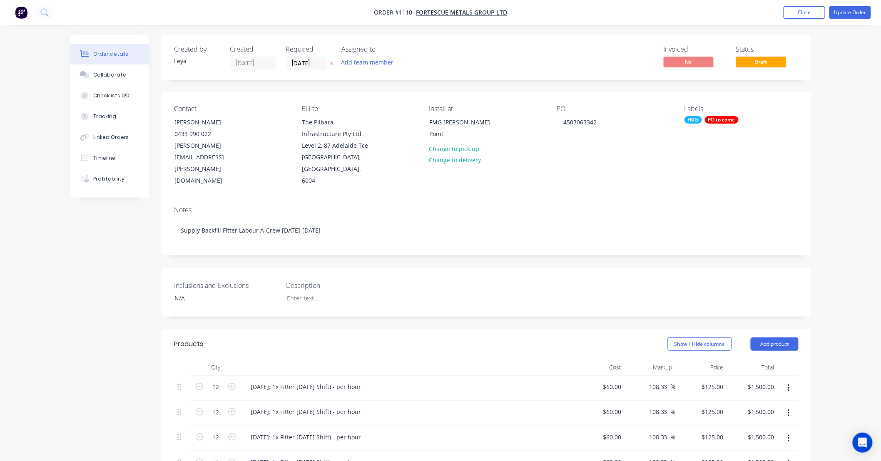
drag, startPoint x: 480, startPoint y: 246, endPoint x: 386, endPoint y: 170, distance: 121.0
click at [434, 248] on div "Created by Leya Created 18/09/25 Required 08/10/25 Assigned to Add team member …" at bounding box center [485, 419] width 649 height 769
click at [544, 252] on div "Created by Leya Created 18/09/25 Required 08/10/25 Assigned to Add team member …" at bounding box center [485, 419] width 649 height 769
click at [725, 118] on div "PO to come" at bounding box center [722, 119] width 34 height 7
click at [697, 207] on div at bounding box center [699, 209] width 17 height 17
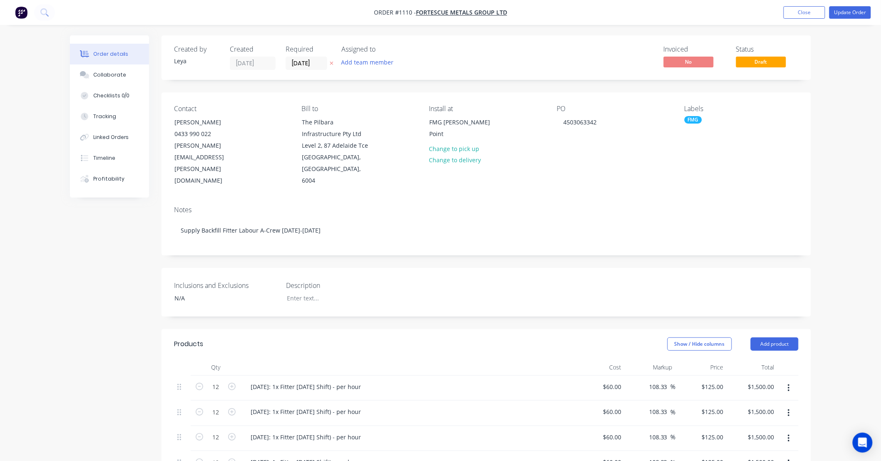
drag, startPoint x: 643, startPoint y: 256, endPoint x: 635, endPoint y: 254, distance: 7.9
click at [642, 268] on div "Inclusions and Exclusions N/A Description" at bounding box center [485, 292] width 649 height 49
click at [117, 78] on div "Collaborate" at bounding box center [109, 74] width 33 height 7
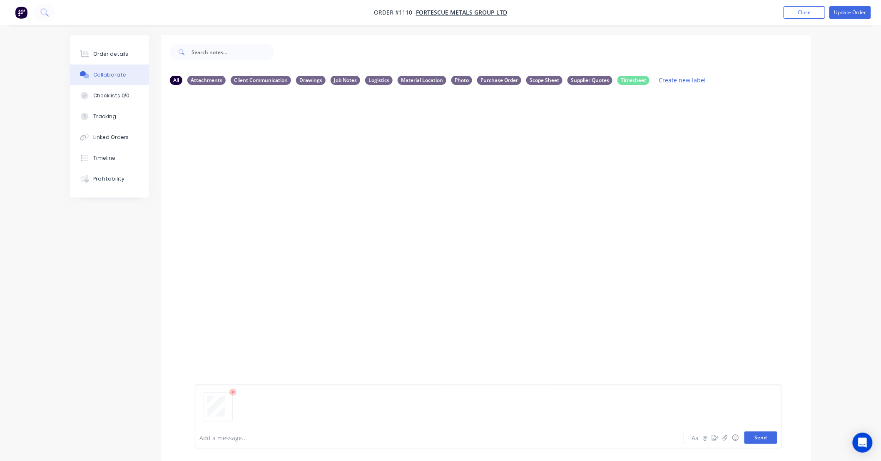
click at [771, 438] on button "Send" at bounding box center [760, 438] width 33 height 12
click at [261, 157] on icon "button" at bounding box center [262, 156] width 2 height 10
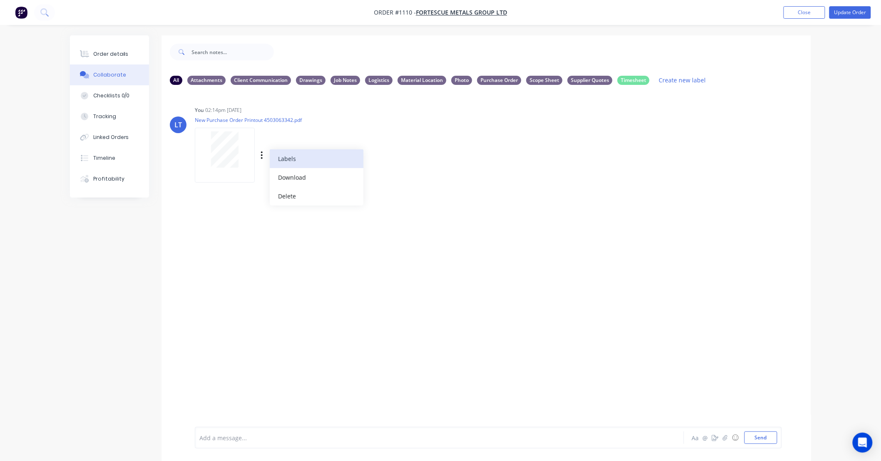
click at [275, 159] on button "Labels" at bounding box center [317, 158] width 94 height 19
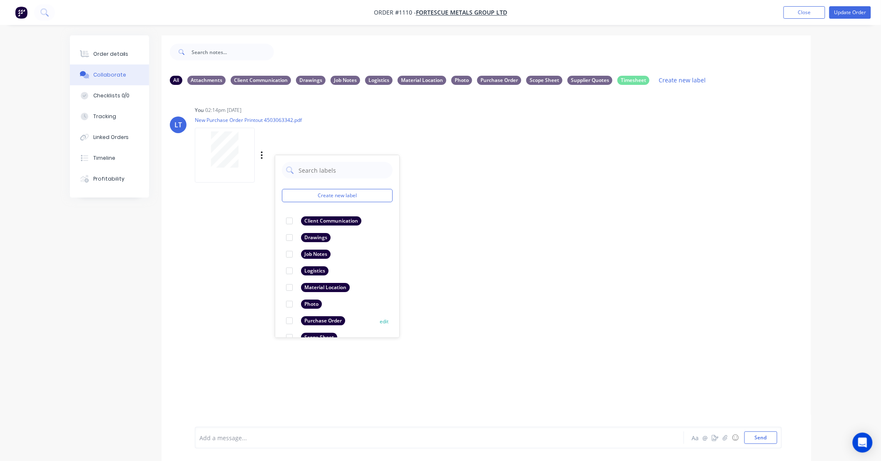
click at [290, 321] on div at bounding box center [289, 321] width 17 height 17
click at [507, 289] on div "LT You 02:14pm 25/09/25 New Purchase Order Printout 4503063342.pdf Labels Downl…" at bounding box center [485, 259] width 649 height 335
drag, startPoint x: 544, startPoint y: 253, endPoint x: 513, endPoint y: 240, distance: 32.8
click at [513, 240] on div "LT You 02:14pm 25/09/25 New Purchase Order Printout 4503063342.pdf Labels Downl…" at bounding box center [485, 259] width 649 height 335
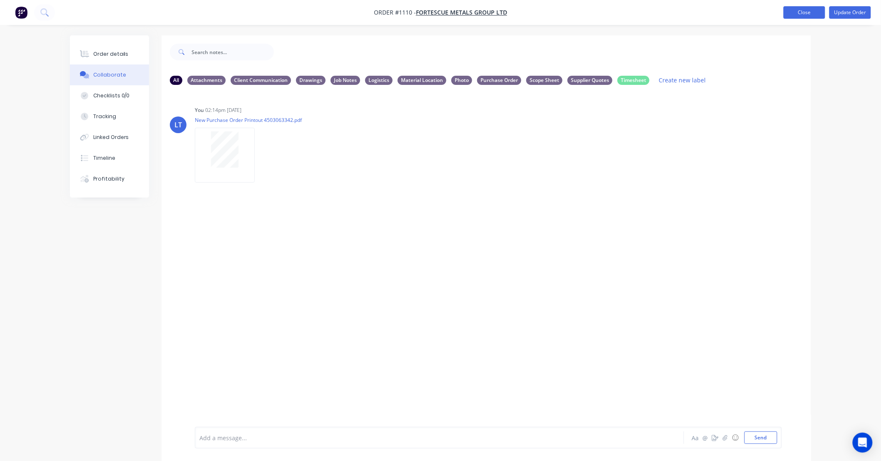
click at [798, 14] on button "Close" at bounding box center [804, 12] width 42 height 12
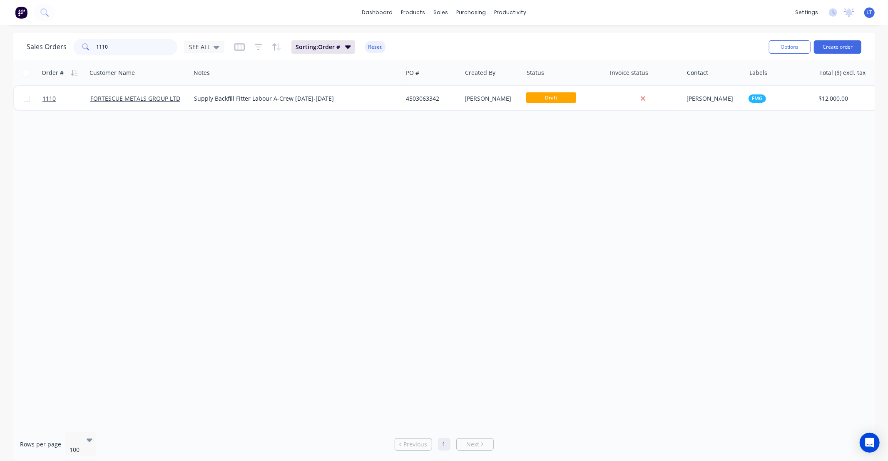
drag, startPoint x: 141, startPoint y: 47, endPoint x: 0, endPoint y: 28, distance: 141.9
click at [0, 28] on div "dashboard products sales purchasing productivity dashboard products Product Cat…" at bounding box center [444, 230] width 888 height 461
type input "1129"
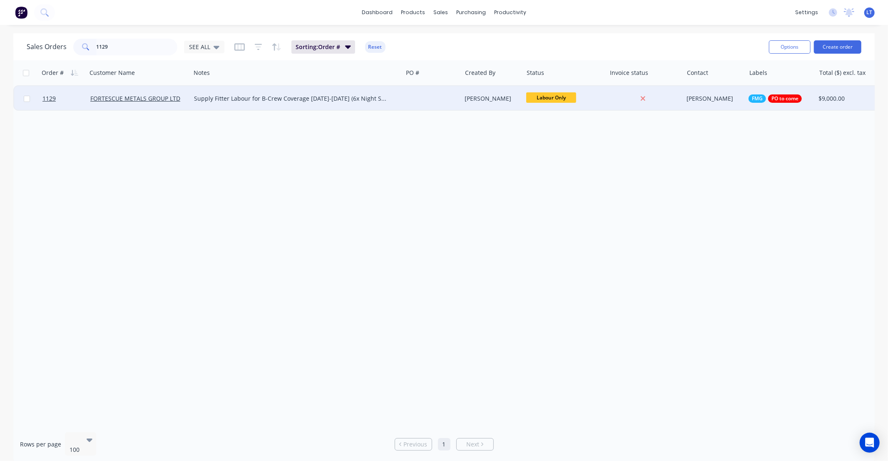
click at [614, 105] on div at bounding box center [644, 98] width 77 height 25
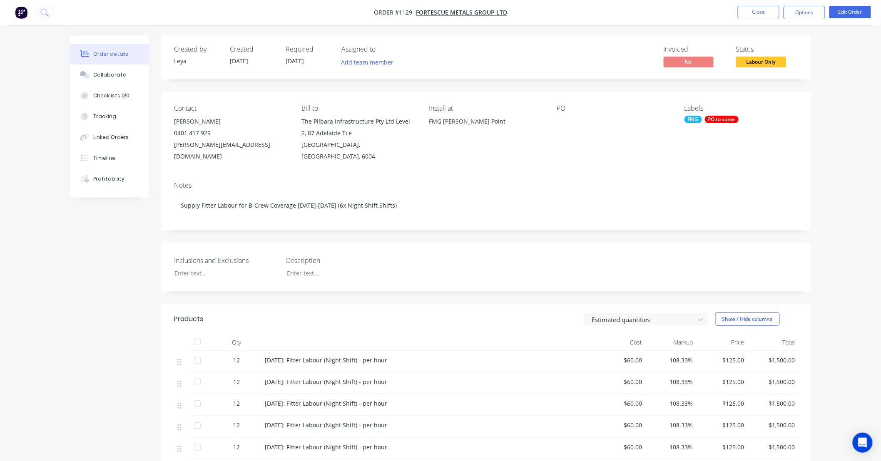
click at [714, 118] on div "PO to come" at bounding box center [722, 119] width 34 height 7
click at [700, 206] on div at bounding box center [699, 209] width 17 height 17
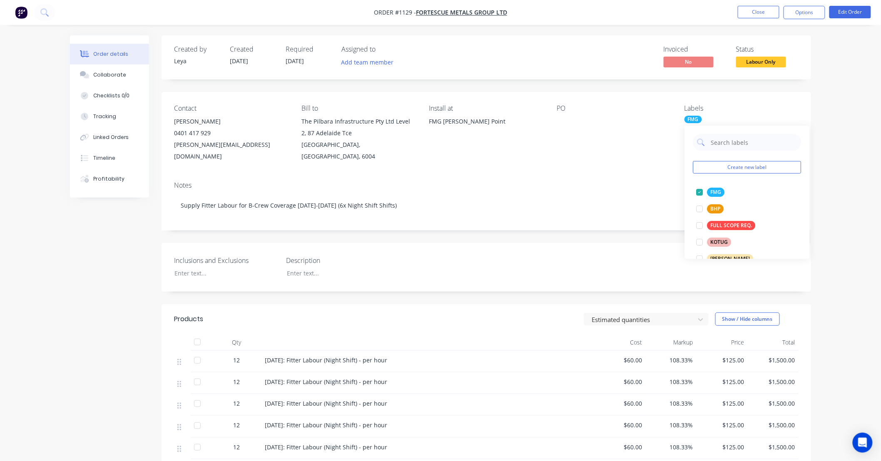
click at [814, 102] on div "Order details Collaborate Checklists 0/0 Tracking Linked Orders Timeline Profit…" at bounding box center [440, 332] width 757 height 594
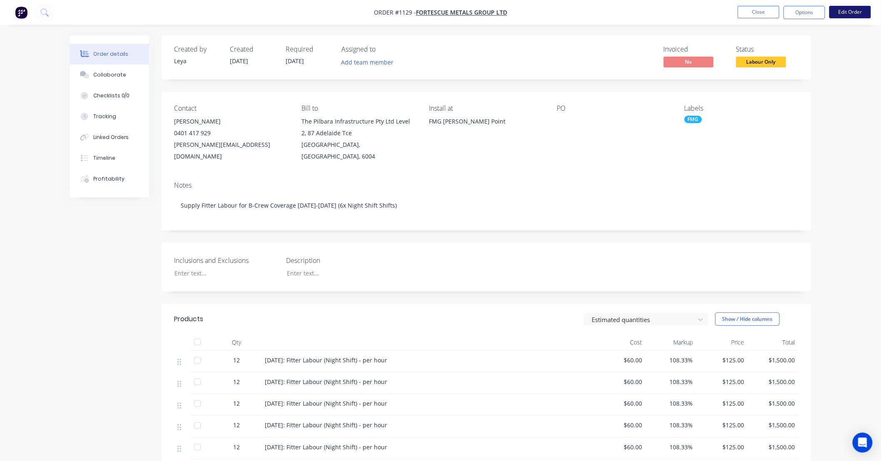
click at [850, 15] on button "Edit Order" at bounding box center [850, 12] width 42 height 12
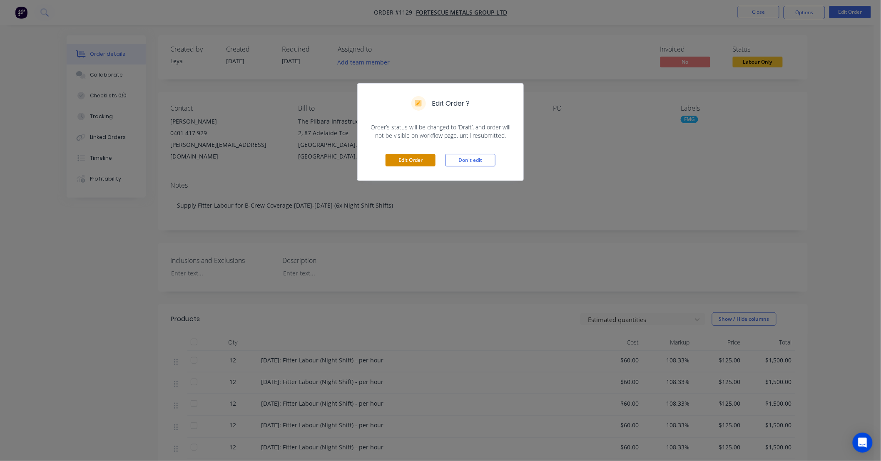
click at [404, 160] on button "Edit Order" at bounding box center [410, 160] width 50 height 12
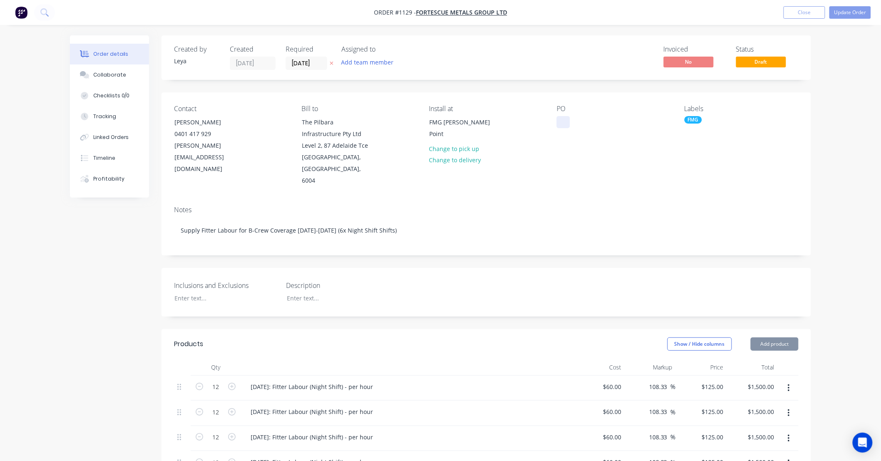
click at [561, 123] on div at bounding box center [562, 122] width 13 height 12
click at [842, 16] on button "Update Order" at bounding box center [850, 12] width 42 height 12
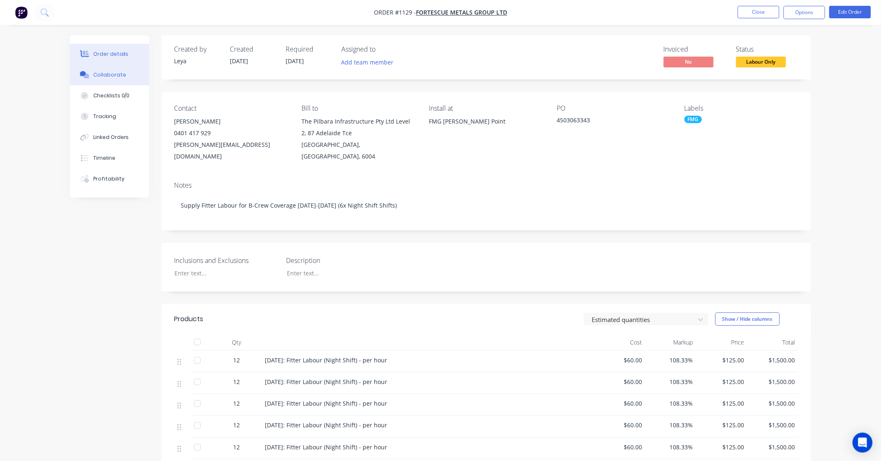
click at [122, 77] on div "Collaborate" at bounding box center [109, 74] width 33 height 7
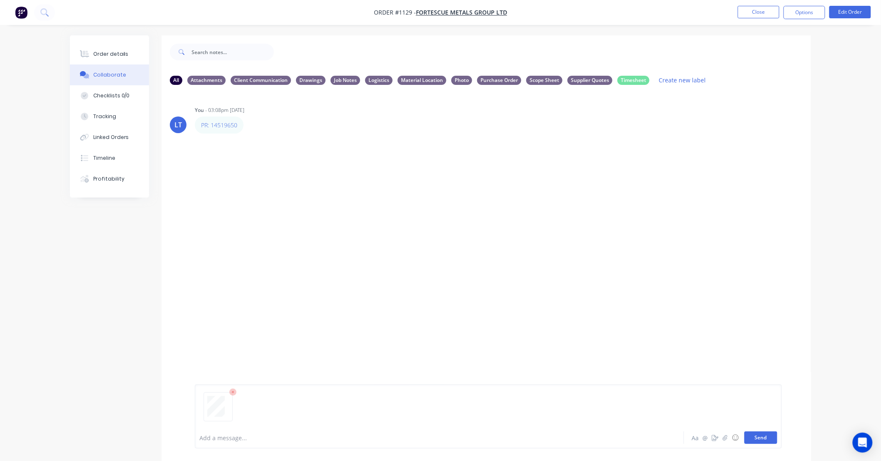
click at [752, 436] on button "Send" at bounding box center [760, 438] width 33 height 12
click at [263, 194] on icon "button" at bounding box center [262, 197] width 2 height 7
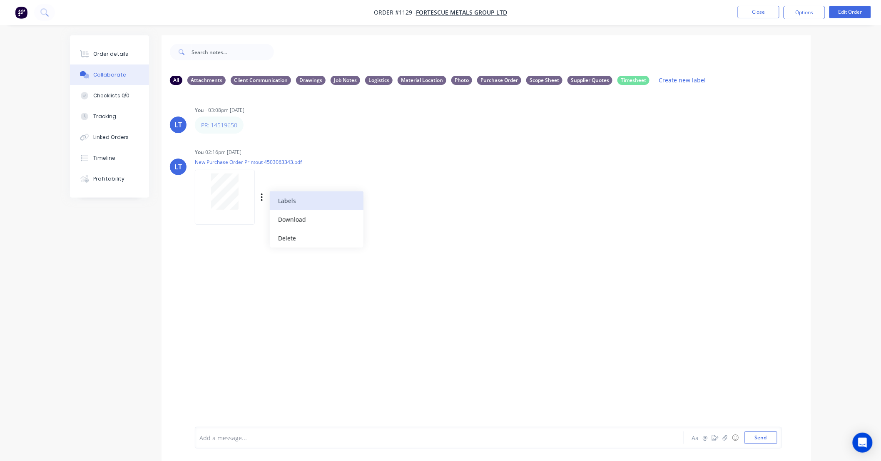
click at [288, 196] on button "Labels" at bounding box center [317, 200] width 94 height 19
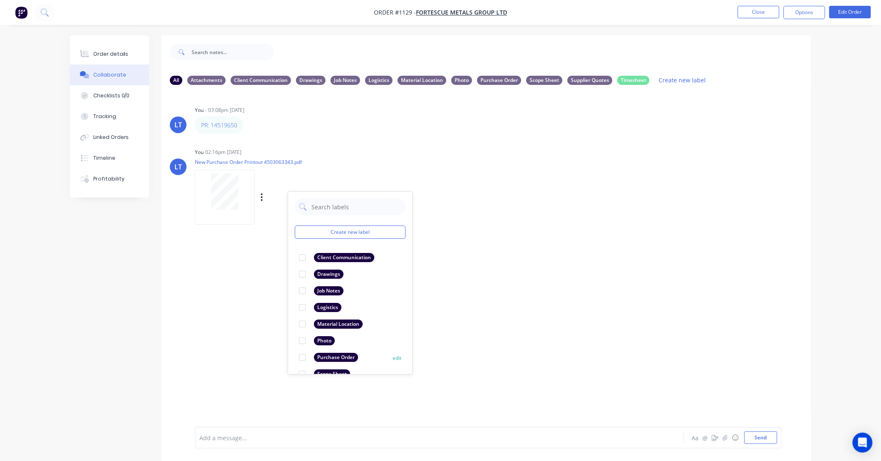
click at [304, 358] on div at bounding box center [302, 357] width 17 height 17
click at [526, 293] on div "LT You - 03:08pm 23/09/25 PR: 14519650 Labels Edit Delete LT You 02:16pm 25/09/…" at bounding box center [485, 259] width 649 height 335
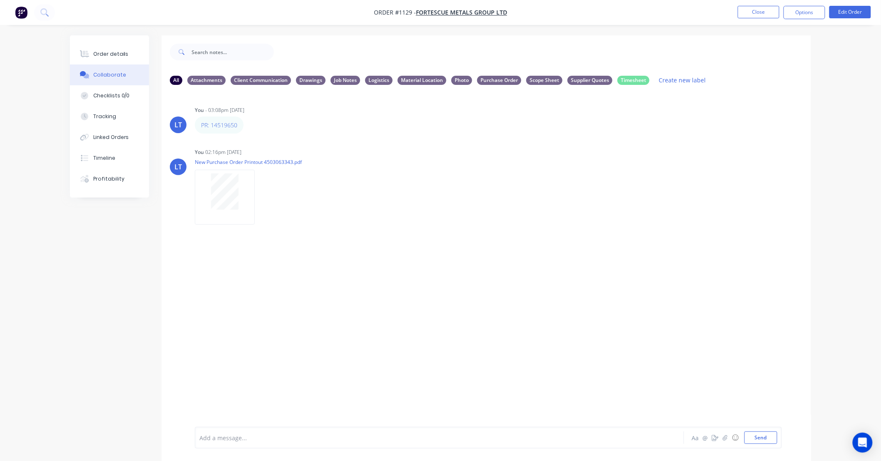
drag, startPoint x: 631, startPoint y: 237, endPoint x: 604, endPoint y: 225, distance: 29.6
click at [604, 225] on div "LT You - 03:08pm 23/09/25 PR: 14519650 Labels Edit Delete LT You 02:16pm 25/09/…" at bounding box center [485, 259] width 649 height 335
click at [127, 52] on button "Order details" at bounding box center [109, 54] width 79 height 21
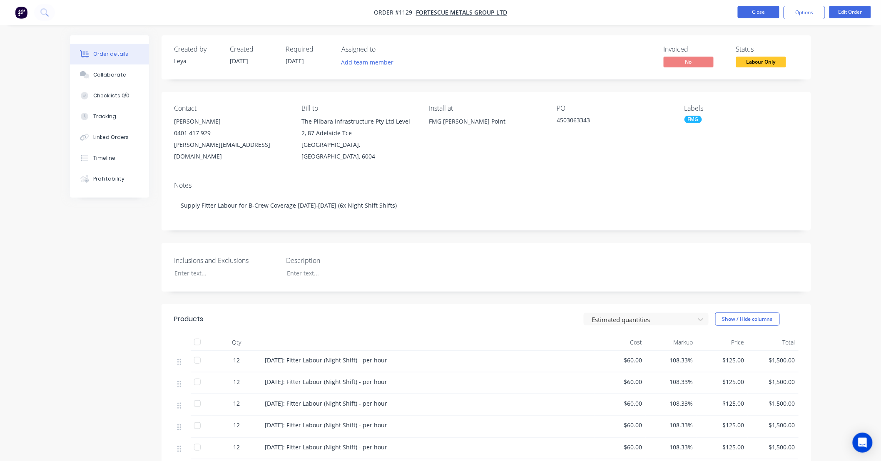
click at [758, 14] on button "Close" at bounding box center [758, 12] width 42 height 12
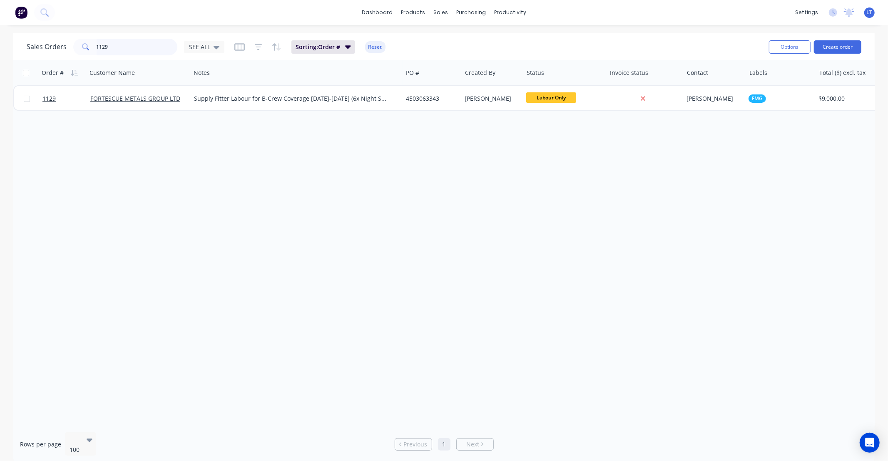
drag, startPoint x: 127, startPoint y: 53, endPoint x: 36, endPoint y: 44, distance: 91.2
click at [36, 44] on div "Sales Orders 1129 SEE ALL" at bounding box center [126, 47] width 198 height 17
type input "1110"
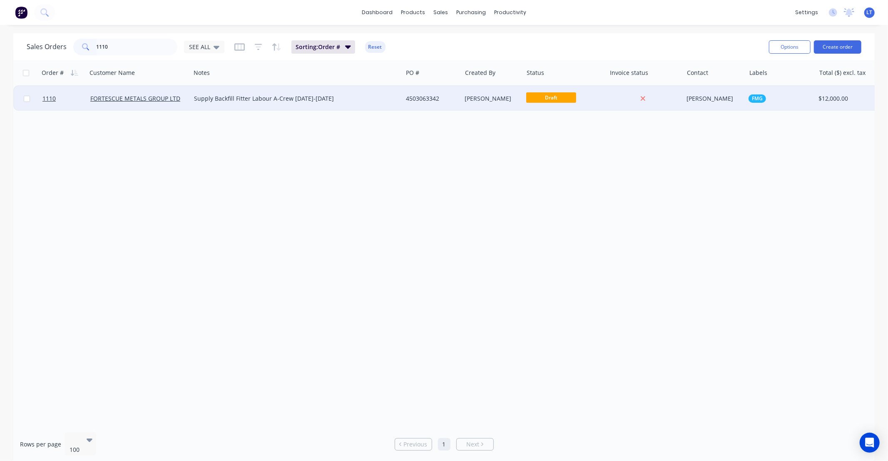
click at [512, 100] on div "[PERSON_NAME]" at bounding box center [491, 98] width 52 height 8
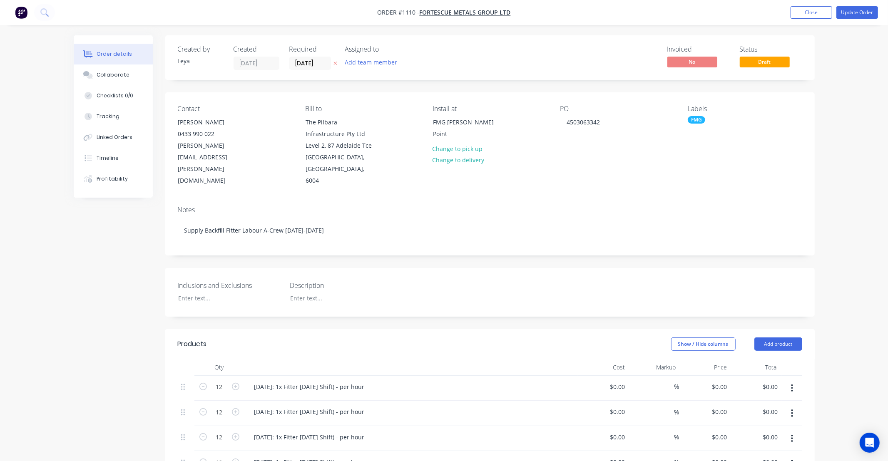
type input "$60.00"
type input "108.33"
type input "$125.00"
type input "$1,500.00"
type input "$60.00"
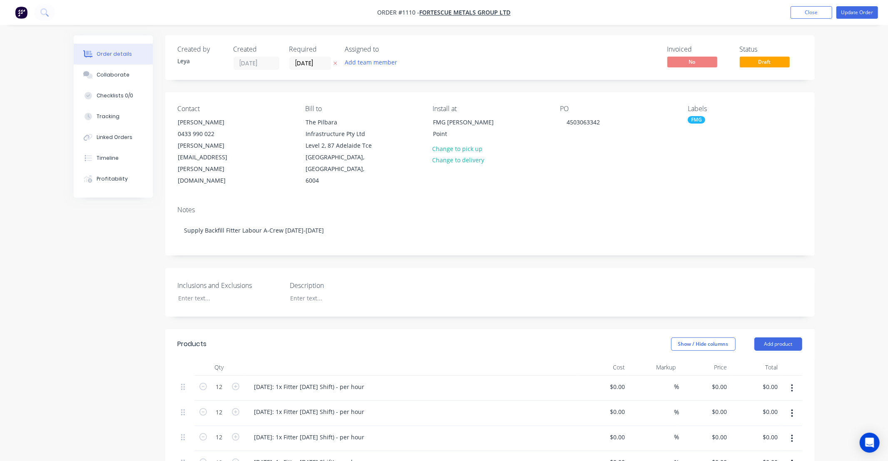
type input "108.33"
type input "$125.00"
type input "$1,500.00"
type input "$60.00"
type input "108.33"
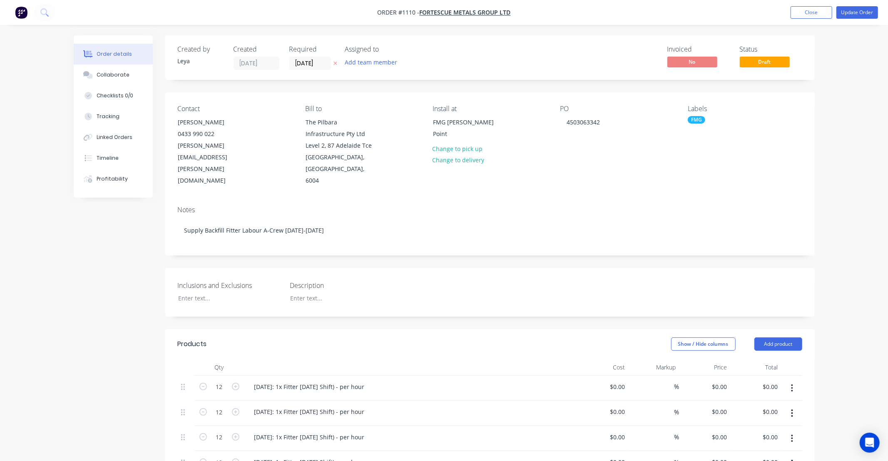
type input "$125.00"
type input "$1,500.00"
type input "$60.00"
type input "108.33"
type input "$125.00"
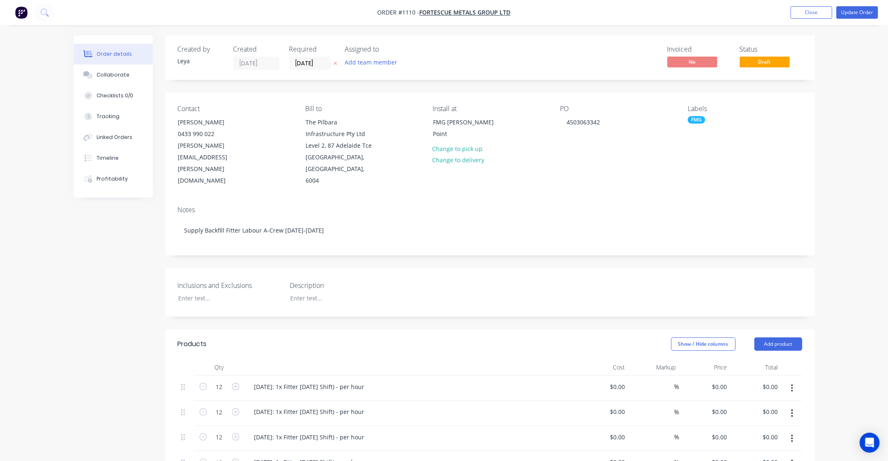
type input "$1,500.00"
type input "$60.00"
type input "108.33"
type input "$125.00"
type input "$1,500.00"
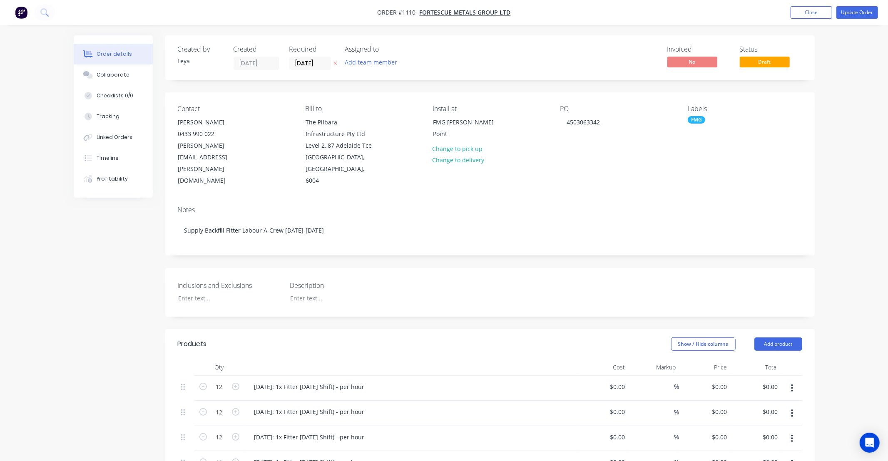
type input "$60.00"
type input "108.33"
type input "$125.00"
type input "$1,500.00"
type input "$60.00"
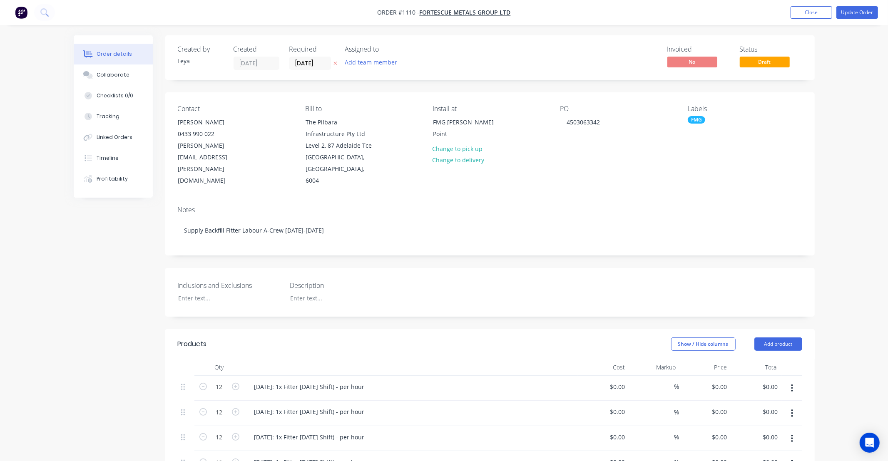
type input "108.33"
type input "$125.00"
type input "$1,500.00"
type input "$60.00"
type input "108.33"
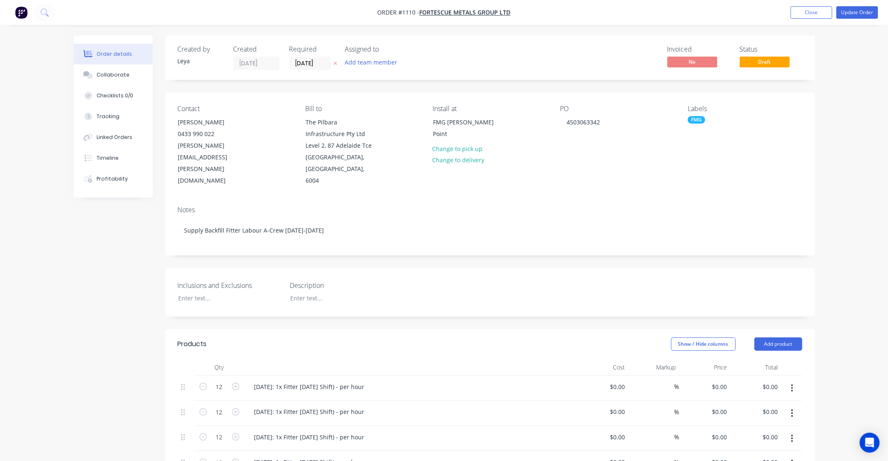
type input "$125.00"
type input "$1,500.00"
click at [854, 13] on button "Update Order" at bounding box center [850, 12] width 42 height 12
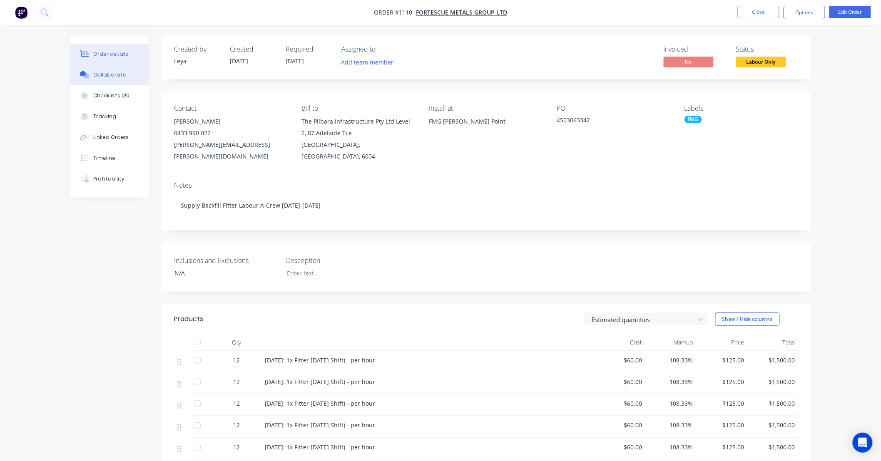
click at [97, 70] on button "Collaborate" at bounding box center [109, 75] width 79 height 21
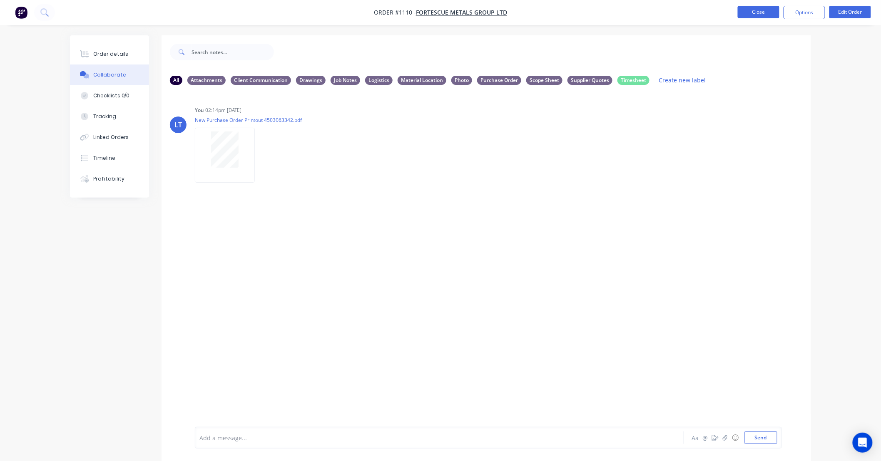
click at [769, 11] on button "Close" at bounding box center [758, 12] width 42 height 12
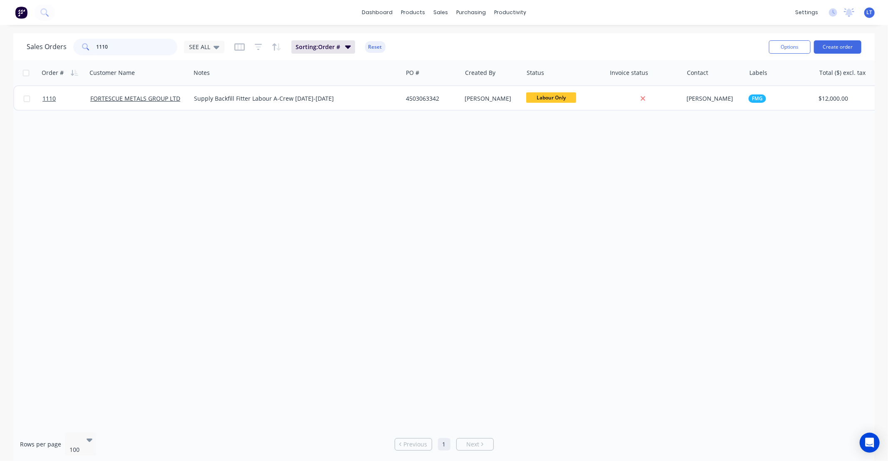
drag, startPoint x: 160, startPoint y: 48, endPoint x: 0, endPoint y: 39, distance: 160.1
click at [0, 39] on div "Sales Orders 1110 SEE ALL Sorting: Order # Reset Options Create order Order # C…" at bounding box center [444, 248] width 888 height 430
drag, startPoint x: 74, startPoint y: 46, endPoint x: 10, endPoint y: 38, distance: 63.8
click at [10, 39] on div "Sales Orders 1129 SEE ALL Sorting: Order # Reset Options Create order Order # C…" at bounding box center [444, 248] width 888 height 430
type input "383"
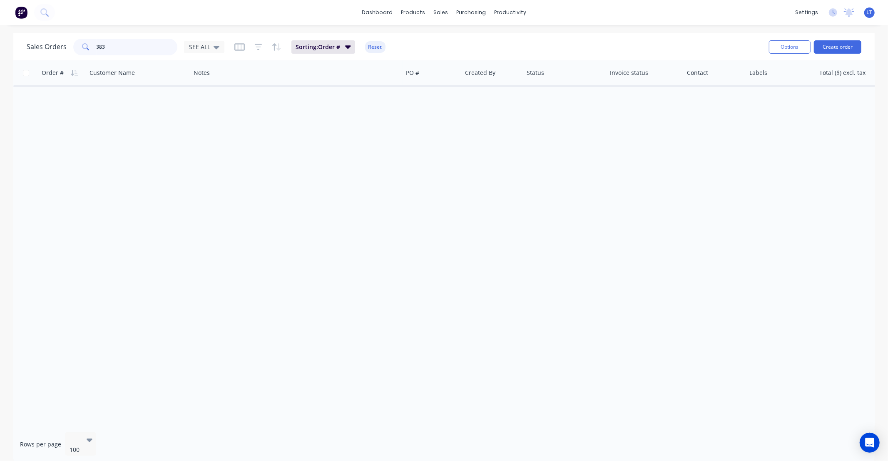
drag, startPoint x: 47, startPoint y: 45, endPoint x: 0, endPoint y: 40, distance: 47.3
click at [0, 40] on div "Sales Orders 383 SEE ALL Sorting: Order # Reset Options Create order Order # Cu…" at bounding box center [444, 248] width 888 height 430
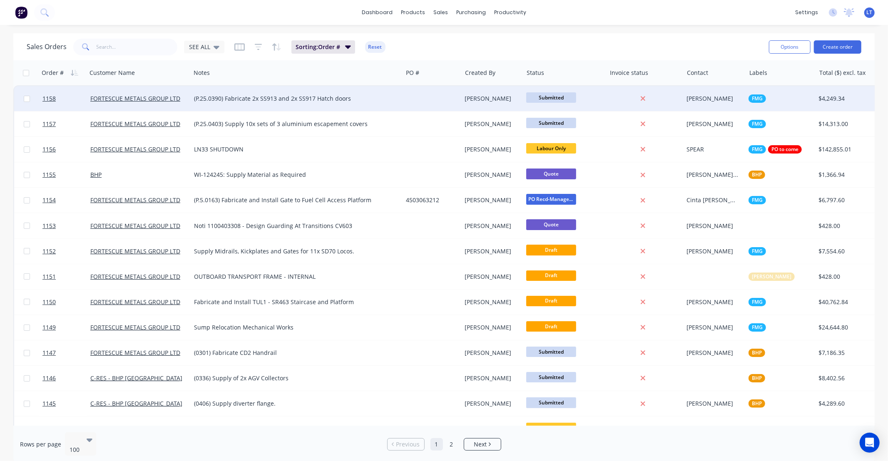
click at [441, 99] on div at bounding box center [431, 98] width 59 height 25
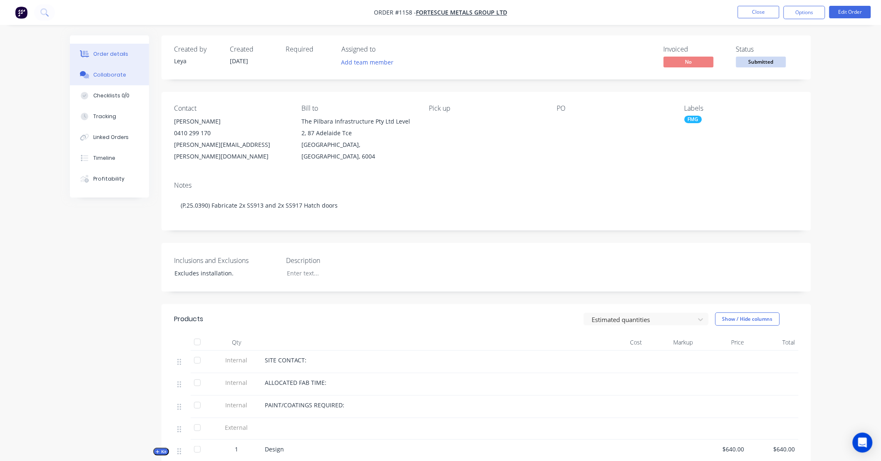
click at [113, 75] on div "Collaborate" at bounding box center [109, 74] width 33 height 7
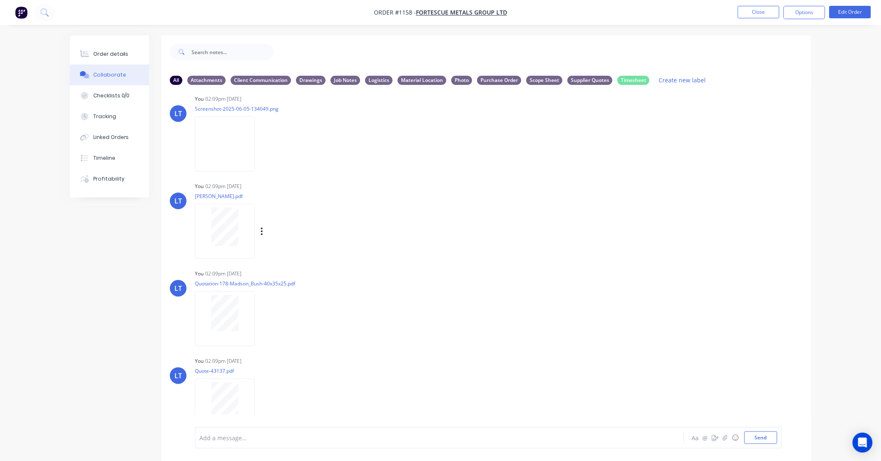
scroll to position [370, 0]
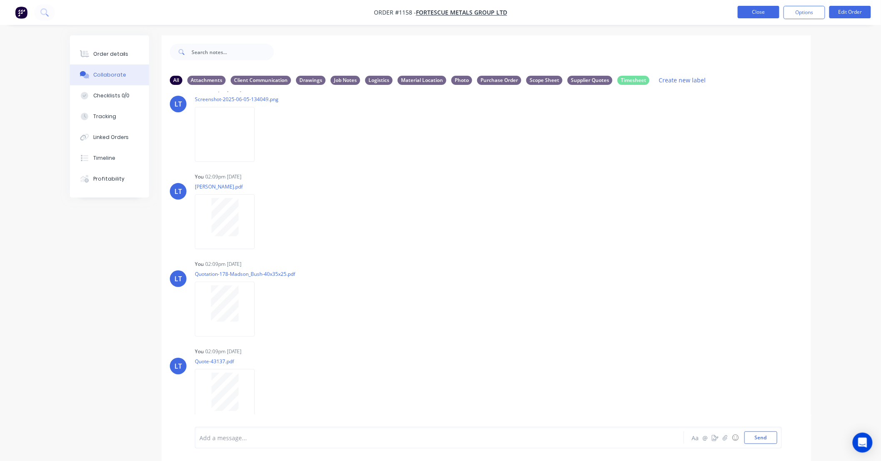
click at [771, 14] on button "Close" at bounding box center [758, 12] width 42 height 12
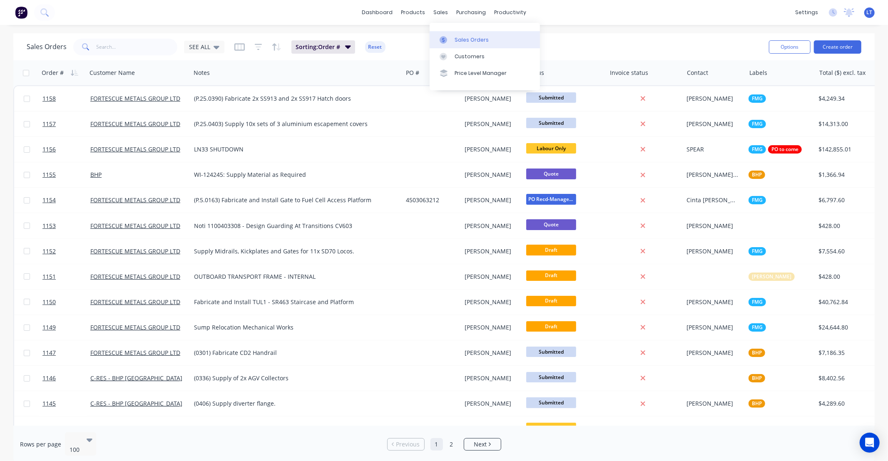
click at [452, 42] on link "Sales Orders" at bounding box center [484, 39] width 110 height 17
click at [125, 47] on input "text" at bounding box center [137, 47] width 81 height 17
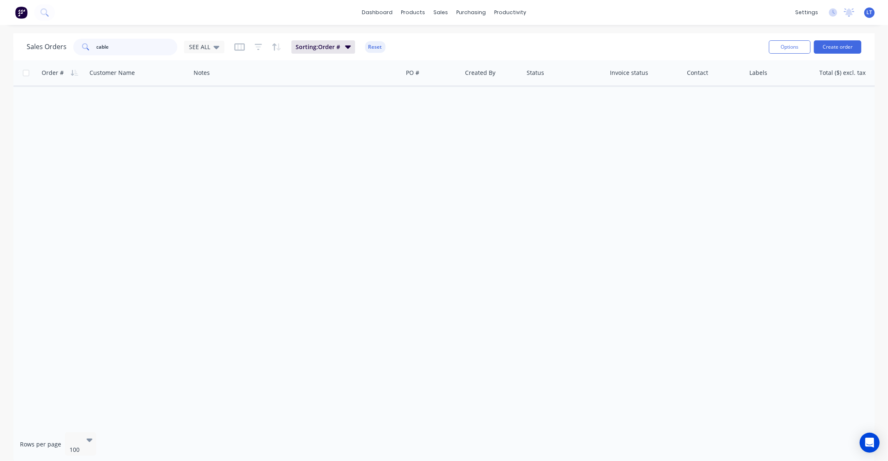
drag, startPoint x: 124, startPoint y: 50, endPoint x: 0, endPoint y: 35, distance: 124.6
click at [0, 35] on div "Sales Orders cable SEE ALL Sorting: Order # Reset Options Create order Order # …" at bounding box center [444, 248] width 888 height 430
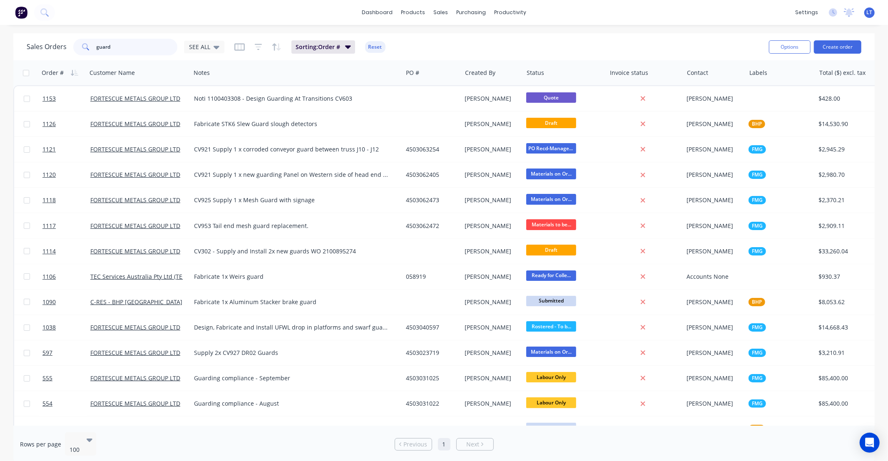
drag, startPoint x: 132, startPoint y: 46, endPoint x: 0, endPoint y: 35, distance: 132.4
click at [0, 35] on div "Sales Orders guard SEE ALL Sorting: Order # Reset Options Create order Order # …" at bounding box center [444, 248] width 888 height 430
type input "tec"
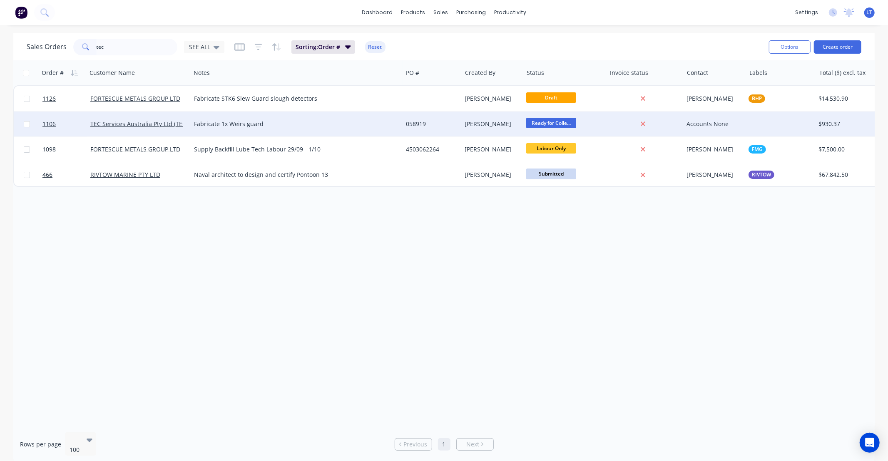
click at [475, 125] on div "[PERSON_NAME]" at bounding box center [491, 124] width 52 height 8
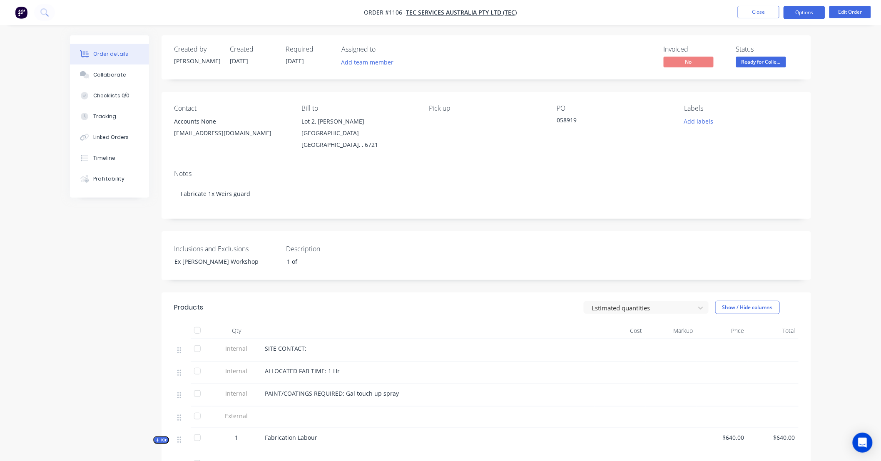
click at [799, 9] on button "Options" at bounding box center [804, 12] width 42 height 13
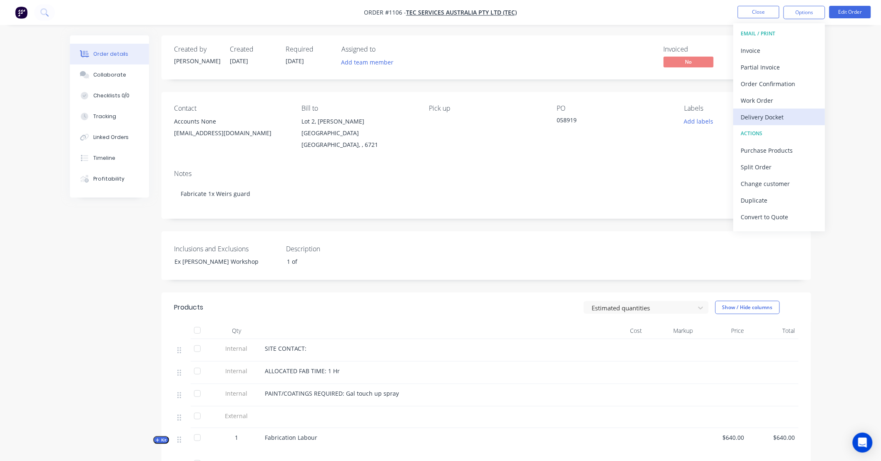
click at [778, 114] on div "Delivery Docket" at bounding box center [779, 117] width 77 height 12
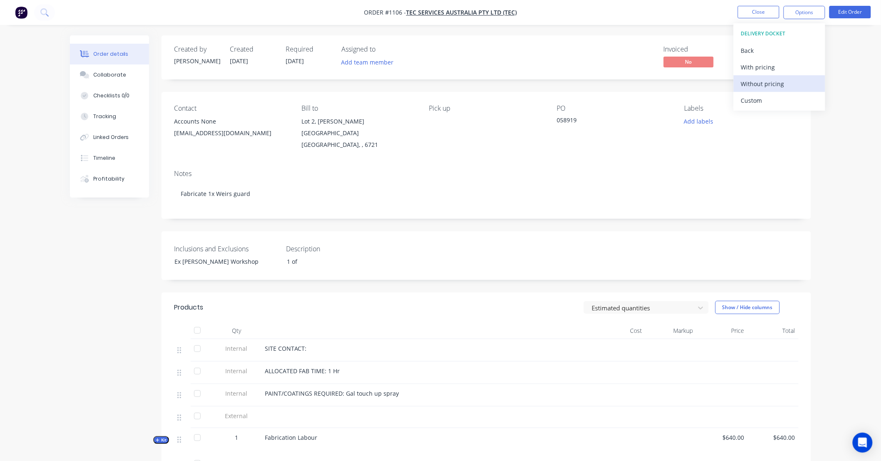
click at [756, 86] on div "Without pricing" at bounding box center [779, 84] width 77 height 12
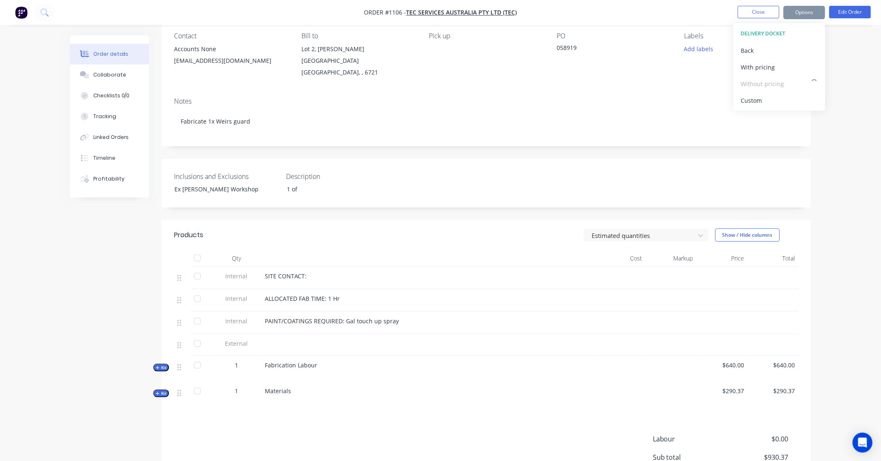
scroll to position [107, 0]
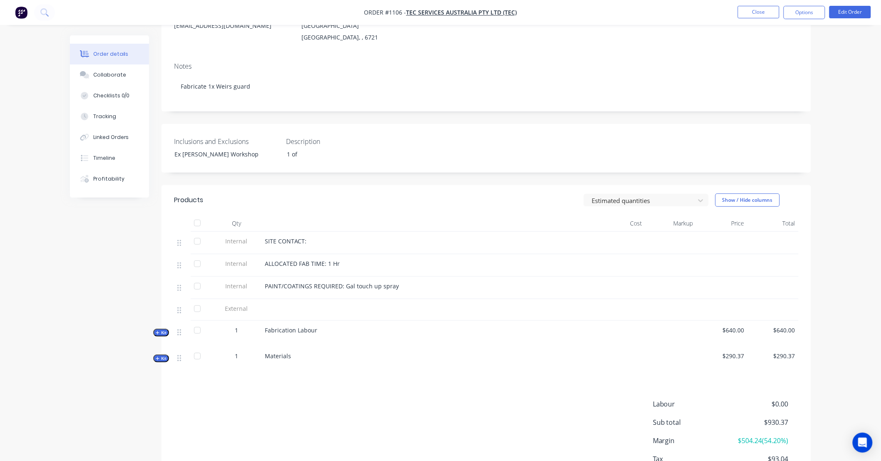
click at [468, 115] on div "Created by Justin Created 18/09/25 Required 18/09/25 Assigned to Add team membe…" at bounding box center [485, 218] width 649 height 580
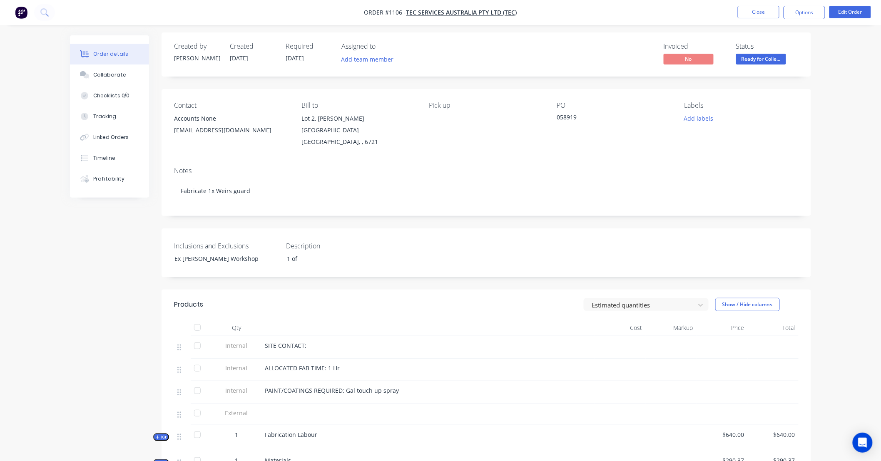
scroll to position [0, 0]
click at [614, 212] on div "Created by Justin Created 18/09/25 Required 18/09/25 Assigned to Add team membe…" at bounding box center [485, 325] width 649 height 580
click at [563, 215] on div "Created by Justin Created 18/09/25 Required 18/09/25 Assigned to Add team membe…" at bounding box center [485, 325] width 649 height 580
drag, startPoint x: 563, startPoint y: 215, endPoint x: 537, endPoint y: 215, distance: 25.8
click at [537, 215] on div "Created by Justin Created 18/09/25 Required 18/09/25 Assigned to Add team membe…" at bounding box center [485, 325] width 649 height 580
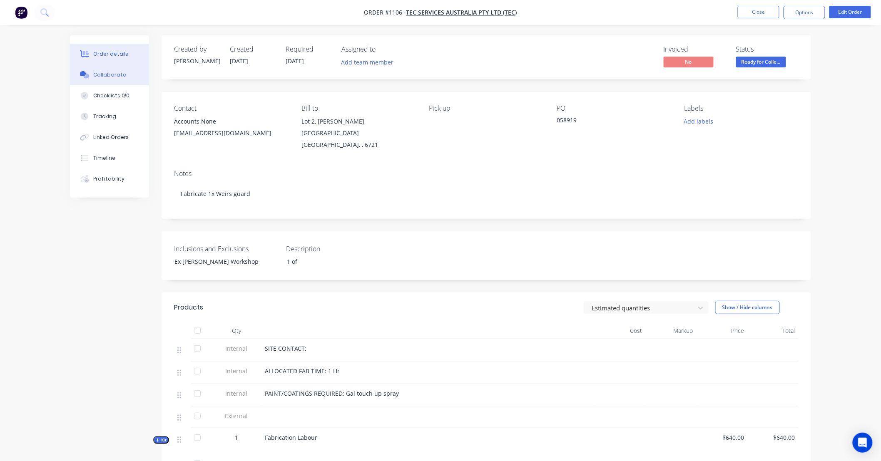
click at [121, 81] on button "Collaborate" at bounding box center [109, 75] width 79 height 21
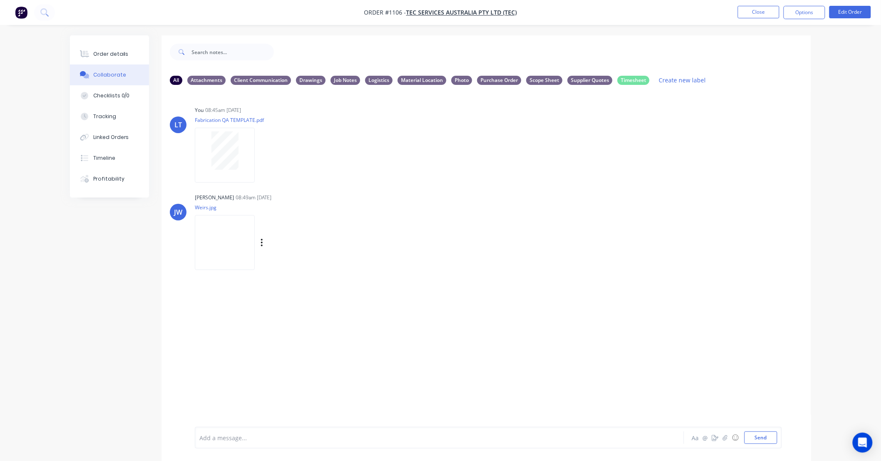
click at [230, 231] on img at bounding box center [225, 242] width 60 height 55
click at [109, 56] on div "Order details" at bounding box center [110, 53] width 35 height 7
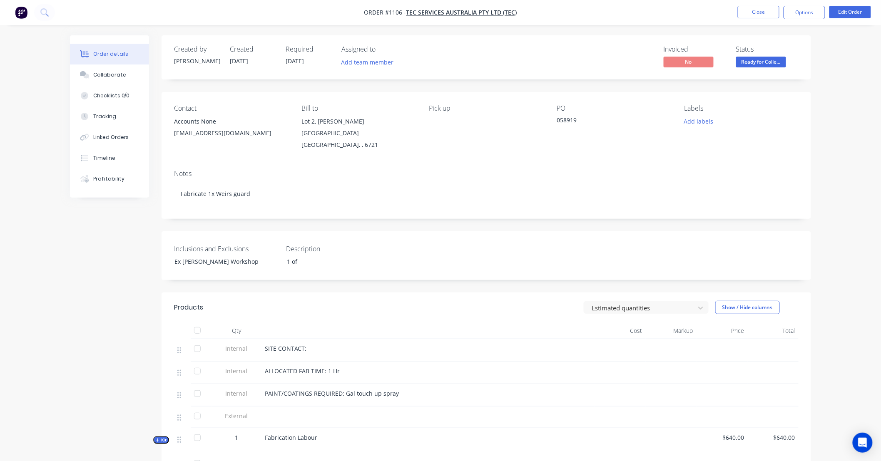
click at [568, 121] on div "058919" at bounding box center [608, 122] width 104 height 12
copy div "058919"
click at [472, 279] on div "Created by Justin Created 18/09/25 Required 18/09/25 Assigned to Add team membe…" at bounding box center [485, 325] width 649 height 580
drag, startPoint x: 470, startPoint y: 279, endPoint x: 446, endPoint y: 278, distance: 24.6
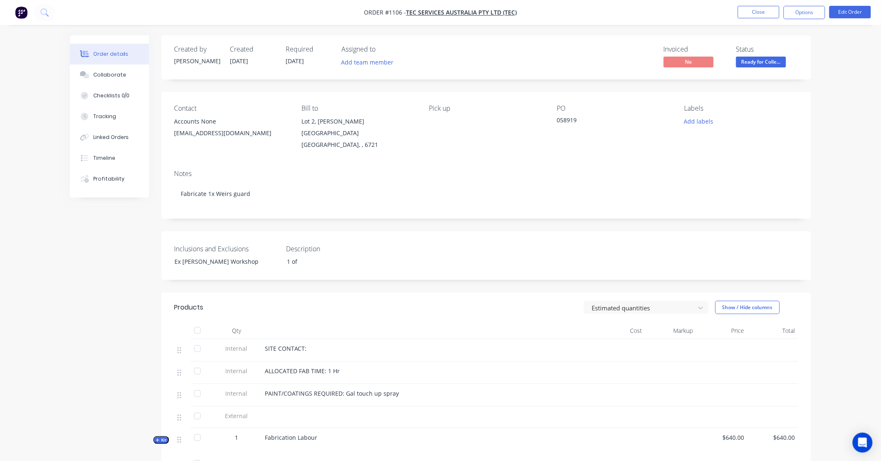
click at [427, 279] on div "Created by Justin Created 18/09/25 Required 18/09/25 Assigned to Add team membe…" at bounding box center [485, 325] width 649 height 580
click at [431, 216] on div "Created by Justin Created 18/09/25 Required 18/09/25 Assigned to Add team membe…" at bounding box center [485, 325] width 649 height 580
click at [409, 216] on div "Created by Justin Created 18/09/25 Required 18/09/25 Assigned to Add team membe…" at bounding box center [485, 325] width 649 height 580
drag, startPoint x: 409, startPoint y: 216, endPoint x: 400, endPoint y: 215, distance: 9.2
click at [400, 215] on div "Created by Justin Created 18/09/25 Required 18/09/25 Assigned to Add team membe…" at bounding box center [485, 325] width 649 height 580
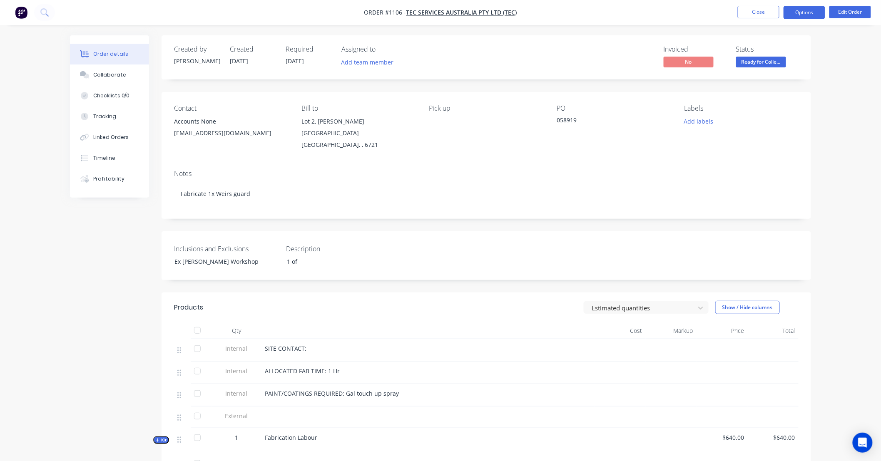
click at [798, 18] on button "Options" at bounding box center [804, 12] width 42 height 13
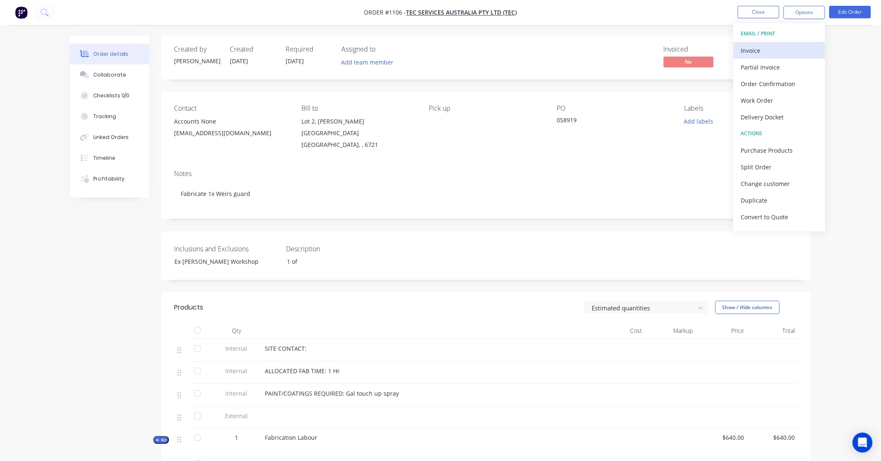
click at [771, 52] on div "Invoice" at bounding box center [779, 51] width 77 height 12
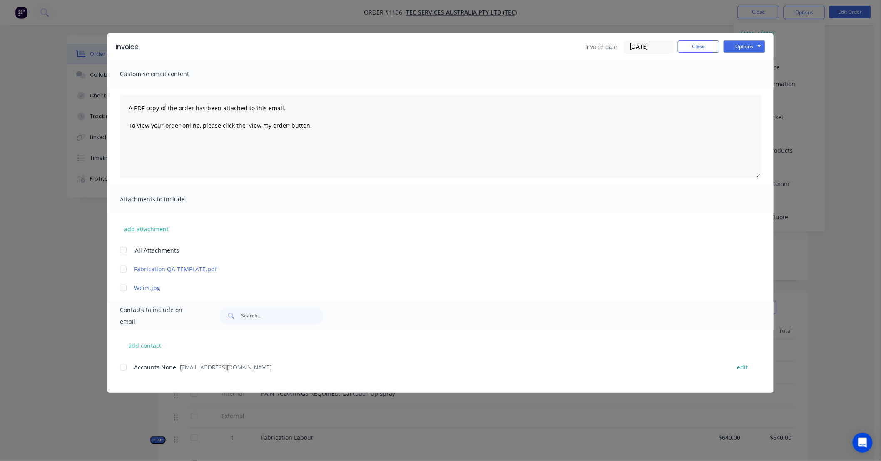
click at [744, 53] on div "Invoice Invoice date 25/09/25 Close Options Preview Print Email" at bounding box center [440, 46] width 666 height 27
click at [744, 50] on button "Options" at bounding box center [744, 46] width 42 height 12
click at [739, 63] on button "Preview" at bounding box center [749, 62] width 53 height 14
click at [694, 48] on button "Close" at bounding box center [699, 46] width 42 height 12
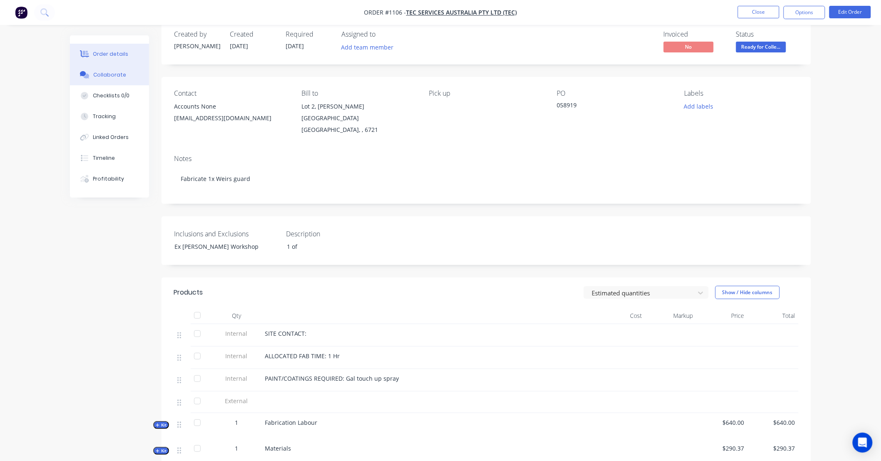
click at [127, 77] on button "Collaborate" at bounding box center [109, 75] width 79 height 21
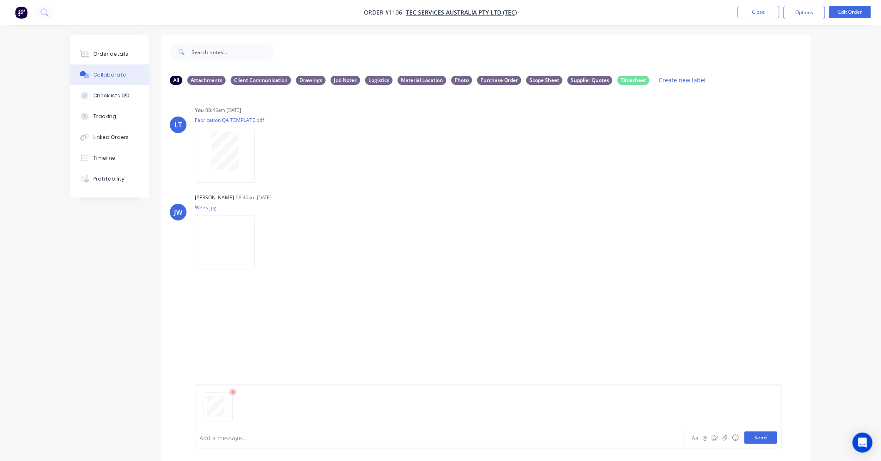
click at [758, 437] on button "Send" at bounding box center [760, 438] width 33 height 12
click at [539, 231] on div "JW Justin Warren 08:49am 18/09/25 Weirs.jpg Labels Download Delete" at bounding box center [485, 228] width 649 height 75
drag, startPoint x: 538, startPoint y: 231, endPoint x: 492, endPoint y: 226, distance: 45.6
drag, startPoint x: 492, startPoint y: 226, endPoint x: 450, endPoint y: 221, distance: 42.7
click at [450, 221] on div "Justin Warren 08:49am 18/09/25 Weirs.jpg Labels Download Delete" at bounding box center [325, 228] width 260 height 75
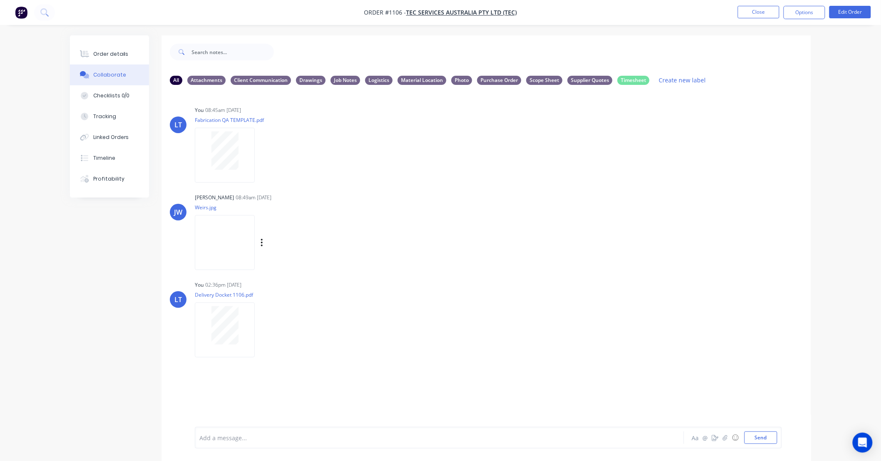
click at [487, 225] on div "JW Justin Warren 08:49am 18/09/25 Weirs.jpg Labels Download Delete" at bounding box center [485, 228] width 649 height 75
click at [454, 224] on div "Justin Warren 08:49am 18/09/25 Weirs.jpg Labels Download Delete" at bounding box center [325, 228] width 260 height 75
drag, startPoint x: 454, startPoint y: 224, endPoint x: 435, endPoint y: 219, distance: 19.3
click at [435, 219] on div "Justin Warren 08:49am 18/09/25 Weirs.jpg Labels Download Delete" at bounding box center [325, 228] width 260 height 75
click at [546, 235] on div "JW Justin Warren 08:49am 18/09/25 Weirs.jpg Labels Download Delete" at bounding box center [485, 228] width 649 height 75
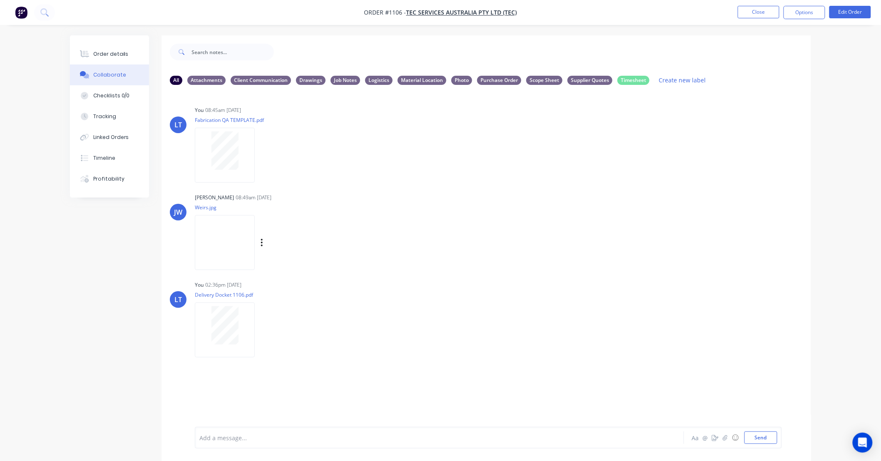
click at [515, 234] on div "JW Justin Warren 08:49am 18/09/25 Weirs.jpg Labels Download Delete" at bounding box center [485, 228] width 649 height 75
drag, startPoint x: 515, startPoint y: 234, endPoint x: 483, endPoint y: 231, distance: 32.2
click at [483, 231] on div "JW Justin Warren 08:49am 18/09/25 Weirs.jpg Labels Download Delete" at bounding box center [485, 228] width 649 height 75
click at [126, 55] on button "Order details" at bounding box center [109, 54] width 79 height 21
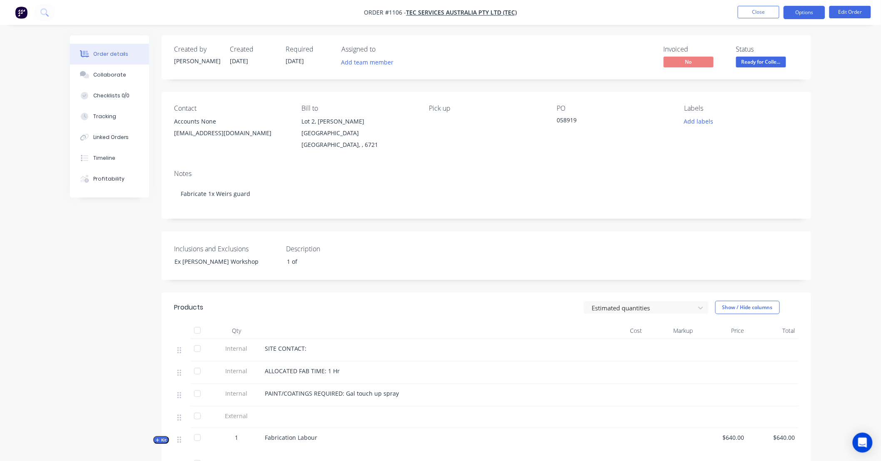
click at [807, 17] on button "Options" at bounding box center [804, 12] width 42 height 13
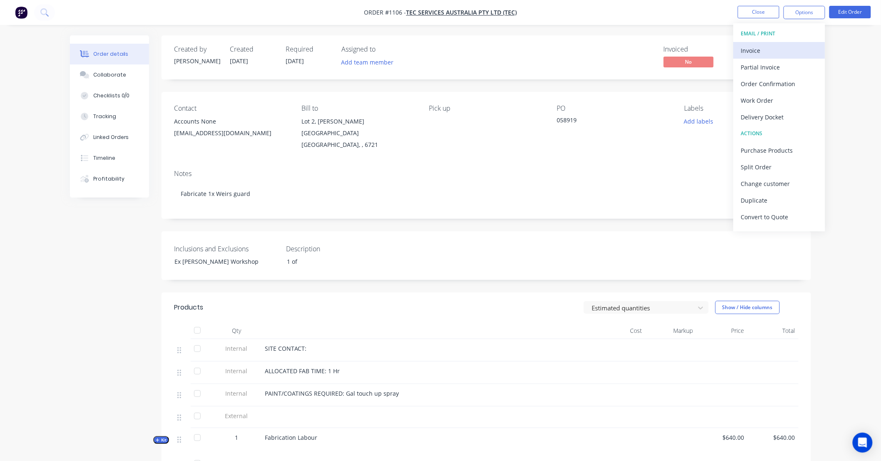
click at [777, 48] on div "Invoice" at bounding box center [779, 51] width 77 height 12
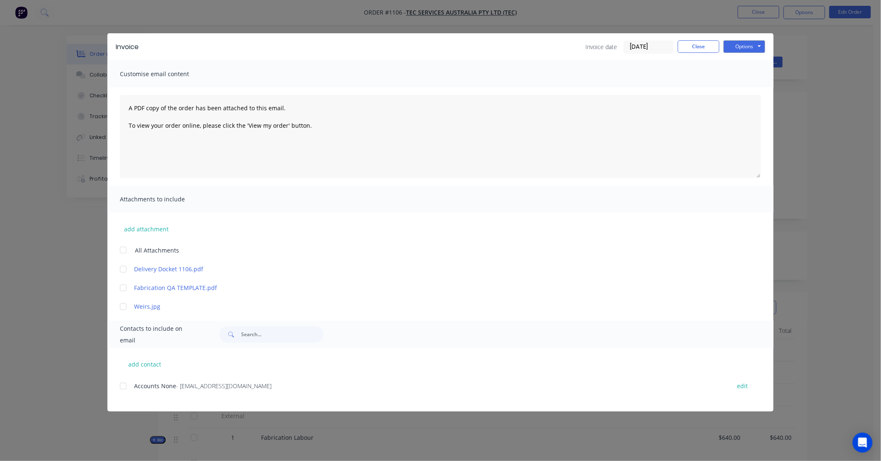
click at [123, 269] on div at bounding box center [123, 269] width 17 height 17
click at [752, 50] on button "Options" at bounding box center [744, 46] width 42 height 12
click at [750, 73] on button "Print" at bounding box center [749, 75] width 53 height 14
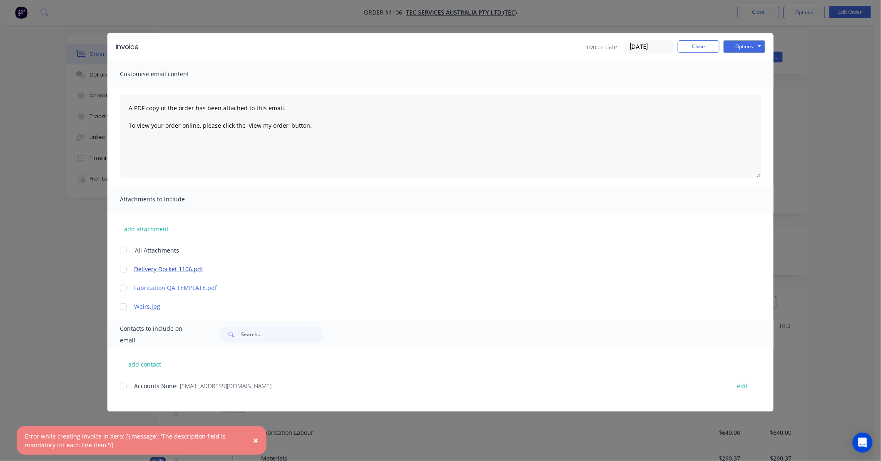
scroll to position [15, 0]
click at [124, 270] on div at bounding box center [123, 269] width 17 height 17
click at [741, 48] on button "Options" at bounding box center [744, 46] width 42 height 12
click at [743, 74] on button "Print" at bounding box center [749, 75] width 53 height 14
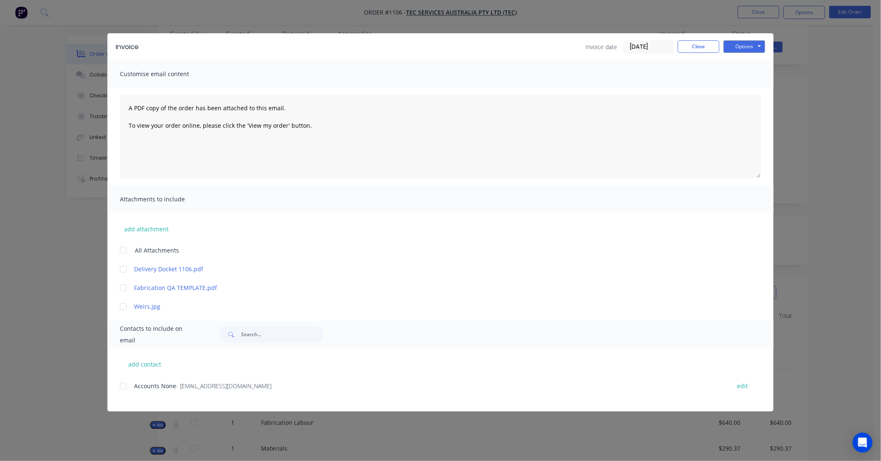
click at [175, 202] on span "Attachments to include" at bounding box center [166, 200] width 92 height 12
click at [125, 269] on div at bounding box center [123, 269] width 17 height 17
click at [748, 43] on button "Options" at bounding box center [744, 46] width 42 height 12
click at [751, 61] on button "Preview" at bounding box center [749, 62] width 53 height 14
click at [697, 42] on button "Close" at bounding box center [699, 46] width 42 height 12
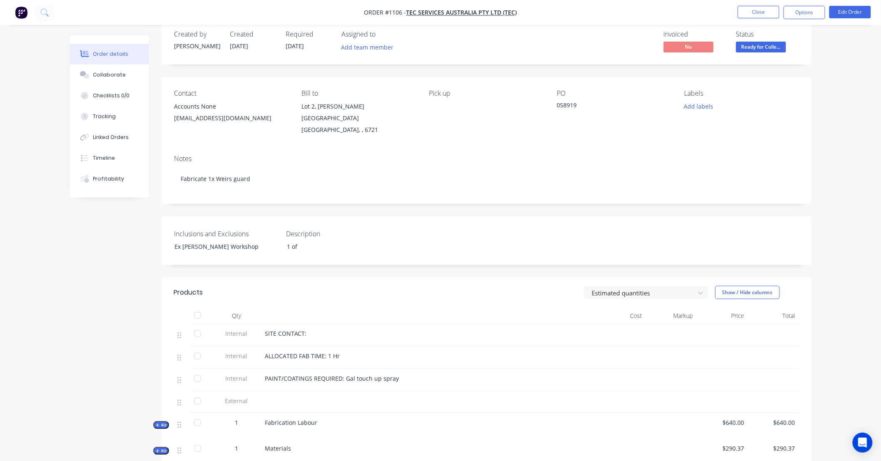
drag, startPoint x: 565, startPoint y: 125, endPoint x: 487, endPoint y: 118, distance: 78.1
click at [510, 113] on div "Pick up" at bounding box center [486, 112] width 114 height 46
drag, startPoint x: 459, startPoint y: 126, endPoint x: 387, endPoint y: 144, distance: 74.3
click at [387, 148] on div "Notes Fabricate 1x Weirs guard" at bounding box center [485, 176] width 649 height 56
click at [797, 15] on button "Options" at bounding box center [804, 12] width 42 height 13
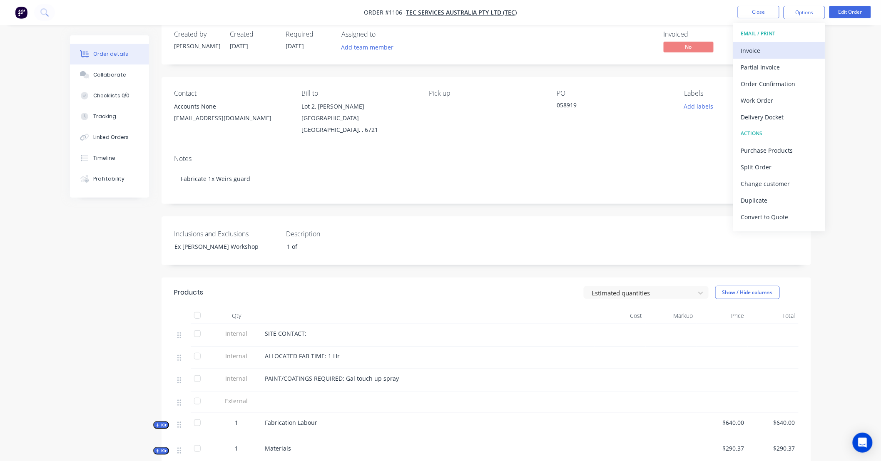
click at [786, 46] on div "Invoice" at bounding box center [779, 51] width 77 height 12
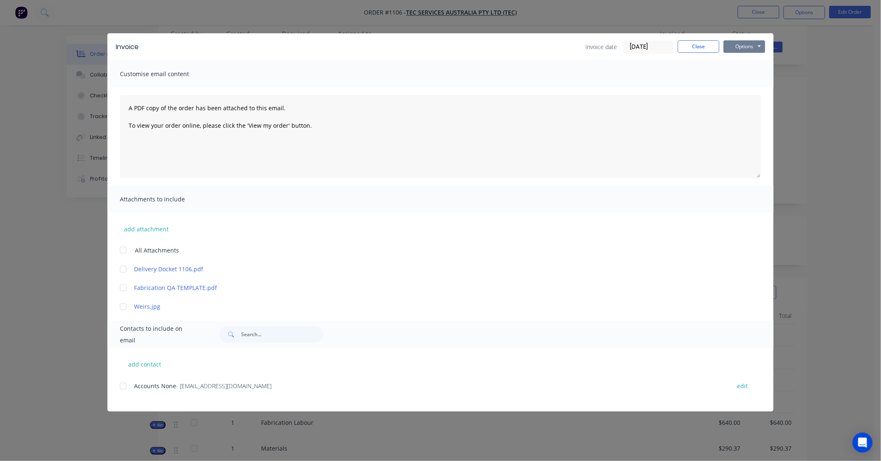
click at [733, 46] on button "Options" at bounding box center [744, 46] width 42 height 12
click at [739, 74] on button "Print" at bounding box center [749, 75] width 53 height 14
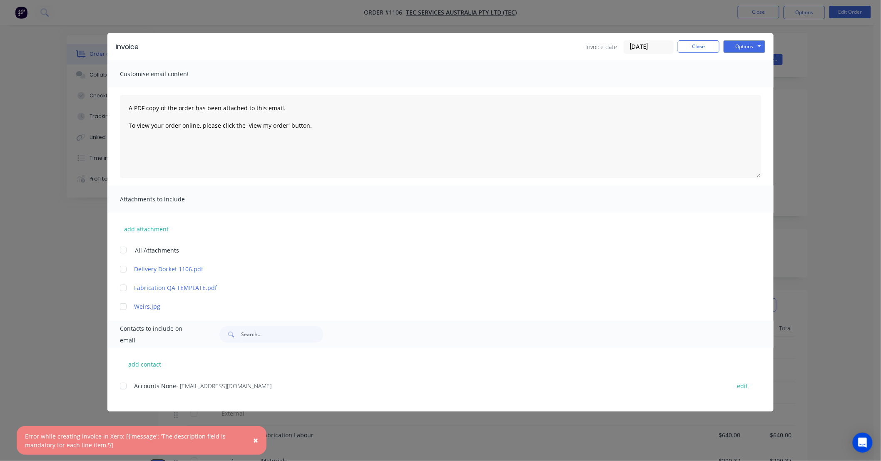
scroll to position [0, 0]
click at [692, 46] on button "Close" at bounding box center [699, 46] width 42 height 12
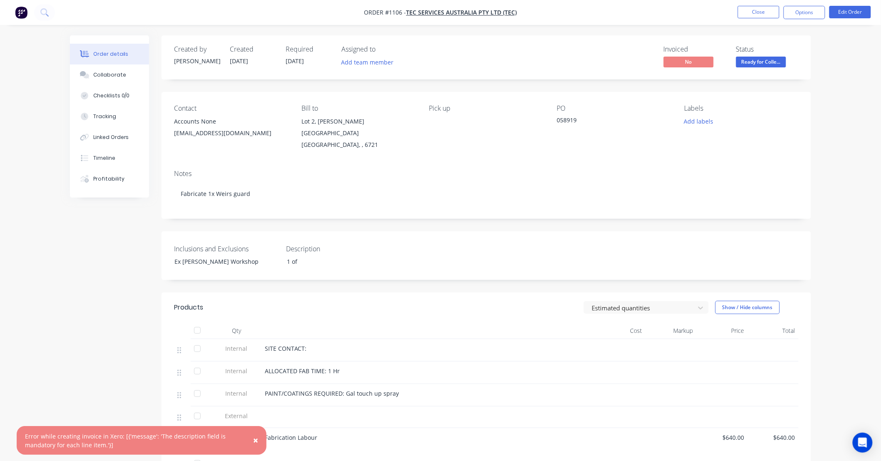
drag, startPoint x: 363, startPoint y: 219, endPoint x: 321, endPoint y: 216, distance: 41.8
click at [321, 216] on div "Created by Justin Created 18/09/25 Required 18/09/25 Assigned to Add team membe…" at bounding box center [485, 325] width 649 height 580
drag, startPoint x: 318, startPoint y: 253, endPoint x: 256, endPoint y: 254, distance: 62.4
click at [256, 254] on div "Inclusions and Exclusions Ex Madson Workshop Description 1 of" at bounding box center [485, 255] width 649 height 49
click at [279, 219] on div "Created by Justin Created 18/09/25 Required 18/09/25 Assigned to Add team membe…" at bounding box center [485, 325] width 649 height 580
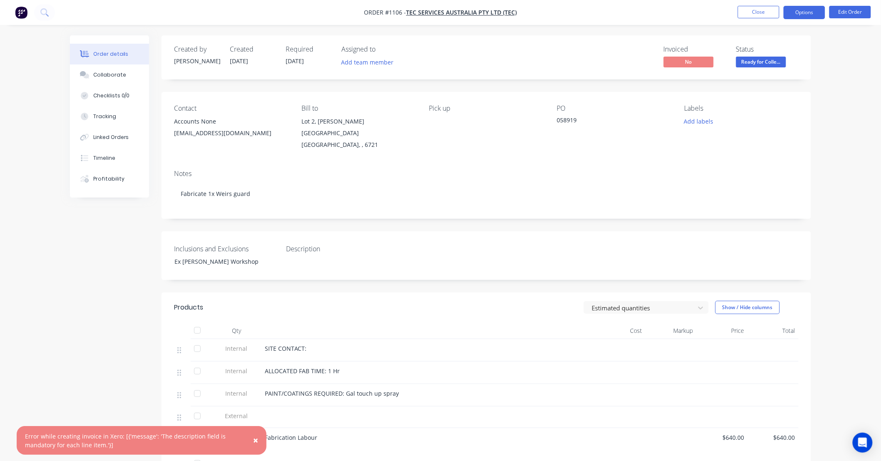
click at [797, 15] on button "Options" at bounding box center [804, 12] width 42 height 13
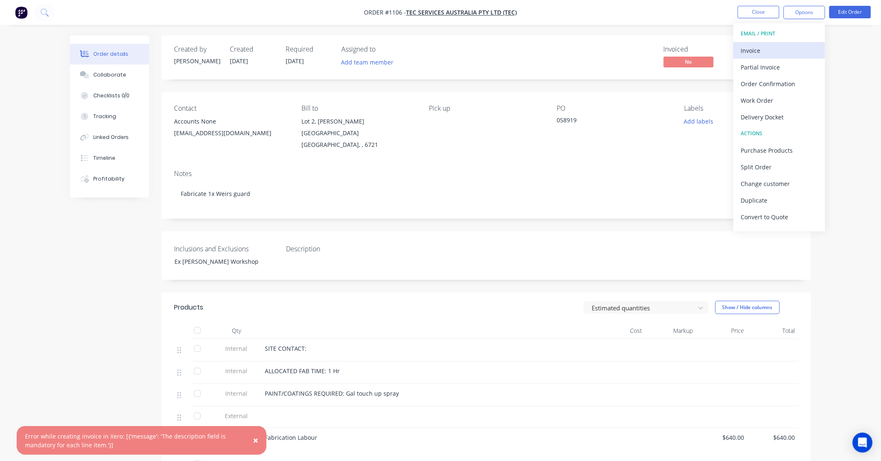
click at [782, 49] on div "Invoice" at bounding box center [779, 51] width 77 height 12
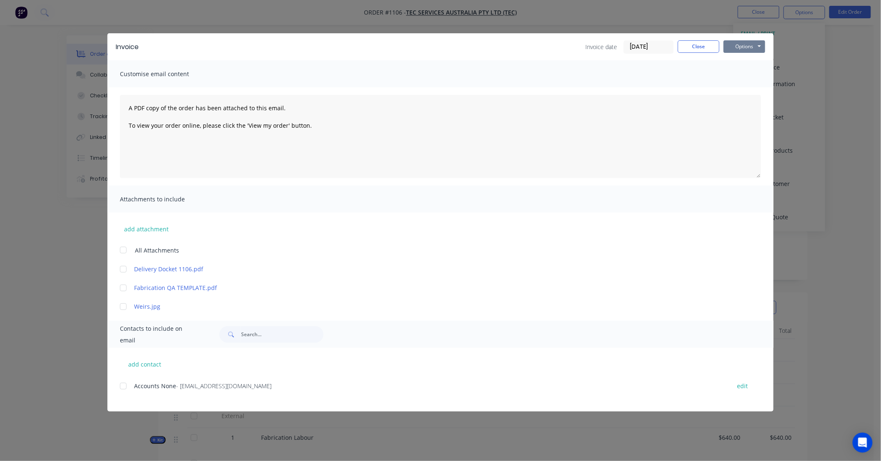
click at [742, 50] on button "Options" at bounding box center [744, 46] width 42 height 12
click at [741, 75] on button "Print" at bounding box center [749, 75] width 53 height 14
click at [729, 51] on button "Options" at bounding box center [744, 46] width 42 height 12
click at [737, 73] on button "Print" at bounding box center [749, 75] width 53 height 14
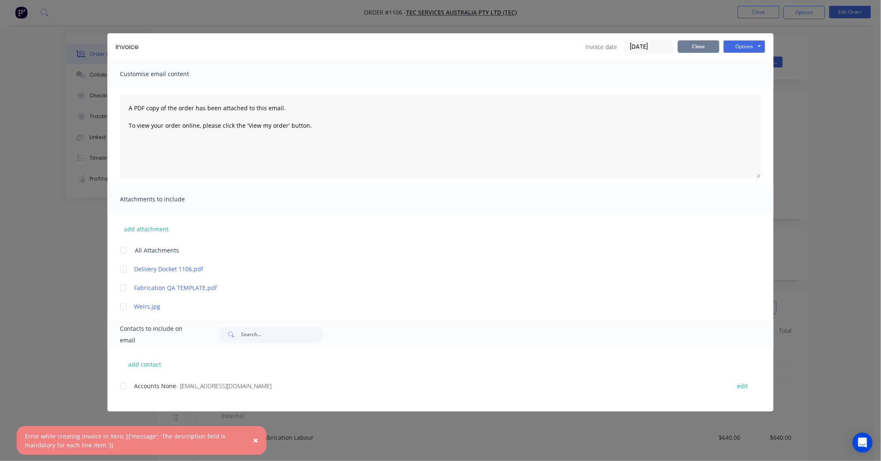
click at [703, 43] on button "Close" at bounding box center [699, 46] width 42 height 12
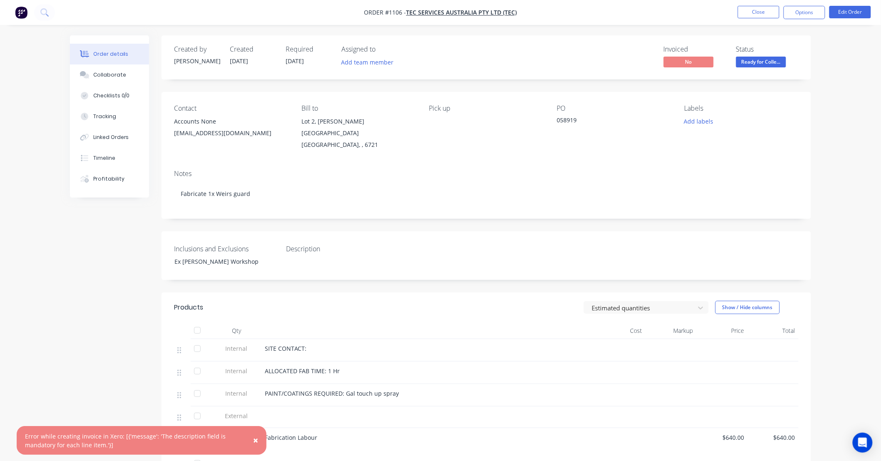
click at [455, 219] on div "Created by Justin Created 18/09/25 Required 18/09/25 Assigned to Add team membe…" at bounding box center [485, 325] width 649 height 580
click at [419, 213] on div "Created by Justin Created 18/09/25 Required 18/09/25 Assigned to Add team membe…" at bounding box center [485, 325] width 649 height 580
drag, startPoint x: 419, startPoint y: 213, endPoint x: 384, endPoint y: 209, distance: 35.2
click at [384, 209] on div "Notes Fabricate 1x Weirs guard" at bounding box center [485, 191] width 649 height 56
click at [410, 209] on div "Notes Fabricate 1x Weirs guard" at bounding box center [485, 191] width 649 height 56
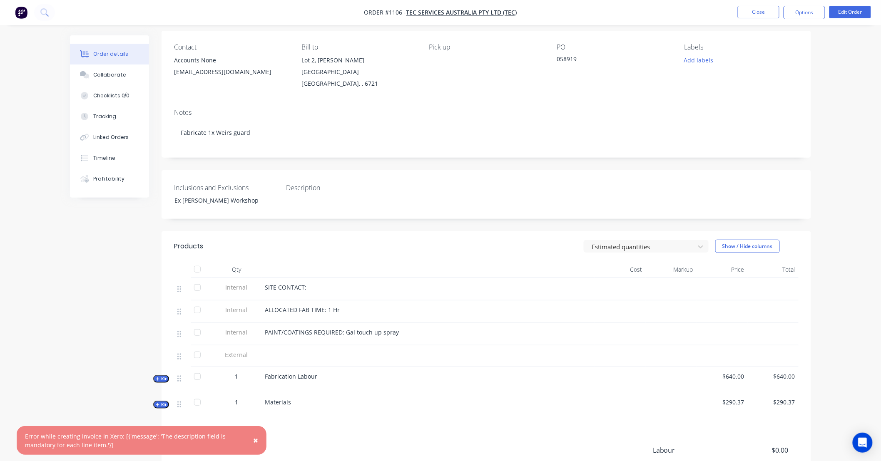
scroll to position [77, 0]
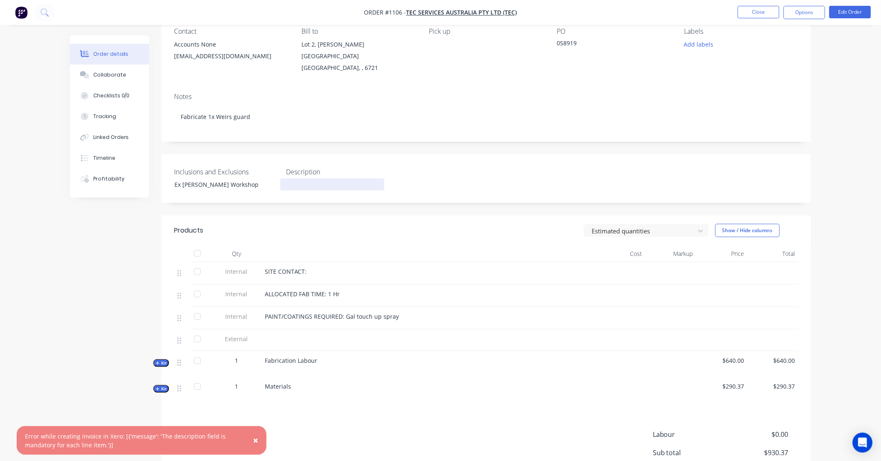
click at [311, 179] on div at bounding box center [332, 185] width 104 height 12
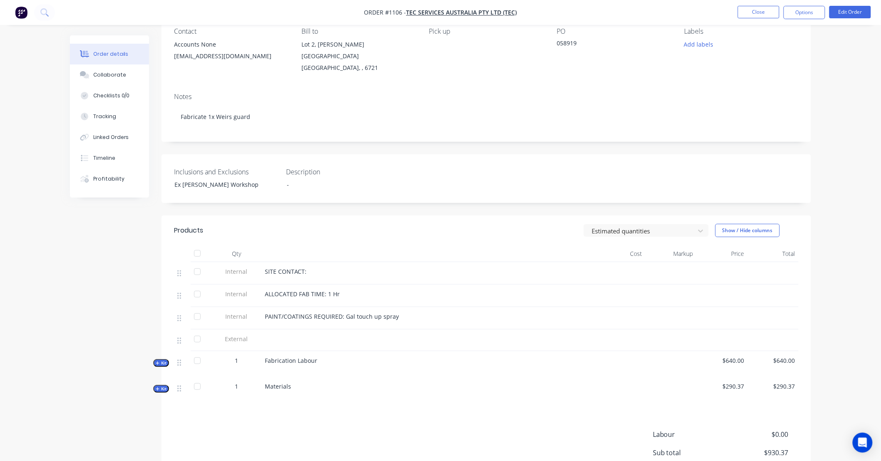
click at [375, 167] on label "Description" at bounding box center [338, 172] width 104 height 10
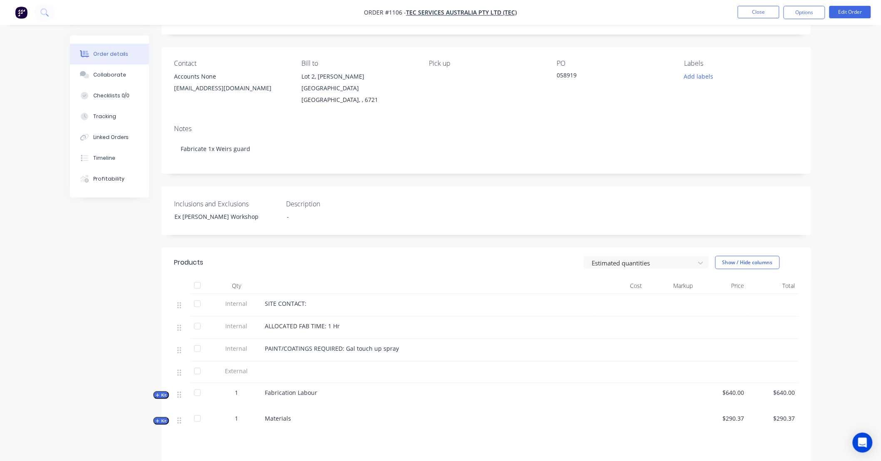
scroll to position [0, 0]
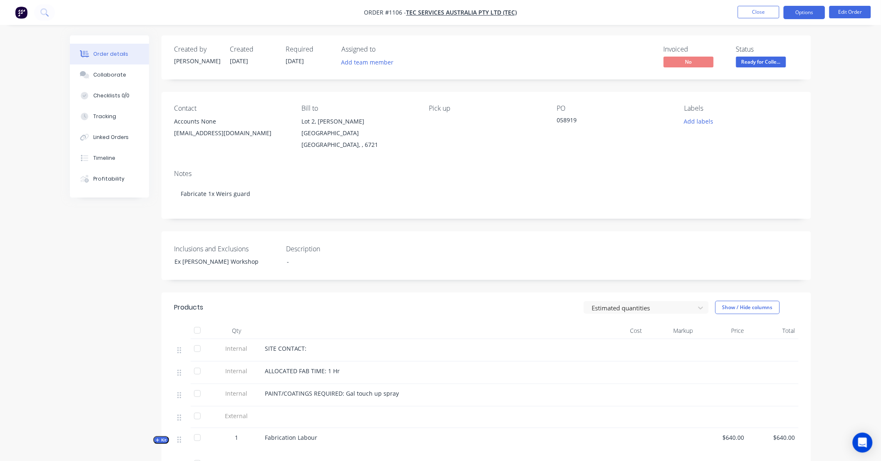
click at [809, 7] on button "Options" at bounding box center [804, 12] width 42 height 13
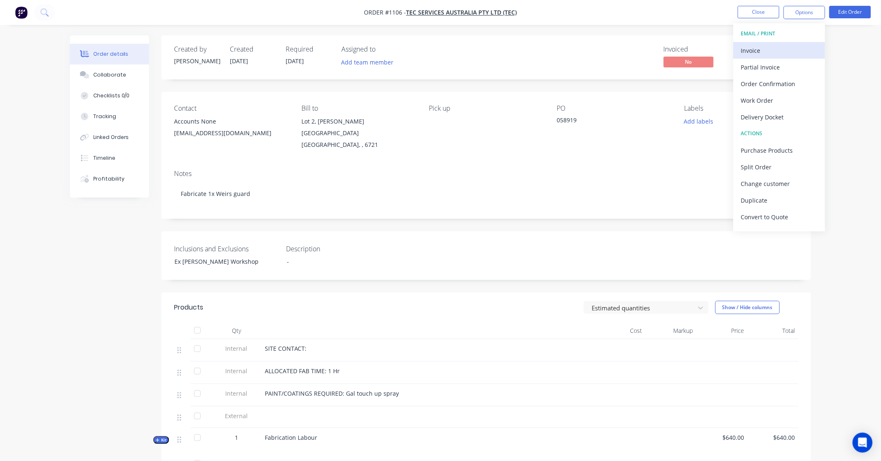
click at [791, 45] on div "Invoice" at bounding box center [779, 51] width 77 height 12
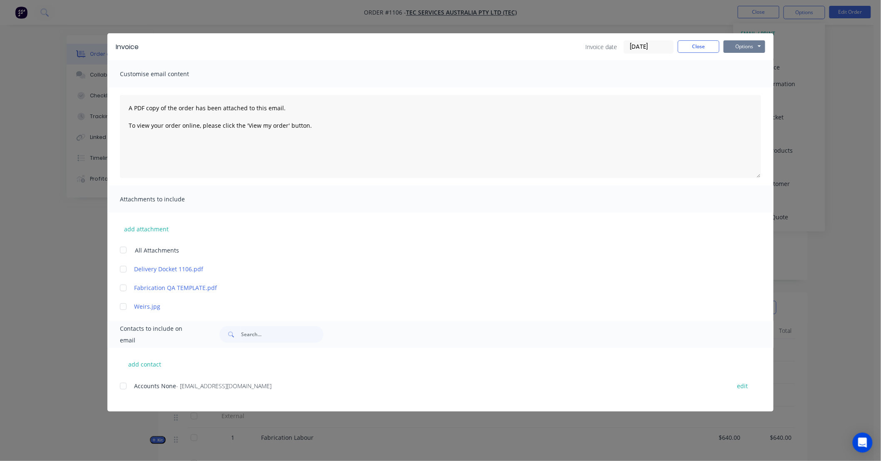
click at [742, 51] on button "Options" at bounding box center [744, 46] width 42 height 12
click at [737, 80] on button "Print" at bounding box center [749, 75] width 53 height 14
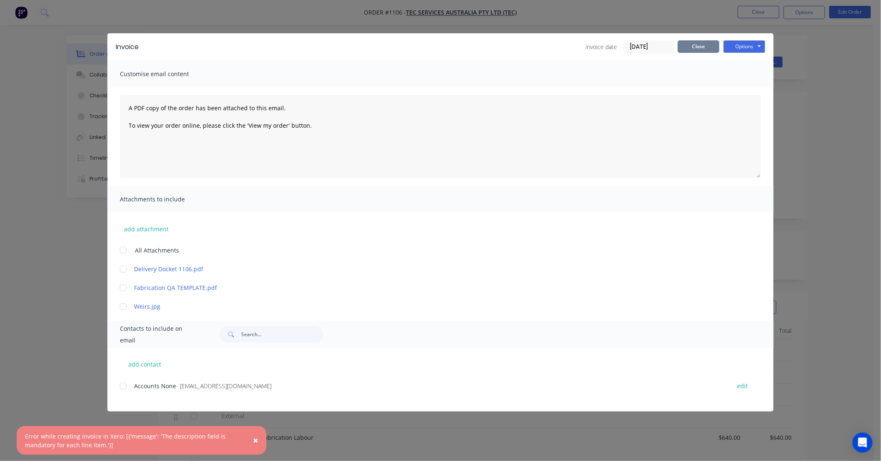
click at [696, 49] on button "Close" at bounding box center [699, 46] width 42 height 12
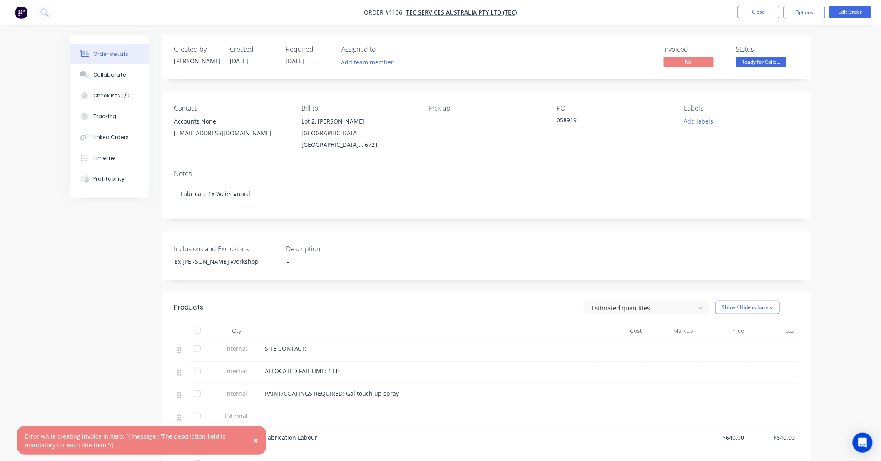
click at [411, 281] on div "Created by Justin Created 18/09/25 Required 18/09/25 Assigned to Add team membe…" at bounding box center [485, 325] width 649 height 580
drag, startPoint x: 411, startPoint y: 281, endPoint x: 383, endPoint y: 279, distance: 28.0
click at [383, 279] on div "Created by Justin Created 18/09/25 Required 18/09/25 Assigned to Add team membe…" at bounding box center [485, 325] width 649 height 580
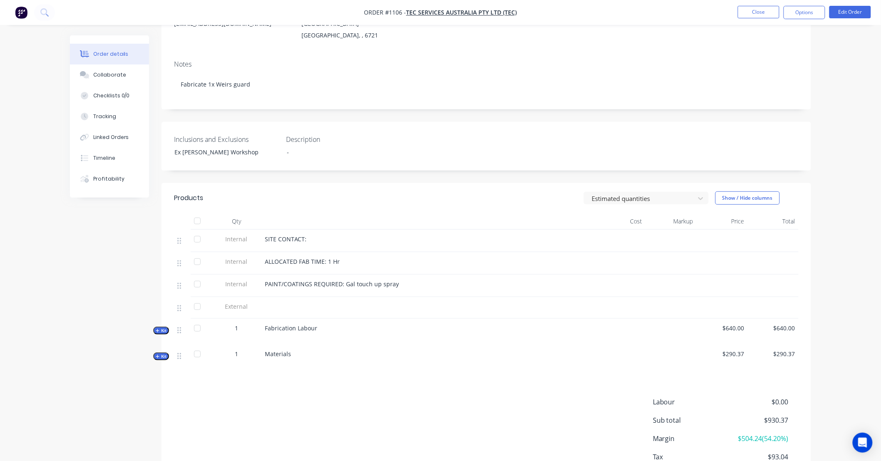
scroll to position [159, 0]
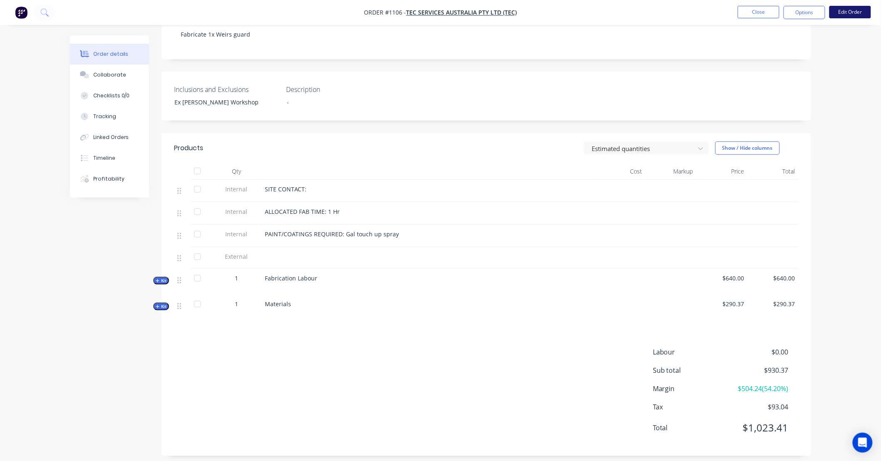
click at [850, 6] on button "Edit Order" at bounding box center [850, 12] width 42 height 12
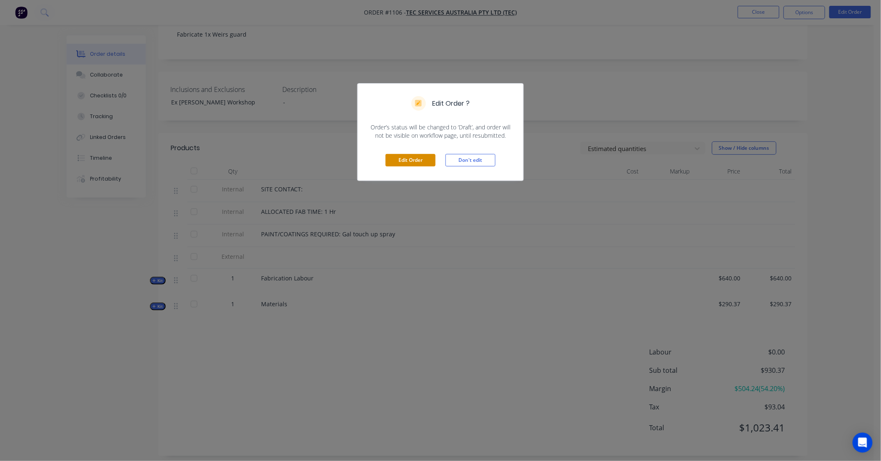
click at [388, 160] on button "Edit Order" at bounding box center [410, 160] width 50 height 12
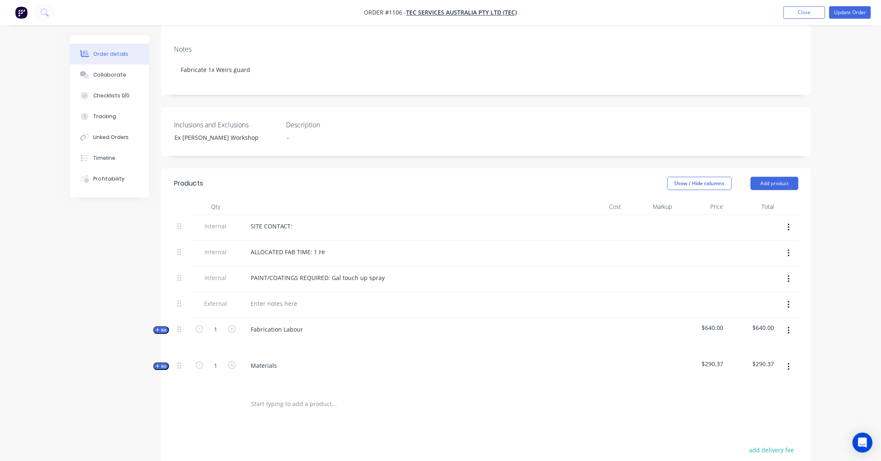
scroll to position [139, 0]
click at [789, 222] on icon "button" at bounding box center [788, 226] width 2 height 9
click at [772, 259] on div "Delete" at bounding box center [759, 265] width 64 height 12
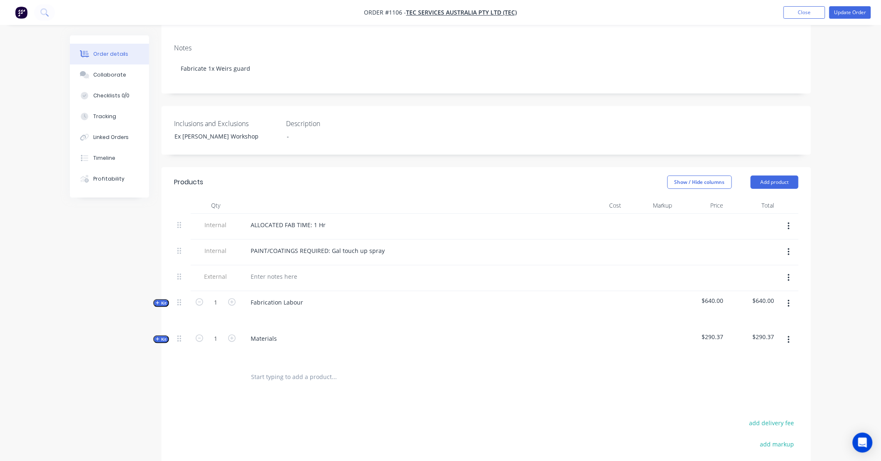
click at [788, 223] on icon "button" at bounding box center [788, 226] width 2 height 7
click at [781, 259] on div "Delete" at bounding box center [759, 265] width 64 height 12
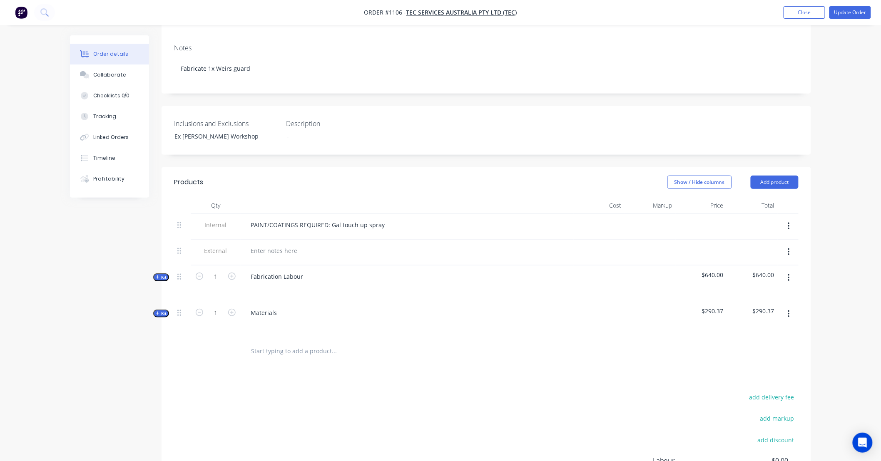
click at [791, 245] on button "button" at bounding box center [789, 252] width 20 height 15
click at [785, 285] on div "Delete" at bounding box center [759, 291] width 64 height 12
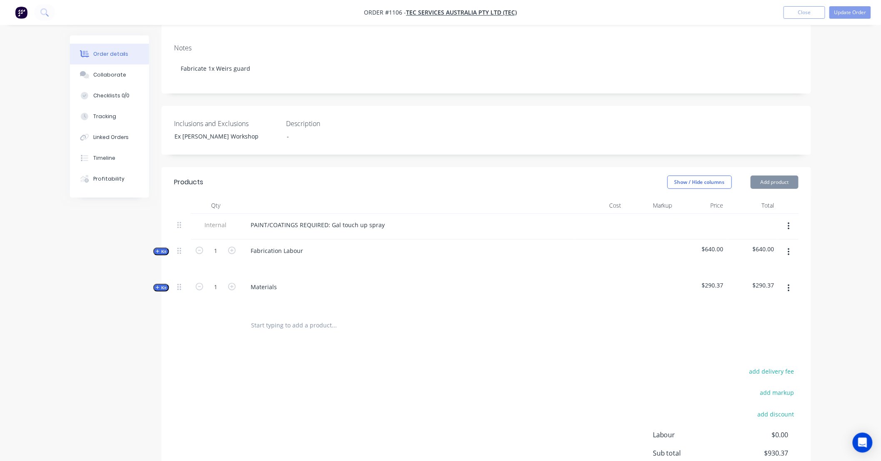
click at [793, 219] on button "button" at bounding box center [789, 226] width 20 height 15
click at [773, 259] on div "Delete" at bounding box center [759, 265] width 64 height 12
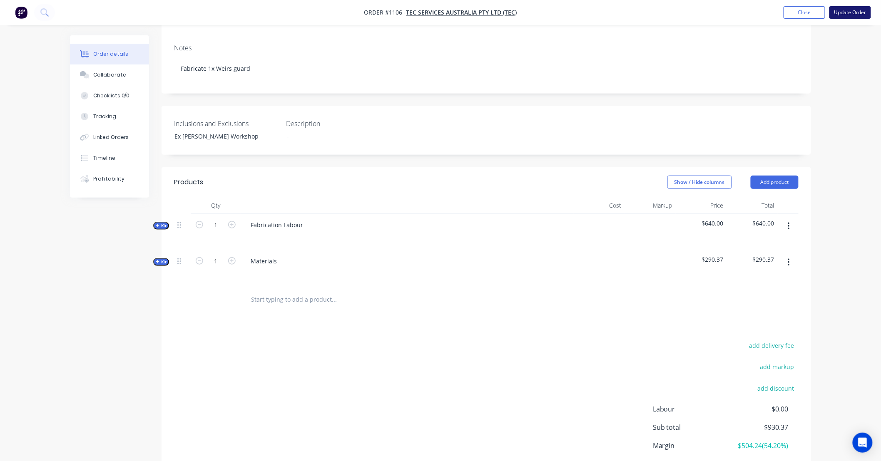
click at [833, 12] on button "Update Order" at bounding box center [850, 12] width 42 height 12
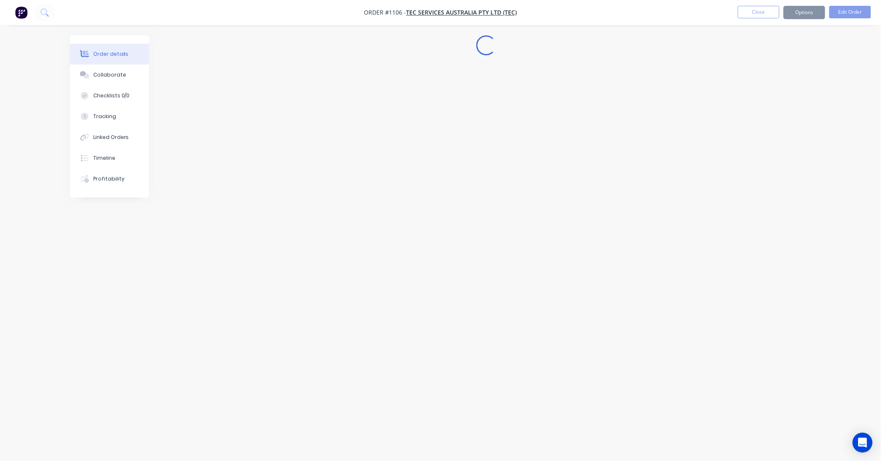
scroll to position [0, 0]
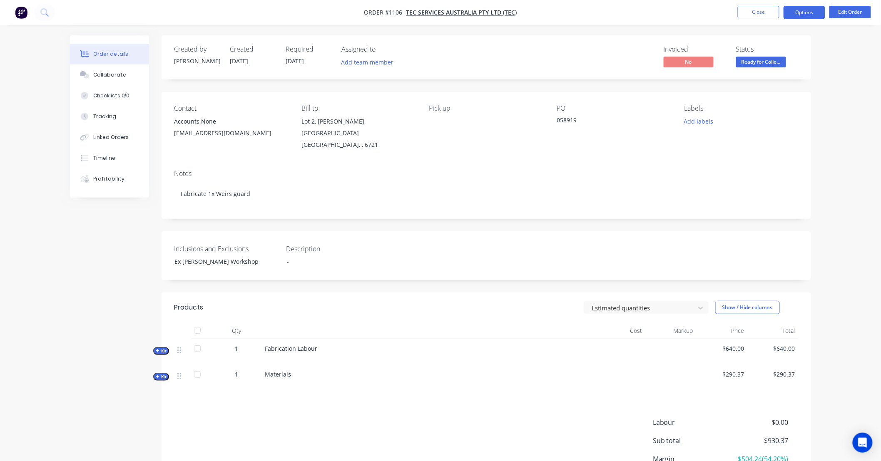
click at [809, 17] on button "Options" at bounding box center [804, 12] width 42 height 13
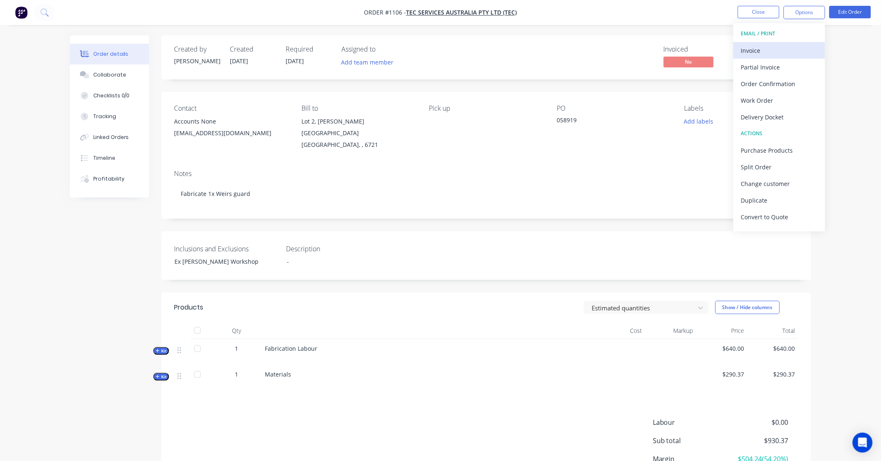
click at [777, 56] on div "Invoice" at bounding box center [779, 51] width 77 height 12
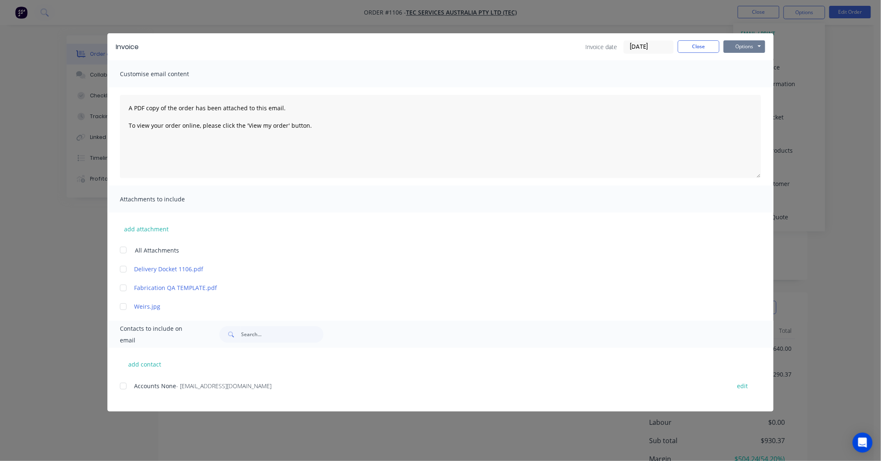
click at [756, 46] on button "Options" at bounding box center [744, 46] width 42 height 12
click at [742, 73] on button "Print" at bounding box center [749, 75] width 53 height 14
click at [122, 270] on div at bounding box center [123, 269] width 17 height 17
click at [747, 44] on button "Options" at bounding box center [744, 46] width 42 height 12
click at [748, 76] on button "Print" at bounding box center [749, 75] width 53 height 14
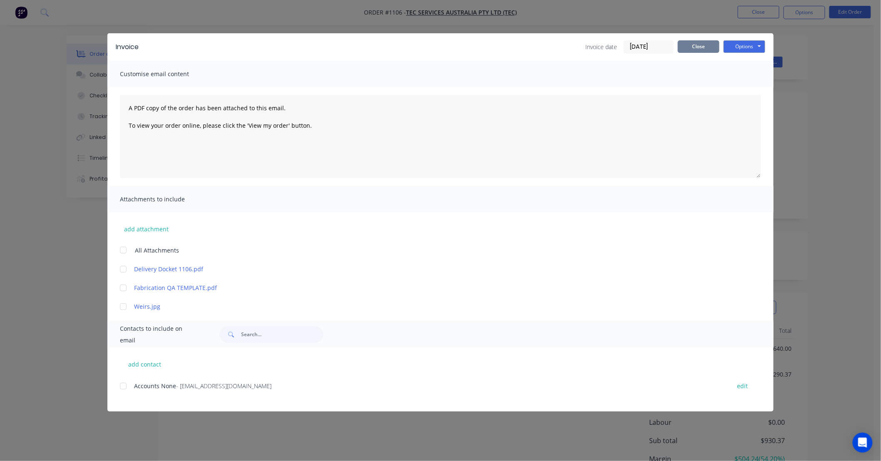
click at [694, 43] on button "Close" at bounding box center [699, 46] width 42 height 12
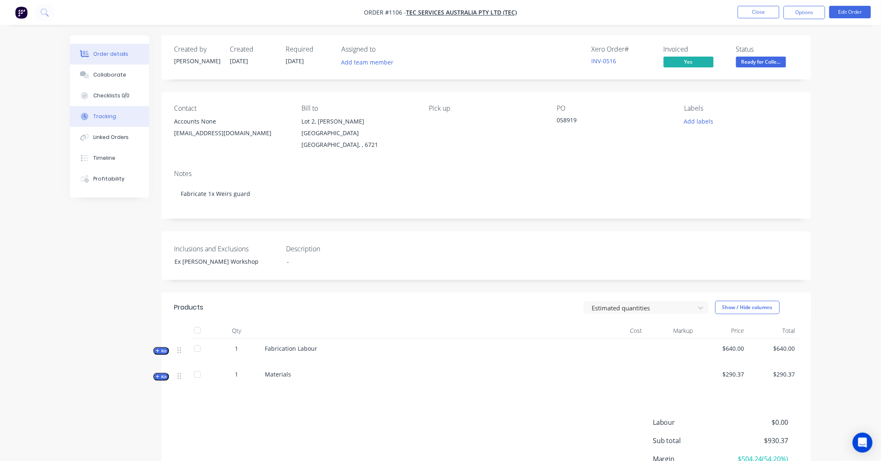
click at [116, 122] on button "Tracking" at bounding box center [109, 116] width 79 height 21
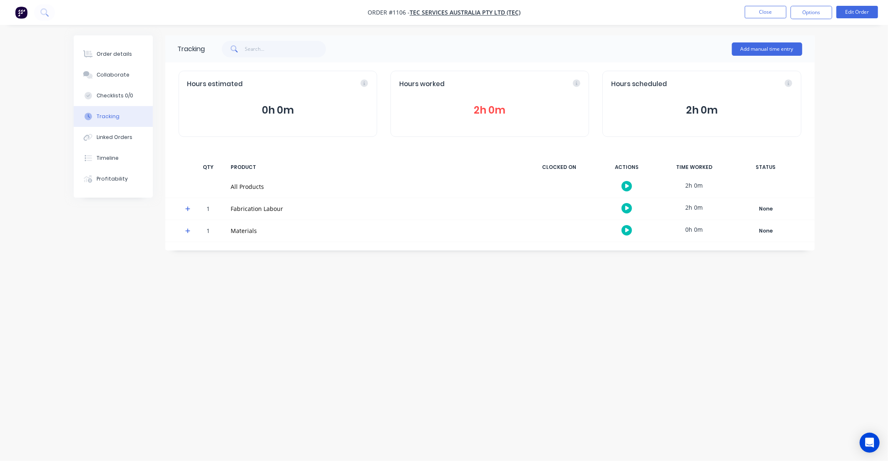
click at [492, 115] on button "2h 0m" at bounding box center [489, 110] width 181 height 16
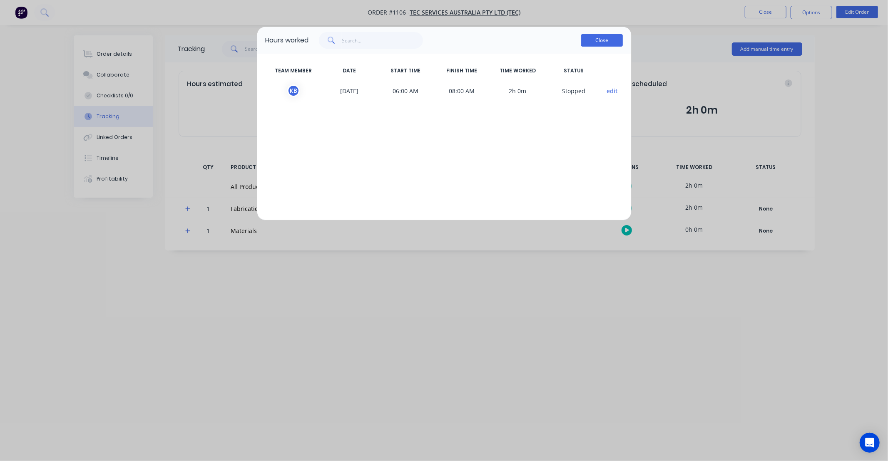
click at [607, 39] on button "Close" at bounding box center [602, 40] width 42 height 12
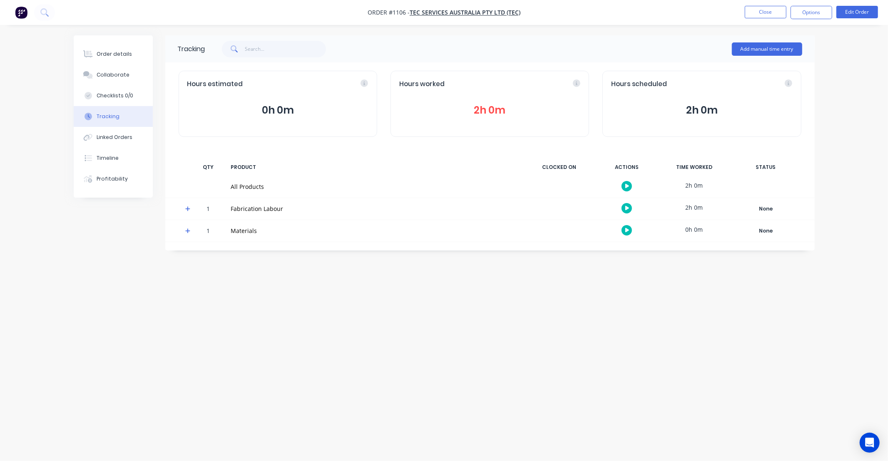
click at [587, 25] on div "Order details Collaborate Checklists 0/0 Tracking Linked Orders Timeline Profit…" at bounding box center [444, 230] width 888 height 461
click at [539, 28] on div "Order details Collaborate Checklists 0/0 Tracking Linked Orders Timeline Profit…" at bounding box center [444, 230] width 888 height 461
click at [508, 30] on div "Order details Collaborate Checklists 0/0 Tracking Linked Orders Timeline Profit…" at bounding box center [444, 230] width 888 height 461
click at [119, 48] on button "Order details" at bounding box center [113, 54] width 79 height 21
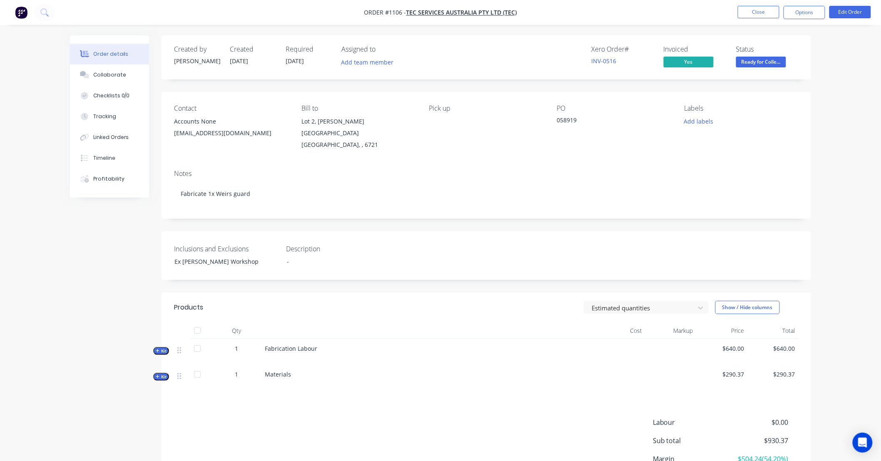
click at [159, 375] on icon "button" at bounding box center [158, 377] width 4 height 4
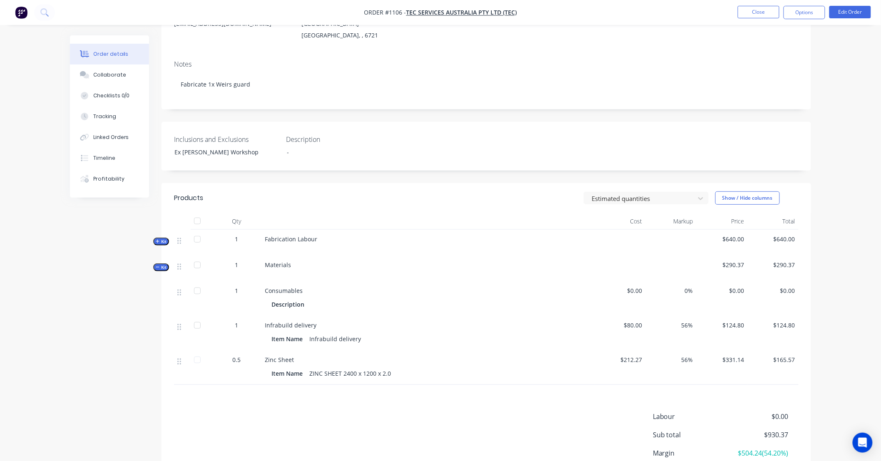
scroll to position [123, 0]
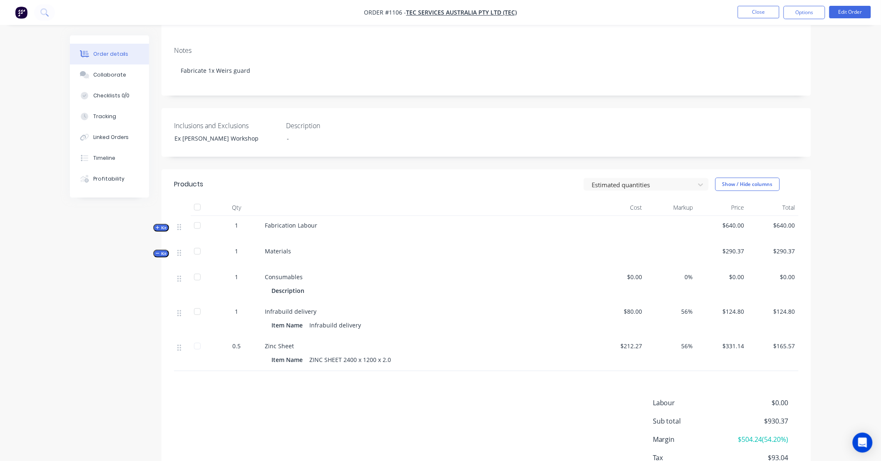
click at [429, 155] on div "Created by Justin Created 18/09/25 Required 18/09/25 Assigned to Add team membe…" at bounding box center [485, 209] width 649 height 595
drag, startPoint x: 427, startPoint y: 155, endPoint x: 379, endPoint y: 157, distance: 47.5
drag, startPoint x: 379, startPoint y: 157, endPoint x: 355, endPoint y: 157, distance: 24.1
click at [355, 157] on div "Created by Justin Created 18/09/25 Required 18/09/25 Assigned to Add team membe…" at bounding box center [485, 209] width 649 height 595
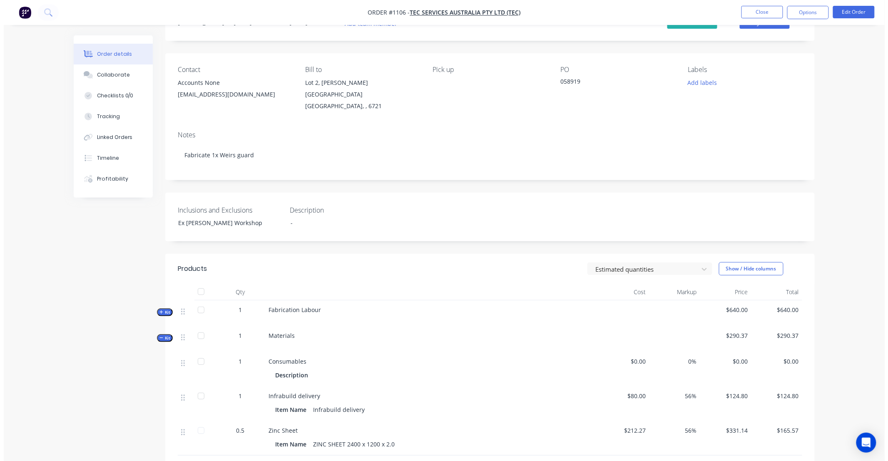
scroll to position [0, 0]
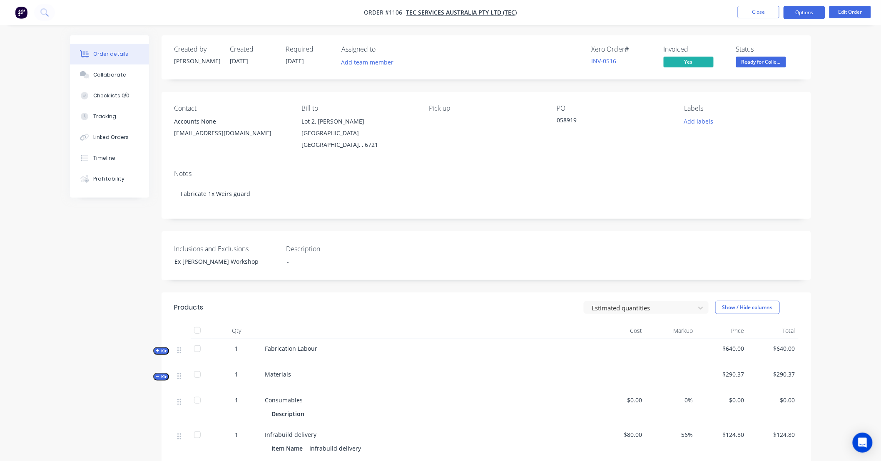
click at [797, 17] on button "Options" at bounding box center [804, 12] width 42 height 13
click at [678, 211] on div "Created by Justin Created 18/09/25 Required 18/09/25 Assigned to Add team membe…" at bounding box center [485, 332] width 649 height 595
click at [756, 65] on span "Ready for Colle..." at bounding box center [761, 62] width 50 height 10
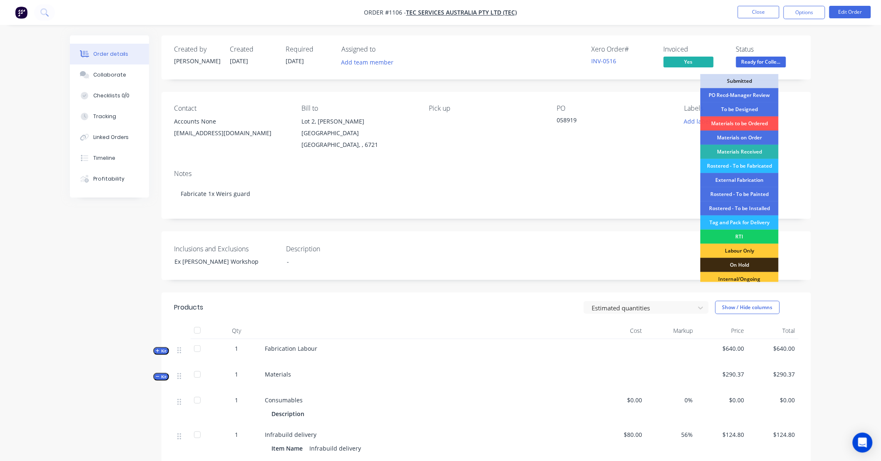
click at [741, 239] on div "RTI" at bounding box center [739, 237] width 78 height 14
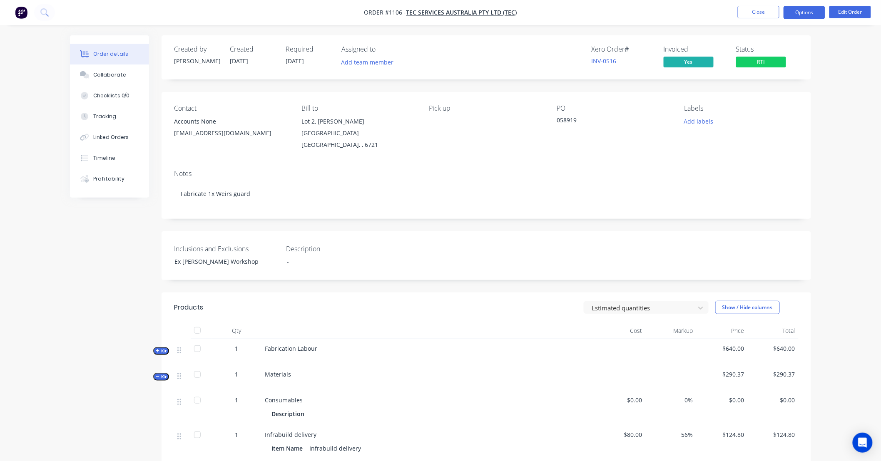
click at [799, 11] on button "Options" at bounding box center [804, 12] width 42 height 13
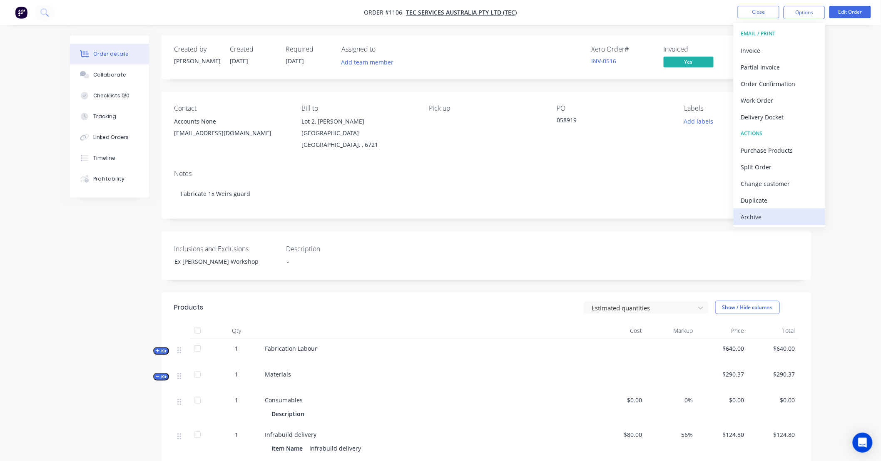
click at [778, 219] on div "Archive" at bounding box center [779, 217] width 77 height 12
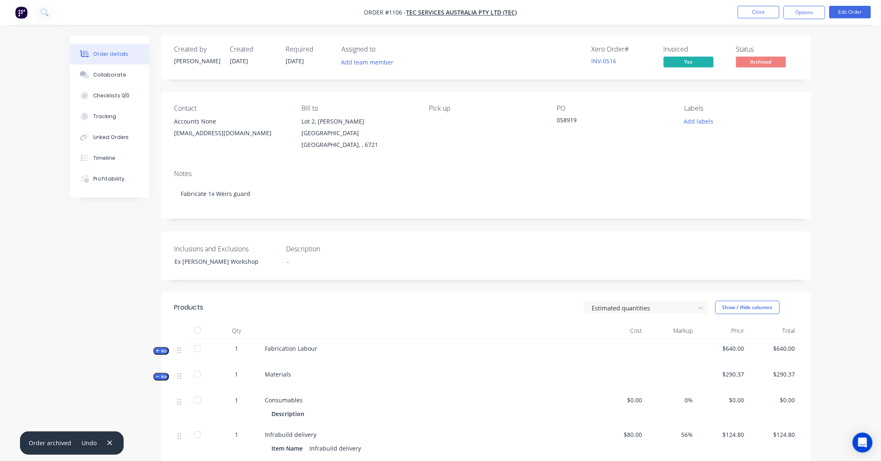
click at [206, 118] on div "Accounts None" at bounding box center [231, 122] width 114 height 12
click at [208, 132] on div "accounts@tecservices.com.au" at bounding box center [231, 133] width 114 height 12
click at [825, 10] on ul "Close Options Edit Order" at bounding box center [803, 12] width 153 height 13
click at [831, 10] on button "Edit Order" at bounding box center [850, 12] width 42 height 12
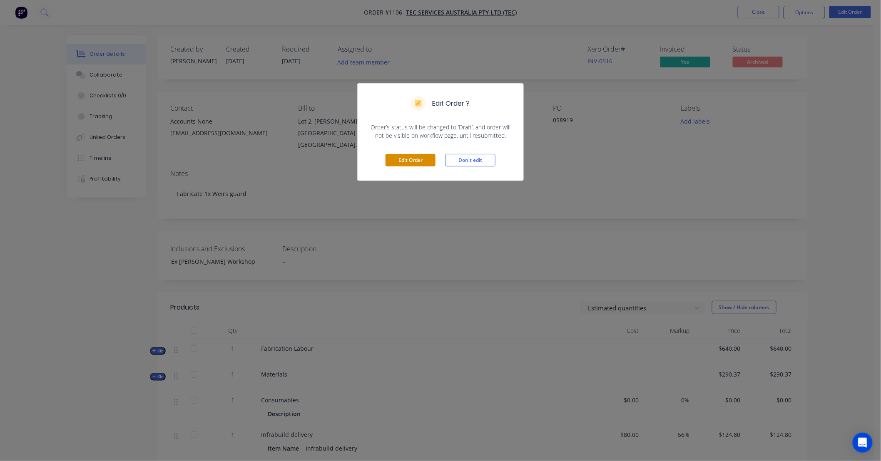
click at [405, 162] on button "Edit Order" at bounding box center [410, 160] width 50 height 12
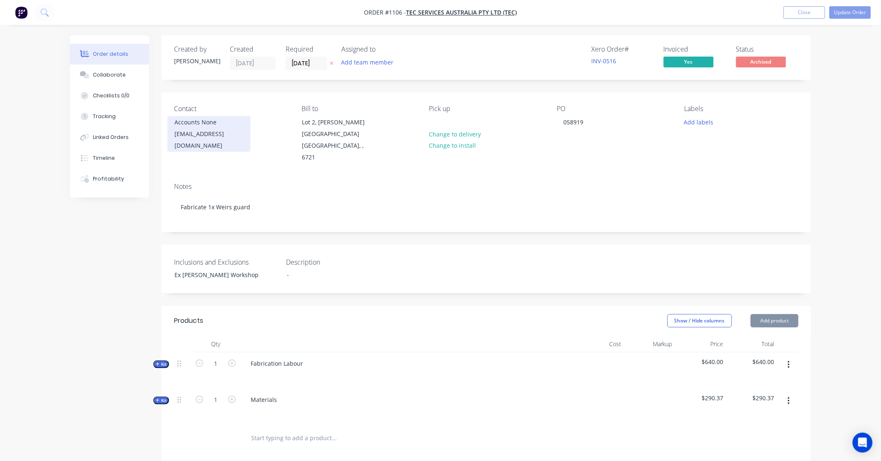
click at [220, 136] on div "accounts@tecservices.com.au" at bounding box center [208, 139] width 69 height 23
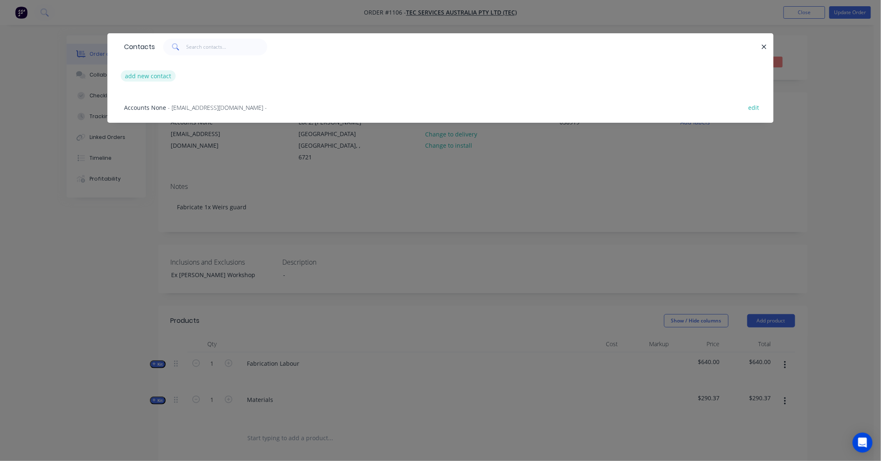
click at [153, 76] on button "add new contact" at bounding box center [148, 75] width 55 height 11
select select "AU"
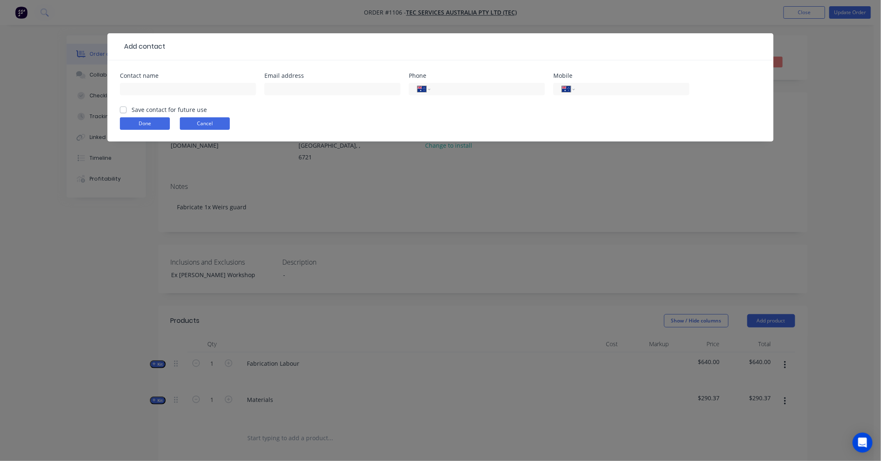
click at [215, 125] on button "Cancel" at bounding box center [205, 123] width 50 height 12
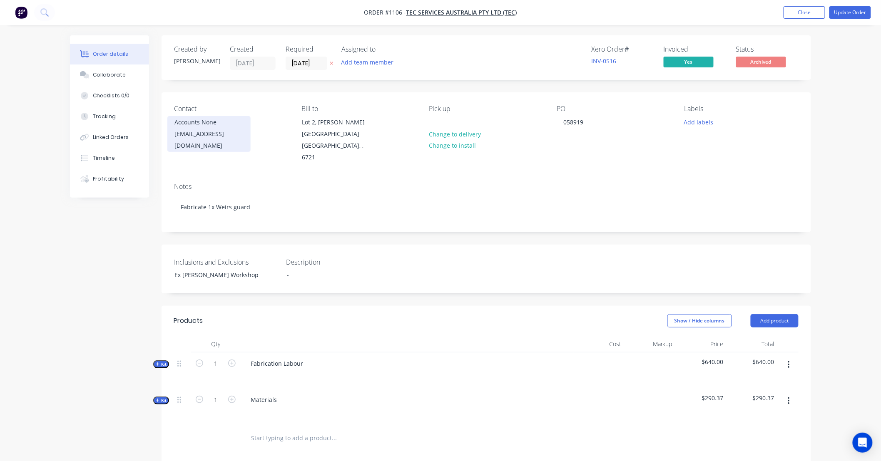
click at [229, 128] on div "accounts@tecservices.com.au" at bounding box center [208, 139] width 69 height 23
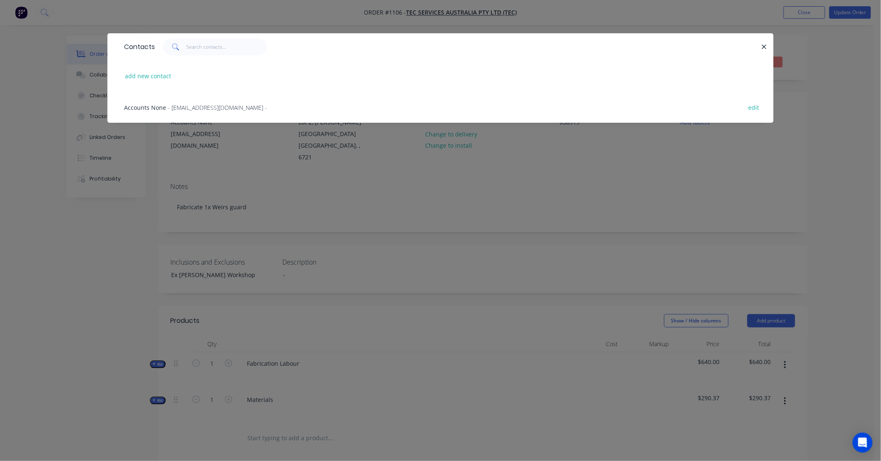
click at [215, 110] on span "- accounts@tecservices.com.au -" at bounding box center [217, 108] width 99 height 8
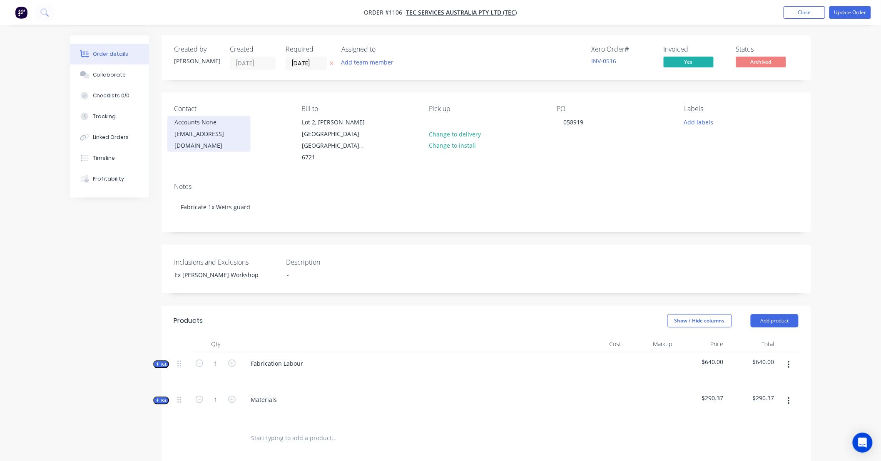
click at [223, 134] on div "accounts@tecservices.com.au" at bounding box center [208, 139] width 69 height 23
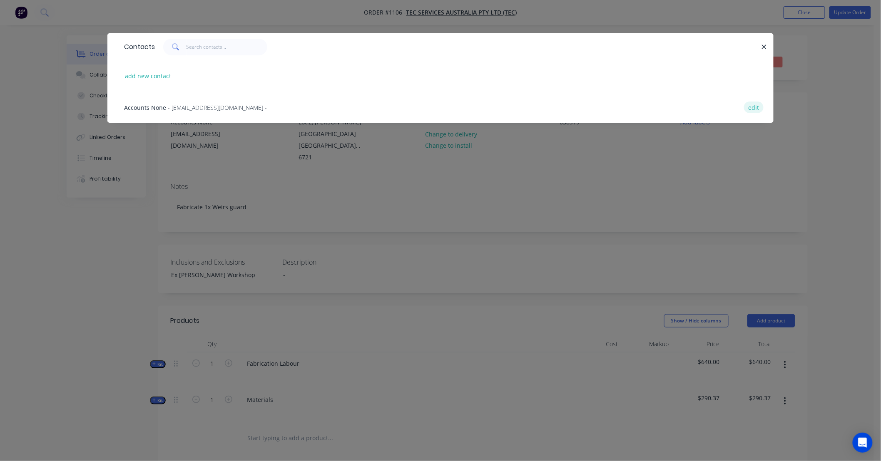
click at [752, 107] on button "edit" at bounding box center [754, 107] width 20 height 11
select select "AU"
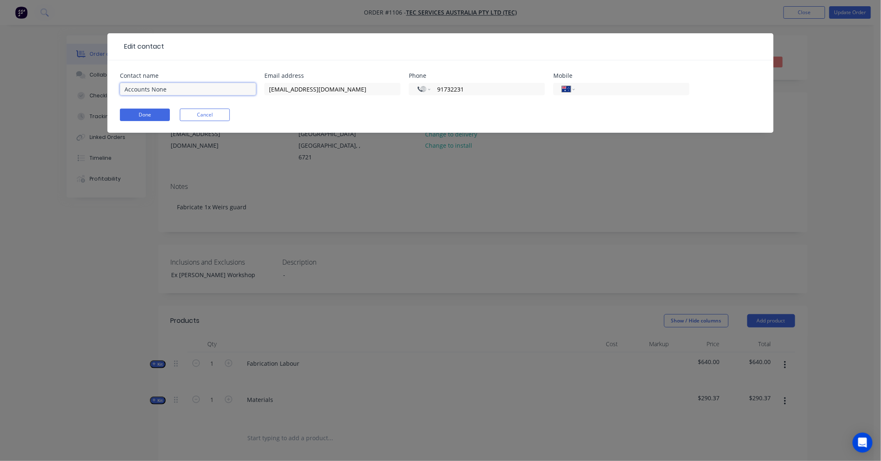
click at [157, 89] on input "Accounts None" at bounding box center [188, 89] width 136 height 12
type input "Accounts"
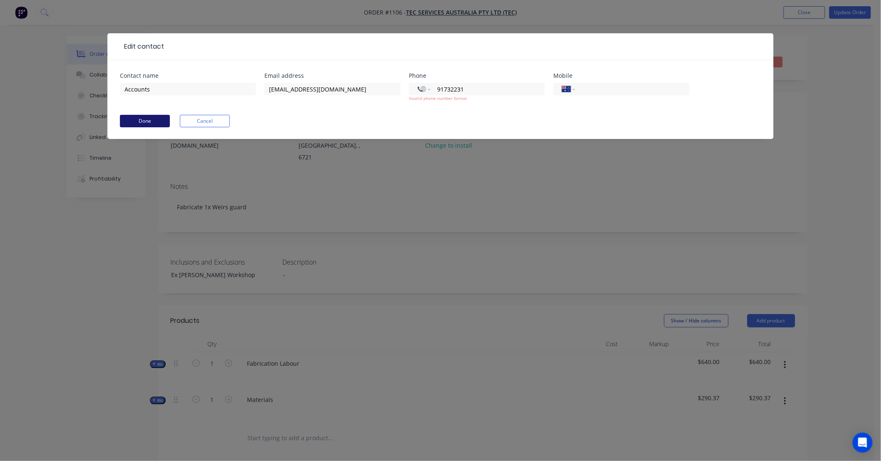
click at [156, 115] on button "Done" at bounding box center [145, 121] width 50 height 12
click at [443, 88] on input "91732231" at bounding box center [486, 89] width 100 height 10
click at [426, 89] on select "International Afghanistan Åland Islands Albania Algeria American Samoa Andorra …" at bounding box center [423, 89] width 12 height 12
select select "AU"
click at [417, 83] on select "International Afghanistan Åland Islands Albania Algeria American Samoa Andorra …" at bounding box center [423, 89] width 12 height 12
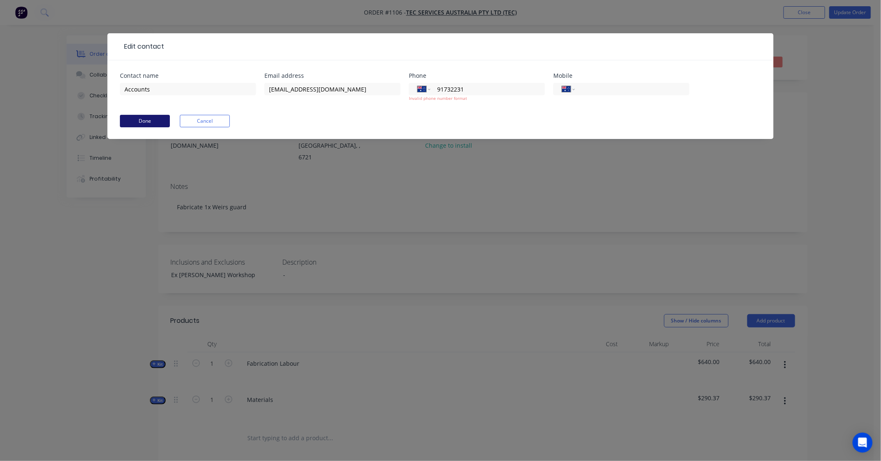
click at [150, 121] on button "Done" at bounding box center [145, 121] width 50 height 12
click at [437, 88] on input "91732231" at bounding box center [486, 89] width 100 height 10
type input "(08) 9173 2231"
click at [144, 123] on button "Done" at bounding box center [145, 121] width 50 height 12
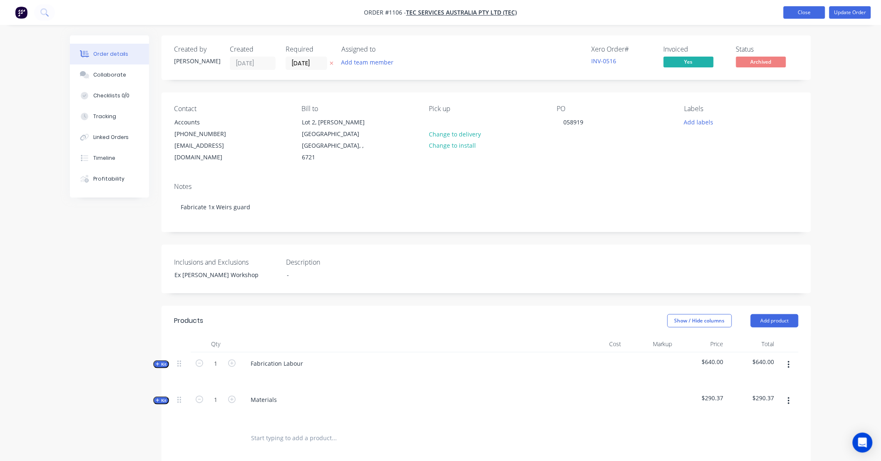
click at [793, 14] on button "Close" at bounding box center [804, 12] width 42 height 12
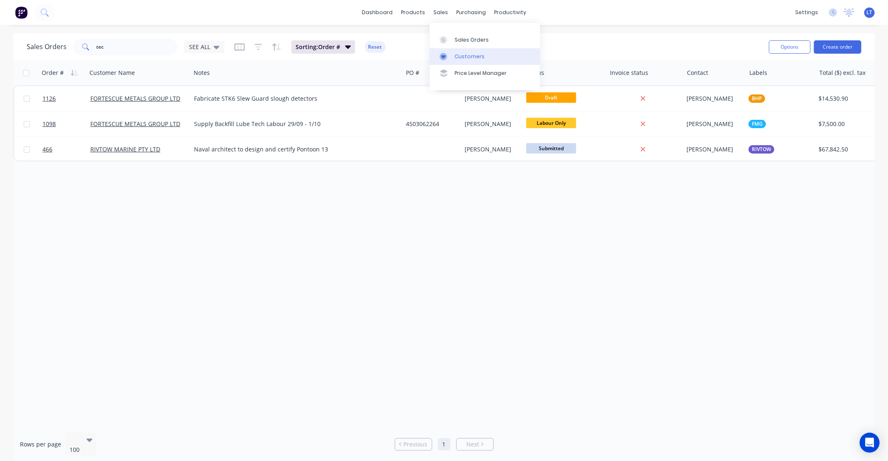
click at [461, 58] on div "Customers" at bounding box center [469, 56] width 30 height 7
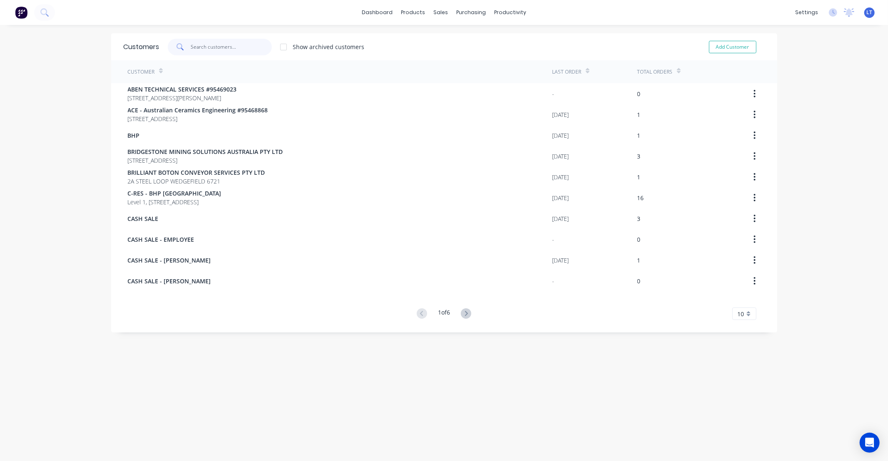
click at [216, 47] on input "text" at bounding box center [231, 47] width 81 height 17
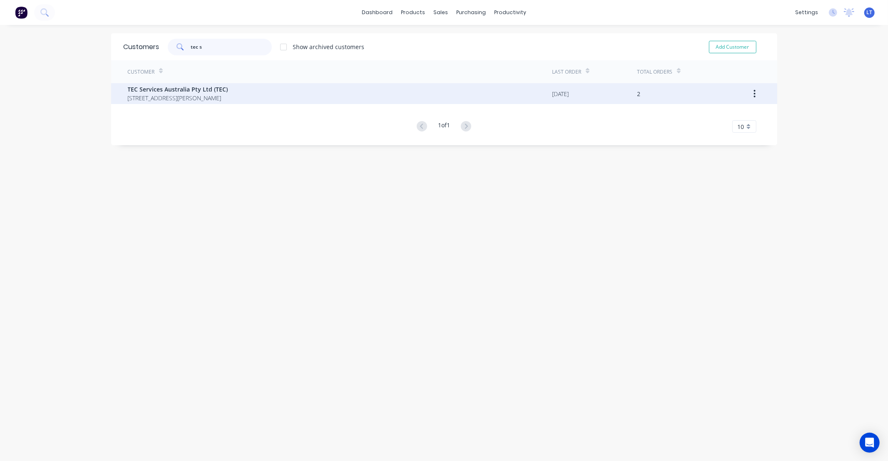
type input "tec s"
click at [220, 98] on span "Lot 2, Hardie Street PORT HEDLAND 6721" at bounding box center [178, 98] width 100 height 9
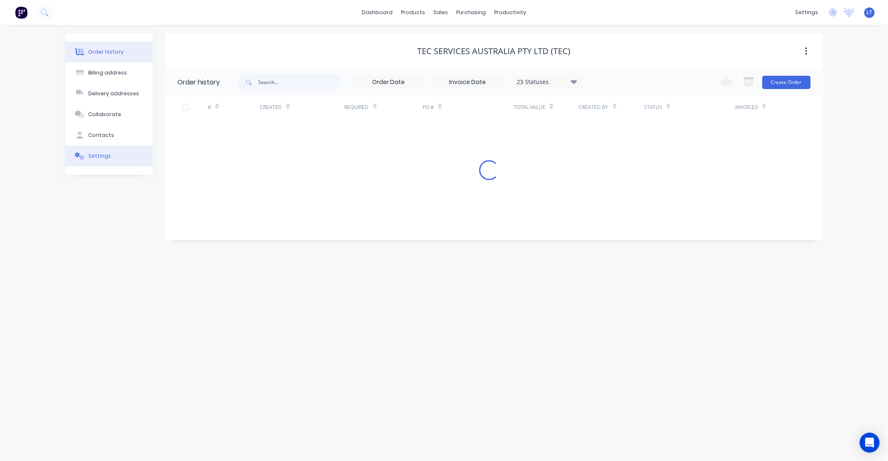
click at [103, 150] on button "Settings" at bounding box center [108, 156] width 87 height 21
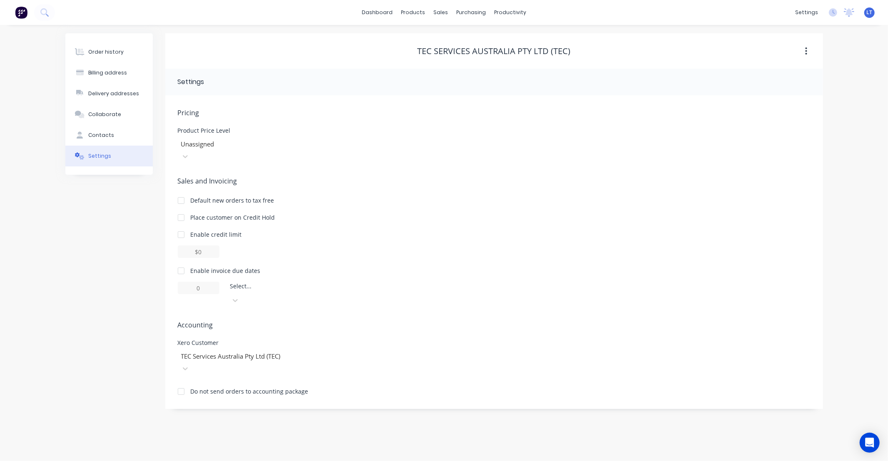
click at [179, 263] on div at bounding box center [181, 271] width 17 height 17
click at [214, 282] on input "1" at bounding box center [199, 288] width 42 height 12
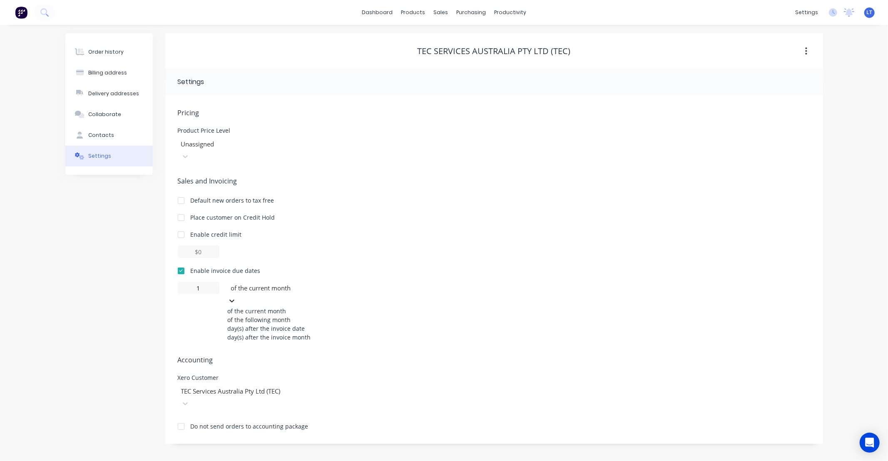
click at [250, 283] on div at bounding box center [290, 288] width 120 height 10
click at [276, 342] on div "day(s) after the invoice month" at bounding box center [290, 337] width 125 height 9
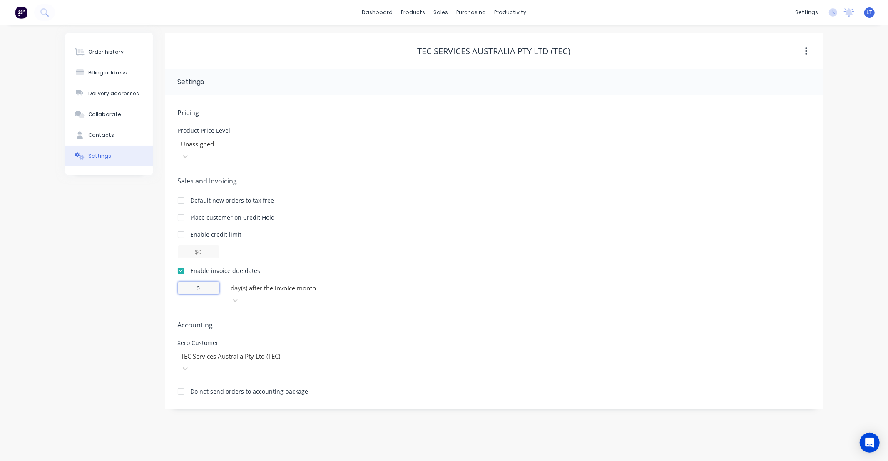
click at [208, 282] on input "0" at bounding box center [199, 288] width 42 height 12
click at [438, 247] on div "Sales and Invoicing Default new orders to tax free Place customer on Credit Hol…" at bounding box center [494, 241] width 633 height 131
type input "30"
click at [127, 118] on button "Collaborate" at bounding box center [108, 114] width 87 height 21
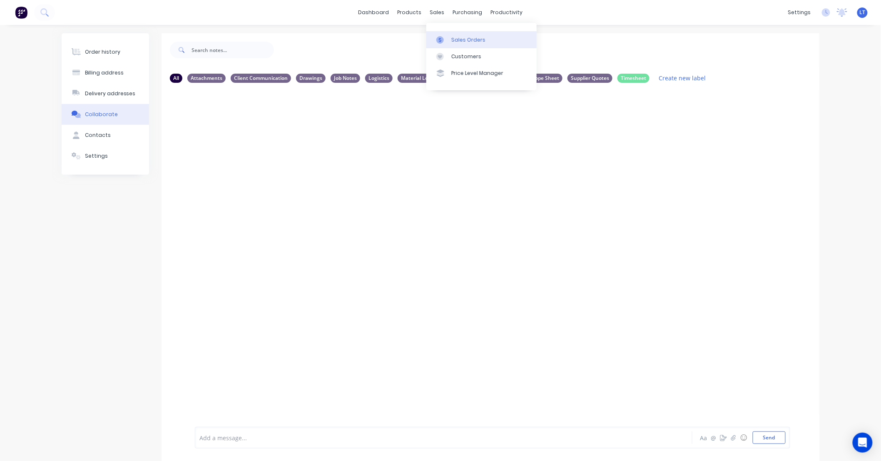
click at [456, 39] on div "Sales Orders" at bounding box center [468, 39] width 34 height 7
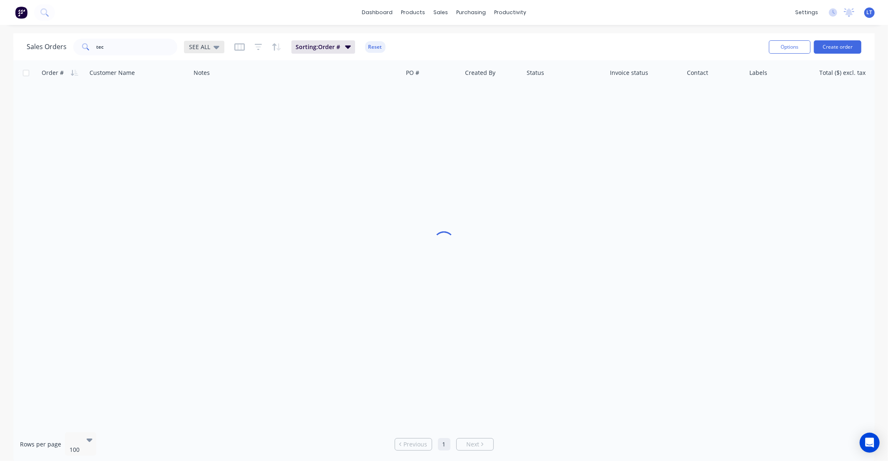
click at [217, 48] on icon at bounding box center [216, 46] width 6 height 9
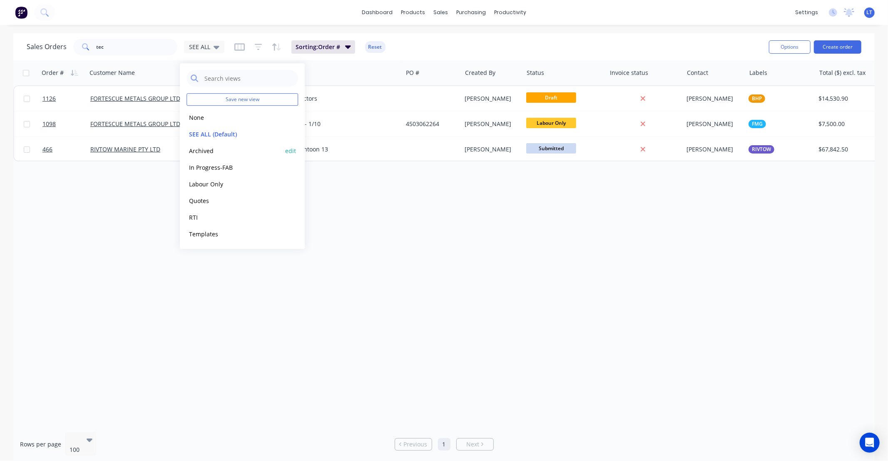
click at [208, 152] on button "Archived" at bounding box center [233, 151] width 95 height 10
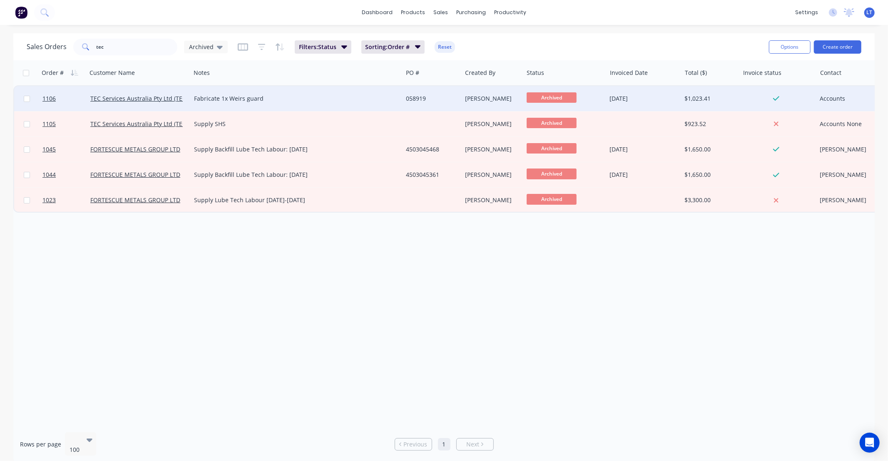
click at [434, 102] on div "058919" at bounding box center [431, 98] width 50 height 8
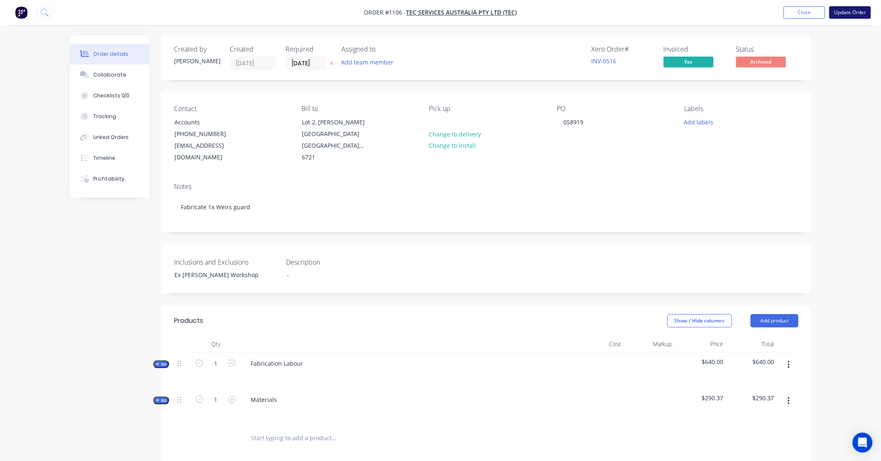
click at [840, 10] on button "Update Order" at bounding box center [850, 12] width 42 height 12
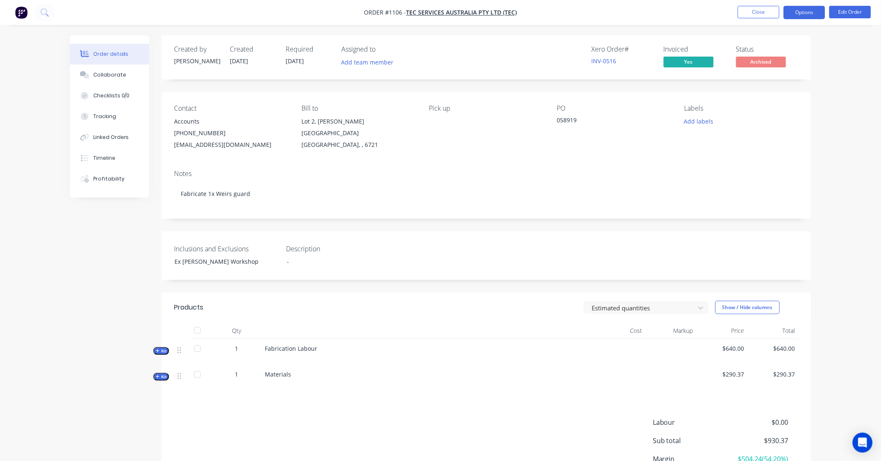
click at [800, 15] on button "Options" at bounding box center [804, 12] width 42 height 13
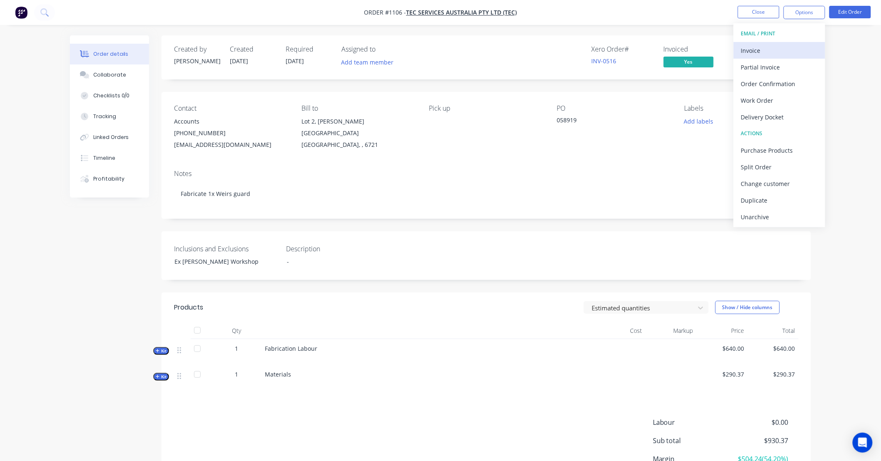
click at [764, 47] on div "Invoice" at bounding box center [779, 51] width 77 height 12
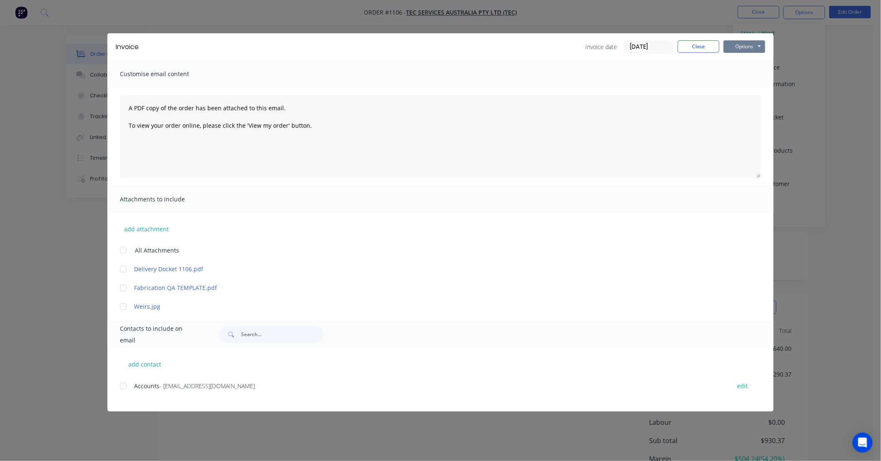
click at [748, 48] on button "Options" at bounding box center [744, 46] width 42 height 12
click at [742, 75] on button "Print" at bounding box center [749, 75] width 53 height 14
click at [665, 227] on div "add attachment All Attachments Delivery Docket 1106.pdf Fabrication QA TEMPLATE…" at bounding box center [440, 262] width 666 height 98
click at [751, 44] on button "Options" at bounding box center [744, 46] width 42 height 12
click at [125, 268] on div at bounding box center [123, 269] width 17 height 17
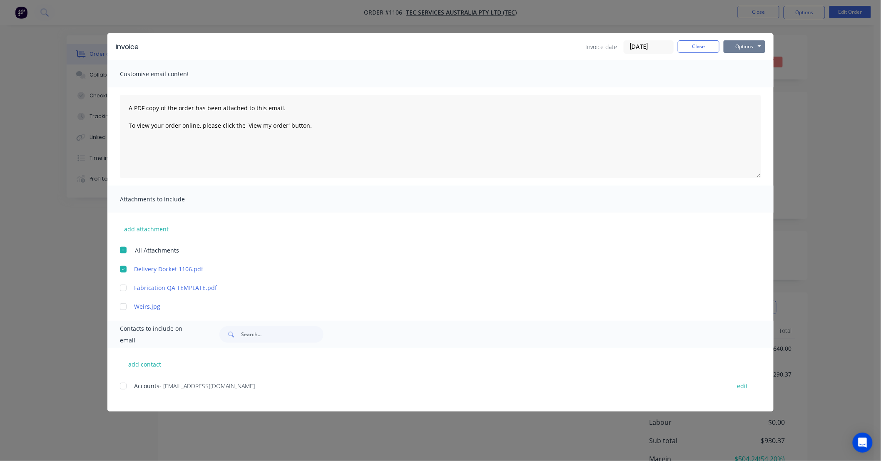
click at [741, 48] on button "Options" at bounding box center [744, 46] width 42 height 12
click at [742, 72] on button "Print" at bounding box center [749, 75] width 53 height 14
click at [699, 46] on button "Close" at bounding box center [699, 46] width 42 height 12
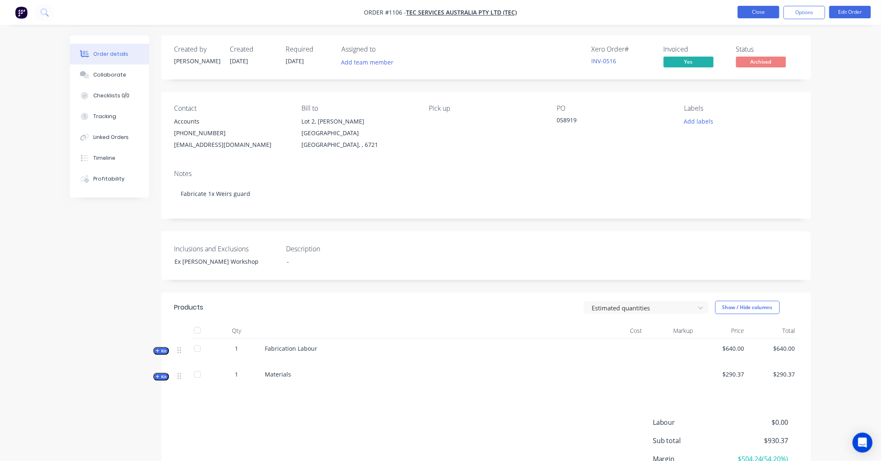
click at [762, 7] on button "Close" at bounding box center [758, 12] width 42 height 12
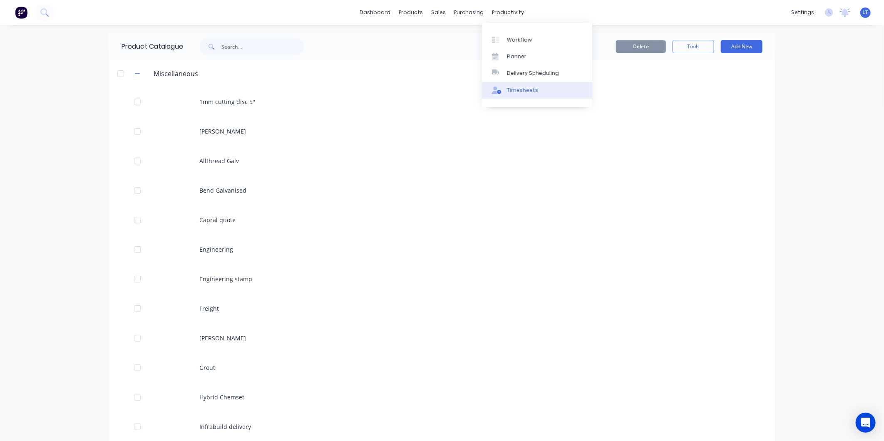
click at [520, 94] on link "Timesheets" at bounding box center [537, 90] width 110 height 17
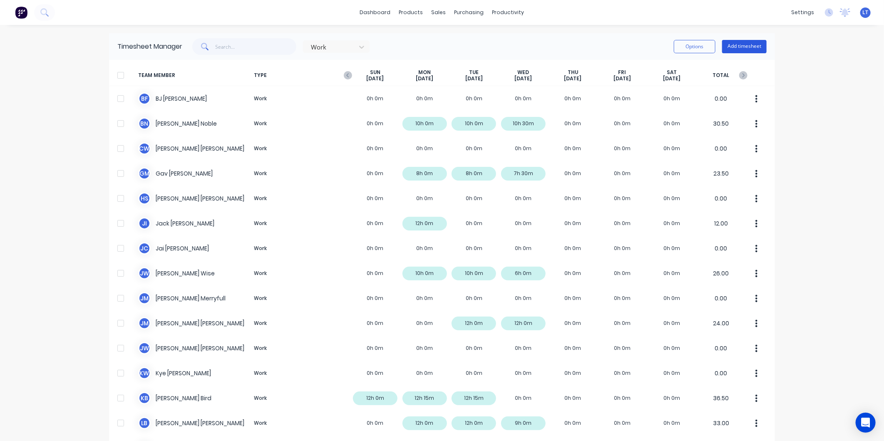
click at [741, 48] on button "Add timesheet" at bounding box center [744, 46] width 45 height 13
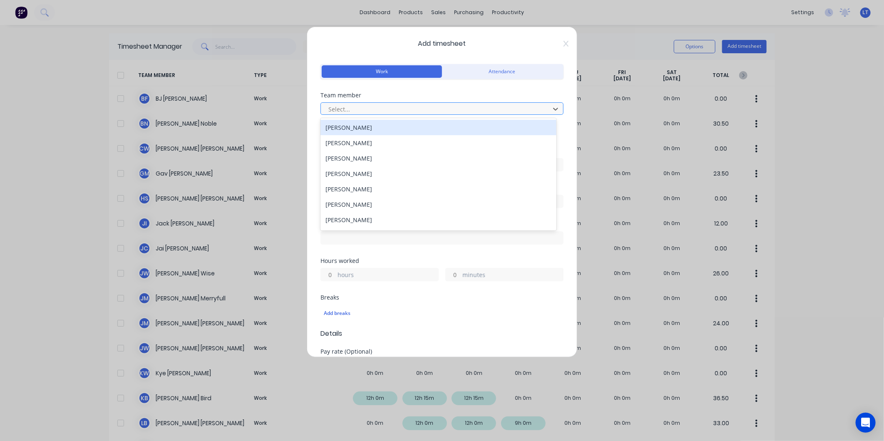
click at [406, 113] on div at bounding box center [437, 109] width 218 height 10
type input "leya"
click at [379, 132] on div "[PERSON_NAME]" at bounding box center [438, 127] width 236 height 15
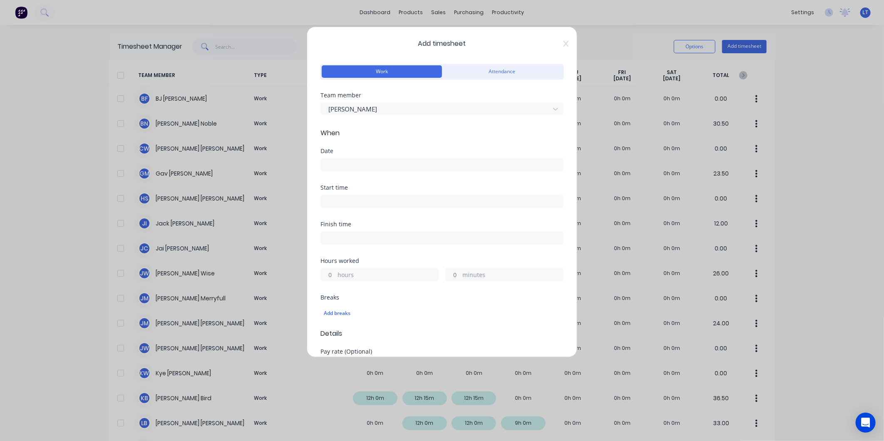
click at [380, 169] on input at bounding box center [442, 165] width 242 height 12
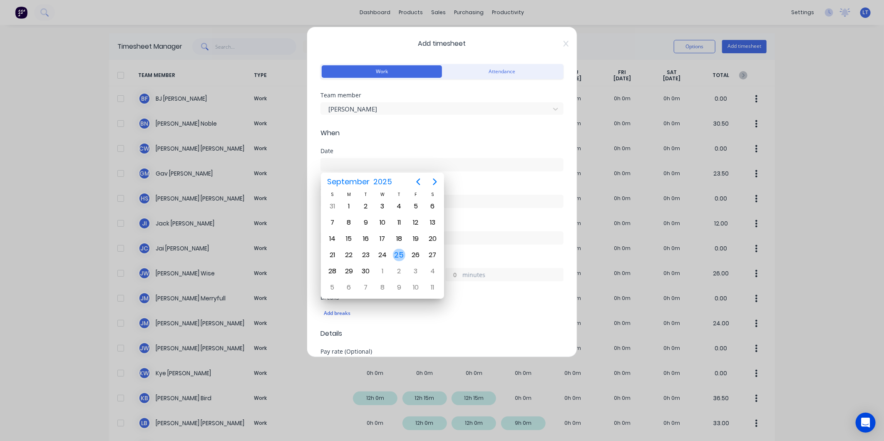
click at [395, 251] on div "25" at bounding box center [399, 255] width 12 height 12
type input "[DATE]"
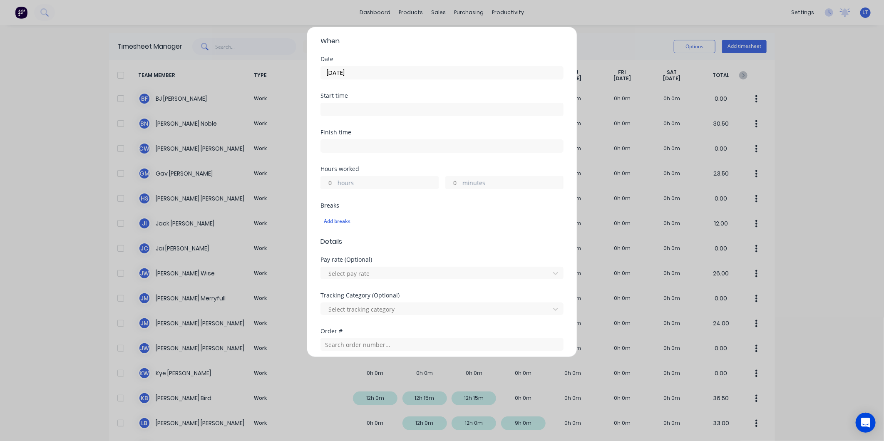
scroll to position [92, 0]
click at [329, 182] on input "hours" at bounding box center [328, 182] width 15 height 12
type input "8"
click at [413, 166] on div "Hours worked" at bounding box center [441, 169] width 243 height 6
drag, startPoint x: 413, startPoint y: 166, endPoint x: 402, endPoint y: 163, distance: 11.9
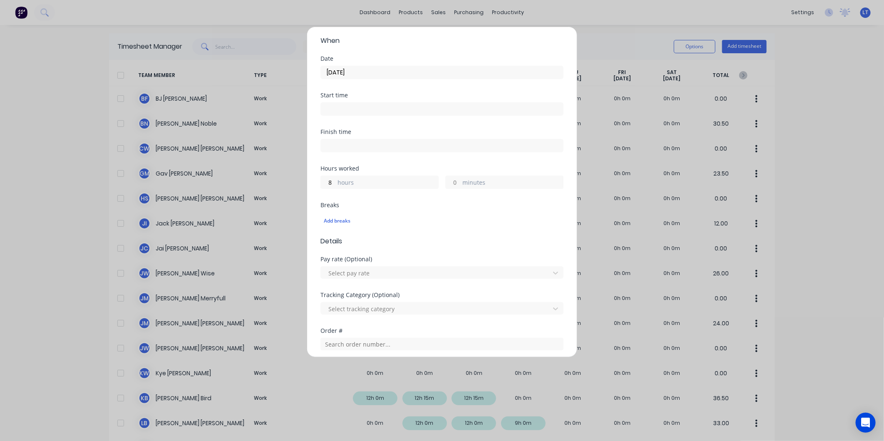
click at [402, 163] on div "Finish time" at bounding box center [441, 147] width 243 height 37
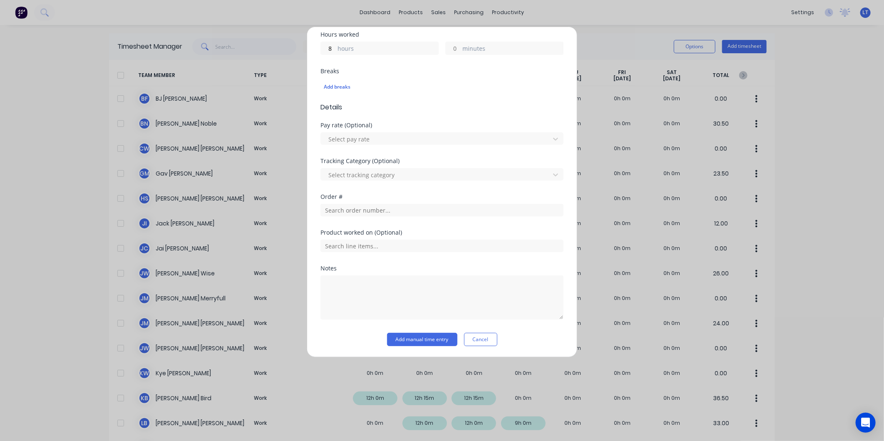
scroll to position [227, 0]
click at [435, 339] on button "Add manual time entry" at bounding box center [422, 338] width 70 height 13
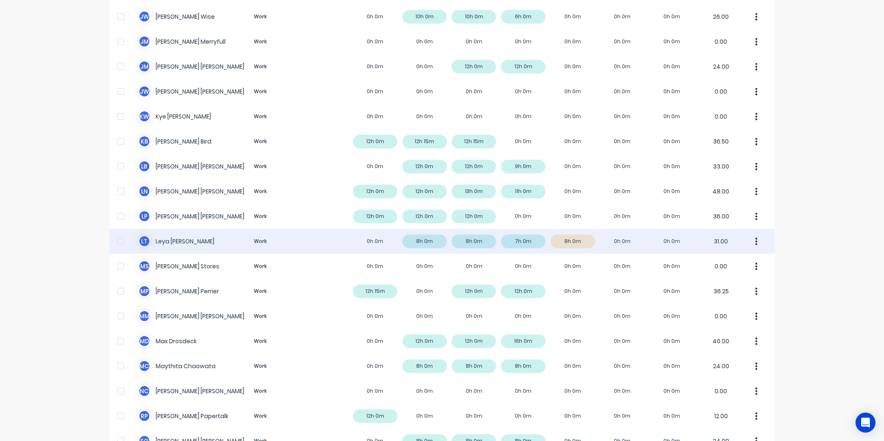
scroll to position [262, 0]
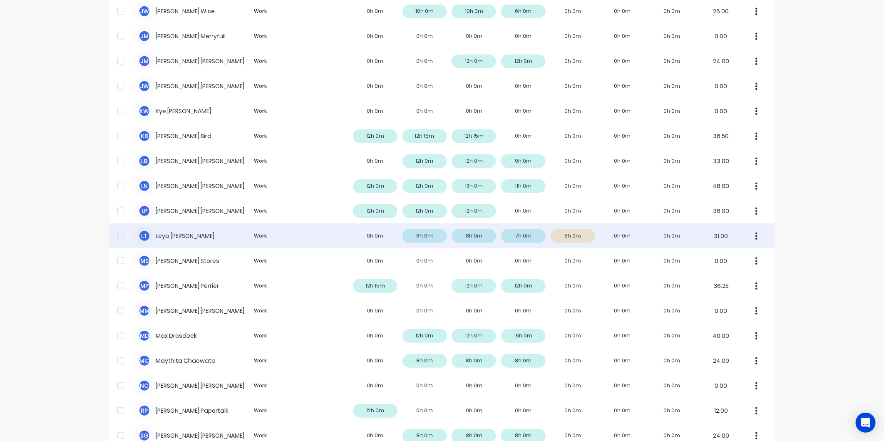
click at [750, 232] on button "button" at bounding box center [756, 236] width 17 height 17
click at [734, 254] on div "Approve" at bounding box center [725, 259] width 64 height 12
click at [793, 236] on div "× Timesheets marked as approved dashboard products sales purchasing productivit…" at bounding box center [442, 220] width 884 height 441
click at [792, 210] on div "× Timesheets marked as approved dashboard products sales purchasing productivit…" at bounding box center [442, 220] width 884 height 441
drag, startPoint x: 792, startPoint y: 210, endPoint x: 787, endPoint y: 183, distance: 27.6
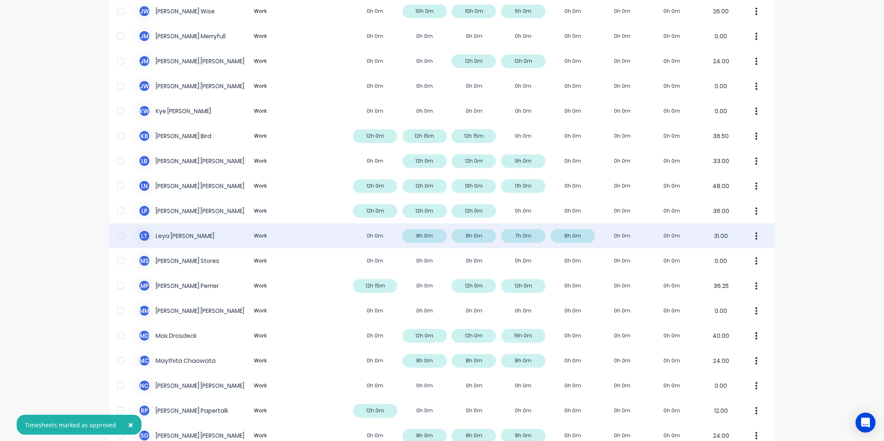
click at [787, 183] on div "× Timesheets marked as approved dashboard products sales purchasing productivit…" at bounding box center [442, 220] width 884 height 441
click at [796, 172] on div "× Timesheets marked as approved dashboard products sales purchasing productivit…" at bounding box center [442, 220] width 884 height 441
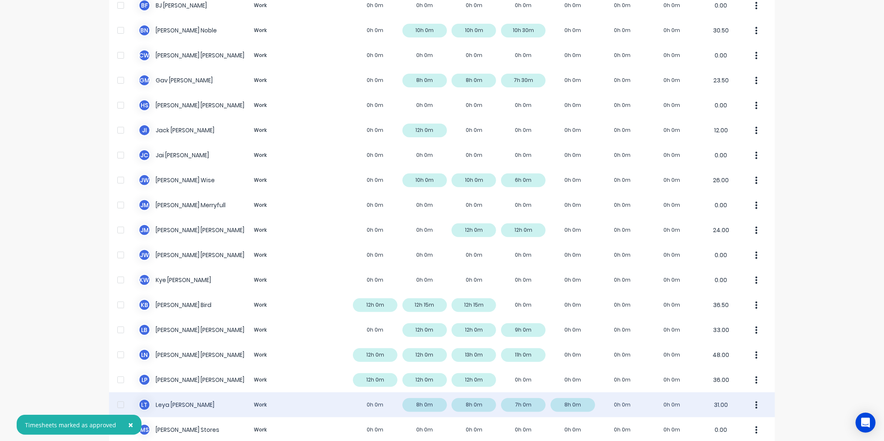
scroll to position [0, 0]
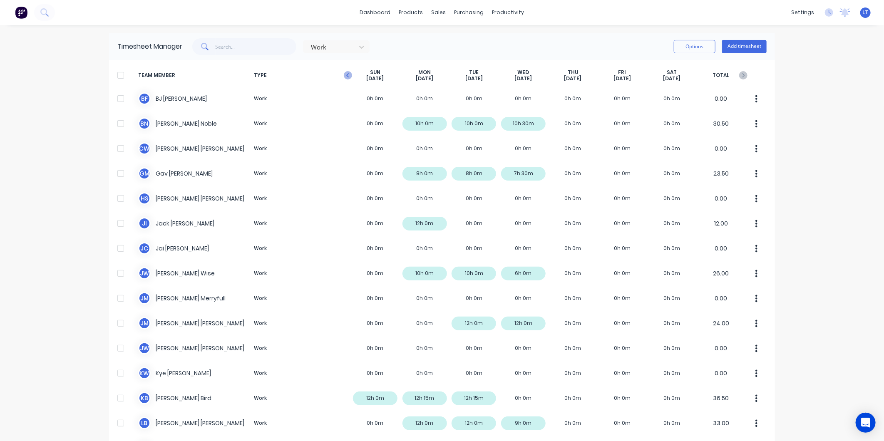
click at [345, 75] on icon "button" at bounding box center [348, 75] width 8 height 8
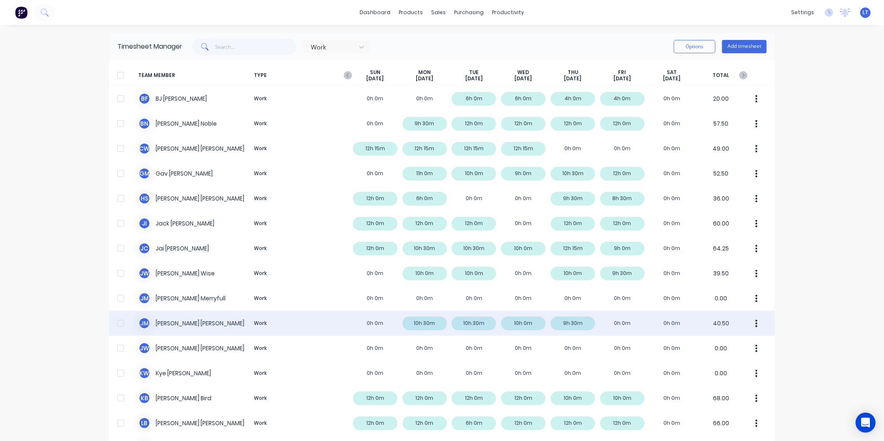
click at [521, 333] on div "[PERSON_NAME] Work 0h 0m 10h 30m 10h 30m 10h 0m 9h 30m 0h 0m 0h 0m 40.50" at bounding box center [442, 323] width 666 height 25
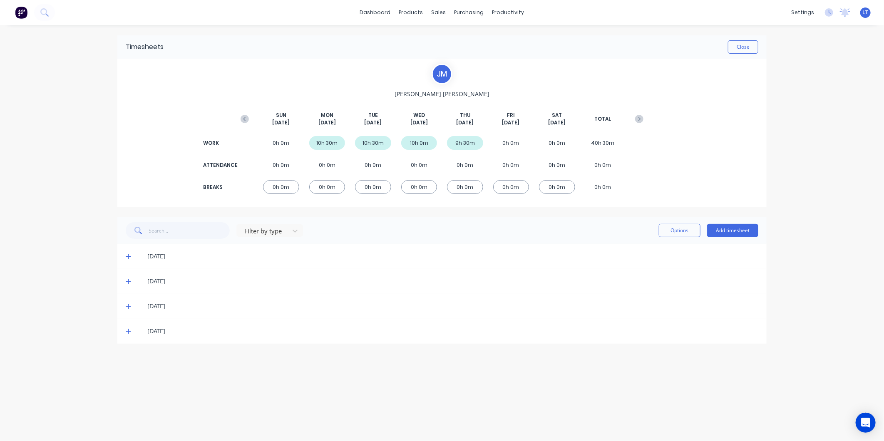
click at [126, 308] on icon at bounding box center [128, 306] width 5 height 6
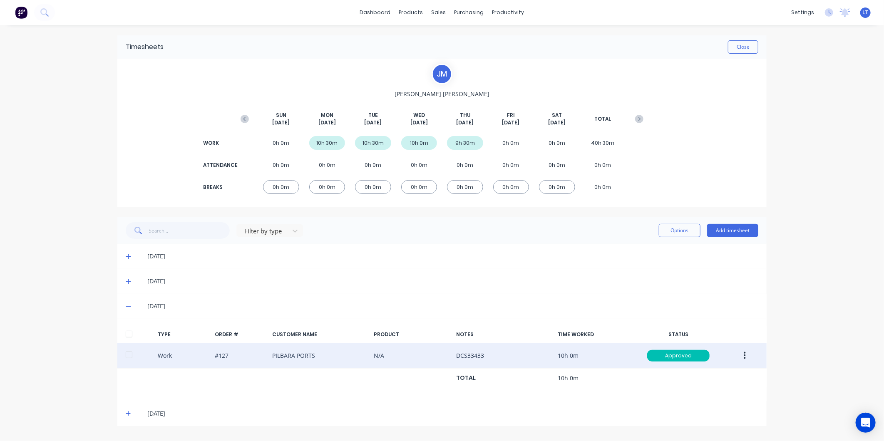
click at [744, 356] on icon "button" at bounding box center [745, 355] width 2 height 7
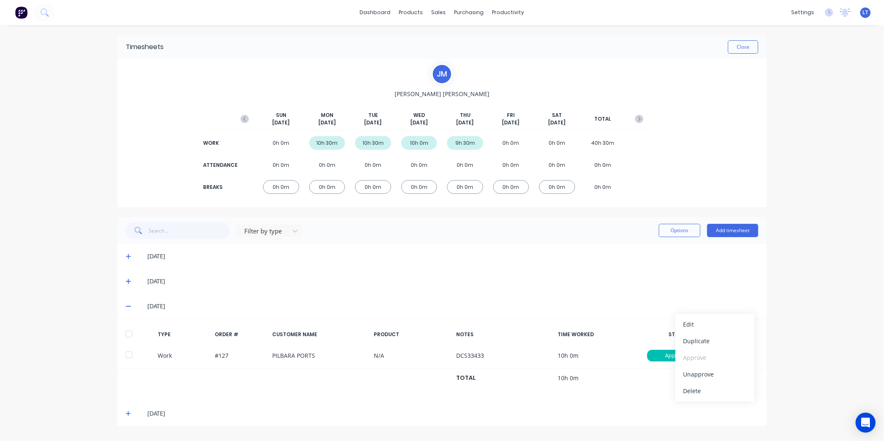
click at [558, 300] on div "[DATE]" at bounding box center [441, 306] width 649 height 25
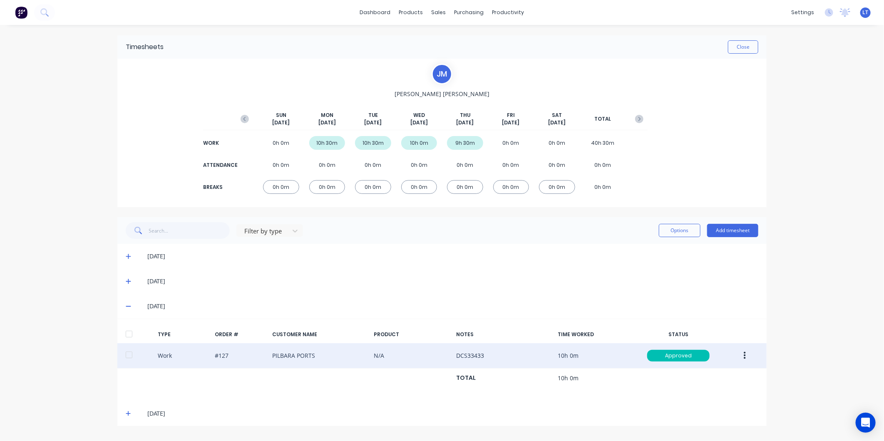
click at [305, 356] on div "Work #127 PILBARA PORTS N/A DCS33433 10h 0m Approved" at bounding box center [441, 355] width 649 height 25
click at [742, 356] on button "button" at bounding box center [745, 355] width 20 height 15
click at [724, 329] on div "Edit" at bounding box center [715, 324] width 64 height 12
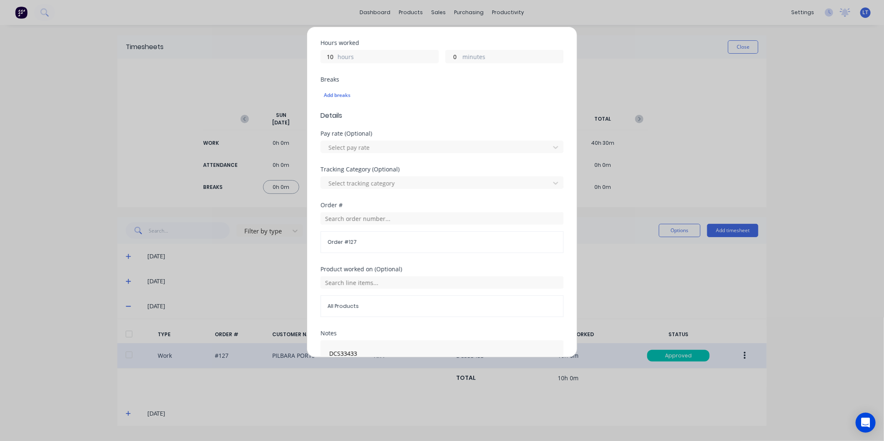
scroll to position [248, 0]
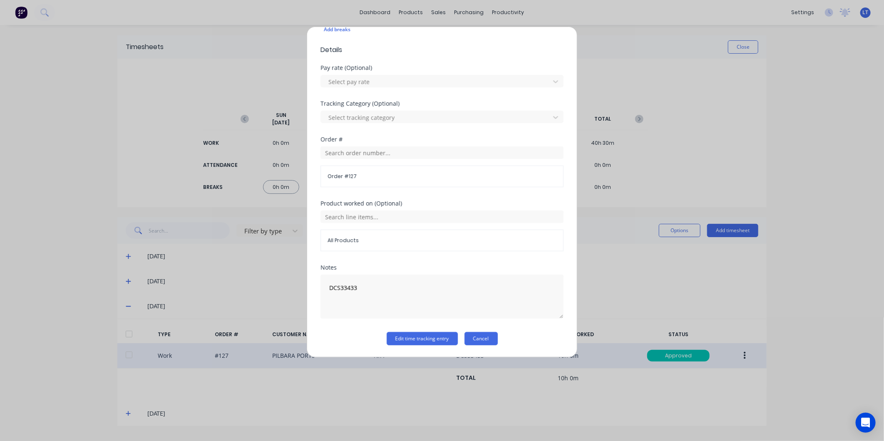
click at [486, 337] on button "Cancel" at bounding box center [480, 338] width 33 height 13
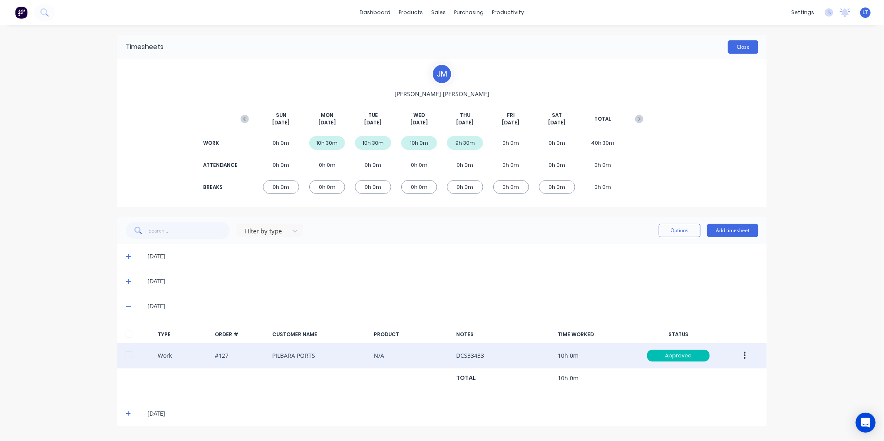
click at [751, 48] on button "Close" at bounding box center [743, 46] width 30 height 13
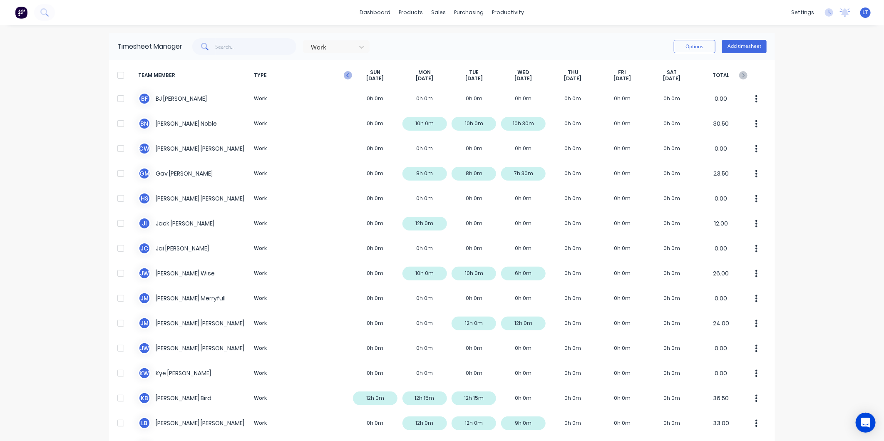
click at [348, 74] on icon "button" at bounding box center [348, 75] width 8 height 8
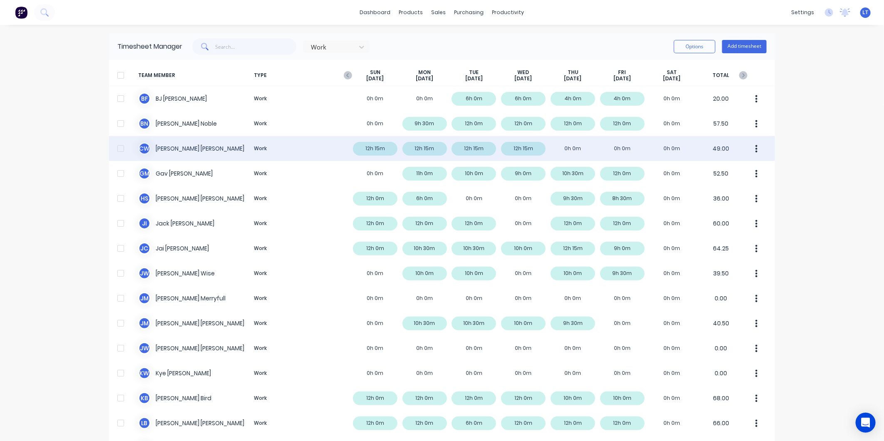
click at [517, 148] on div "C W Clint Ward Work 12h 15m 12h 15m 12h 15m 12h 15m 0h 0m 0h 0m 0h 0m 49.00" at bounding box center [442, 148] width 666 height 25
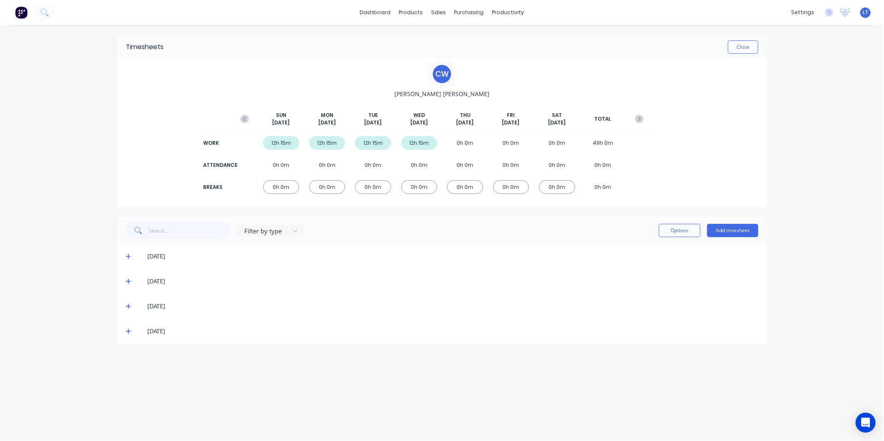
click at [127, 331] on icon at bounding box center [128, 331] width 5 height 6
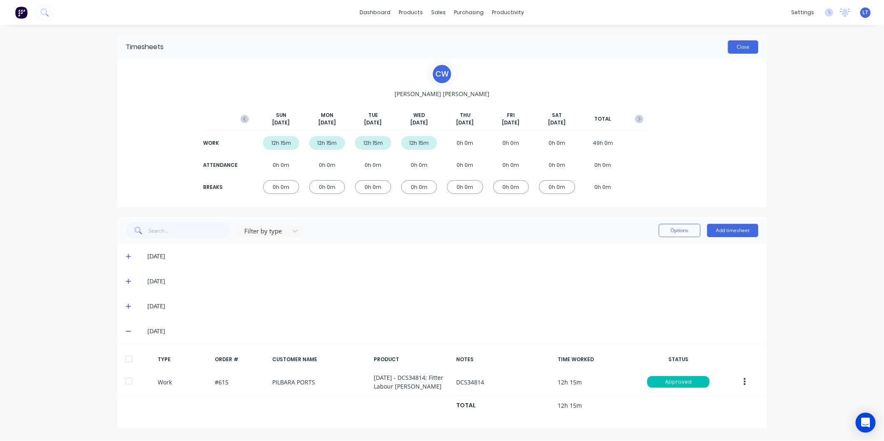
click at [755, 53] on button "Close" at bounding box center [743, 46] width 30 height 13
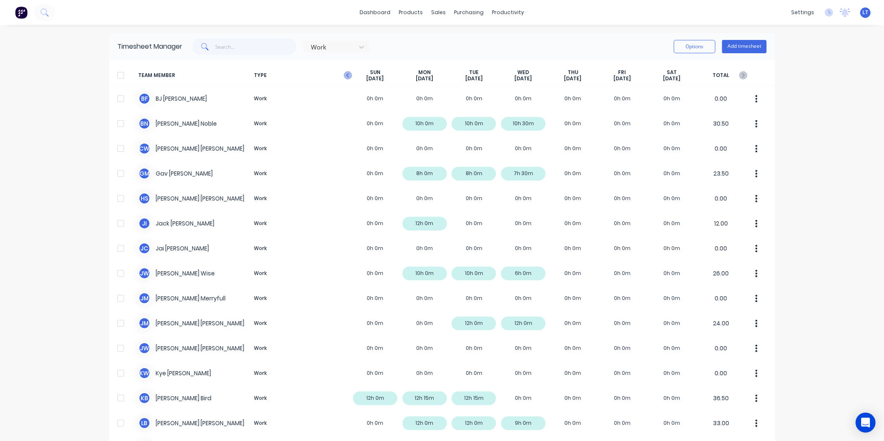
click at [345, 74] on icon "button" at bounding box center [348, 75] width 8 height 8
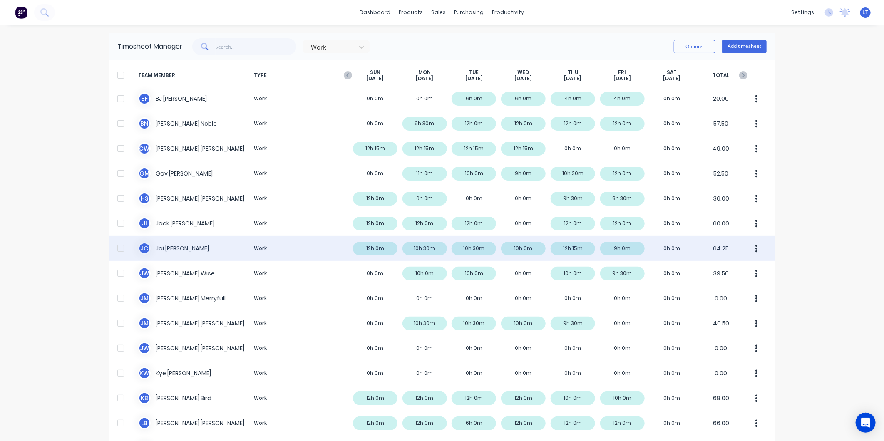
click at [515, 250] on div "J C Jai Coughlan Work 12h 0m 10h 30m 10h 30m 10h 0m 12h 15m 9h 0m 0h 0m 64.25" at bounding box center [442, 248] width 666 height 25
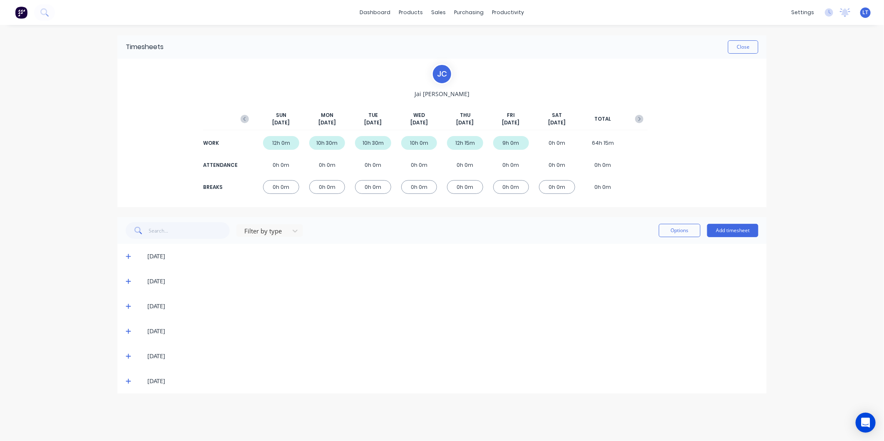
click at [130, 327] on span at bounding box center [130, 331] width 8 height 8
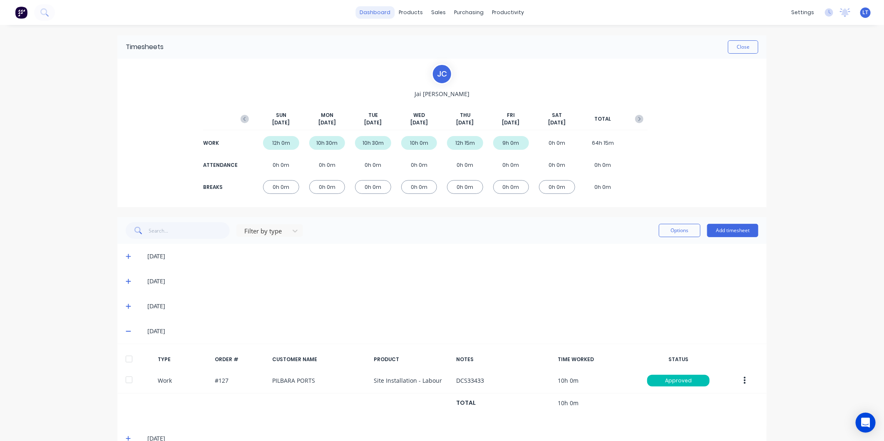
click at [373, 10] on link "dashboard" at bounding box center [375, 12] width 39 height 12
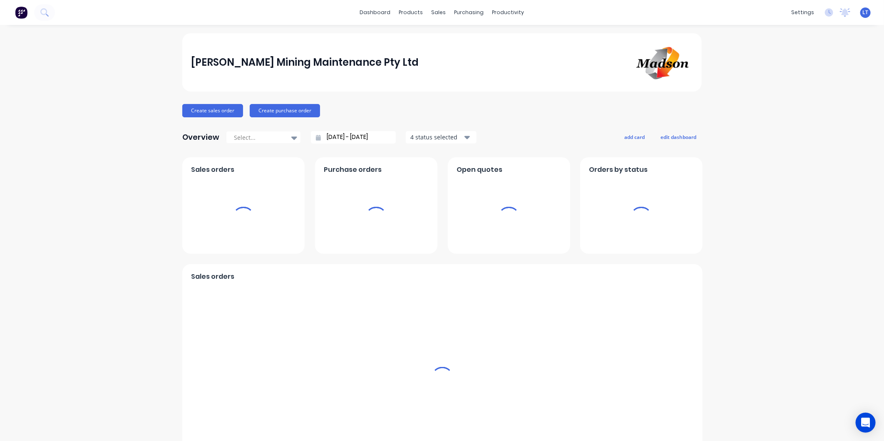
click at [166, 144] on div "Madson Mining Maintenance Pty Ltd Create sales order Create purchase order Over…" at bounding box center [442, 410] width 884 height 755
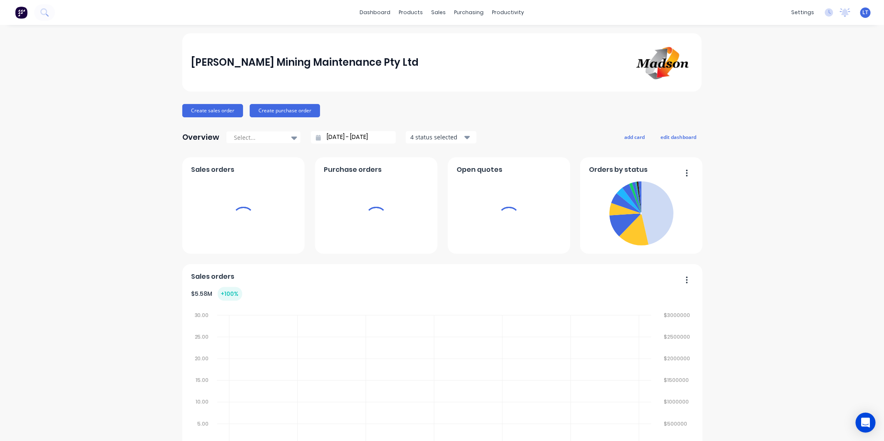
click at [142, 133] on div "Madson Mining Maintenance Pty Ltd Create sales order Create purchase order Over…" at bounding box center [442, 410] width 884 height 755
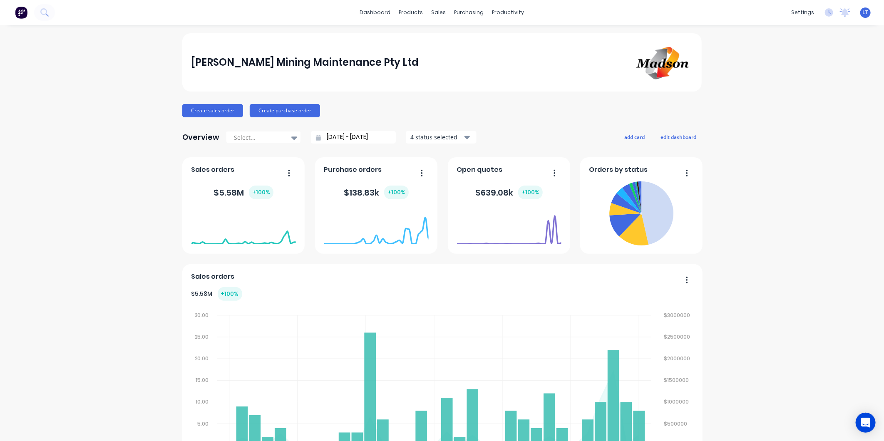
click at [153, 117] on div "Madson Mining Maintenance Pty Ltd Create sales order Create purchase order Over…" at bounding box center [442, 410] width 884 height 755
click at [148, 86] on div "Madson Mining Maintenance Pty Ltd Create sales order Create purchase order Over…" at bounding box center [442, 410] width 884 height 755
drag, startPoint x: 148, startPoint y: 86, endPoint x: 141, endPoint y: 72, distance: 15.3
click at [141, 72] on div "Madson Mining Maintenance Pty Ltd Create sales order Create purchase order Over…" at bounding box center [442, 410] width 884 height 755
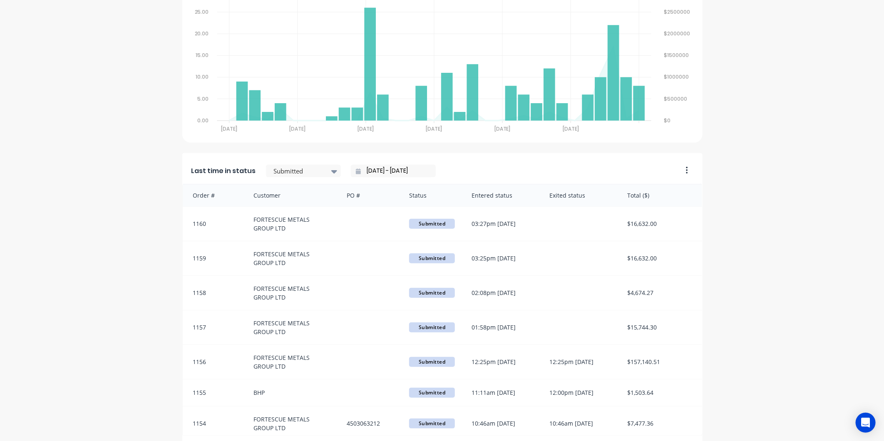
scroll to position [355, 0]
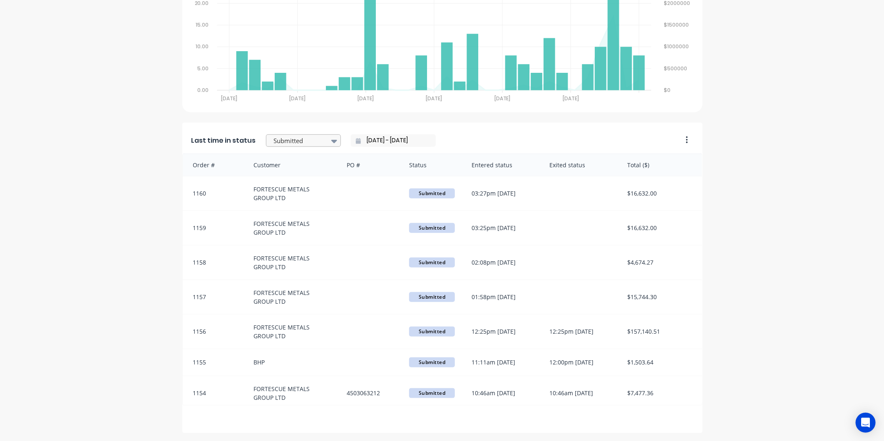
click at [331, 139] on icon at bounding box center [334, 141] width 6 height 9
click at [331, 140] on icon at bounding box center [334, 141] width 6 height 3
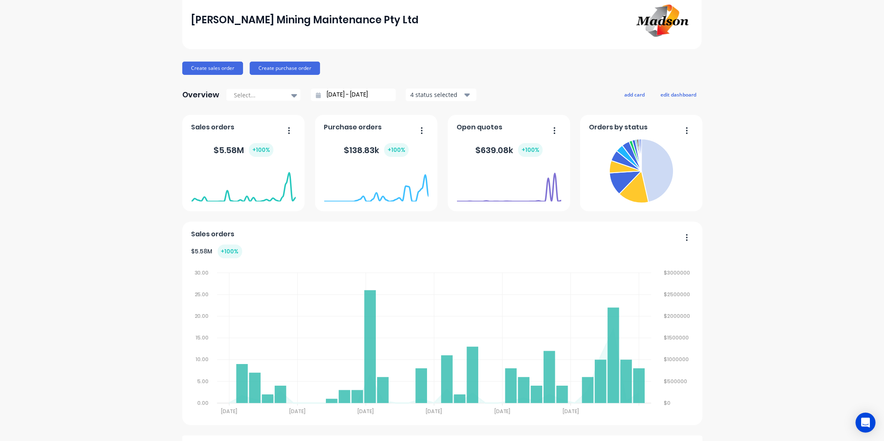
scroll to position [0, 0]
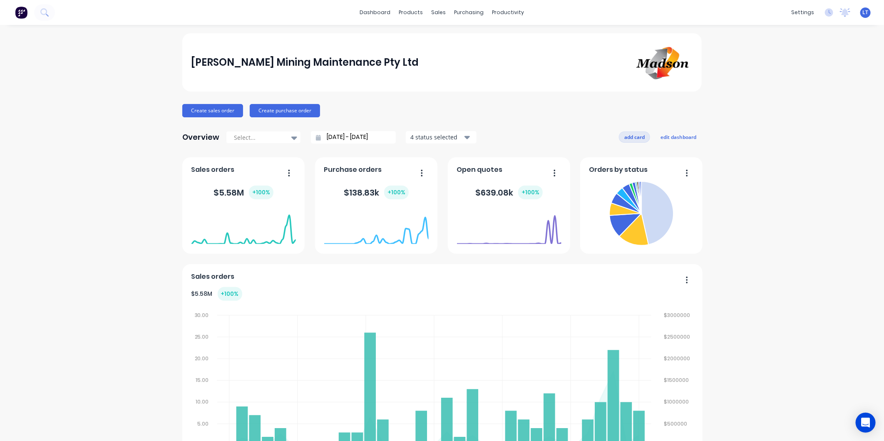
click at [627, 139] on button "add card" at bounding box center [634, 137] width 31 height 11
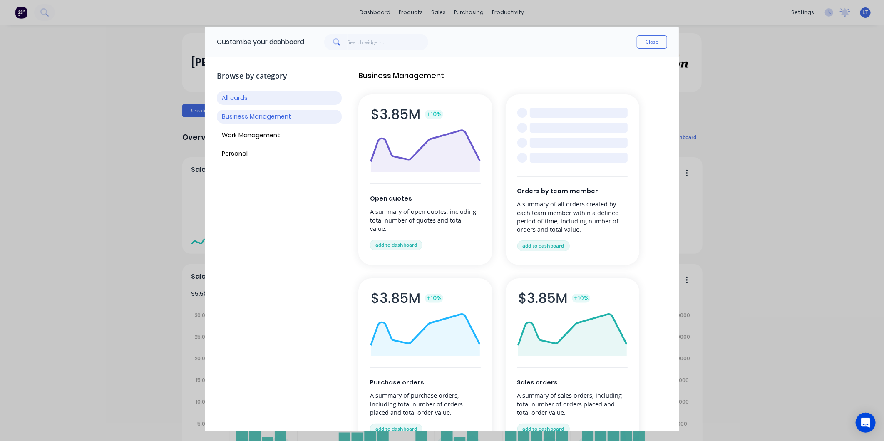
click at [292, 115] on button "Business Management" at bounding box center [279, 117] width 125 height 14
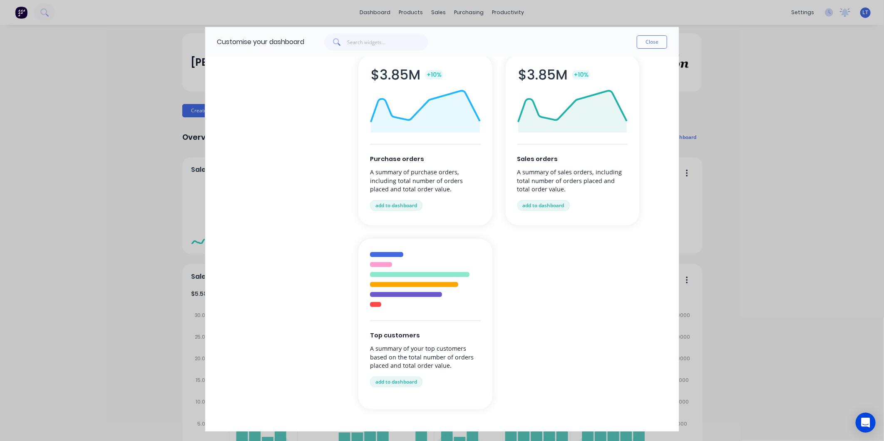
scroll to position [225, 0]
click at [409, 379] on button "add to dashboard" at bounding box center [396, 380] width 52 height 11
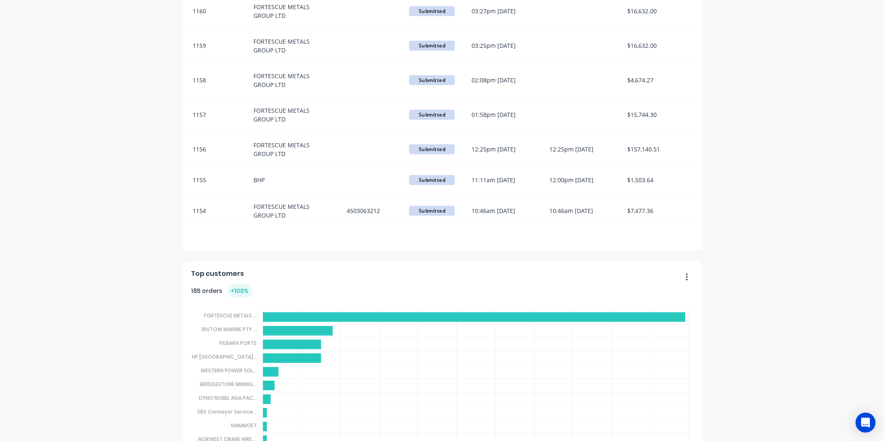
scroll to position [569, 0]
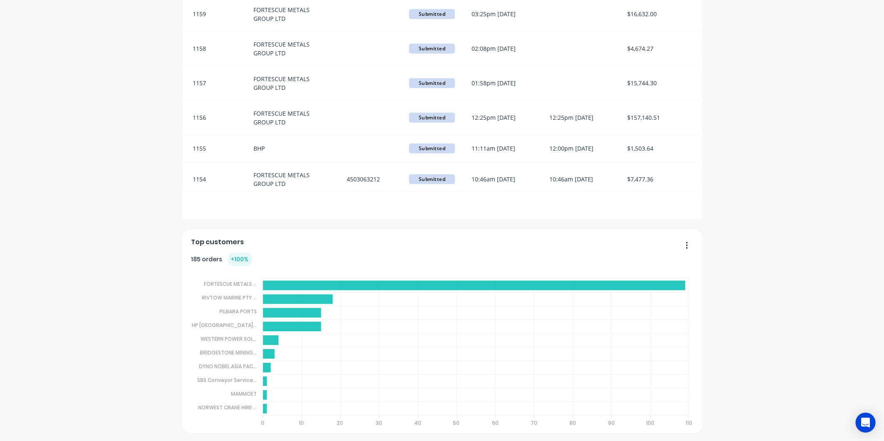
click at [686, 247] on icon "button" at bounding box center [687, 245] width 2 height 8
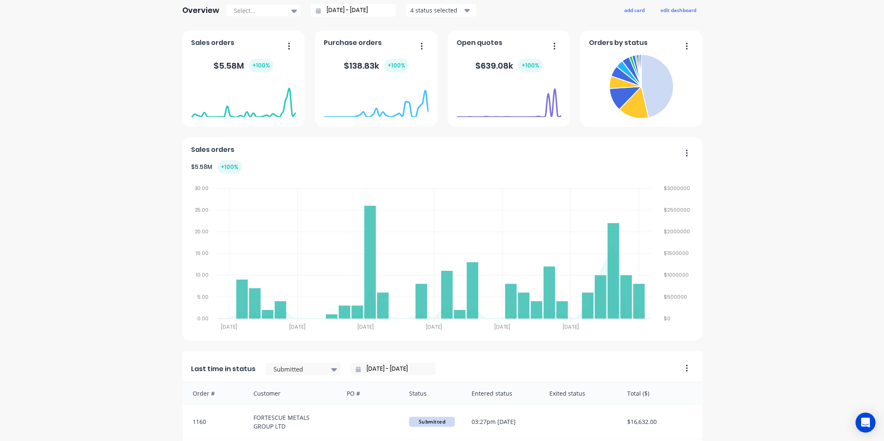
scroll to position [30, 0]
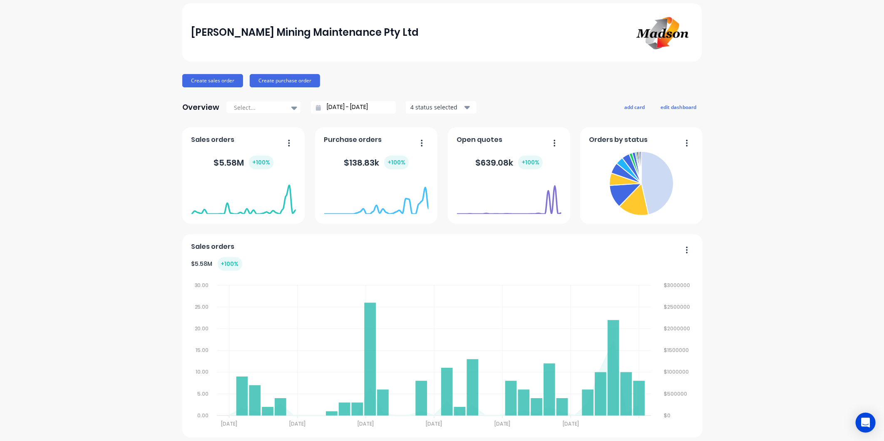
click at [687, 251] on button "button" at bounding box center [683, 250] width 17 height 13
click at [670, 275] on div "Delete" at bounding box center [653, 272] width 64 height 12
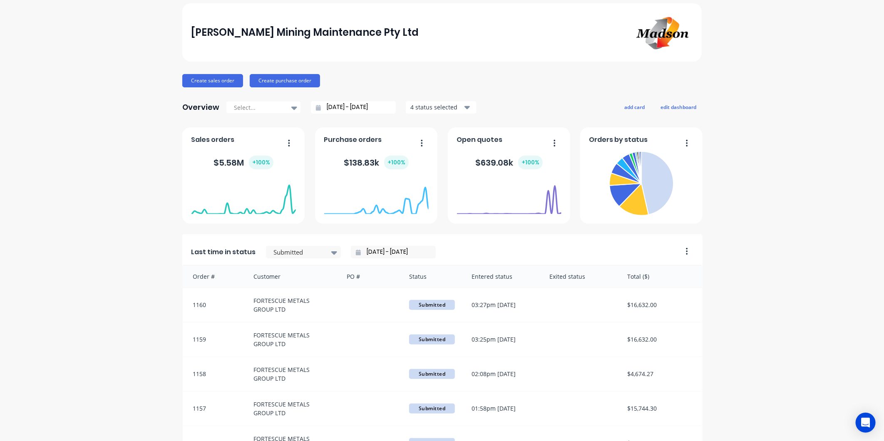
click at [685, 254] on button "button" at bounding box center [683, 252] width 17 height 13
click at [662, 269] on div "Delete" at bounding box center [653, 273] width 64 height 12
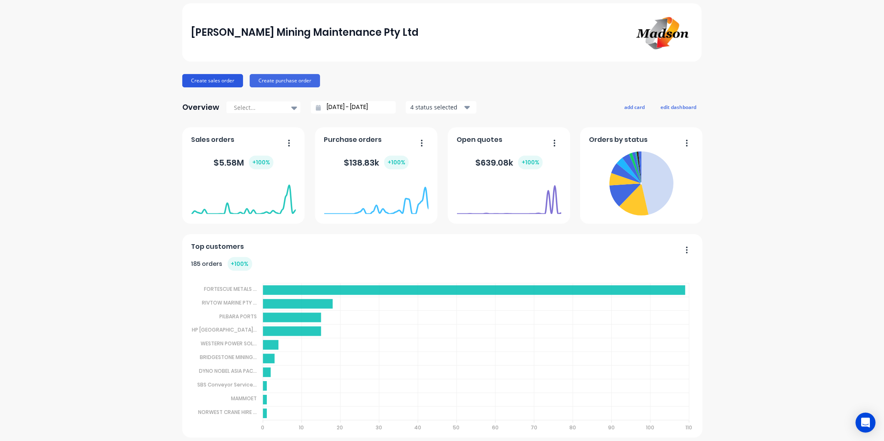
click at [209, 83] on button "Create sales order" at bounding box center [212, 80] width 61 height 13
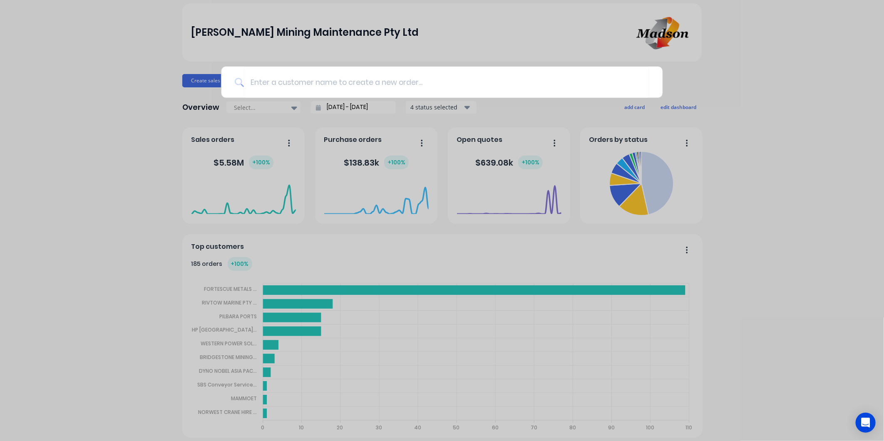
click at [569, 60] on div at bounding box center [442, 220] width 884 height 441
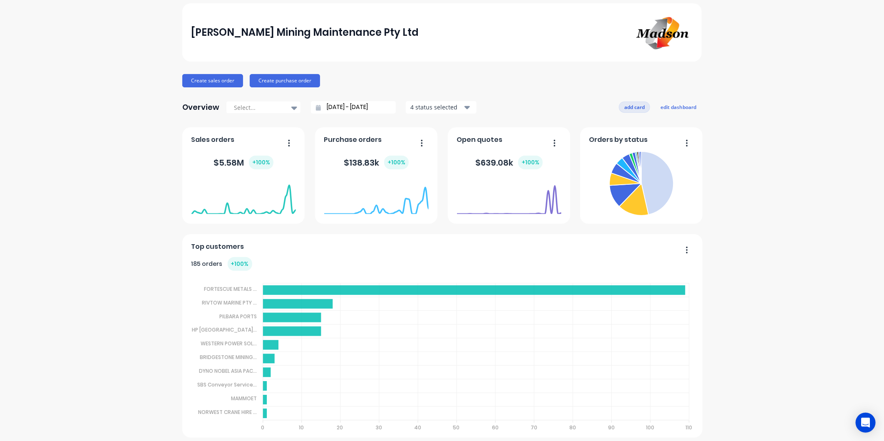
click at [626, 107] on button "add card" at bounding box center [634, 107] width 31 height 11
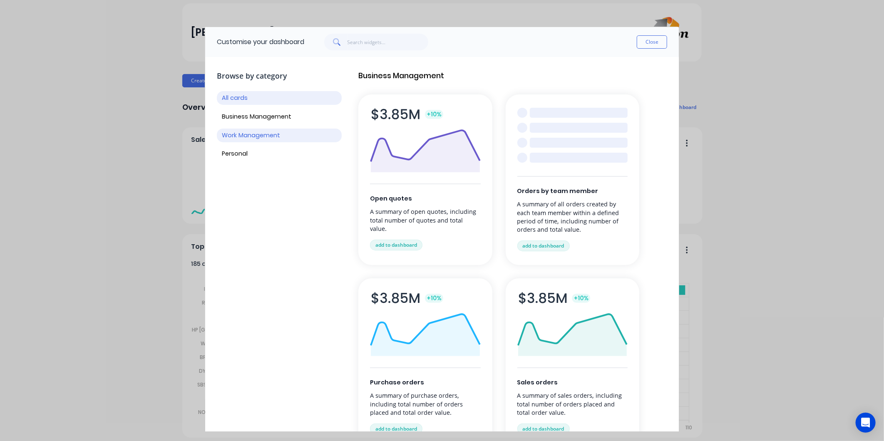
click at [281, 136] on button "Work Management" at bounding box center [279, 136] width 125 height 14
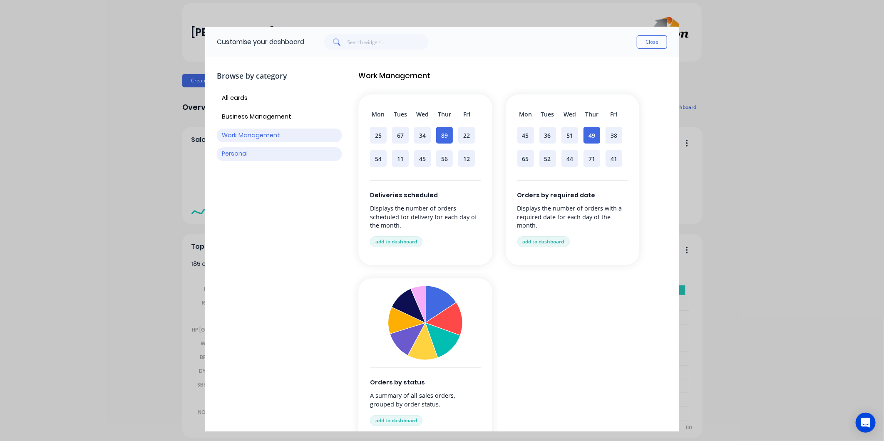
click at [295, 153] on button "Personal" at bounding box center [279, 154] width 125 height 14
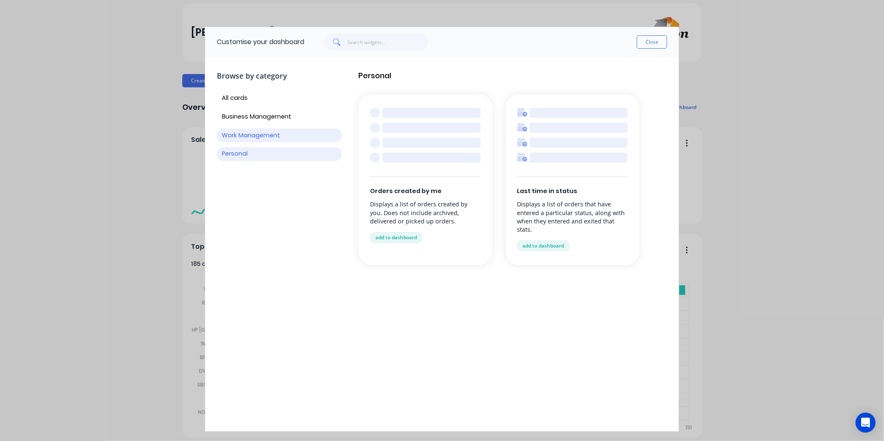
click at [293, 136] on button "Work Management" at bounding box center [279, 136] width 125 height 14
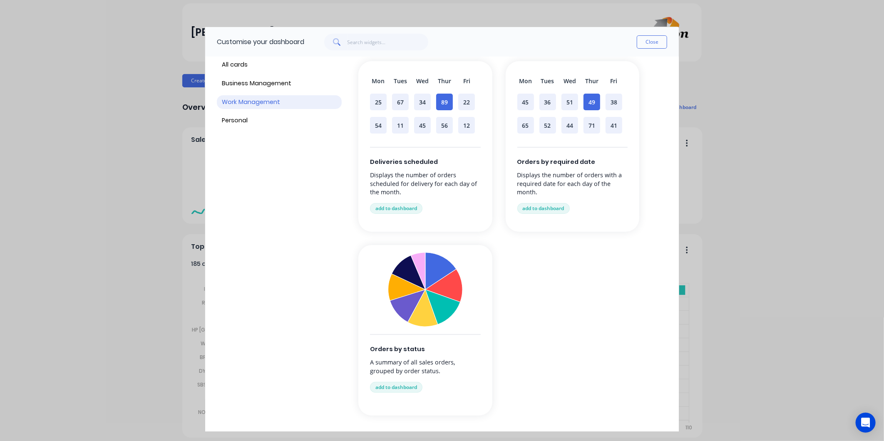
scroll to position [41, 0]
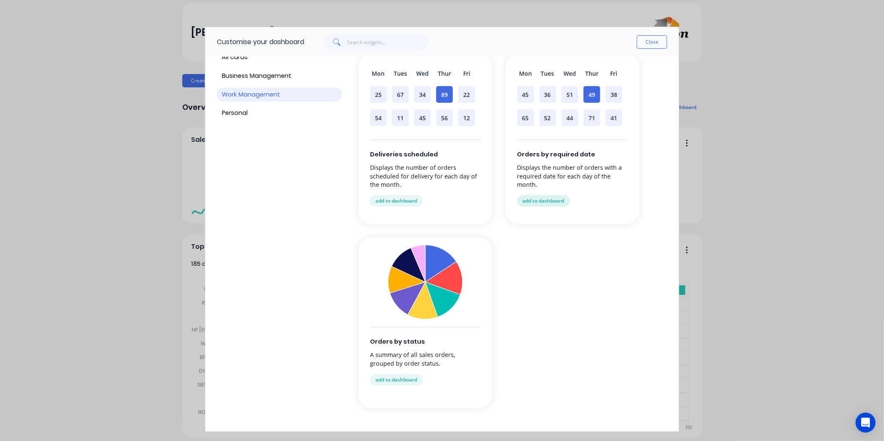
click at [555, 201] on button "add to dashboard" at bounding box center [543, 201] width 52 height 11
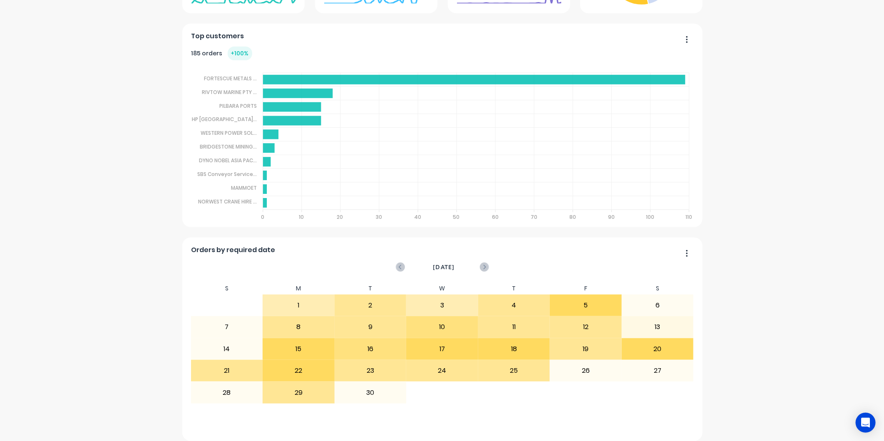
scroll to position [233, 0]
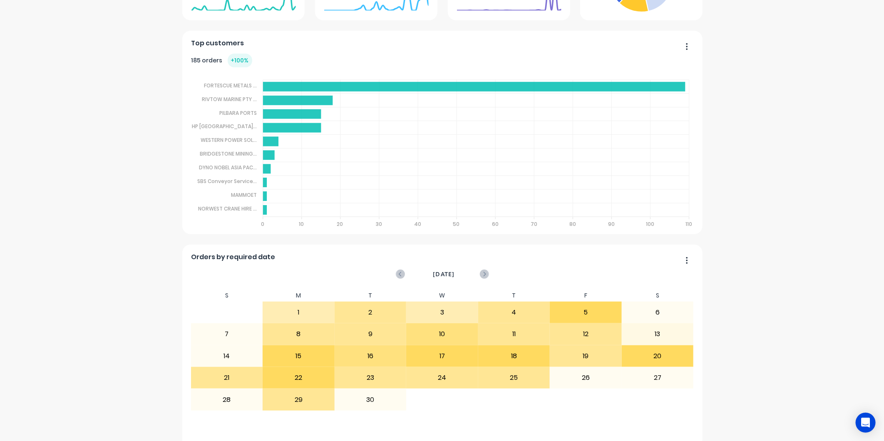
click at [447, 335] on div "10" at bounding box center [442, 334] width 71 height 21
click at [480, 273] on icon at bounding box center [484, 274] width 9 height 9
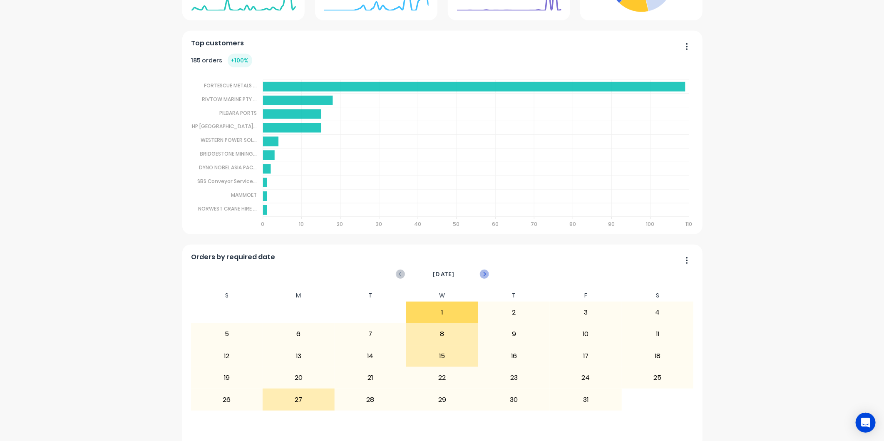
click at [480, 275] on icon at bounding box center [484, 274] width 9 height 9
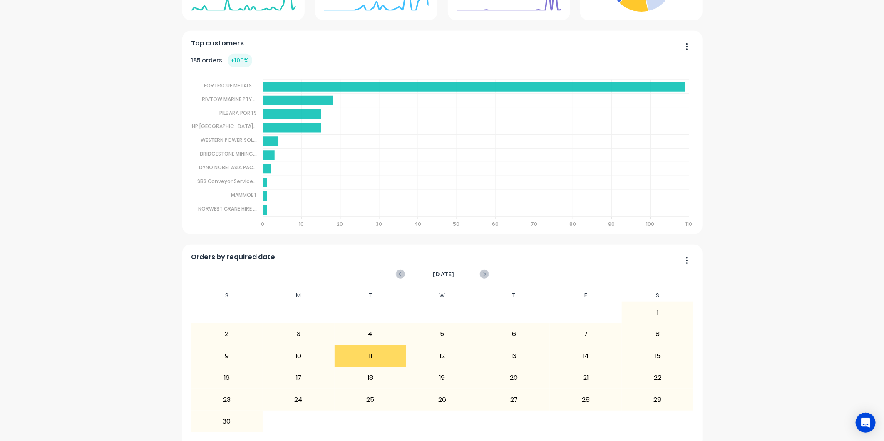
click at [679, 260] on button "button" at bounding box center [683, 261] width 17 height 13
click at [654, 278] on div "Delete" at bounding box center [653, 282] width 64 height 12
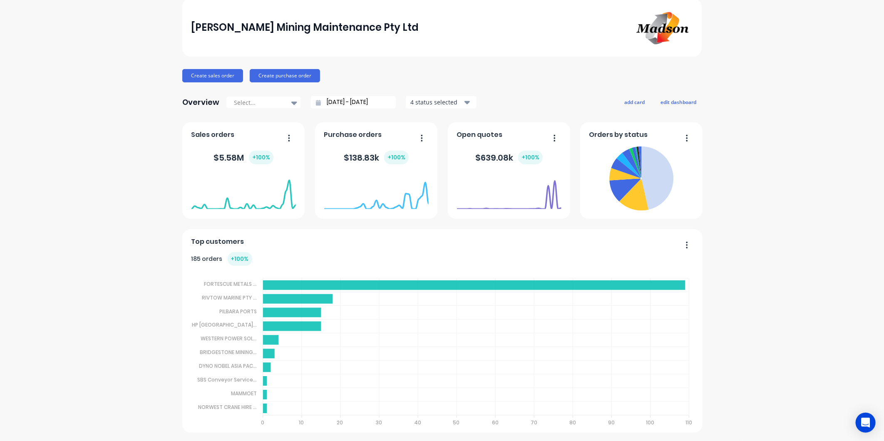
scroll to position [35, 0]
click at [633, 103] on button "add card" at bounding box center [634, 102] width 31 height 11
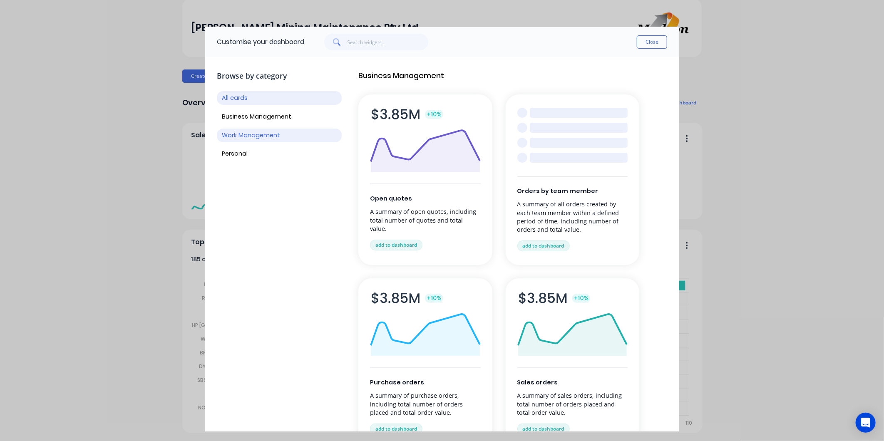
click at [291, 138] on button "Work Management" at bounding box center [279, 136] width 125 height 14
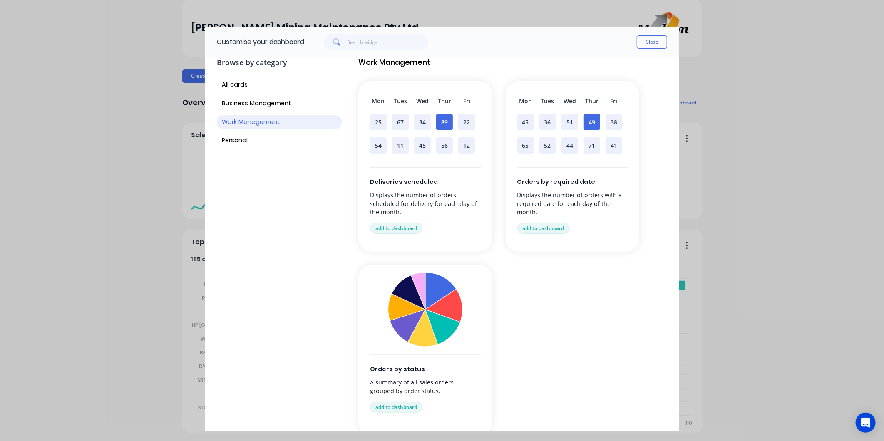
scroll to position [41, 0]
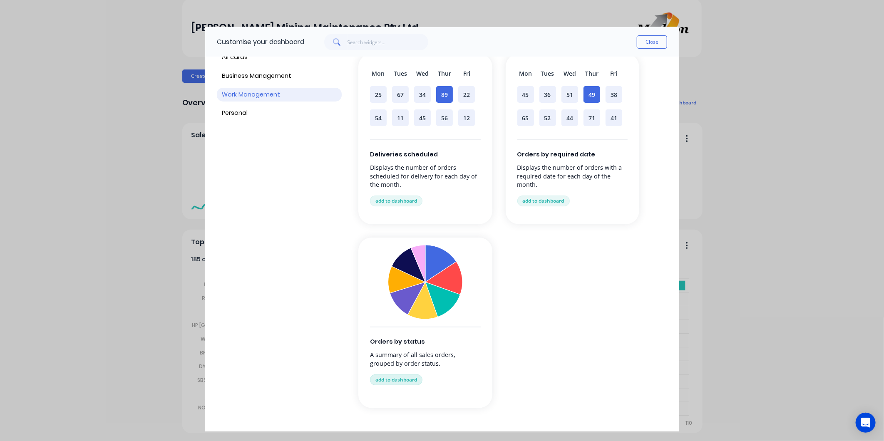
click at [403, 379] on button "add to dashboard" at bounding box center [396, 380] width 52 height 11
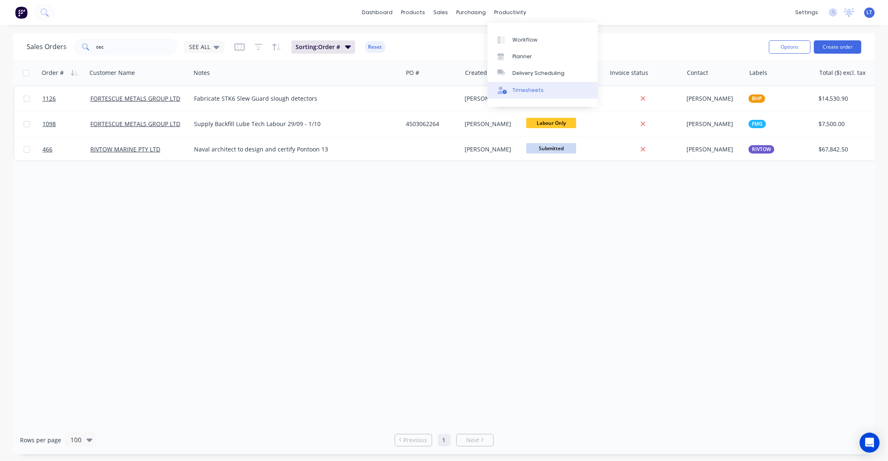
click at [517, 91] on div "Timesheets" at bounding box center [527, 90] width 31 height 7
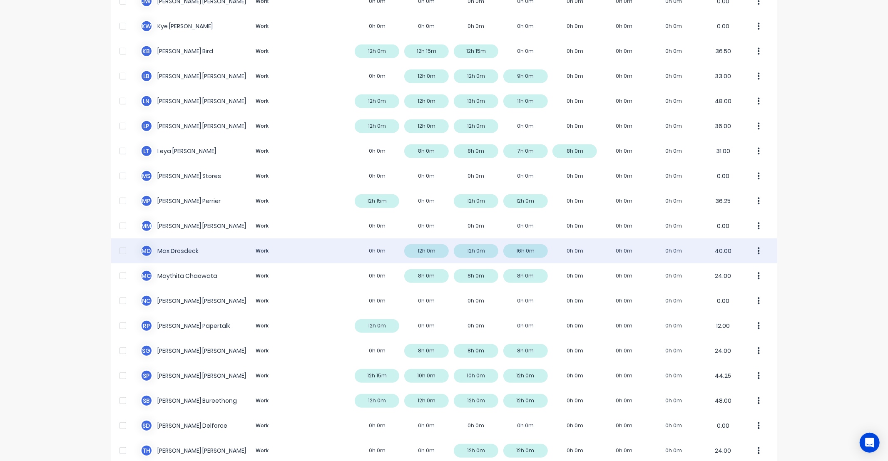
scroll to position [462, 0]
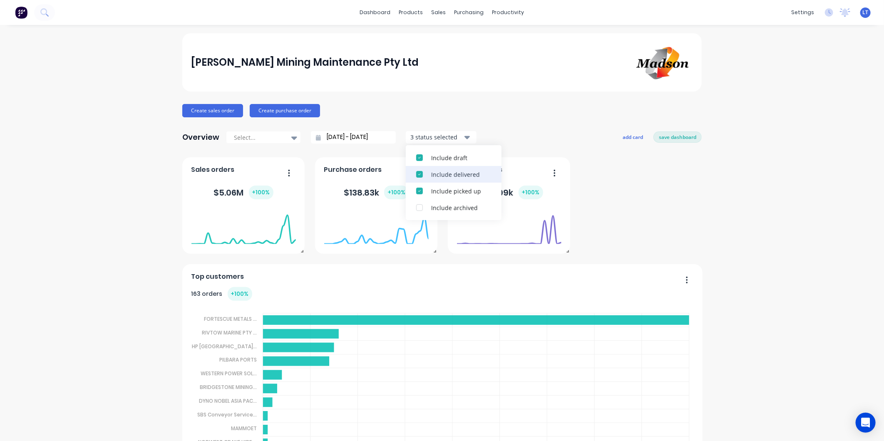
scroll to position [35, 0]
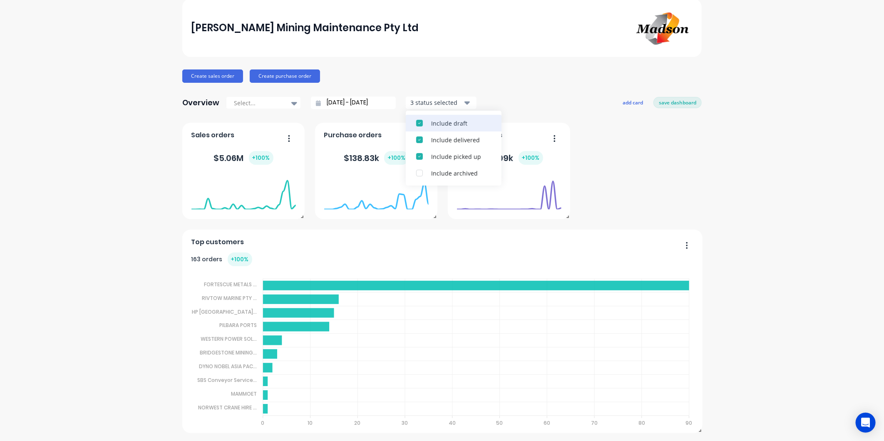
click at [415, 122] on div "button" at bounding box center [419, 123] width 17 height 17
click at [684, 160] on div "Top customers 163 orders + 100 % FORTESCUE METALS ... FORTESCUE METALS GROUP LT…" at bounding box center [441, 278] width 519 height 310
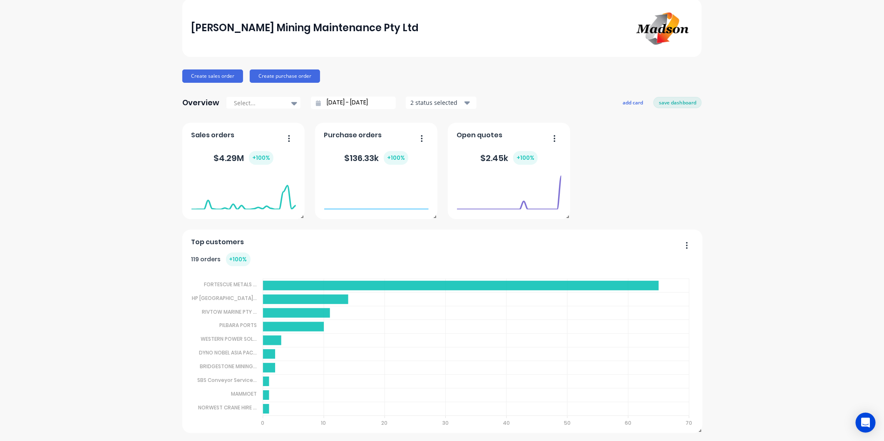
click at [639, 151] on div "Top customers 119 orders + 100 % FORTESCUE METALS ... FORTESCUE METALS GROUP LT…" at bounding box center [441, 278] width 519 height 310
drag, startPoint x: 639, startPoint y: 151, endPoint x: 616, endPoint y: 147, distance: 23.3
click at [616, 147] on div "Top customers 119 orders + 100 % FORTESCUE METALS ... FORTESCUE METALS GROUP LT…" at bounding box center [441, 278] width 519 height 310
click at [671, 188] on div "Top customers 119 orders + 100 % FORTESCUE METALS ... FORTESCUE METALS GROUP LT…" at bounding box center [441, 278] width 519 height 310
click at [648, 172] on div "Top customers 119 orders + 100 % FORTESCUE METALS ... FORTESCUE METALS GROUP LT…" at bounding box center [441, 278] width 519 height 310
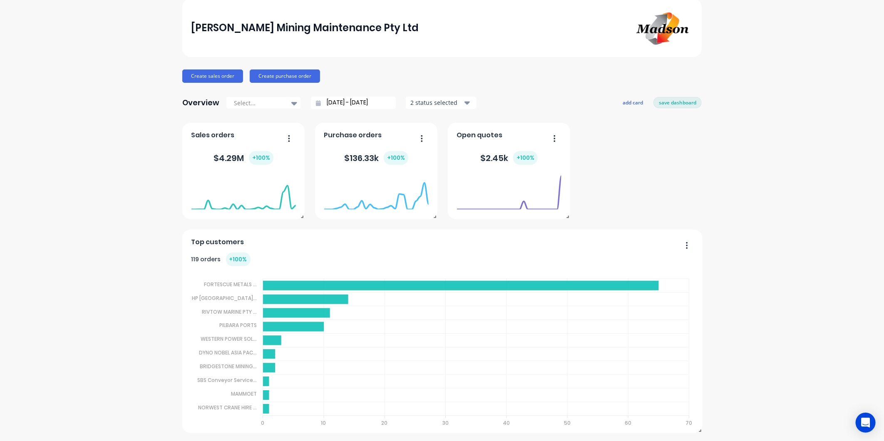
drag, startPoint x: 648, startPoint y: 172, endPoint x: 637, endPoint y: 160, distance: 16.2
click at [637, 160] on div "Top customers 119 orders + 100 % FORTESCUE METALS ... FORTESCUE METALS GROUP LT…" at bounding box center [441, 278] width 519 height 310
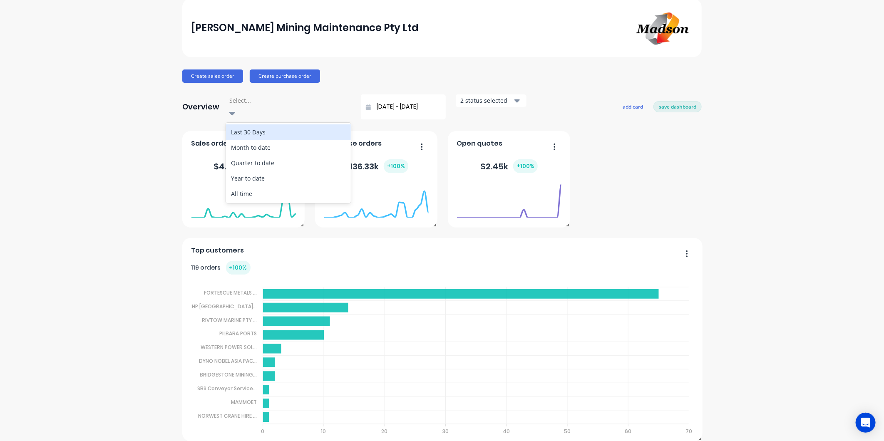
click at [235, 109] on icon at bounding box center [232, 113] width 6 height 9
click at [268, 155] on div "Quarter to date" at bounding box center [288, 162] width 125 height 15
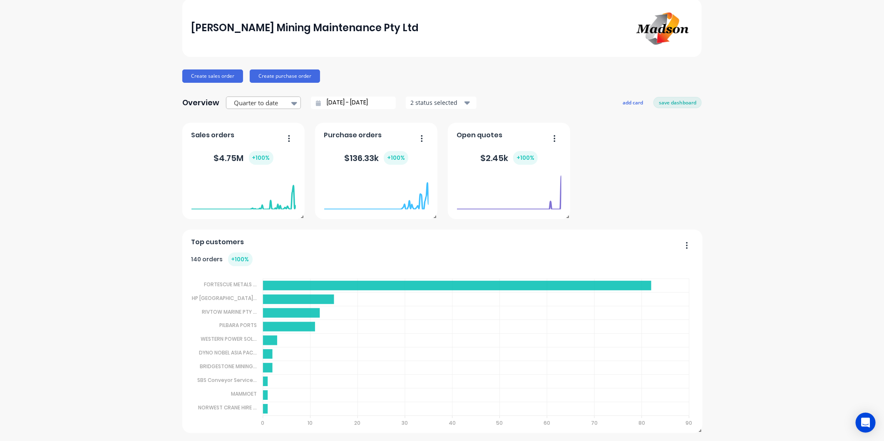
click at [271, 104] on div at bounding box center [259, 103] width 52 height 10
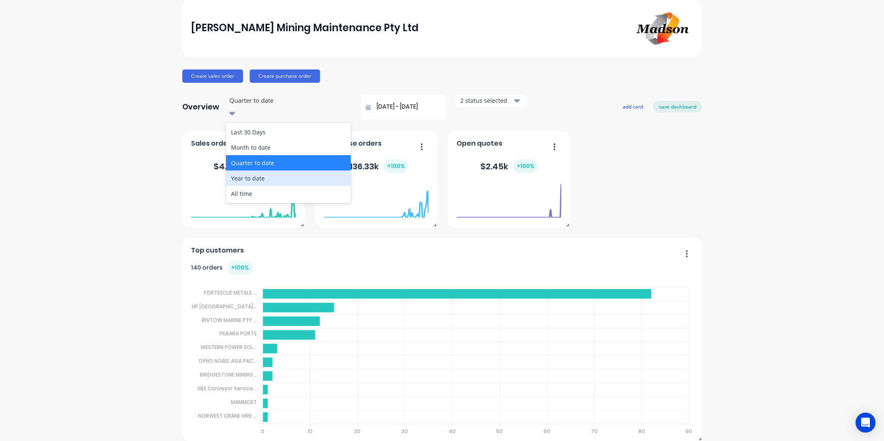
click at [251, 174] on div "Year to date" at bounding box center [288, 178] width 125 height 15
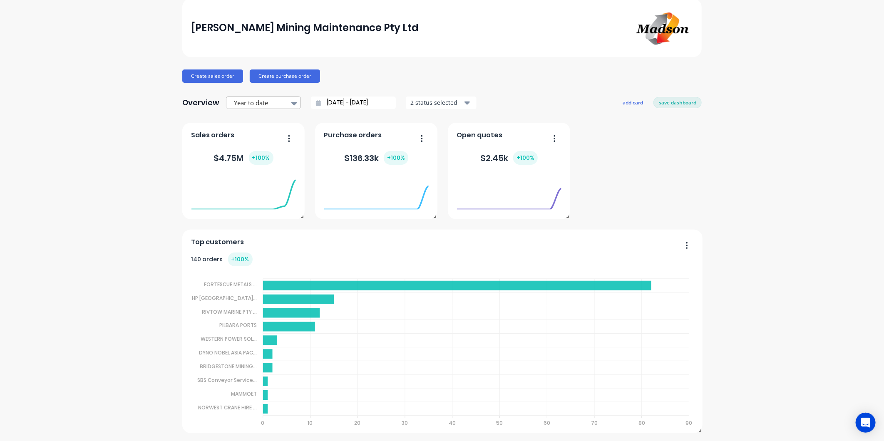
click at [279, 104] on div at bounding box center [259, 103] width 52 height 10
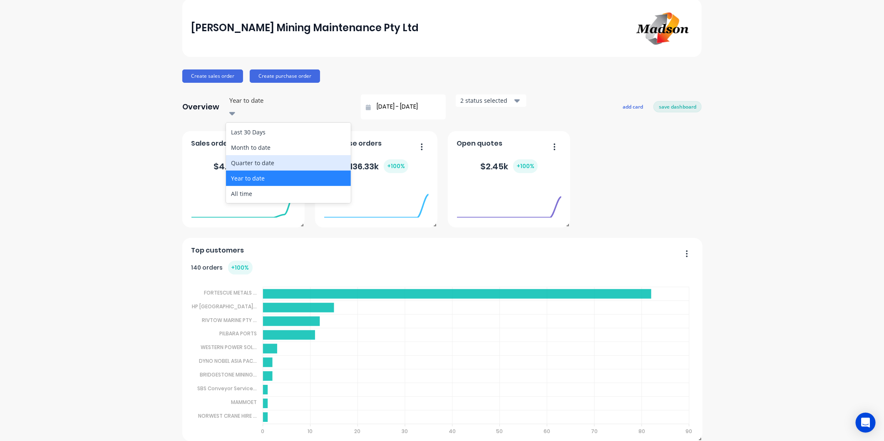
click at [274, 141] on div "Month to date" at bounding box center [288, 147] width 125 height 15
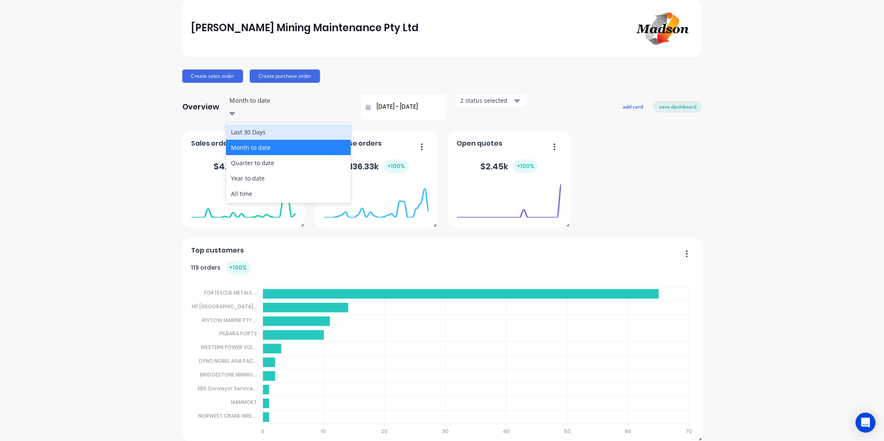
click at [235, 112] on icon at bounding box center [232, 113] width 6 height 3
click at [276, 155] on div "Quarter to date" at bounding box center [288, 162] width 125 height 15
type input "[DATE] - [DATE]"
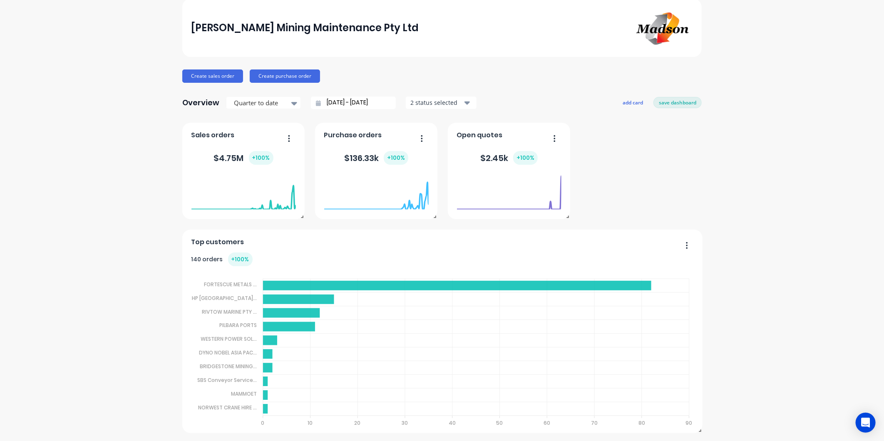
click at [109, 154] on div "[PERSON_NAME] Mining Maintenance Pty Ltd Create sales order Create purchase ord…" at bounding box center [442, 216] width 884 height 434
click at [82, 116] on div "[PERSON_NAME] Mining Maintenance Pty Ltd Create sales order Create purchase ord…" at bounding box center [442, 216] width 884 height 434
drag, startPoint x: 82, startPoint y: 113, endPoint x: 85, endPoint y: 94, distance: 18.6
click at [85, 94] on div "[PERSON_NAME] Mining Maintenance Pty Ltd Create sales order Create purchase ord…" at bounding box center [442, 216] width 884 height 434
click at [134, 92] on div "[PERSON_NAME] Mining Maintenance Pty Ltd Create sales order Create purchase ord…" at bounding box center [442, 216] width 884 height 434
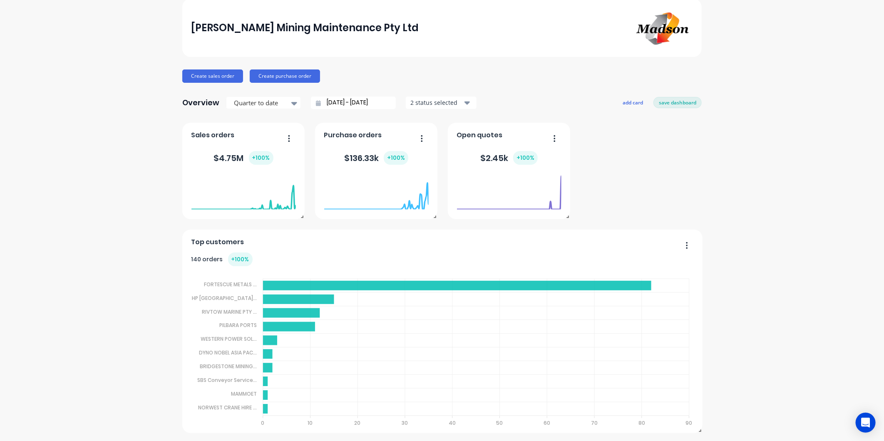
click at [117, 91] on div "[PERSON_NAME] Mining Maintenance Pty Ltd Create sales order Create purchase ord…" at bounding box center [442, 216] width 884 height 434
drag, startPoint x: 115, startPoint y: 91, endPoint x: 92, endPoint y: 91, distance: 22.5
click at [92, 91] on div "[PERSON_NAME] Mining Maintenance Pty Ltd Create sales order Create purchase ord…" at bounding box center [442, 216] width 884 height 434
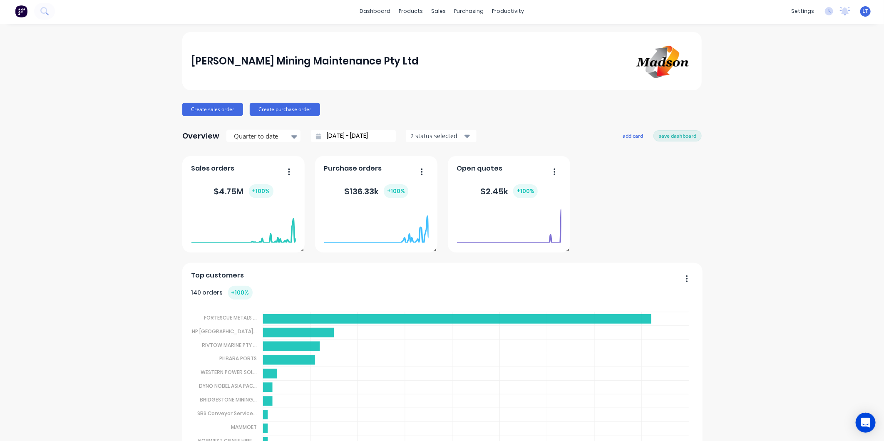
scroll to position [0, 0]
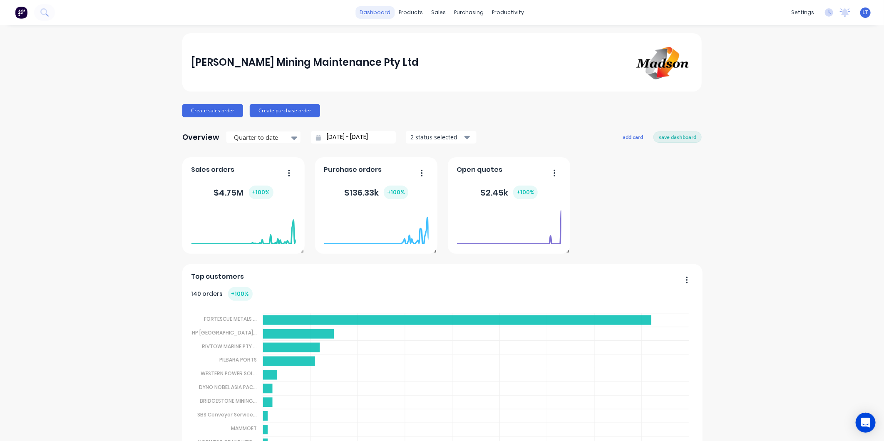
click at [382, 16] on link "dashboard" at bounding box center [375, 12] width 39 height 12
click at [492, 122] on div "[PERSON_NAME] Mining Maintenance Pty Ltd Create sales order Create purchase ord…" at bounding box center [441, 250] width 519 height 434
drag, startPoint x: 492, startPoint y: 122, endPoint x: 482, endPoint y: 106, distance: 19.4
click at [470, 104] on div "Create sales order Create purchase order" at bounding box center [441, 110] width 519 height 13
click at [687, 139] on button "save dashboard" at bounding box center [677, 137] width 48 height 11
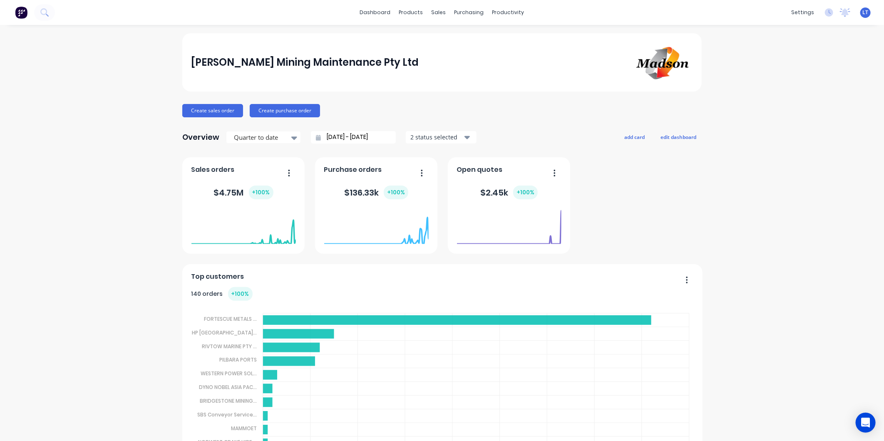
click at [750, 171] on div "[PERSON_NAME] Mining Maintenance Pty Ltd Create sales order Create purchase ord…" at bounding box center [442, 250] width 884 height 434
click at [750, 137] on div "[PERSON_NAME] Mining Maintenance Pty Ltd Create sales order Create purchase ord…" at bounding box center [442, 250] width 884 height 434
drag, startPoint x: 750, startPoint y: 137, endPoint x: 750, endPoint y: 121, distance: 15.8
click at [750, 121] on div "[PERSON_NAME] Mining Maintenance Pty Ltd Create sales order Create purchase ord…" at bounding box center [442, 250] width 884 height 434
drag, startPoint x: 629, startPoint y: 171, endPoint x: 544, endPoint y: 115, distance: 101.8
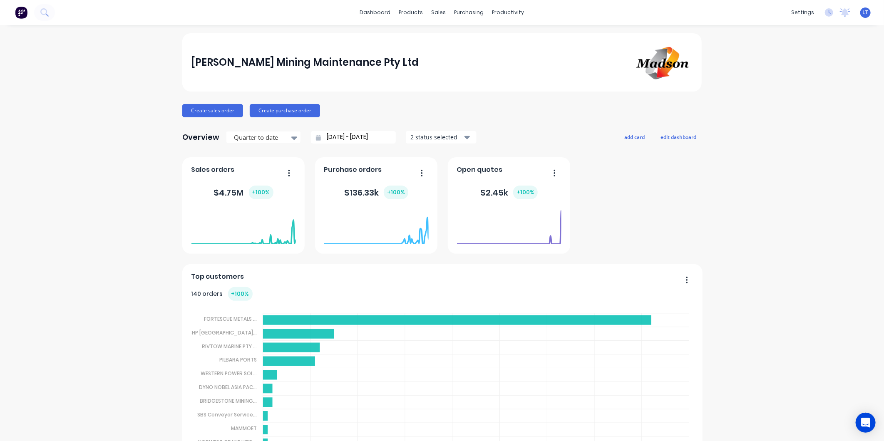
drag, startPoint x: 544, startPoint y: 115, endPoint x: 370, endPoint y: 82, distance: 177.5
drag, startPoint x: 370, startPoint y: 82, endPoint x: 121, endPoint y: 72, distance: 249.1
drag, startPoint x: 121, startPoint y: 72, endPoint x: 26, endPoint y: 57, distance: 96.1
click at [26, 57] on div "[PERSON_NAME] Mining Maintenance Pty Ltd Create sales order Create purchase ord…" at bounding box center [442, 250] width 884 height 434
